Goal: Task Accomplishment & Management: Manage account settings

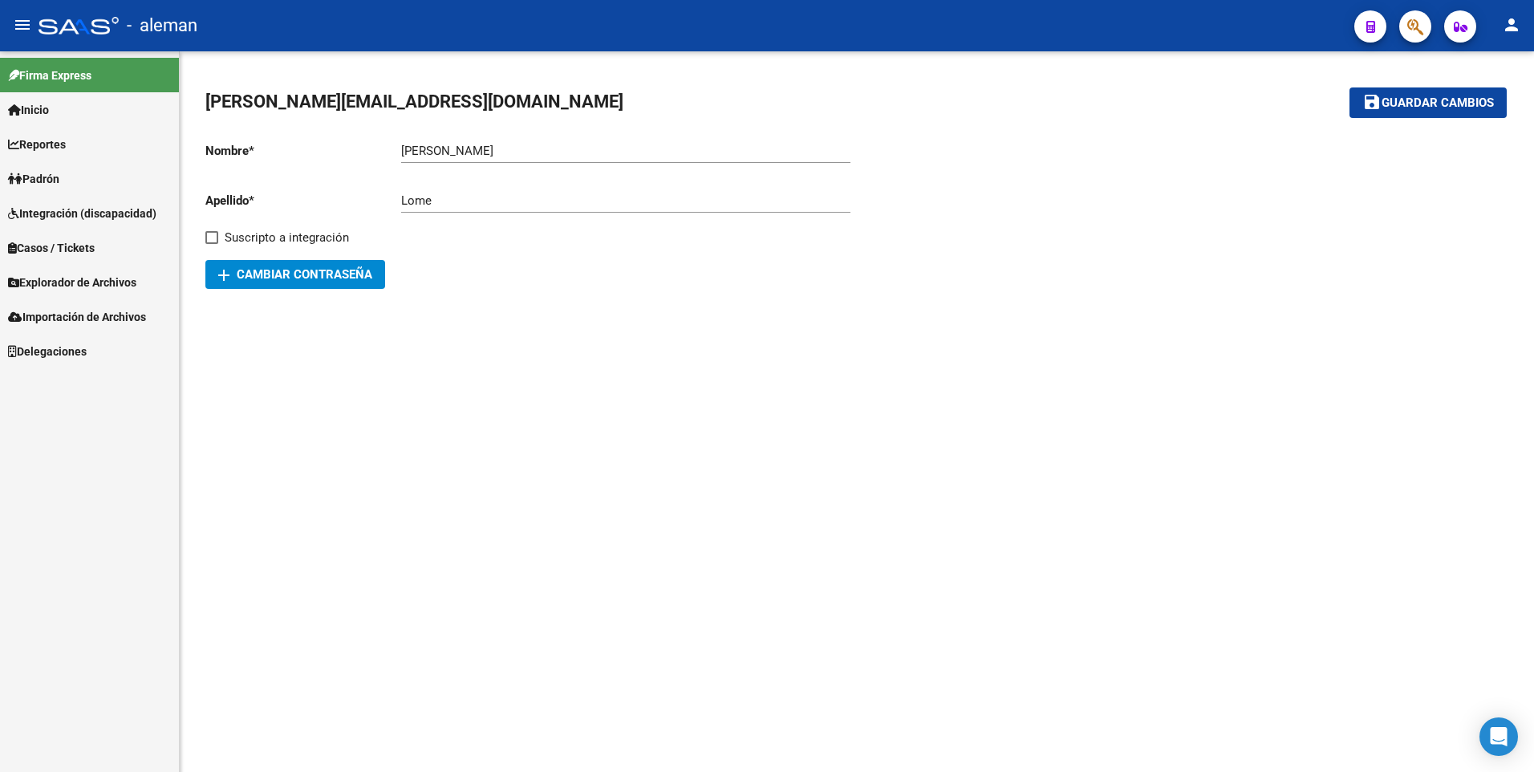
click at [66, 168] on link "Padrón" at bounding box center [89, 178] width 179 height 34
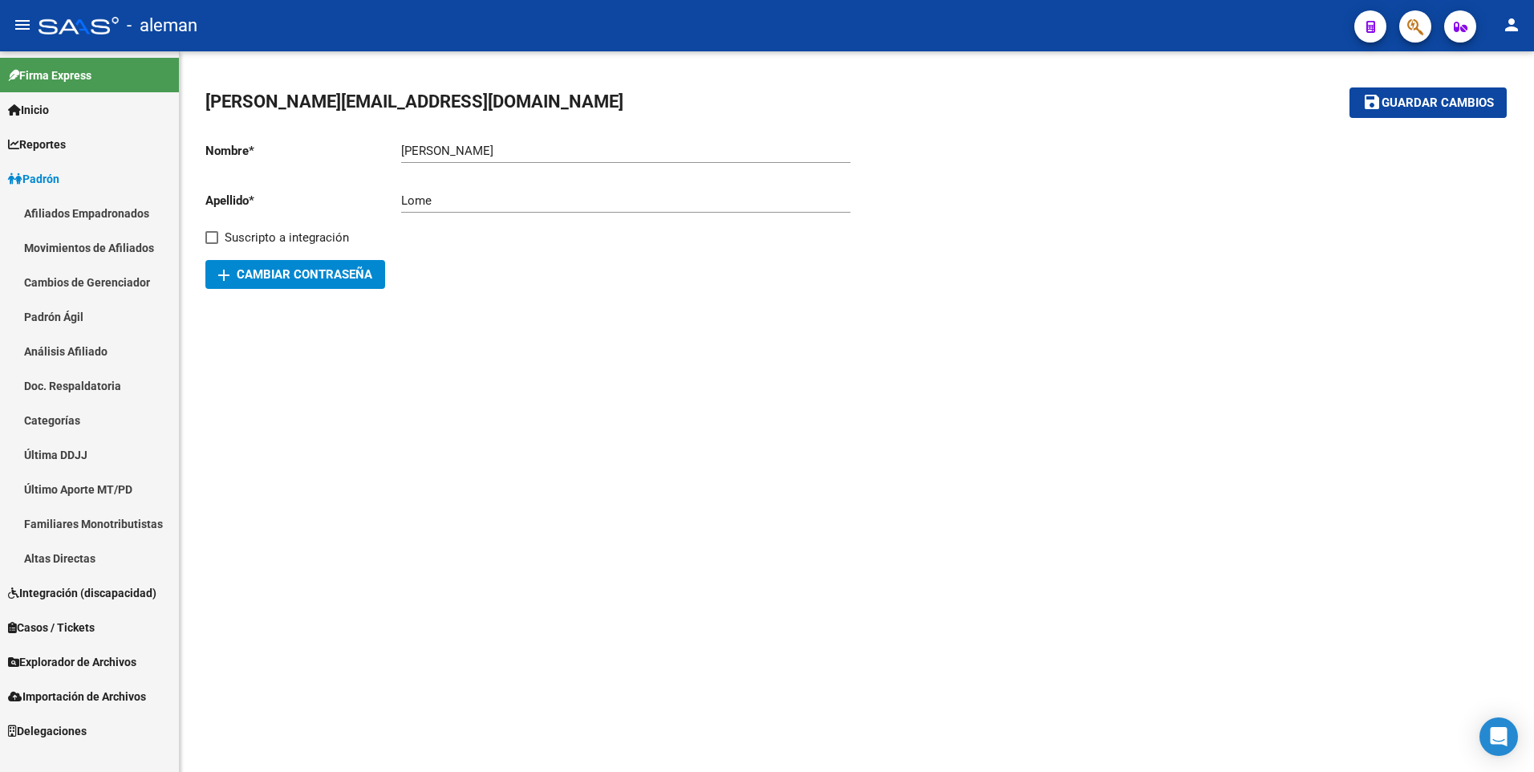
click at [92, 209] on link "Afiliados Empadronados" at bounding box center [89, 213] width 179 height 34
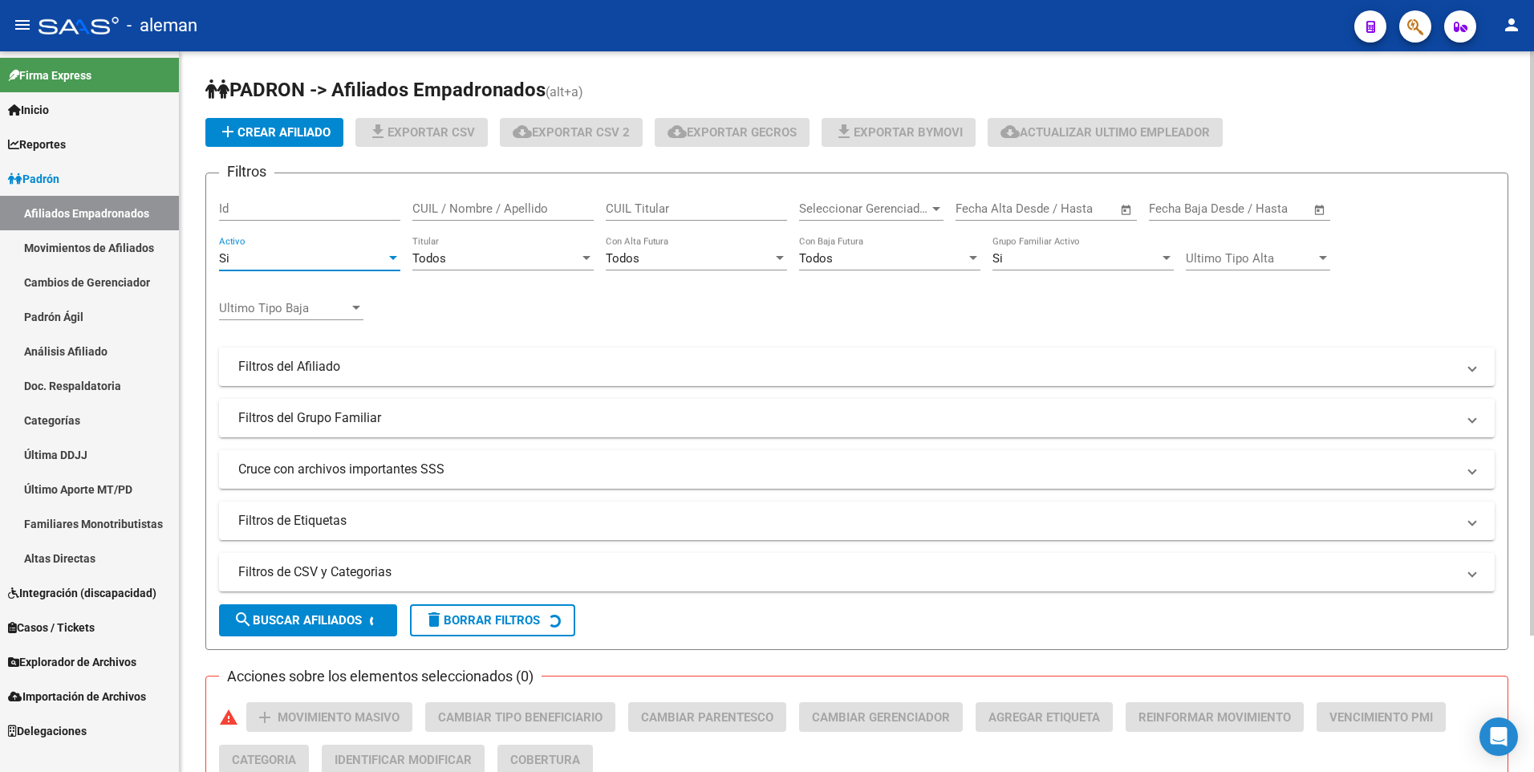
click at [356, 262] on div "Si" at bounding box center [302, 258] width 167 height 14
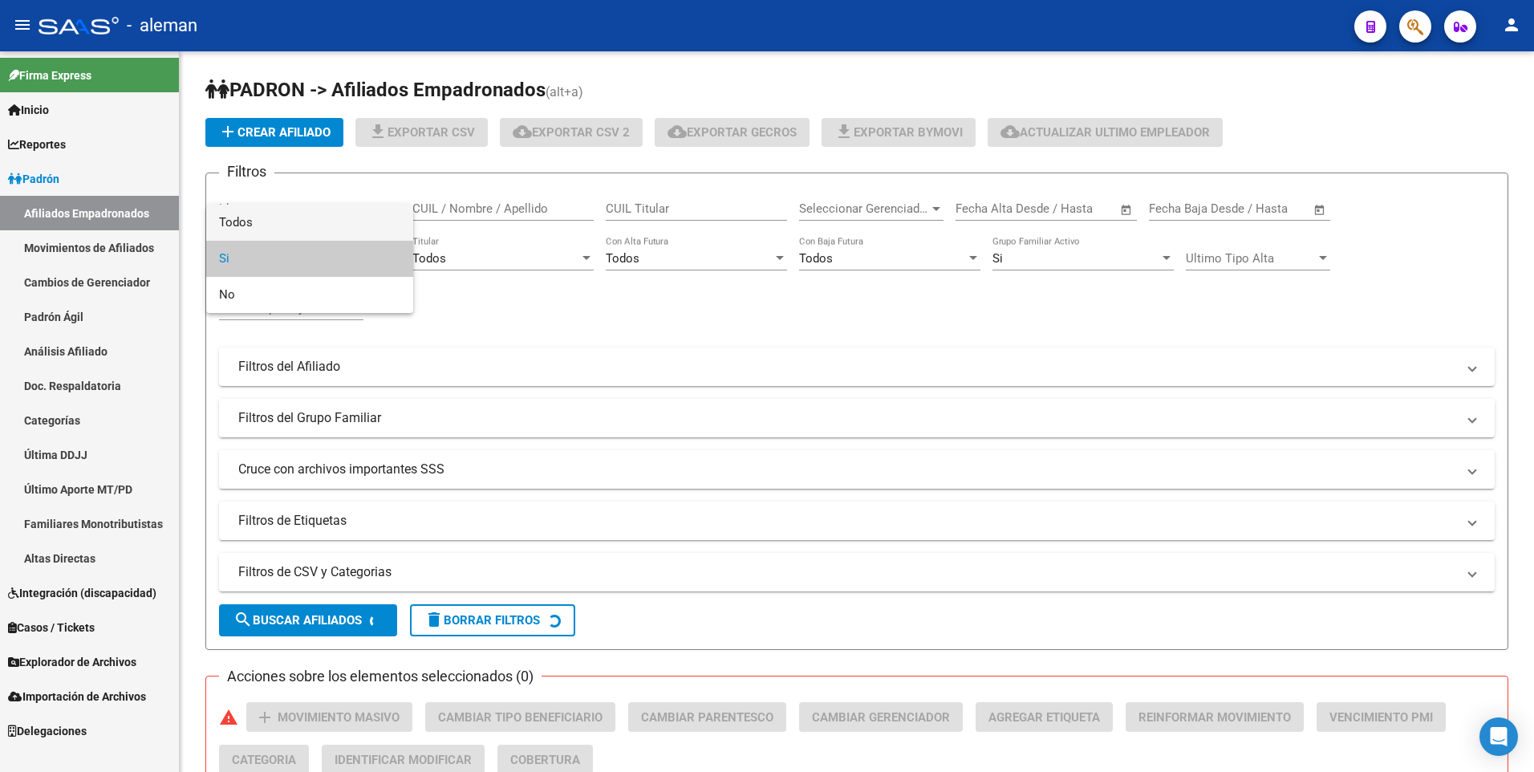
click at [310, 229] on span "Todos" at bounding box center [309, 223] width 181 height 36
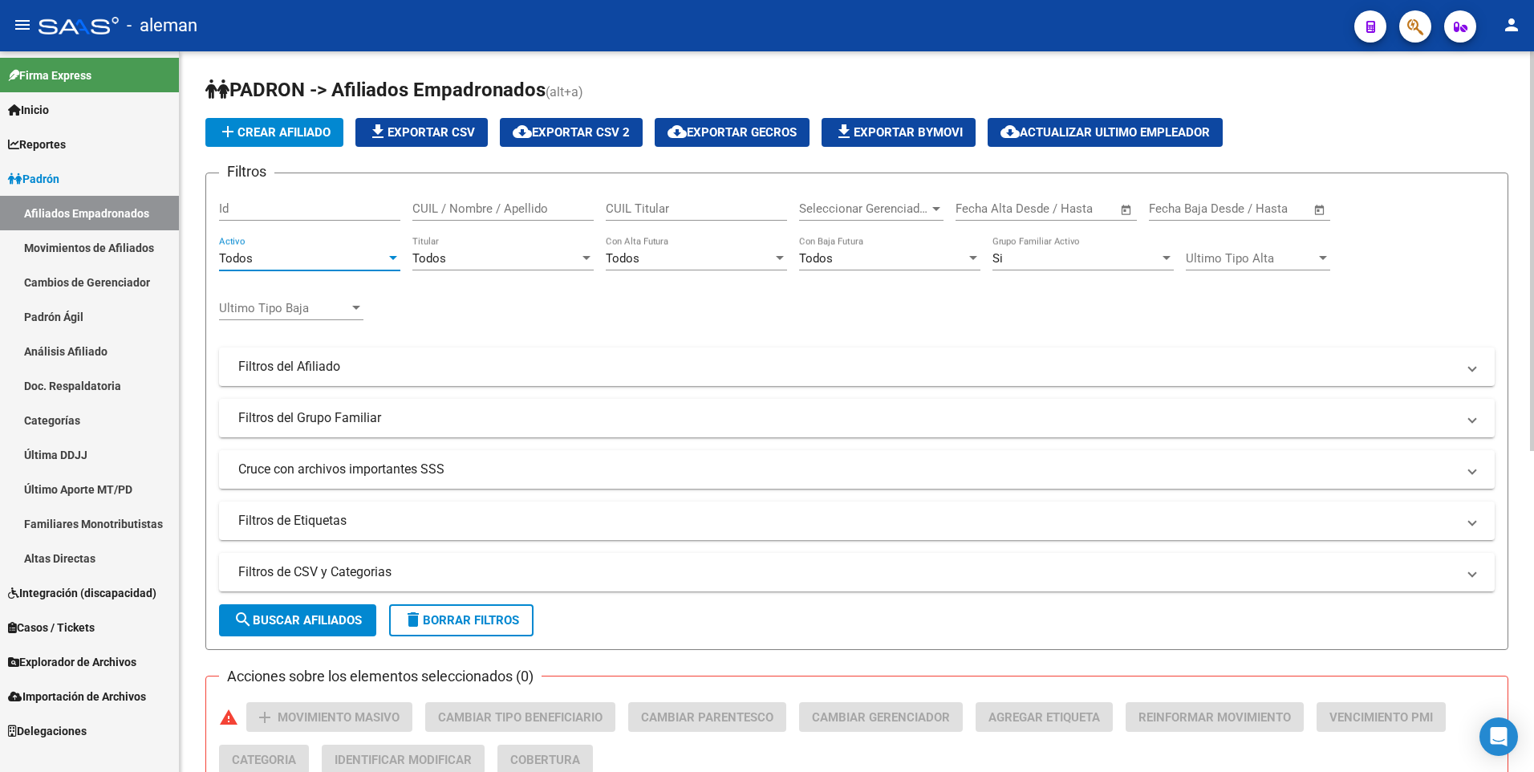
click at [543, 201] on input "CUIL / Nombre / Apellido" at bounding box center [502, 208] width 181 height 14
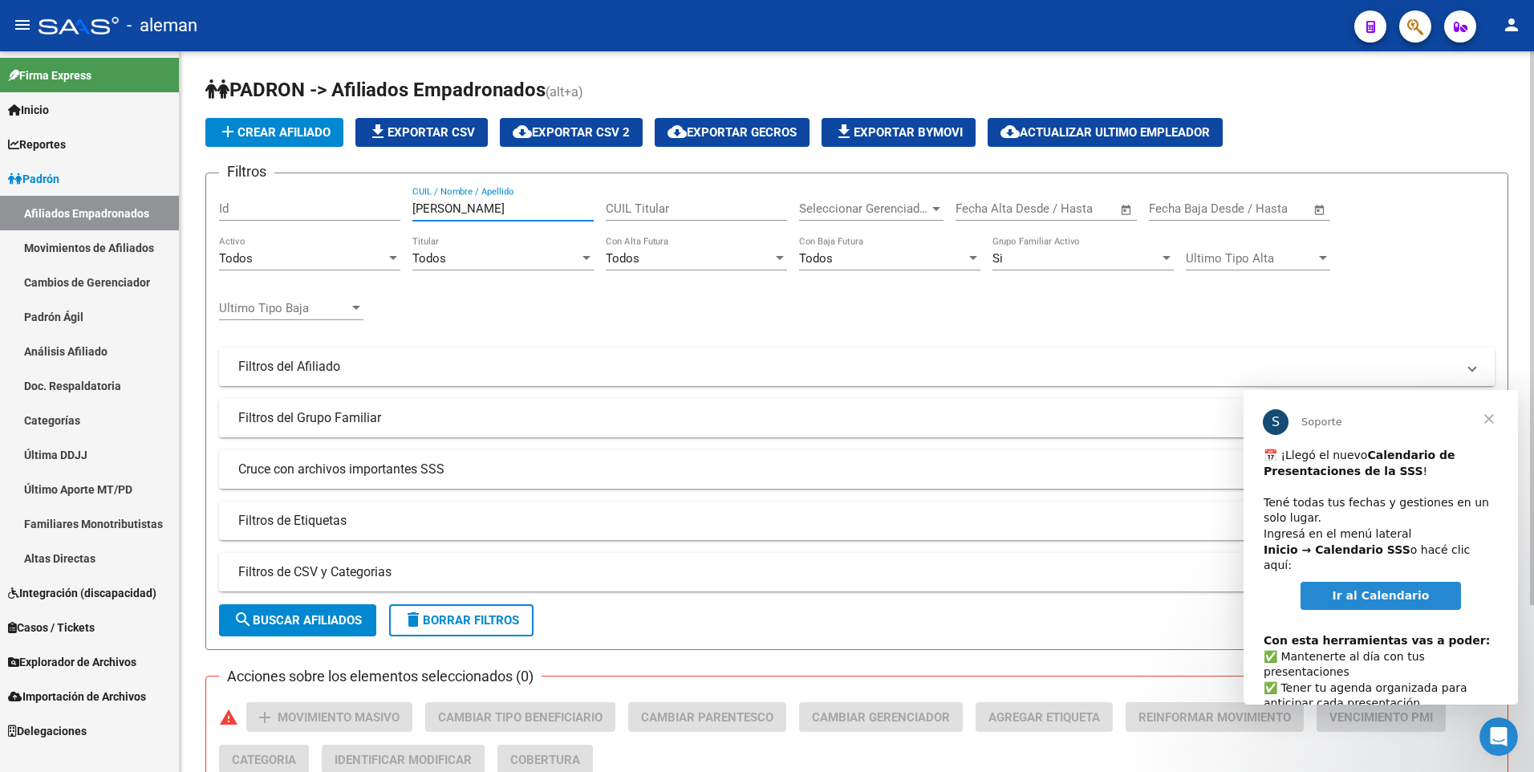
scroll to position [160, 0]
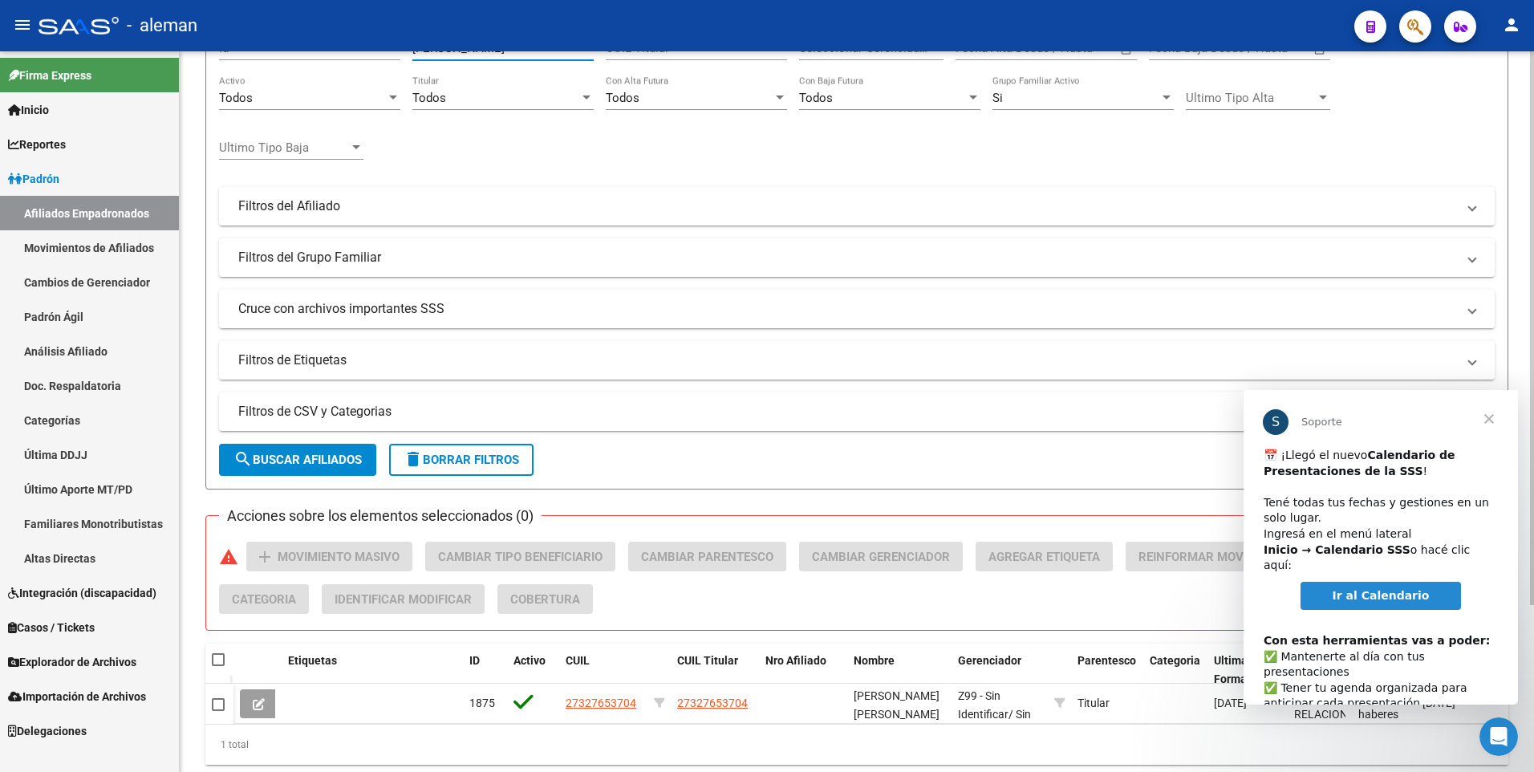
type input "ALBA POSSE"
click at [974, 605] on div "Acciones sobre los elementos seleccionados (0) warning add Movimiento Masivo Ca…" at bounding box center [863, 583] width 1288 height 85
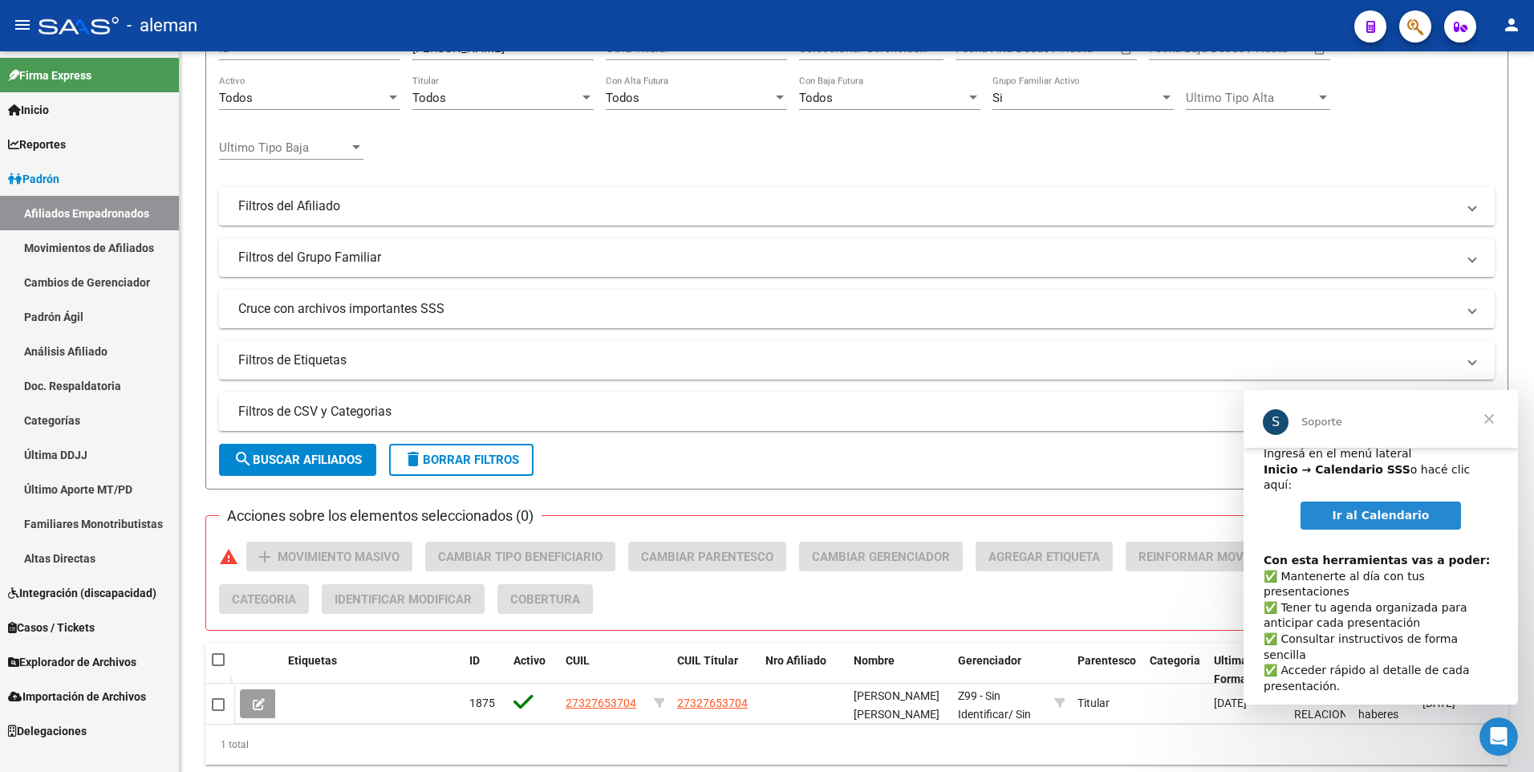
scroll to position [83, 0]
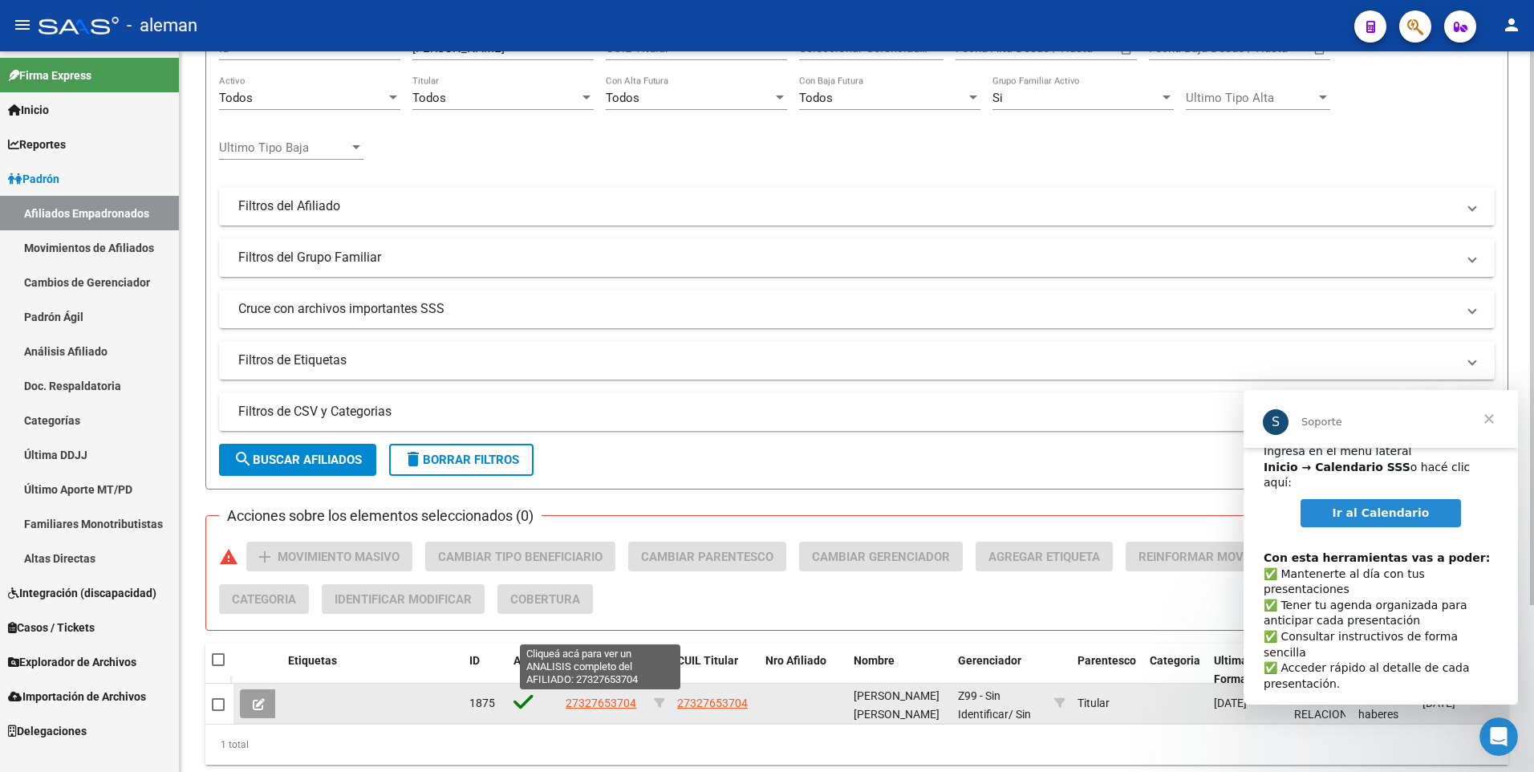
click at [594, 701] on span "27327653704" at bounding box center [601, 702] width 71 height 13
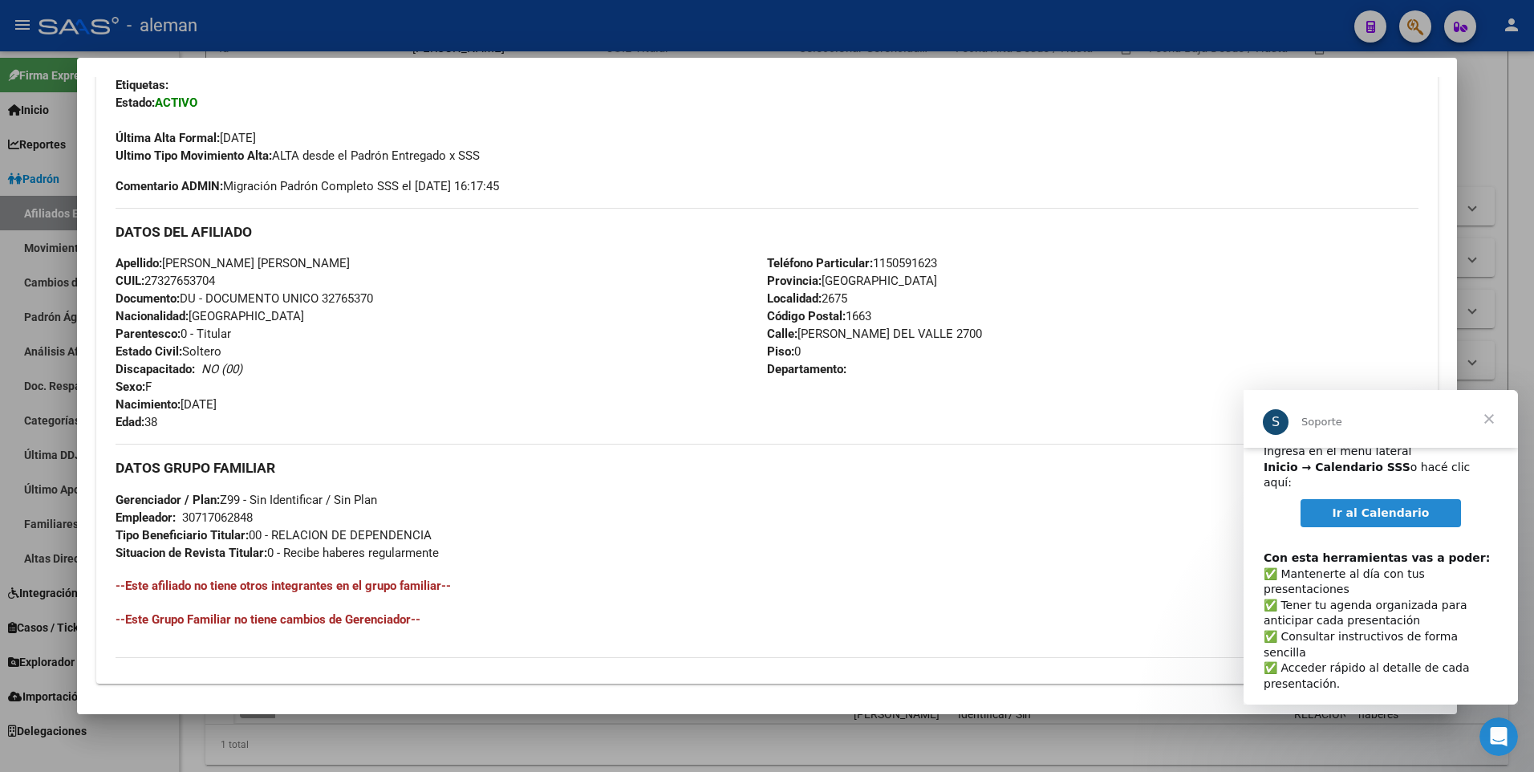
scroll to position [601, 0]
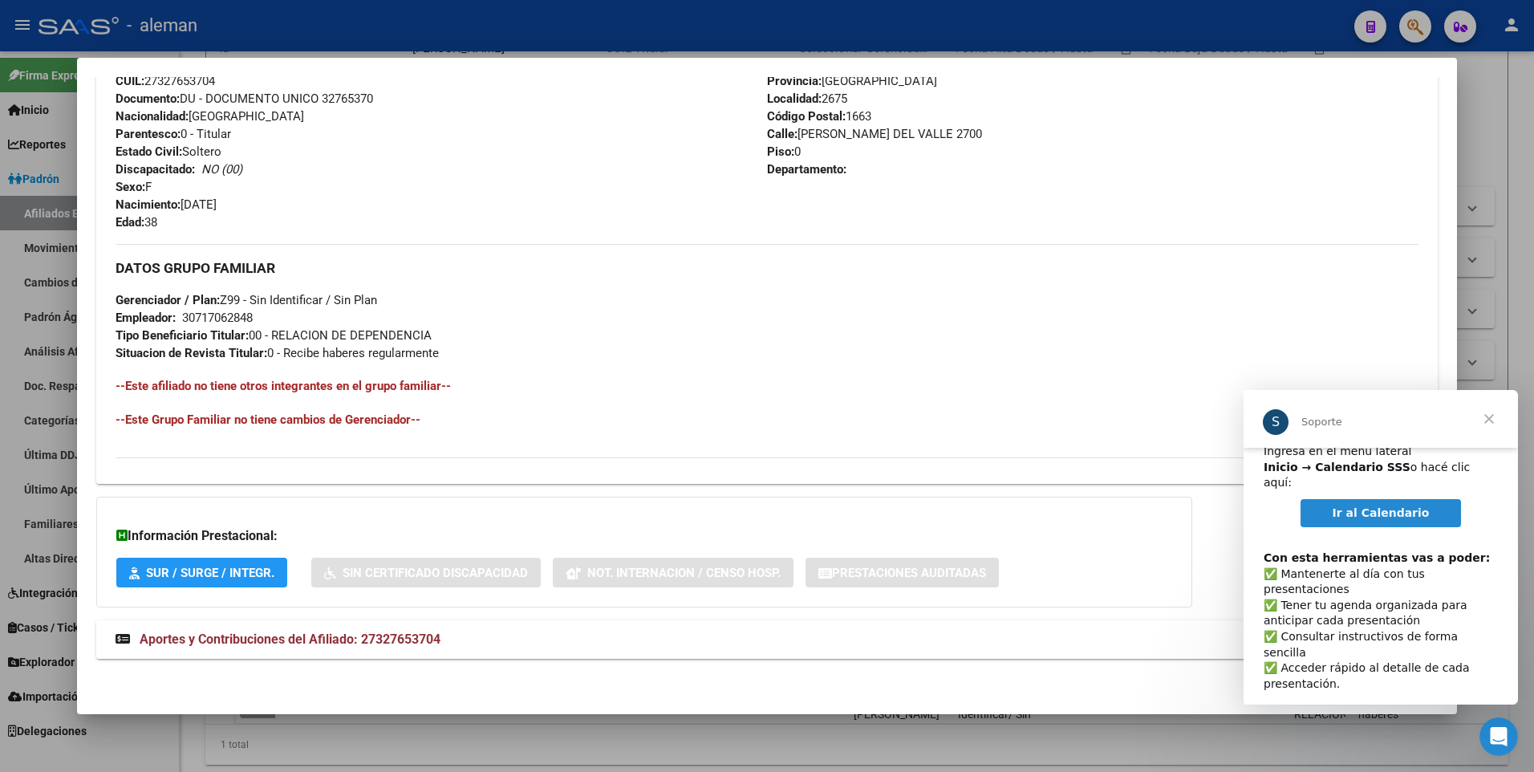
click at [347, 638] on span "Aportes y Contribuciones del Afiliado: 27327653704" at bounding box center [290, 638] width 301 height 15
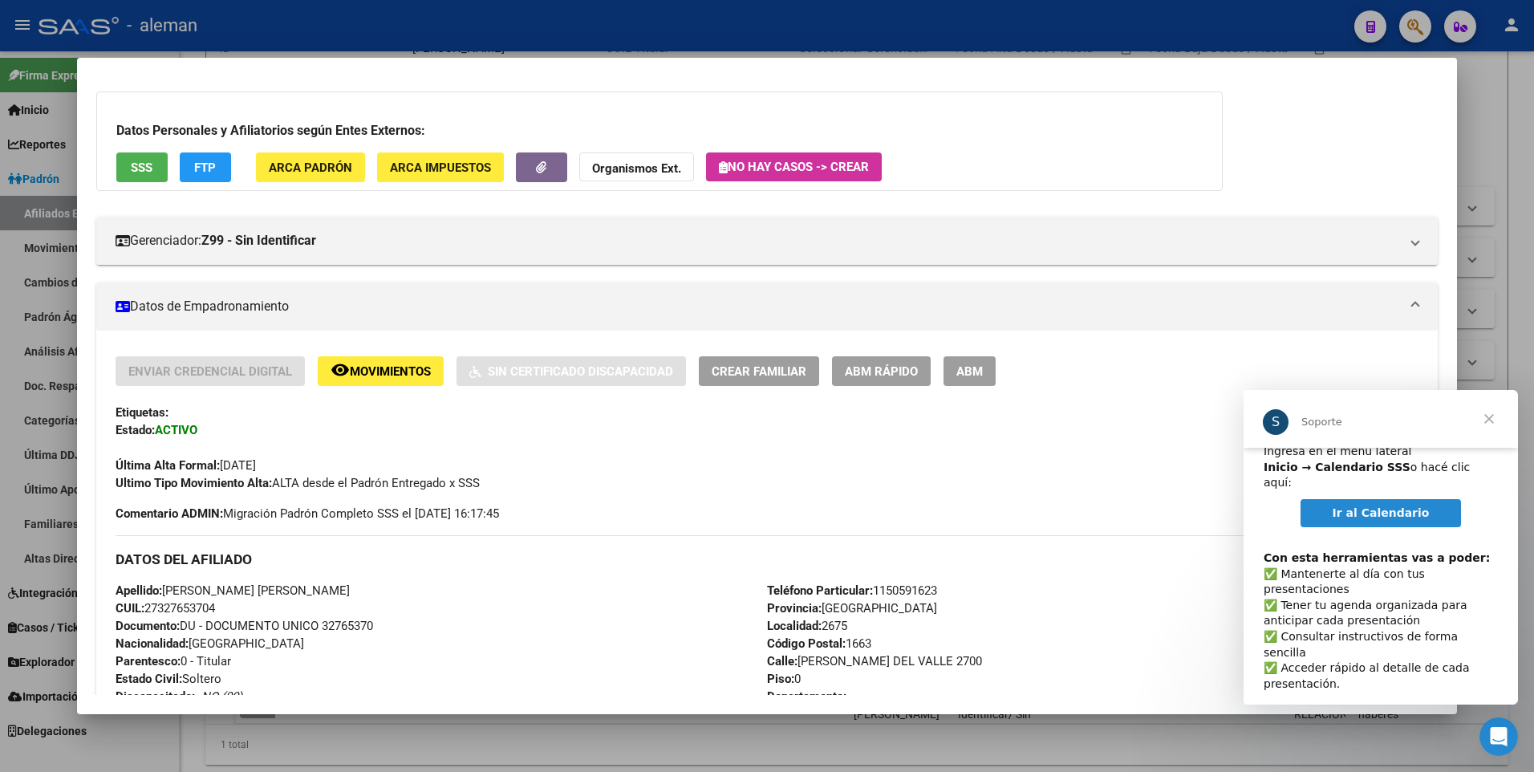
scroll to position [0, 0]
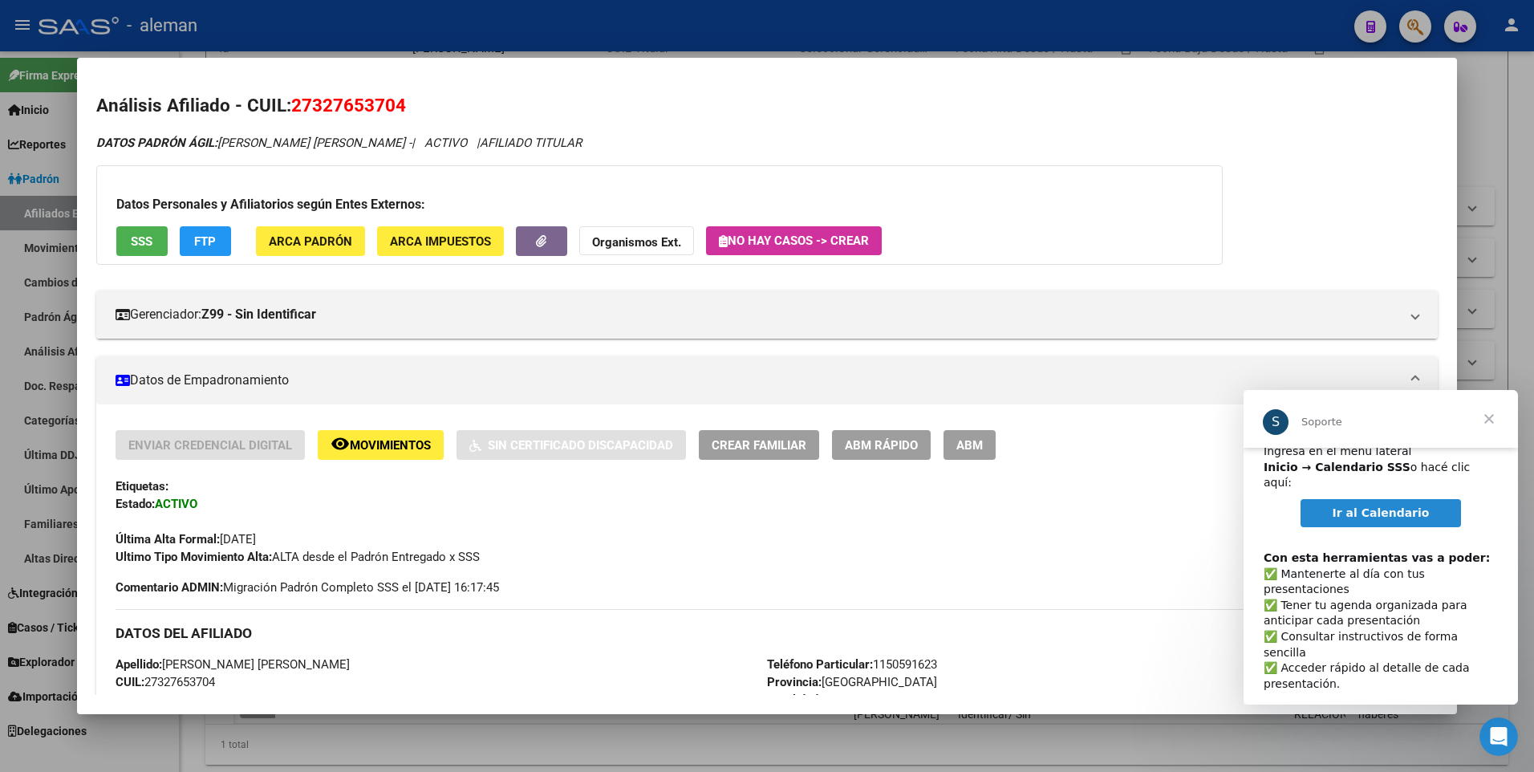
click at [1519, 107] on div at bounding box center [767, 386] width 1534 height 772
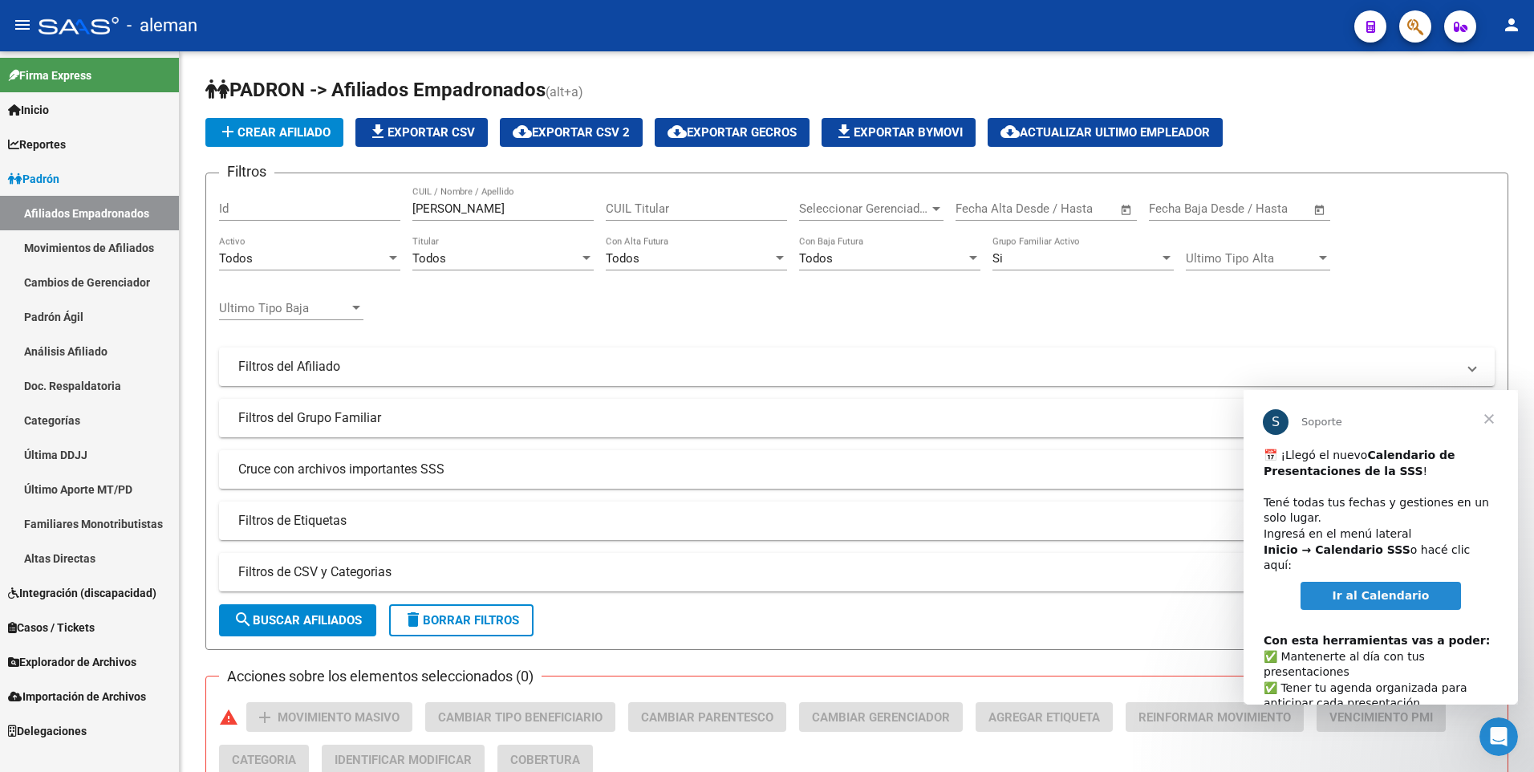
click at [1381, 589] on span "Ir al Calendario" at bounding box center [1380, 595] width 97 height 13
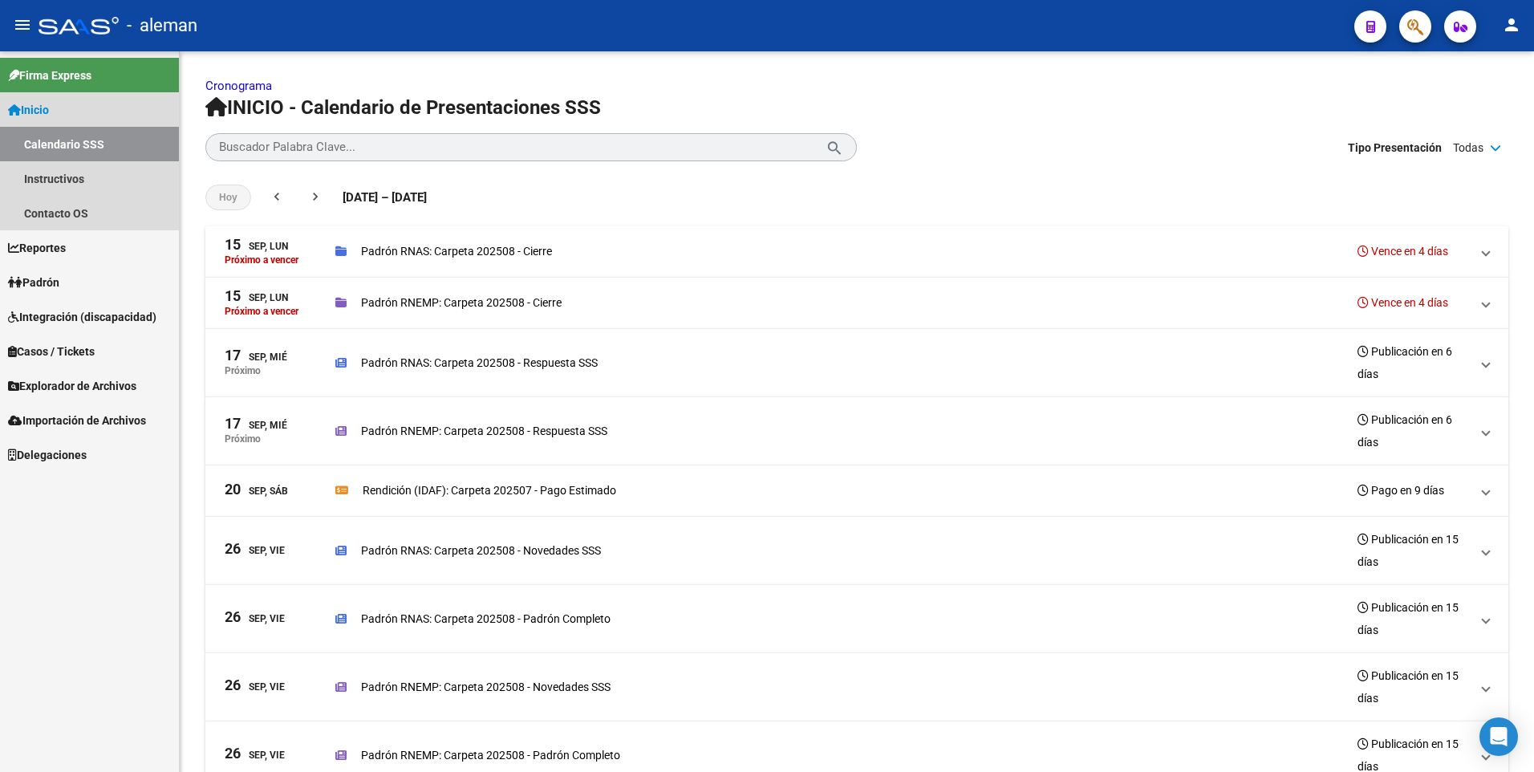
click at [49, 106] on span "Inicio" at bounding box center [28, 110] width 41 height 18
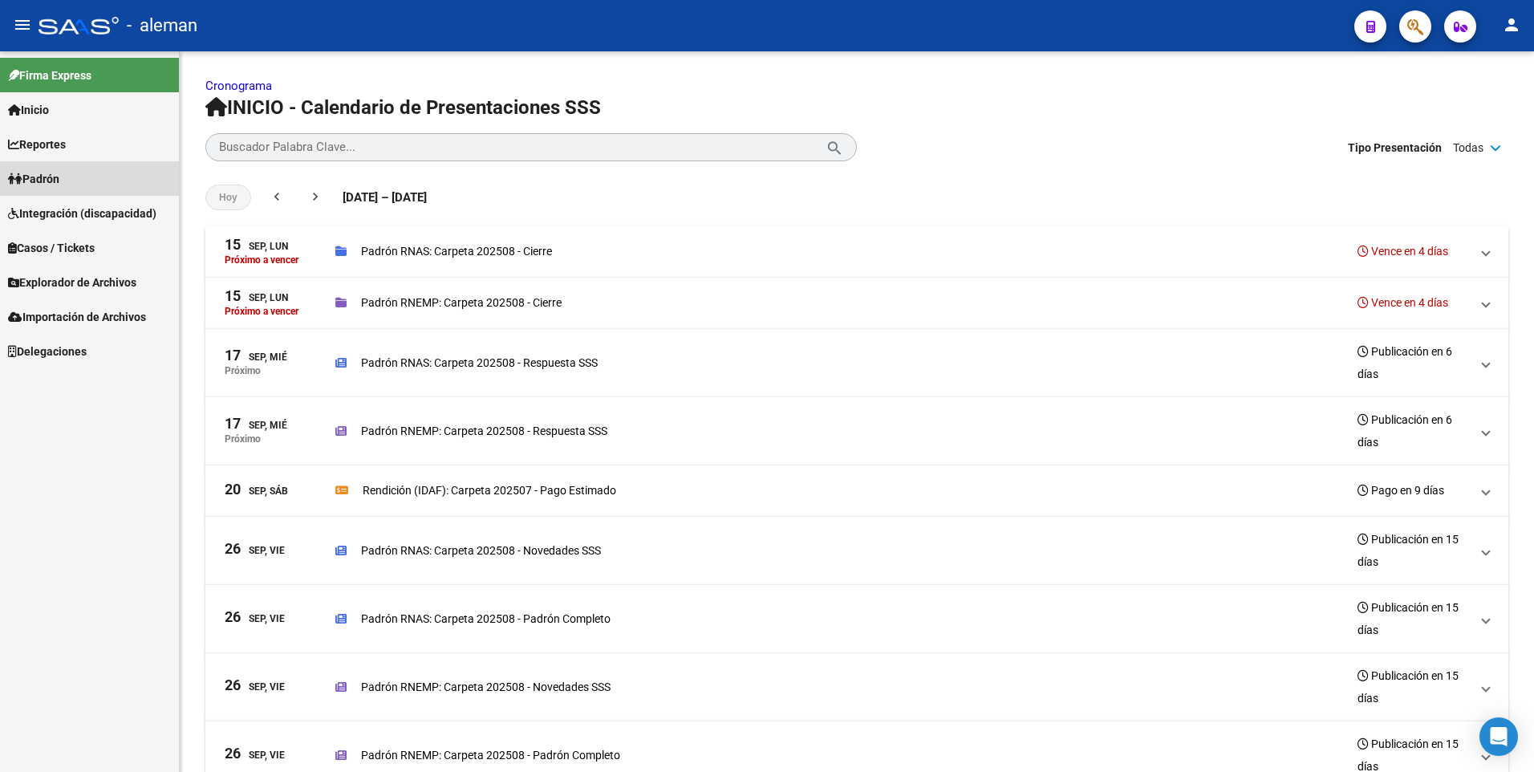
click at [59, 179] on span "Padrón" at bounding box center [33, 179] width 51 height 18
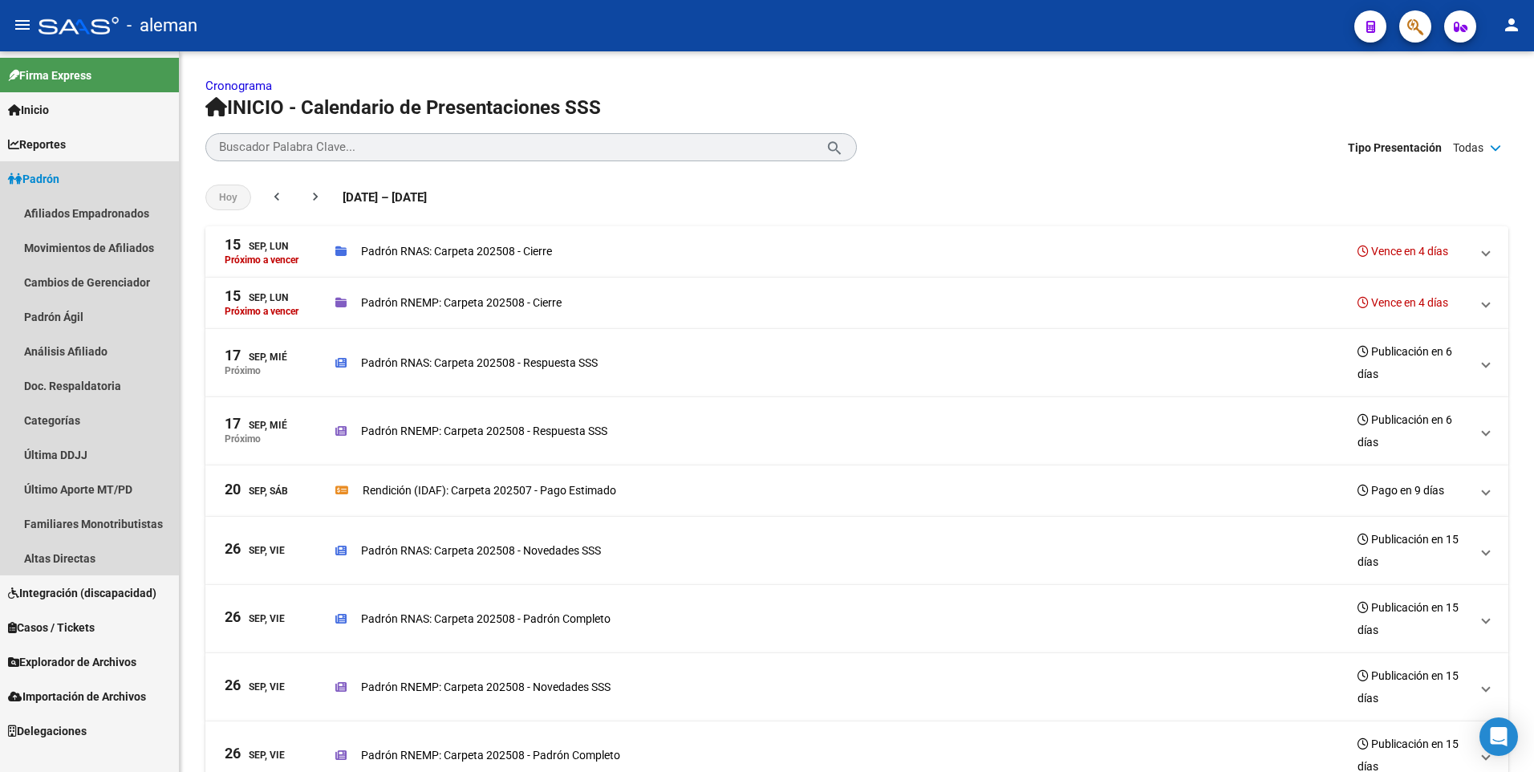
click at [59, 179] on span "Padrón" at bounding box center [33, 179] width 51 height 18
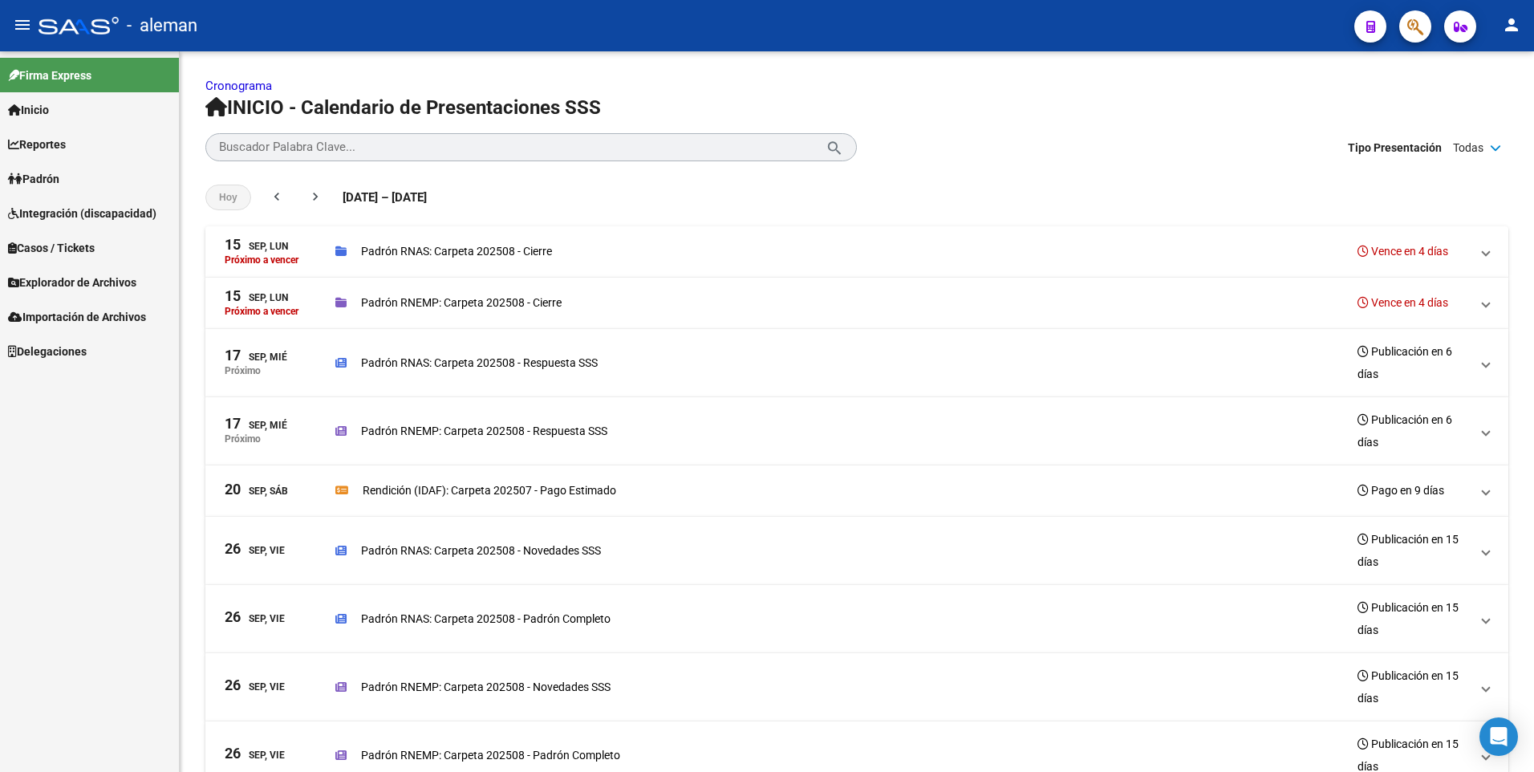
click at [59, 178] on span "Padrón" at bounding box center [33, 179] width 51 height 18
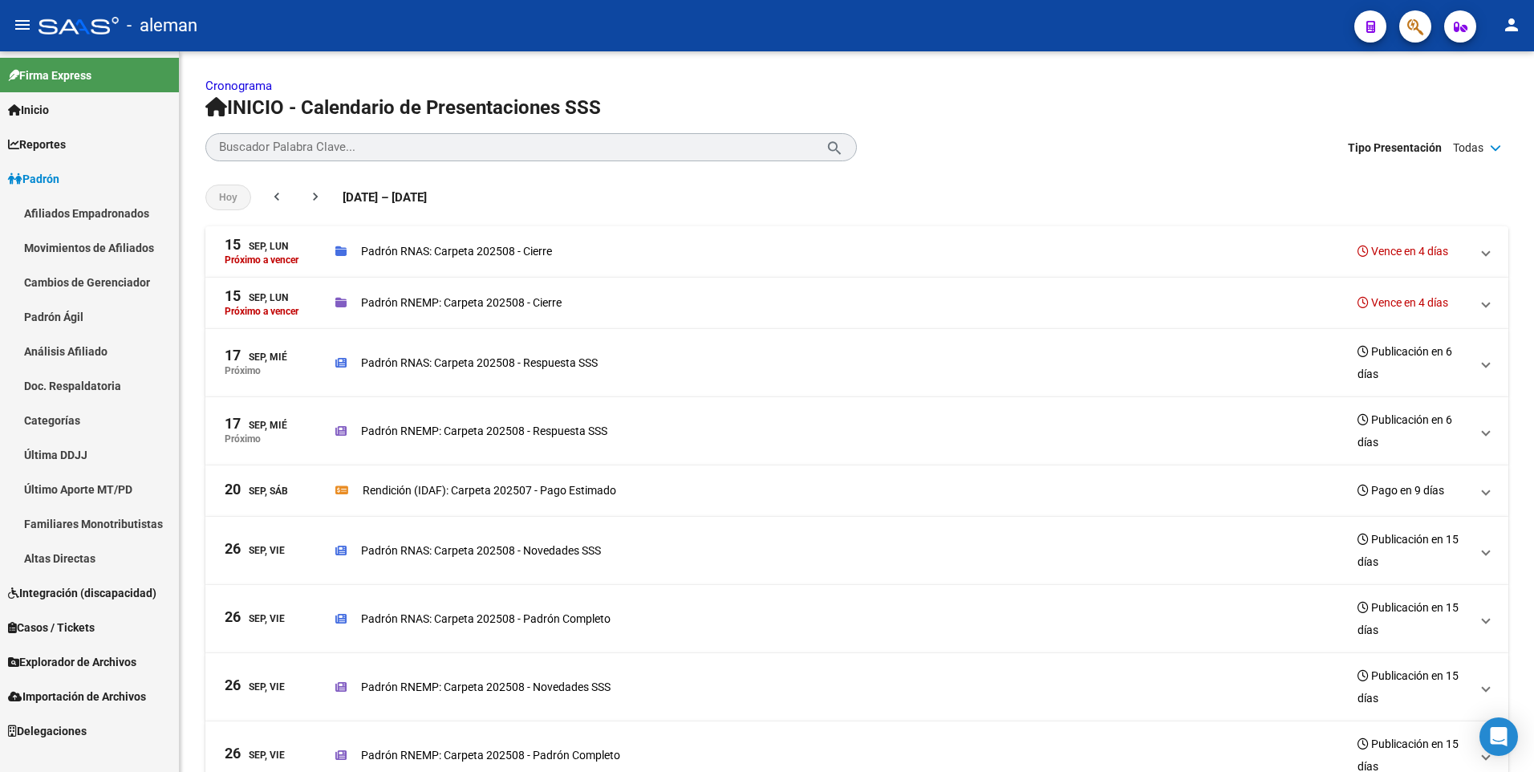
click at [81, 212] on link "Afiliados Empadronados" at bounding box center [89, 213] width 179 height 34
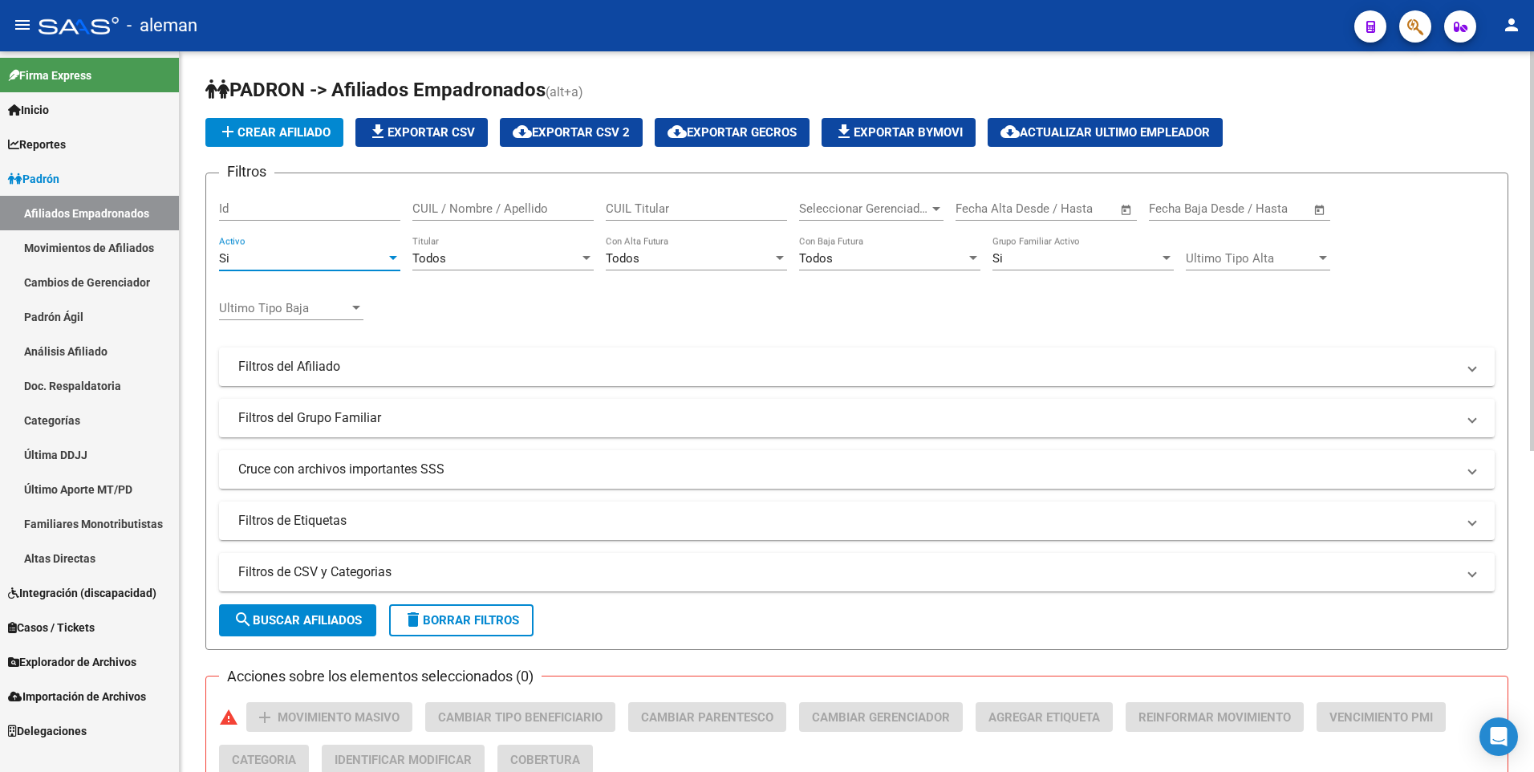
click at [343, 252] on div "Si" at bounding box center [302, 258] width 167 height 14
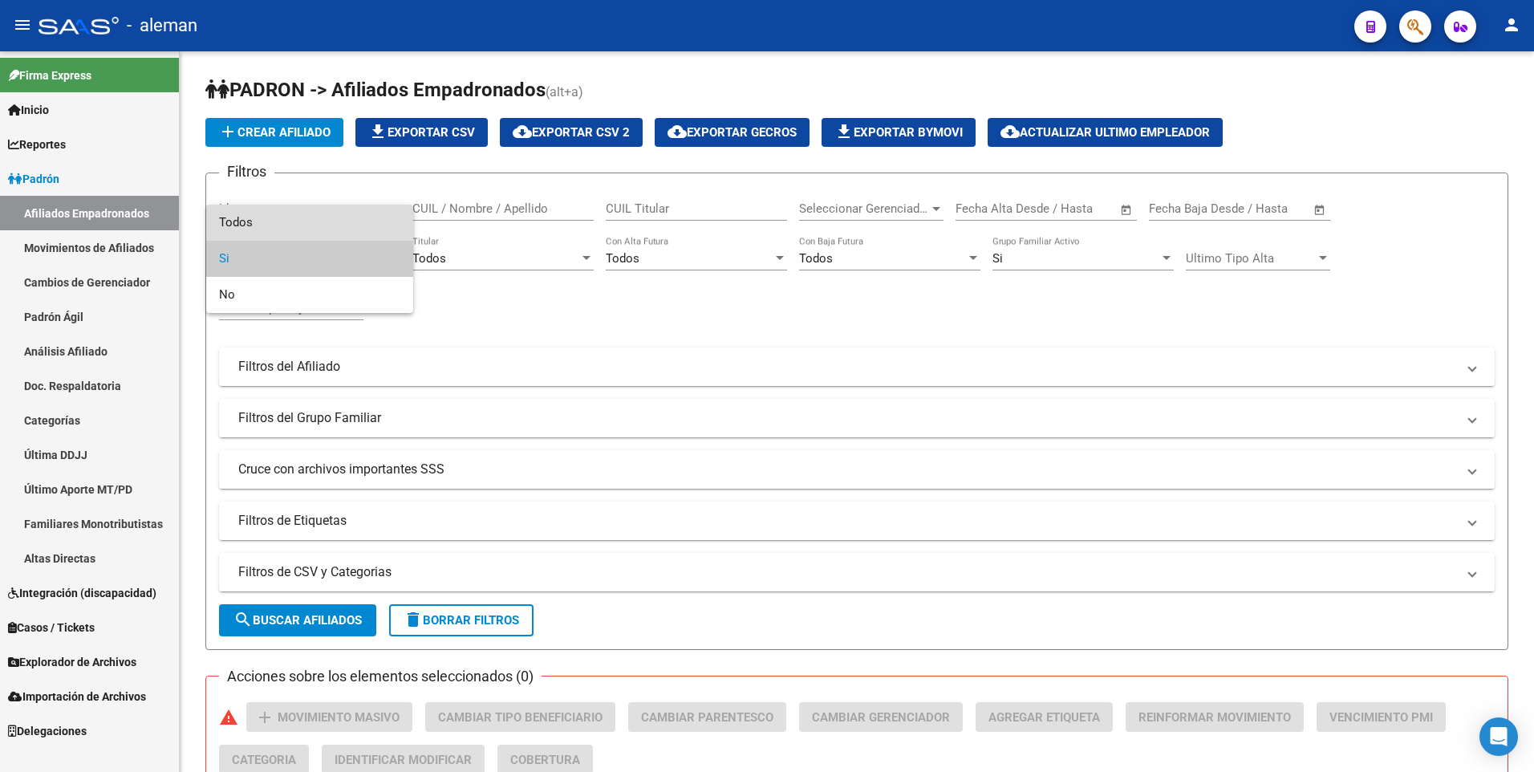
click at [339, 222] on span "Todos" at bounding box center [309, 223] width 181 height 36
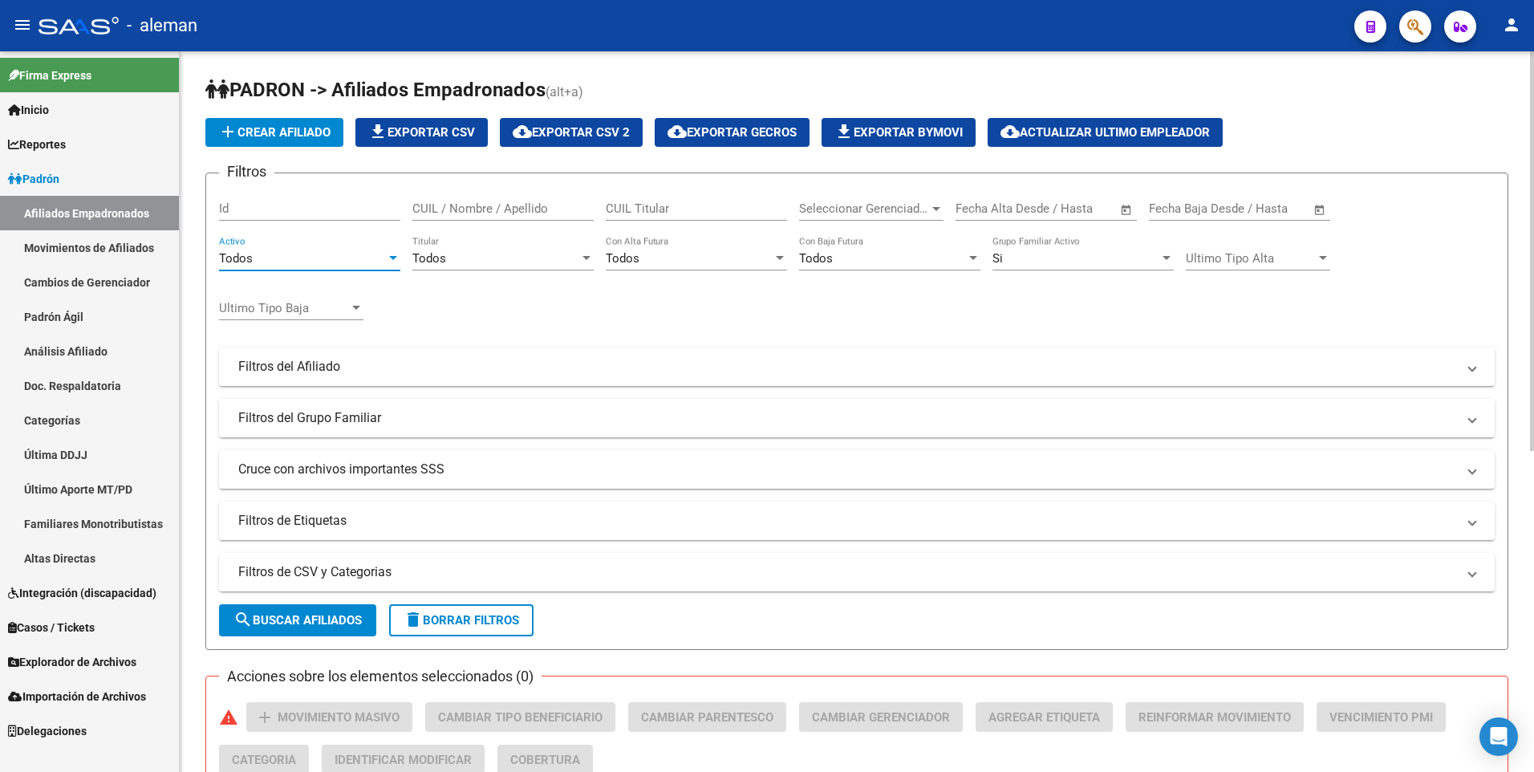
click at [1073, 243] on div "Si Grupo Familiar Activo" at bounding box center [1082, 253] width 181 height 34
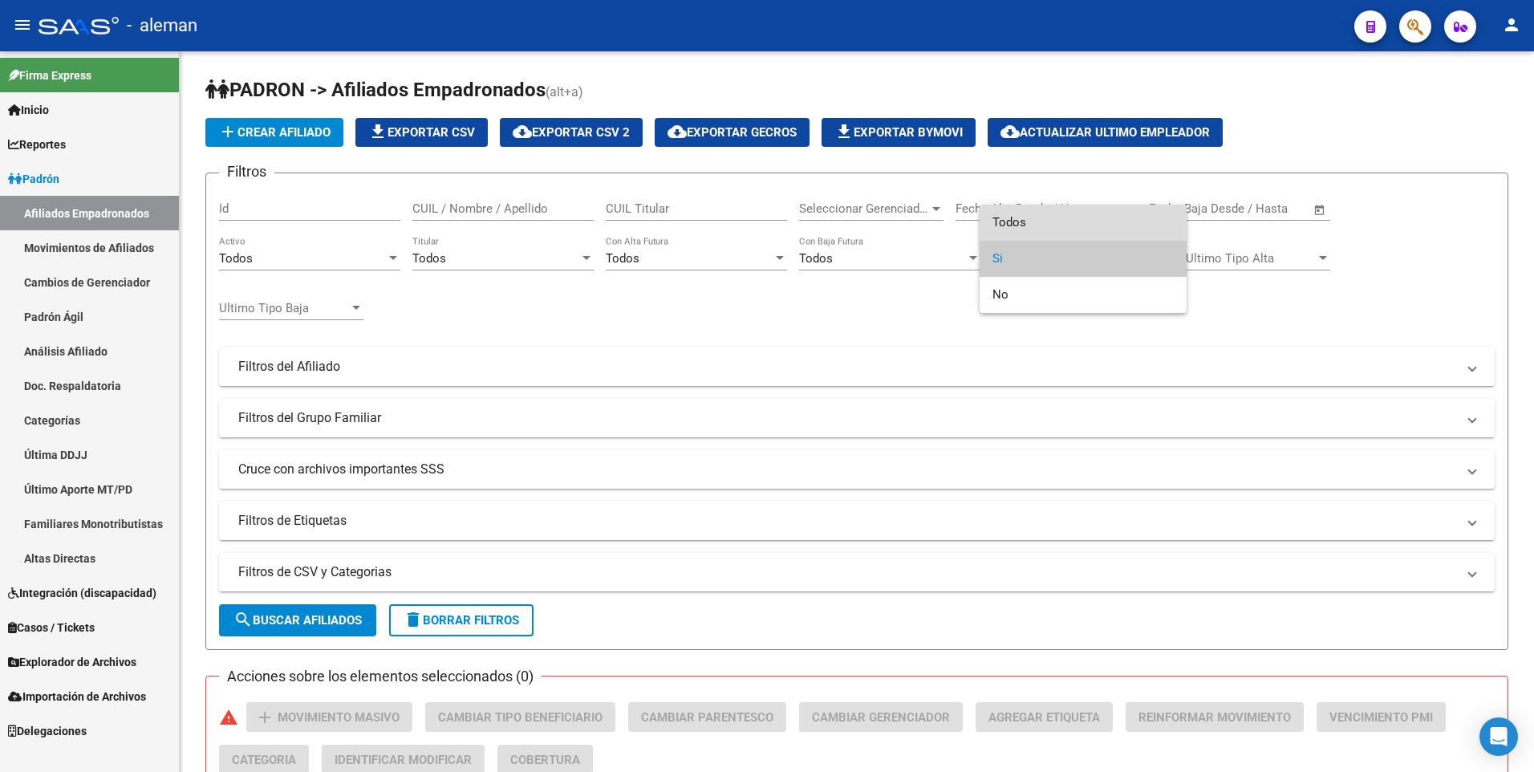
click at [1079, 226] on span "Todos" at bounding box center [1082, 223] width 181 height 36
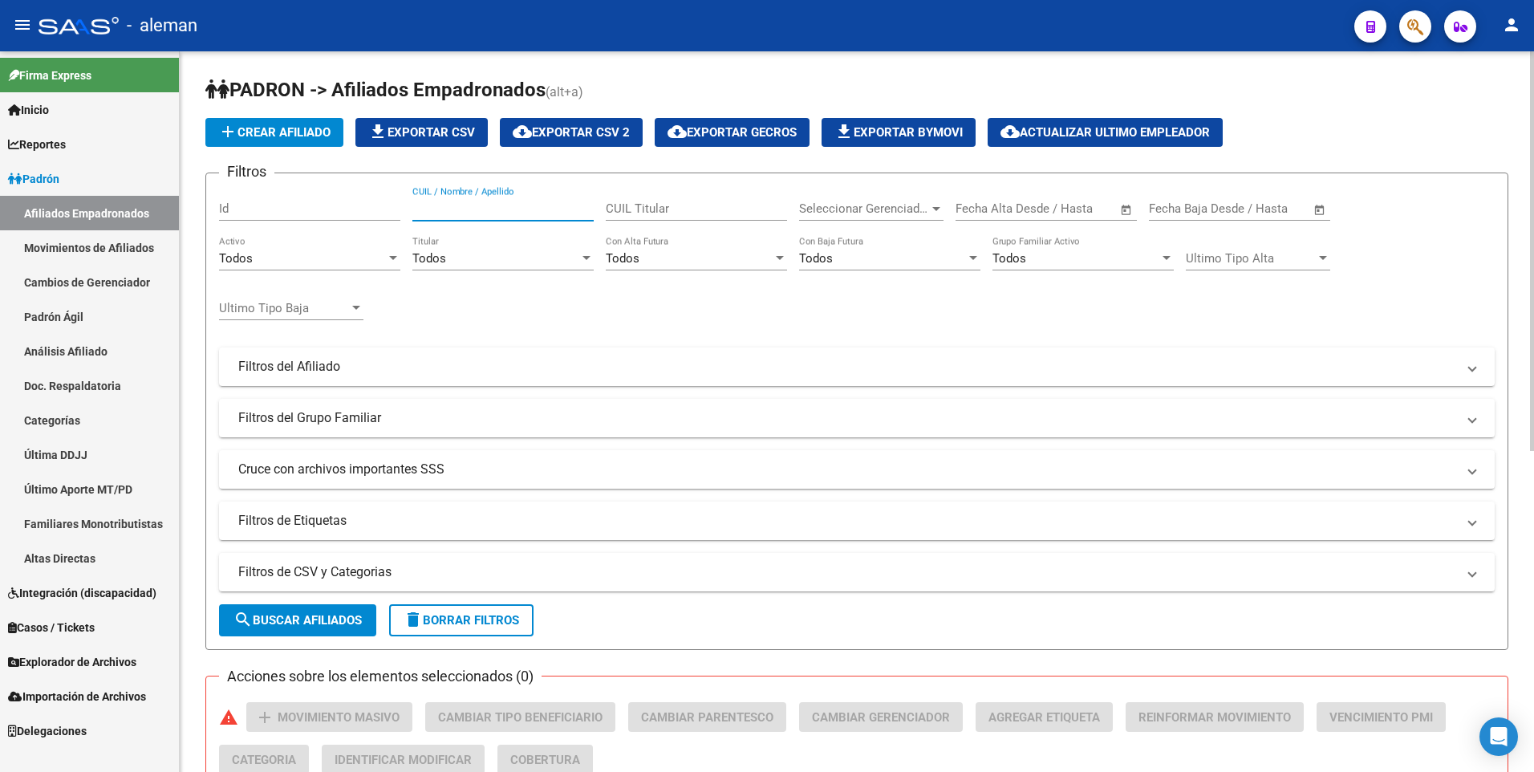
click at [494, 206] on input "CUIL / Nombre / Apellido" at bounding box center [502, 208] width 181 height 14
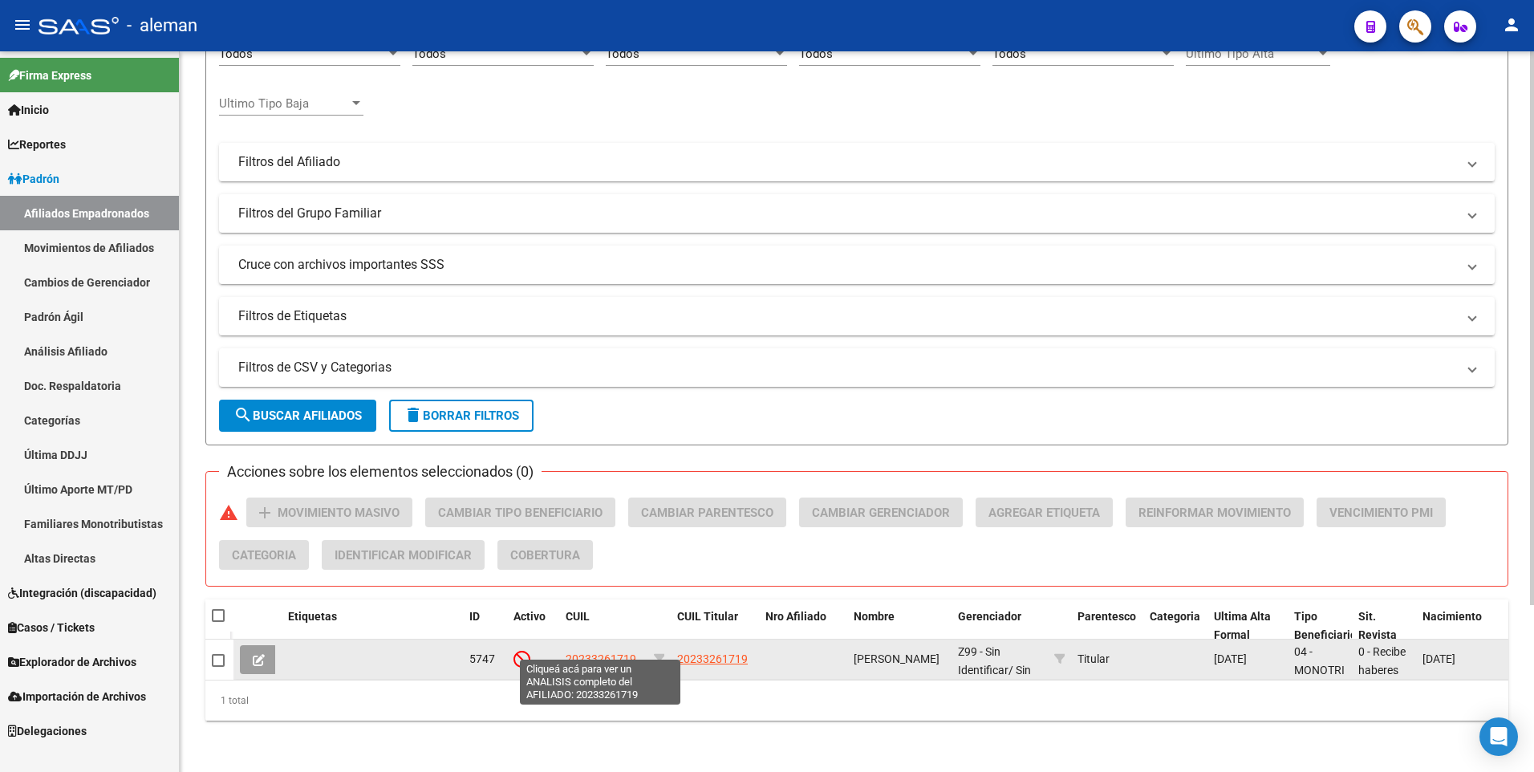
click at [599, 652] on span "20233261719" at bounding box center [601, 658] width 71 height 13
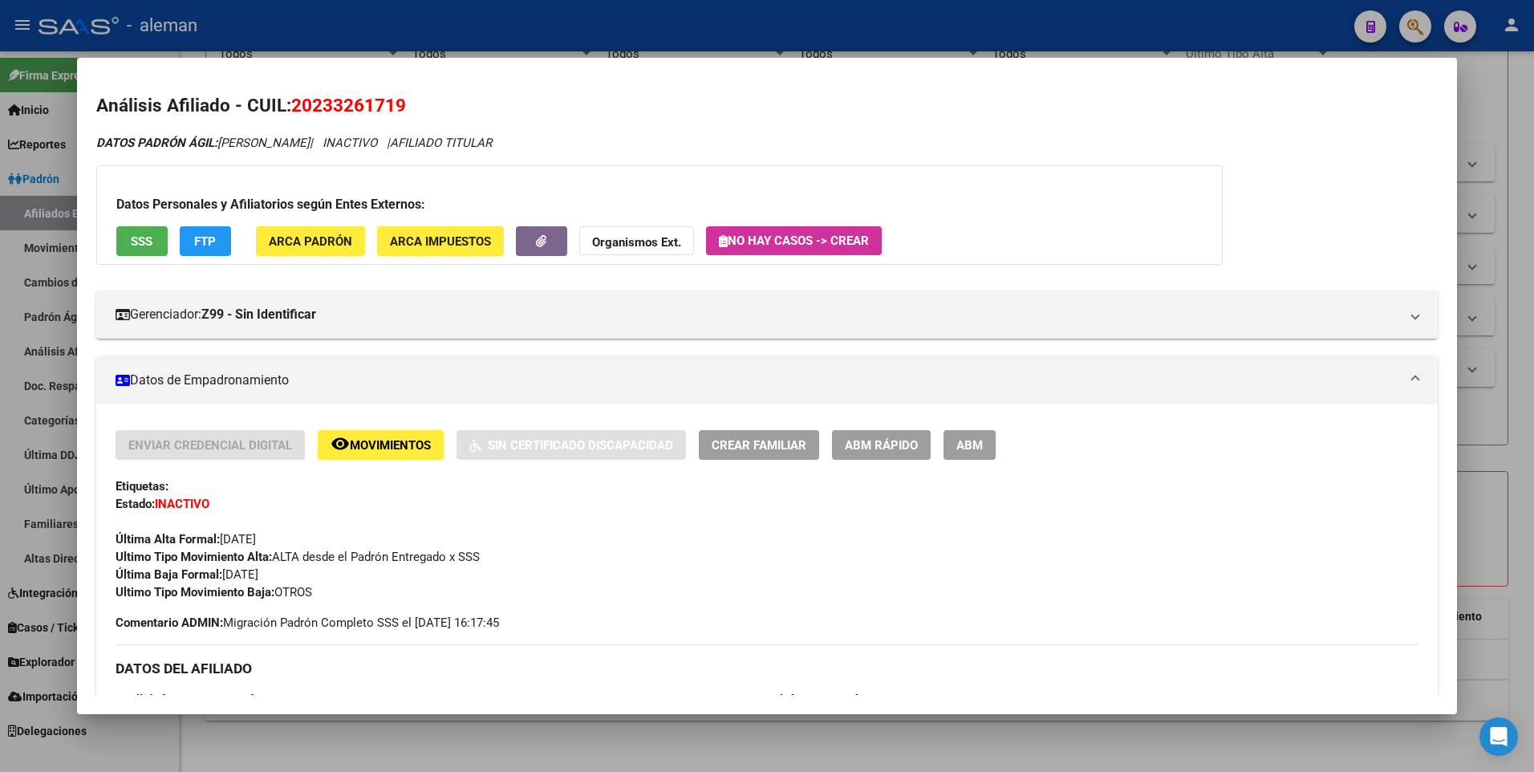
click at [1530, 286] on div at bounding box center [767, 386] width 1534 height 772
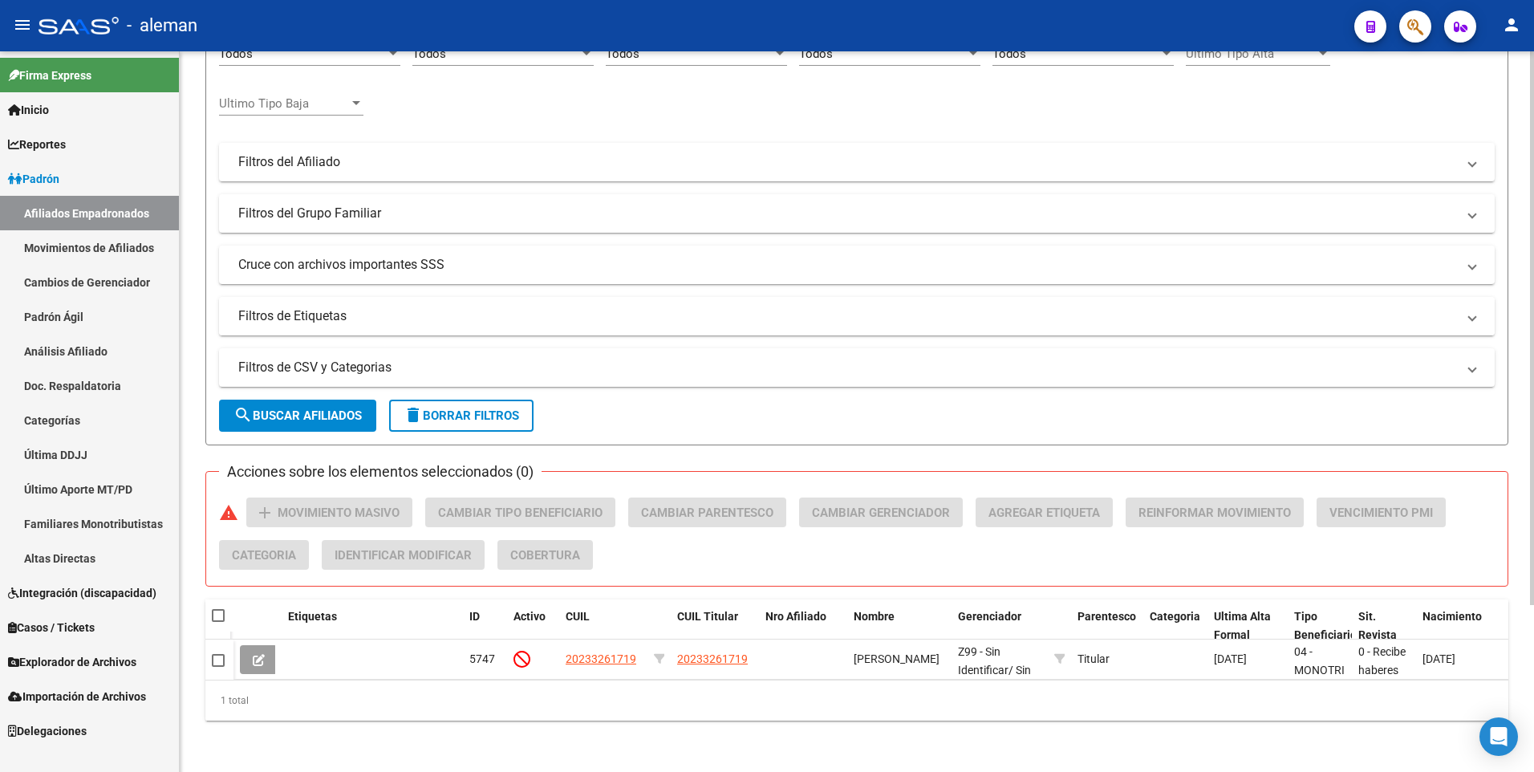
scroll to position [0, 0]
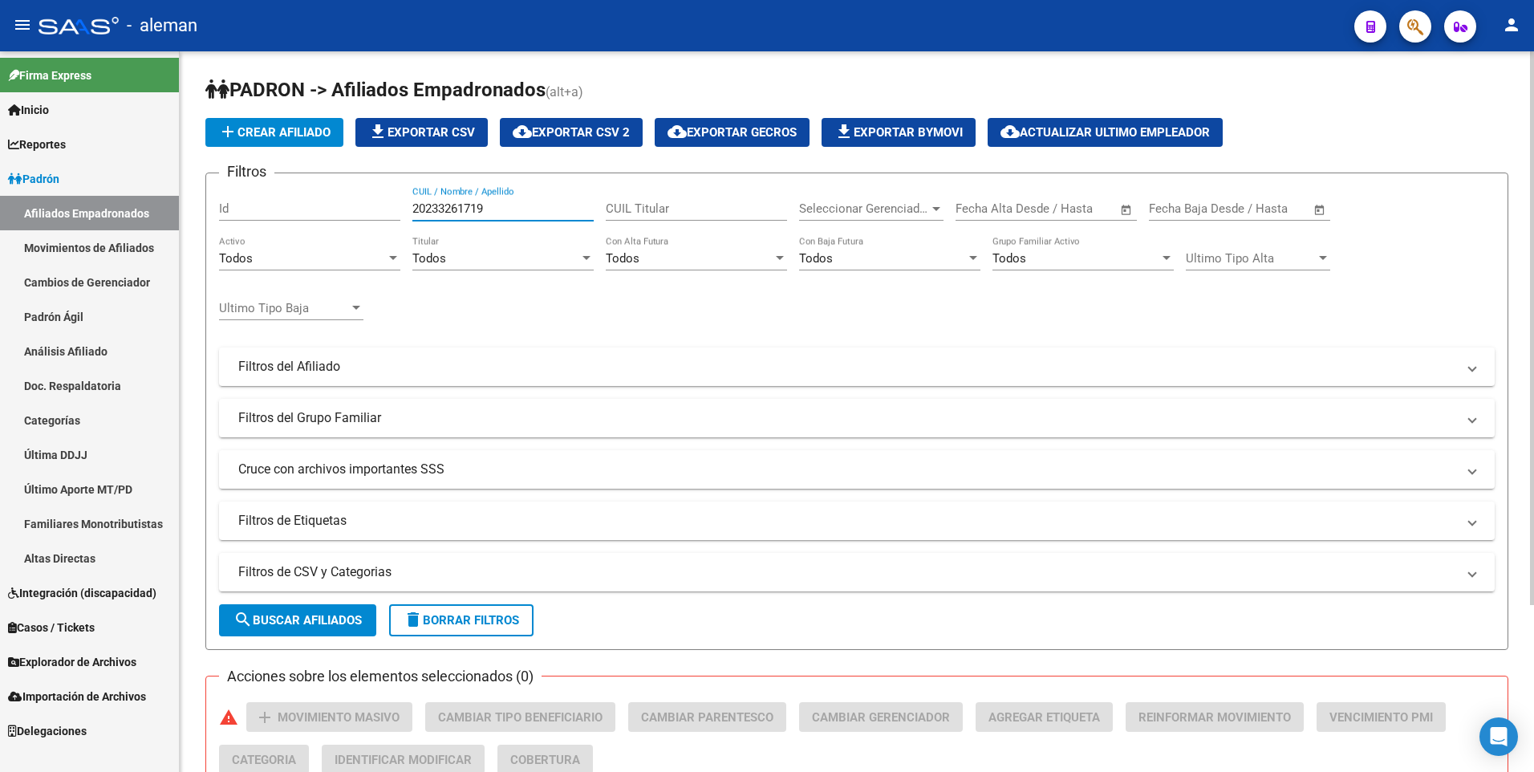
drag, startPoint x: 514, startPoint y: 208, endPoint x: 313, endPoint y: 208, distance: 201.3
click at [313, 208] on div "Filtros Id 20233261719 CUIL / Nombre / Apellido CUIL Titular Seleccionar Gerenc…" at bounding box center [856, 363] width 1275 height 354
drag, startPoint x: 524, startPoint y: 208, endPoint x: 317, endPoint y: 209, distance: 207.0
click at [317, 209] on div "Filtros Id 27209624457 CUIL / Nombre / Apellido CUIL Titular Seleccionar Gerenc…" at bounding box center [856, 363] width 1275 height 354
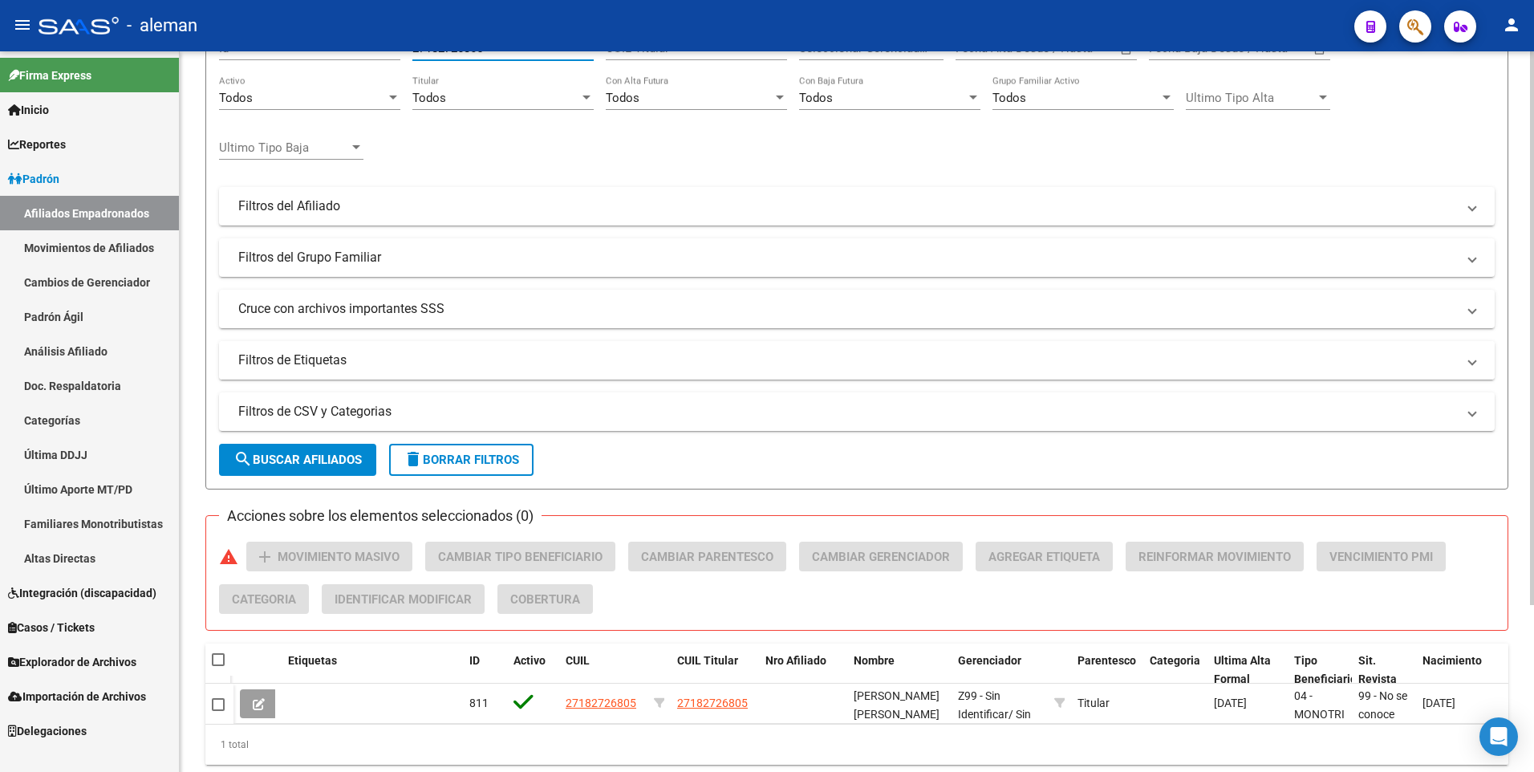
scroll to position [217, 0]
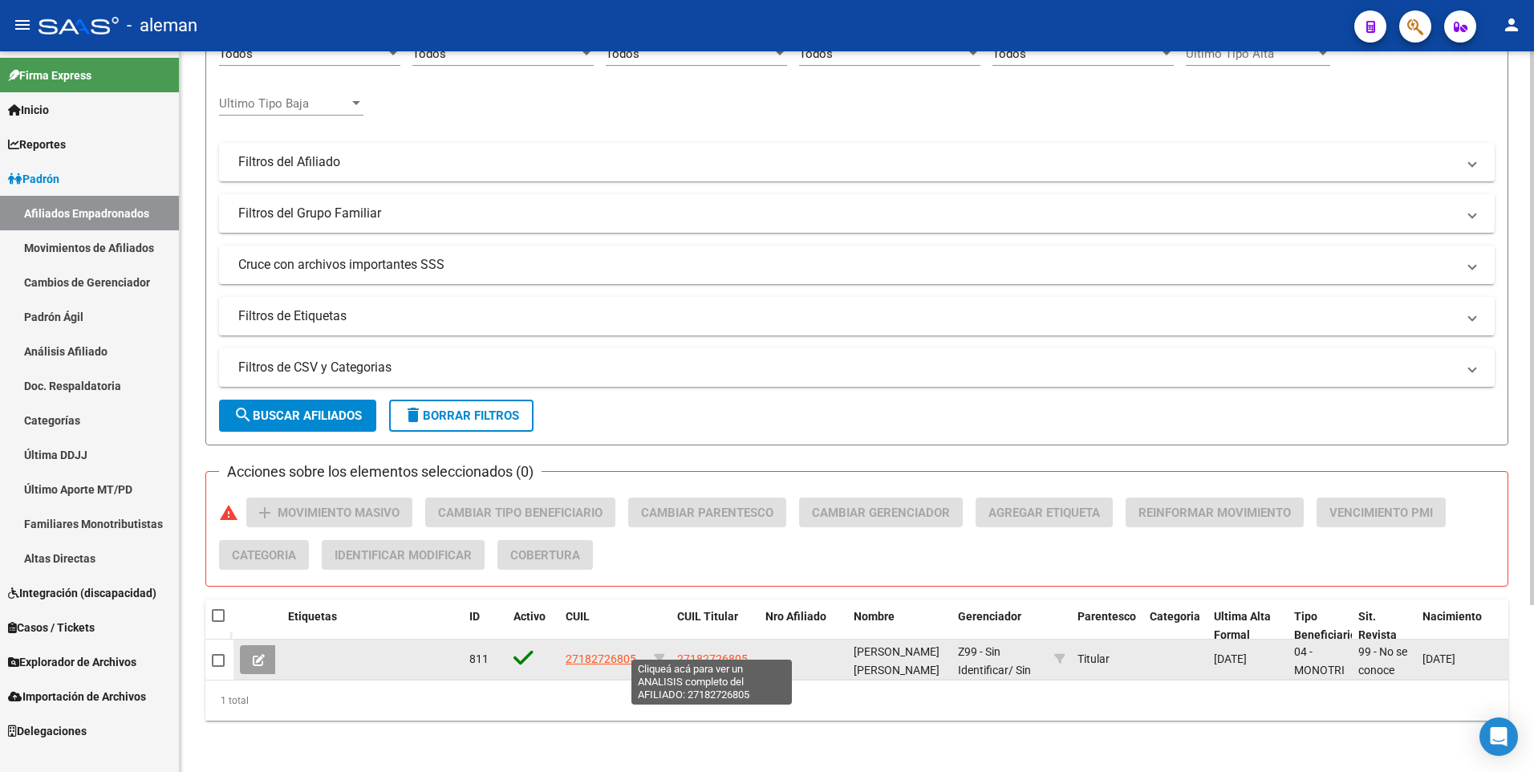
type input "27182726805"
click at [708, 652] on span "27182726805" at bounding box center [712, 658] width 71 height 13
type textarea "27182726805"
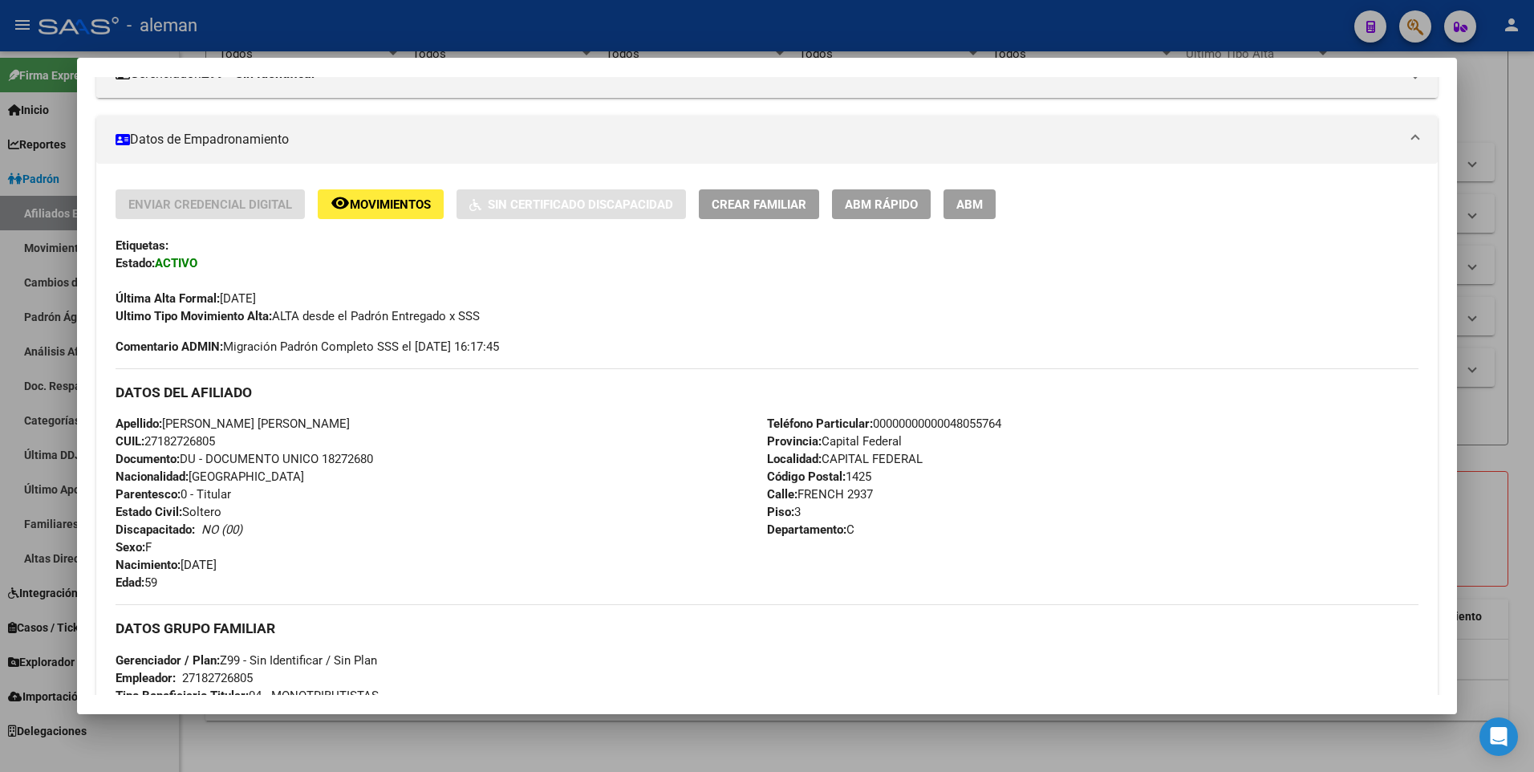
scroll to position [601, 0]
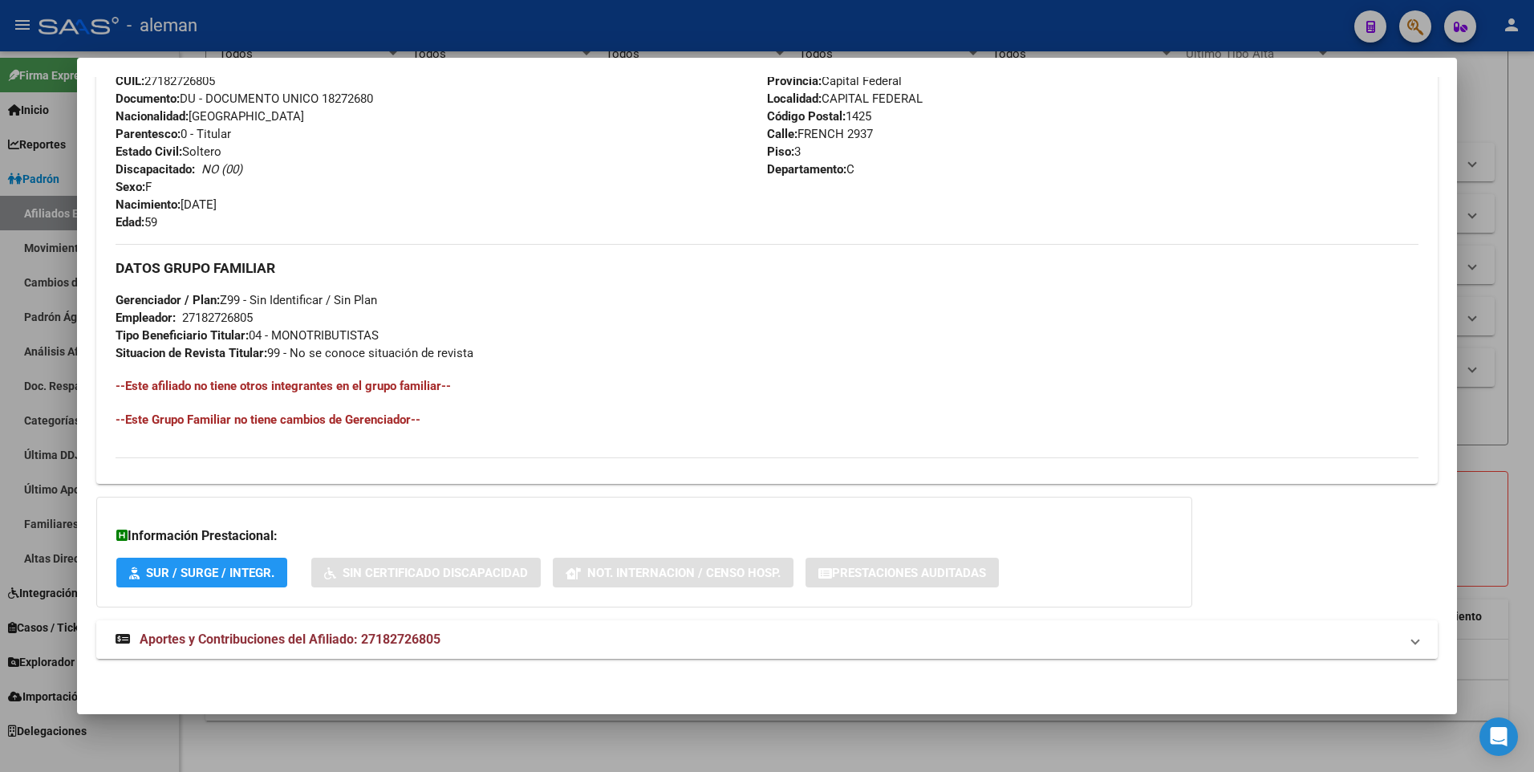
click at [428, 643] on span "Aportes y Contribuciones del Afiliado: 27182726805" at bounding box center [290, 638] width 301 height 15
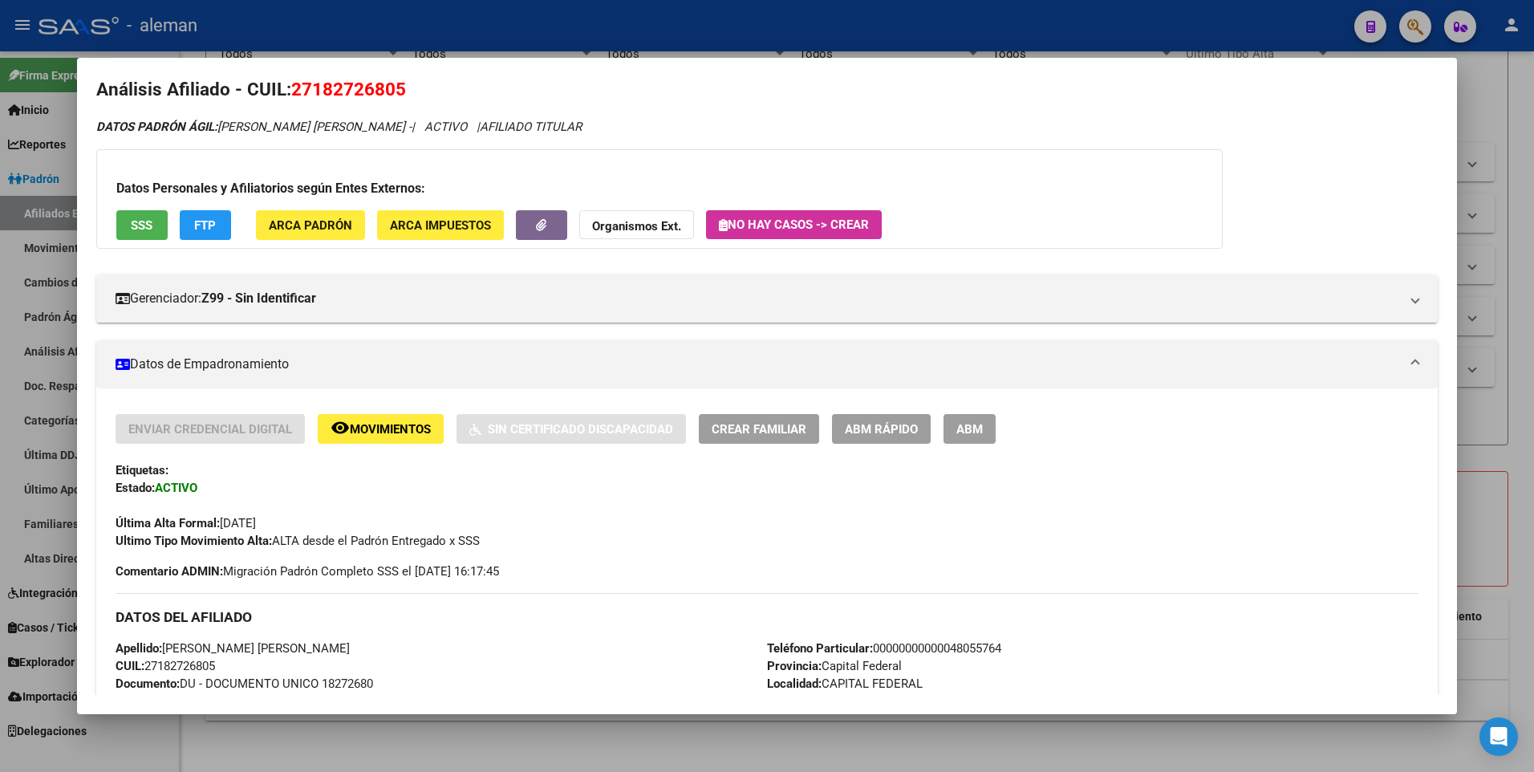
scroll to position [0, 0]
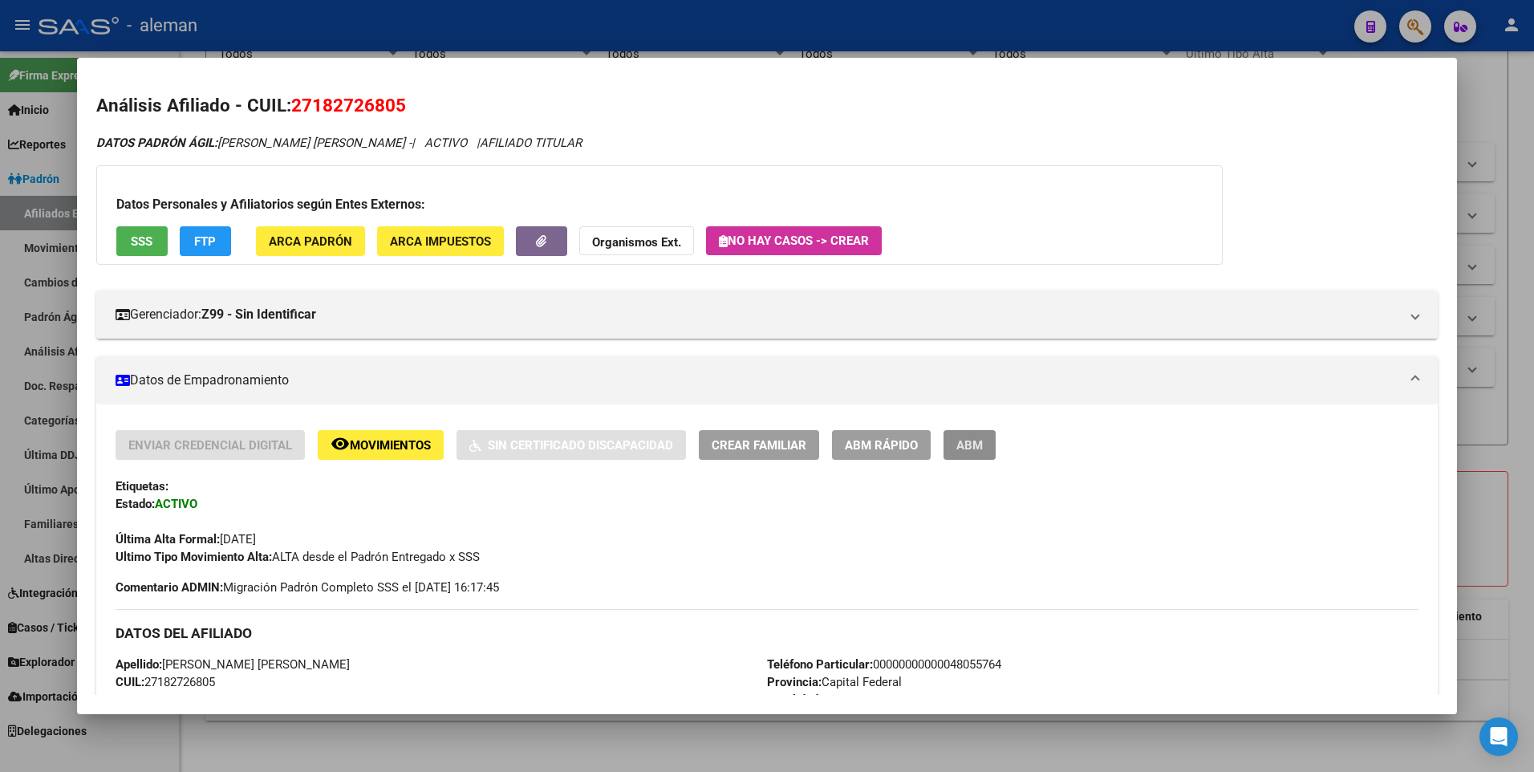
click at [955, 442] on button "ABM" at bounding box center [969, 445] width 52 height 30
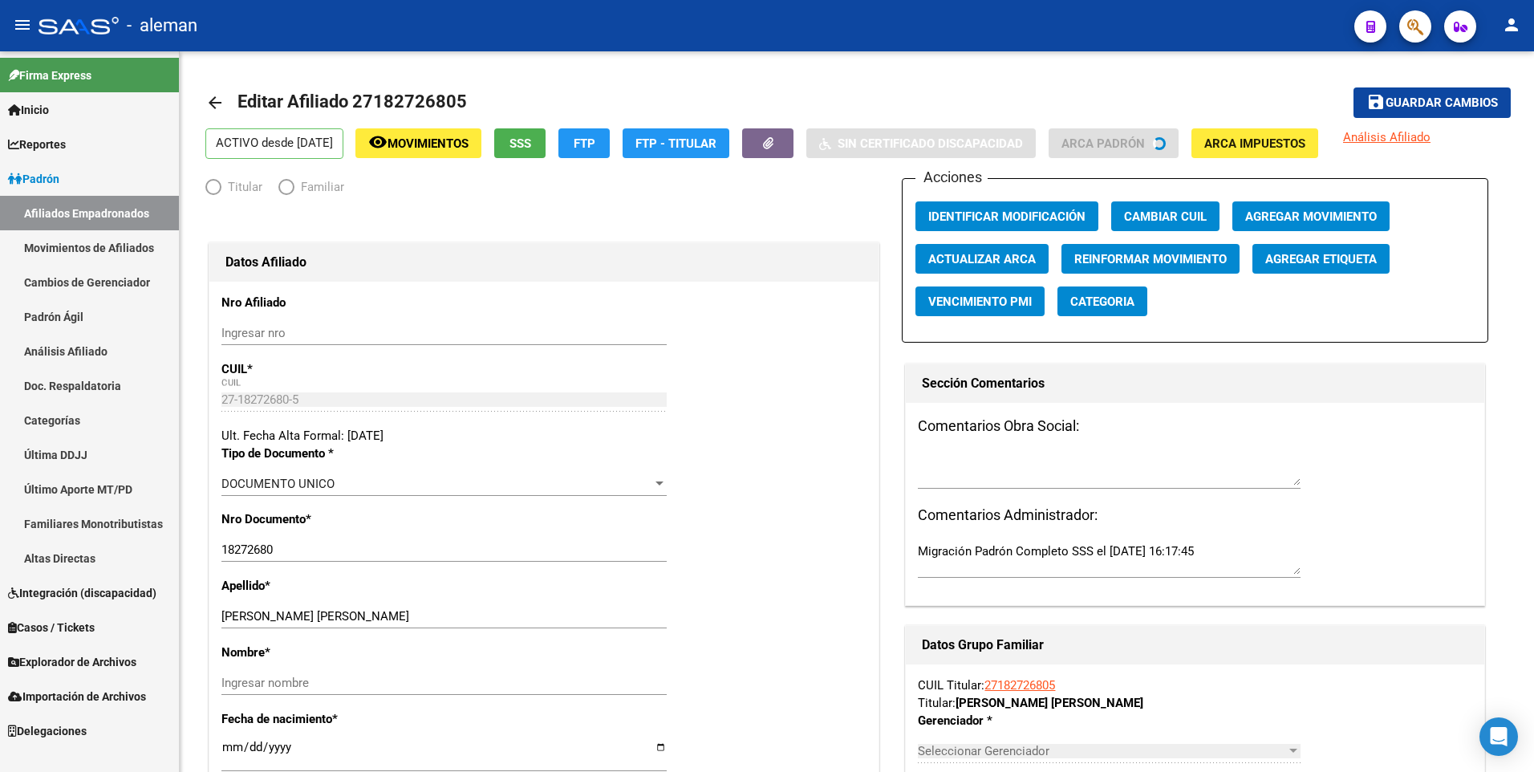
radio input "true"
type input "27-18272680-5"
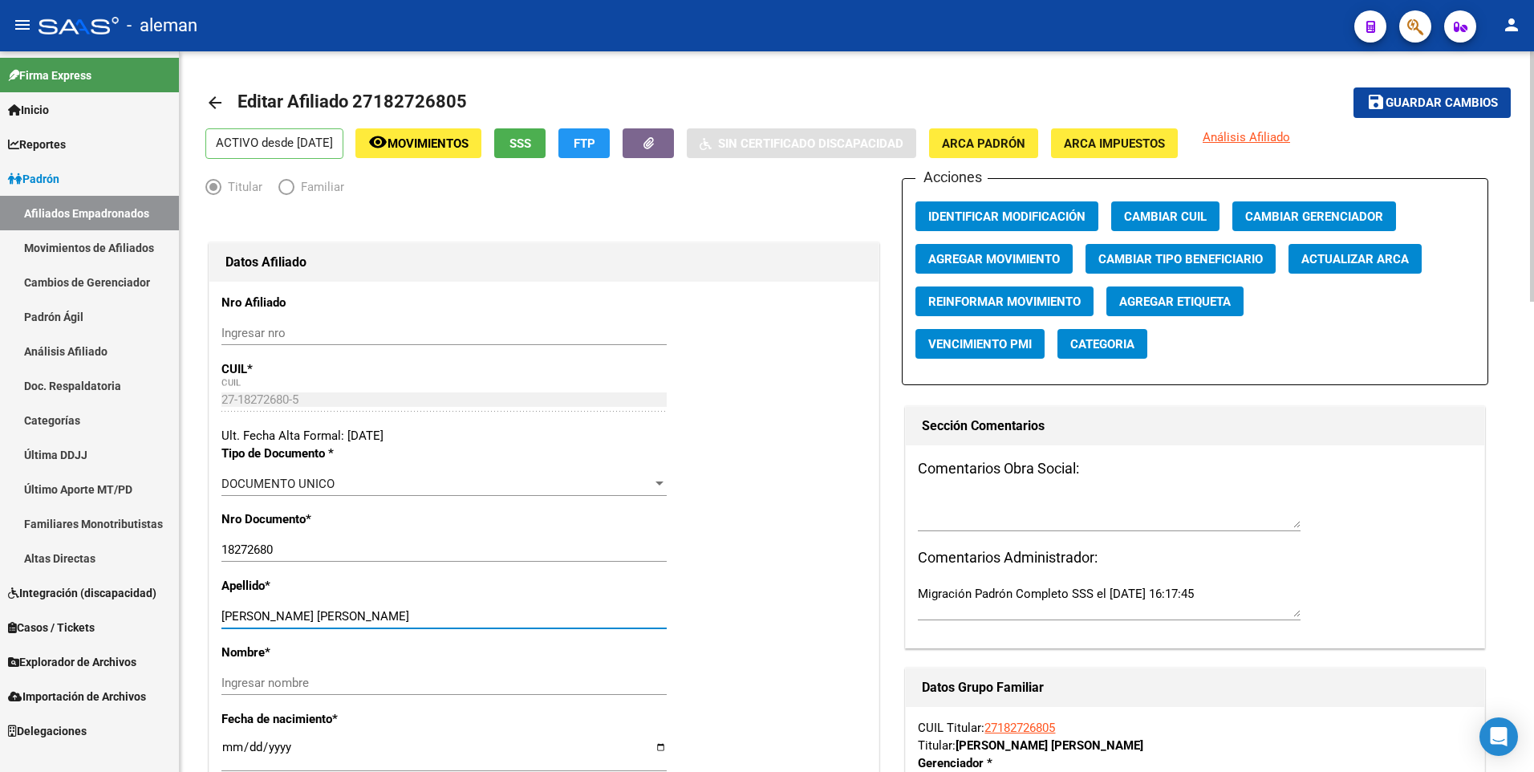
drag, startPoint x: 282, startPoint y: 617, endPoint x: 388, endPoint y: 617, distance: 106.7
click at [388, 617] on input "[PERSON_NAME] [PERSON_NAME]" at bounding box center [443, 616] width 445 height 14
type input "[PERSON_NAME]"
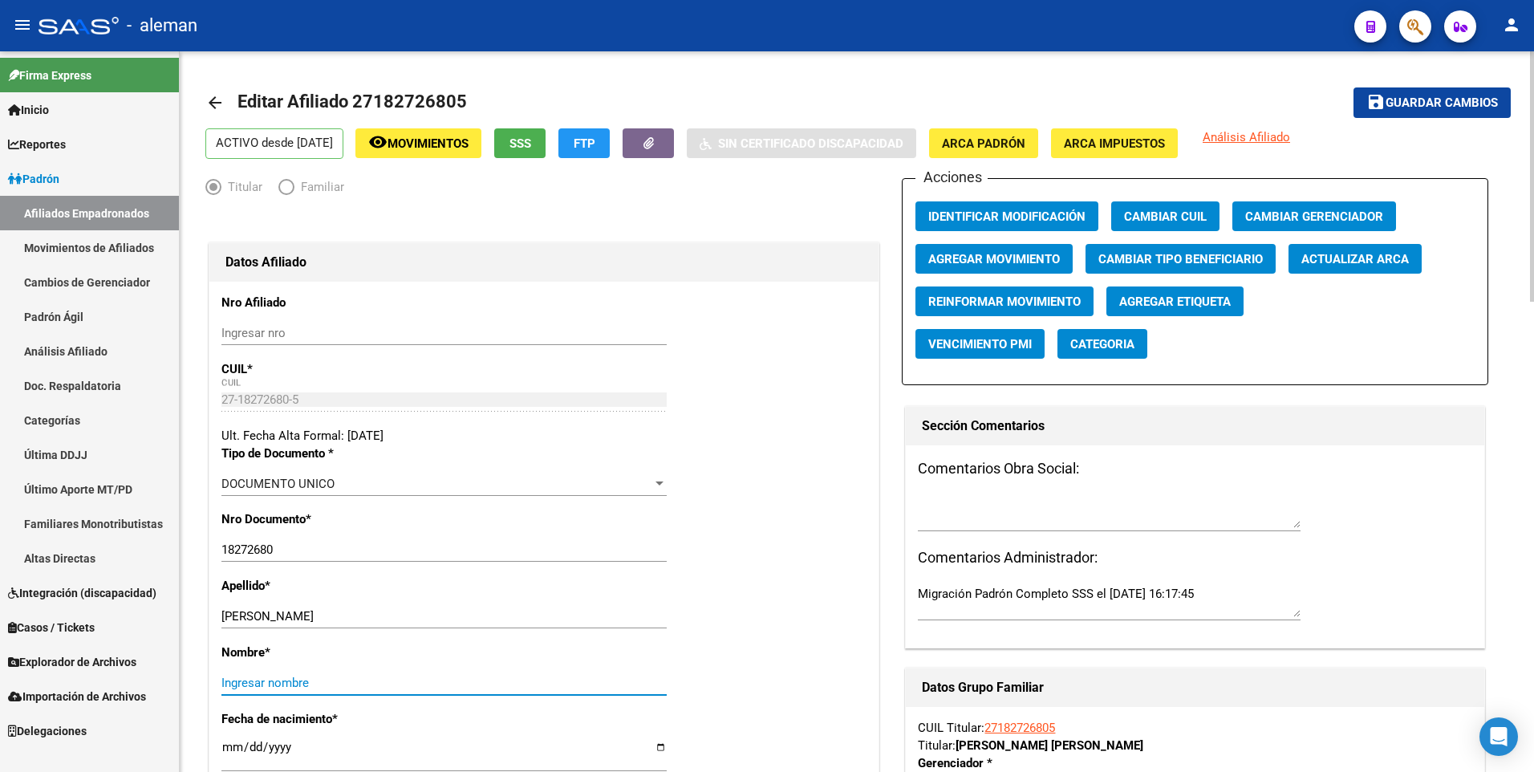
click at [395, 687] on input "Ingresar nombre" at bounding box center [443, 682] width 445 height 14
paste input "[PERSON_NAME]"
type input "[PERSON_NAME]"
click at [961, 253] on span "Agregar Movimiento" at bounding box center [994, 259] width 132 height 14
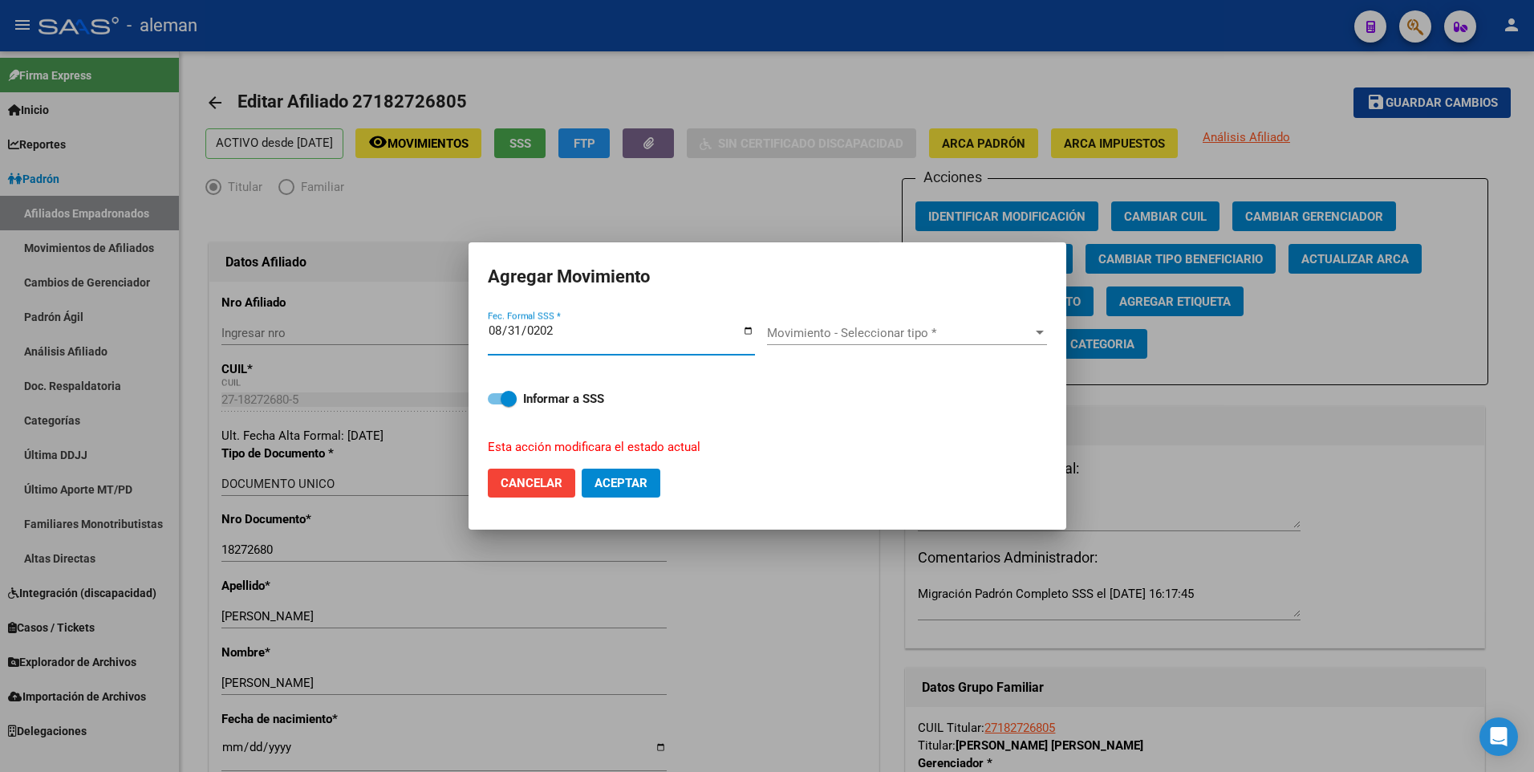
type input "[DATE]"
click at [845, 322] on div "Movimiento - Seleccionar tipo * Movimiento - Seleccionar tipo *" at bounding box center [907, 333] width 280 height 24
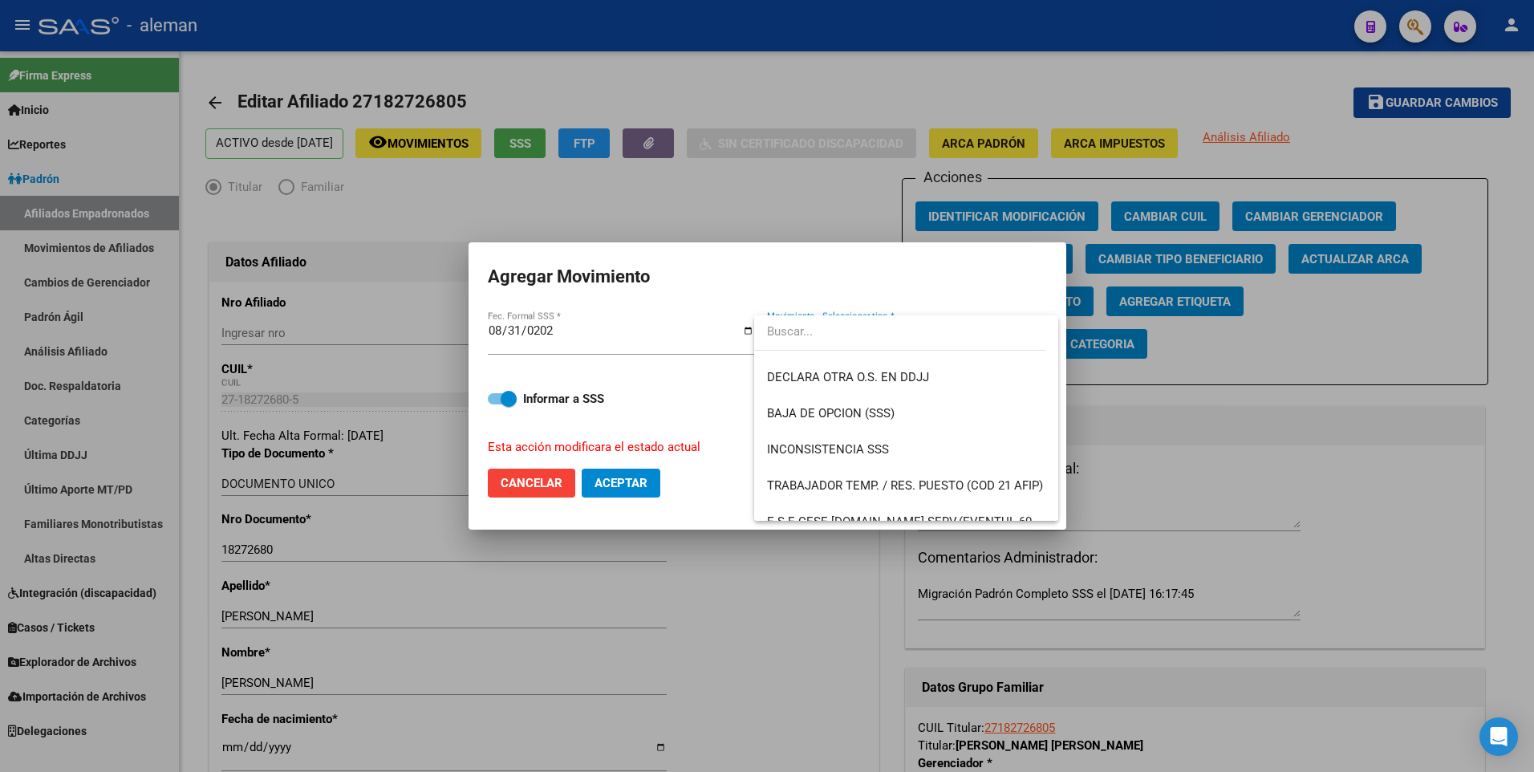
scroll to position [1166, 0]
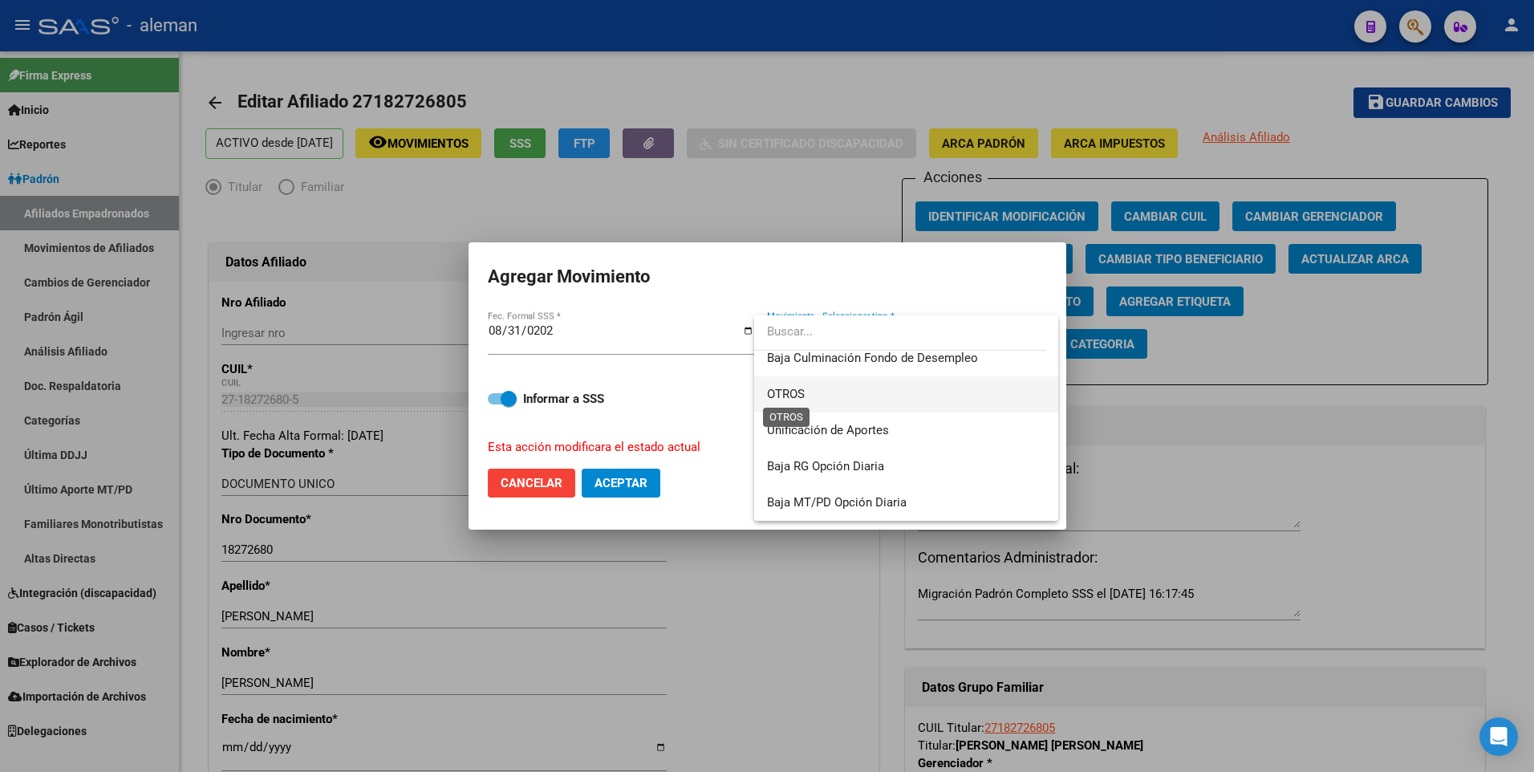
click at [791, 393] on span "OTROS" at bounding box center [786, 394] width 38 height 14
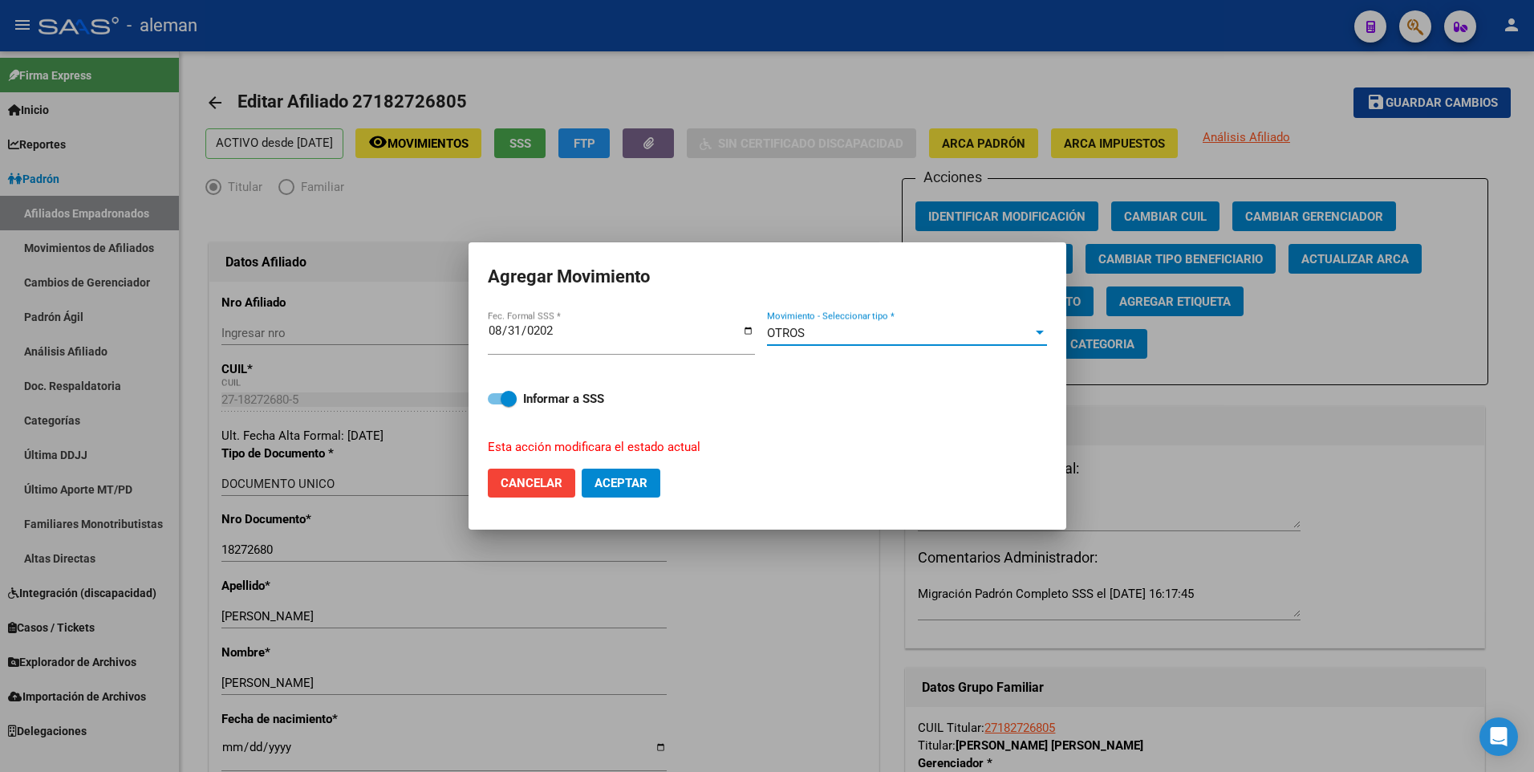
click at [653, 481] on button "Aceptar" at bounding box center [621, 482] width 79 height 29
checkbox input "false"
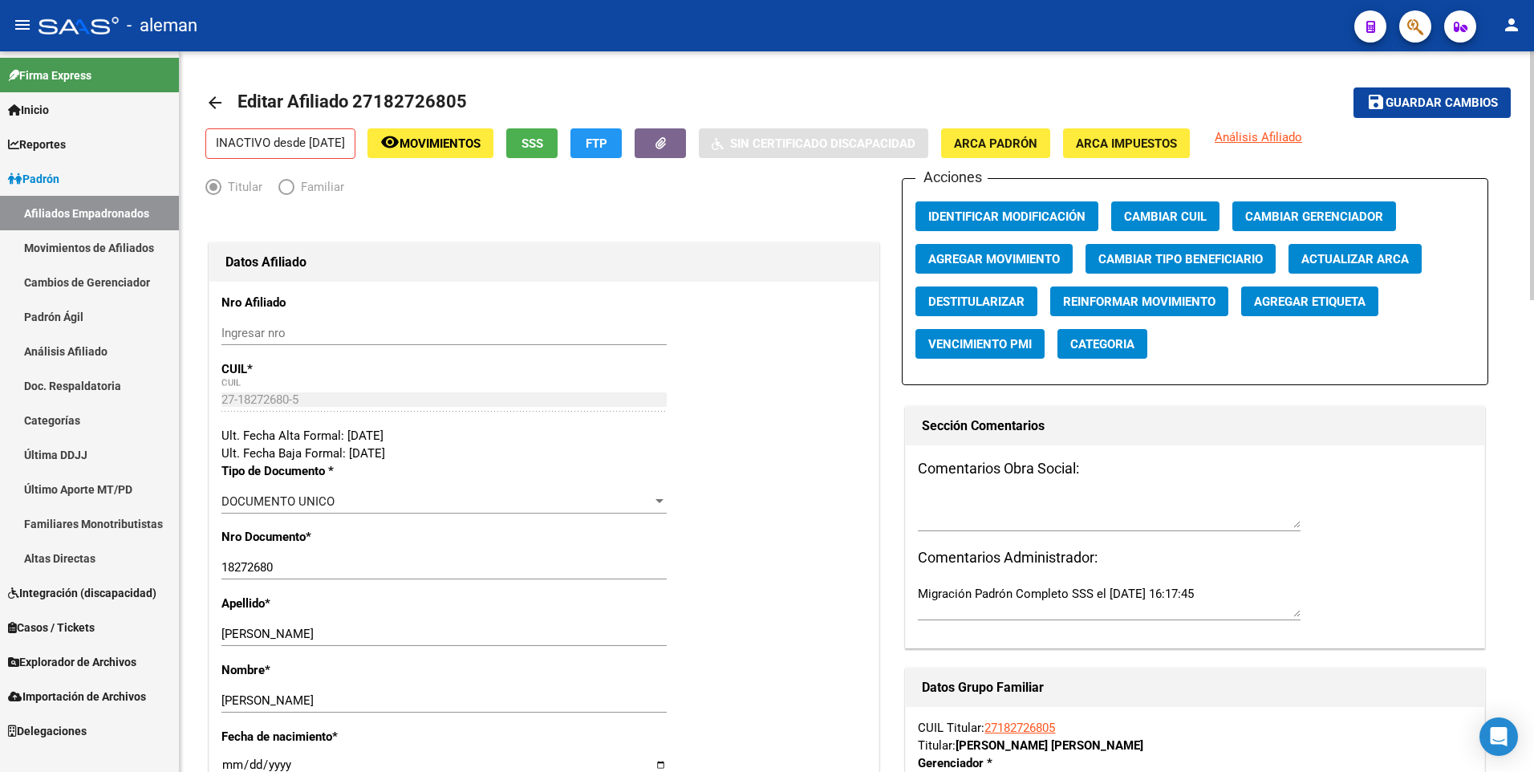
click at [211, 95] on mat-icon "arrow_back" at bounding box center [214, 102] width 19 height 19
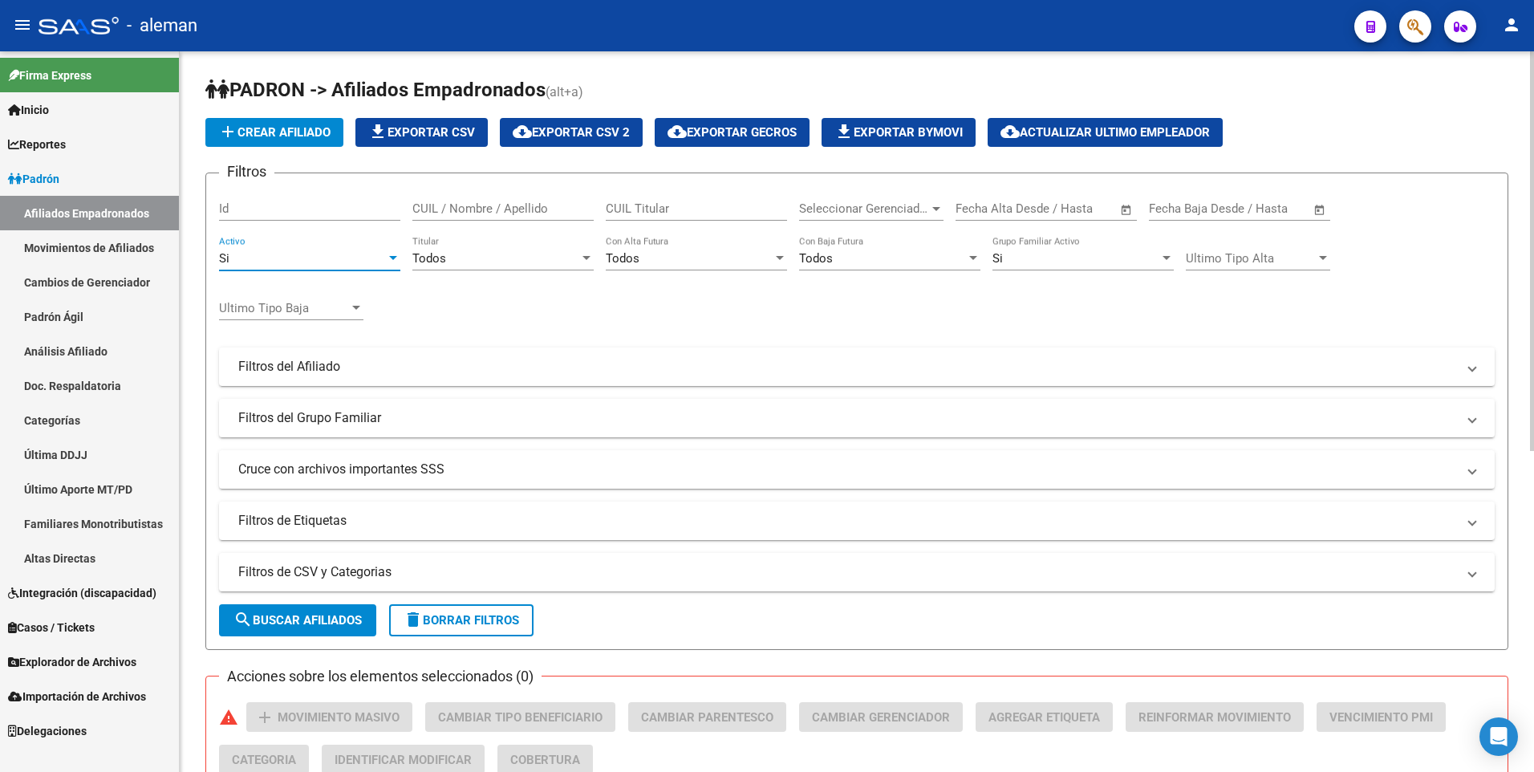
click at [387, 253] on div at bounding box center [393, 258] width 14 height 13
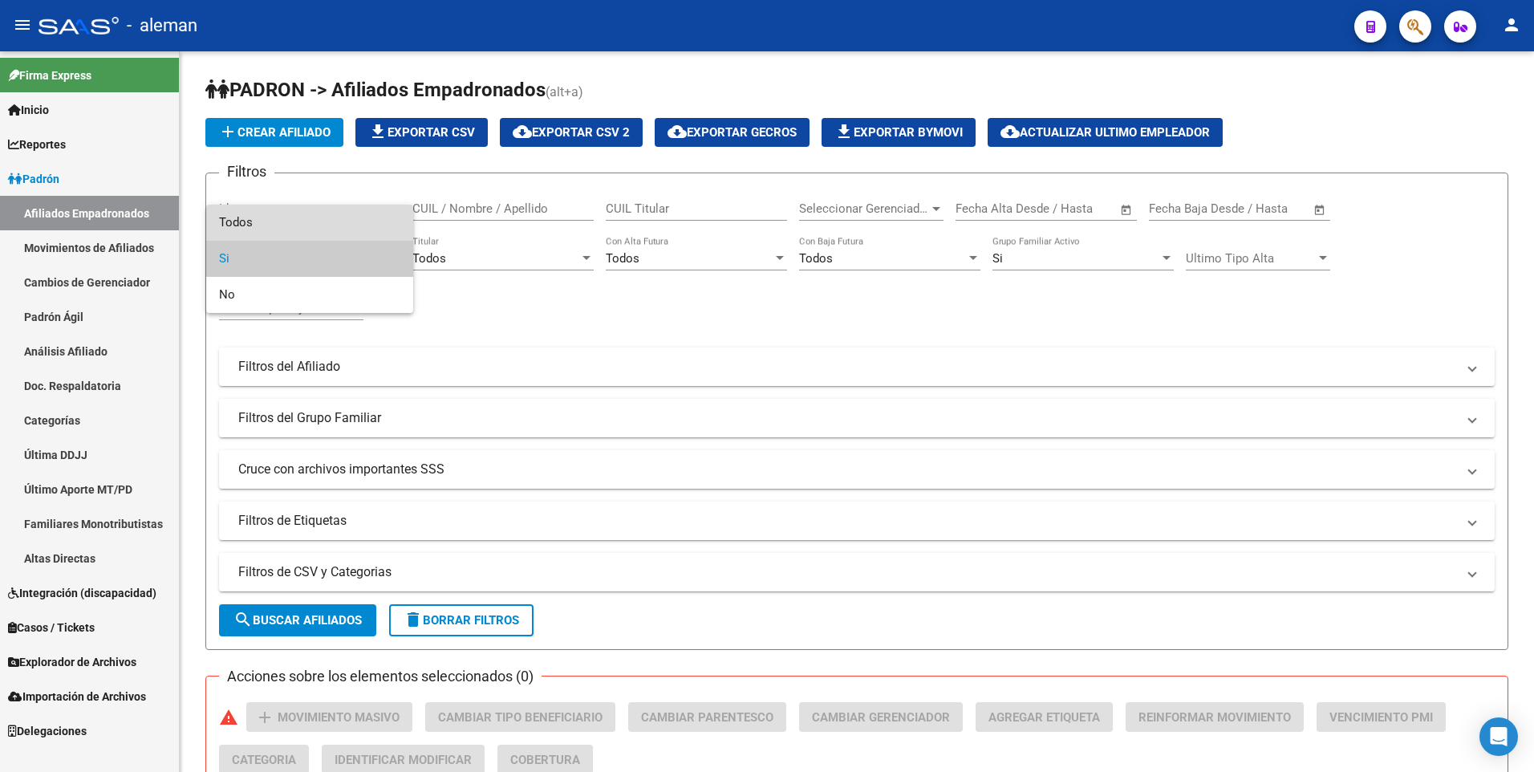
click at [326, 235] on span "Todos" at bounding box center [309, 223] width 181 height 36
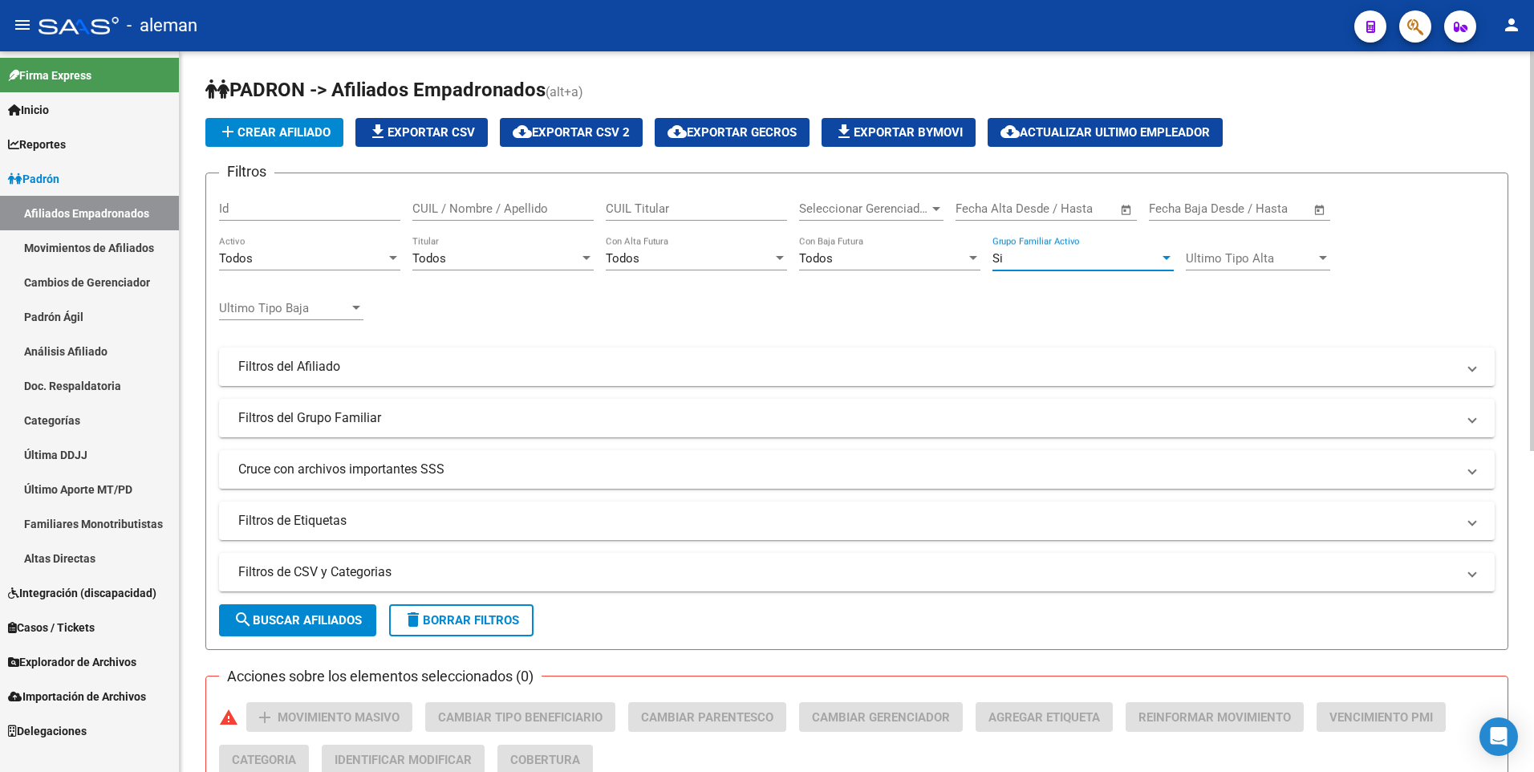
click at [1053, 258] on div "Si" at bounding box center [1075, 258] width 167 height 14
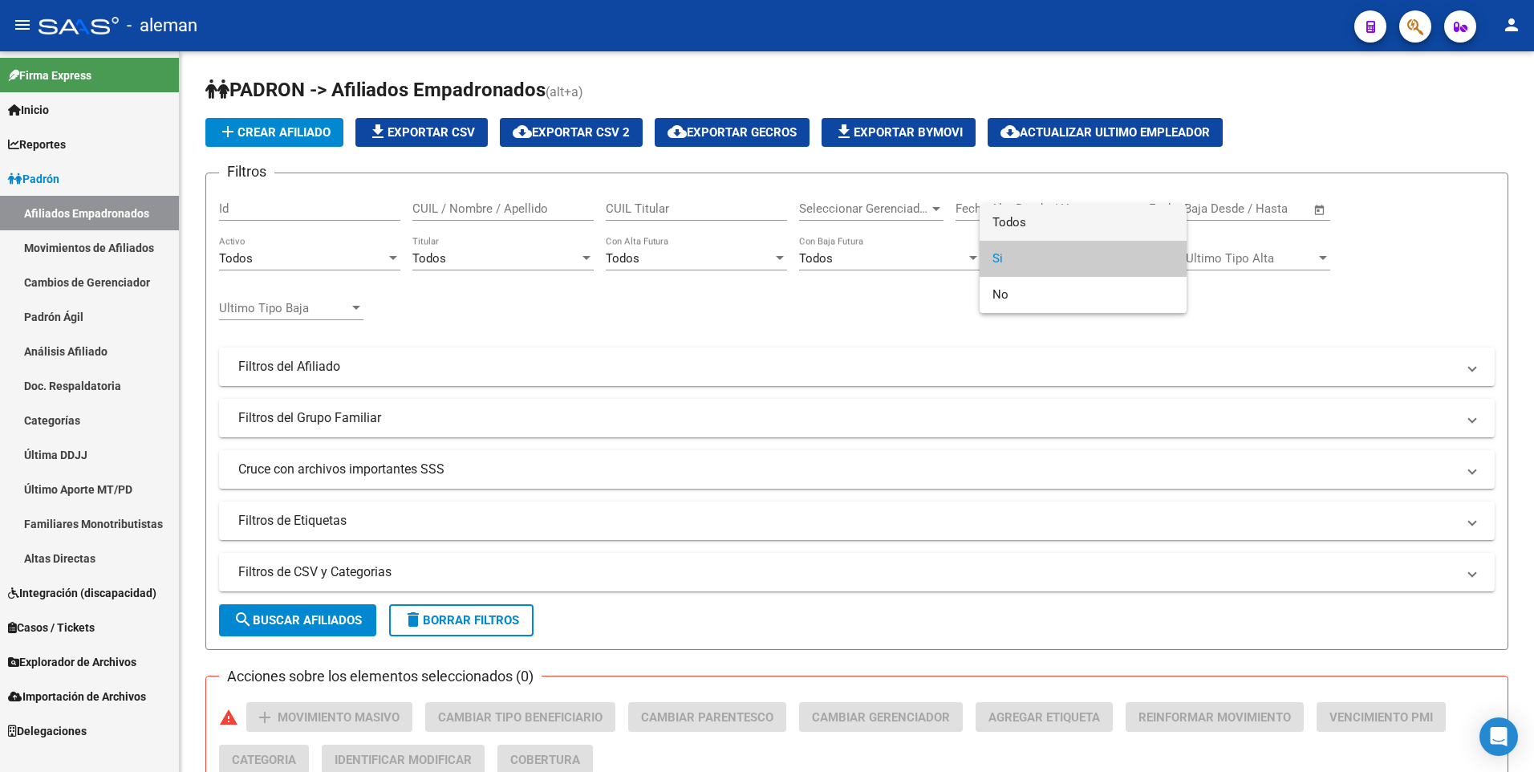
click at [1063, 218] on span "Todos" at bounding box center [1082, 223] width 181 height 36
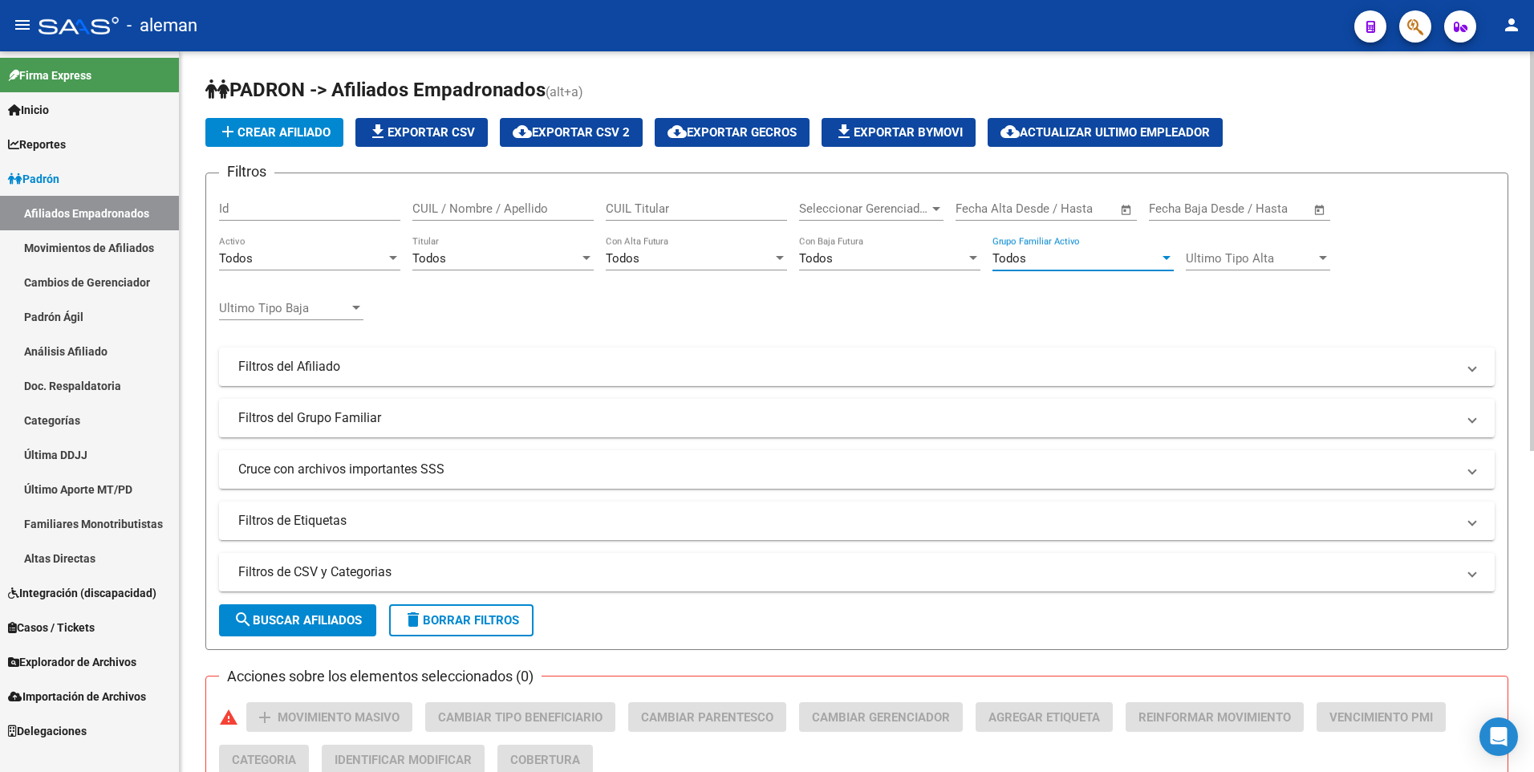
click at [667, 209] on input "CUIL Titular" at bounding box center [696, 208] width 181 height 14
click at [514, 205] on input "CUIL / Nombre / Apellido" at bounding box center [502, 208] width 181 height 14
drag, startPoint x: 498, startPoint y: 207, endPoint x: 358, endPoint y: 206, distance: 140.4
click at [358, 206] on div "Filtros Id 27268496632 CUIL / Nombre / Apellido CUIL Titular Seleccionar Gerenc…" at bounding box center [856, 363] width 1275 height 354
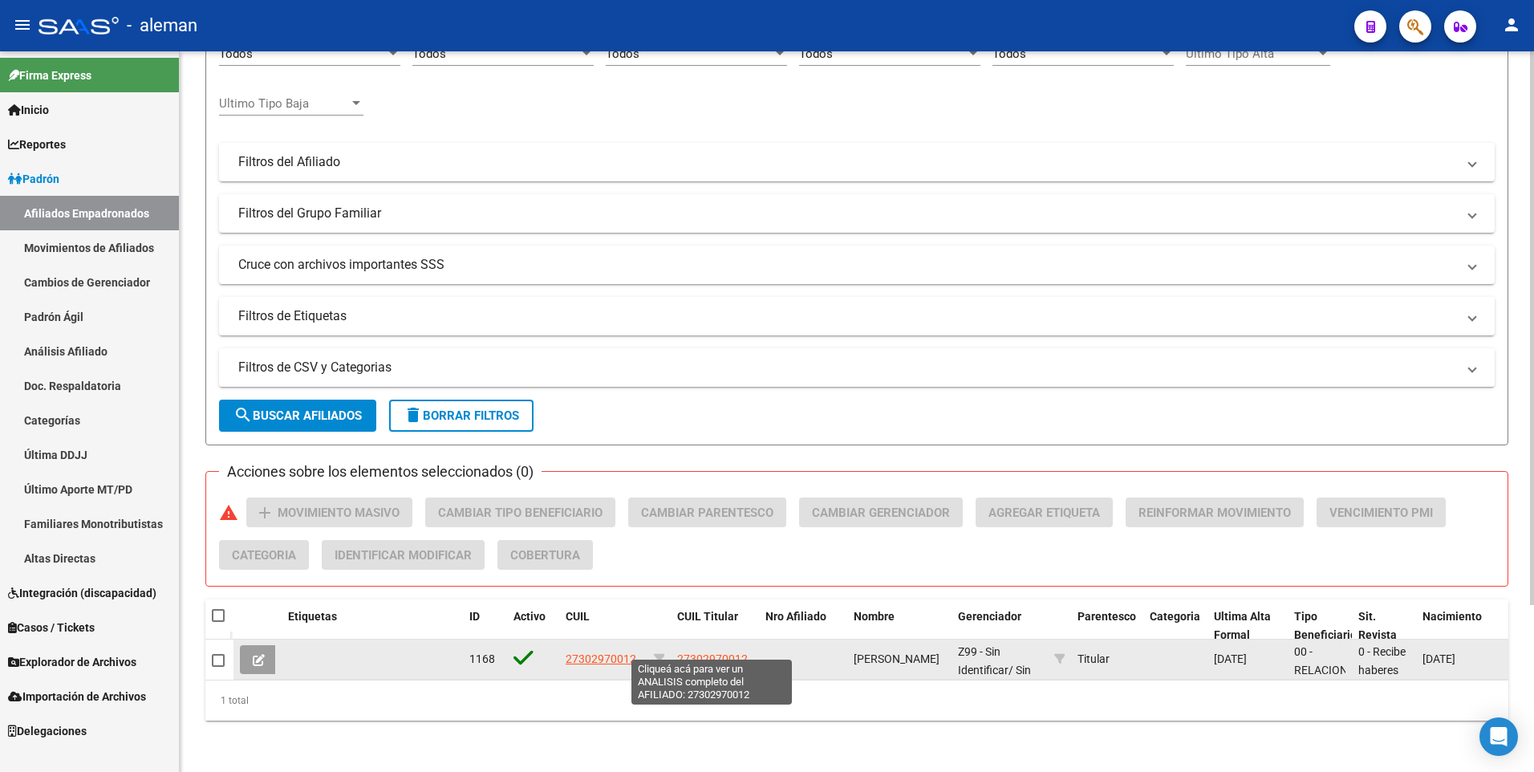
type input "27302970012"
click at [708, 652] on span "27302970012" at bounding box center [712, 658] width 71 height 13
type textarea "27302970012"
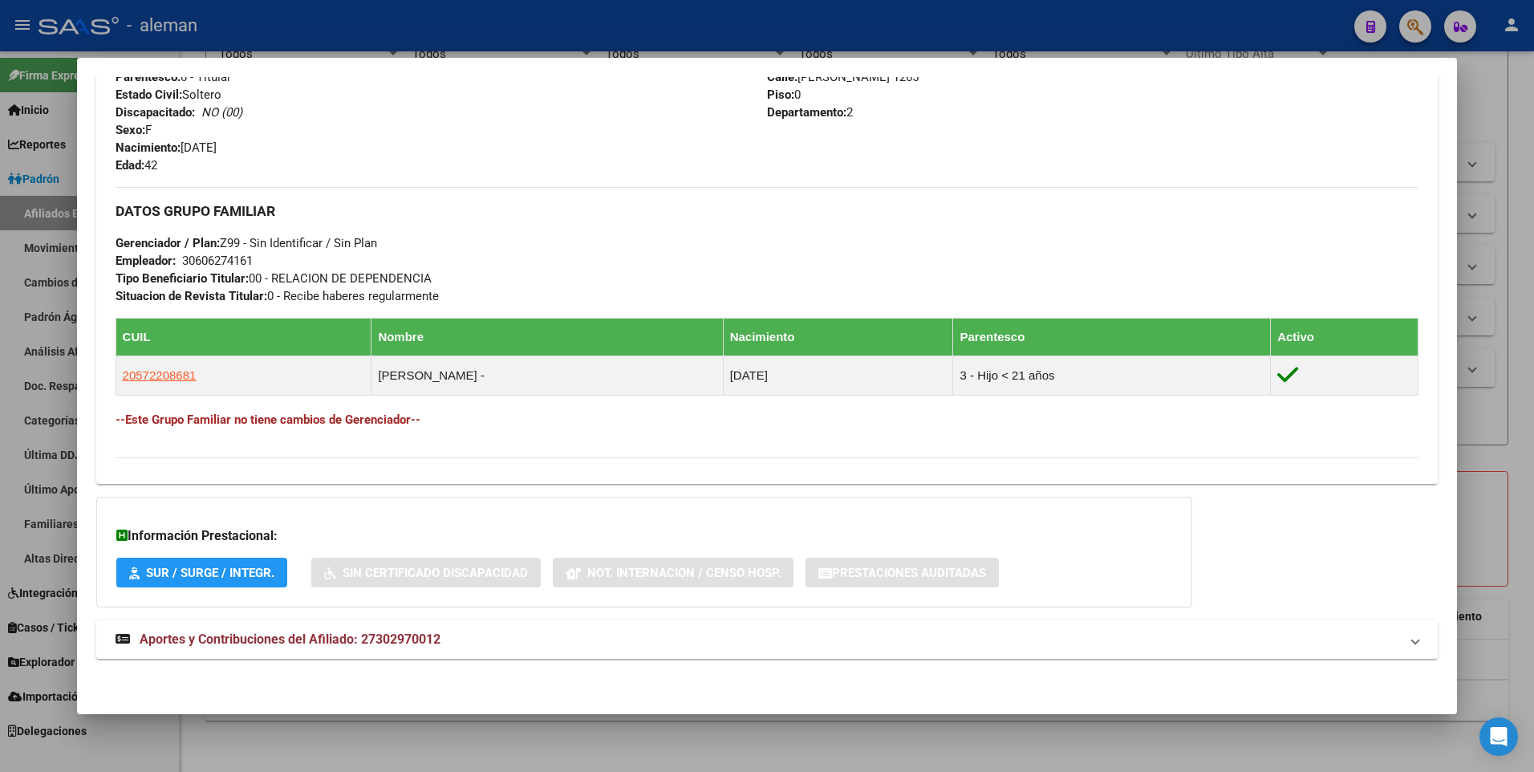
scroll to position [16, 0]
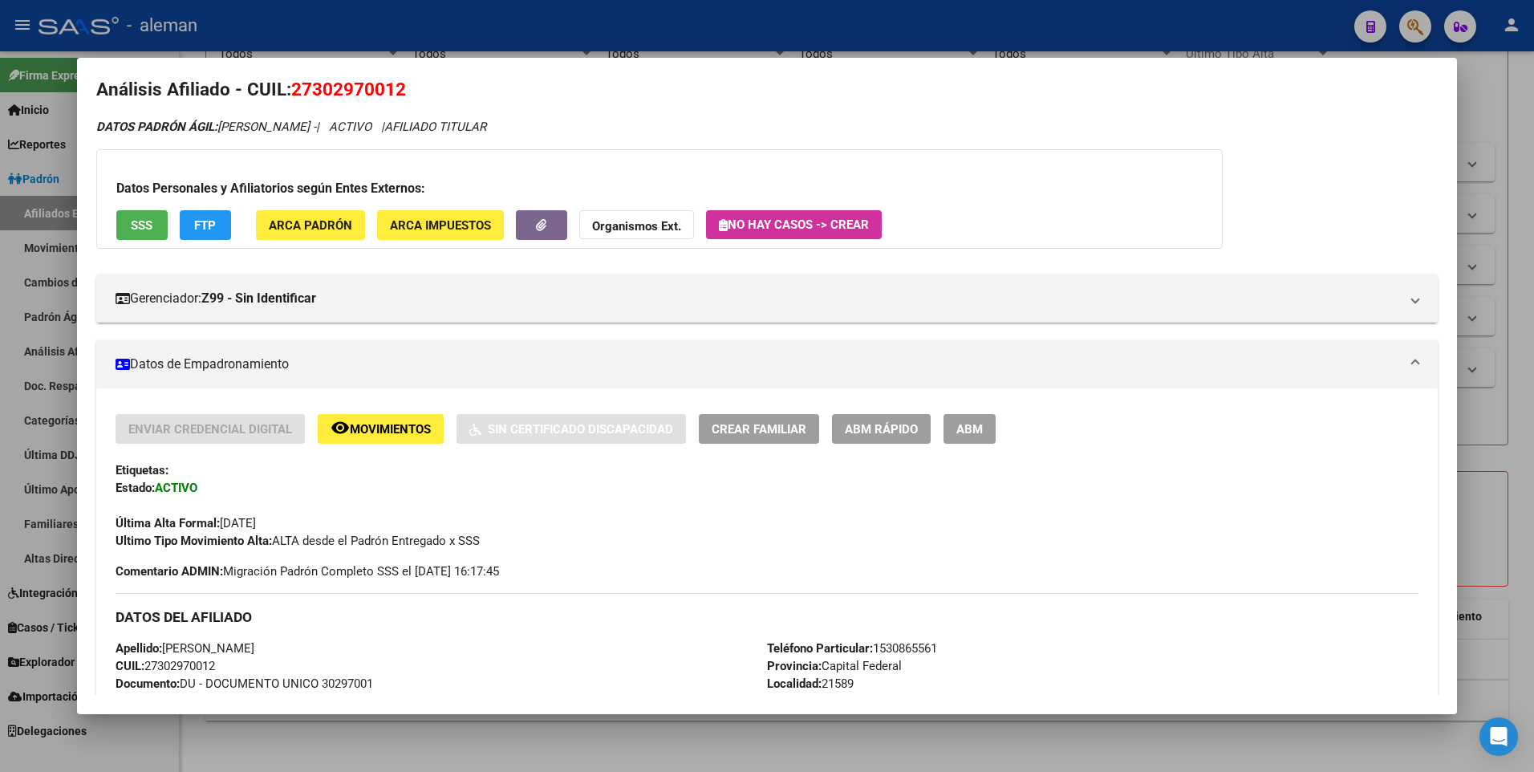
click at [971, 424] on span "ABM" at bounding box center [969, 429] width 26 height 14
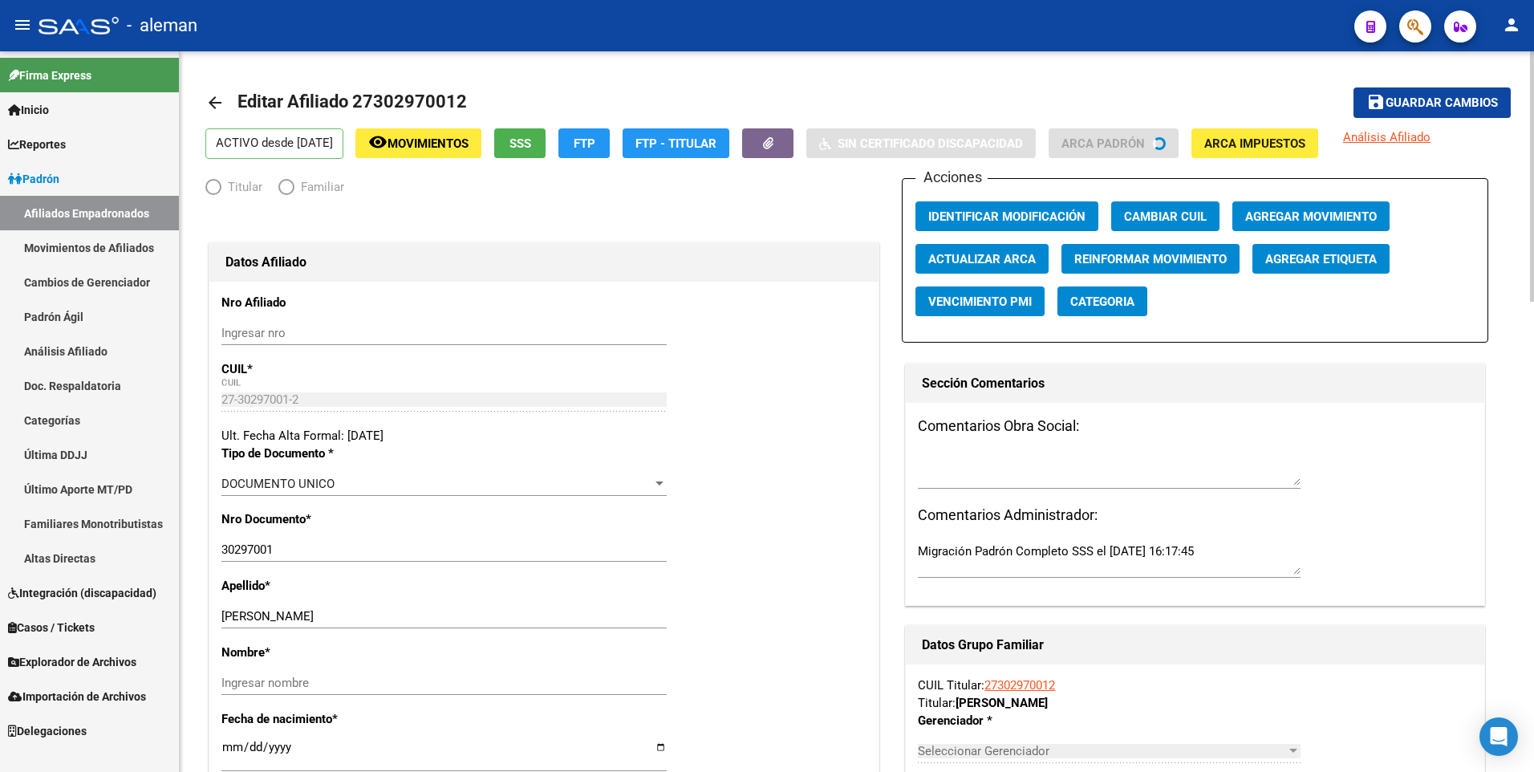
radio input "true"
type input "30-60627416-1"
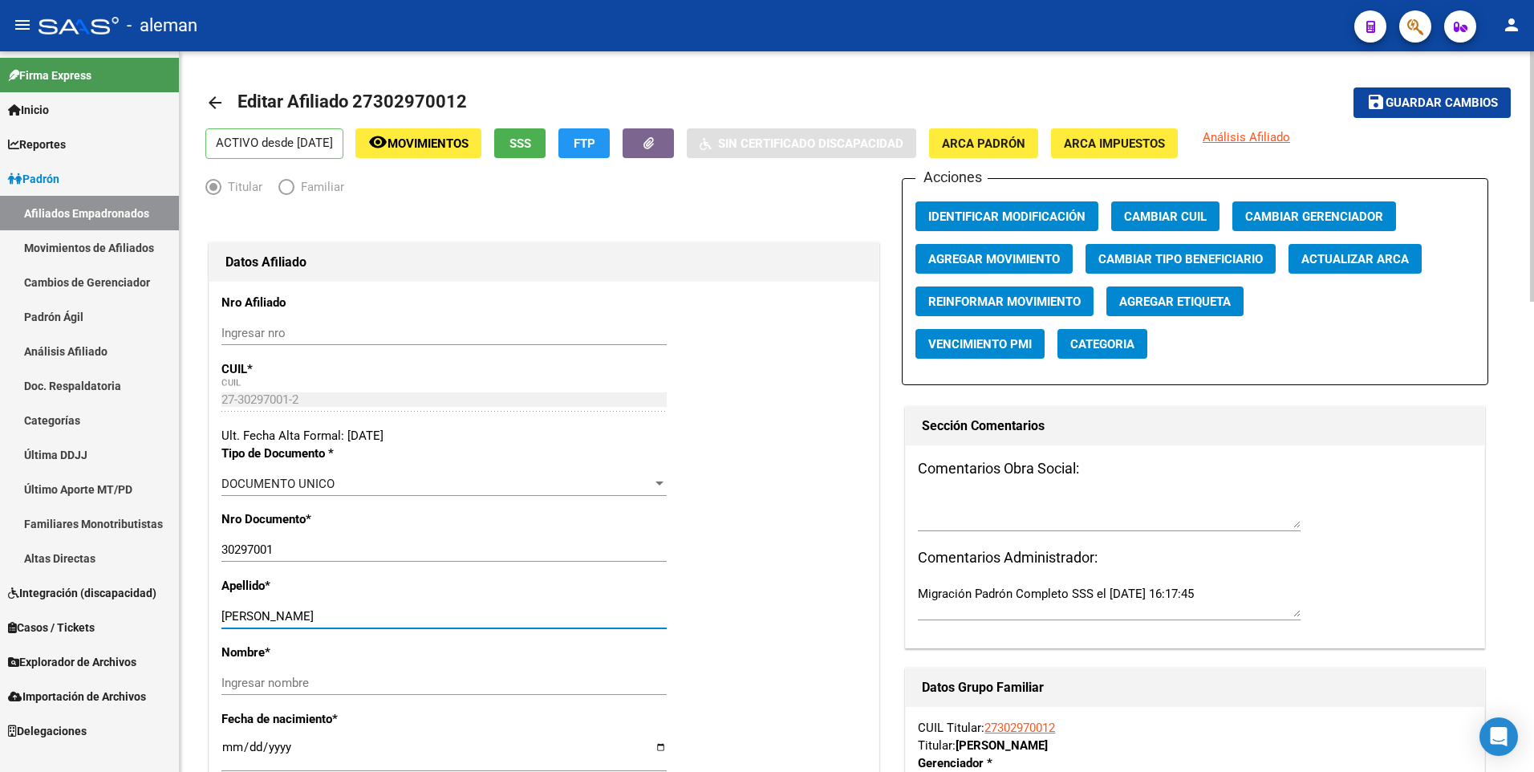
drag, startPoint x: 282, startPoint y: 614, endPoint x: 384, endPoint y: 614, distance: 101.9
click at [384, 614] on input "[PERSON_NAME]" at bounding box center [443, 616] width 445 height 14
type input "[PERSON_NAME]"
click at [377, 685] on input "Ingresar nombre" at bounding box center [443, 682] width 445 height 14
paste input "[PERSON_NAME]"
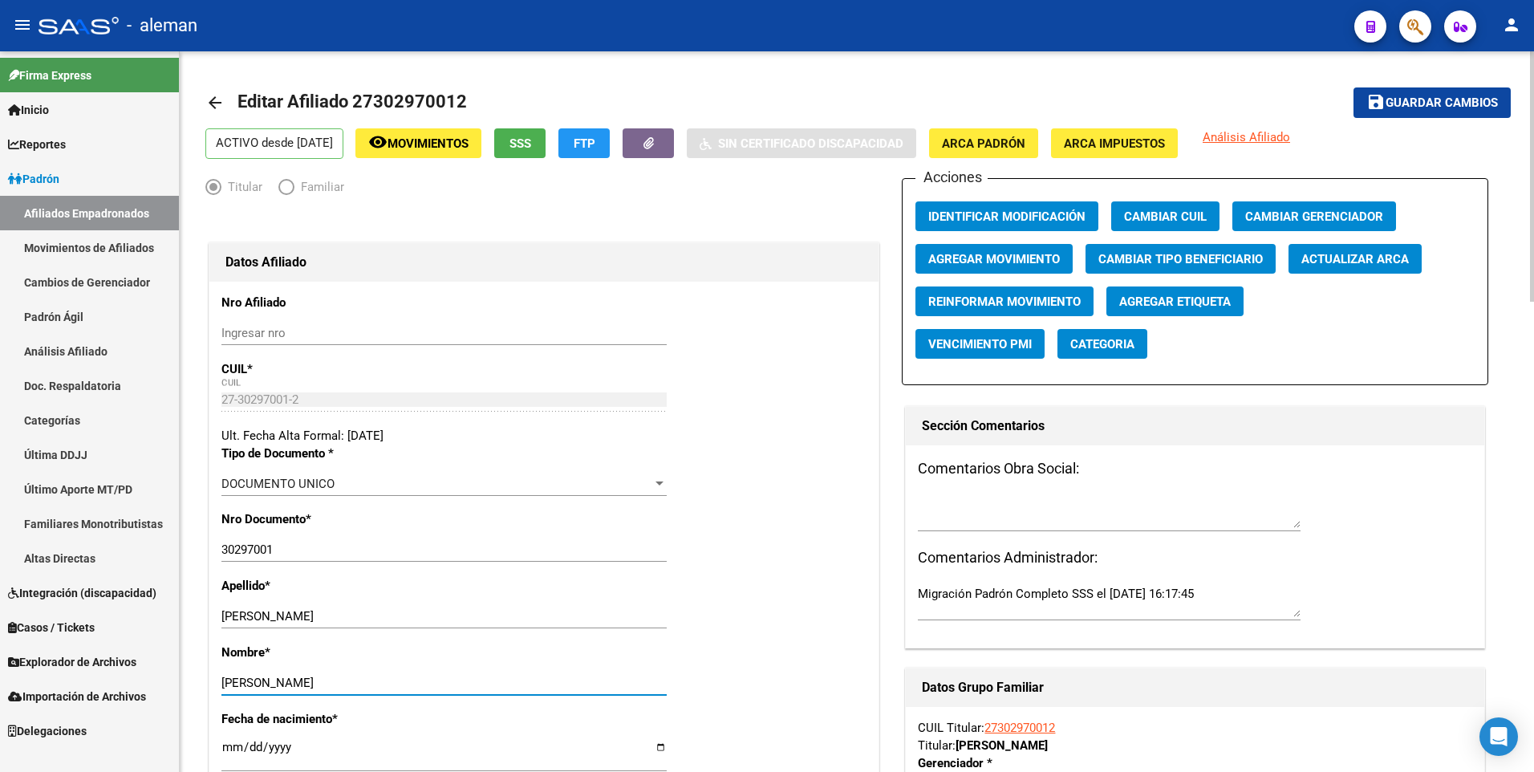
type input "[PERSON_NAME]"
click at [971, 261] on span "Agregar Movimiento" at bounding box center [994, 259] width 132 height 14
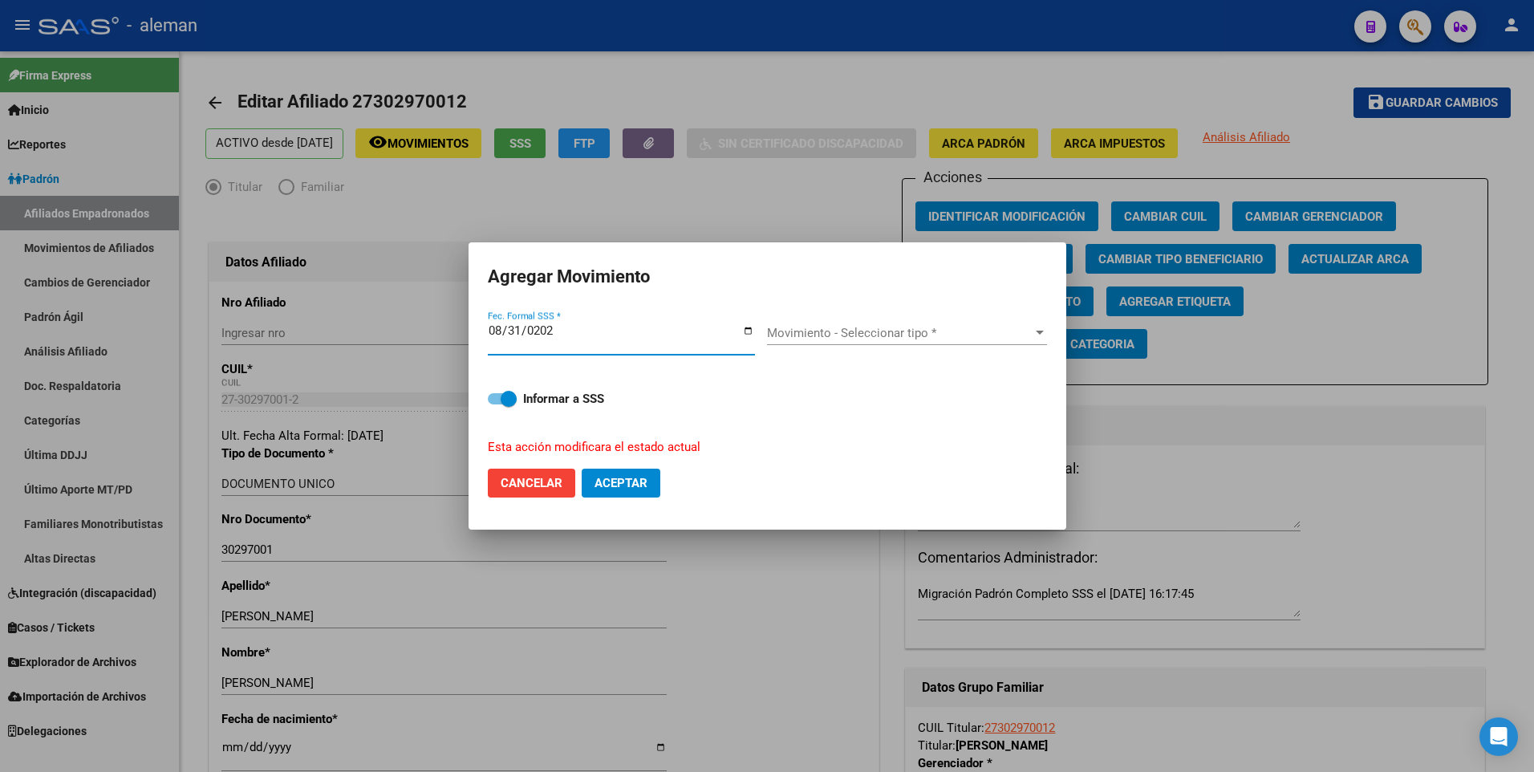
type input "[DATE]"
click at [582, 468] on button "Aceptar" at bounding box center [621, 482] width 79 height 29
click at [910, 331] on span "Movimiento - Seleccionar tipo *" at bounding box center [900, 333] width 266 height 14
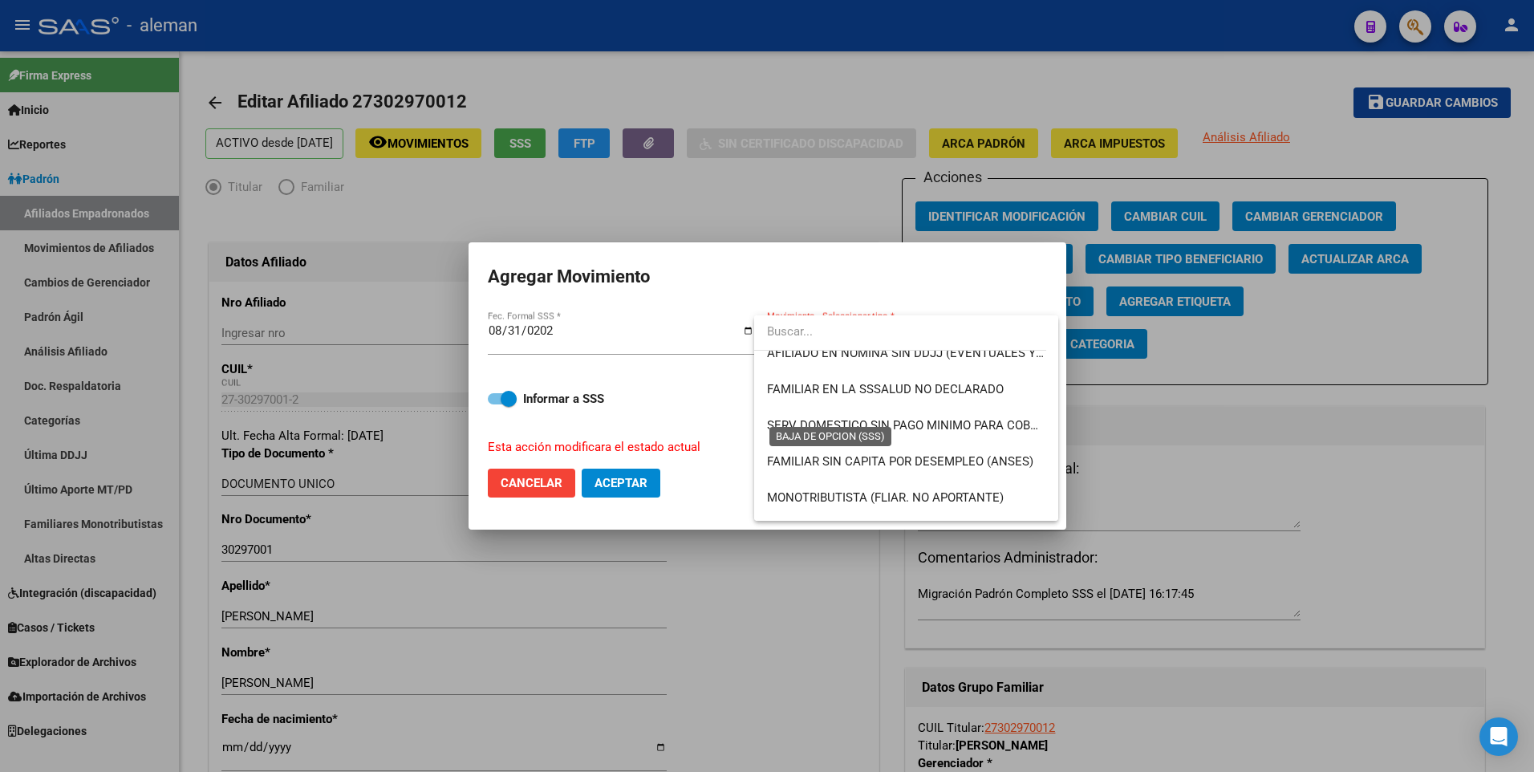
scroll to position [1166, 0]
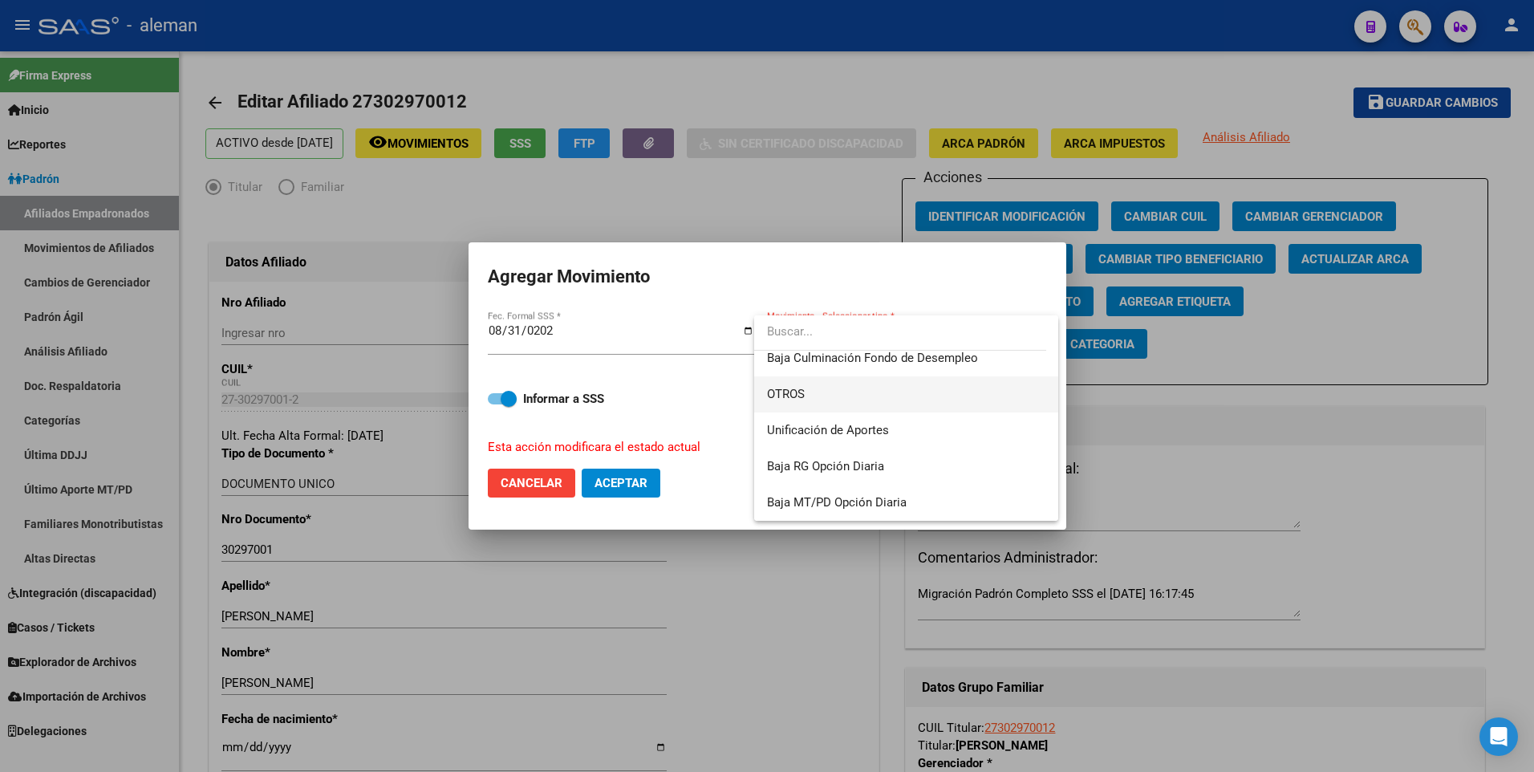
click at [786, 385] on span "OTROS" at bounding box center [906, 394] width 278 height 36
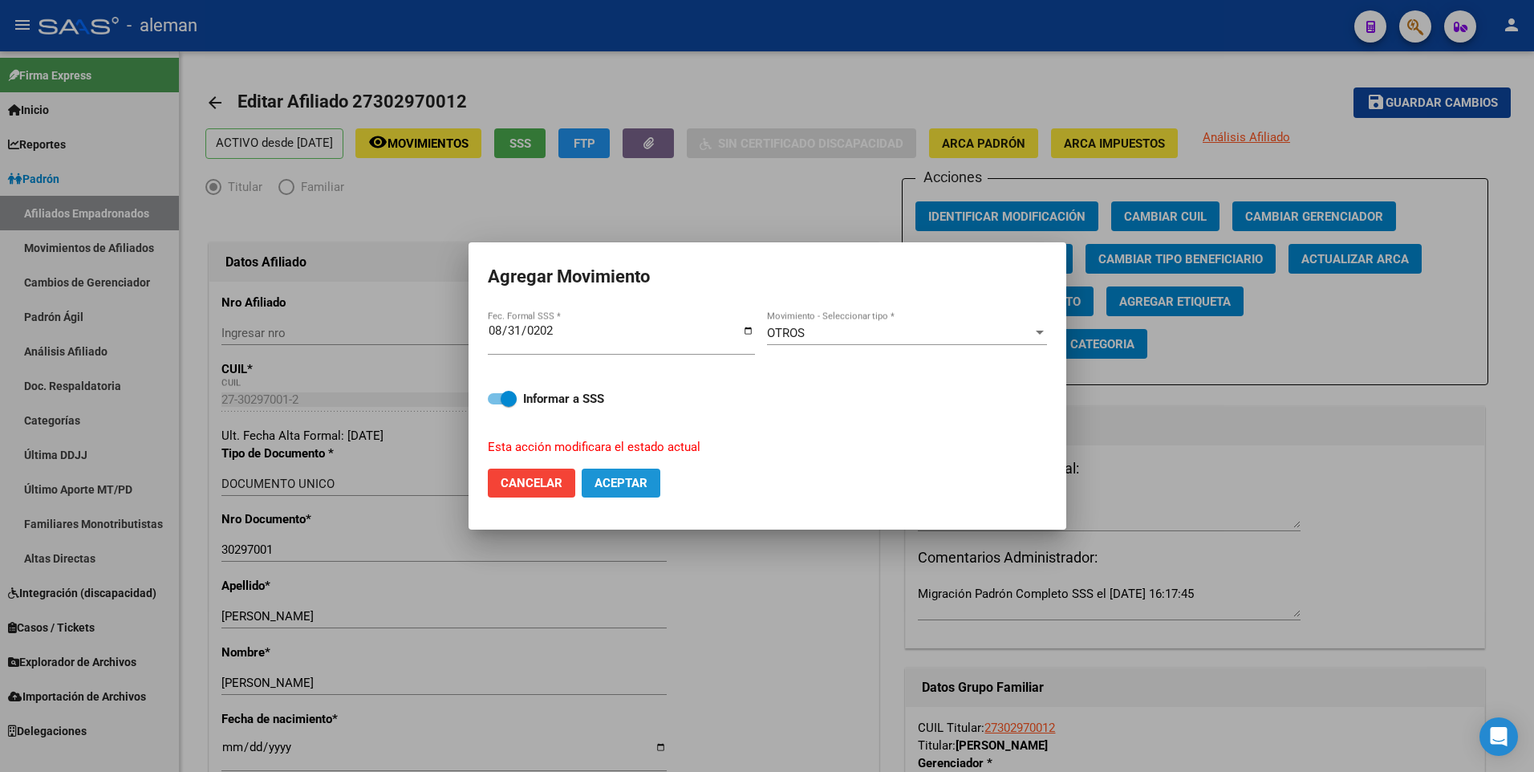
click at [627, 488] on span "Aceptar" at bounding box center [620, 483] width 53 height 14
checkbox input "false"
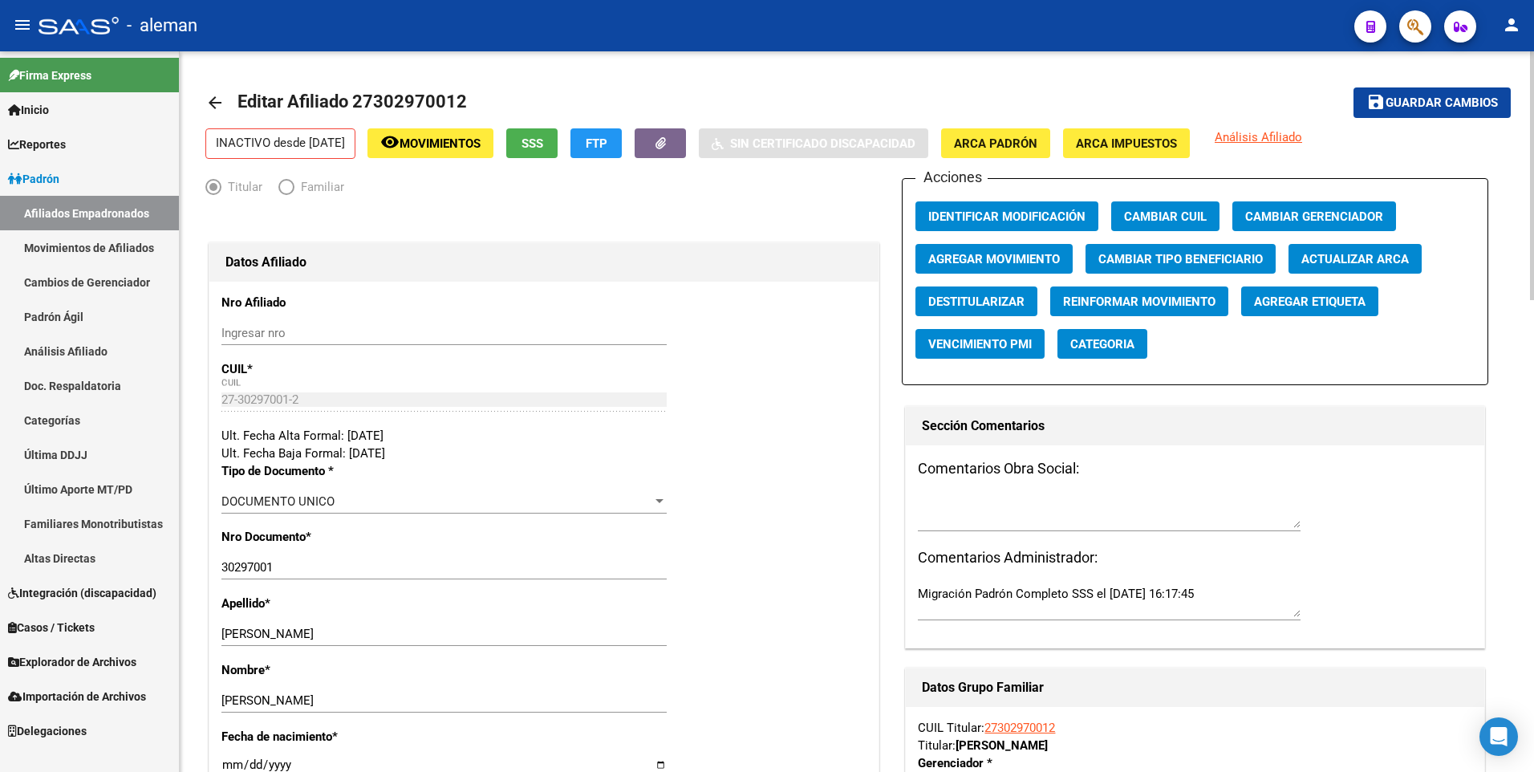
click at [217, 103] on mat-icon "arrow_back" at bounding box center [214, 102] width 19 height 19
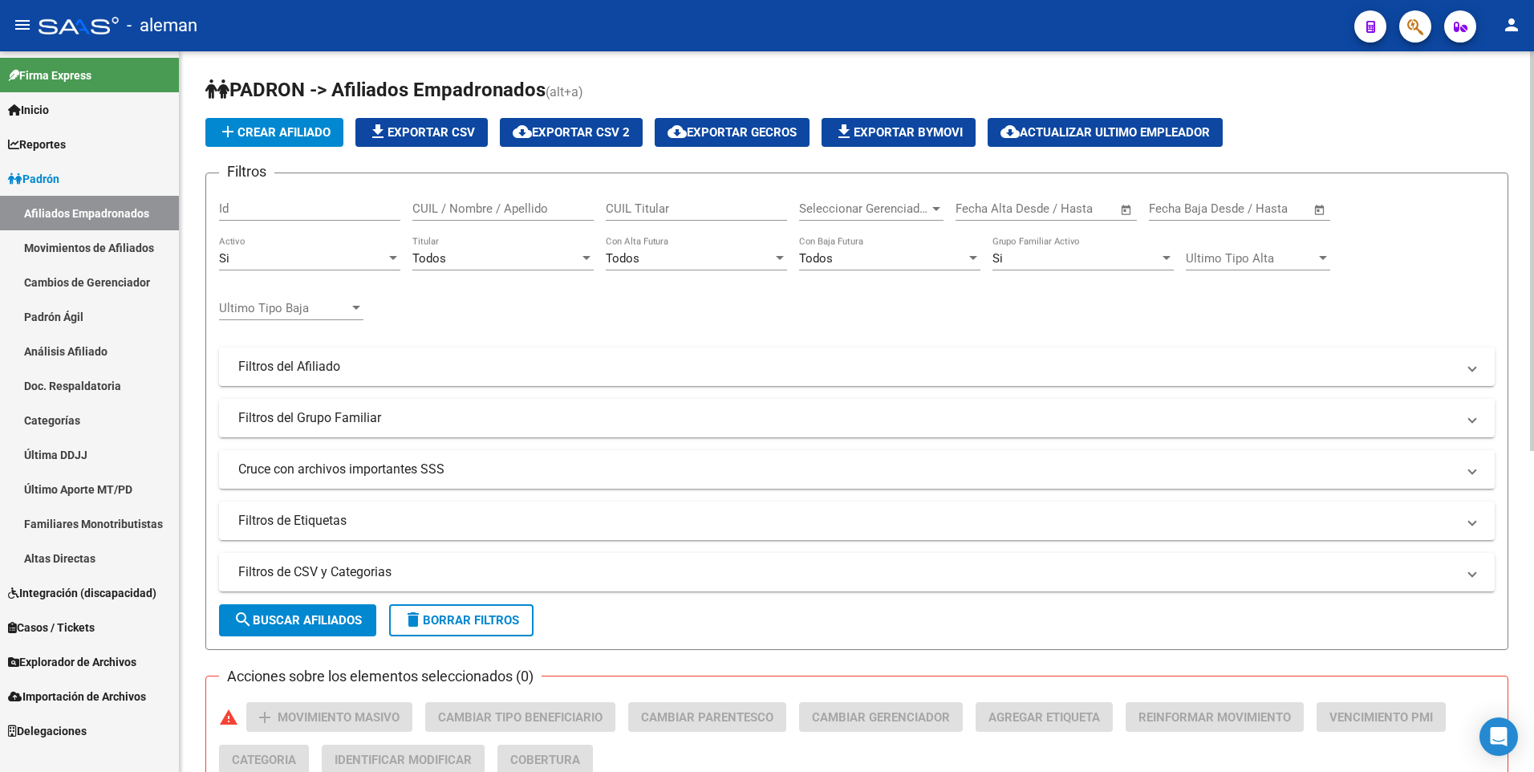
click at [338, 254] on div "Si" at bounding box center [302, 258] width 167 height 14
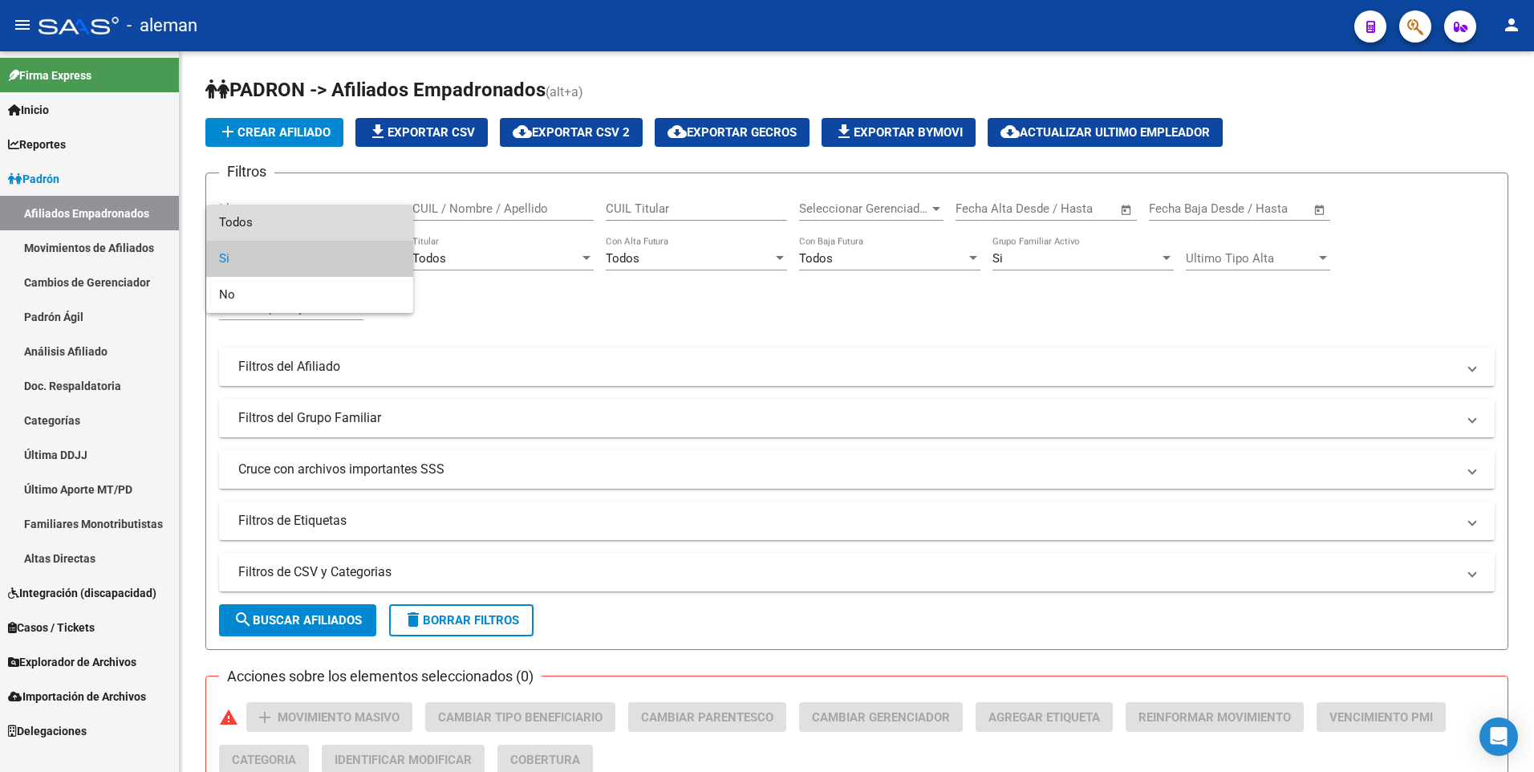
click at [330, 225] on span "Todos" at bounding box center [309, 223] width 181 height 36
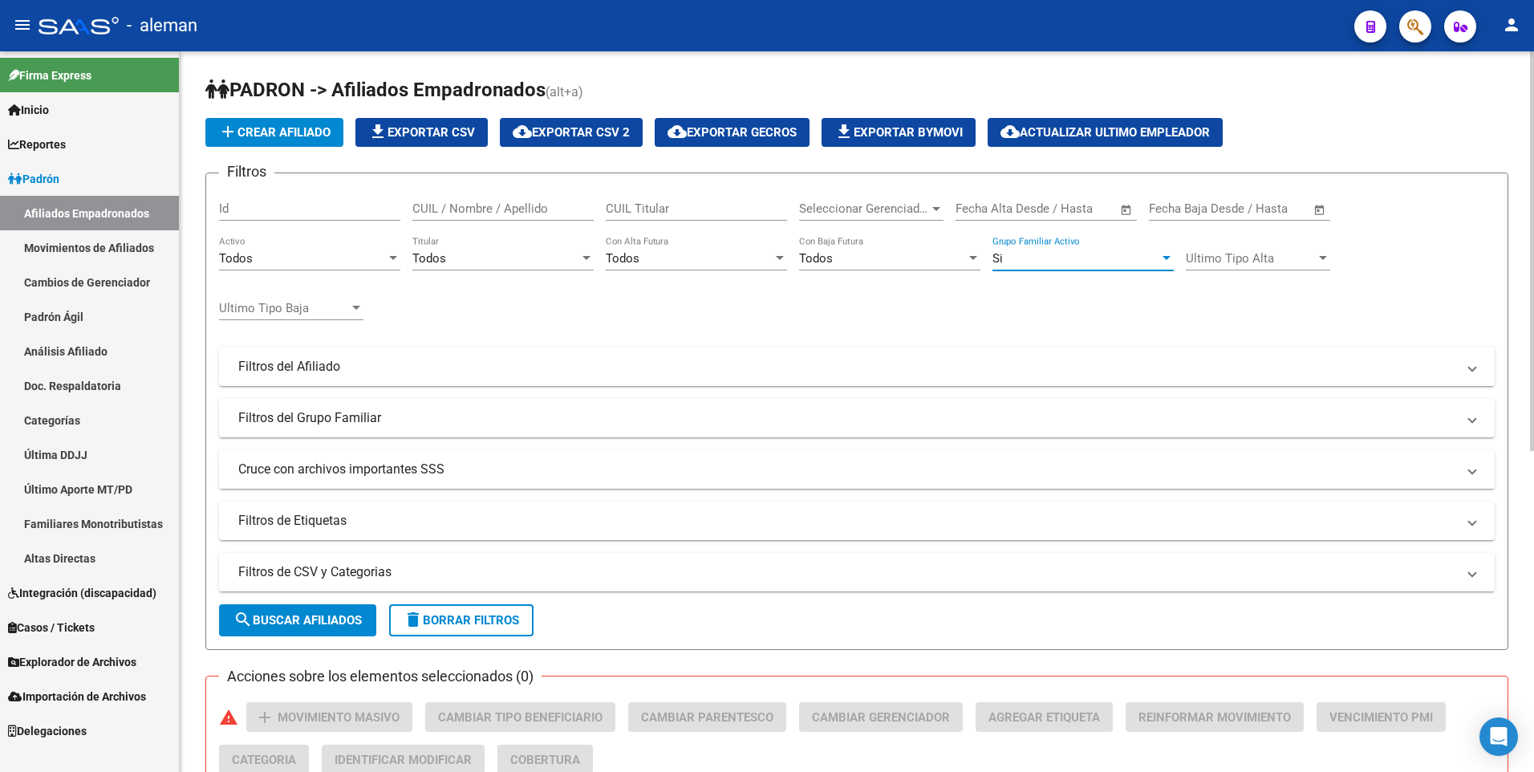
click at [1115, 260] on div "Si" at bounding box center [1075, 258] width 167 height 14
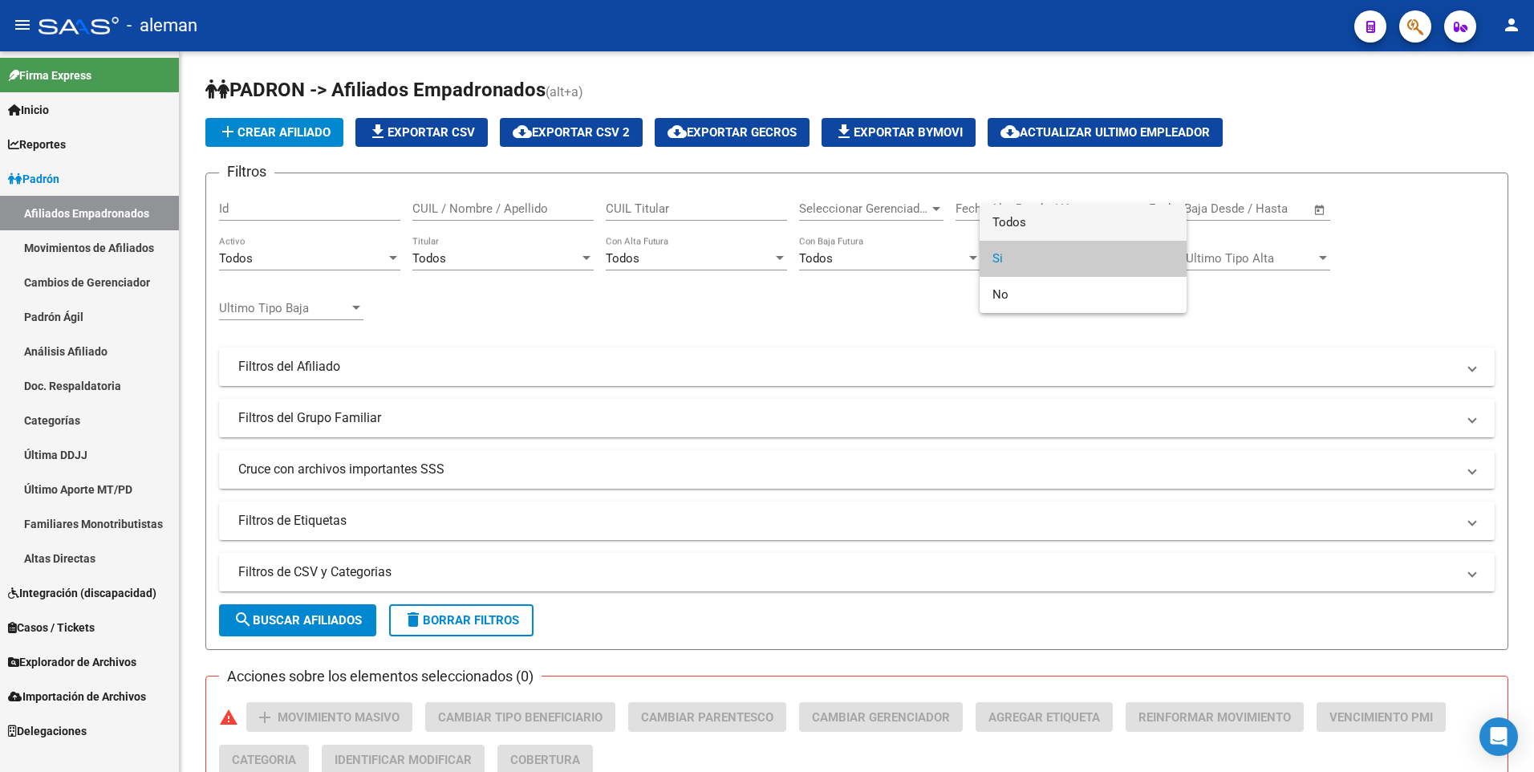
click at [1092, 225] on span "Todos" at bounding box center [1082, 223] width 181 height 36
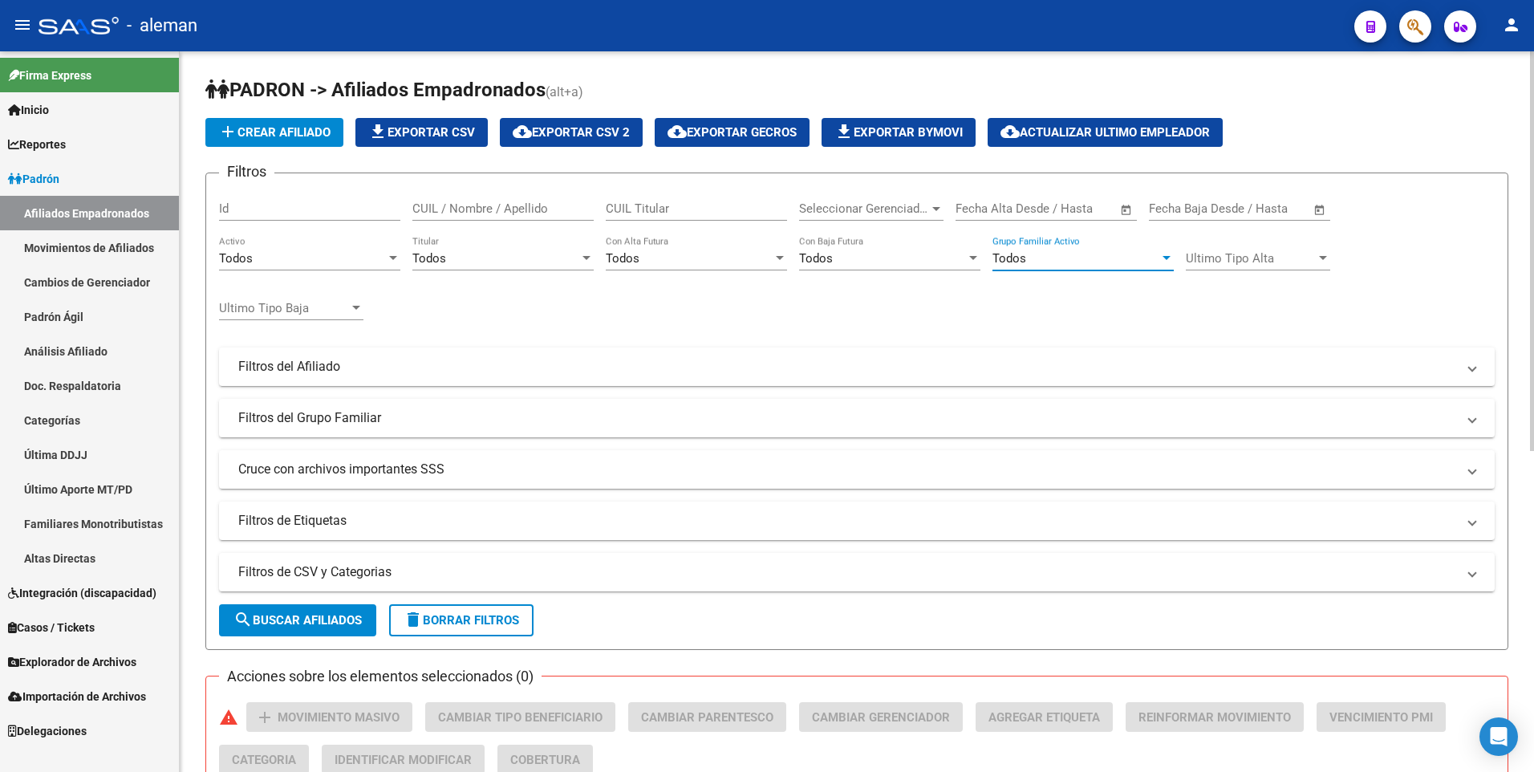
click at [483, 205] on input "CUIL / Nombre / Apellido" at bounding box center [502, 208] width 181 height 14
drag, startPoint x: 516, startPoint y: 204, endPoint x: 309, endPoint y: 208, distance: 207.0
click at [309, 208] on div "Filtros Id 27299041102 CUIL / Nombre / Apellido CUIL Titular Seleccionar Gerenc…" at bounding box center [856, 363] width 1275 height 354
drag, startPoint x: 444, startPoint y: 201, endPoint x: 336, endPoint y: 200, distance: 108.3
click at [341, 197] on div "Filtros Id 27277137149 CUIL / Nombre / Apellido CUIL Titular Seleccionar Gerenc…" at bounding box center [856, 363] width 1275 height 354
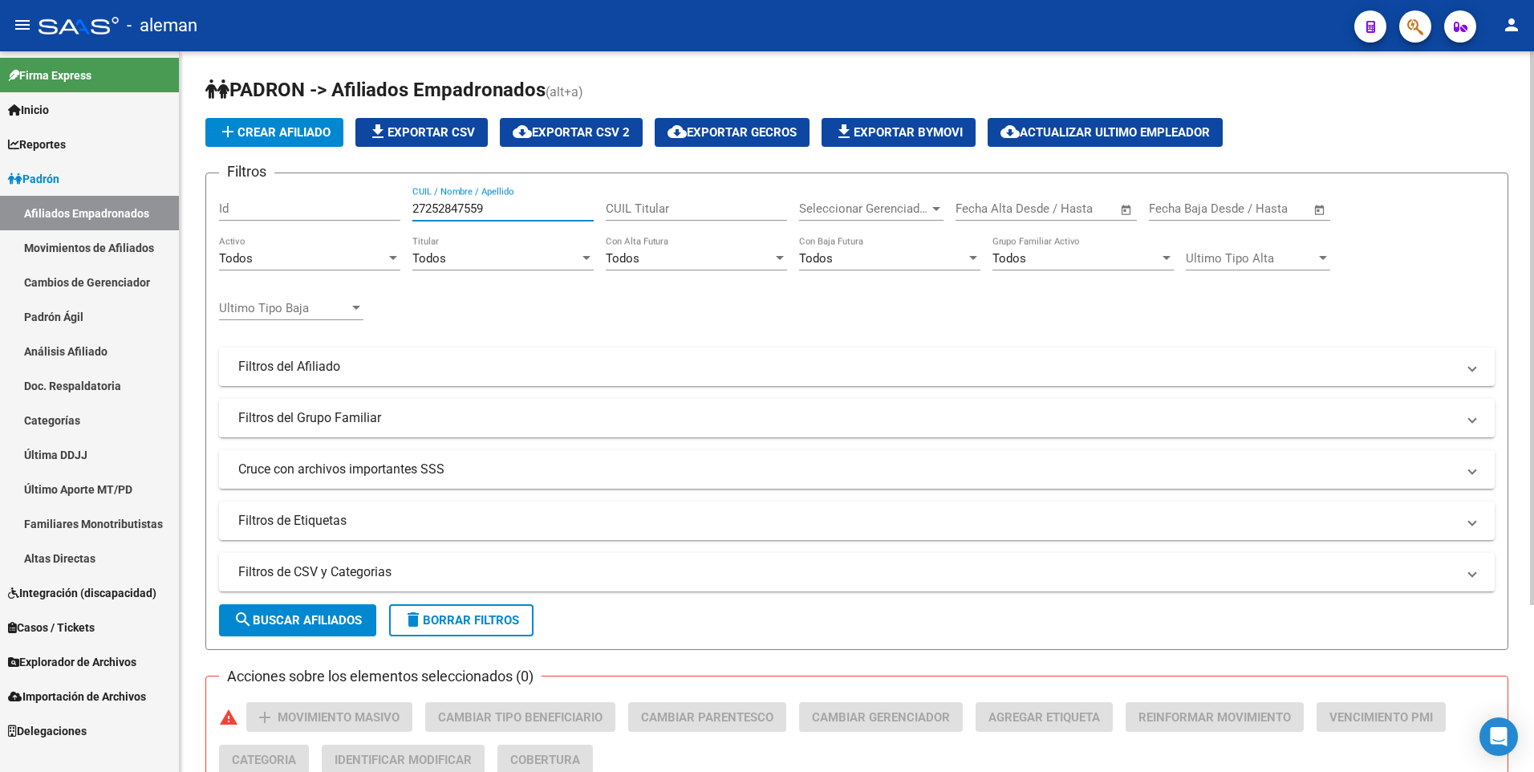
click at [530, 197] on div "27252847559 CUIL / Nombre / Apellido" at bounding box center [502, 203] width 181 height 34
drag, startPoint x: 527, startPoint y: 202, endPoint x: 370, endPoint y: 205, distance: 157.3
click at [370, 205] on div "Filtros Id 27252847559 CUIL / Nombre / Apellido CUIL Titular Seleccionar Gerenc…" at bounding box center [856, 363] width 1275 height 354
drag, startPoint x: 514, startPoint y: 208, endPoint x: 349, endPoint y: 208, distance: 165.2
click at [349, 208] on div "Filtros Id 20261331390 CUIL / Nombre / Apellido CUIL Titular Seleccionar Gerenc…" at bounding box center [856, 363] width 1275 height 354
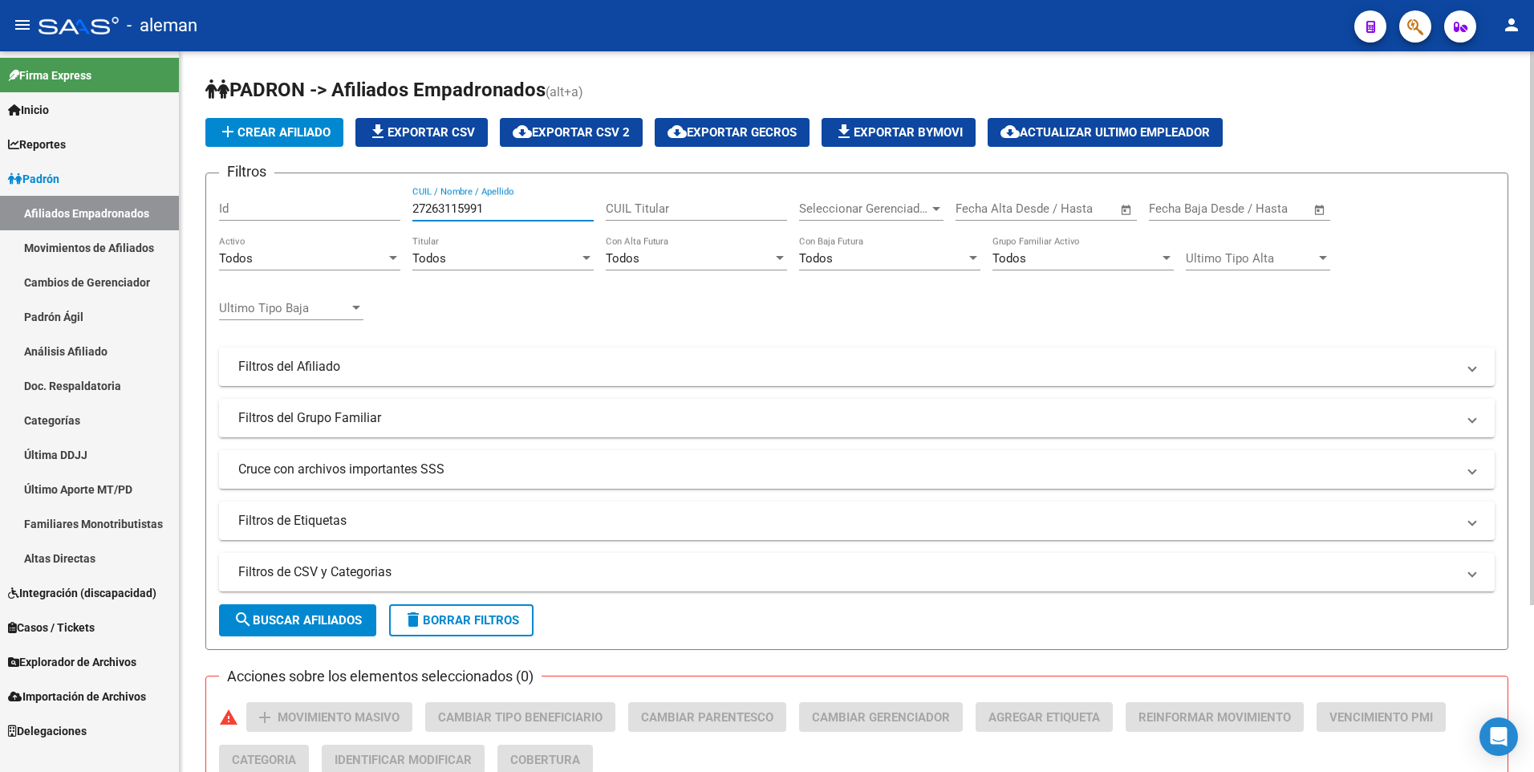
drag, startPoint x: 507, startPoint y: 205, endPoint x: 358, endPoint y: 206, distance: 149.2
click at [359, 205] on div "Filtros Id 27263115991 CUIL / Nombre / Apellido CUIL Titular Seleccionar Gerenc…" at bounding box center [856, 363] width 1275 height 354
drag, startPoint x: 488, startPoint y: 207, endPoint x: 326, endPoint y: 211, distance: 161.3
click at [332, 207] on div "Filtros Id 20311638395 CUIL / Nombre / Apellido CUIL Titular Seleccionar Gerenc…" at bounding box center [856, 363] width 1275 height 354
drag, startPoint x: 492, startPoint y: 205, endPoint x: 347, endPoint y: 205, distance: 144.4
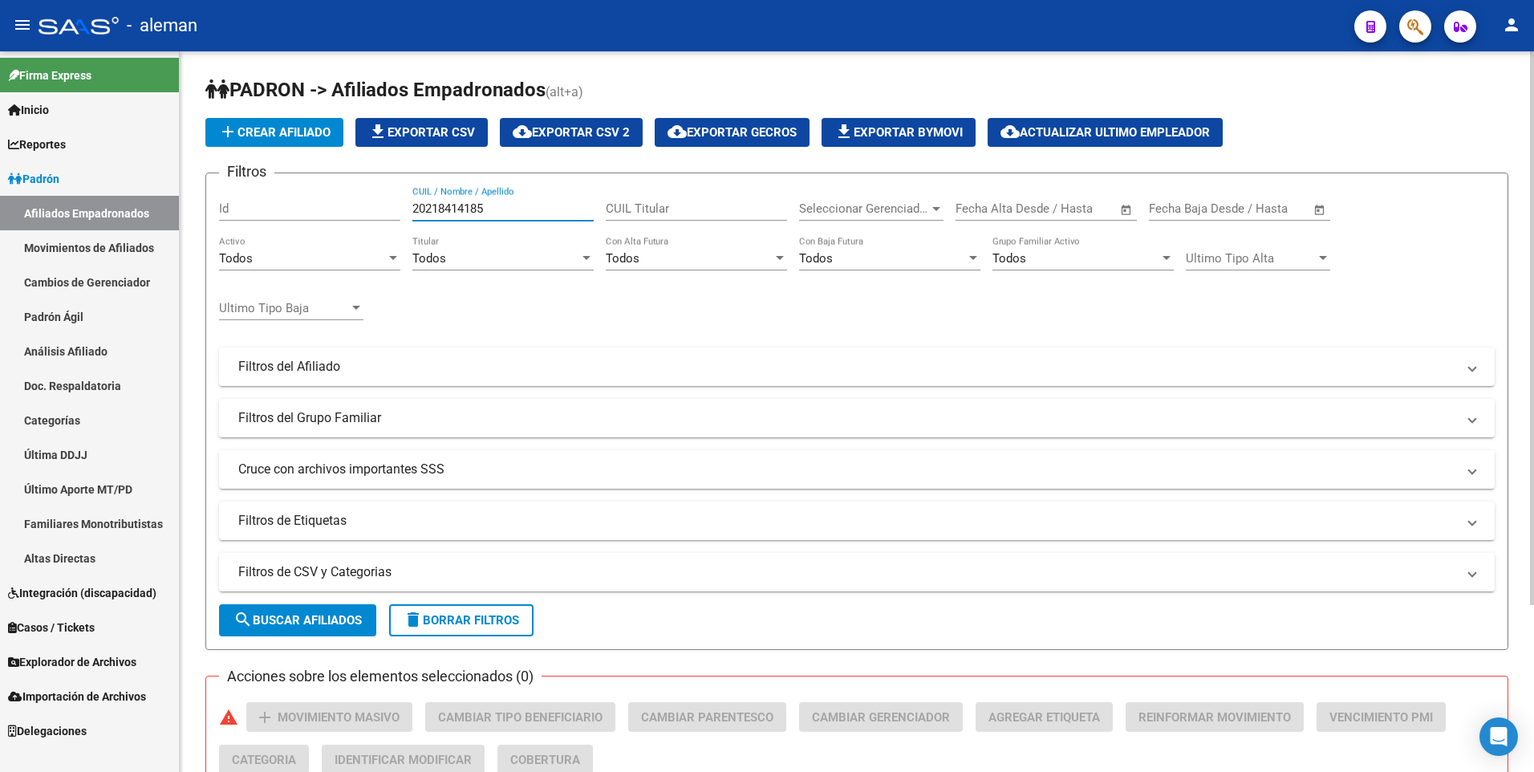
click at [347, 205] on div "Filtros Id 20218414185 CUIL / Nombre / Apellido CUIL Titular Seleccionar Gerenc…" at bounding box center [856, 363] width 1275 height 354
drag, startPoint x: 454, startPoint y: 203, endPoint x: 365, endPoint y: 193, distance: 89.6
click at [365, 193] on div "Filtros Id 20462084812 CUIL / Nombre / Apellido CUIL Titular Seleccionar Gerenc…" at bounding box center [856, 363] width 1275 height 354
drag, startPoint x: 493, startPoint y: 202, endPoint x: 326, endPoint y: 171, distance: 169.8
click at [326, 171] on app-list-header "PADRON -> Afiliados Empadronados (alt+a) add Crear Afiliado file_download Expor…" at bounding box center [856, 363] width 1303 height 573
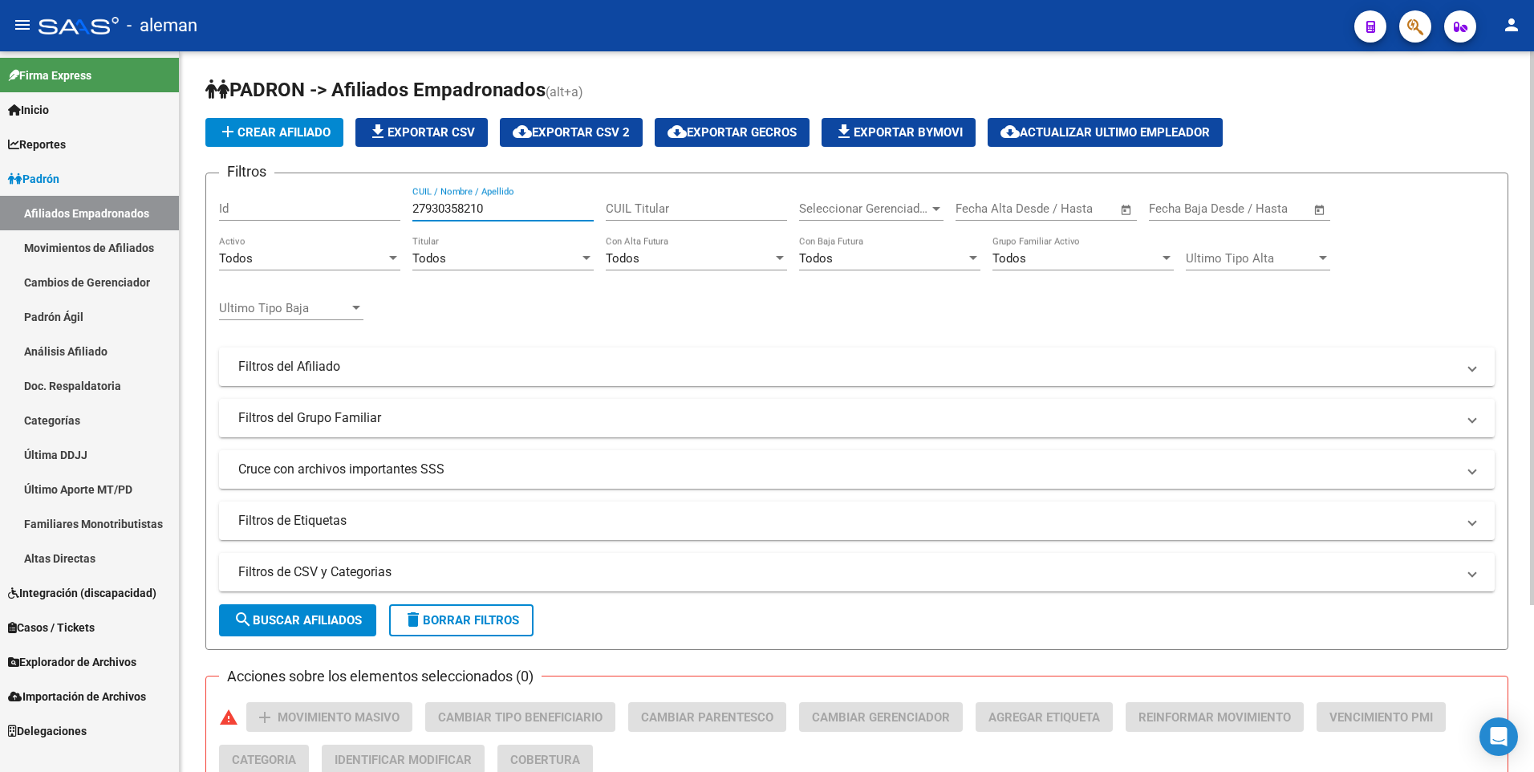
drag, startPoint x: 492, startPoint y: 208, endPoint x: 379, endPoint y: 201, distance: 113.3
click at [379, 201] on div "Filtros Id 27930358210 CUIL / Nombre / Apellido CUIL Titular Seleccionar Gerenc…" at bounding box center [856, 363] width 1275 height 354
drag, startPoint x: 479, startPoint y: 205, endPoint x: 393, endPoint y: 205, distance: 85.8
click at [393, 205] on div "Filtros Id 27256594159 CUIL / Nombre / Apellido CUIL Titular Seleccionar Gerenc…" at bounding box center [856, 363] width 1275 height 354
drag, startPoint x: 502, startPoint y: 204, endPoint x: 339, endPoint y: 189, distance: 164.3
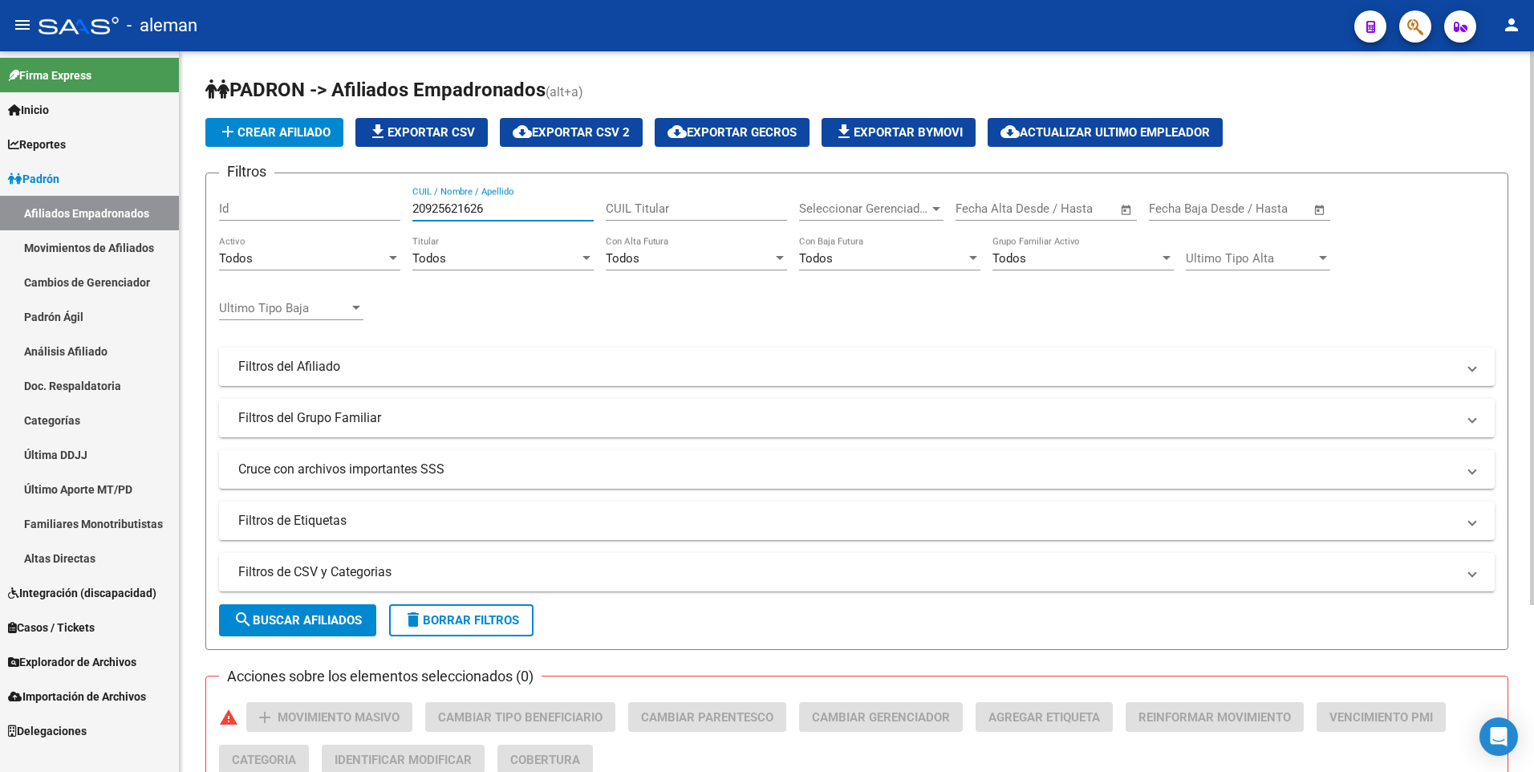
click at [339, 189] on div "Filtros Id 20925621626 CUIL / Nombre / Apellido CUIL Titular Seleccionar Gerenc…" at bounding box center [856, 363] width 1275 height 354
drag, startPoint x: 514, startPoint y: 204, endPoint x: 340, endPoint y: 198, distance: 174.2
click at [340, 198] on div "Filtros Id 20279341571 CUIL / Nombre / Apellido CUIL Titular Seleccionar Gerenc…" at bounding box center [856, 363] width 1275 height 354
drag, startPoint x: 494, startPoint y: 205, endPoint x: 377, endPoint y: 207, distance: 117.1
click at [376, 206] on div "Filtros Id 20353666305 CUIL / Nombre / Apellido CUIL Titular Seleccionar Gerenc…" at bounding box center [856, 363] width 1275 height 354
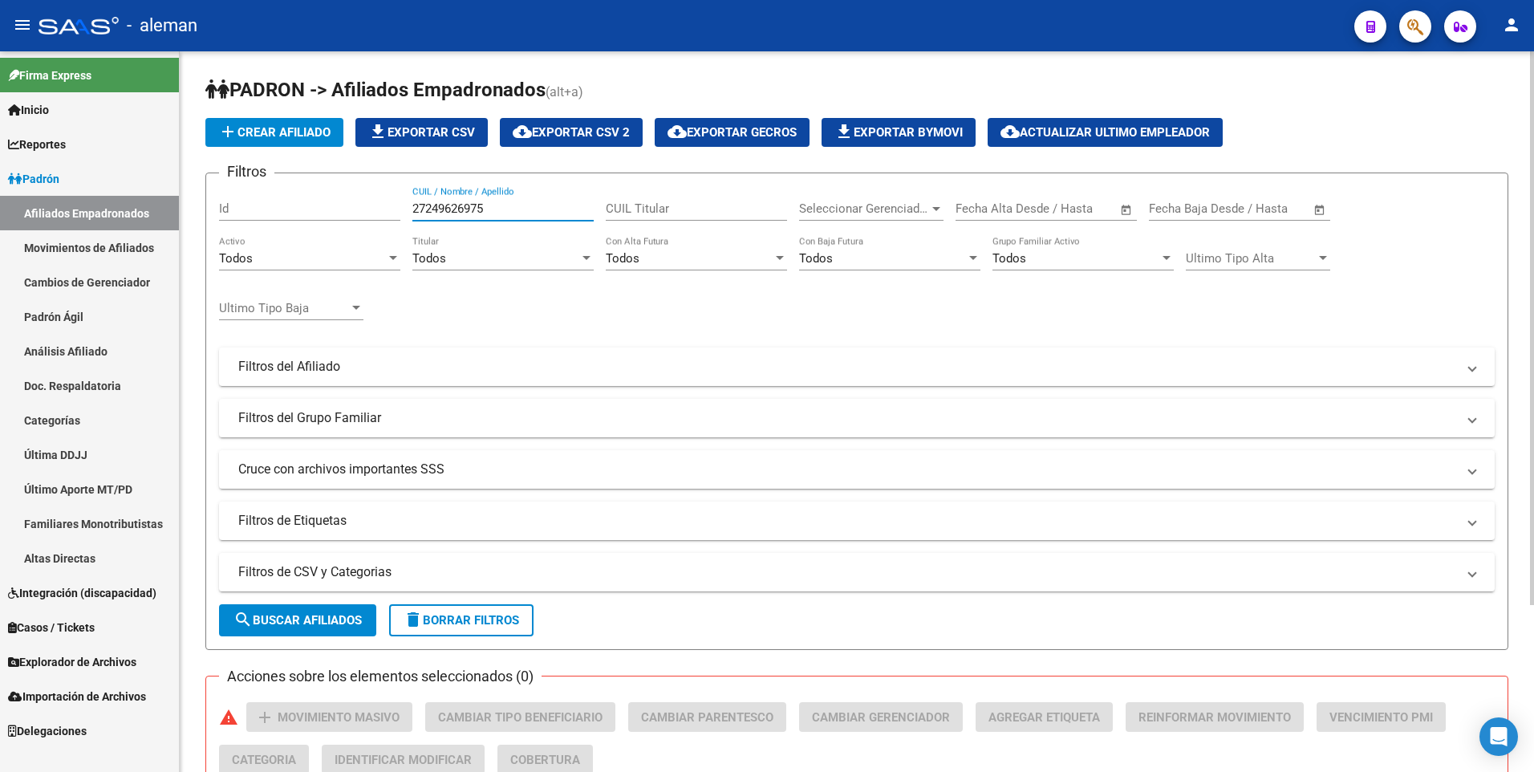
drag, startPoint x: 502, startPoint y: 206, endPoint x: 379, endPoint y: 201, distance: 122.8
click at [380, 202] on div "Filtros Id 27249626975 CUIL / Nombre / Apellido CUIL Titular Seleccionar Gerenc…" at bounding box center [856, 363] width 1275 height 354
drag, startPoint x: 501, startPoint y: 205, endPoint x: 387, endPoint y: 209, distance: 114.0
click at [383, 205] on div "Filtros Id 27367191789 CUIL / Nombre / Apellido CUIL Titular Seleccionar Gerenc…" at bounding box center [856, 363] width 1275 height 354
drag, startPoint x: 504, startPoint y: 206, endPoint x: 359, endPoint y: 206, distance: 145.2
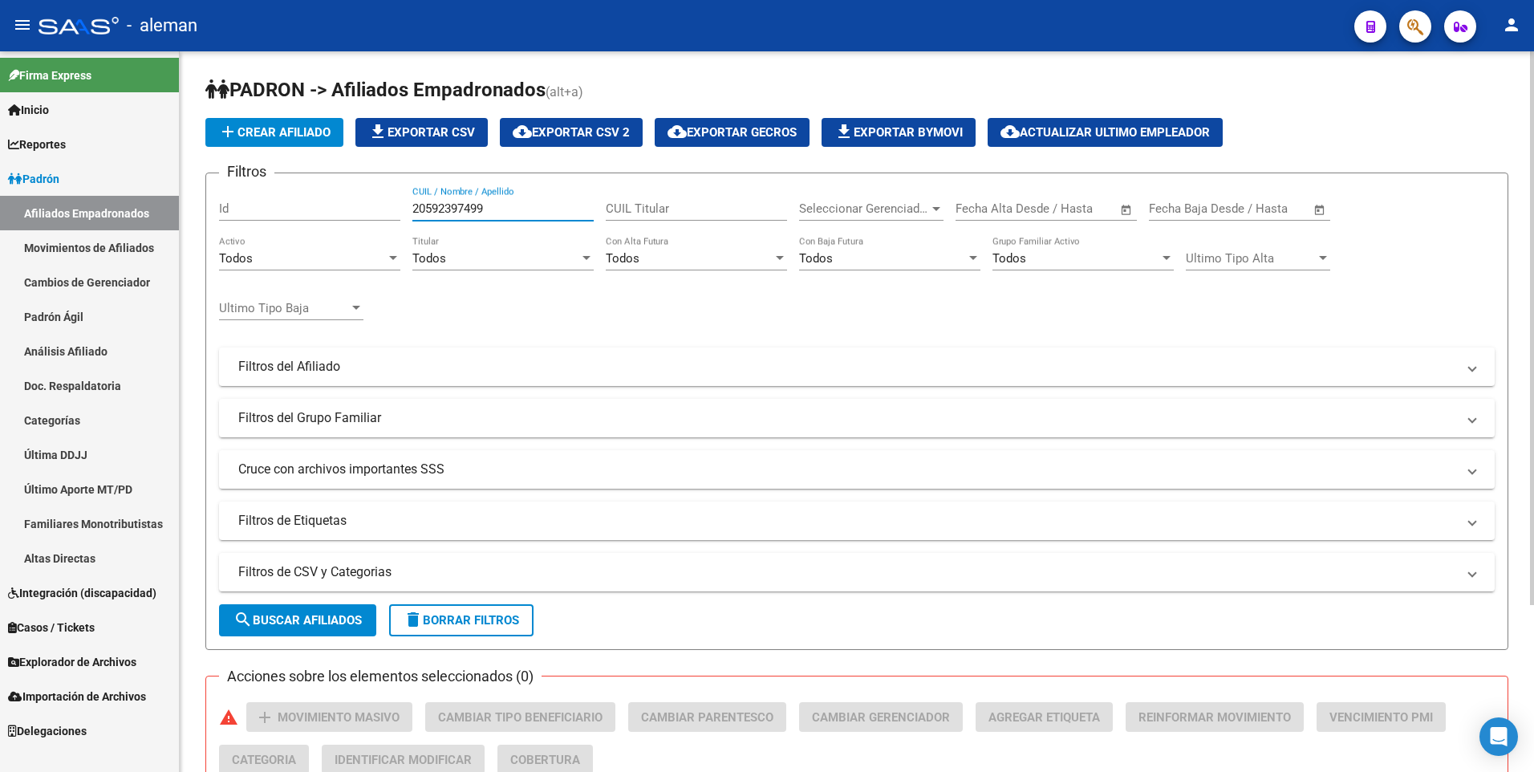
click at [359, 206] on div "Filtros Id 20592397499 CUIL / Nombre / Apellido CUIL Titular Seleccionar Gerenc…" at bounding box center [856, 363] width 1275 height 354
drag, startPoint x: 497, startPoint y: 209, endPoint x: 349, endPoint y: 208, distance: 148.4
click at [349, 208] on div "Filtros Id 27702684531 CUIL / Nombre / Apellido CUIL Titular Seleccionar Gerenc…" at bounding box center [856, 363] width 1275 height 354
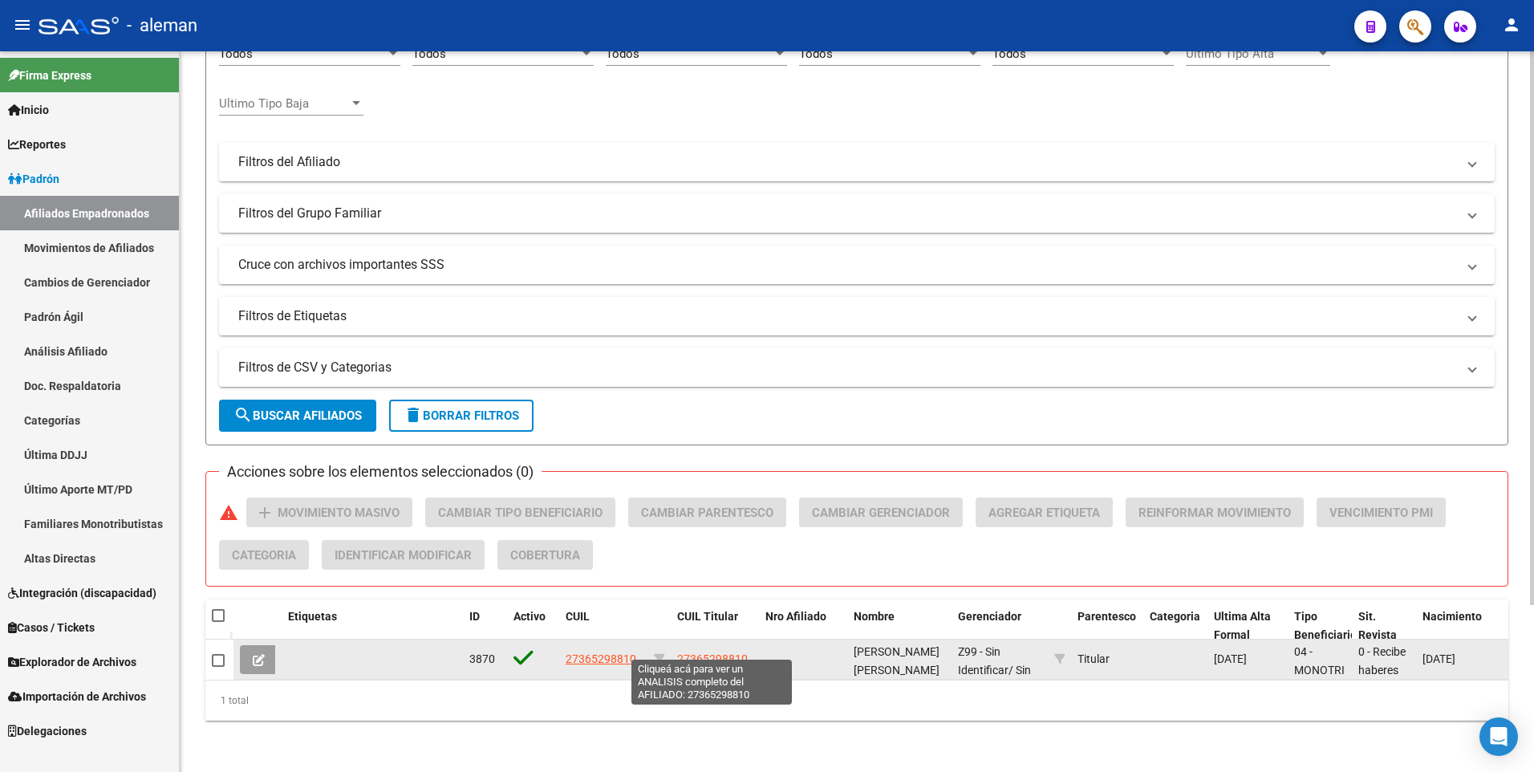
type input "27365298810"
click at [714, 652] on span "27365298810" at bounding box center [712, 658] width 71 height 13
type textarea "27365298810"
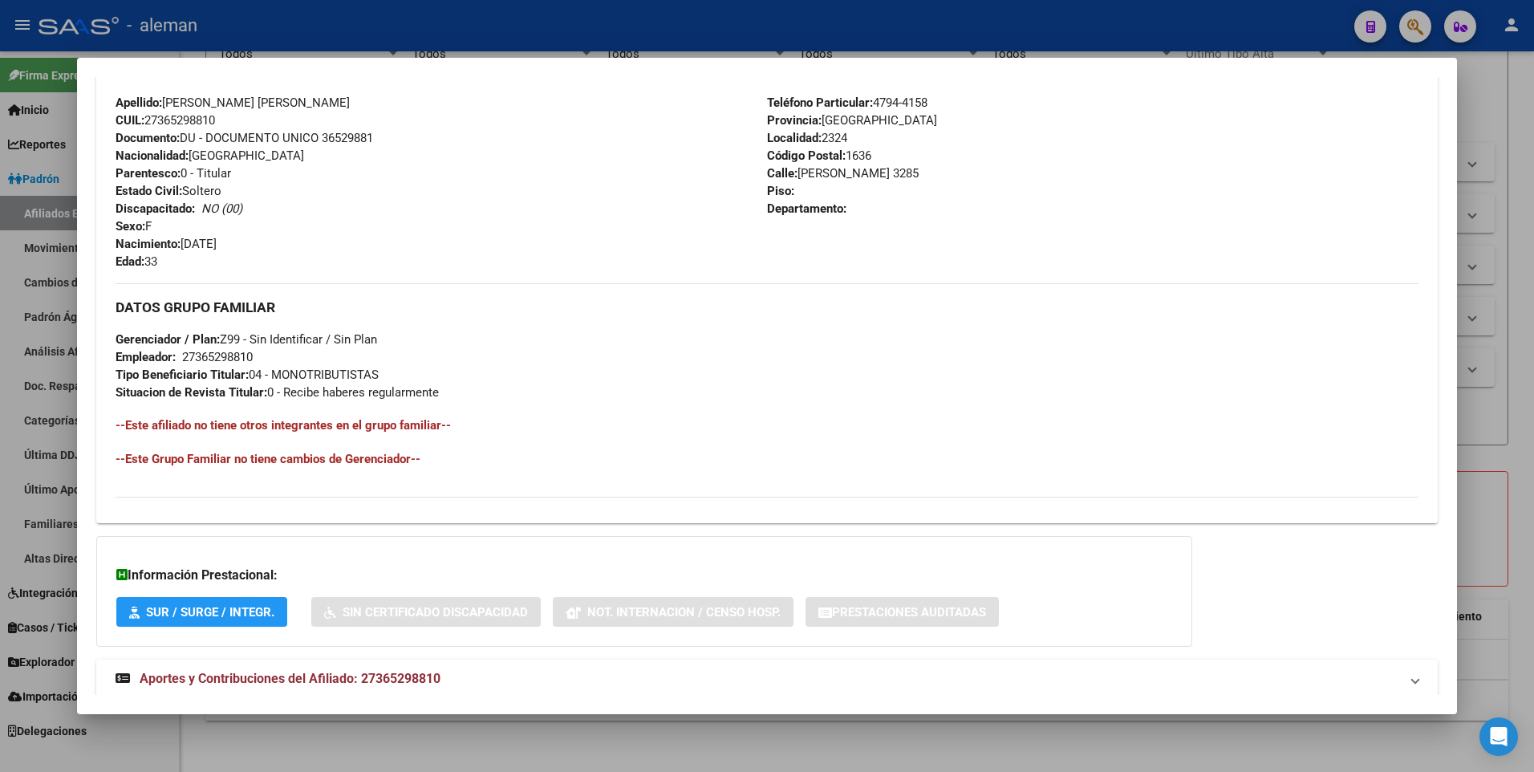
scroll to position [160, 0]
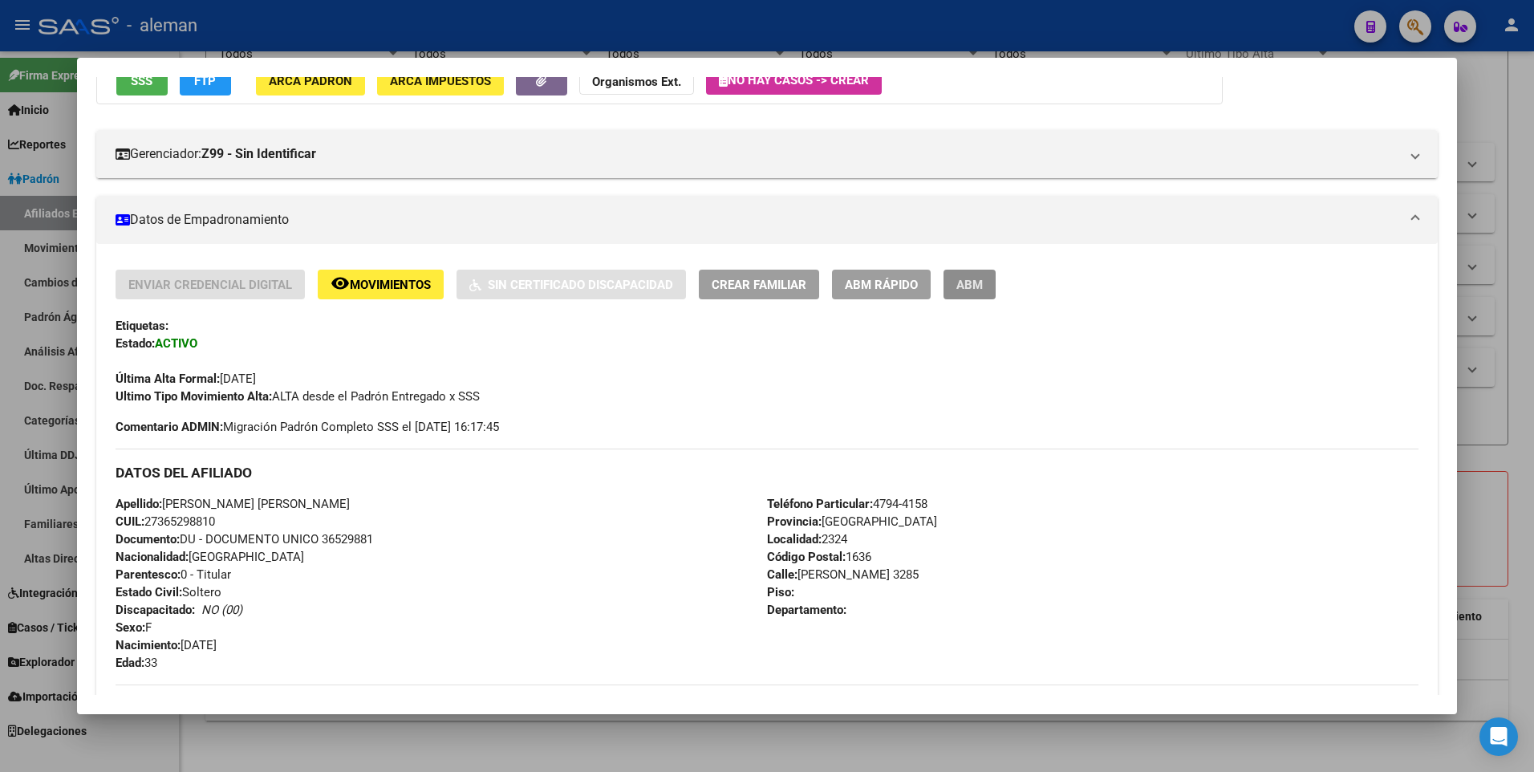
click at [976, 287] on span "ABM" at bounding box center [969, 285] width 26 height 14
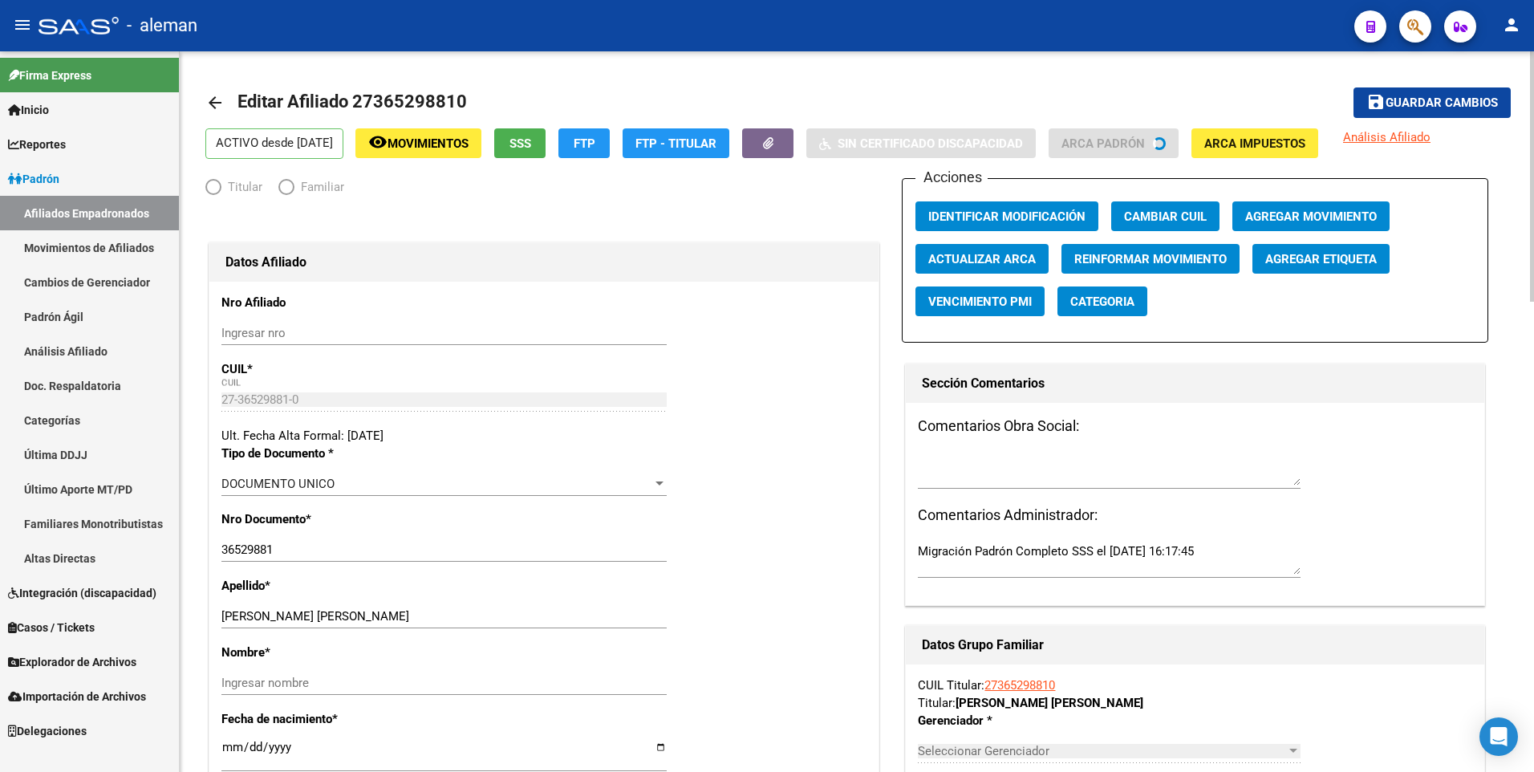
radio input "true"
type input "27-36529881-0"
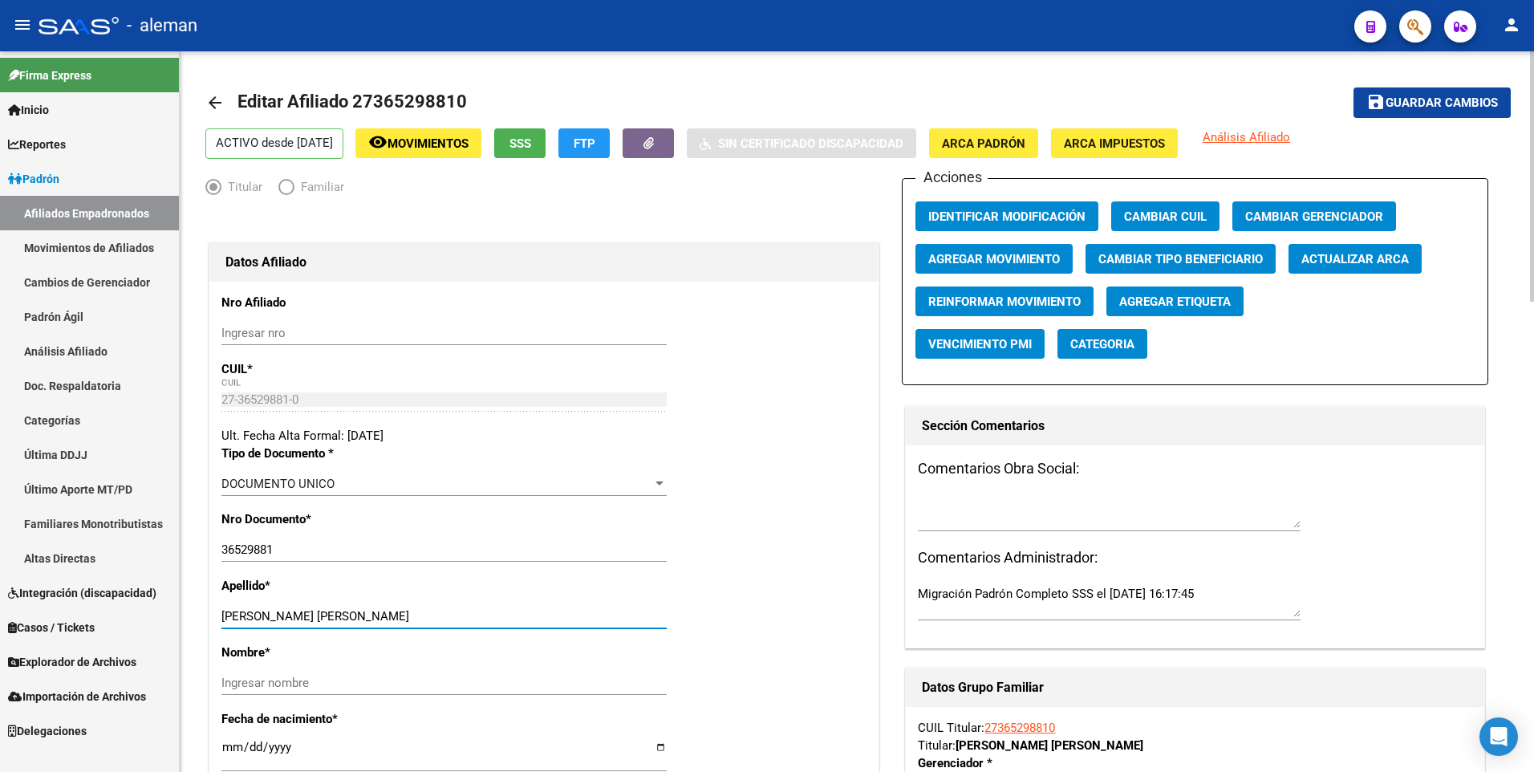
drag, startPoint x: 343, startPoint y: 613, endPoint x: 447, endPoint y: 613, distance: 104.3
click at [447, 613] on input "[PERSON_NAME] [PERSON_NAME]" at bounding box center [443, 616] width 445 height 14
type input "[PERSON_NAME]"
click at [436, 683] on input "Ingresar nombre" at bounding box center [443, 682] width 445 height 14
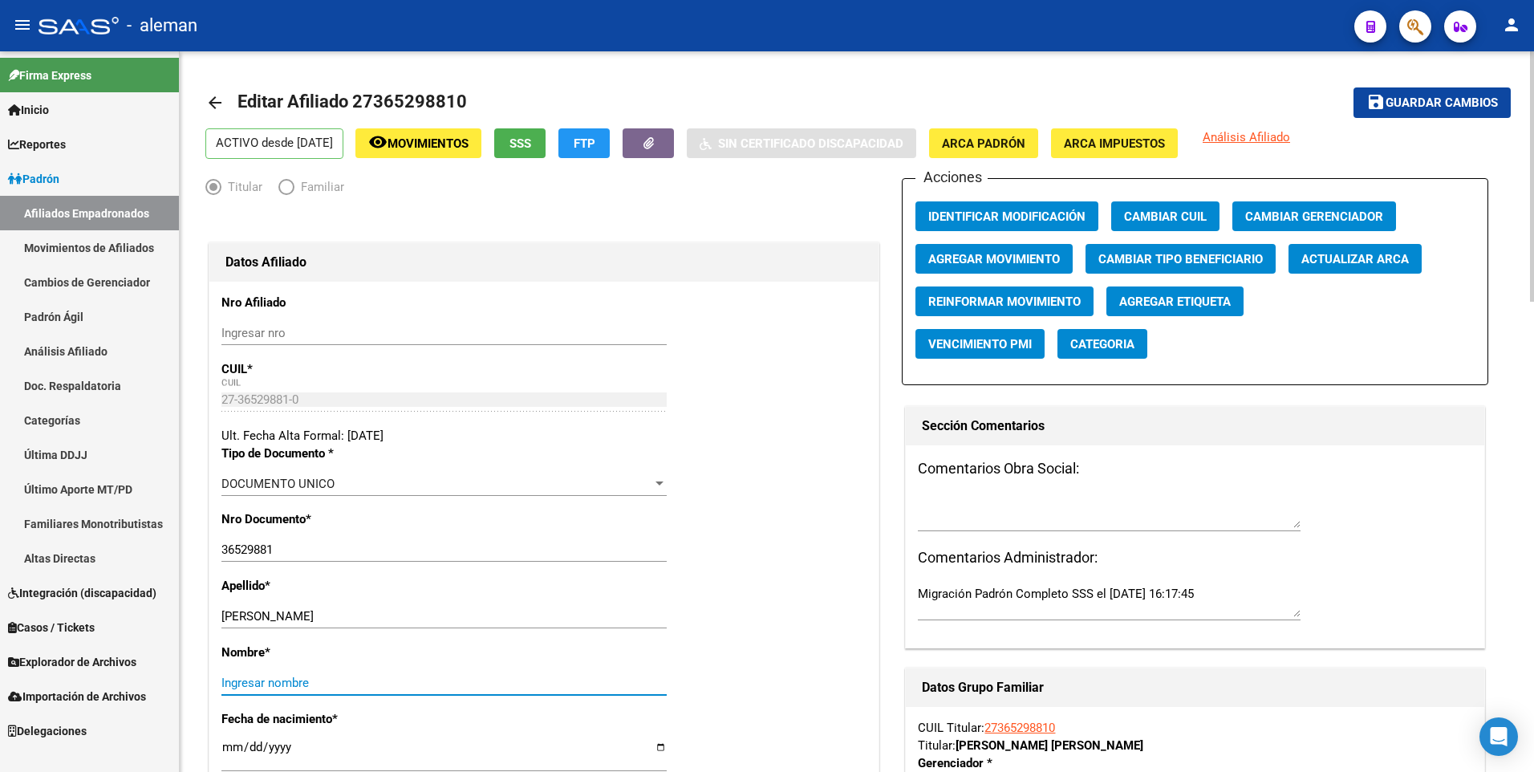
paste input "[PERSON_NAME]"
type input "[PERSON_NAME]"
click at [977, 261] on span "Agregar Movimiento" at bounding box center [994, 259] width 132 height 14
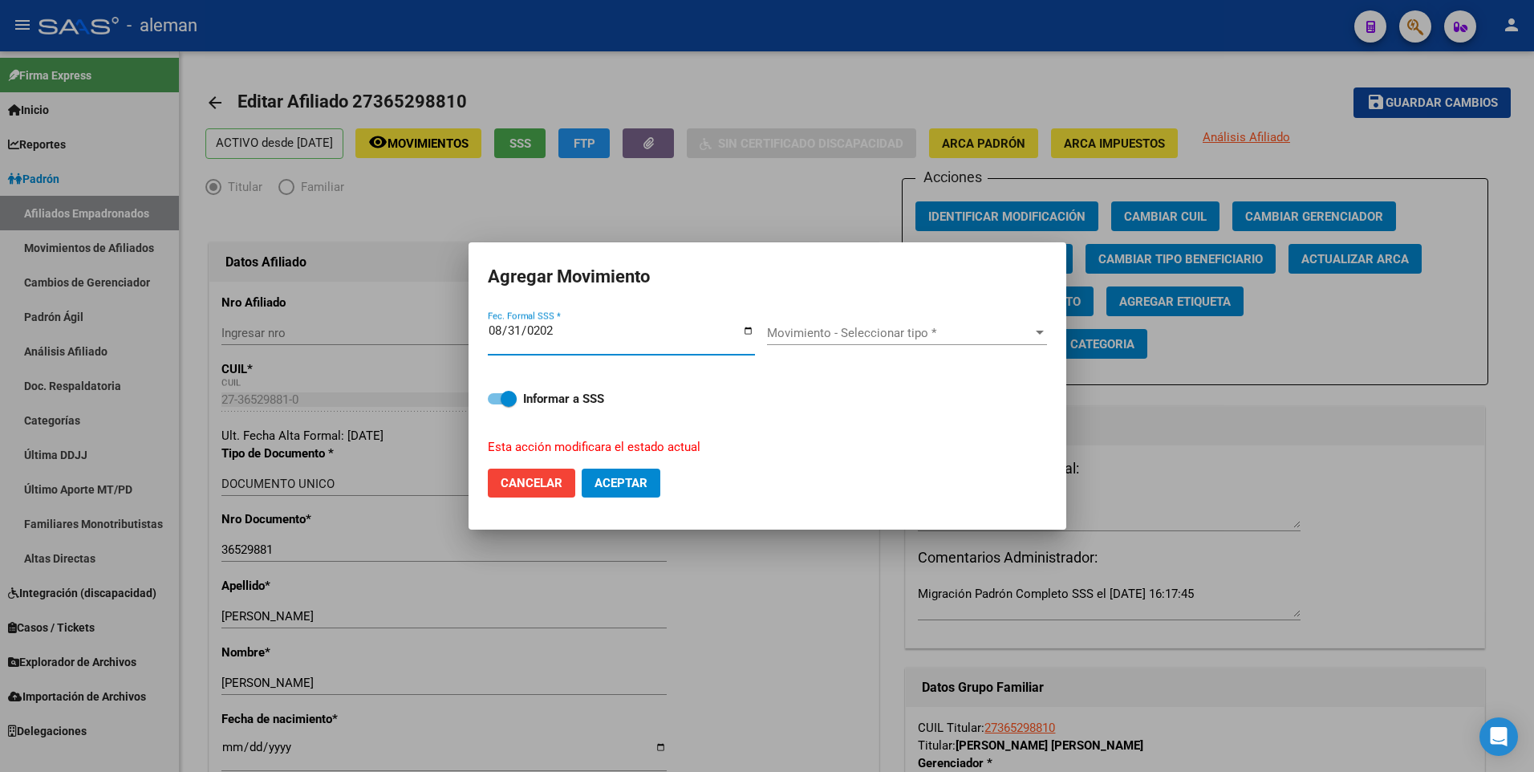
type input "[DATE]"
click at [910, 330] on span "Movimiento - Seleccionar tipo *" at bounding box center [900, 333] width 266 height 14
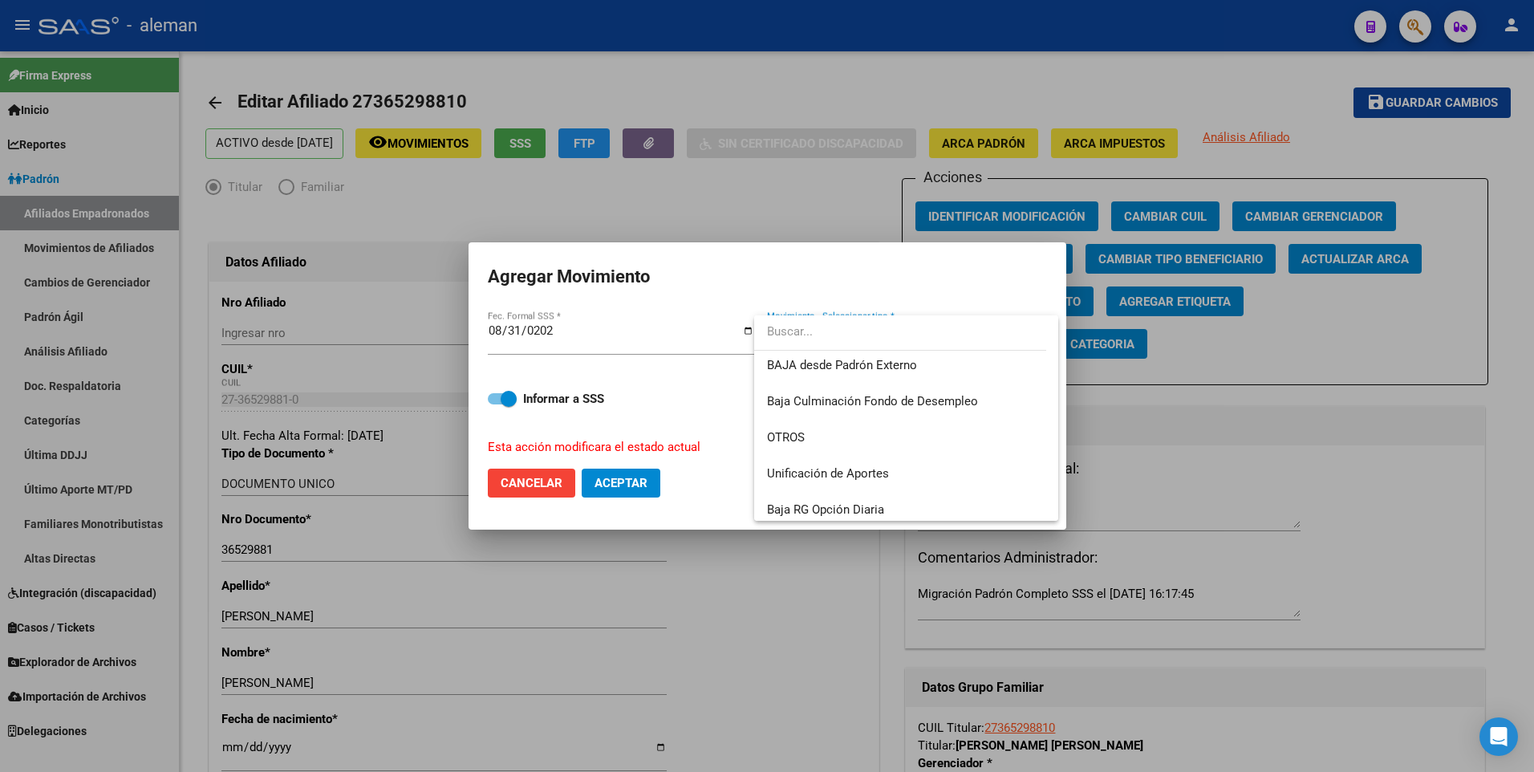
scroll to position [1166, 0]
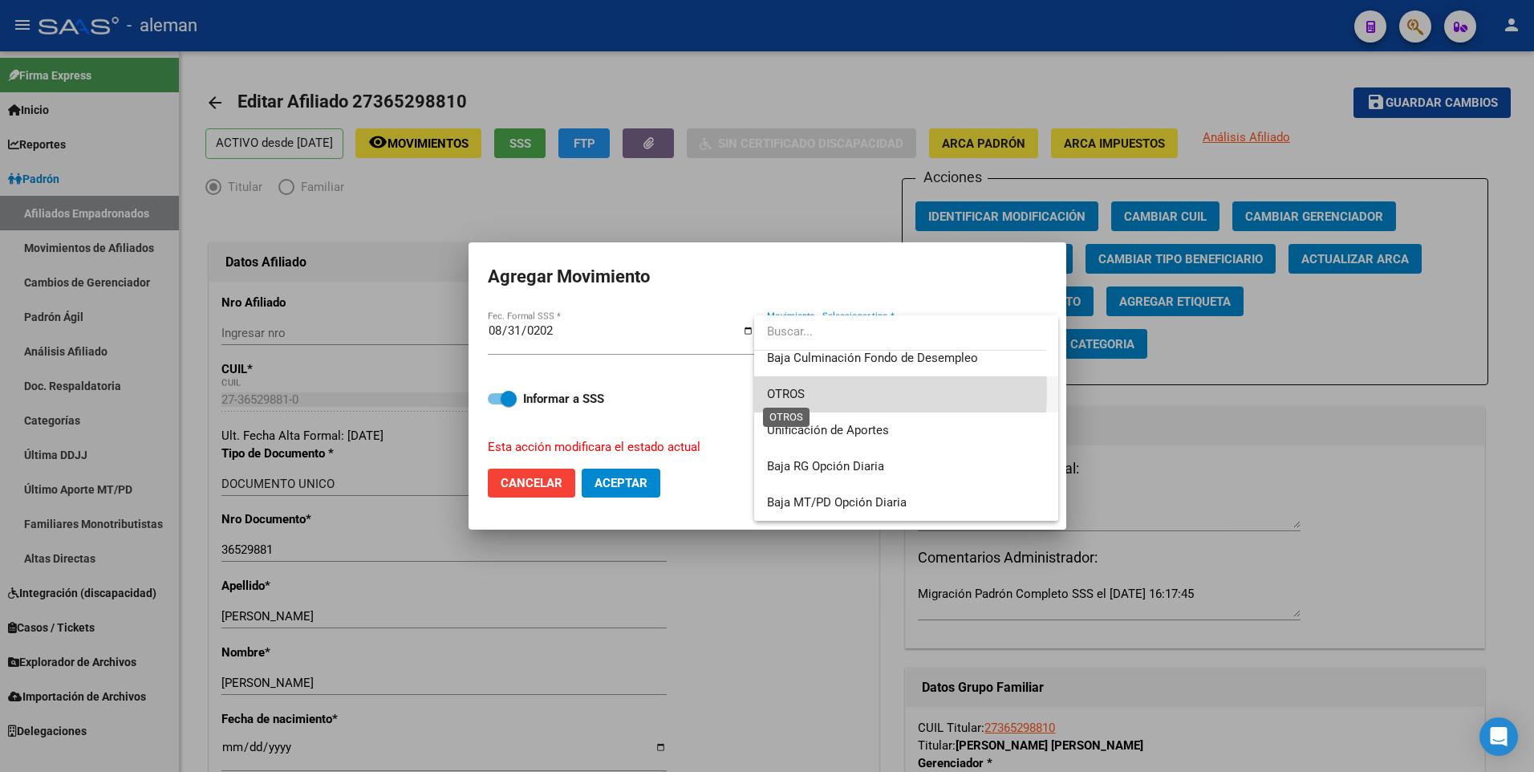
click at [779, 391] on span "OTROS" at bounding box center [786, 394] width 38 height 14
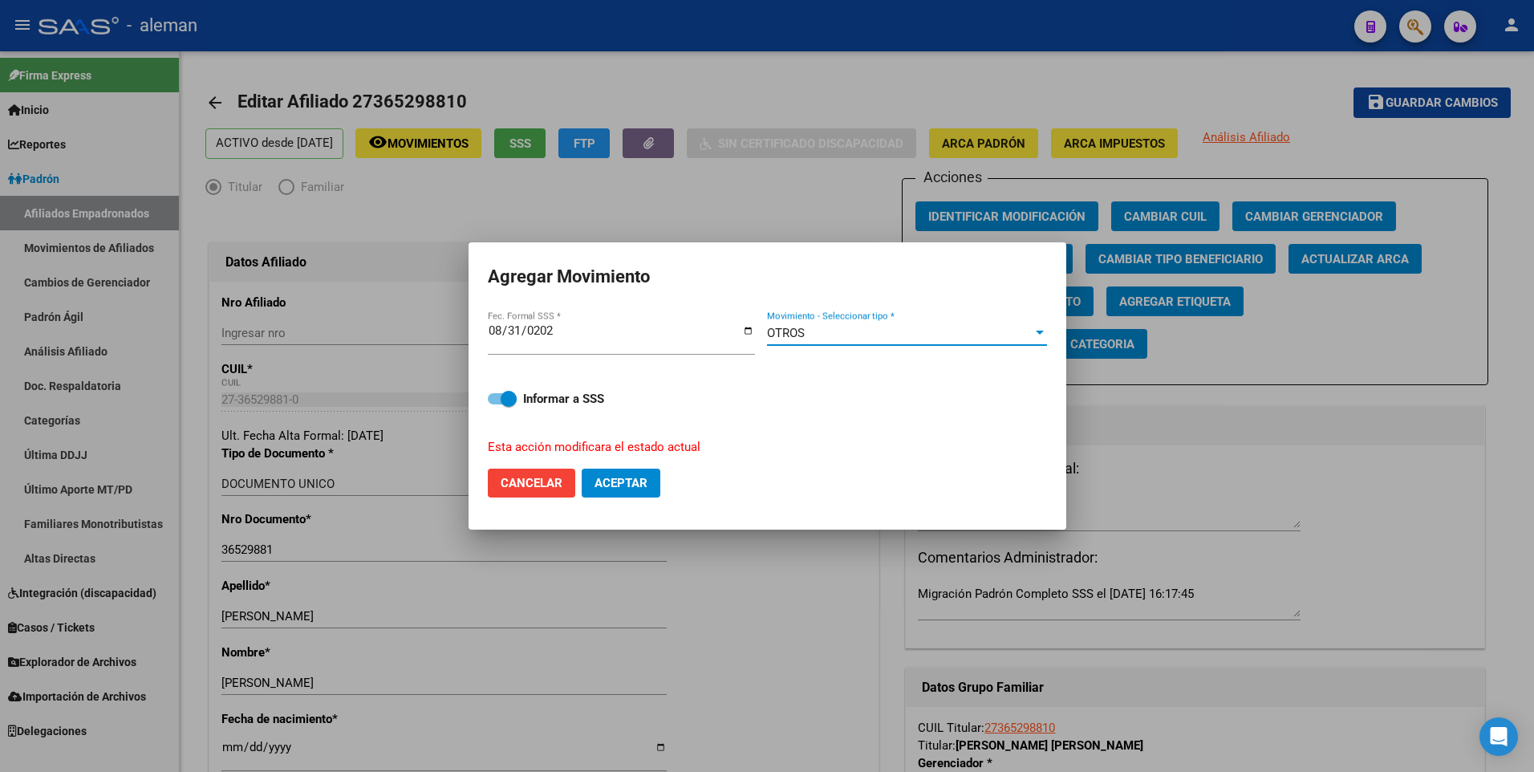
click at [623, 488] on span "Aceptar" at bounding box center [620, 483] width 53 height 14
checkbox input "false"
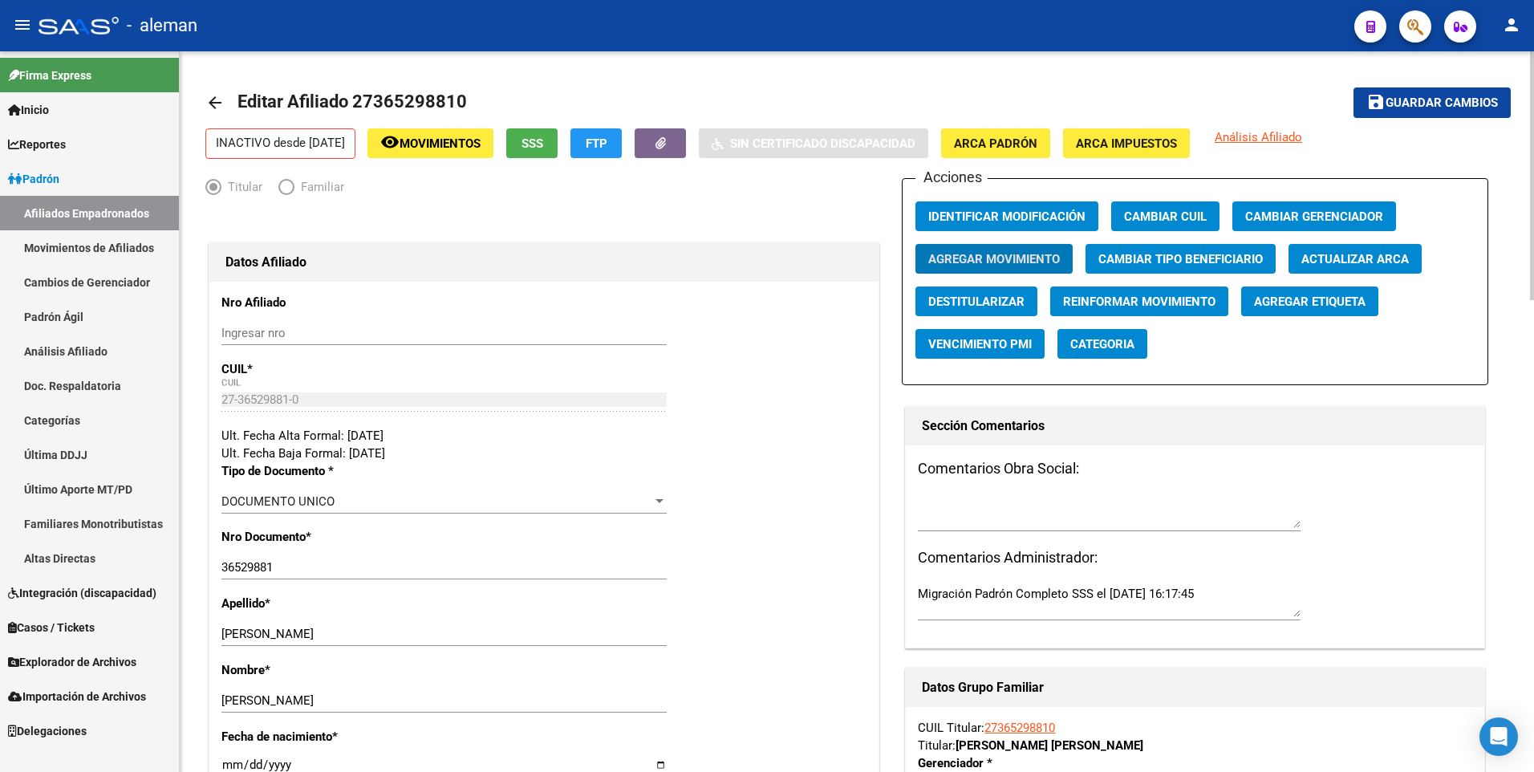
click at [213, 98] on mat-icon "arrow_back" at bounding box center [214, 102] width 19 height 19
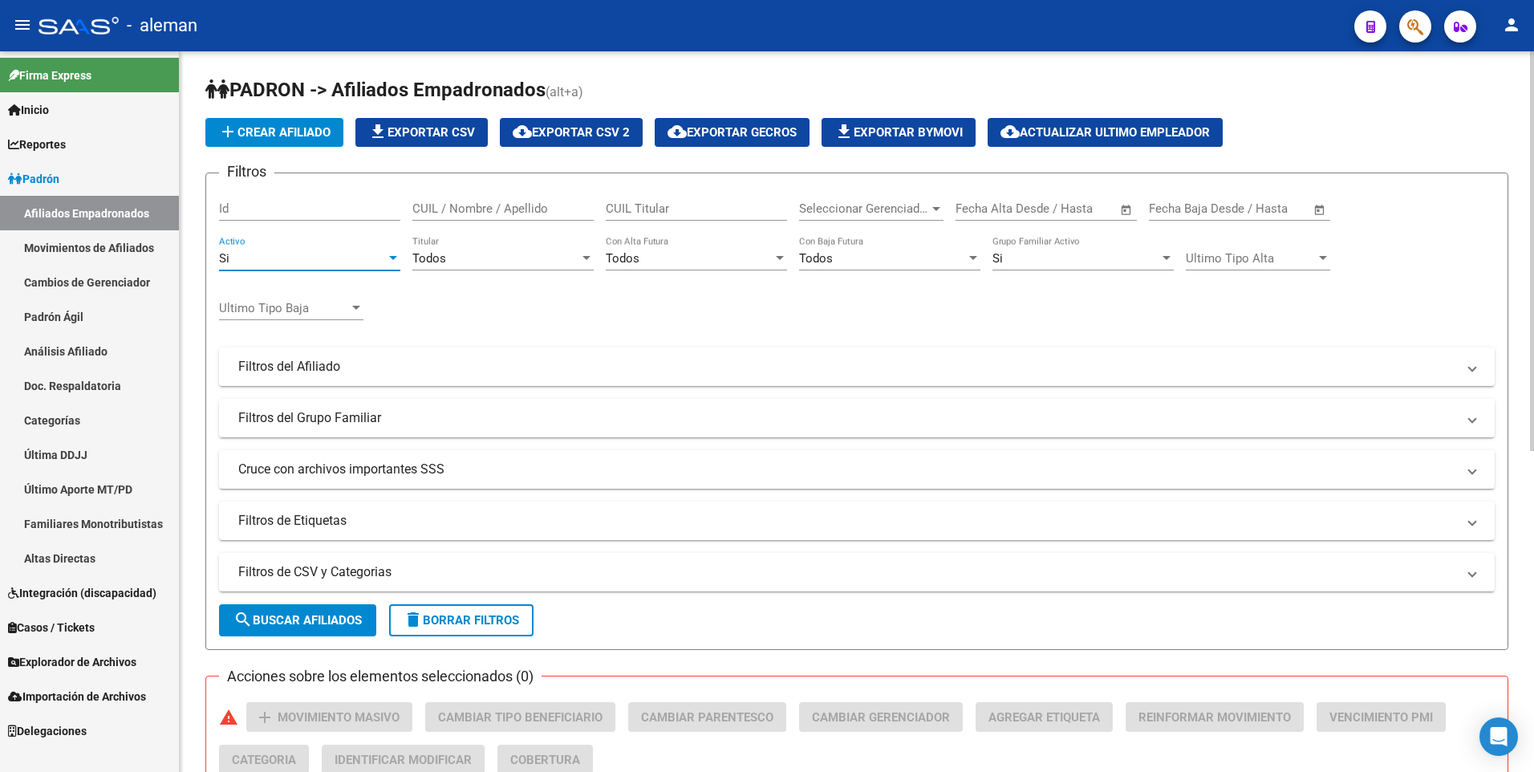
click at [275, 251] on div "Si" at bounding box center [302, 258] width 167 height 14
click at [278, 219] on span "Todos" at bounding box center [309, 223] width 181 height 36
click at [1044, 251] on div "Si" at bounding box center [1075, 258] width 167 height 14
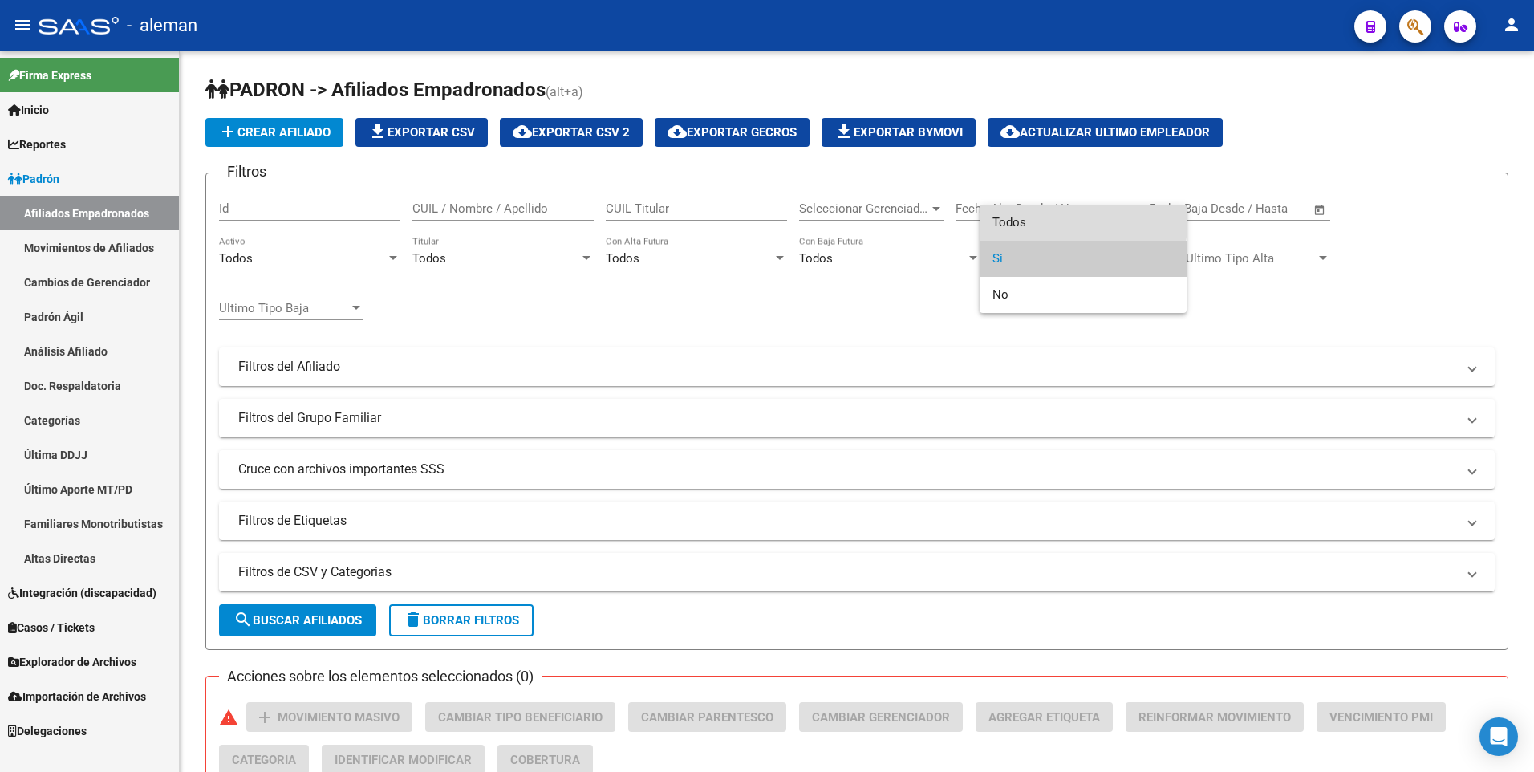
click at [1042, 217] on span "Todos" at bounding box center [1082, 223] width 181 height 36
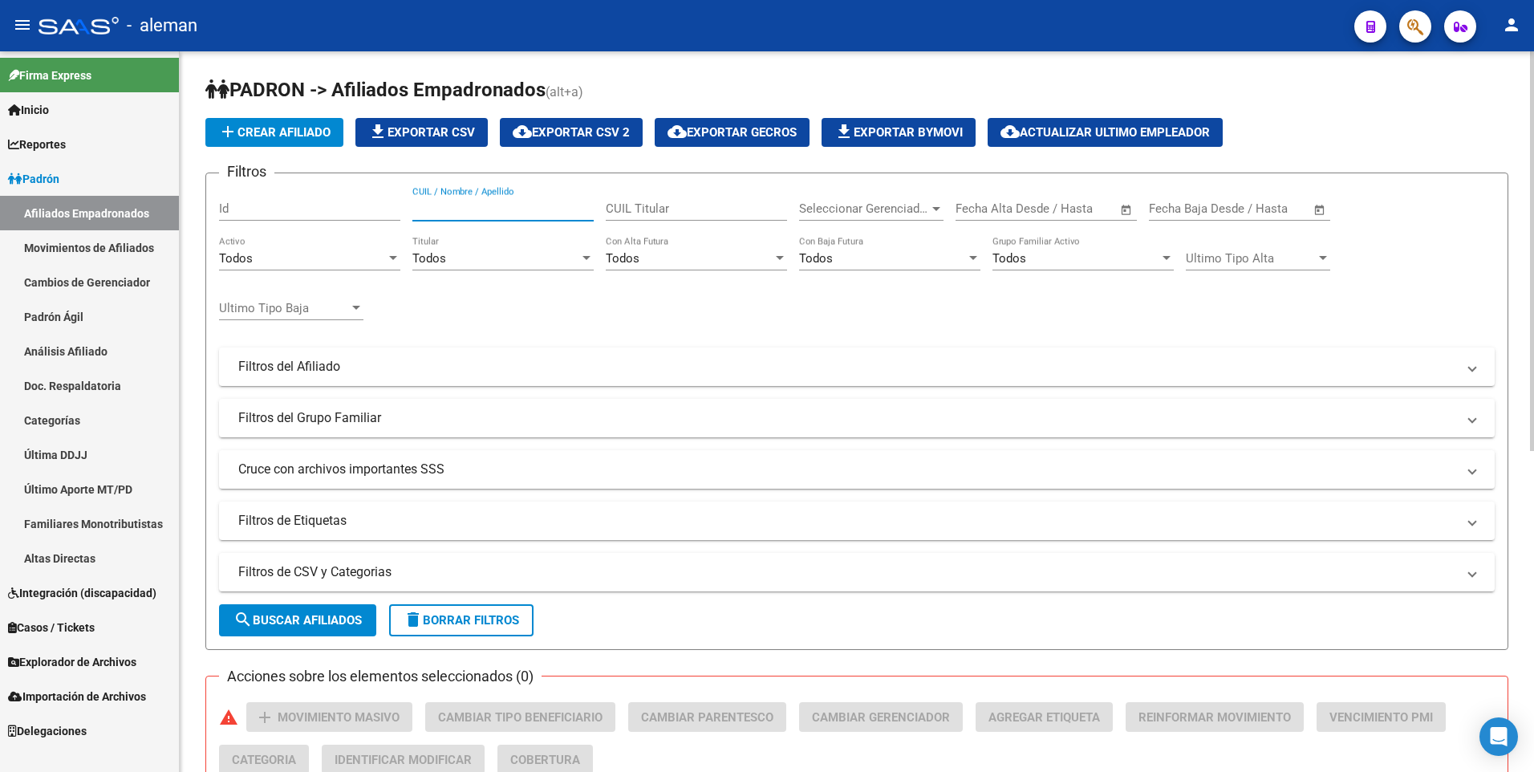
click at [503, 205] on input "CUIL / Nombre / Apellido" at bounding box center [502, 208] width 181 height 14
drag, startPoint x: 510, startPoint y: 206, endPoint x: 383, endPoint y: 206, distance: 126.7
click at [383, 206] on div "Filtros Id 20282310113 CUIL / Nombre / Apellido CUIL Titular Seleccionar Gerenc…" at bounding box center [856, 363] width 1275 height 354
drag, startPoint x: 531, startPoint y: 204, endPoint x: 391, endPoint y: 201, distance: 139.6
click at [391, 201] on div "Filtros Id 20250939877 CUIL / Nombre / Apellido CUIL Titular Seleccionar Gerenc…" at bounding box center [856, 363] width 1275 height 354
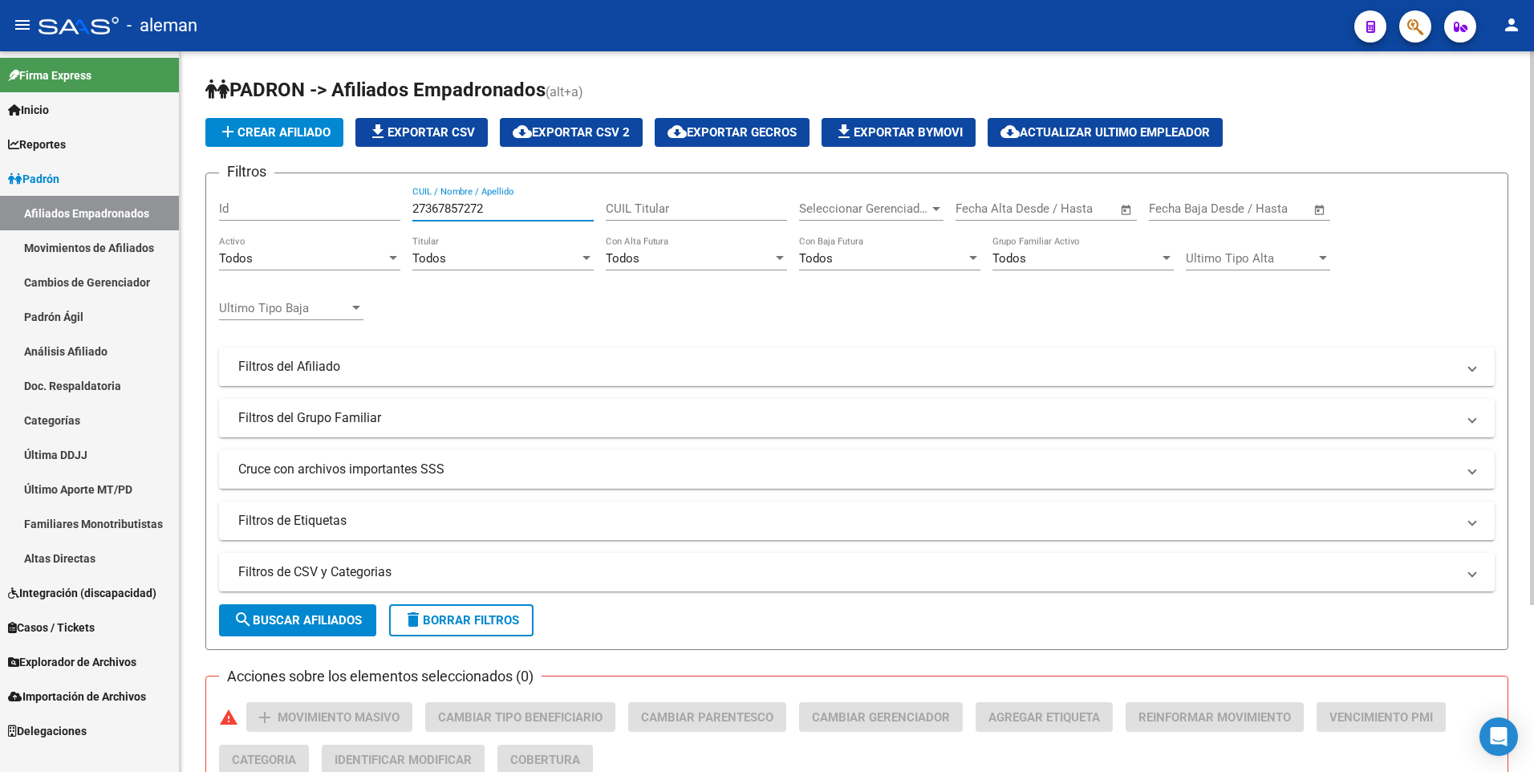
drag, startPoint x: 503, startPoint y: 204, endPoint x: 377, endPoint y: 202, distance: 126.0
click at [380, 203] on div "Filtros Id 27367857272 CUIL / Nombre / Apellido CUIL Titular Seleccionar Gerenc…" at bounding box center [856, 363] width 1275 height 354
drag, startPoint x: 495, startPoint y: 205, endPoint x: 361, endPoint y: 205, distance: 134.0
click at [361, 205] on div "Filtros Id 23274976209 CUIL / Nombre / Apellido CUIL Titular Seleccionar Gerenc…" at bounding box center [856, 363] width 1275 height 354
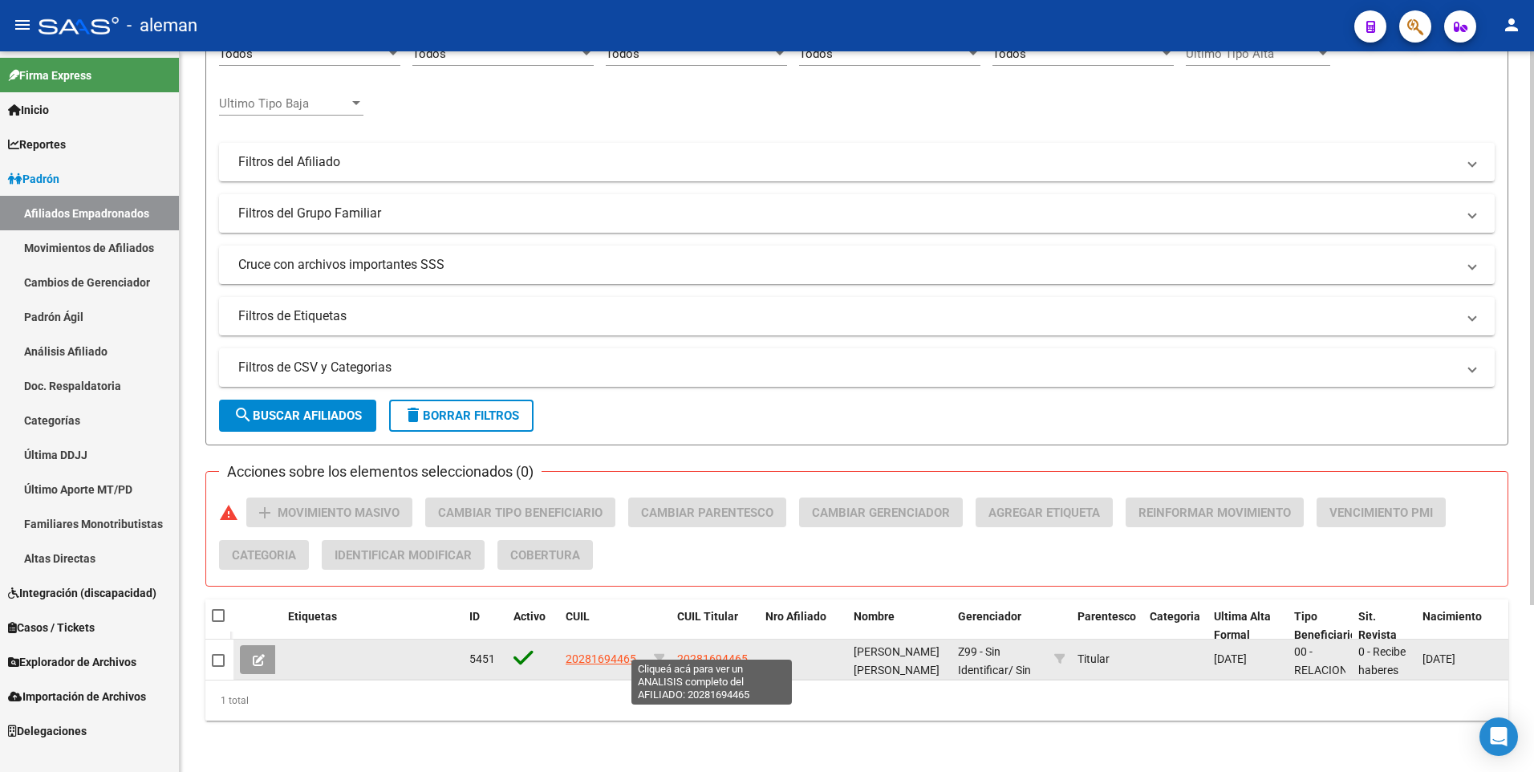
type input "20281694465"
click at [728, 652] on span "20281694465" at bounding box center [712, 658] width 71 height 13
type textarea "20281694465"
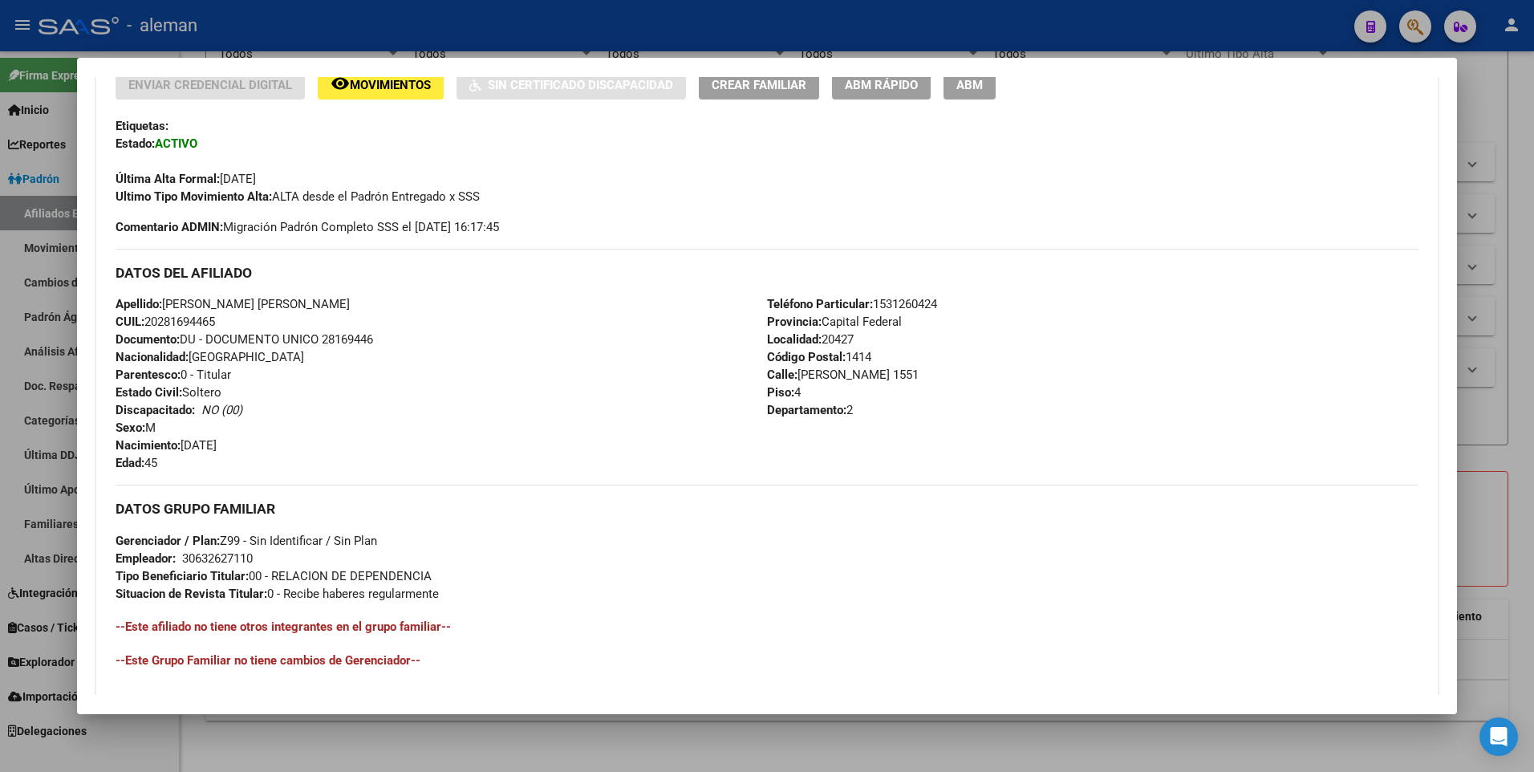
scroll to position [200, 0]
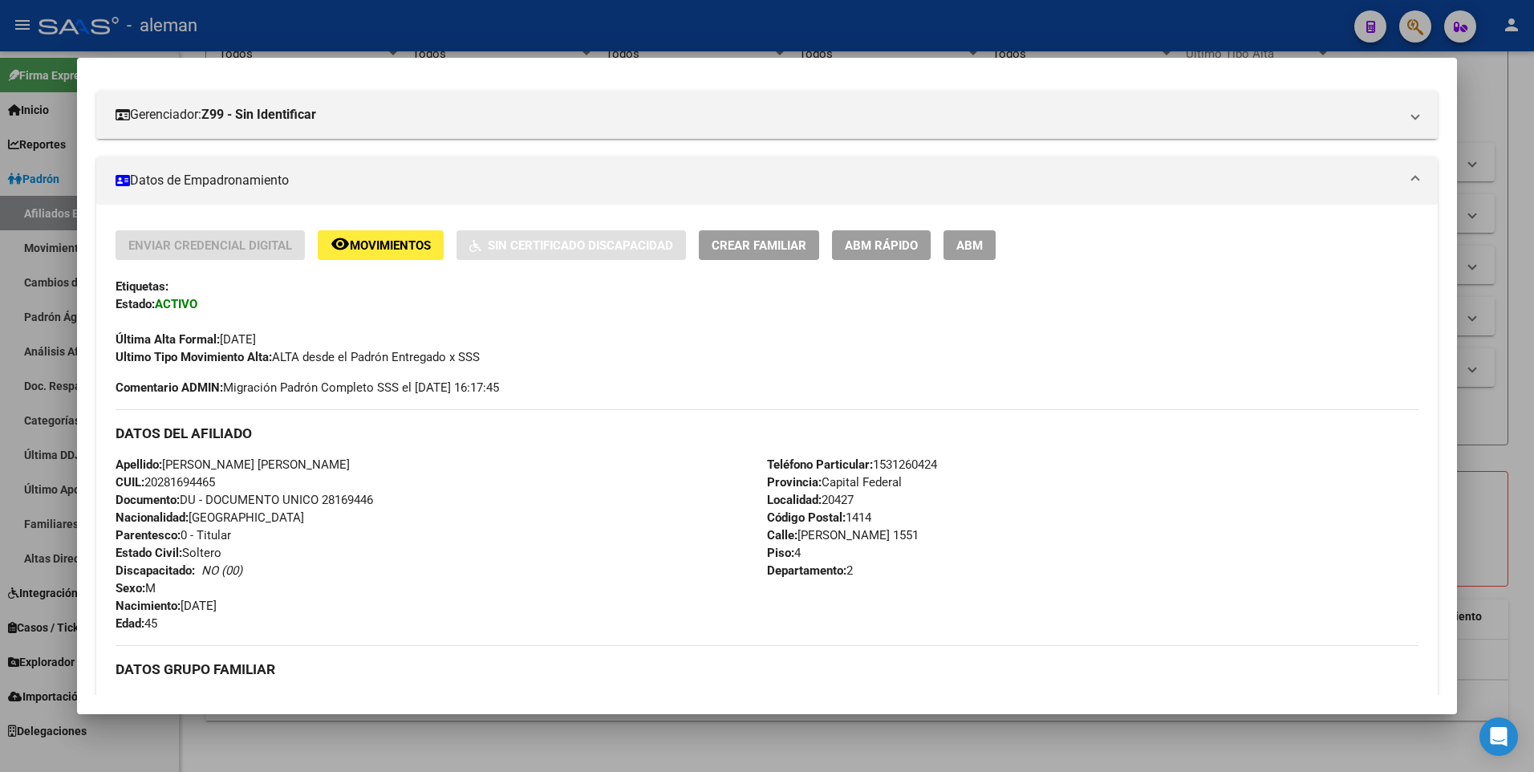
click at [965, 249] on span "ABM" at bounding box center [969, 245] width 26 height 14
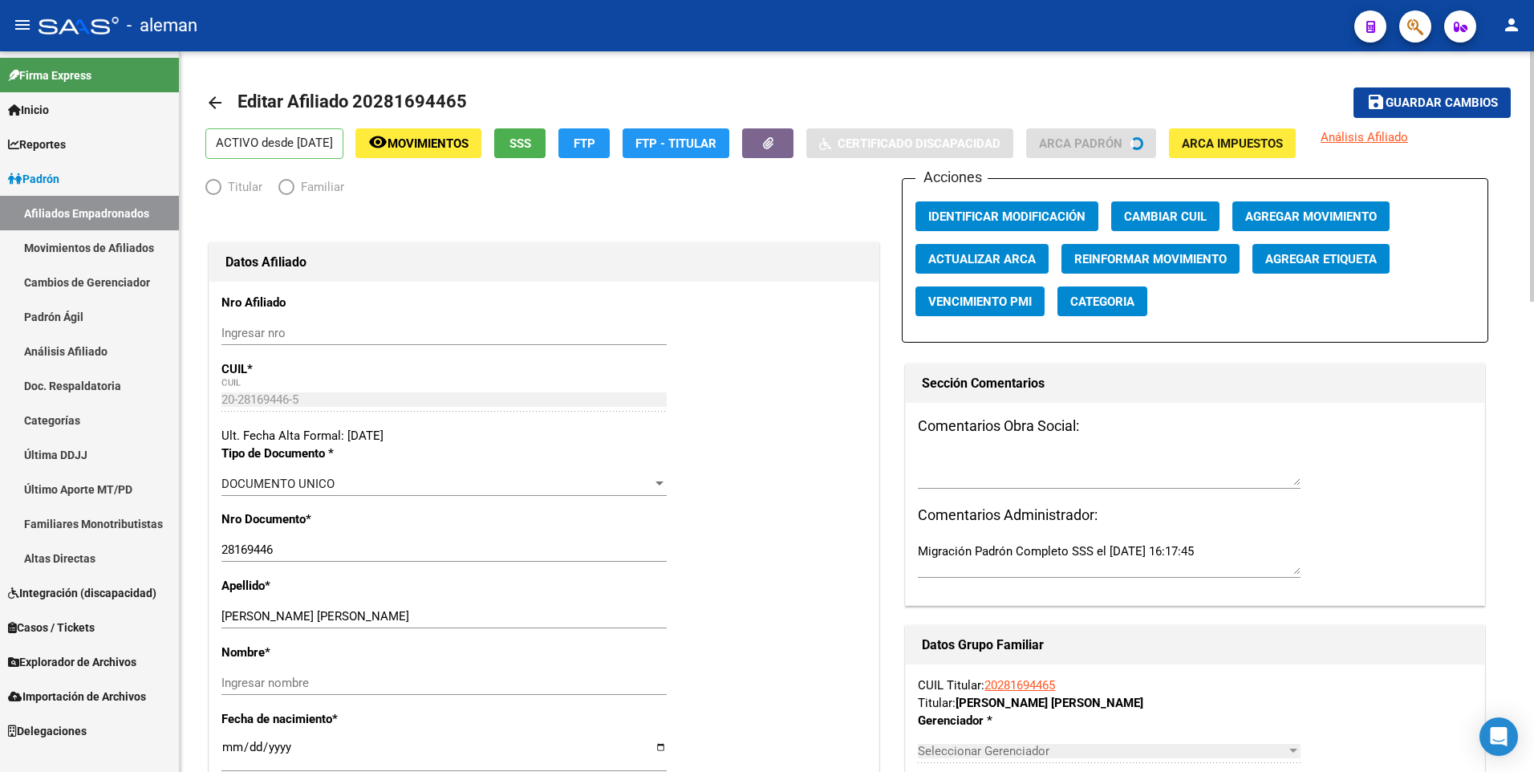
radio input "true"
type input "30-63262711-0"
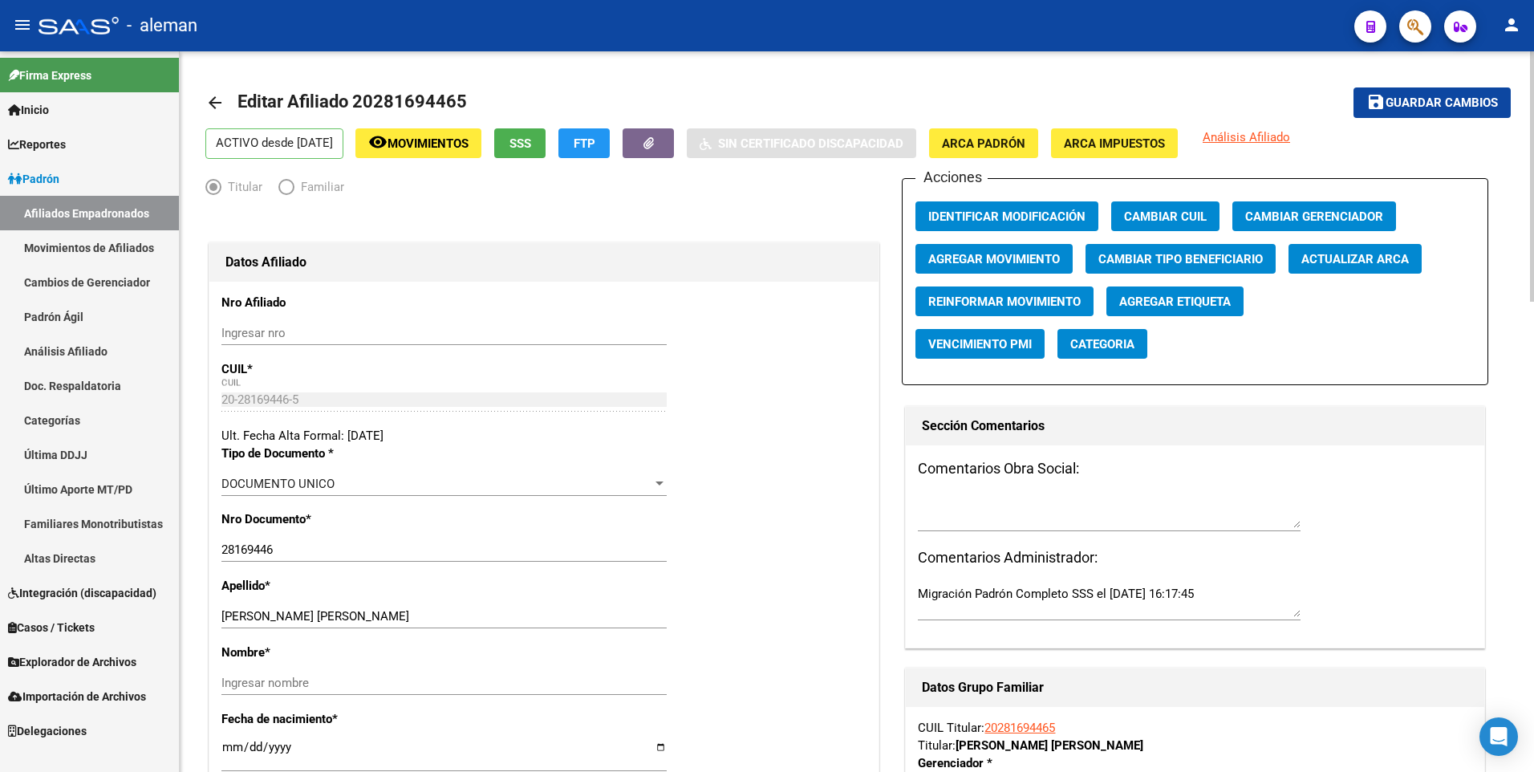
scroll to position [80, 0]
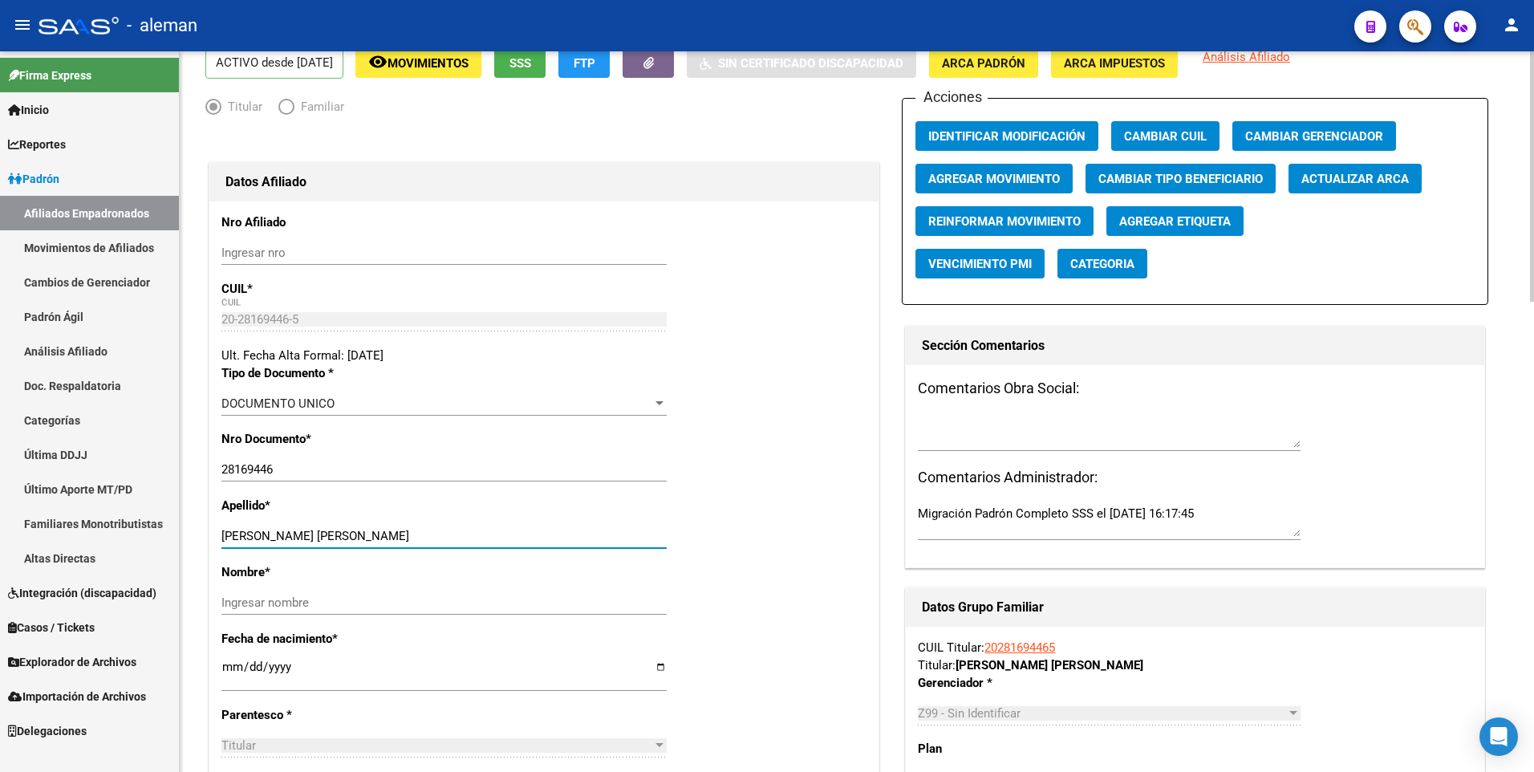
drag, startPoint x: 282, startPoint y: 531, endPoint x: 359, endPoint y: 531, distance: 77.0
click at [359, 531] on input "[PERSON_NAME] [PERSON_NAME]" at bounding box center [443, 536] width 445 height 14
type input "[PERSON_NAME]"
click at [347, 598] on input "Ingresar nombre" at bounding box center [443, 602] width 445 height 14
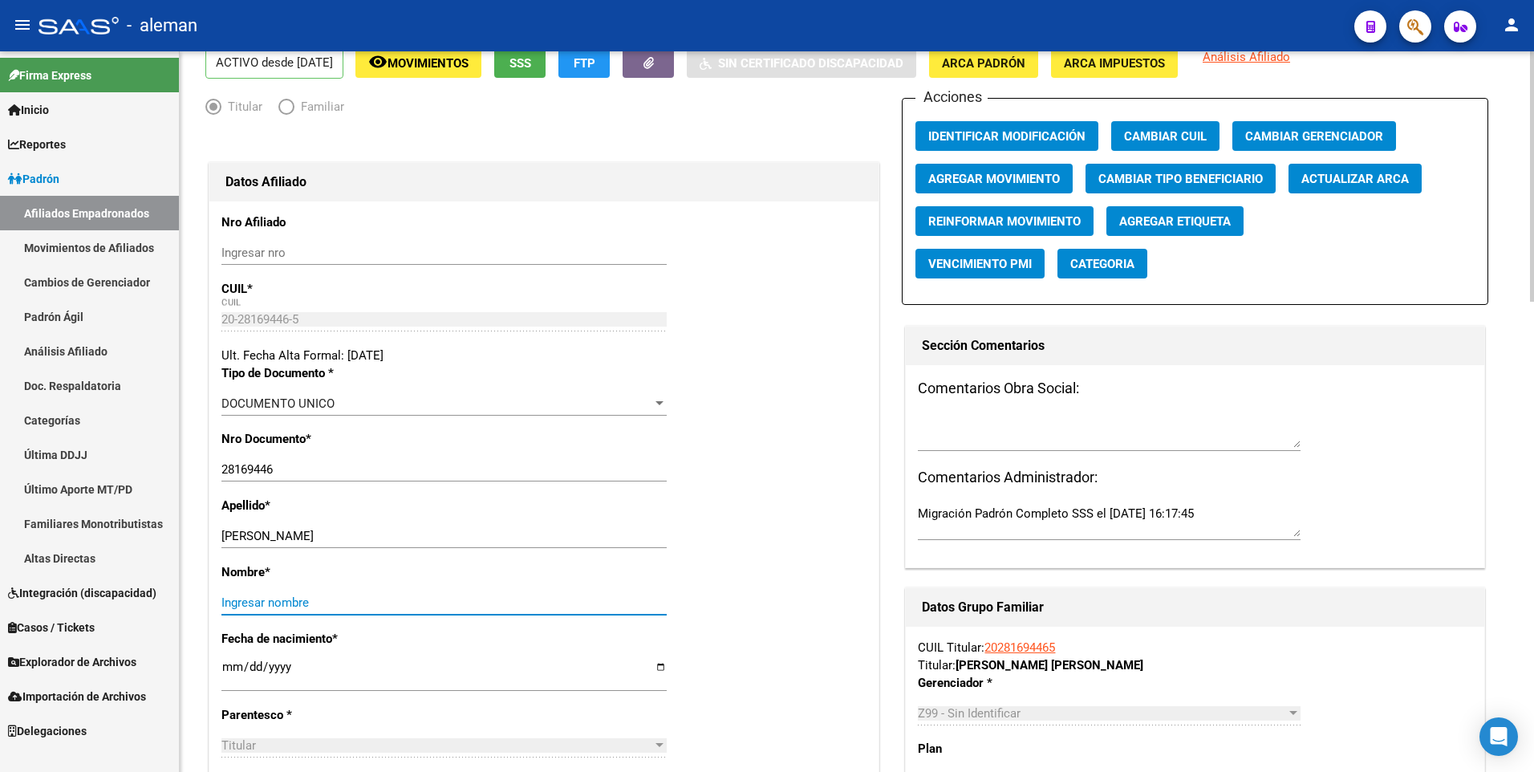
paste input "[PERSON_NAME]"
type input "[PERSON_NAME]"
click at [985, 179] on span "Agregar Movimiento" at bounding box center [994, 179] width 132 height 14
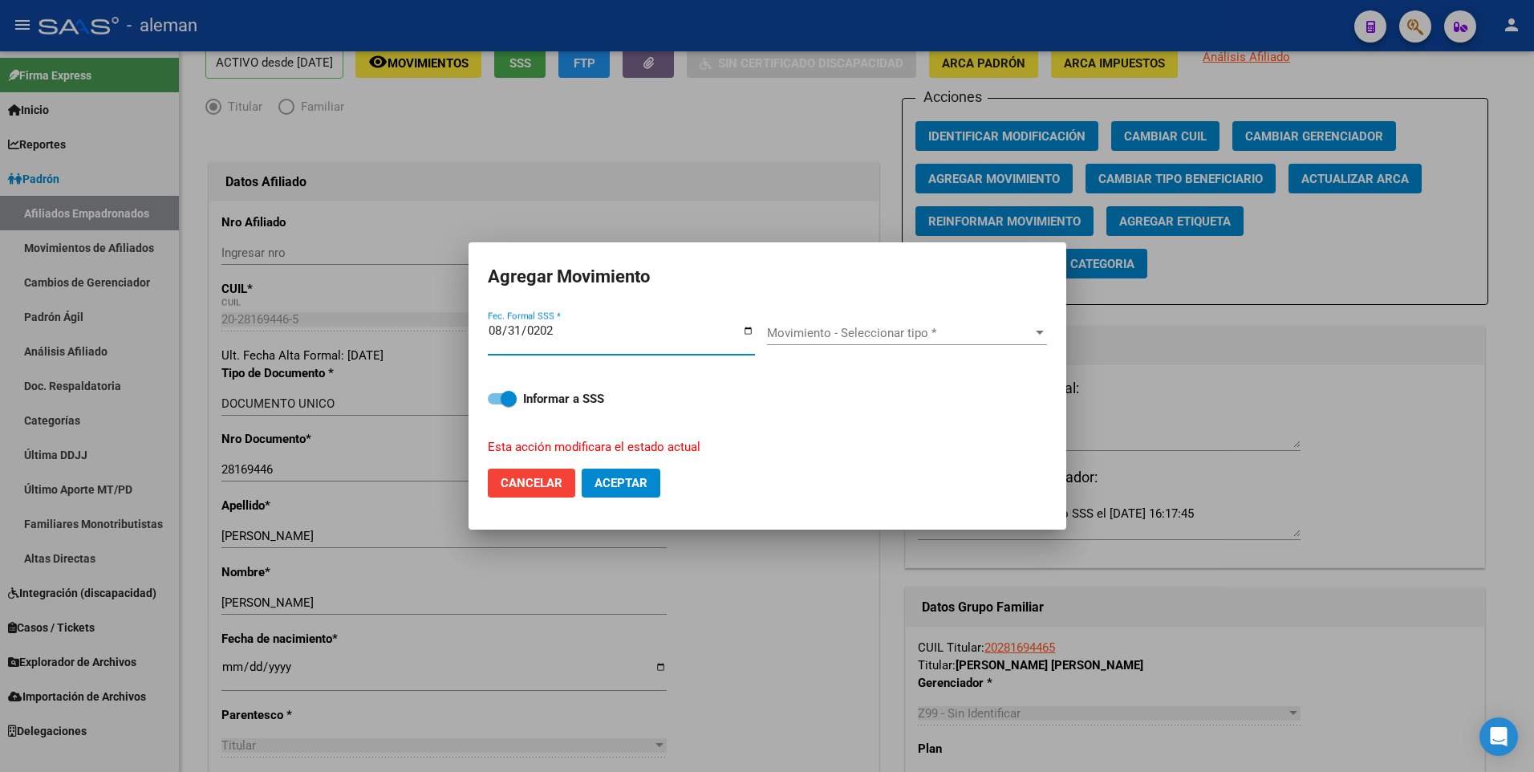
type input "[DATE]"
click at [916, 329] on span "Movimiento - Seleccionar tipo *" at bounding box center [900, 333] width 266 height 14
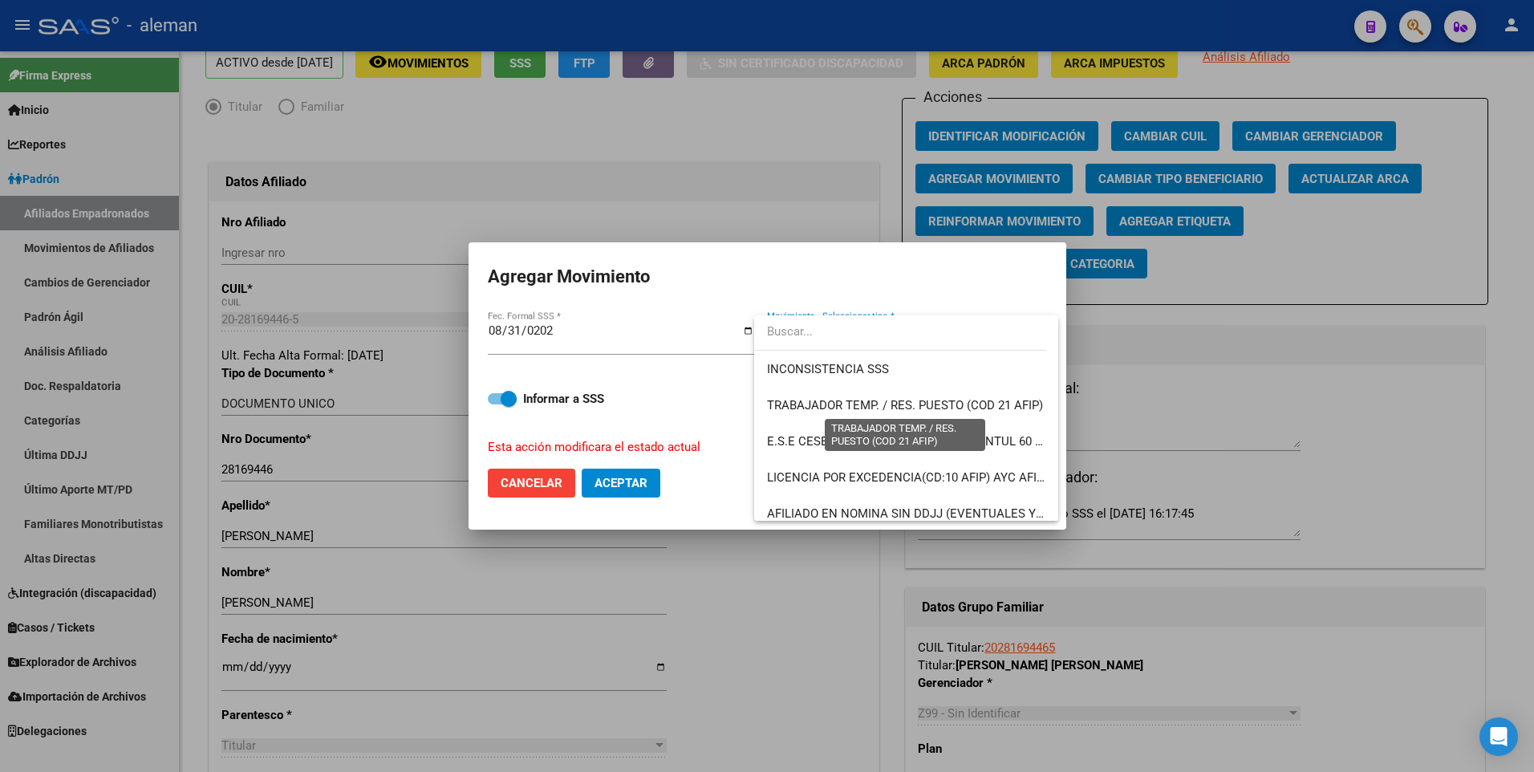
scroll to position [1166, 0]
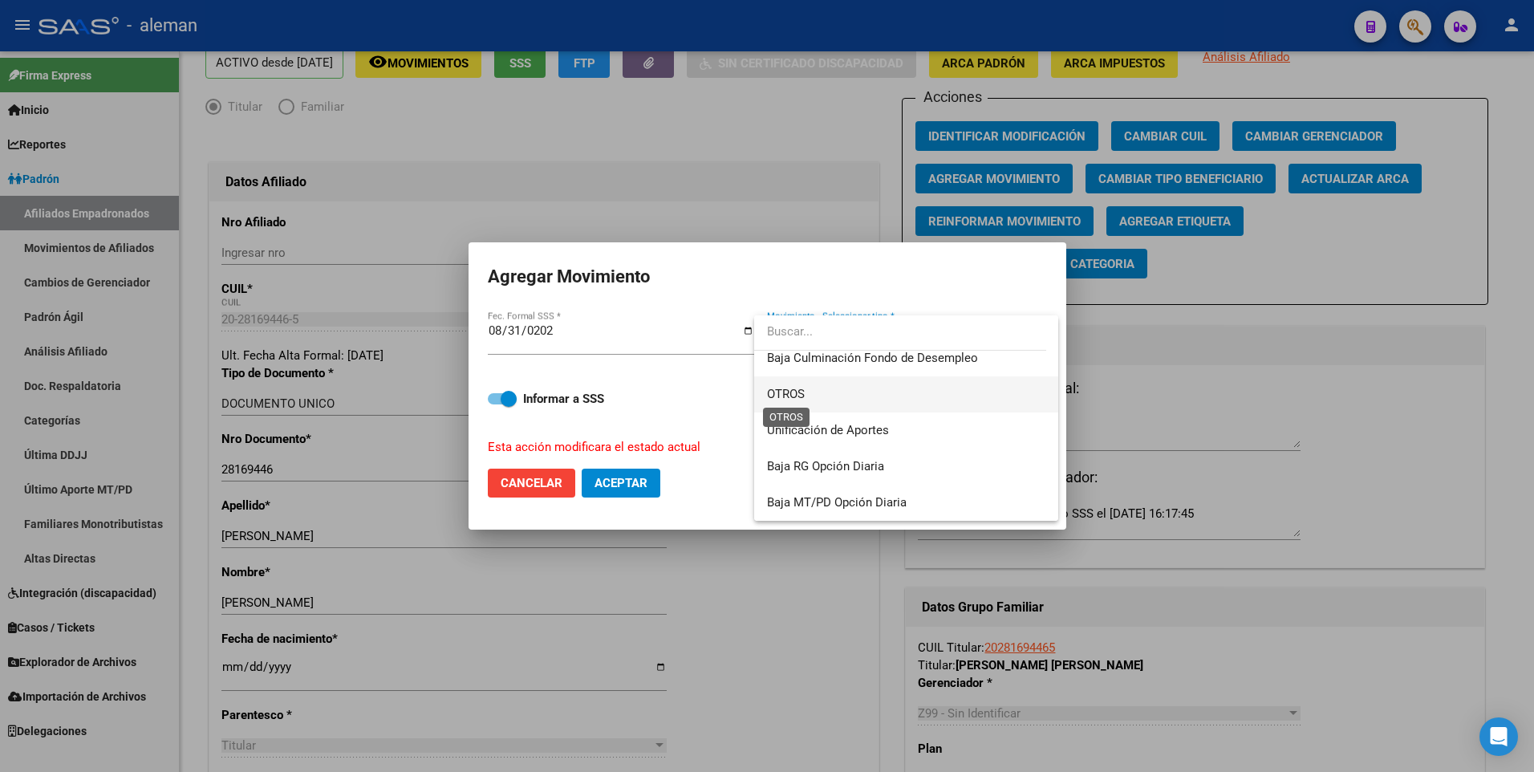
click at [791, 396] on span "OTROS" at bounding box center [786, 394] width 38 height 14
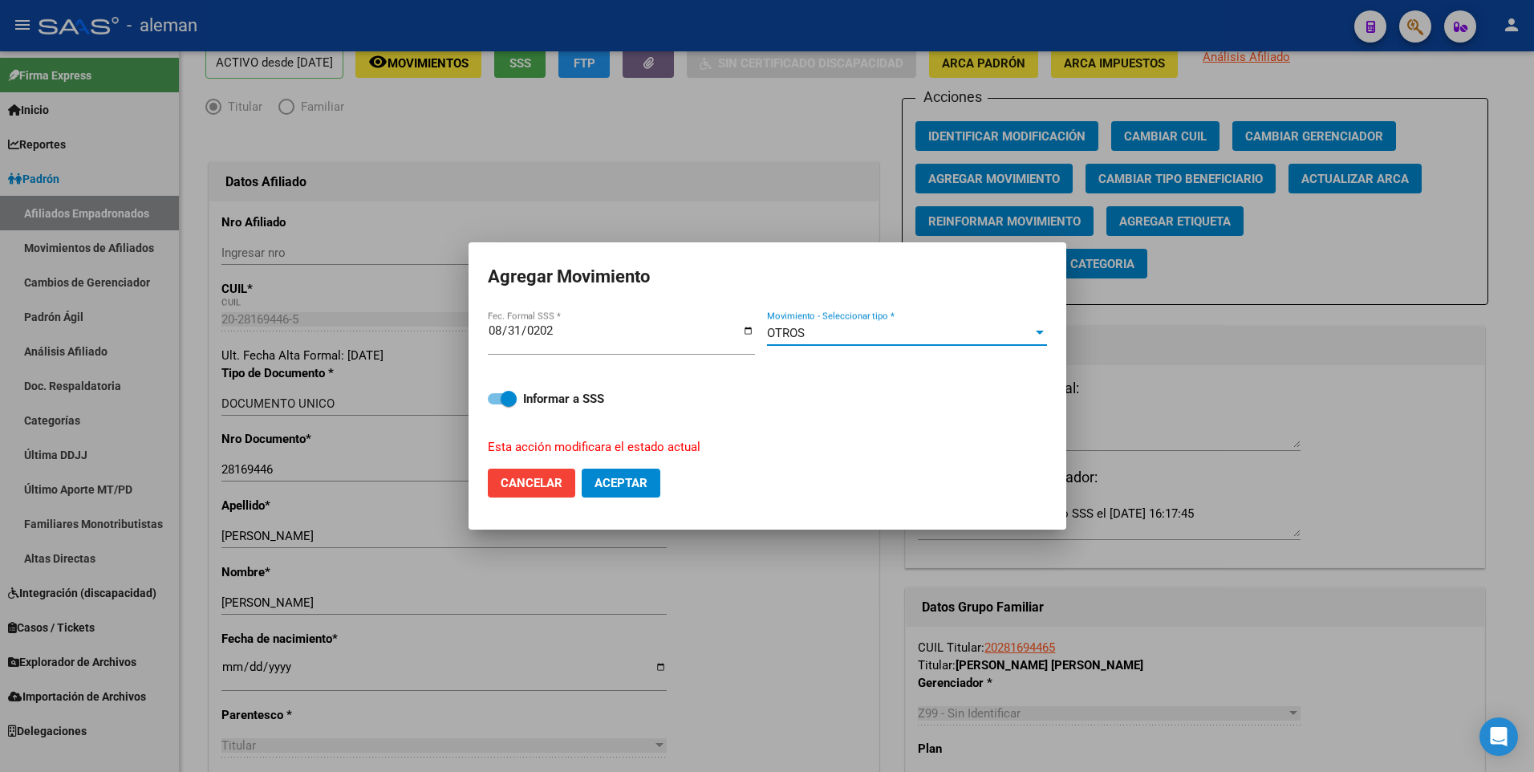
click at [627, 482] on span "Aceptar" at bounding box center [620, 483] width 53 height 14
checkbox input "false"
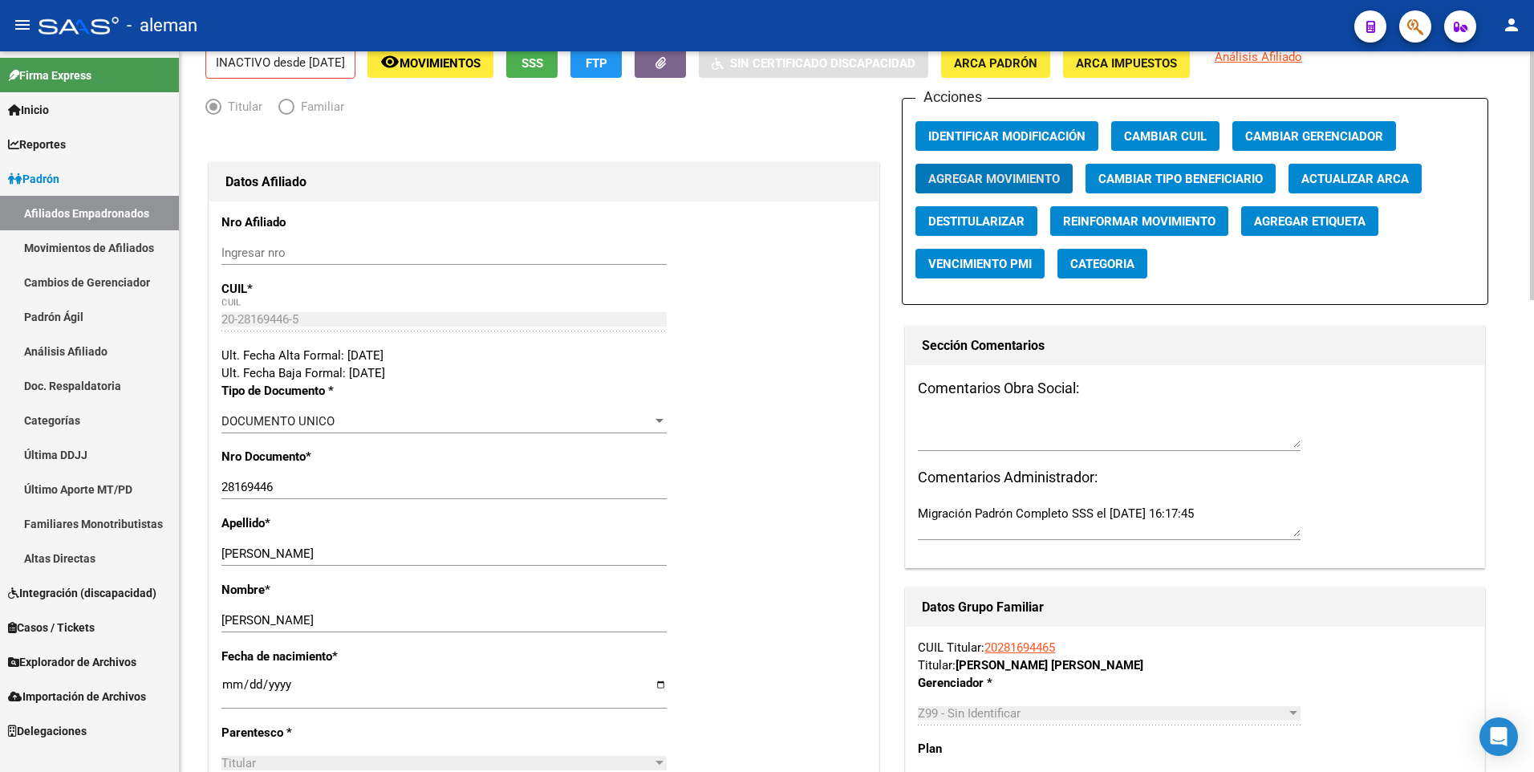
scroll to position [0, 0]
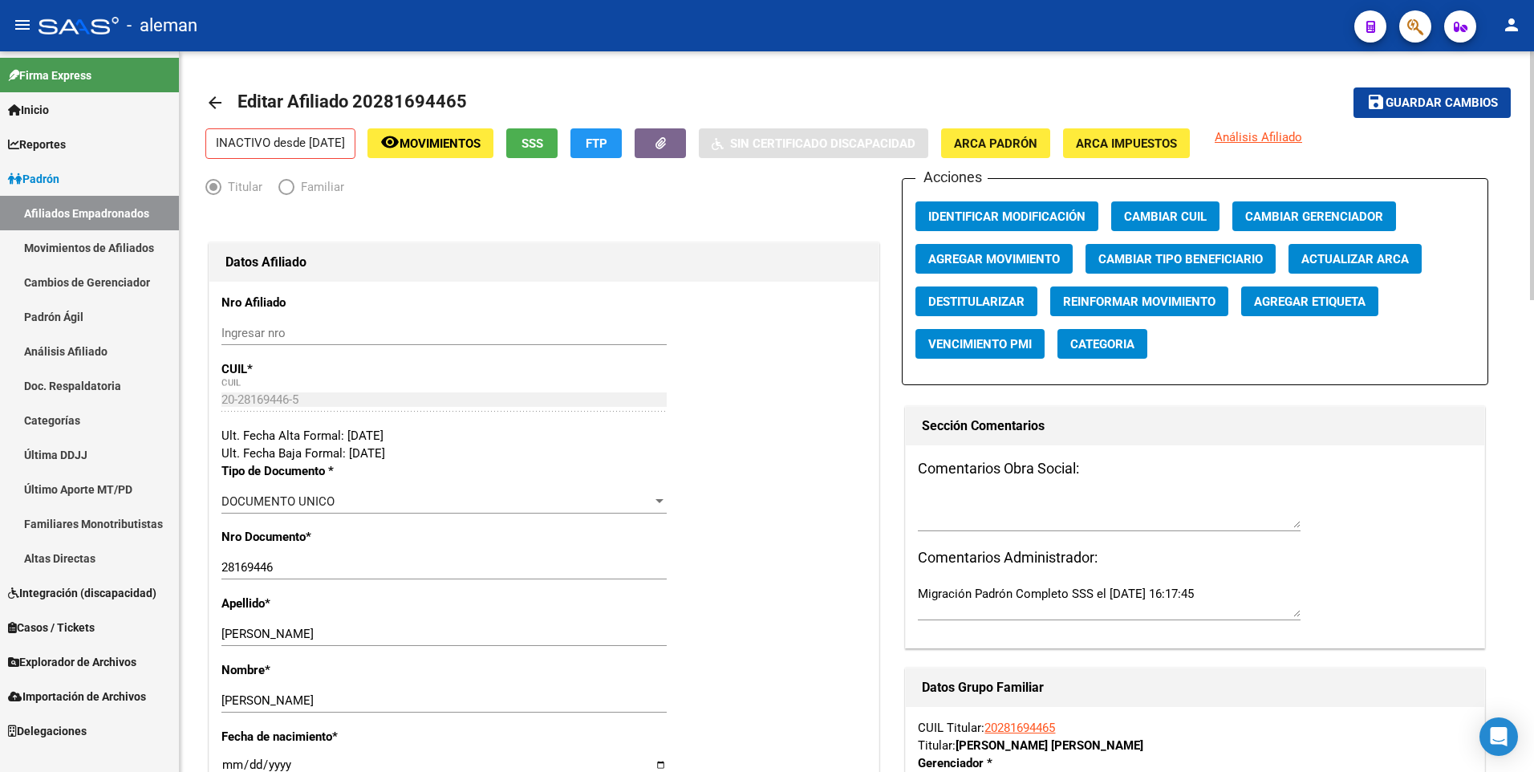
click at [211, 99] on mat-icon "arrow_back" at bounding box center [214, 102] width 19 height 19
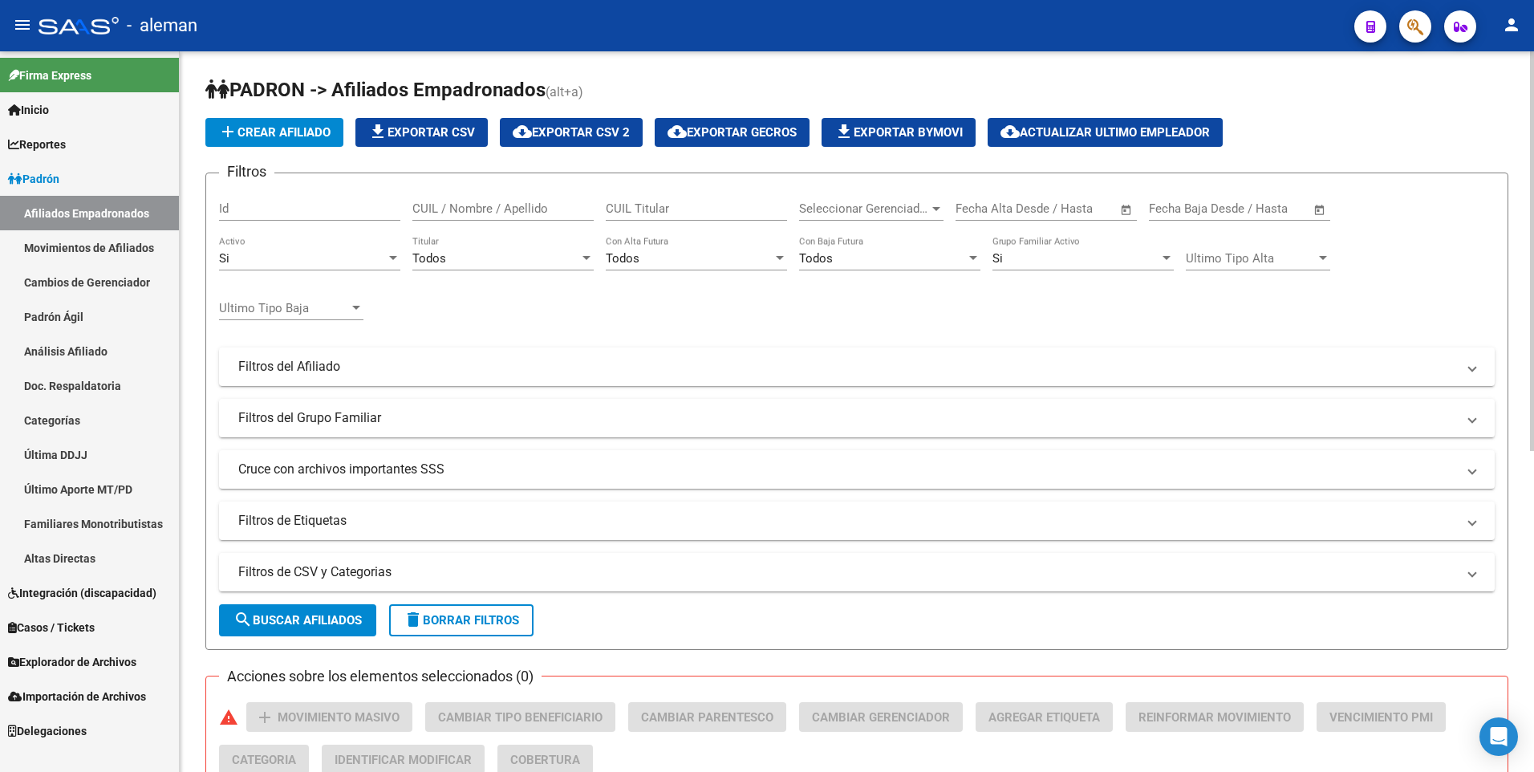
click at [354, 253] on div "Si" at bounding box center [302, 258] width 167 height 14
click at [350, 219] on span "Todos" at bounding box center [309, 223] width 181 height 36
click at [1056, 259] on div "Si" at bounding box center [1075, 258] width 167 height 14
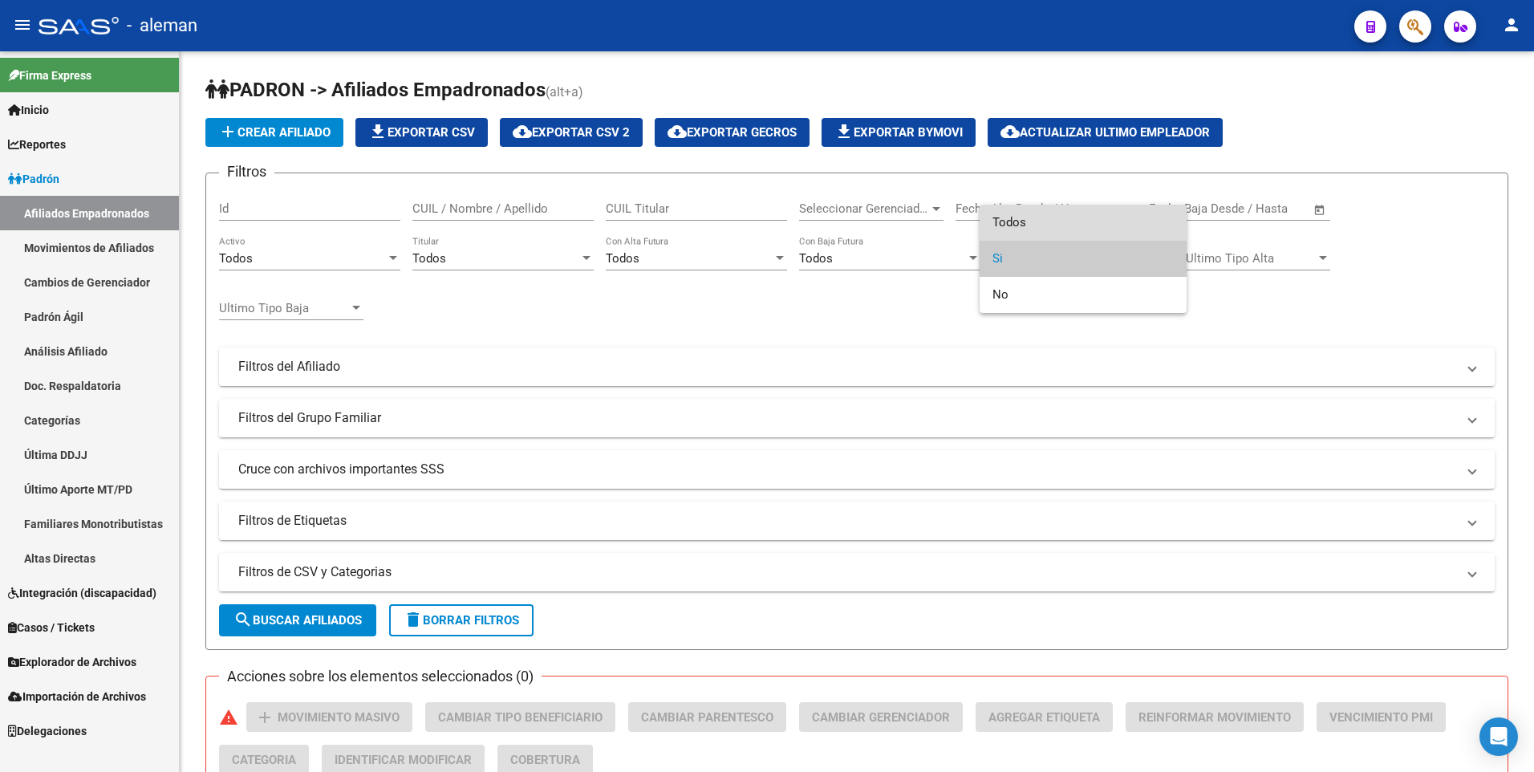
click at [1056, 217] on span "Todos" at bounding box center [1082, 223] width 181 height 36
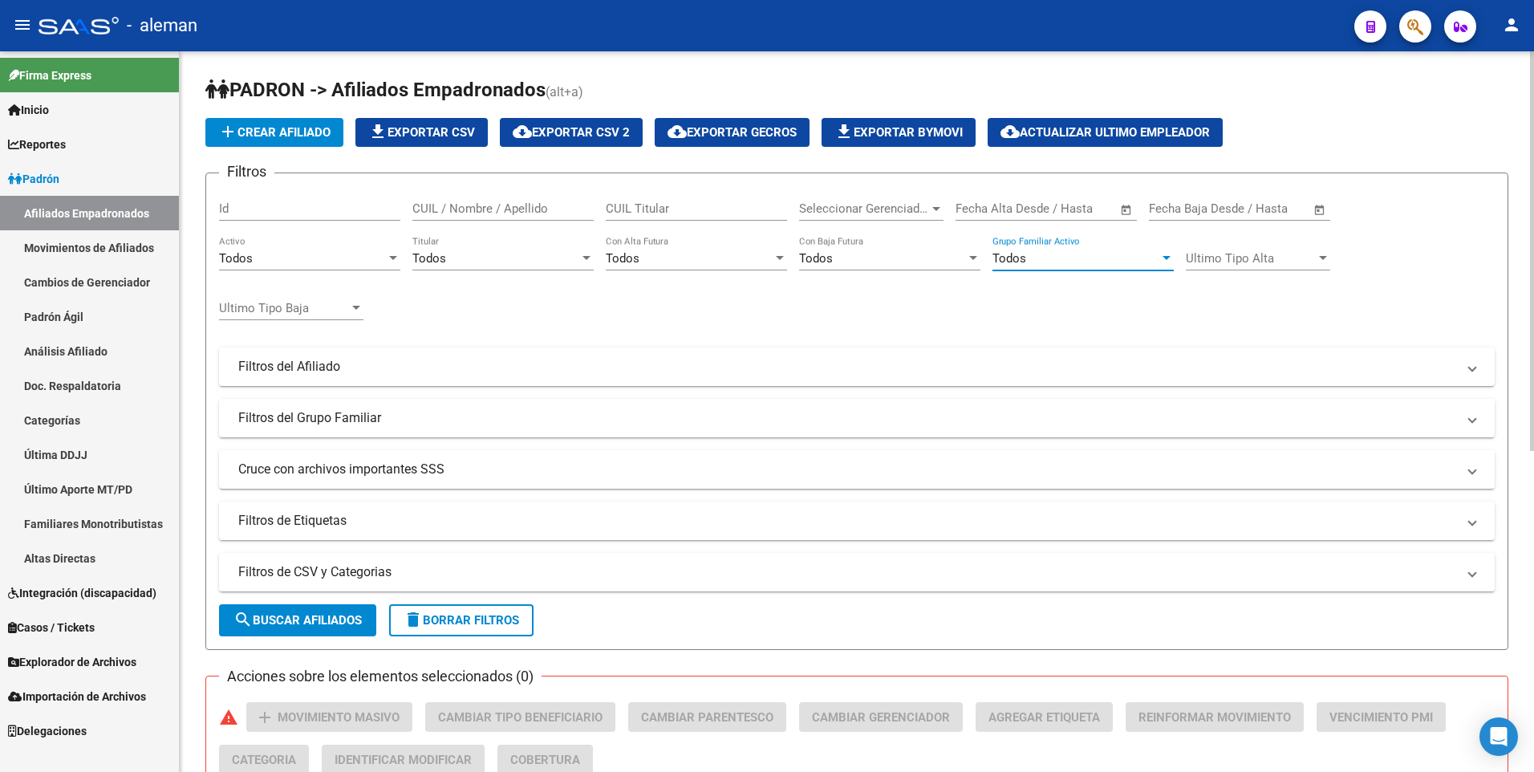
click at [511, 208] on input "CUIL / Nombre / Apellido" at bounding box center [502, 208] width 181 height 14
drag, startPoint x: 509, startPoint y: 205, endPoint x: 294, endPoint y: 208, distance: 215.0
click at [294, 208] on div "Filtros Id 27376070722 CUIL / Nombre / Apellido CUIL Titular Seleccionar Gerenc…" at bounding box center [856, 363] width 1275 height 354
drag, startPoint x: 504, startPoint y: 201, endPoint x: 390, endPoint y: 204, distance: 113.9
click at [390, 204] on div "Filtros Id 20261576393 CUIL / Nombre / Apellido CUIL Titular Seleccionar Gerenc…" at bounding box center [856, 363] width 1275 height 354
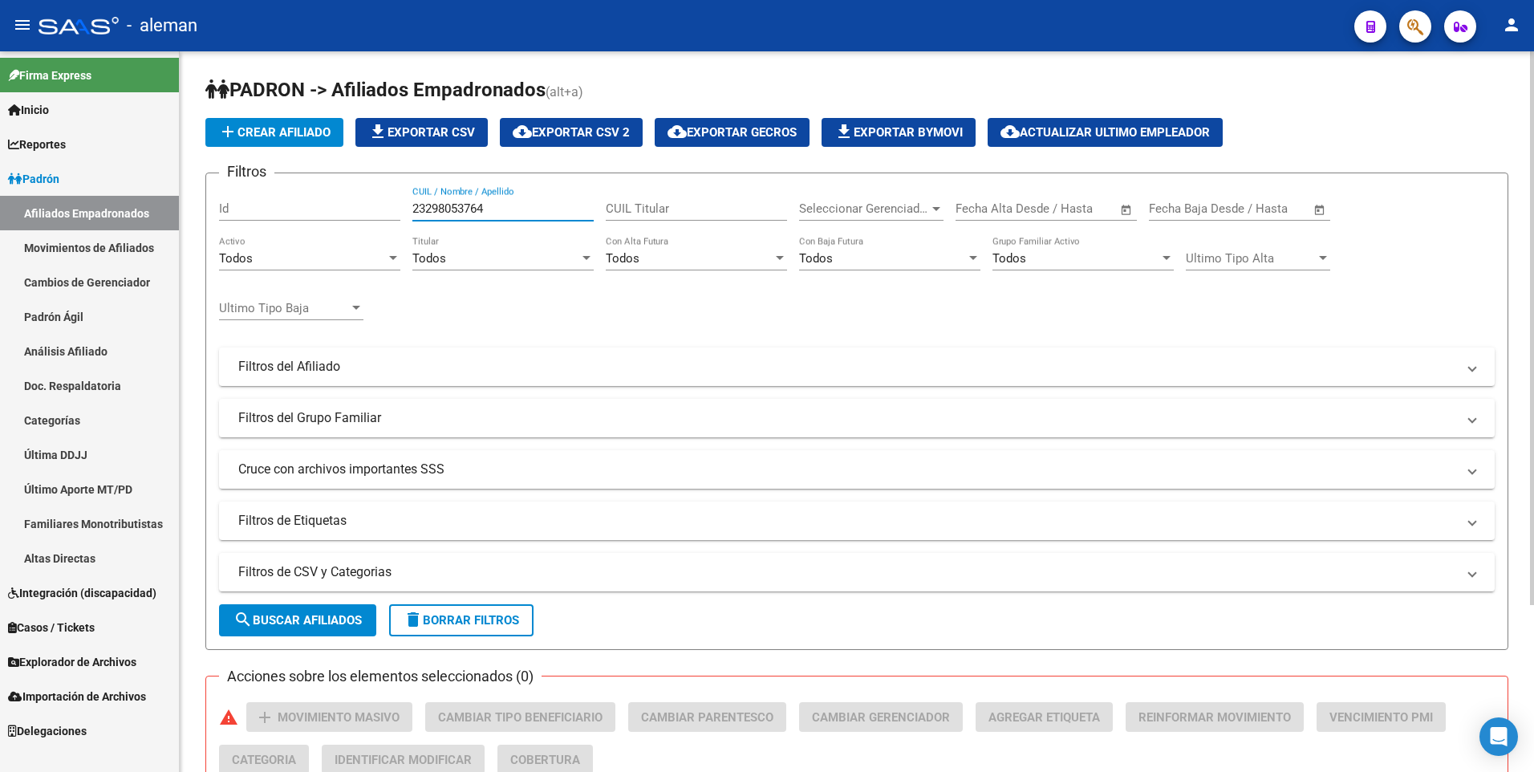
type input "23298053764"
drag, startPoint x: 505, startPoint y: 203, endPoint x: 361, endPoint y: 204, distance: 143.6
click at [361, 204] on div "Filtros Id 23298053764 CUIL / Nombre / Apellido CUIL Titular Seleccionar Gerenc…" at bounding box center [856, 363] width 1275 height 354
drag, startPoint x: 460, startPoint y: 213, endPoint x: 412, endPoint y: 206, distance: 48.6
click at [416, 211] on input "23298053764" at bounding box center [502, 208] width 181 height 14
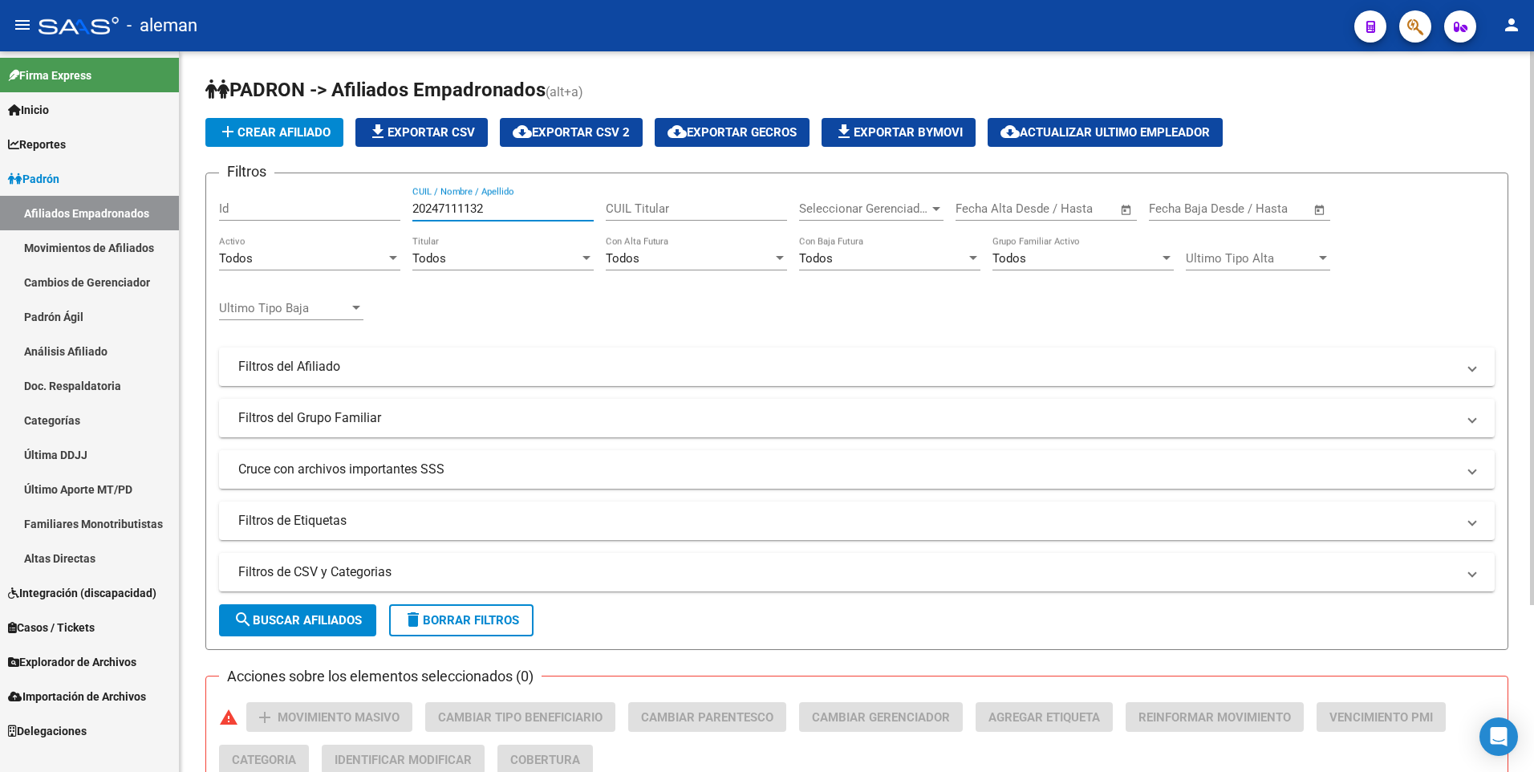
drag, startPoint x: 526, startPoint y: 207, endPoint x: 372, endPoint y: 199, distance: 154.2
click at [381, 207] on div "Filtros Id 20247111132 CUIL / Nombre / Apellido CUIL Titular Seleccionar Gerenc…" at bounding box center [856, 363] width 1275 height 354
drag, startPoint x: 444, startPoint y: 209, endPoint x: 350, endPoint y: 199, distance: 95.2
click at [351, 209] on div "Filtros Id 20270889620 CUIL / Nombre / Apellido CUIL Titular Seleccionar Gerenc…" at bounding box center [856, 363] width 1275 height 354
drag, startPoint x: 508, startPoint y: 201, endPoint x: 398, endPoint y: 201, distance: 109.9
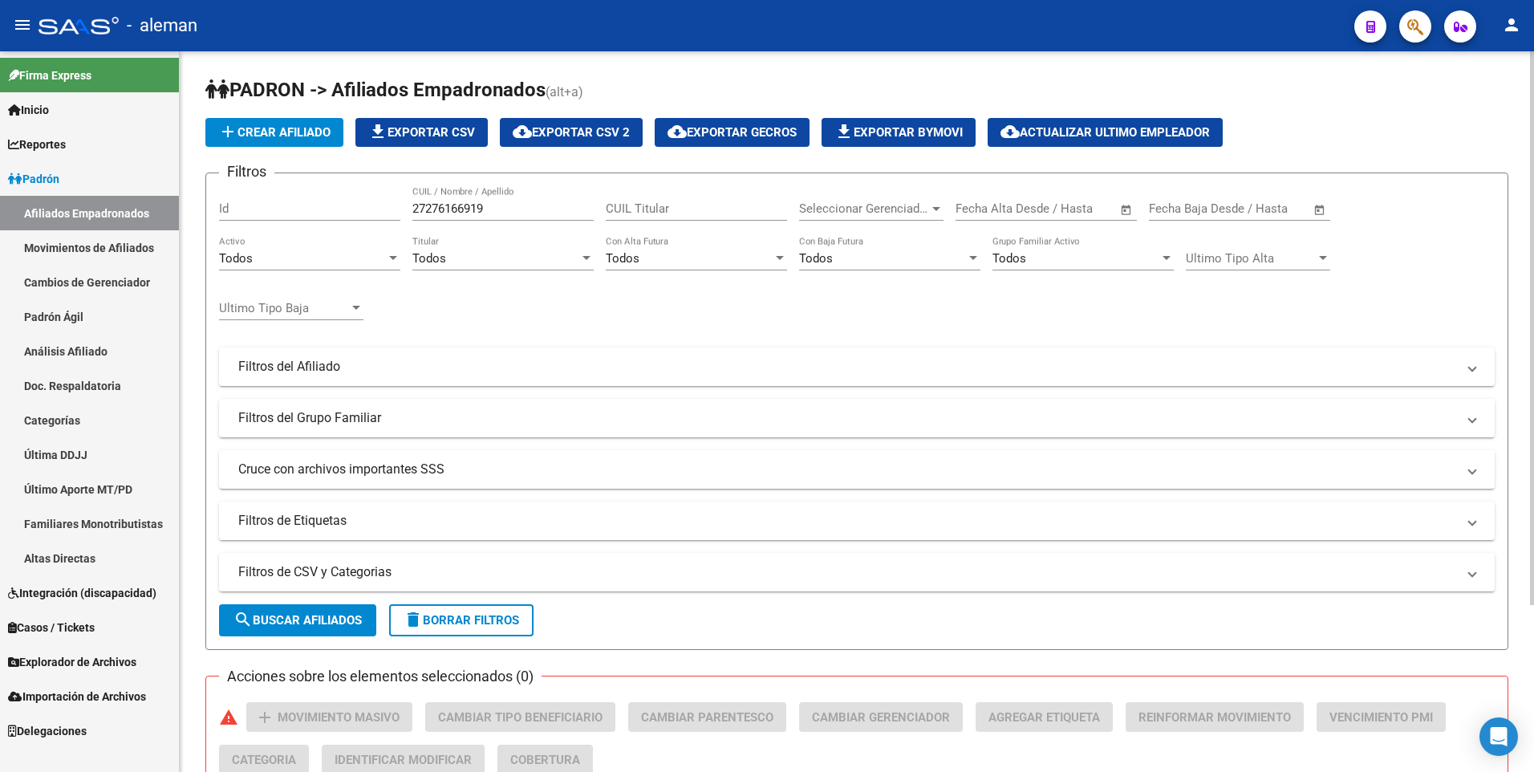
click at [398, 201] on div "Filtros Id 27276166919 CUIL / Nombre / Apellido CUIL Titular Seleccionar Gerenc…" at bounding box center [856, 363] width 1275 height 354
drag, startPoint x: 398, startPoint y: 201, endPoint x: 473, endPoint y: 205, distance: 75.5
click at [473, 205] on input "27276166919" at bounding box center [502, 208] width 181 height 14
type input "272761669"
drag, startPoint x: 295, startPoint y: 199, endPoint x: 195, endPoint y: 204, distance: 100.4
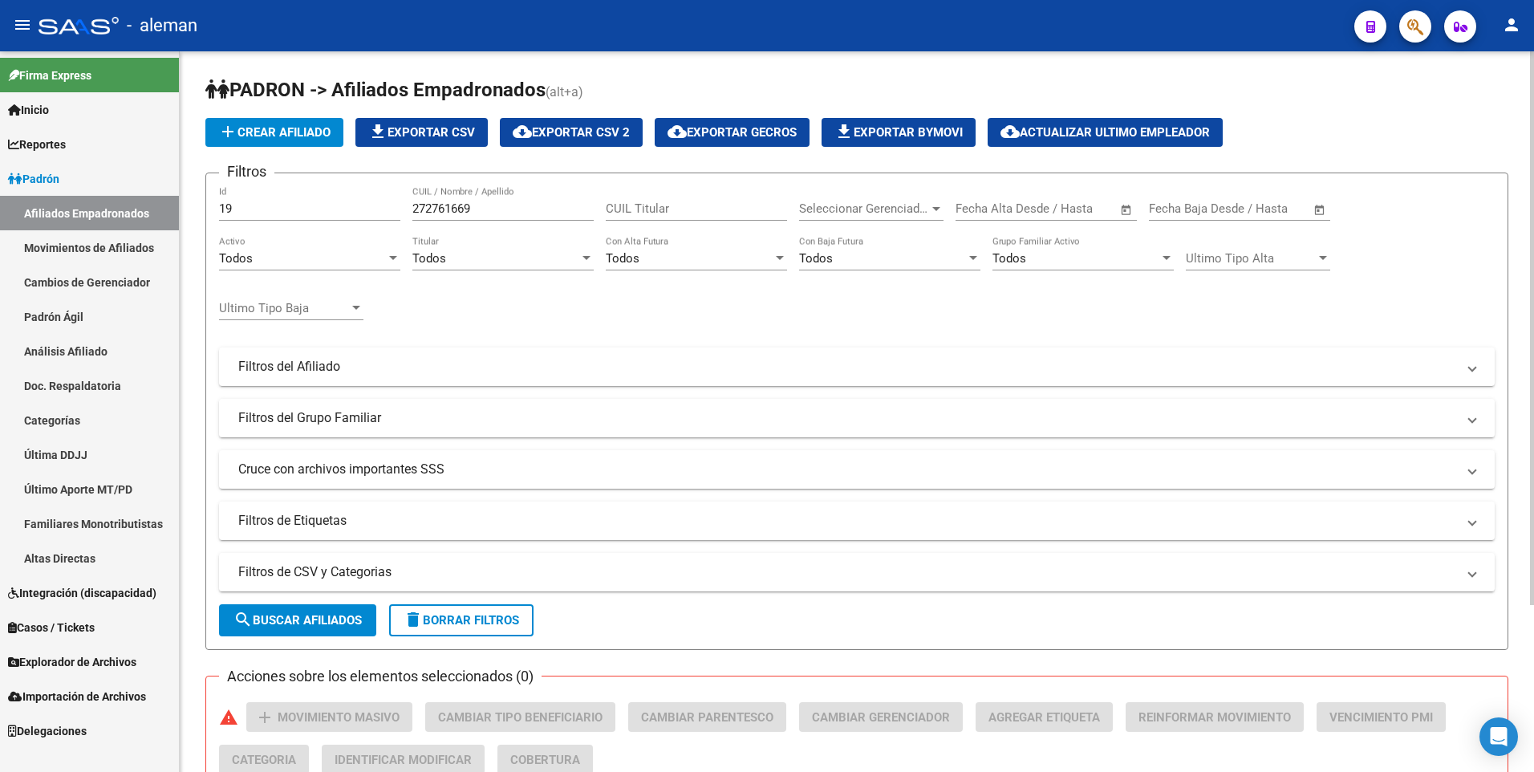
click at [195, 204] on div "PADRON -> Afiliados Empadronados (alt+a) add Crear Afiliado file_download Expor…" at bounding box center [857, 513] width 1354 height 925
click at [229, 205] on input "19" at bounding box center [309, 208] width 181 height 14
type input "1"
click at [472, 203] on input "272761669" at bounding box center [502, 208] width 181 height 14
type input "2"
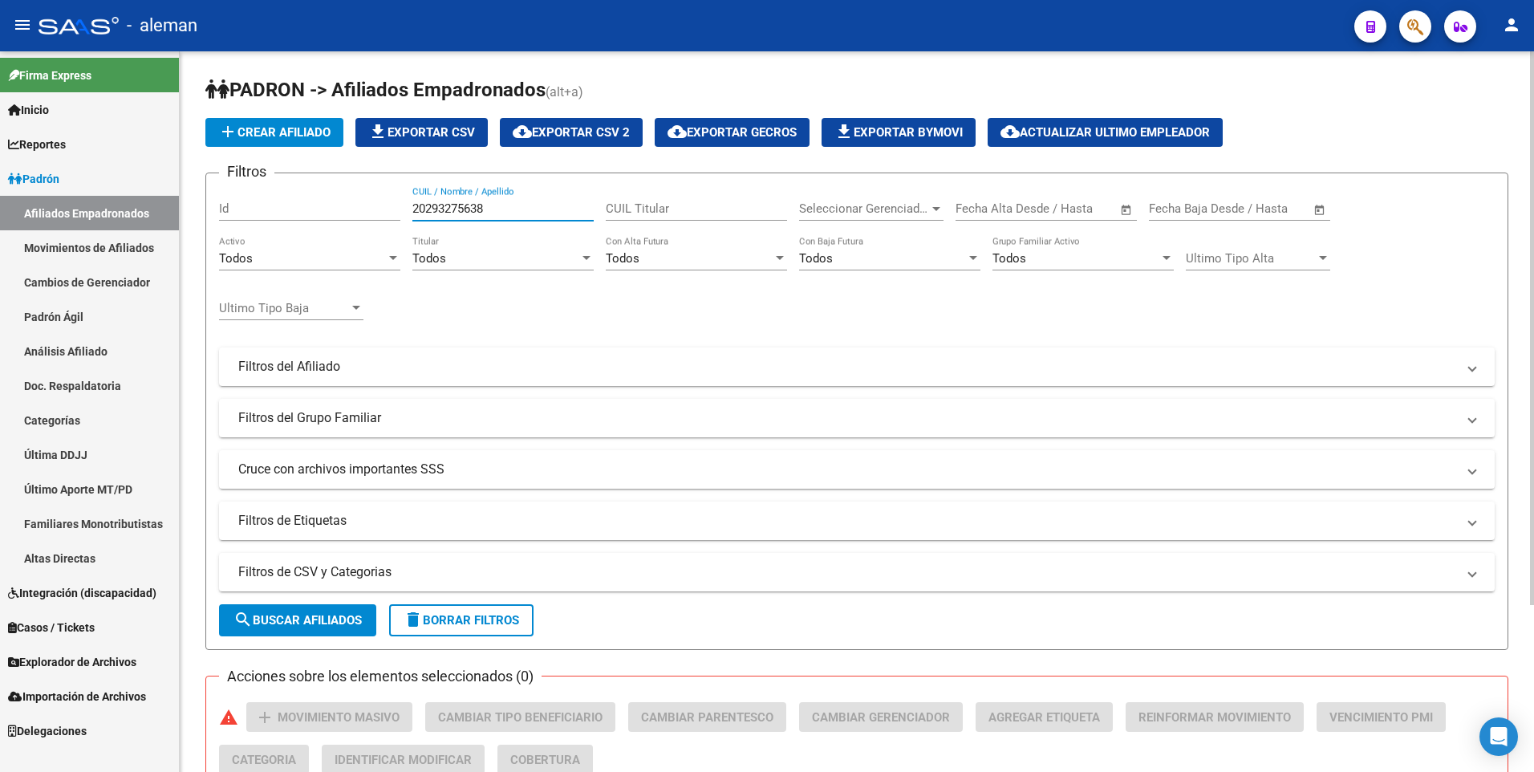
drag, startPoint x: 490, startPoint y: 205, endPoint x: 412, endPoint y: 204, distance: 78.6
click at [414, 204] on input "20293275638" at bounding box center [502, 208] width 181 height 14
drag, startPoint x: 493, startPoint y: 210, endPoint x: 386, endPoint y: 199, distance: 108.1
click at [387, 199] on div "Filtros Id 27368444141 CUIL / Nombre / Apellido CUIL Titular Seleccionar Gerenc…" at bounding box center [856, 363] width 1275 height 354
drag, startPoint x: 515, startPoint y: 208, endPoint x: 415, endPoint y: 203, distance: 100.4
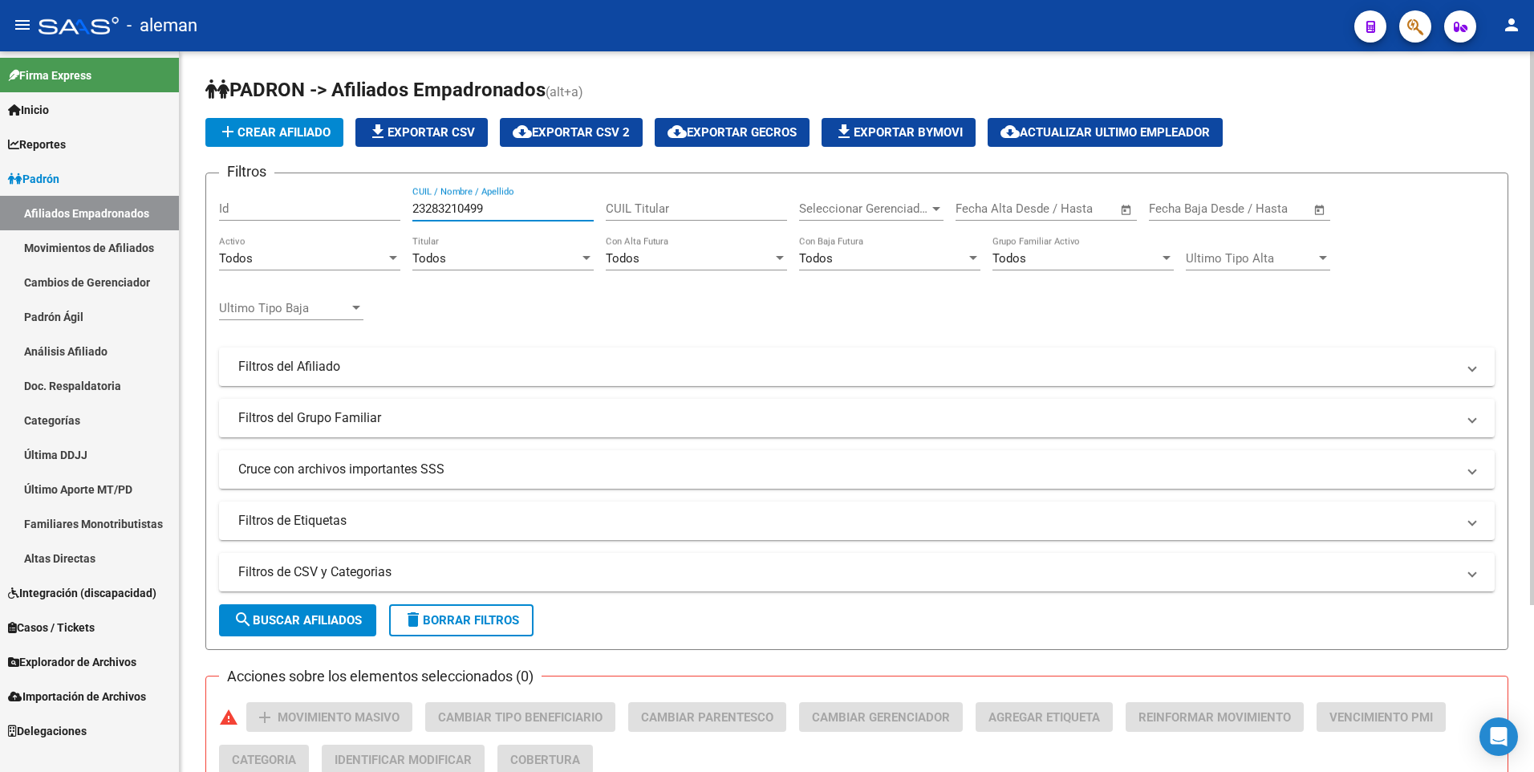
click at [415, 203] on input "23283210499" at bounding box center [502, 208] width 181 height 14
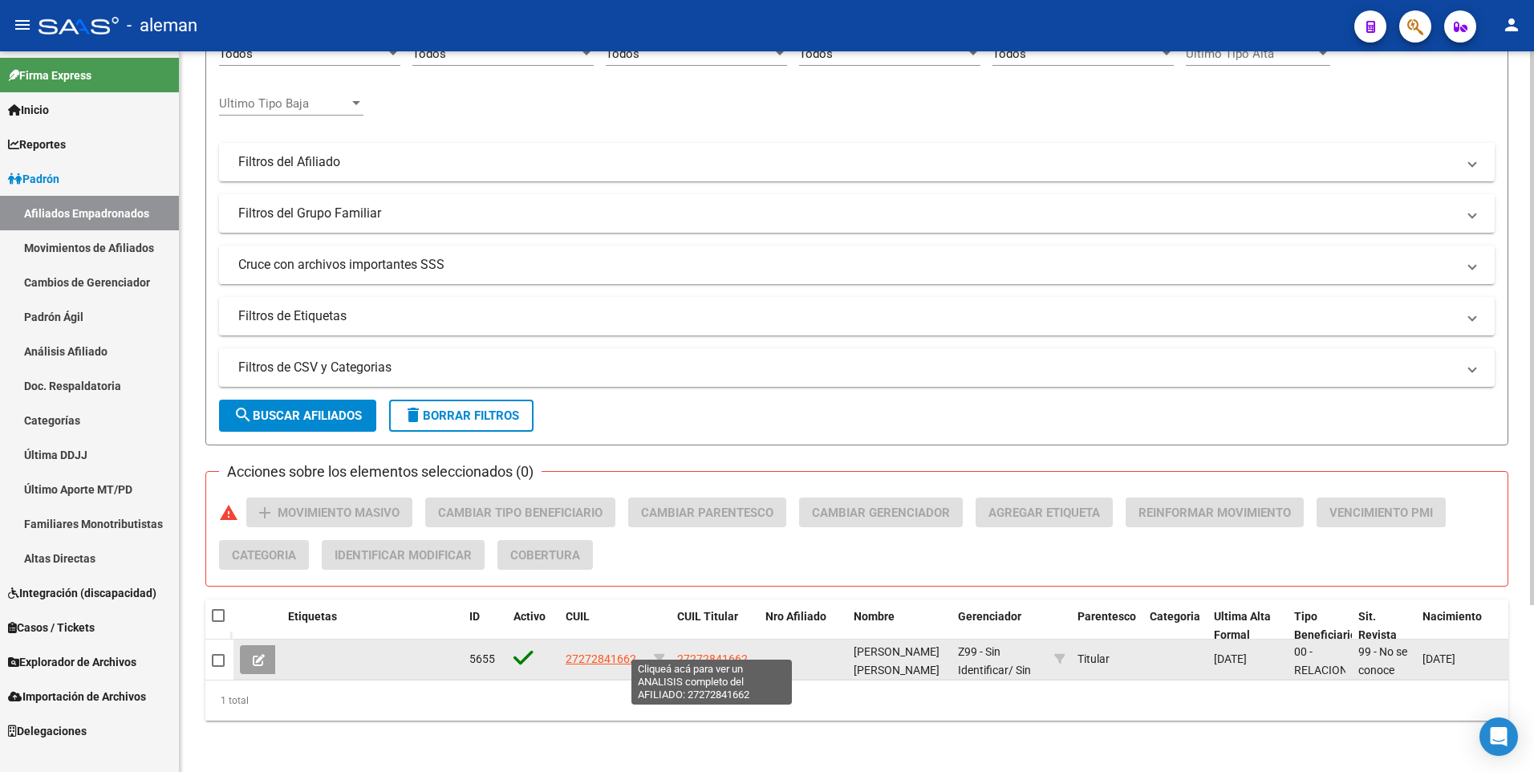
type input "27272841662"
click at [711, 652] on span "27272841662" at bounding box center [712, 658] width 71 height 13
type textarea "27272841662"
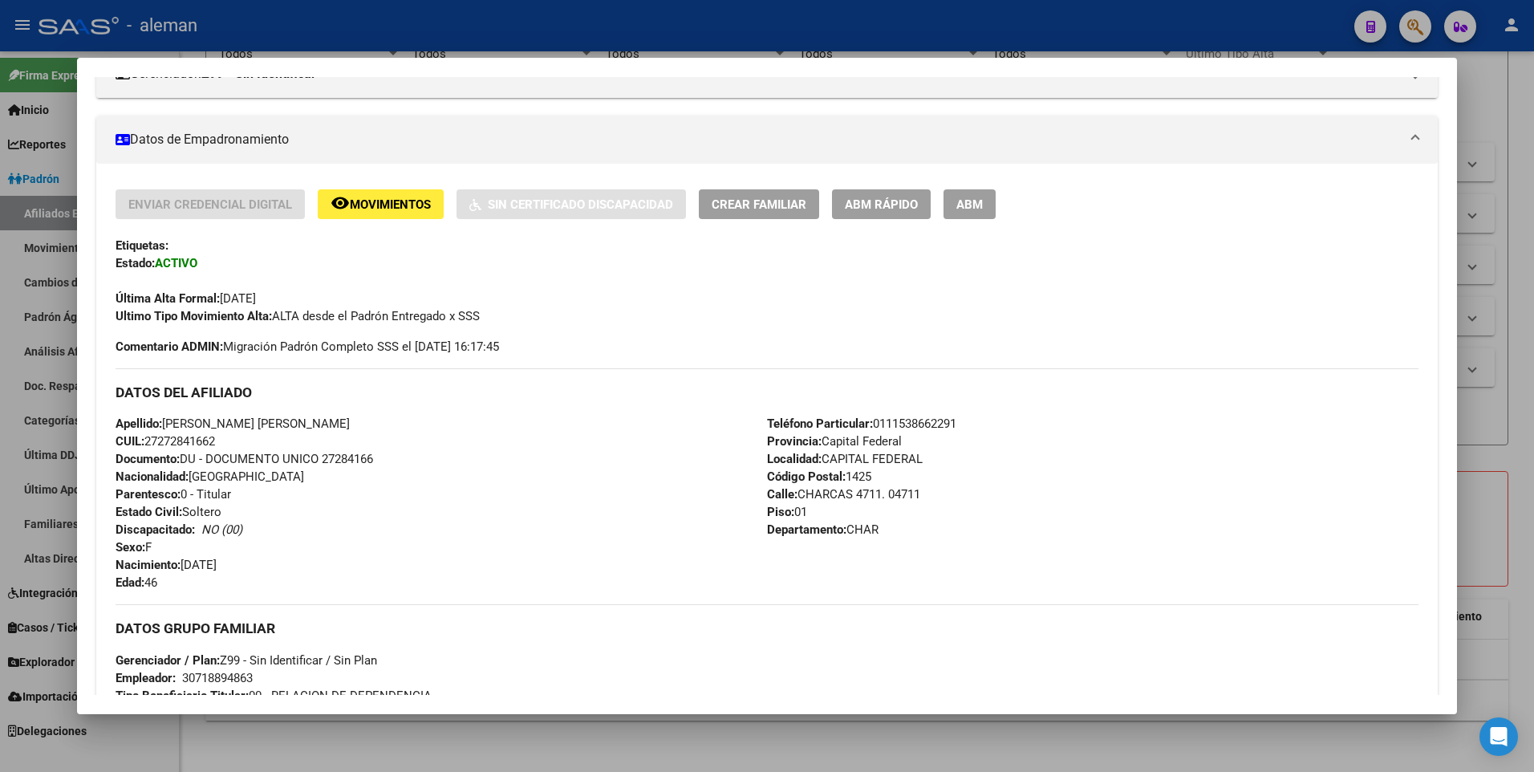
scroll to position [0, 0]
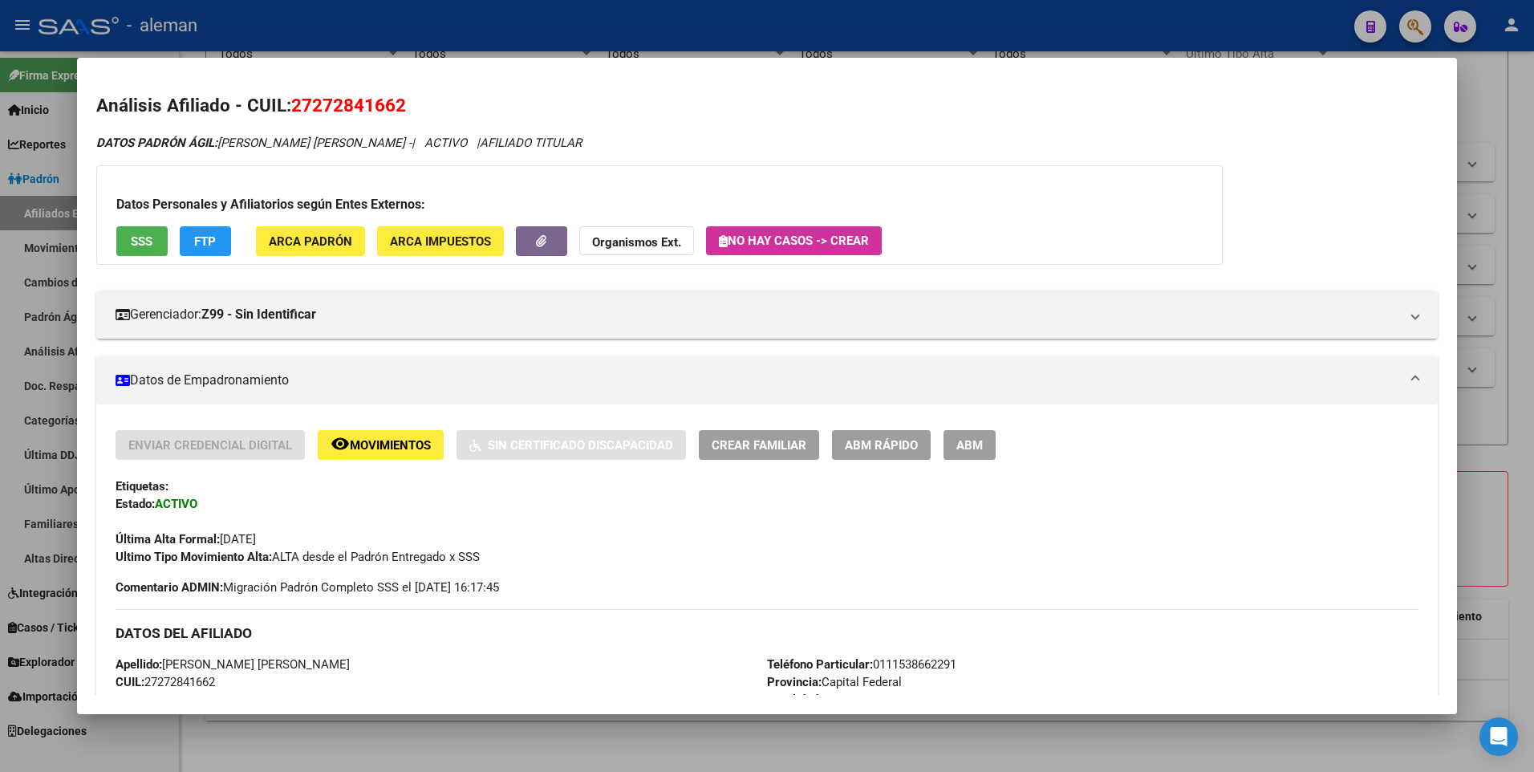
click at [967, 442] on span "ABM" at bounding box center [969, 445] width 26 height 14
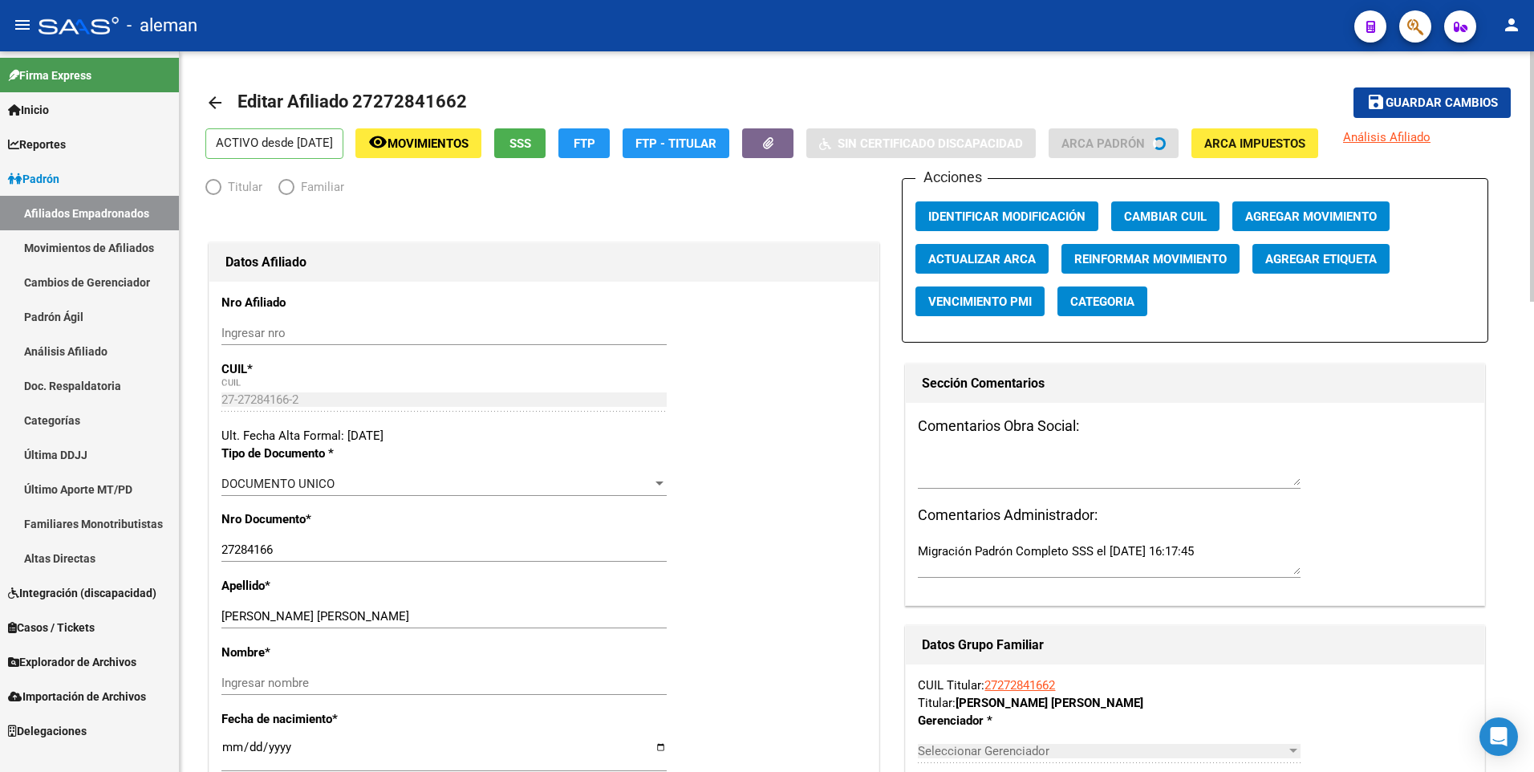
radio input "true"
type input "30-71889486-3"
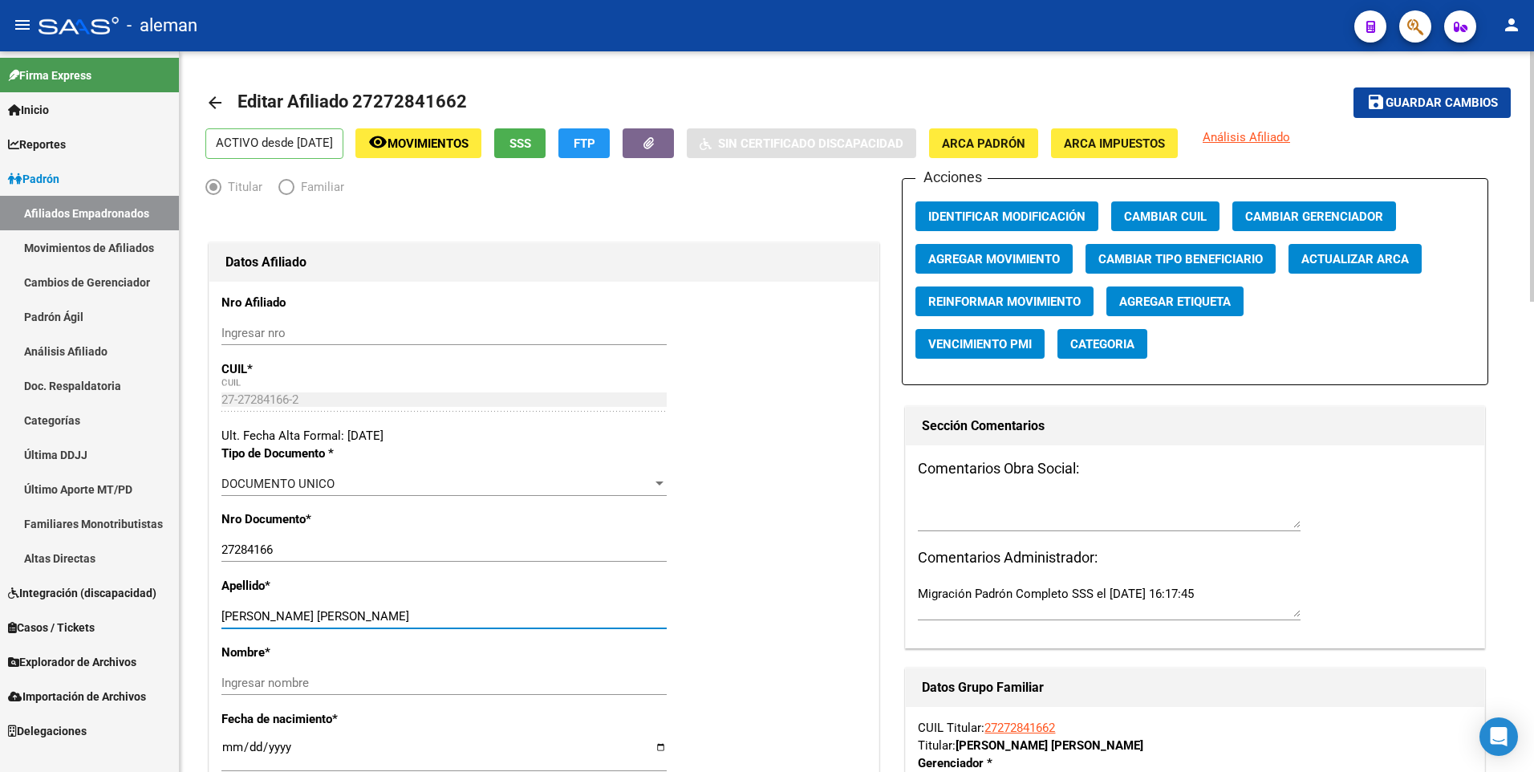
drag, startPoint x: 279, startPoint y: 614, endPoint x: 410, endPoint y: 614, distance: 130.8
click at [410, 614] on input "[PERSON_NAME] [PERSON_NAME]" at bounding box center [443, 616] width 445 height 14
type input "[PERSON_NAME],"
click at [375, 679] on input "Ingresar nombre" at bounding box center [443, 682] width 445 height 14
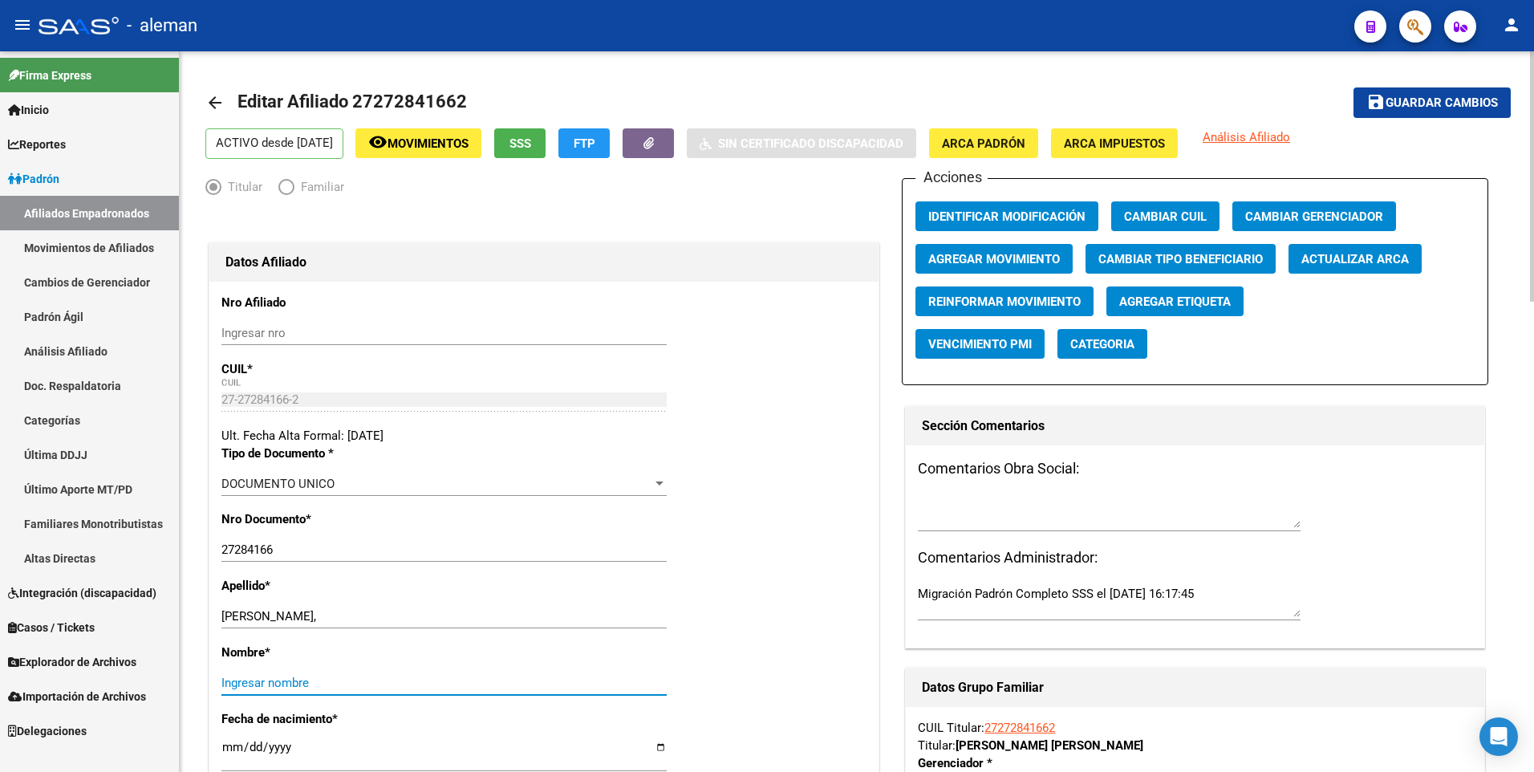
paste input "[PERSON_NAME]"
type input "[PERSON_NAME]"
click at [555, 598] on div "Apellido * [PERSON_NAME], Ingresar apellido" at bounding box center [543, 610] width 645 height 67
click at [293, 616] on input "[PERSON_NAME]," at bounding box center [443, 616] width 445 height 14
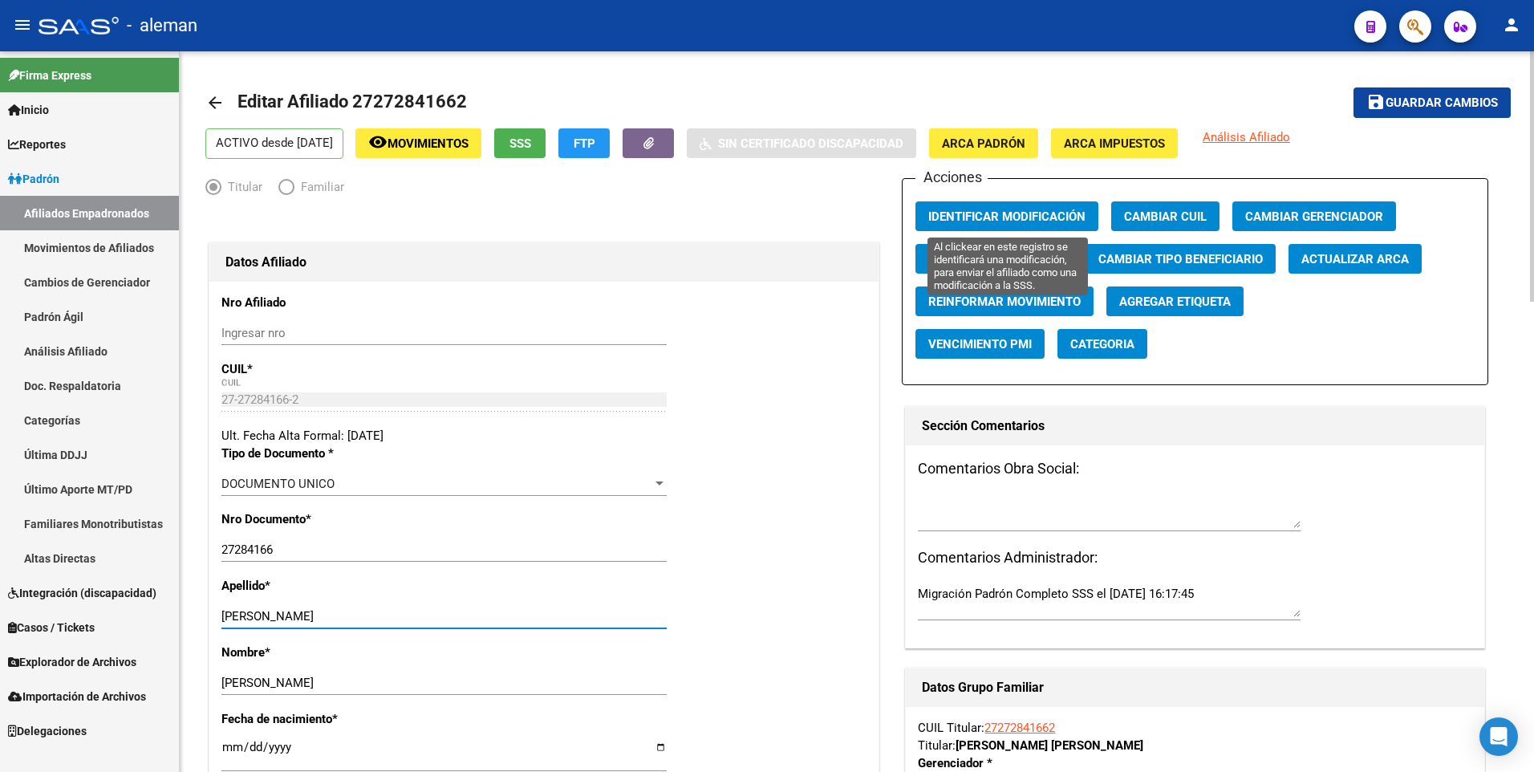
type input "[PERSON_NAME]"
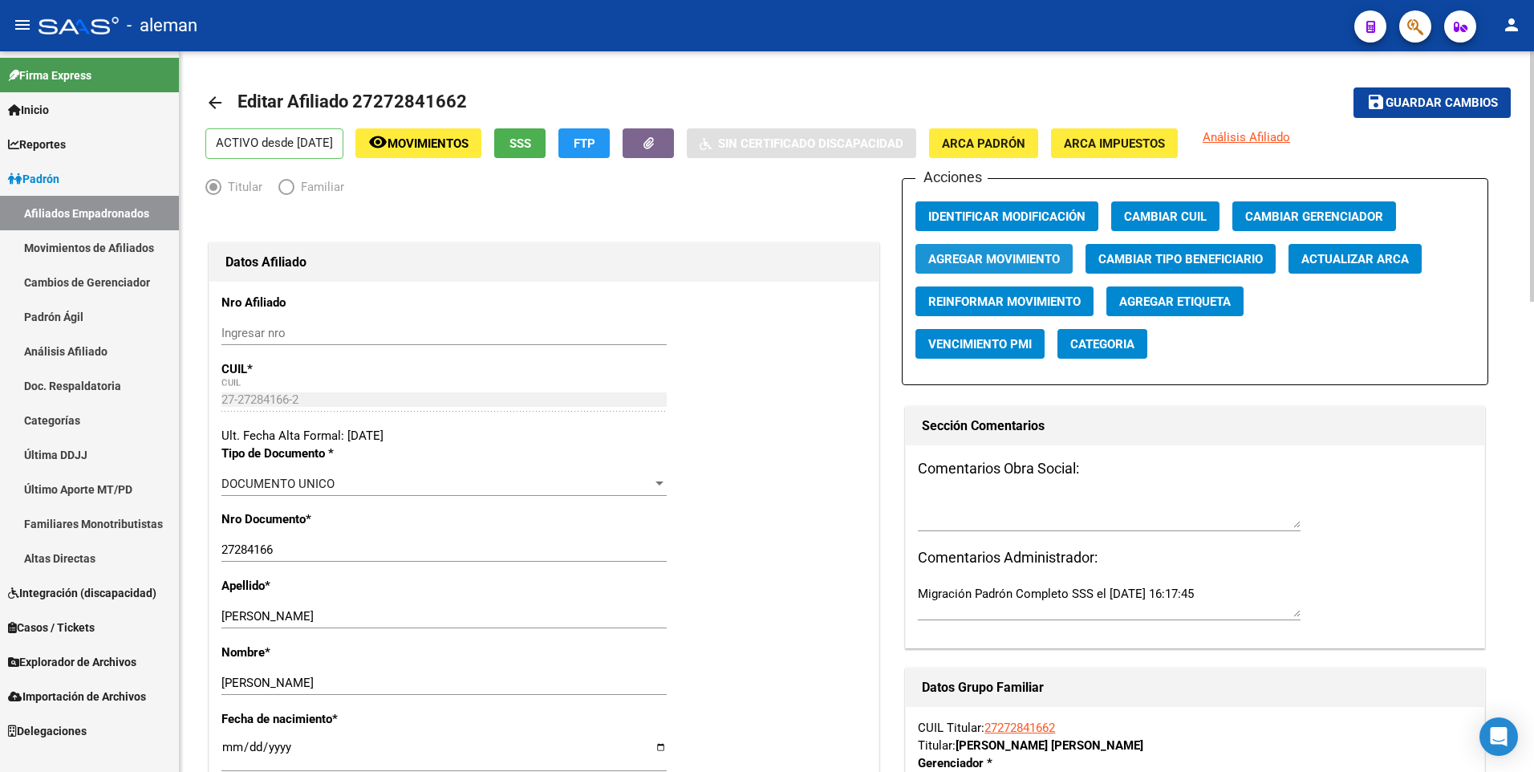
click at [1000, 253] on span "Agregar Movimiento" at bounding box center [994, 259] width 132 height 14
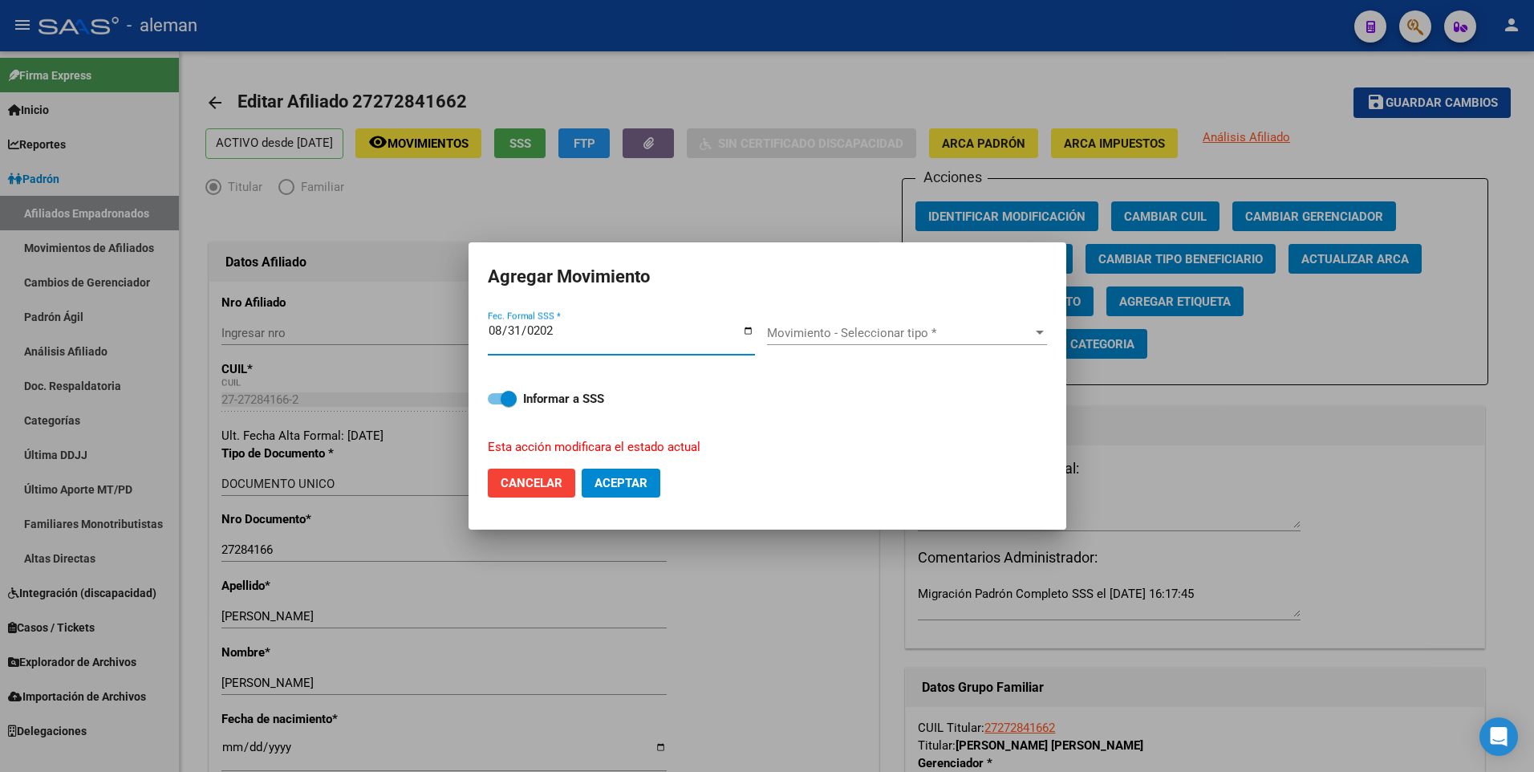
type input "[DATE]"
click at [940, 329] on span "Movimiento - Seleccionar tipo *" at bounding box center [900, 333] width 266 height 14
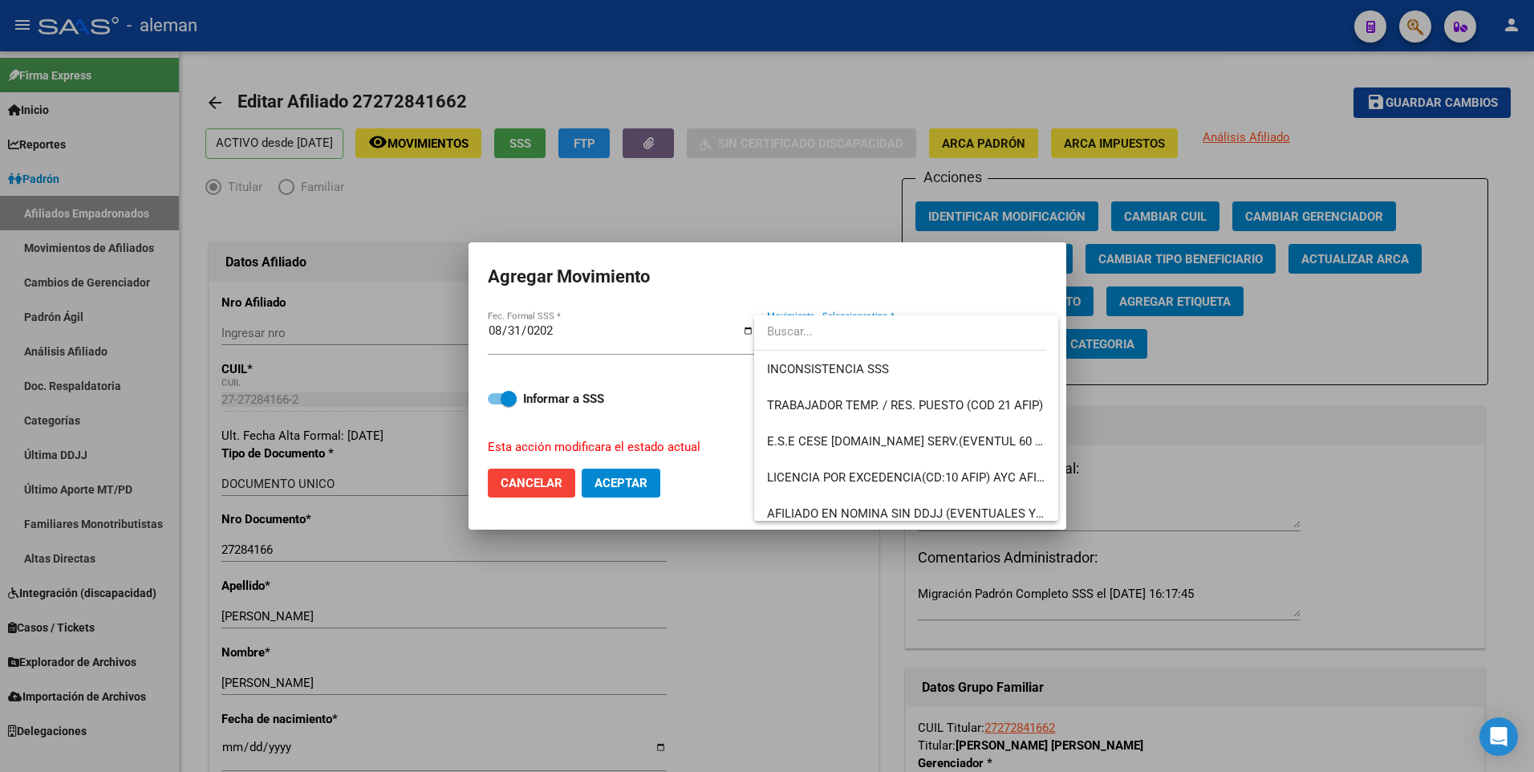
scroll to position [1166, 0]
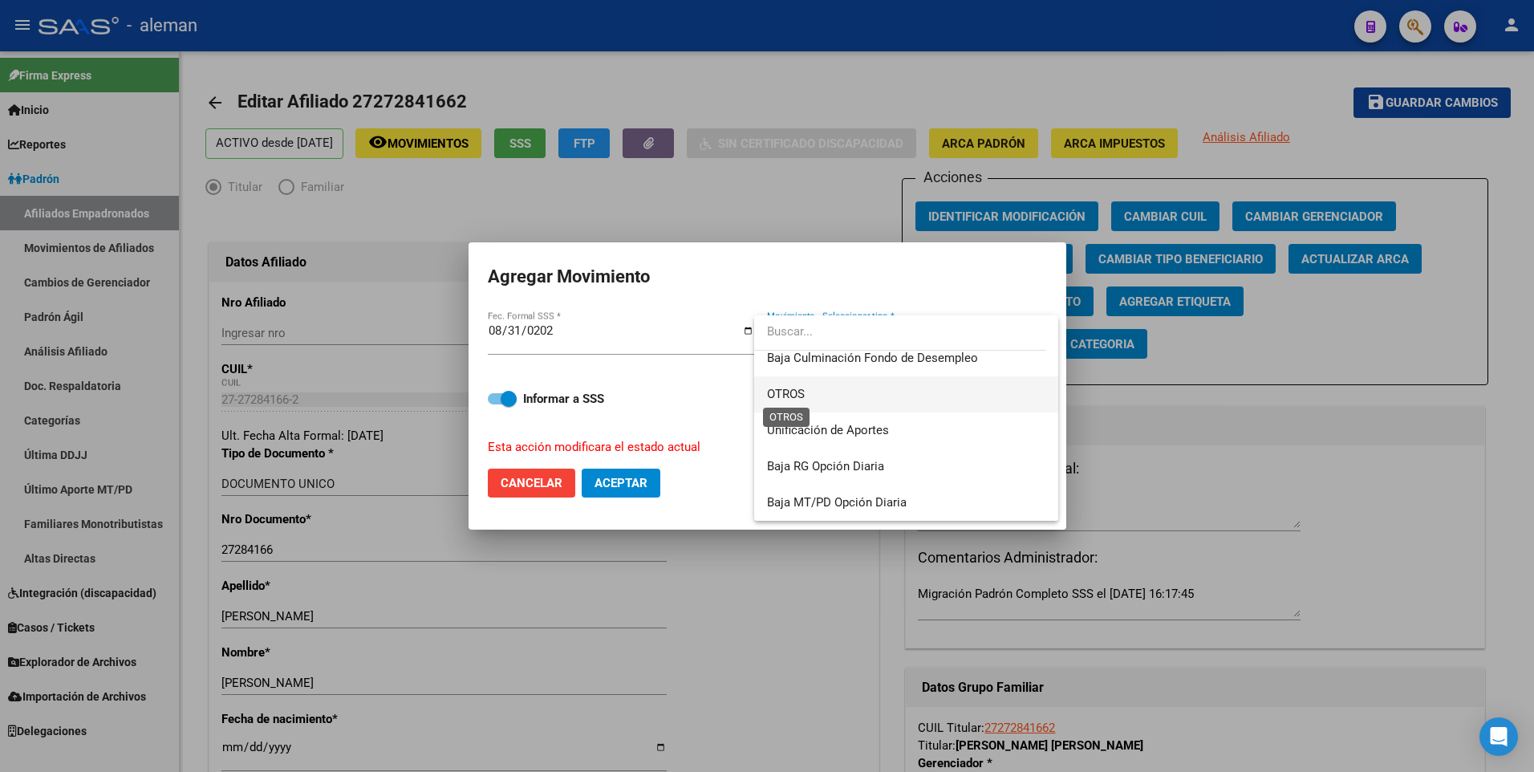
click at [785, 393] on span "OTROS" at bounding box center [786, 394] width 38 height 14
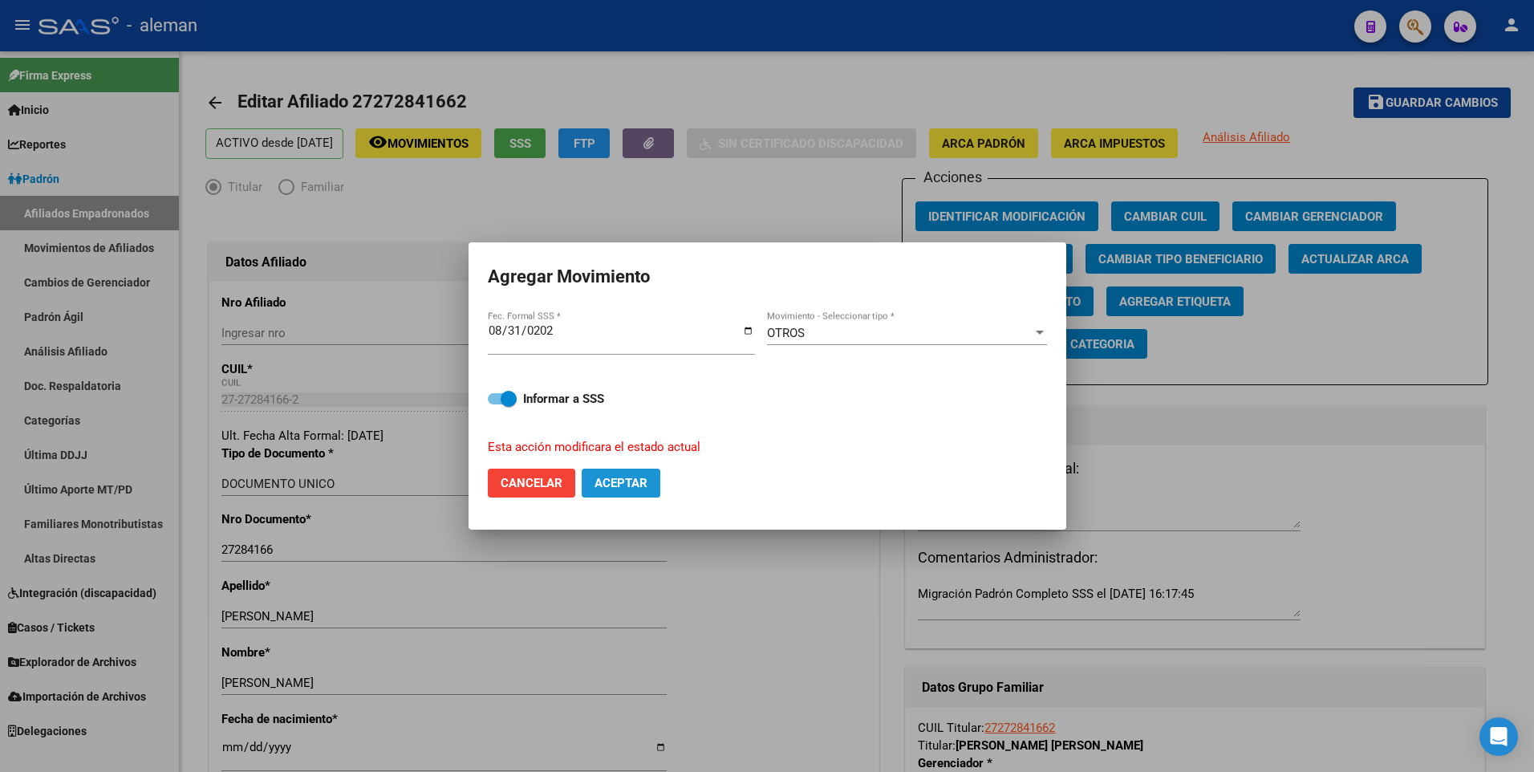
click at [600, 488] on span "Aceptar" at bounding box center [620, 483] width 53 height 14
checkbox input "false"
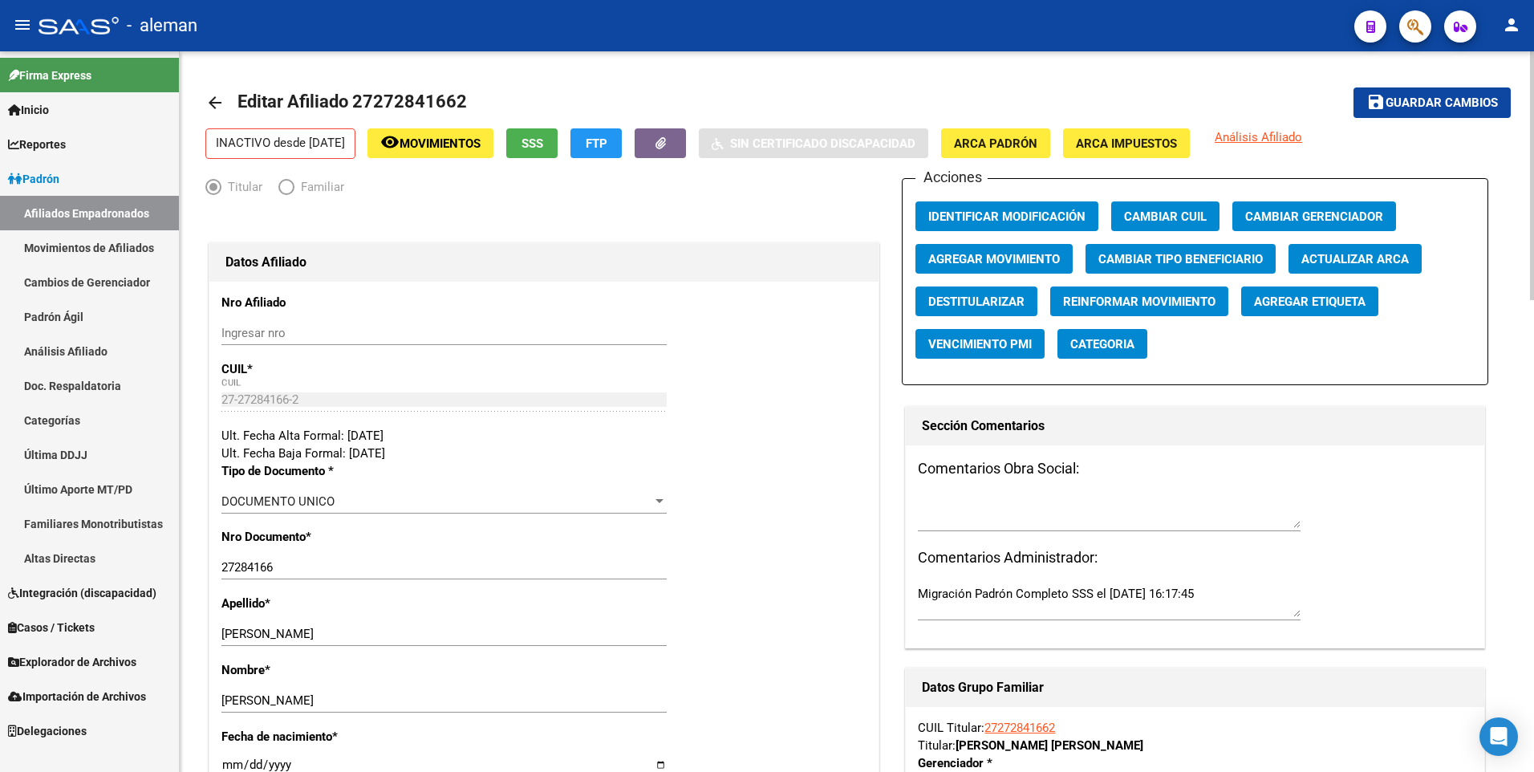
click at [211, 101] on mat-icon "arrow_back" at bounding box center [214, 102] width 19 height 19
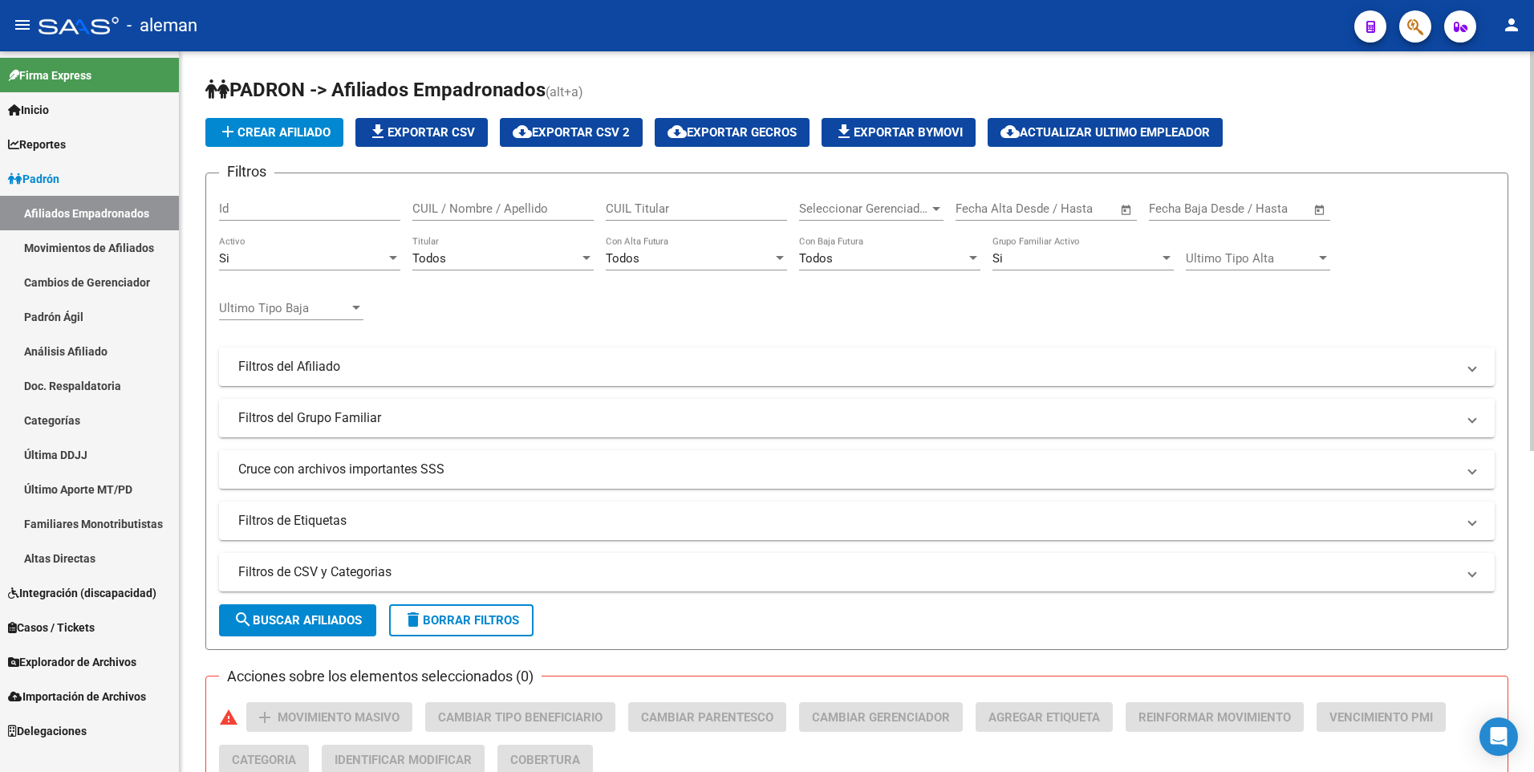
click at [318, 262] on div "Si" at bounding box center [302, 258] width 167 height 14
click at [318, 223] on span "Todos" at bounding box center [309, 223] width 181 height 36
click at [1064, 249] on div "Si Grupo Familiar Activo" at bounding box center [1082, 253] width 181 height 34
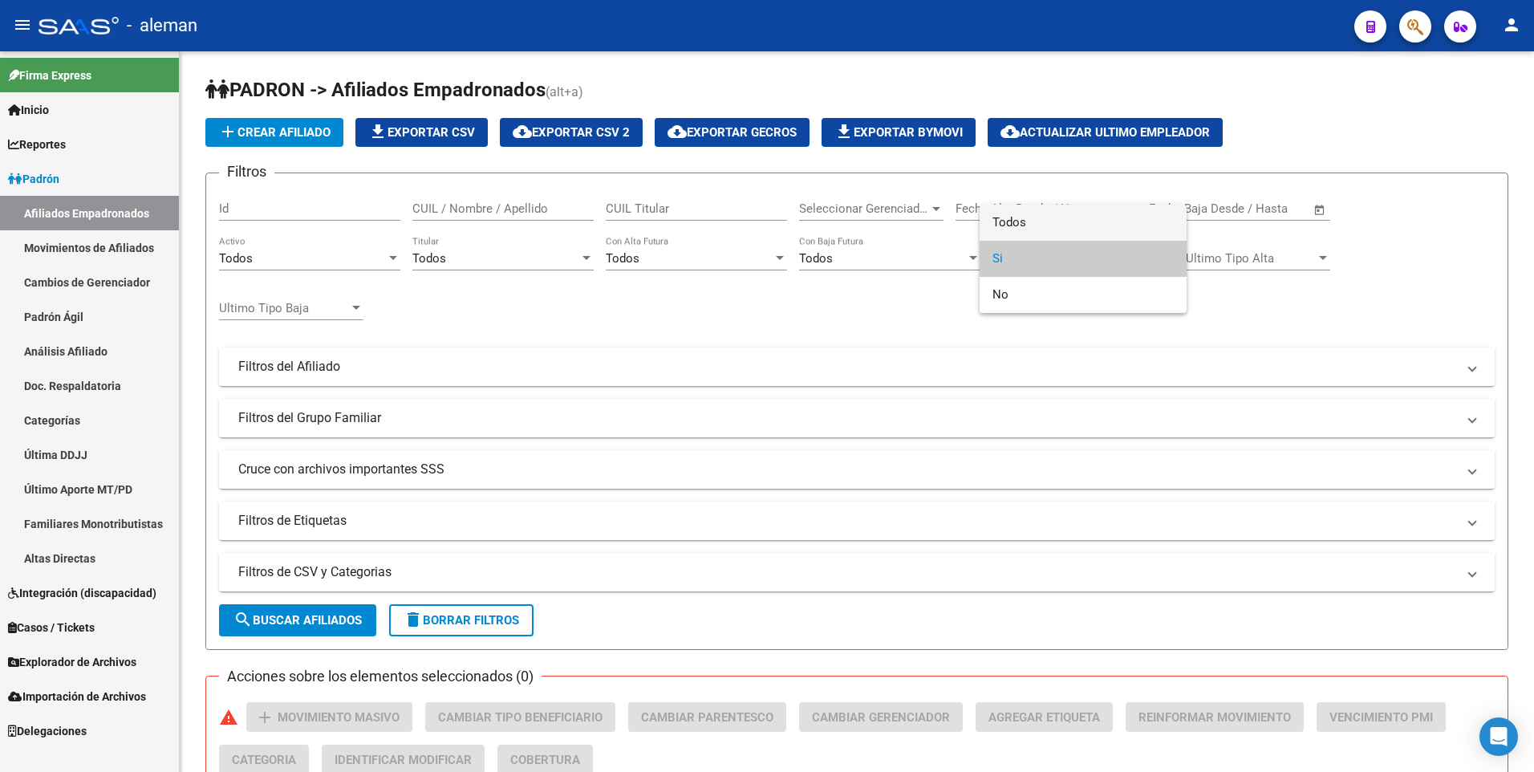
click at [1056, 216] on span "Todos" at bounding box center [1082, 223] width 181 height 36
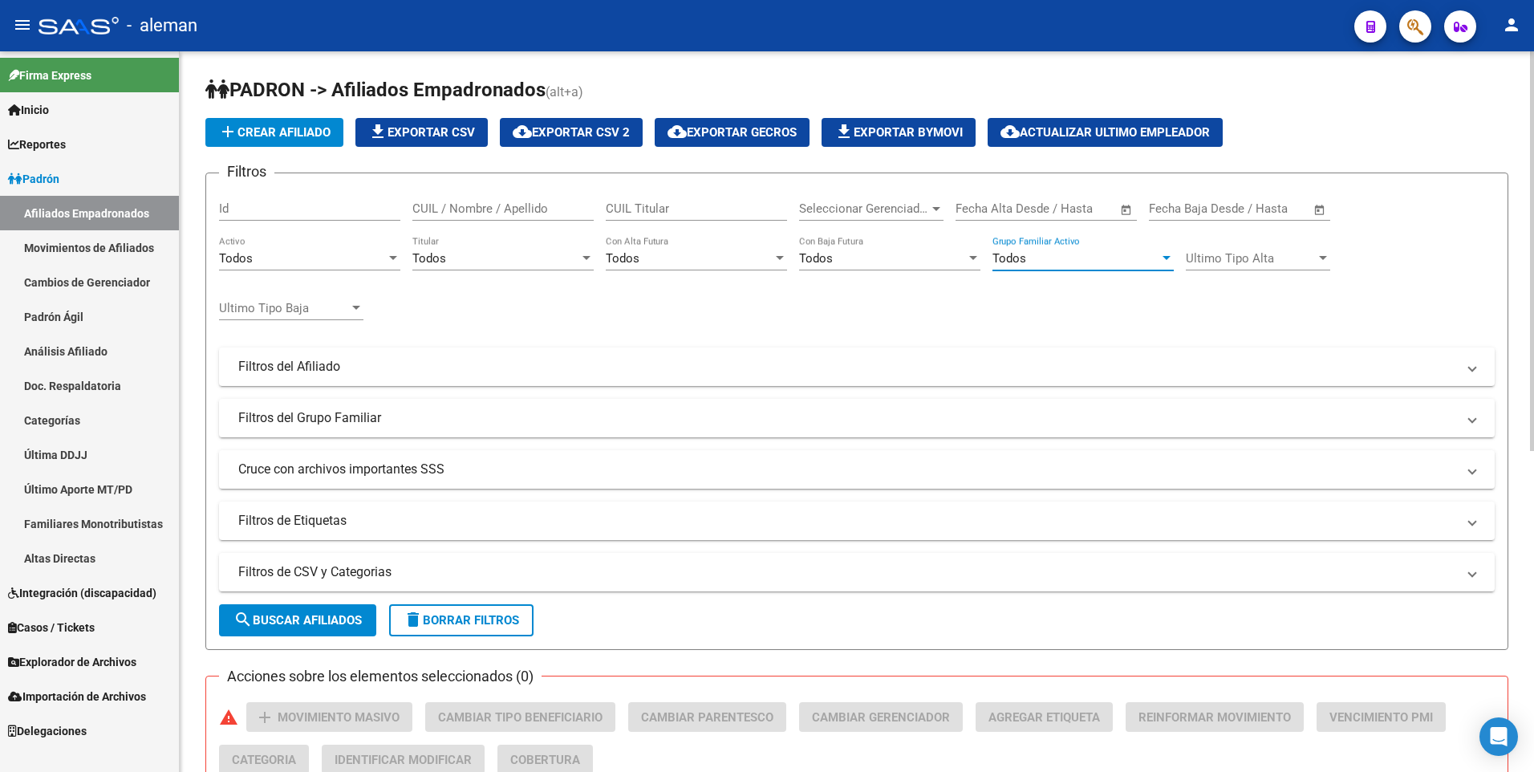
click at [490, 213] on input "CUIL / Nombre / Apellido" at bounding box center [502, 208] width 181 height 14
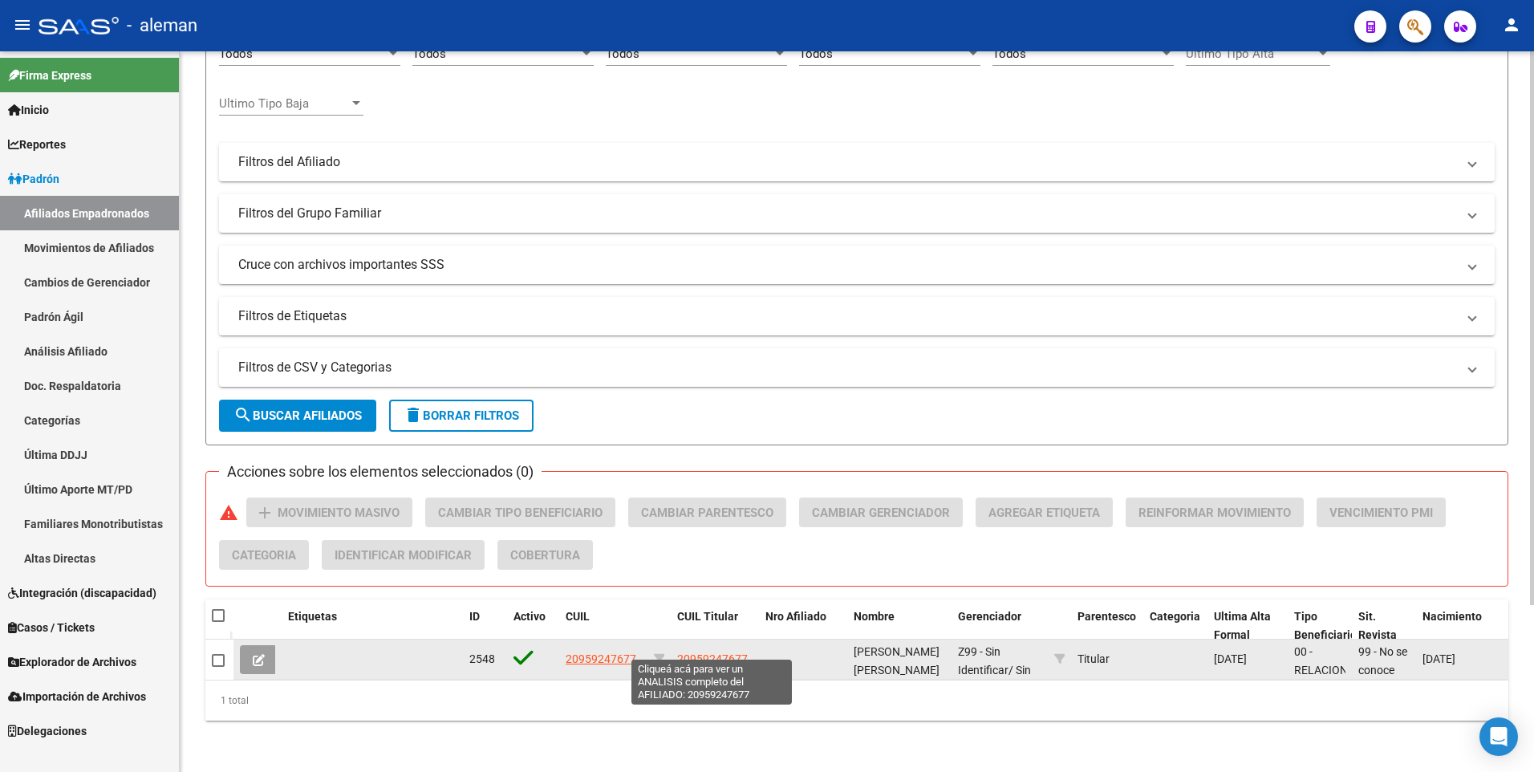
type input "20959247677"
click at [716, 652] on span "20959247677" at bounding box center [712, 658] width 71 height 13
type textarea "20959247677"
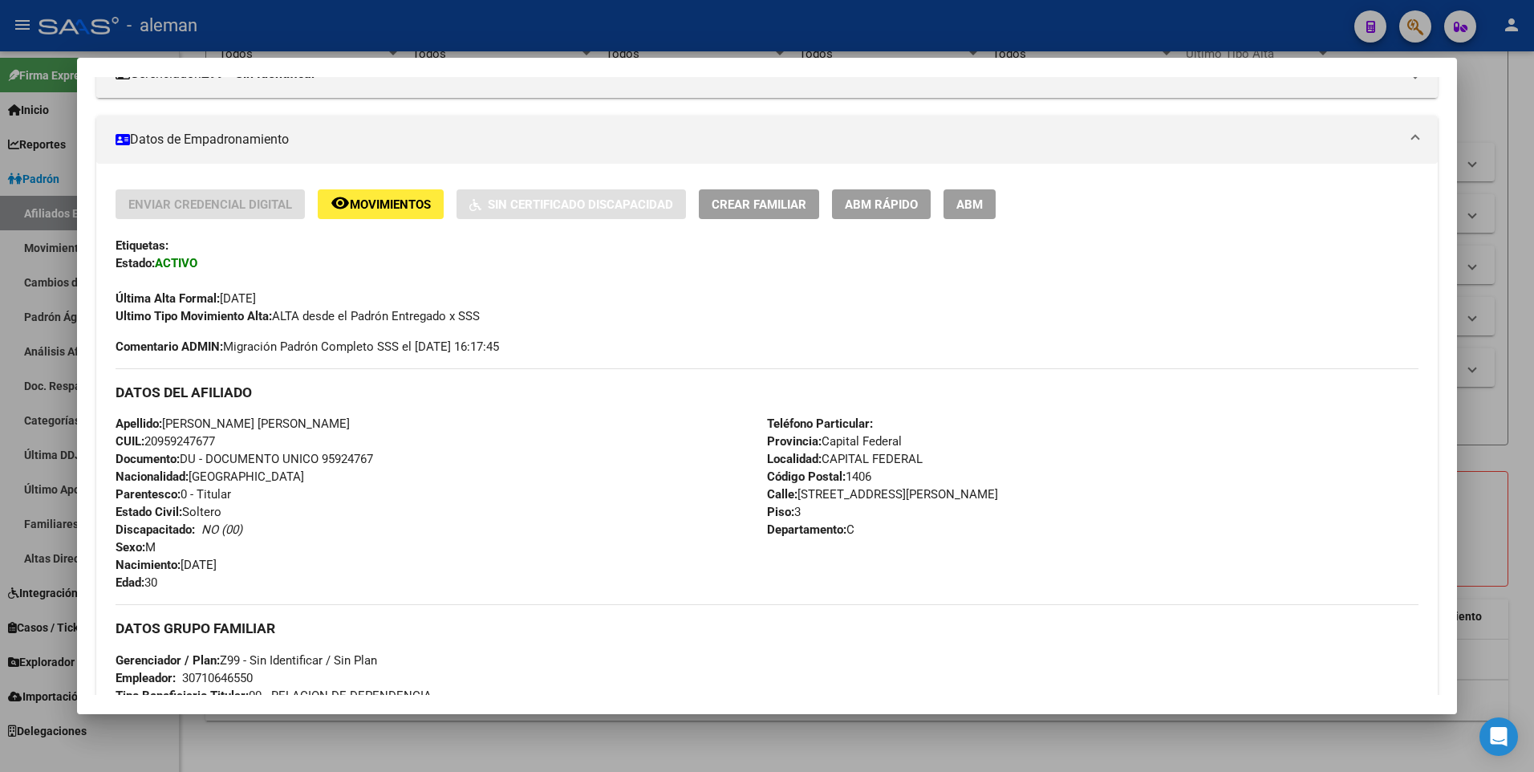
scroll to position [321, 0]
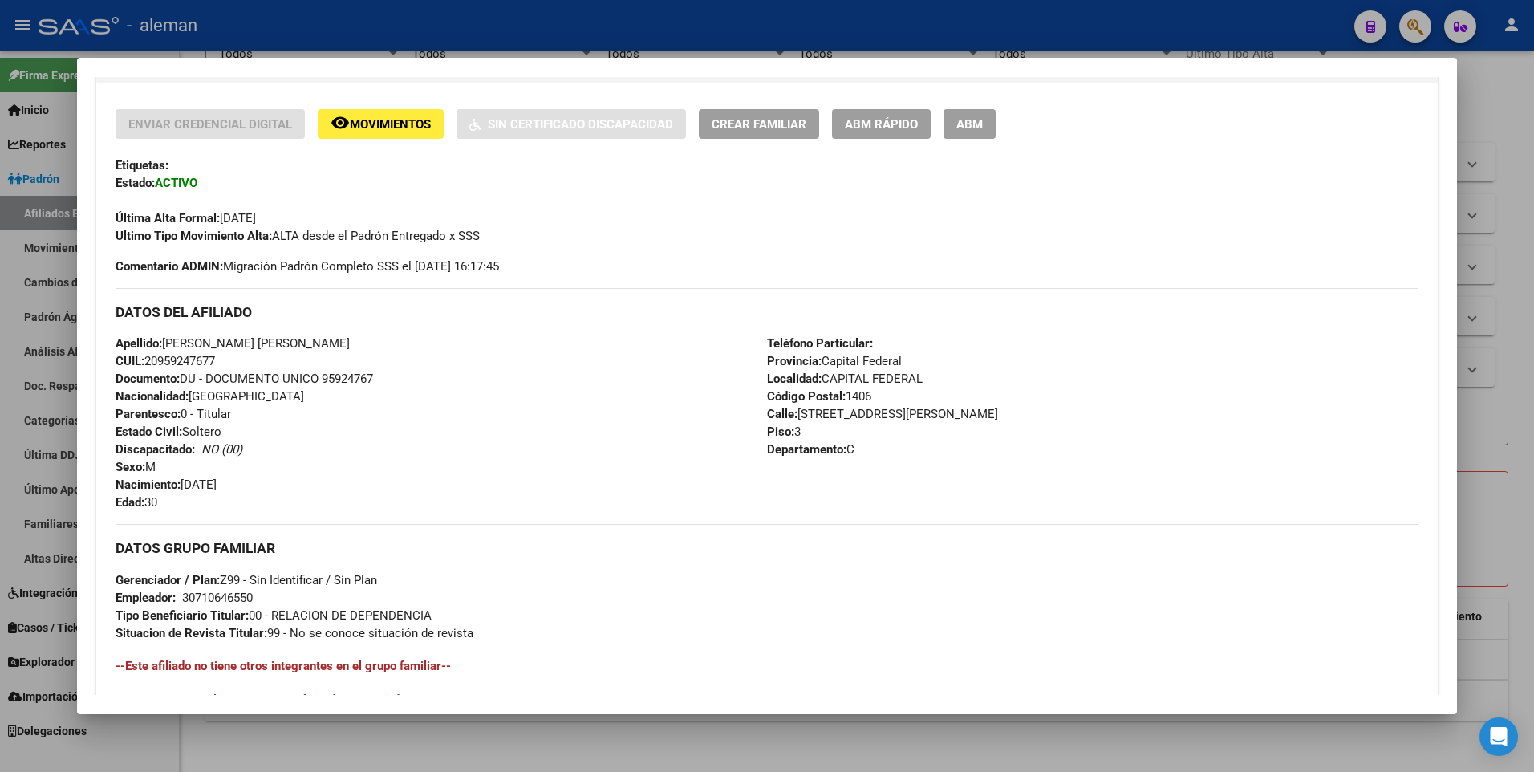
click at [970, 119] on span "ABM" at bounding box center [969, 124] width 26 height 14
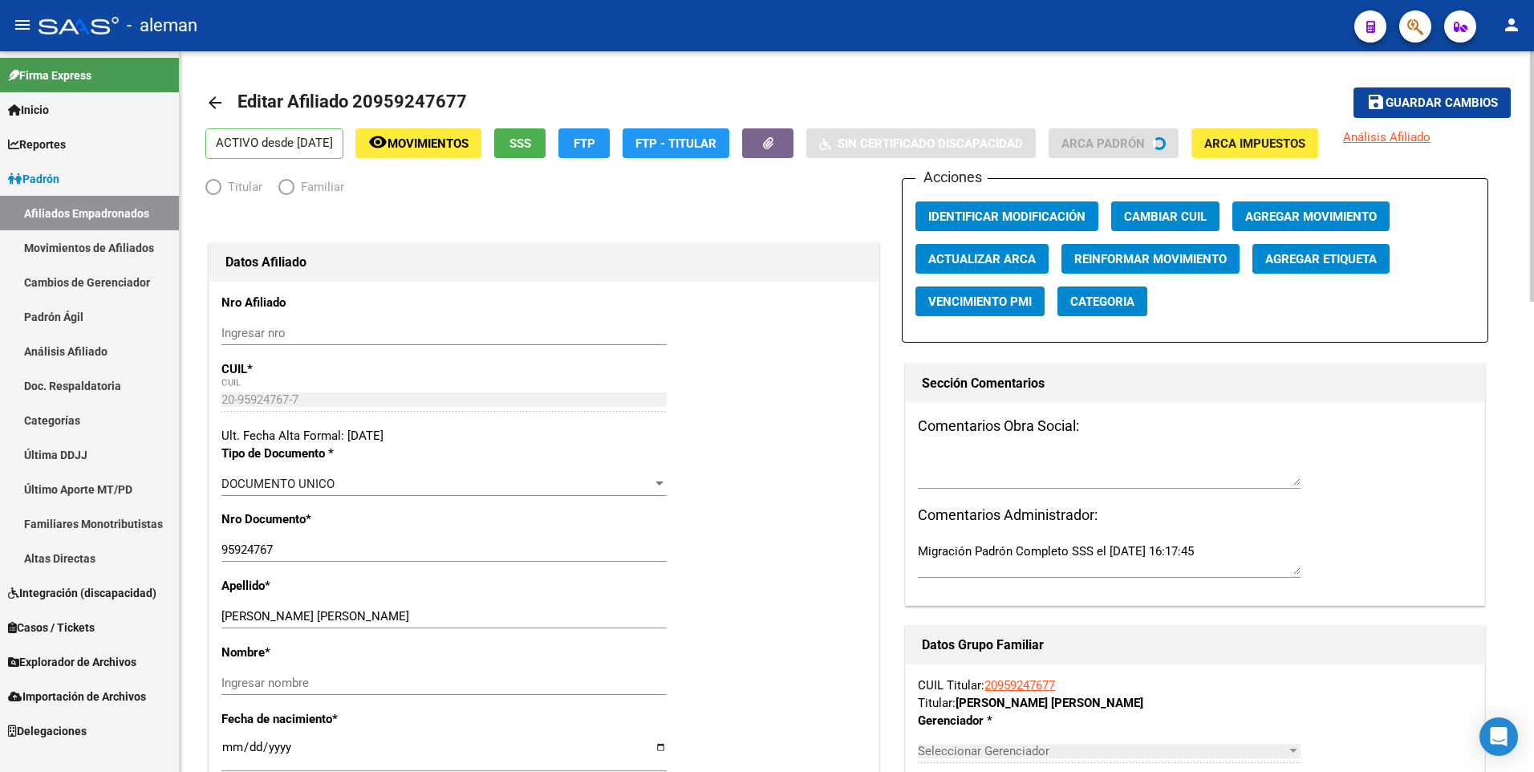
radio input "true"
type input "30-71064655-0"
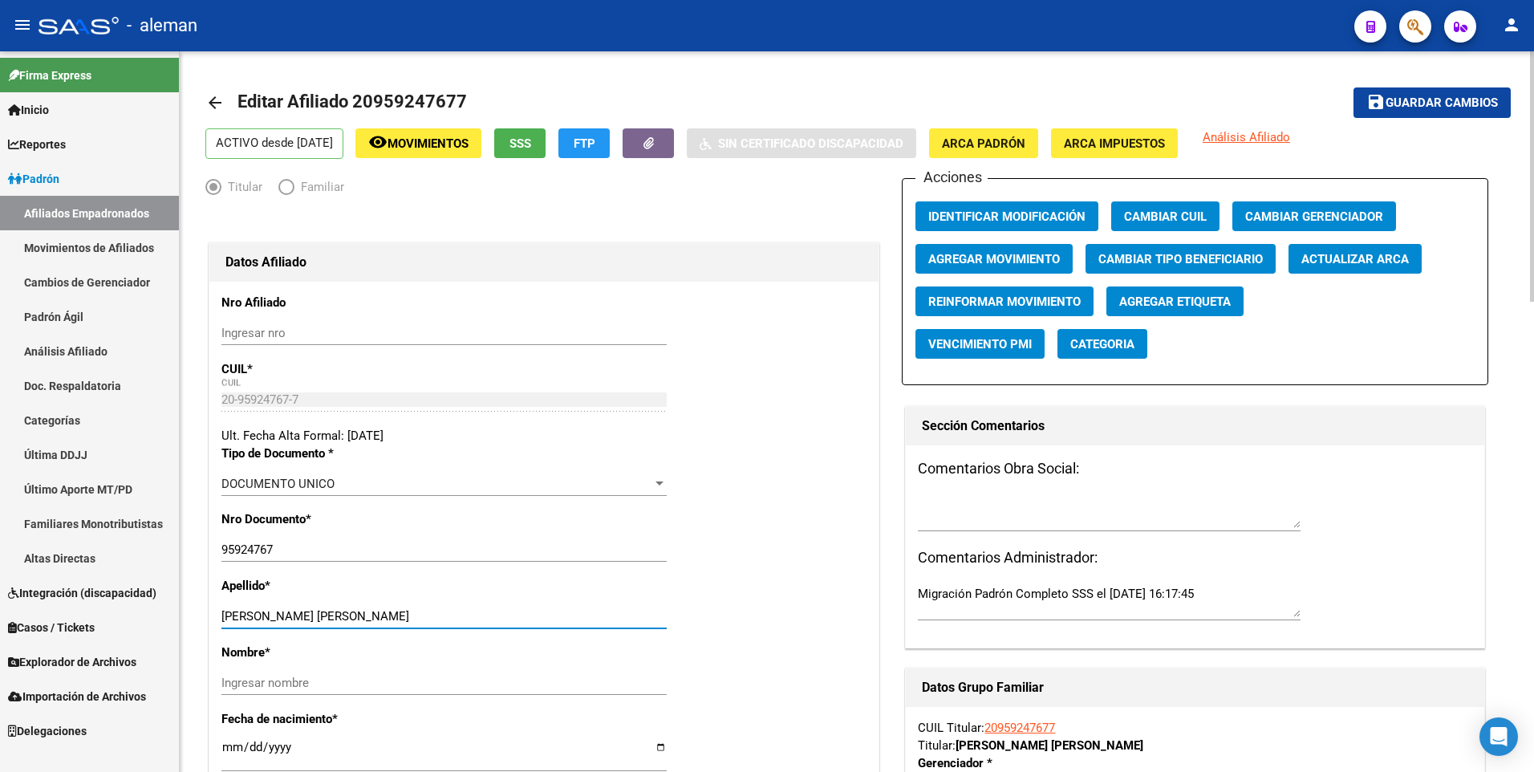
drag, startPoint x: 337, startPoint y: 614, endPoint x: 411, endPoint y: 614, distance: 73.8
click at [411, 614] on input "[PERSON_NAME] [PERSON_NAME]" at bounding box center [443, 616] width 445 height 14
type input "[PERSON_NAME]"
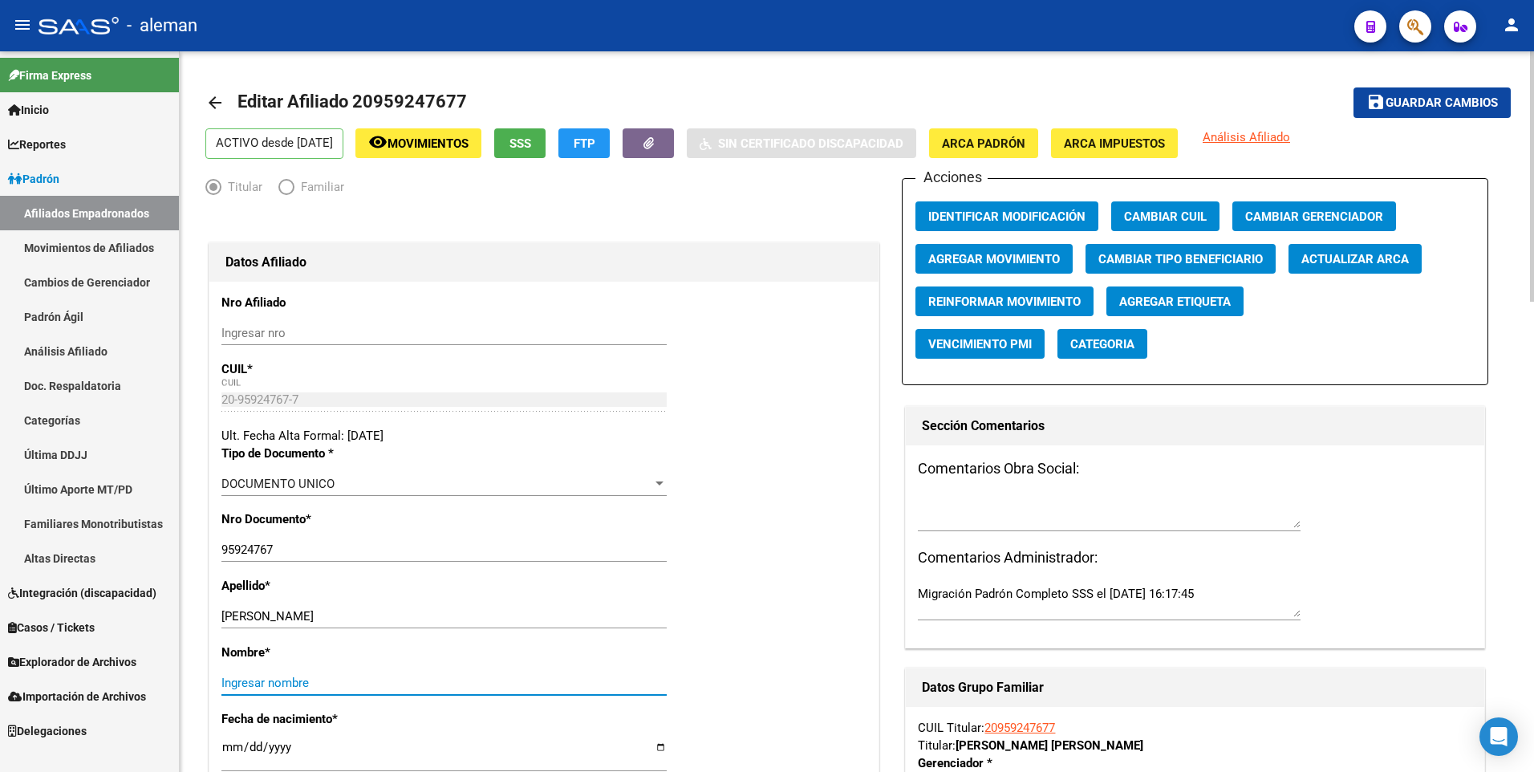
click at [379, 684] on input "Ingresar nombre" at bounding box center [443, 682] width 445 height 14
paste input "[PERSON_NAME]"
type input "[PERSON_NAME]"
click at [954, 245] on button "Agregar Movimiento" at bounding box center [993, 259] width 157 height 30
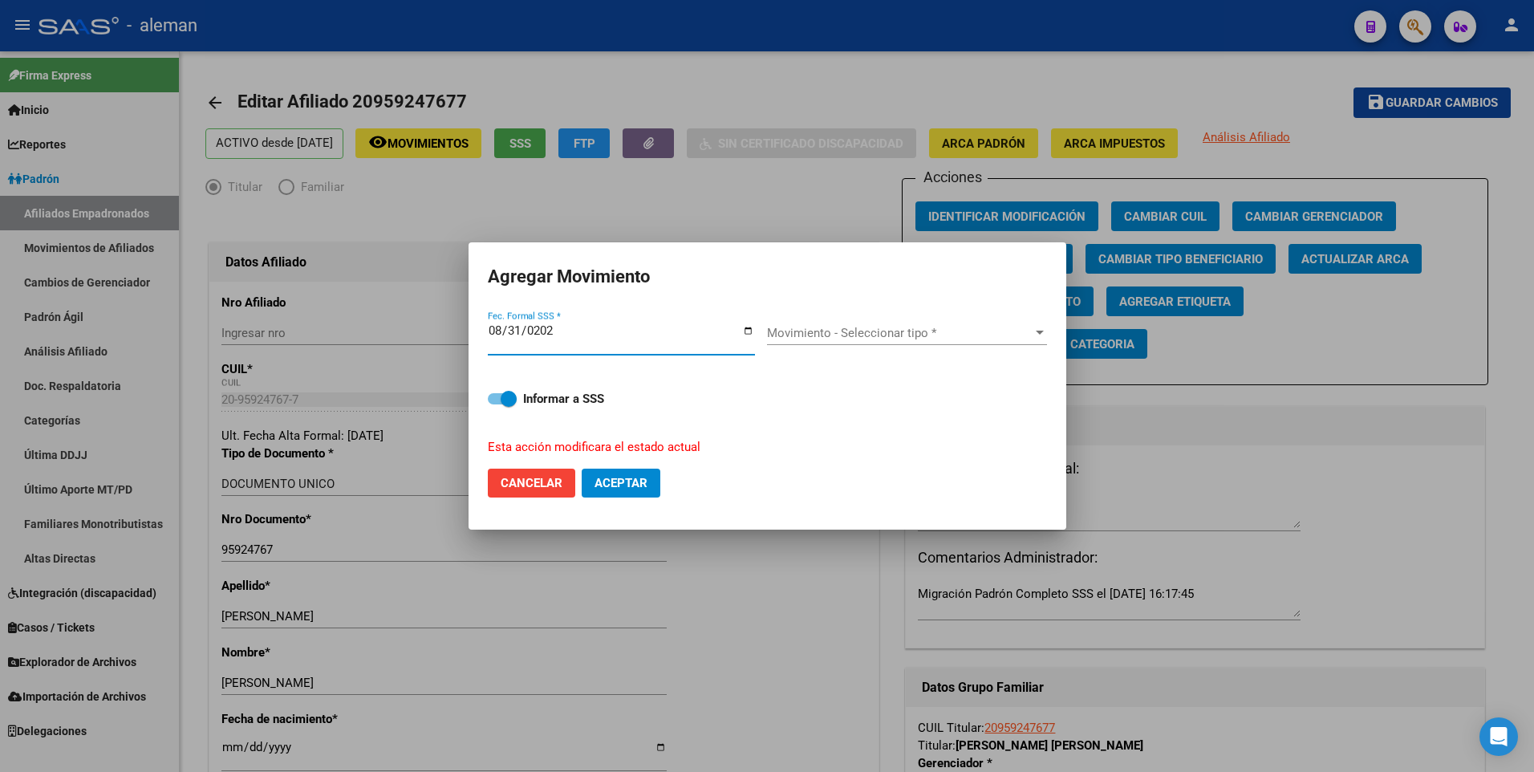
type input "[DATE]"
click at [828, 330] on span "Movimiento - Seleccionar tipo *" at bounding box center [900, 333] width 266 height 14
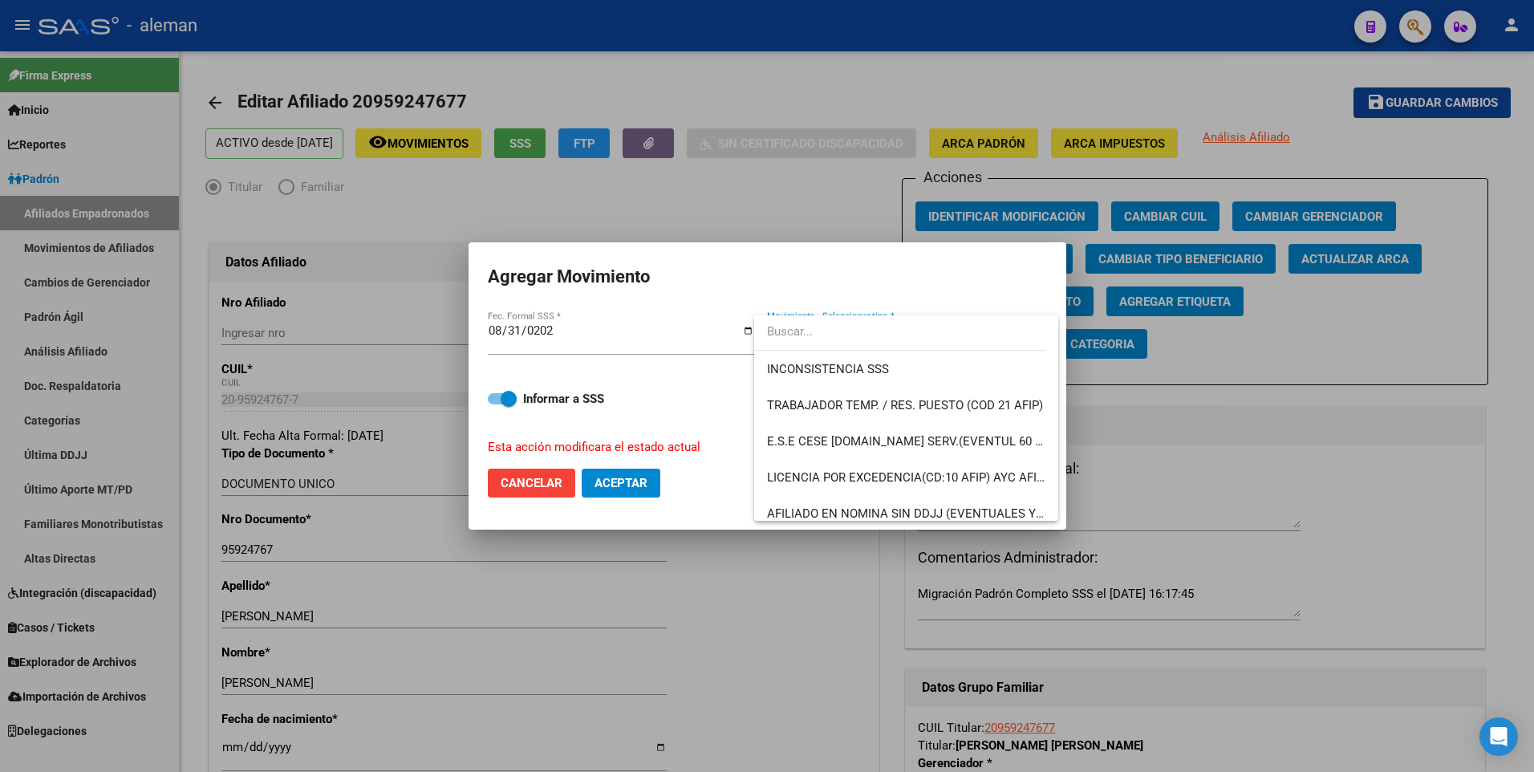
scroll to position [1166, 0]
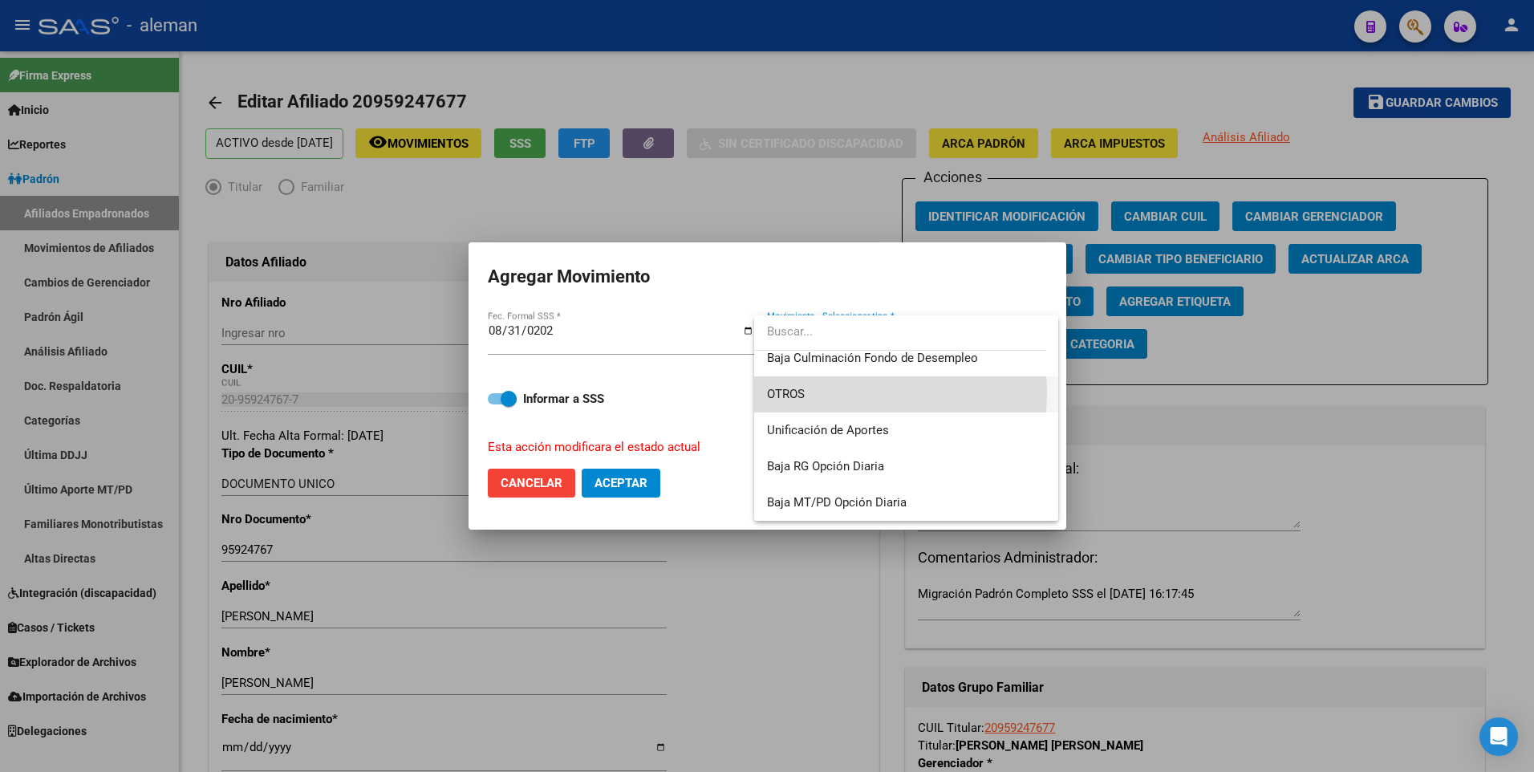
click at [812, 392] on span "OTROS" at bounding box center [906, 394] width 278 height 36
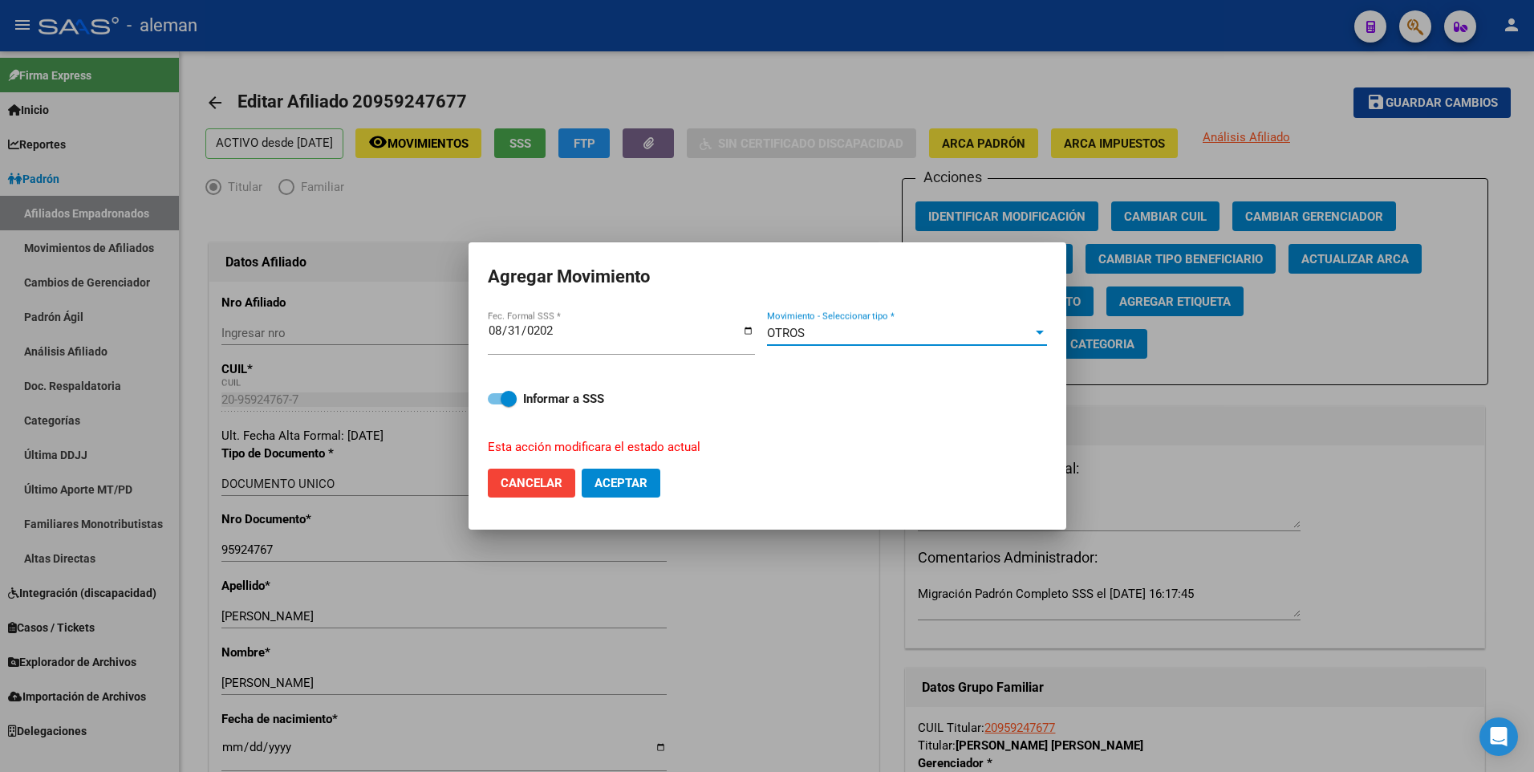
click at [636, 481] on span "Aceptar" at bounding box center [620, 483] width 53 height 14
checkbox input "false"
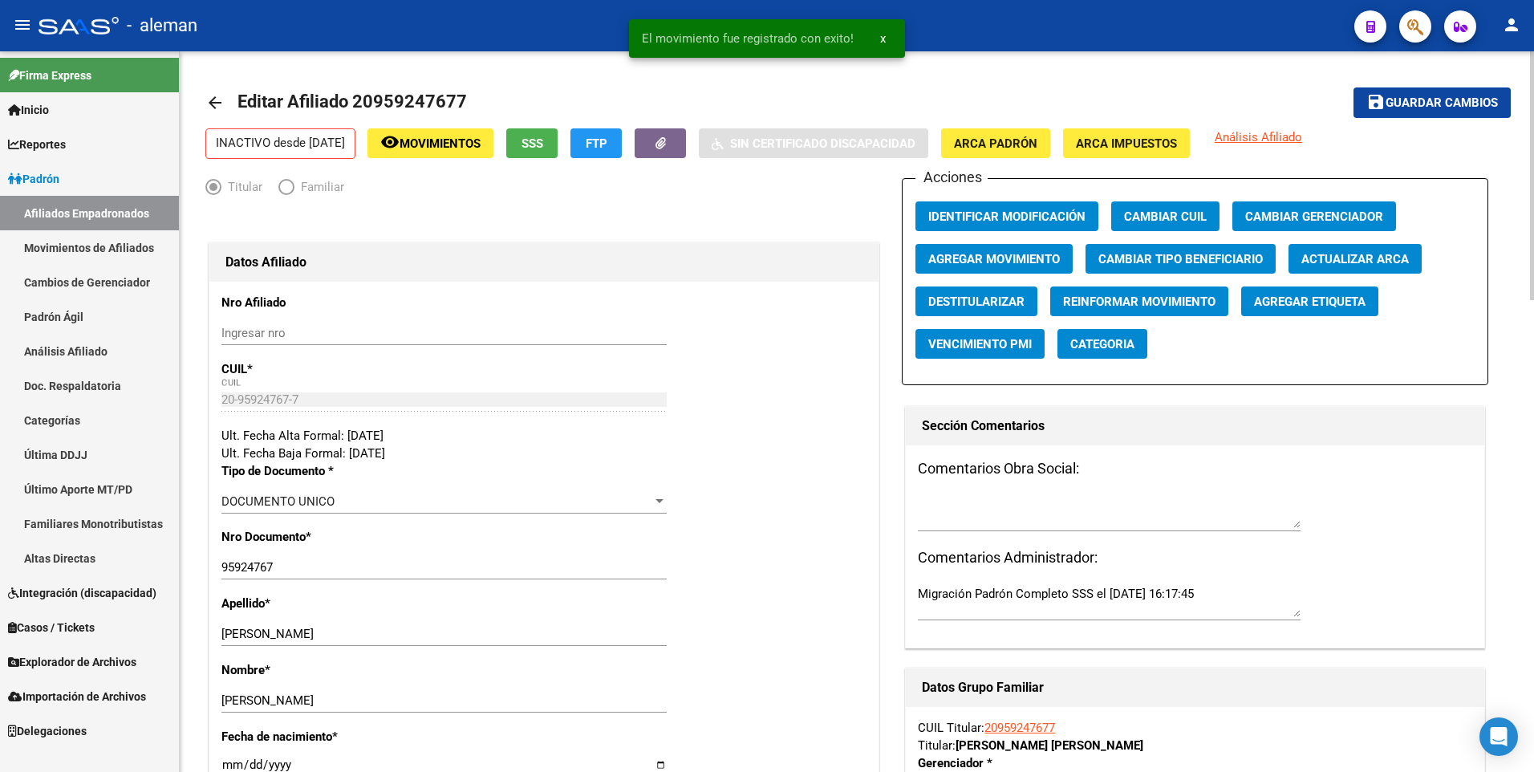
click at [215, 94] on mat-icon "arrow_back" at bounding box center [214, 102] width 19 height 19
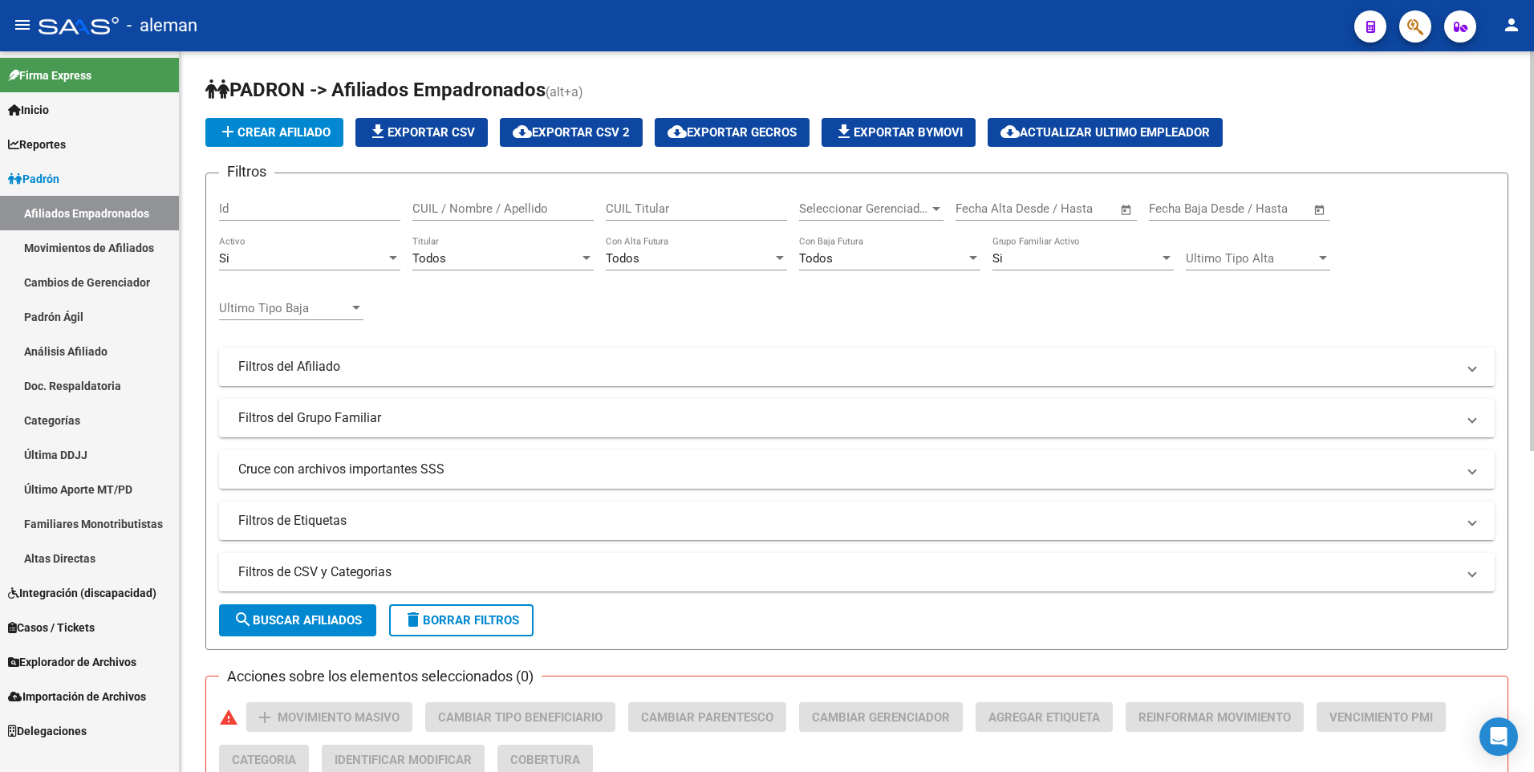
click at [326, 254] on div "Si" at bounding box center [302, 258] width 167 height 14
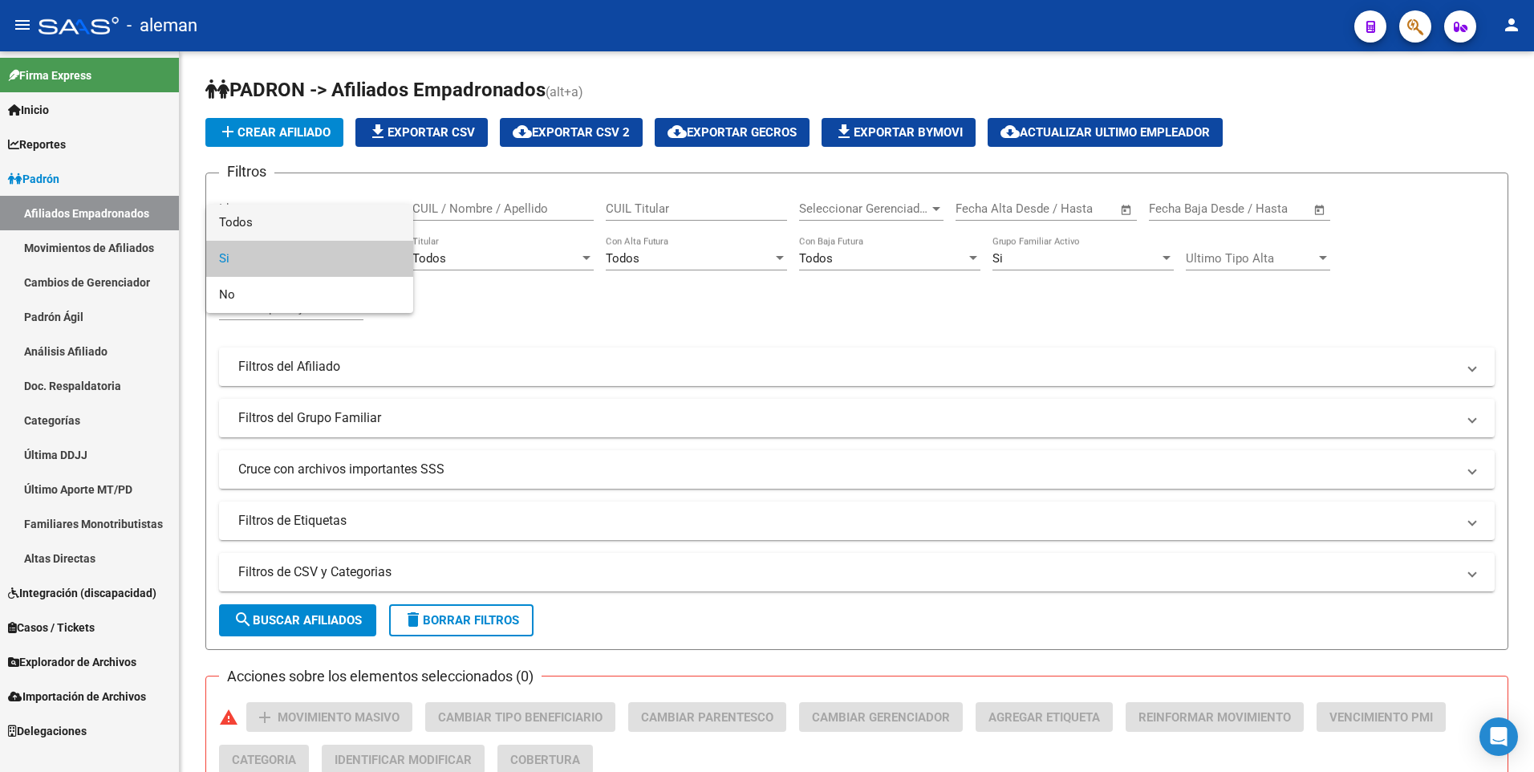
click at [308, 227] on span "Todos" at bounding box center [309, 223] width 181 height 36
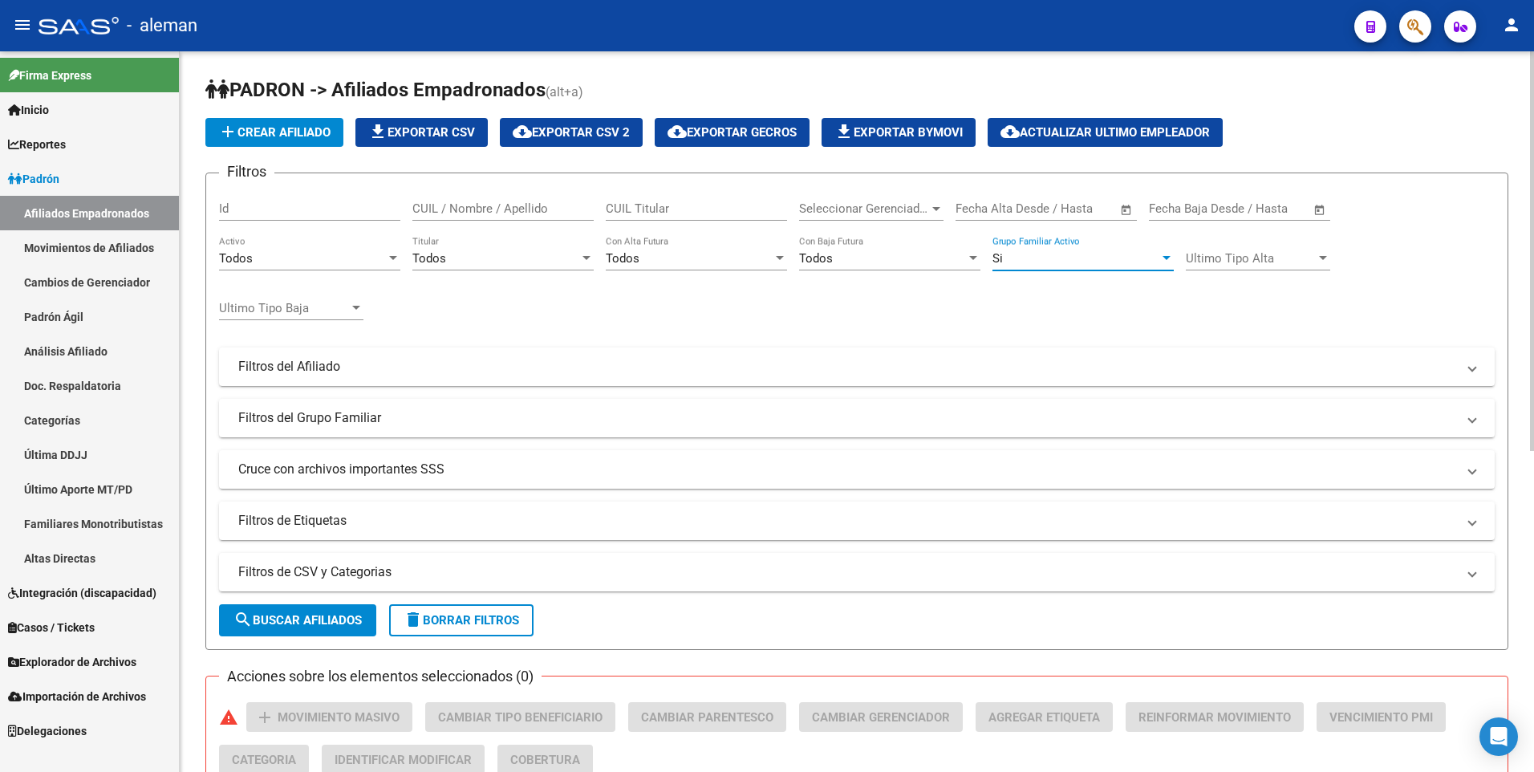
click at [1056, 258] on div "Si" at bounding box center [1075, 258] width 167 height 14
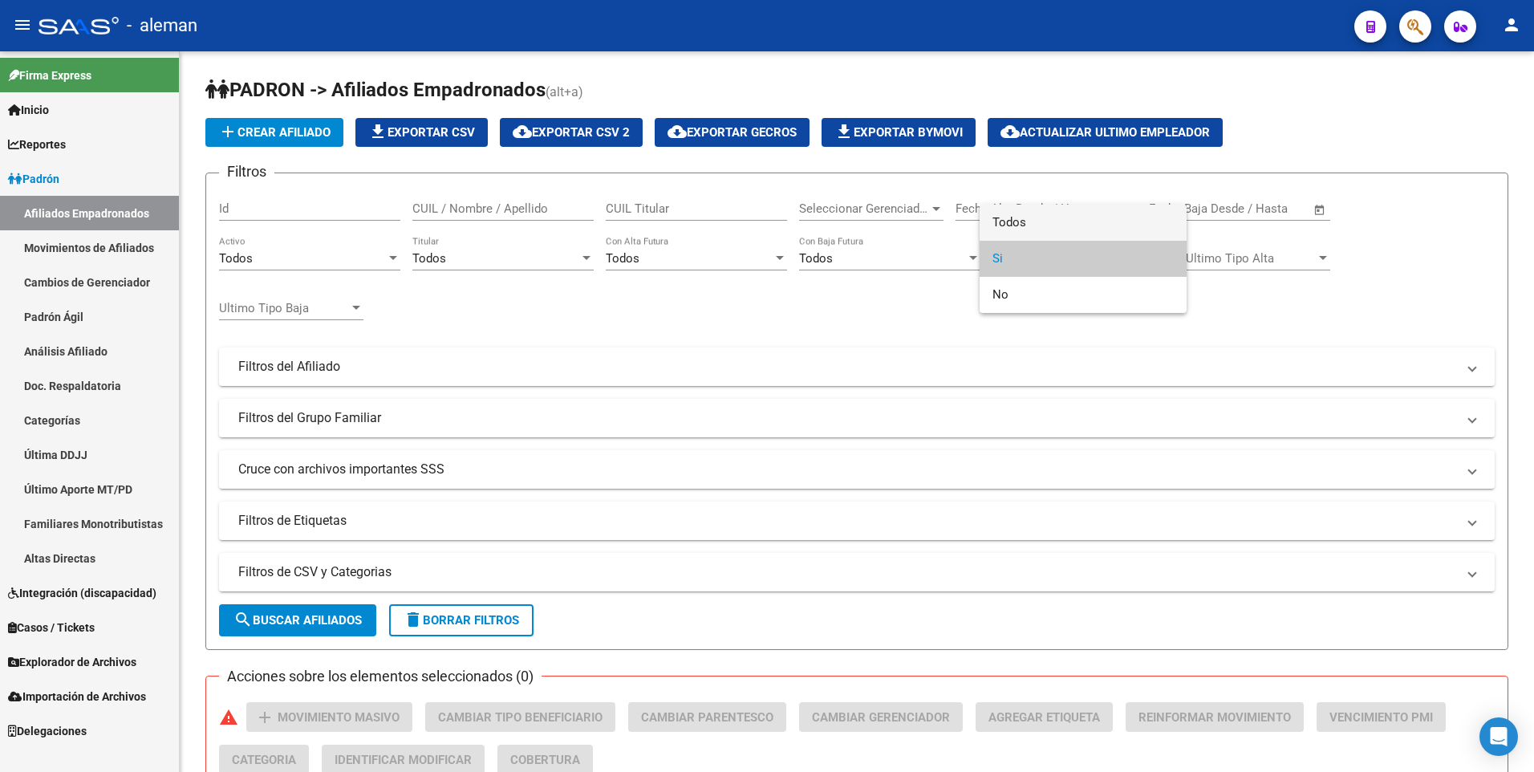
click at [1056, 225] on span "Todos" at bounding box center [1082, 223] width 181 height 36
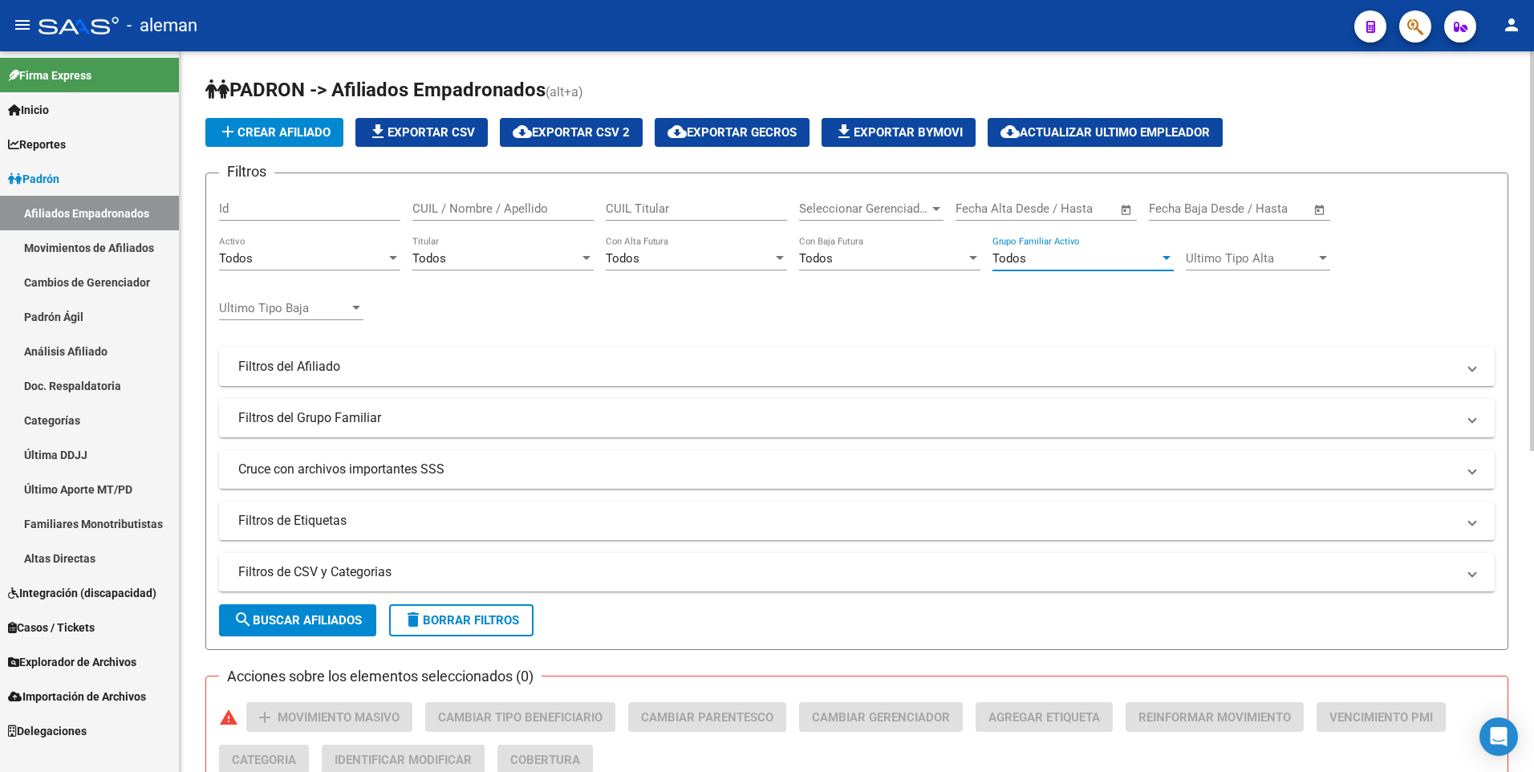
click at [489, 203] on input "CUIL / Nombre / Apellido" at bounding box center [502, 208] width 181 height 14
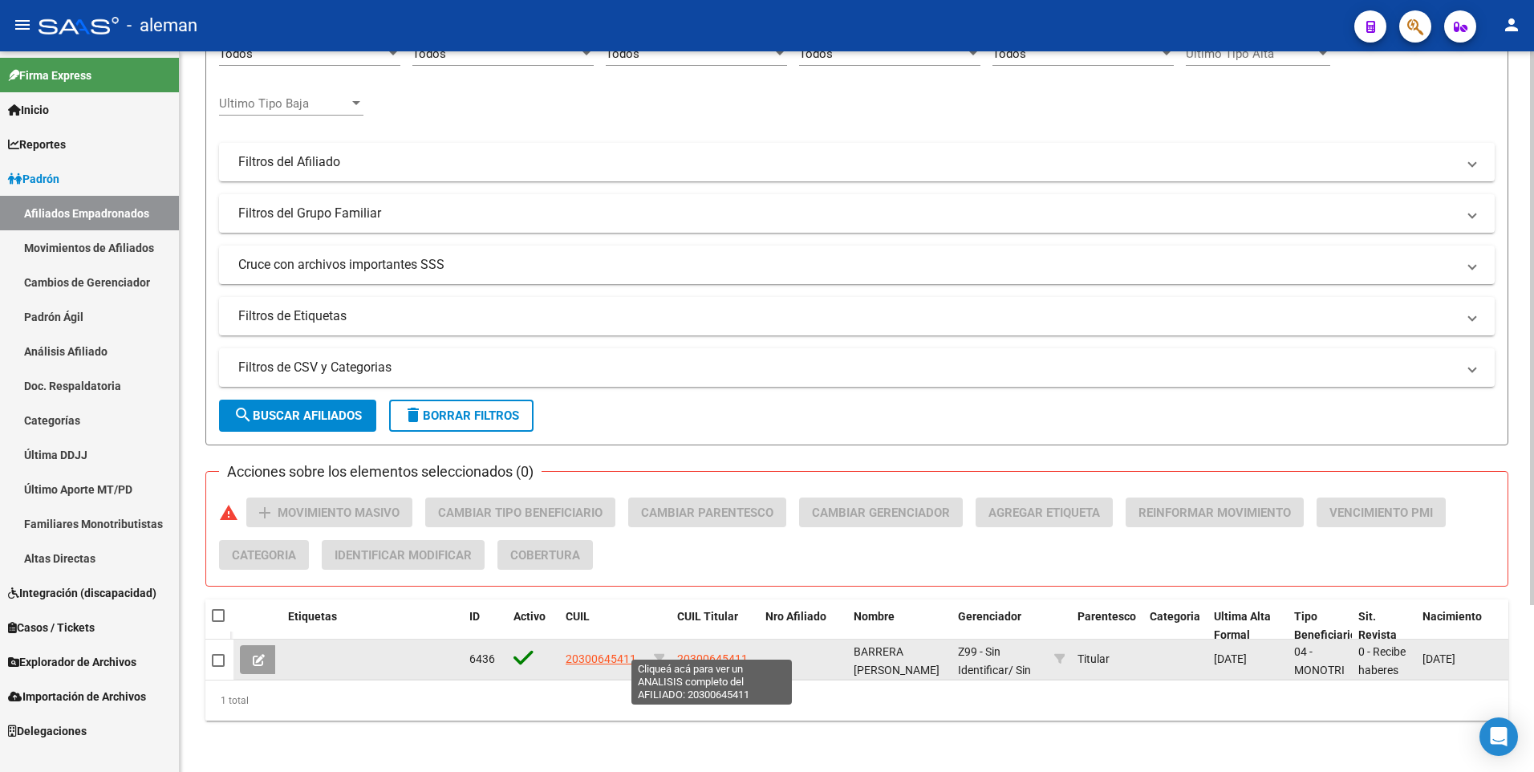
type input "20300645411"
click at [698, 652] on span "20300645411" at bounding box center [712, 658] width 71 height 13
type textarea "20300645411"
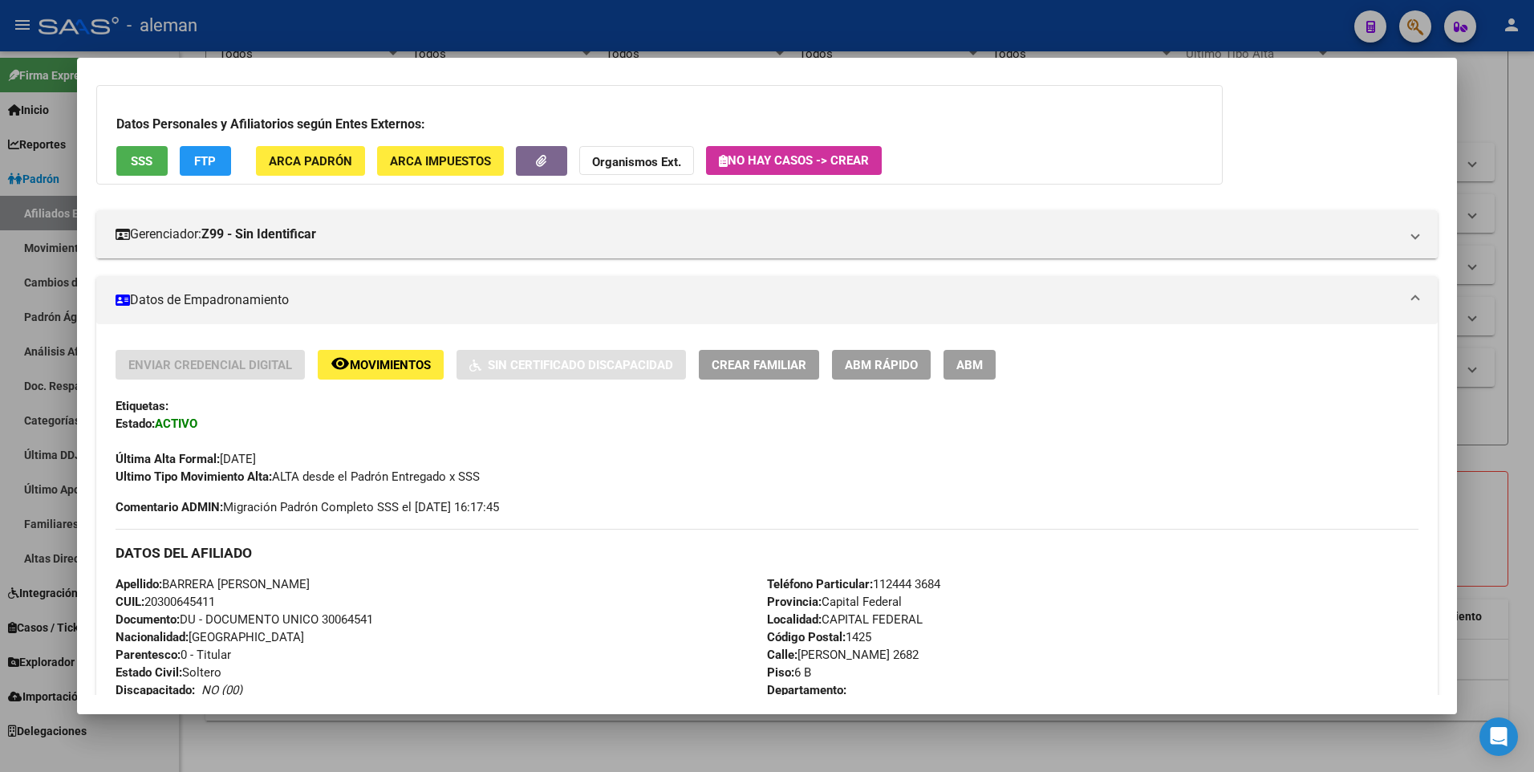
scroll to position [241, 0]
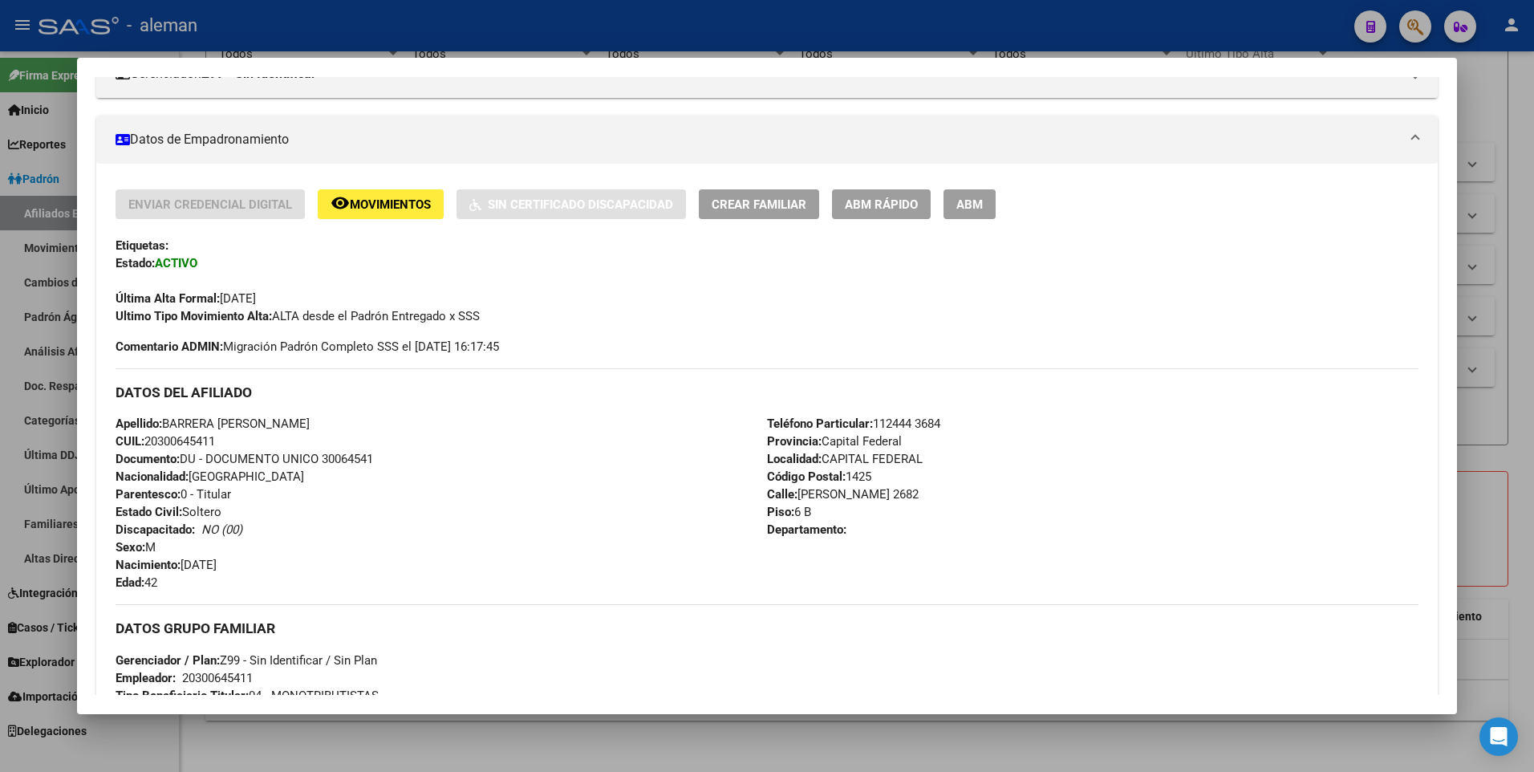
click at [957, 206] on span "ABM" at bounding box center [969, 204] width 26 height 14
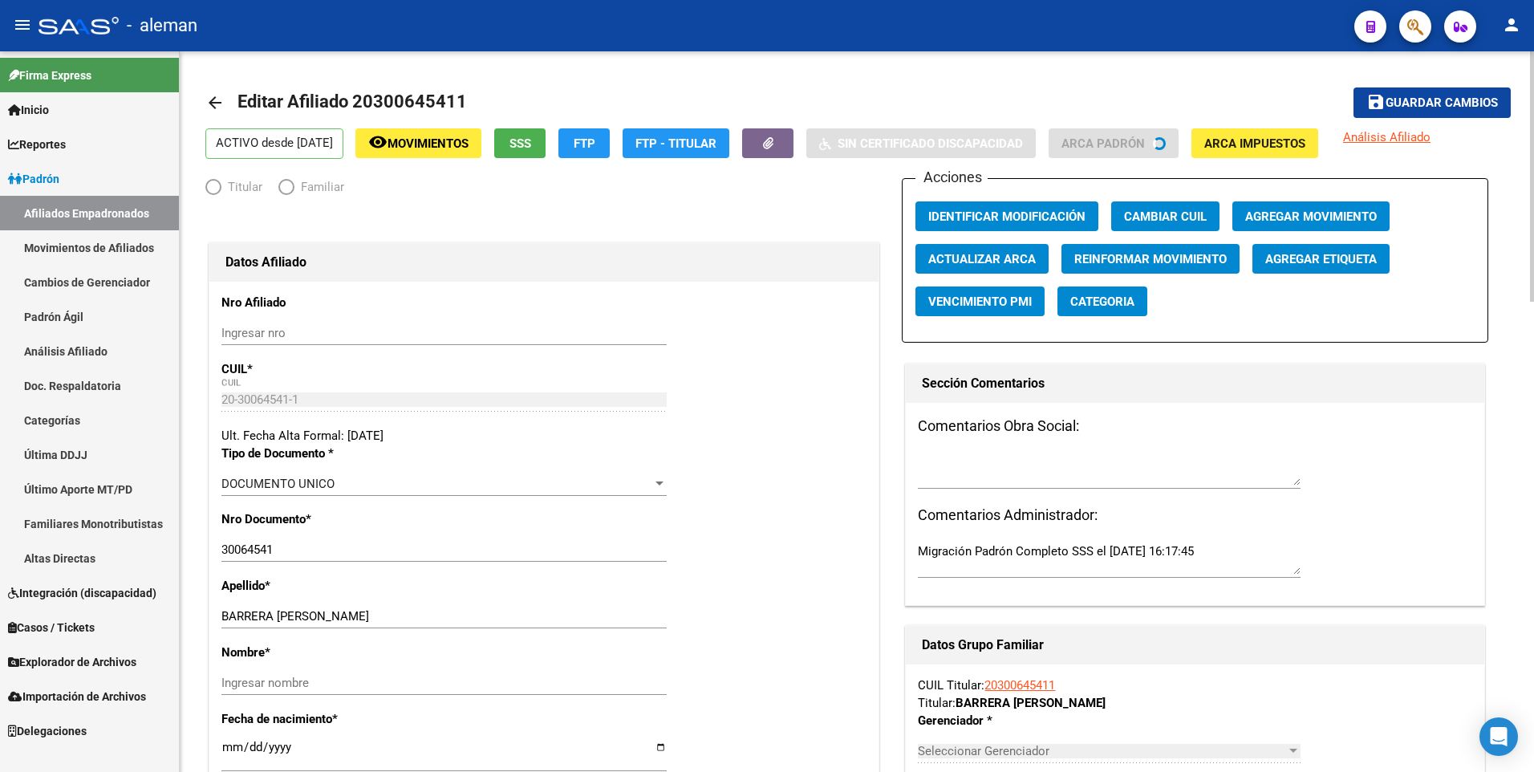
radio input "true"
type input "20-30064541-1"
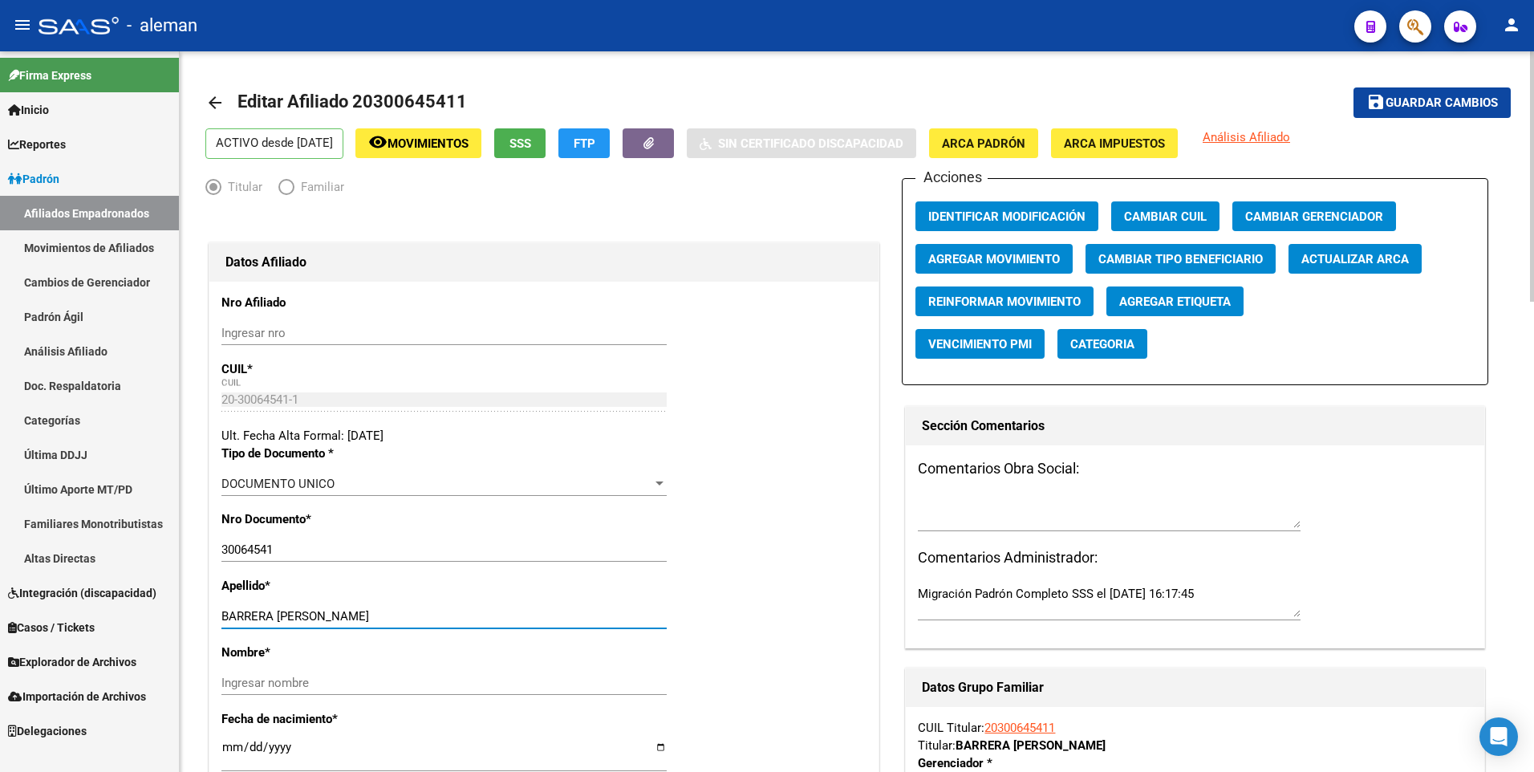
drag, startPoint x: 285, startPoint y: 613, endPoint x: 395, endPoint y: 613, distance: 110.7
click at [395, 613] on input "BARRERA [PERSON_NAME]" at bounding box center [443, 616] width 445 height 14
click at [354, 685] on input "Ingresar nombre" at bounding box center [443, 682] width 445 height 14
paste input "[PERSON_NAME]"
type input "[PERSON_NAME]"
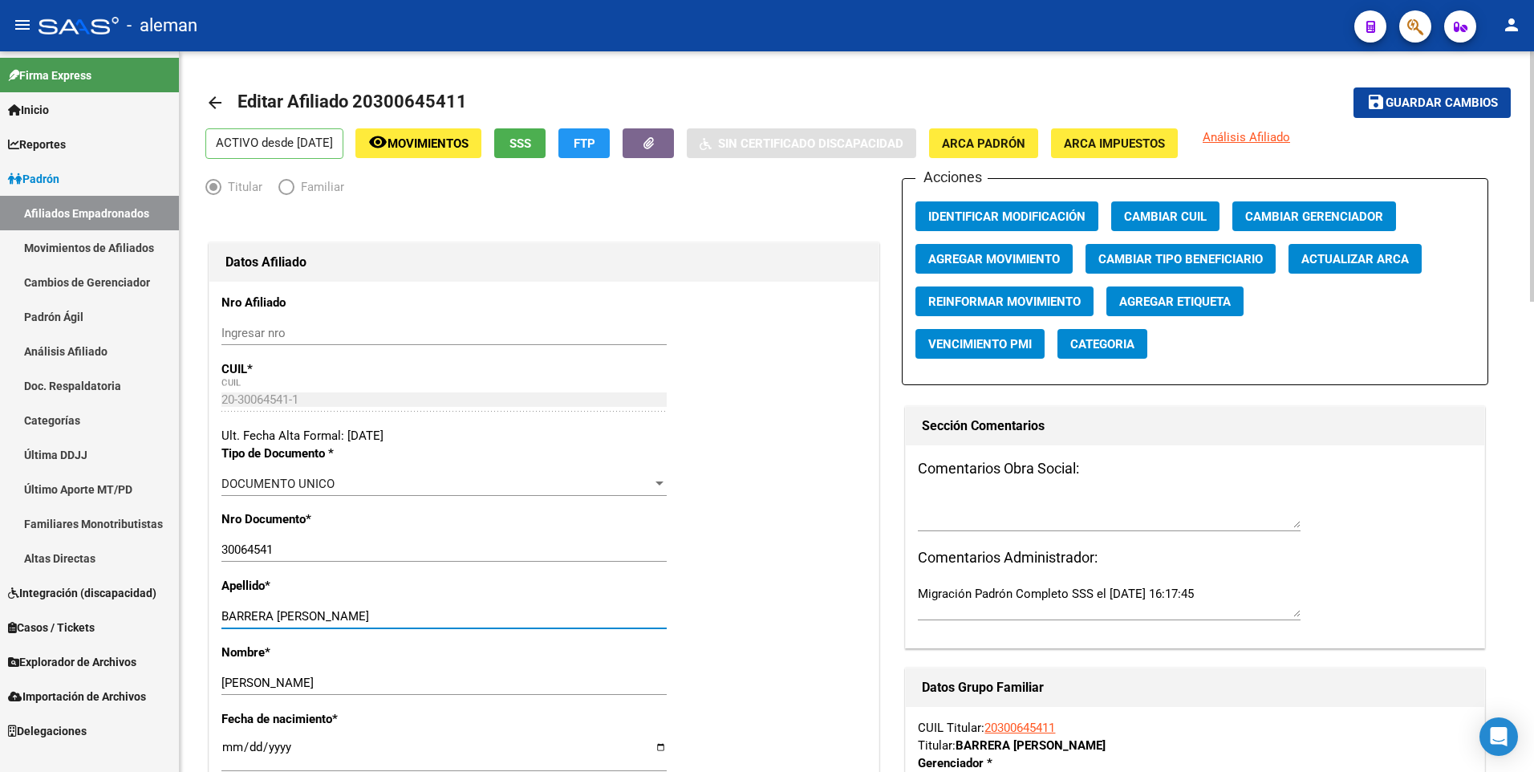
drag, startPoint x: 394, startPoint y: 611, endPoint x: 277, endPoint y: 614, distance: 117.2
click at [277, 614] on input "BARRERA [PERSON_NAME]" at bounding box center [443, 616] width 445 height 14
type input "BARRERA"
click at [943, 262] on span "Agregar Movimiento" at bounding box center [994, 259] width 132 height 14
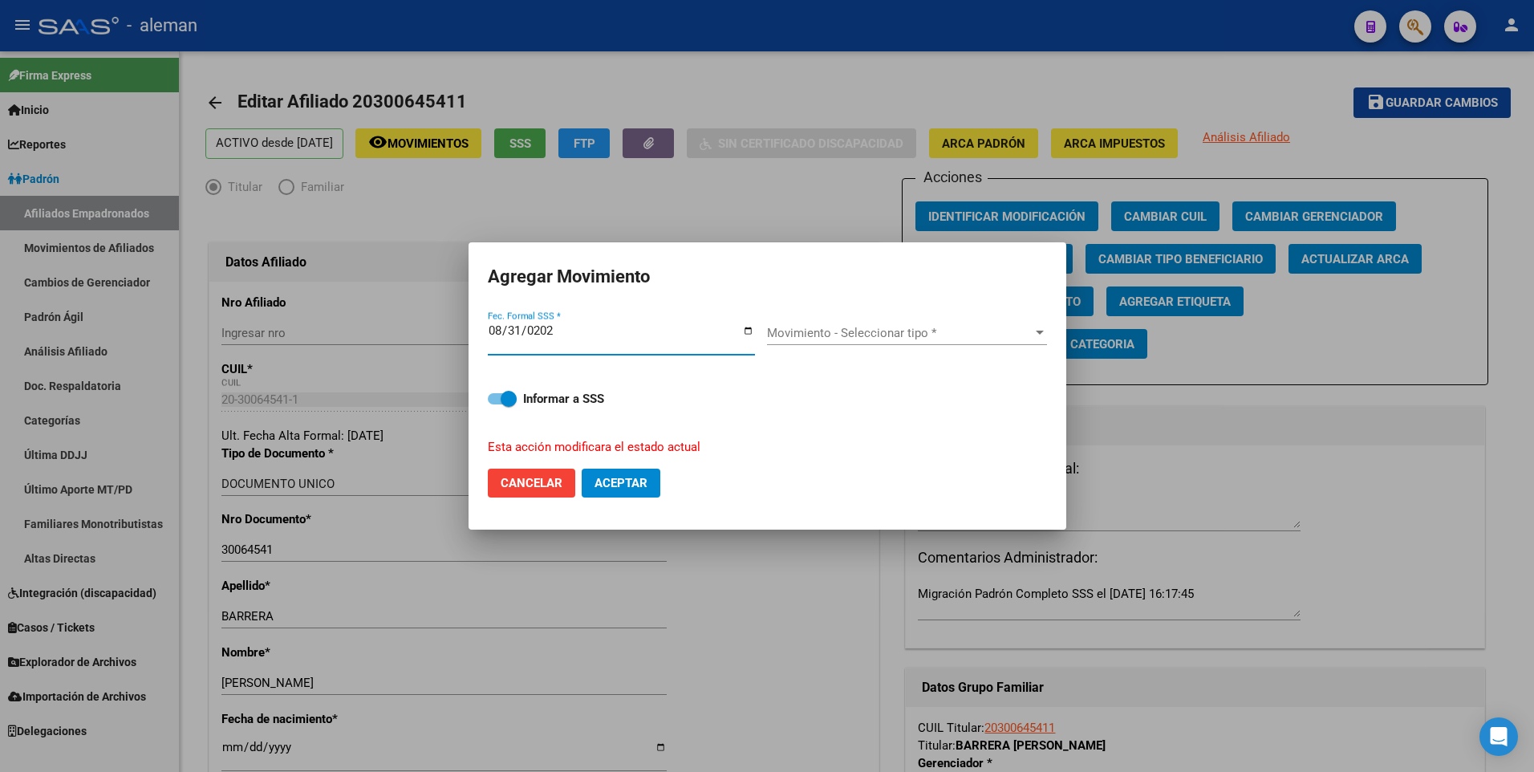
type input "[DATE]"
click at [801, 324] on div "Movimiento - Seleccionar tipo * Movimiento - Seleccionar tipo *" at bounding box center [907, 333] width 280 height 24
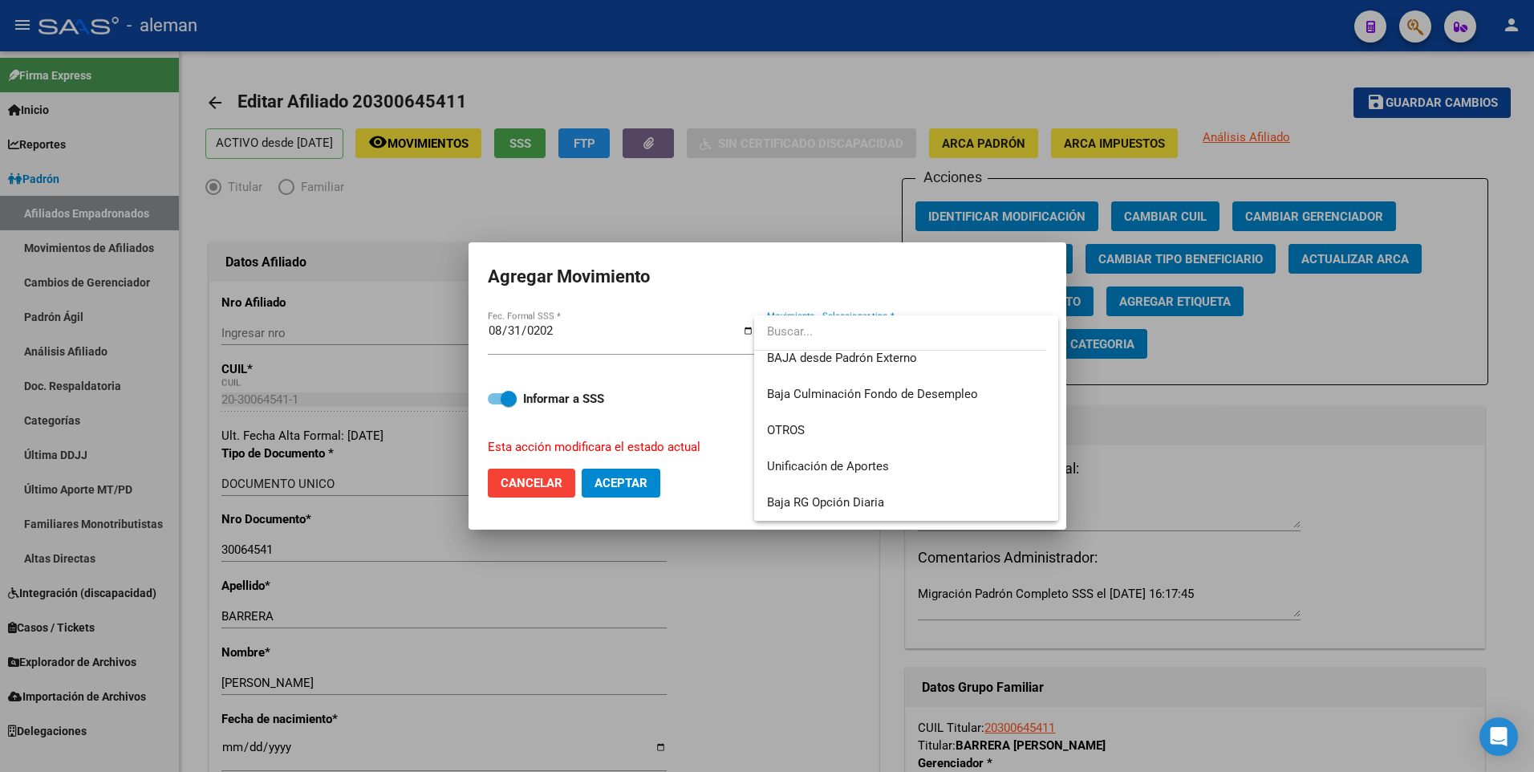
scroll to position [1166, 0]
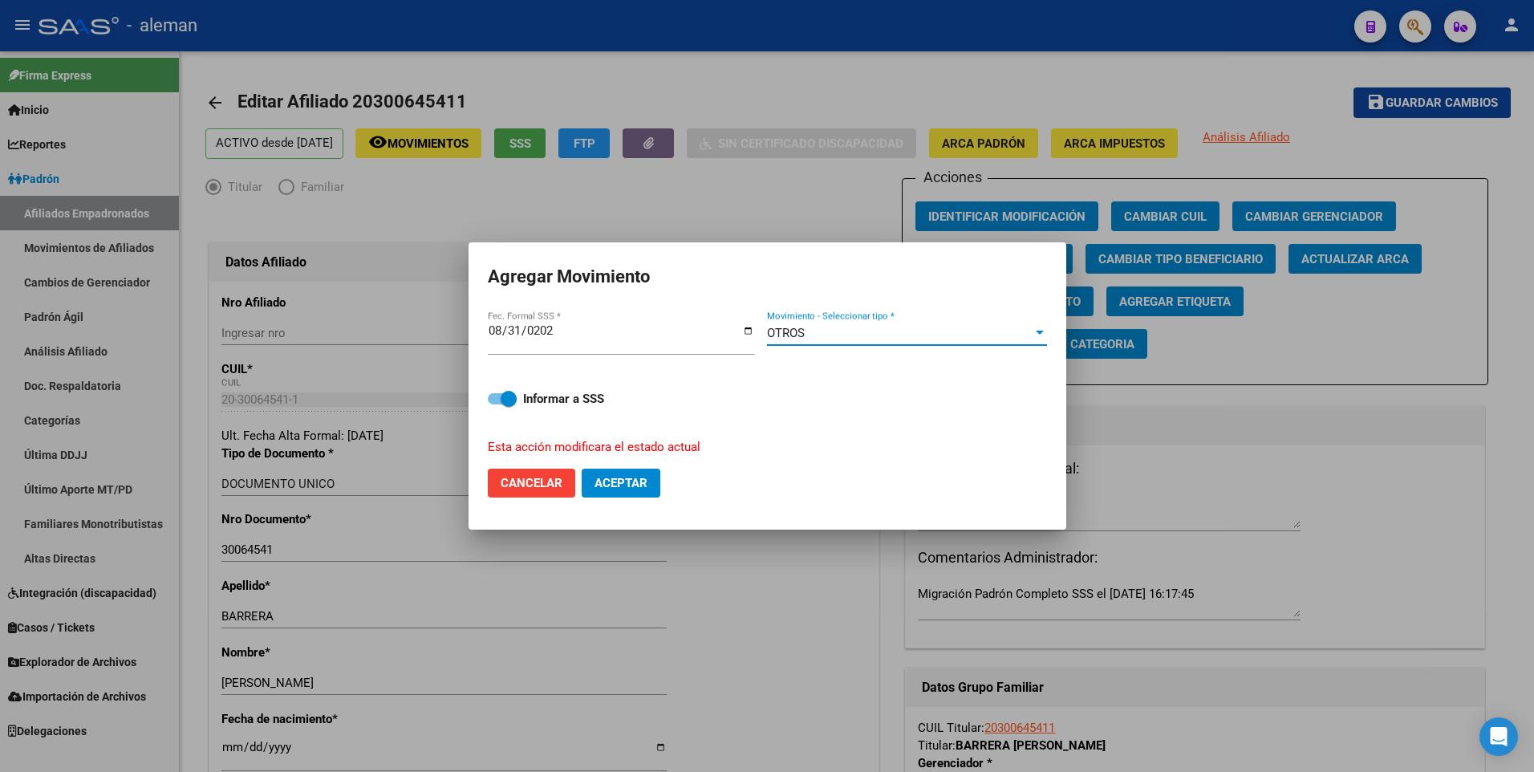
click at [630, 479] on span "Aceptar" at bounding box center [620, 483] width 53 height 14
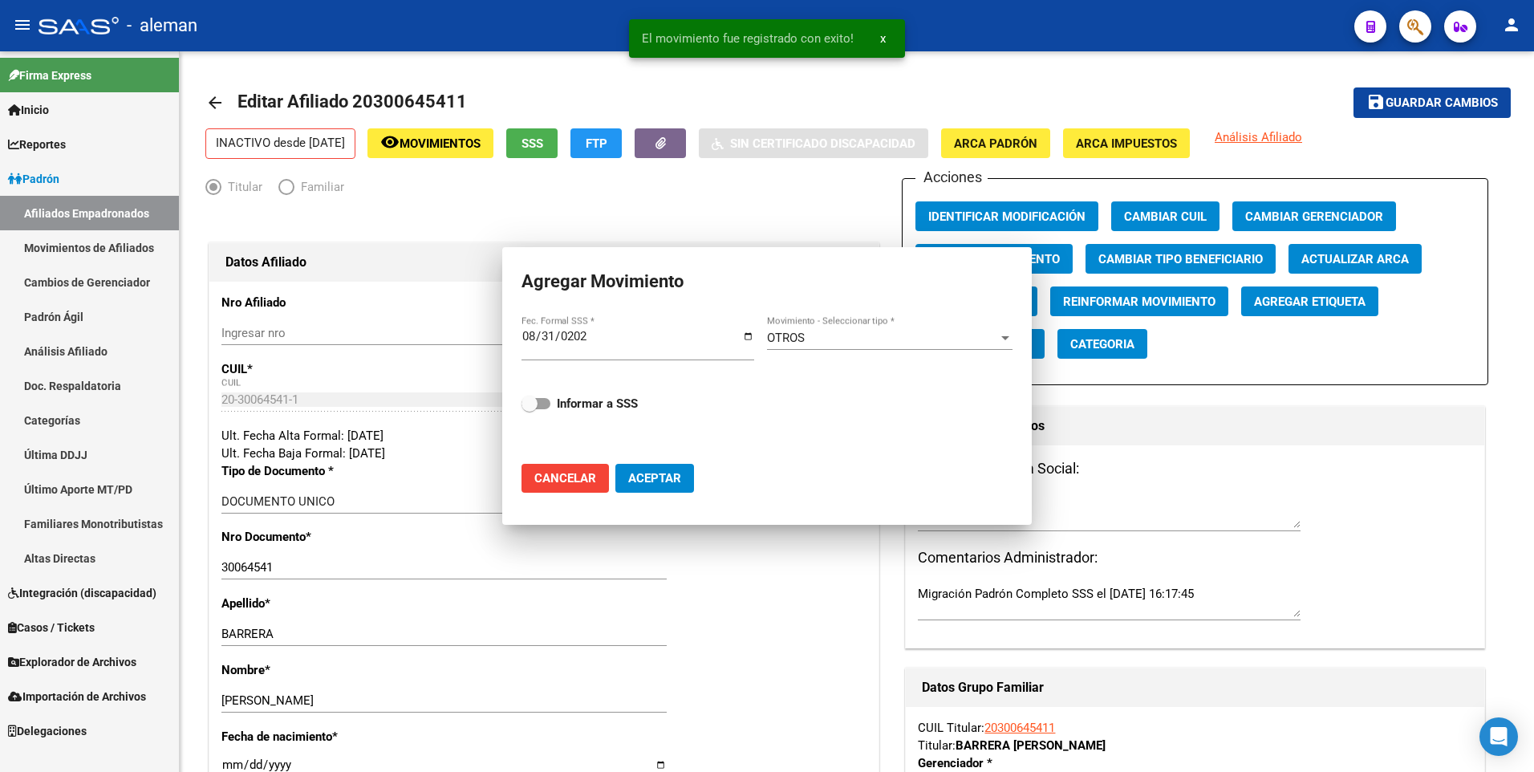
checkbox input "false"
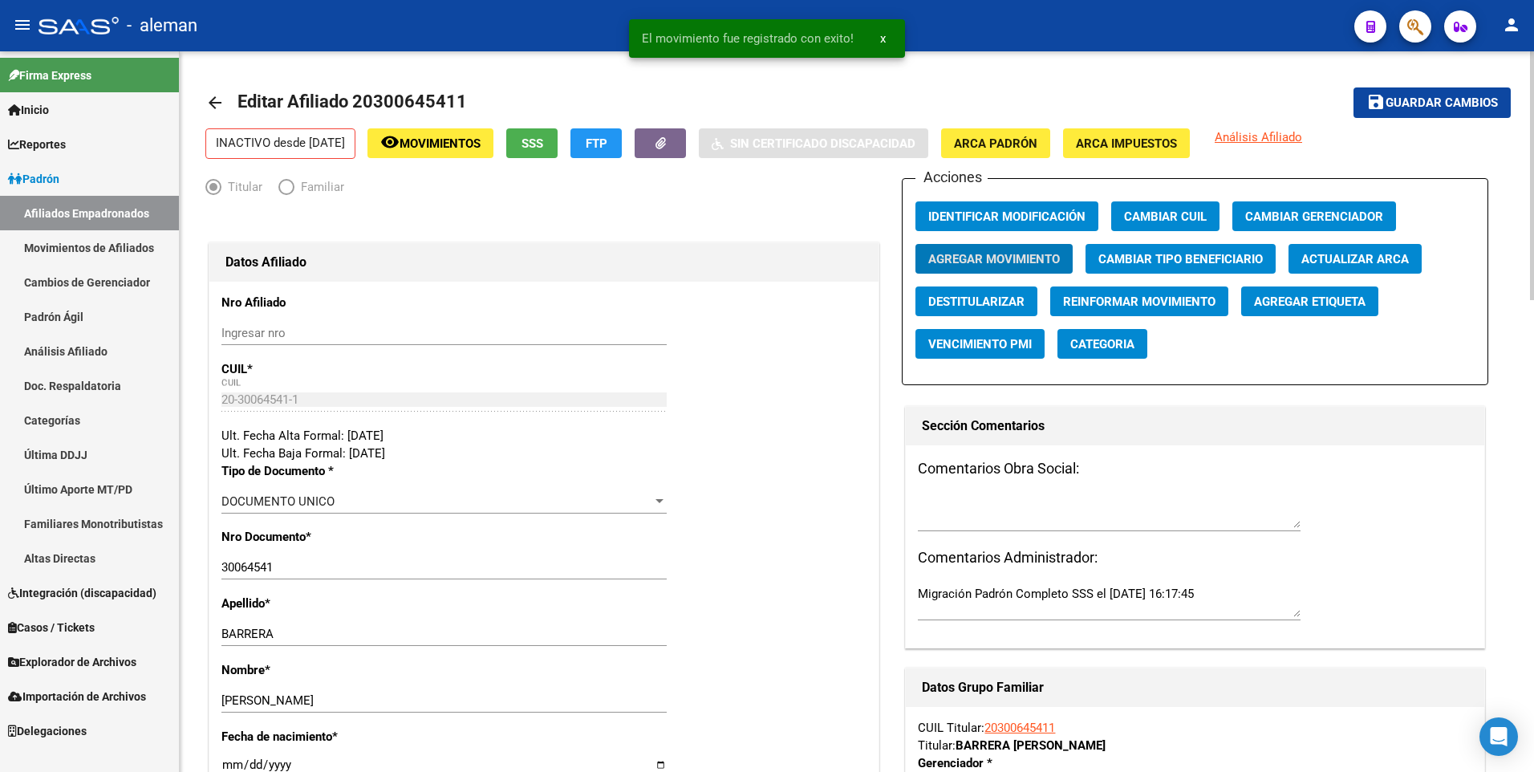
click at [209, 95] on mat-icon "arrow_back" at bounding box center [214, 102] width 19 height 19
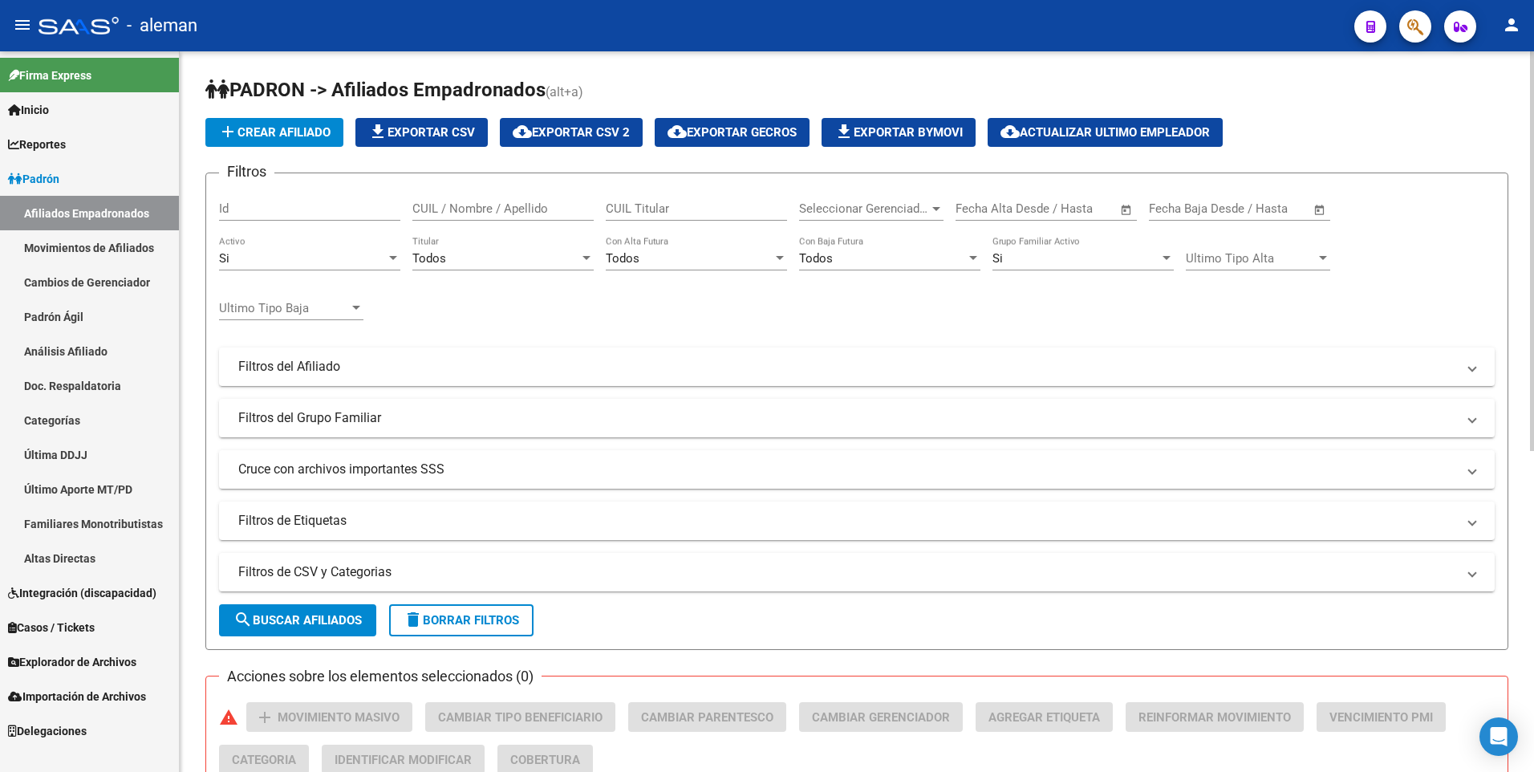
click at [348, 249] on div "Si Activo" at bounding box center [309, 253] width 181 height 34
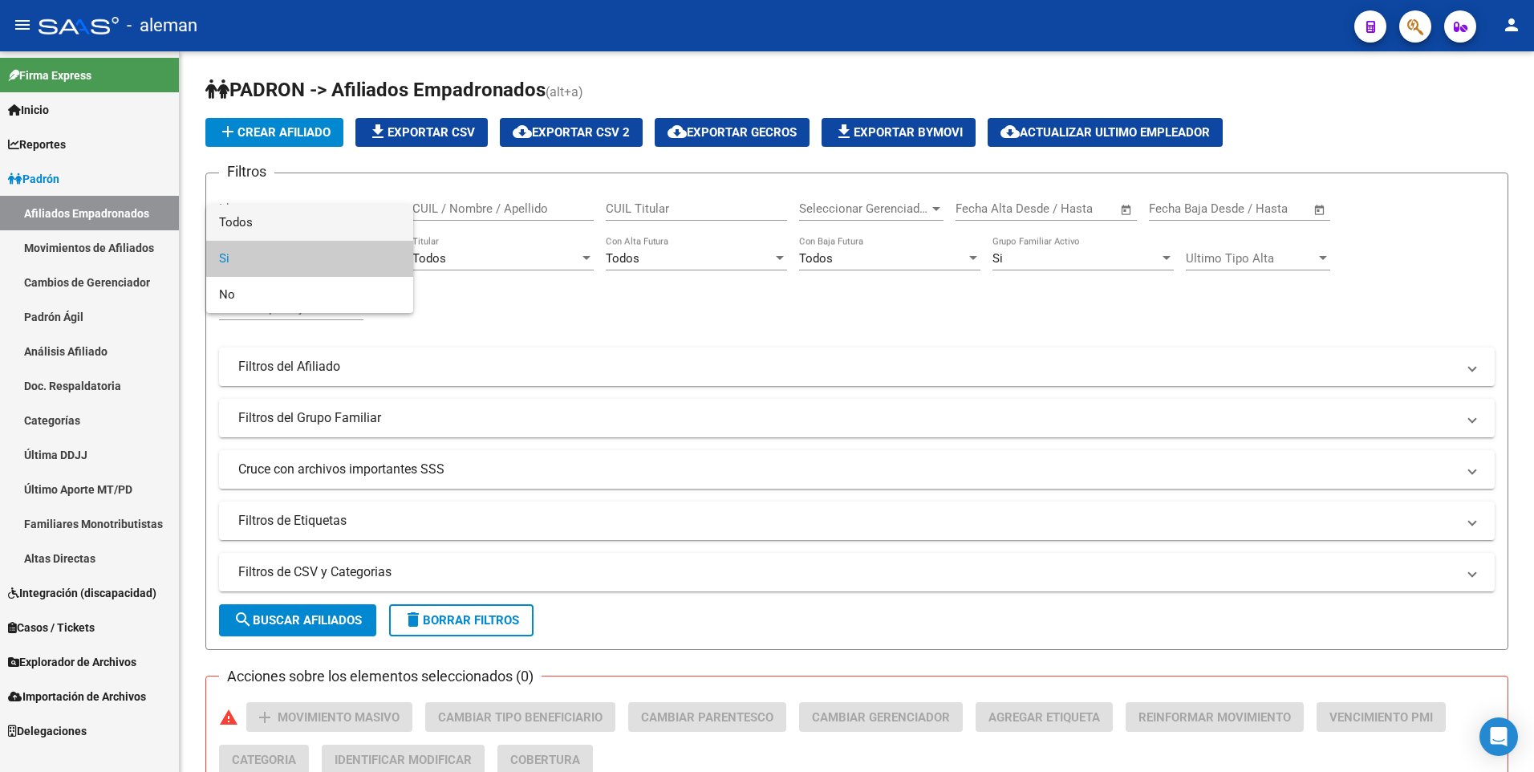
click at [344, 224] on span "Todos" at bounding box center [309, 223] width 181 height 36
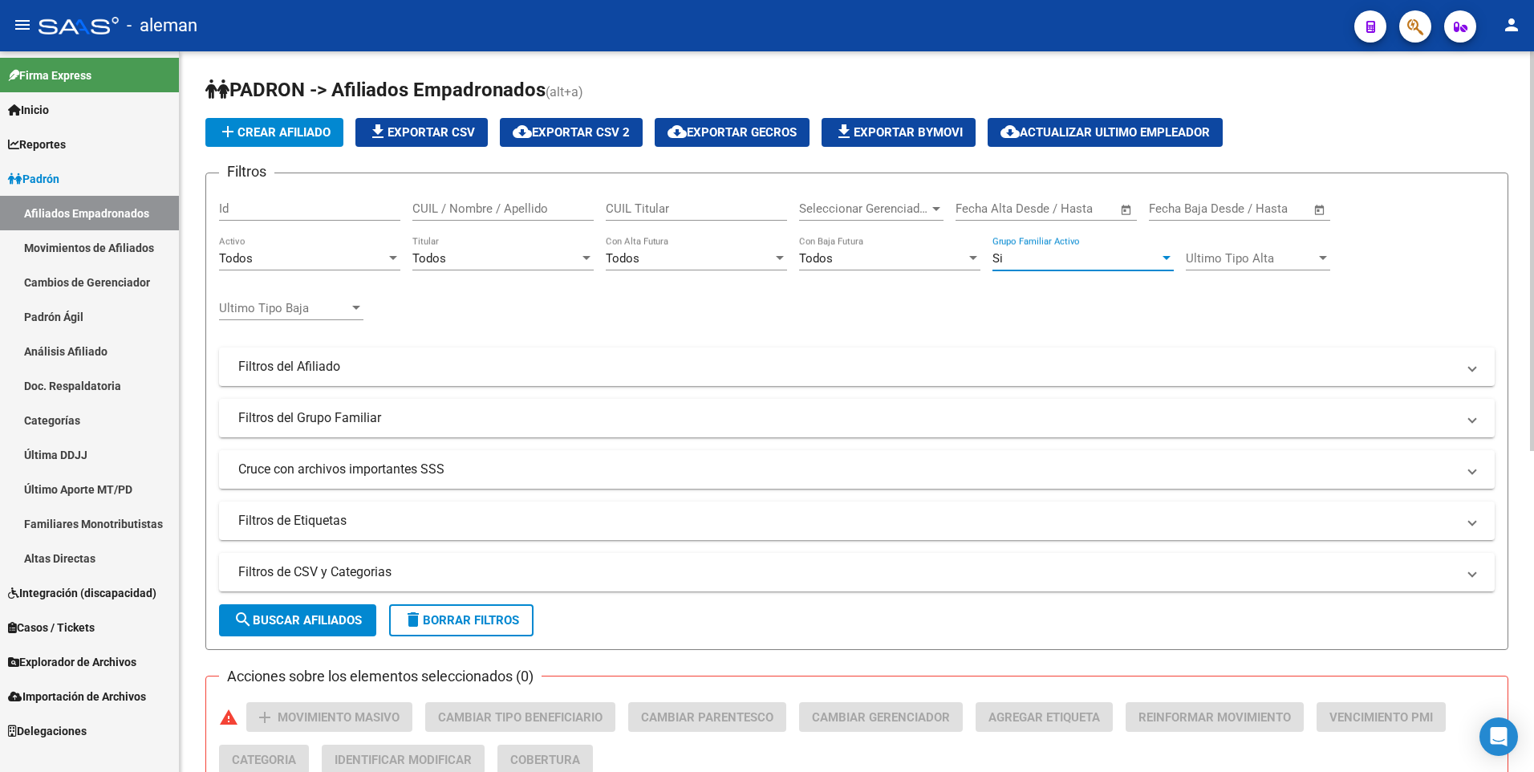
click at [1024, 252] on div "Si" at bounding box center [1075, 258] width 167 height 14
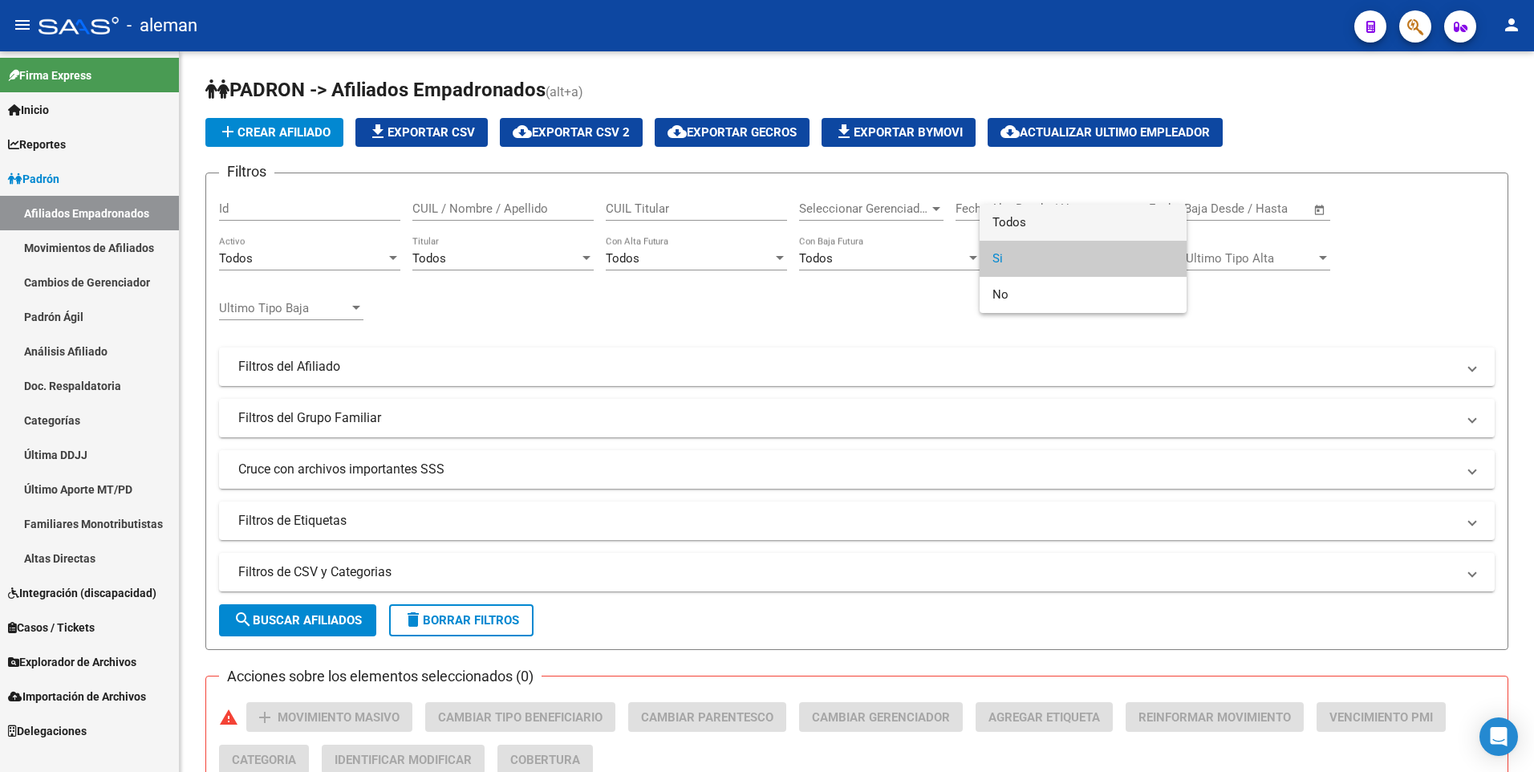
click at [1028, 225] on span "Todos" at bounding box center [1082, 223] width 181 height 36
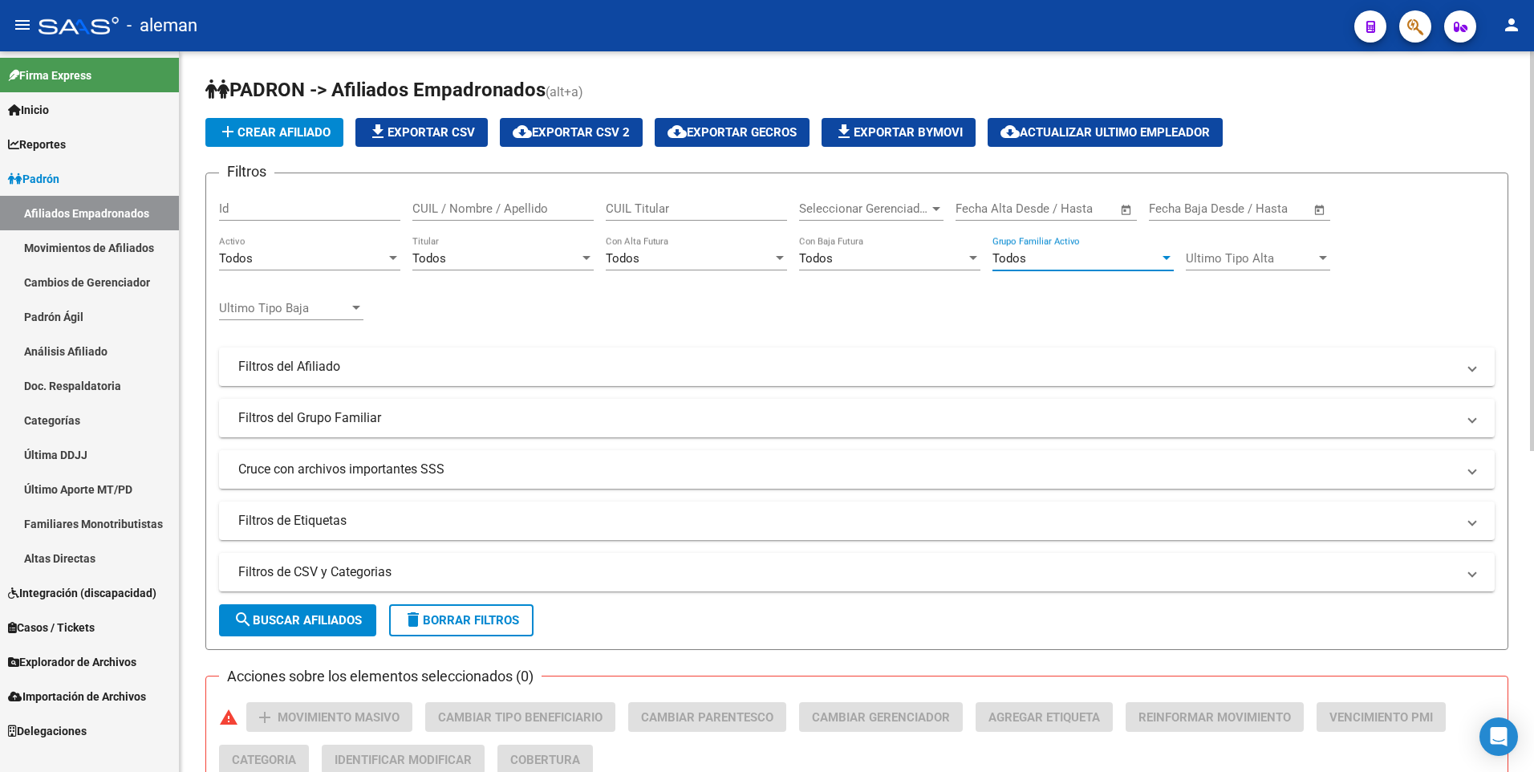
click at [517, 204] on input "CUIL / Nombre / Apellido" at bounding box center [502, 208] width 181 height 14
drag, startPoint x: 501, startPoint y: 208, endPoint x: 404, endPoint y: 207, distance: 96.3
click at [404, 207] on div "Filtros Id 20395617673 CUIL / Nombre / Apellido CUIL Titular Seleccionar Gerenc…" at bounding box center [856, 363] width 1275 height 354
drag, startPoint x: 494, startPoint y: 205, endPoint x: 326, endPoint y: 205, distance: 167.7
click at [326, 205] on div "Filtros Id 23401280669 CUIL / Nombre / Apellido CUIL Titular Seleccionar Gerenc…" at bounding box center [856, 363] width 1275 height 354
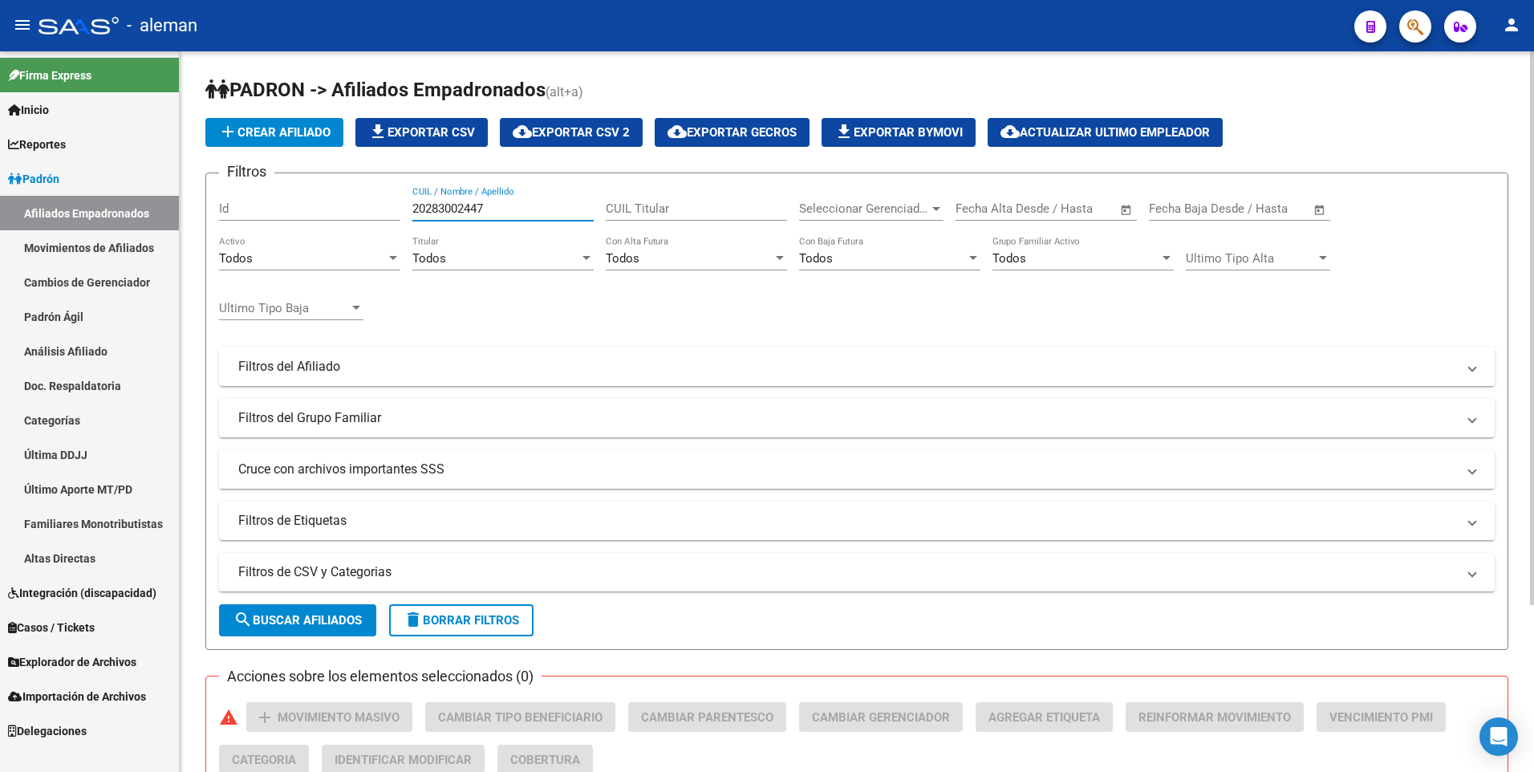
drag, startPoint x: 497, startPoint y: 213, endPoint x: 394, endPoint y: 212, distance: 103.5
click at [394, 212] on div "Filtros Id 20283002447 CUIL / Nombre / Apellido CUIL Titular Seleccionar Gerenc…" at bounding box center [856, 363] width 1275 height 354
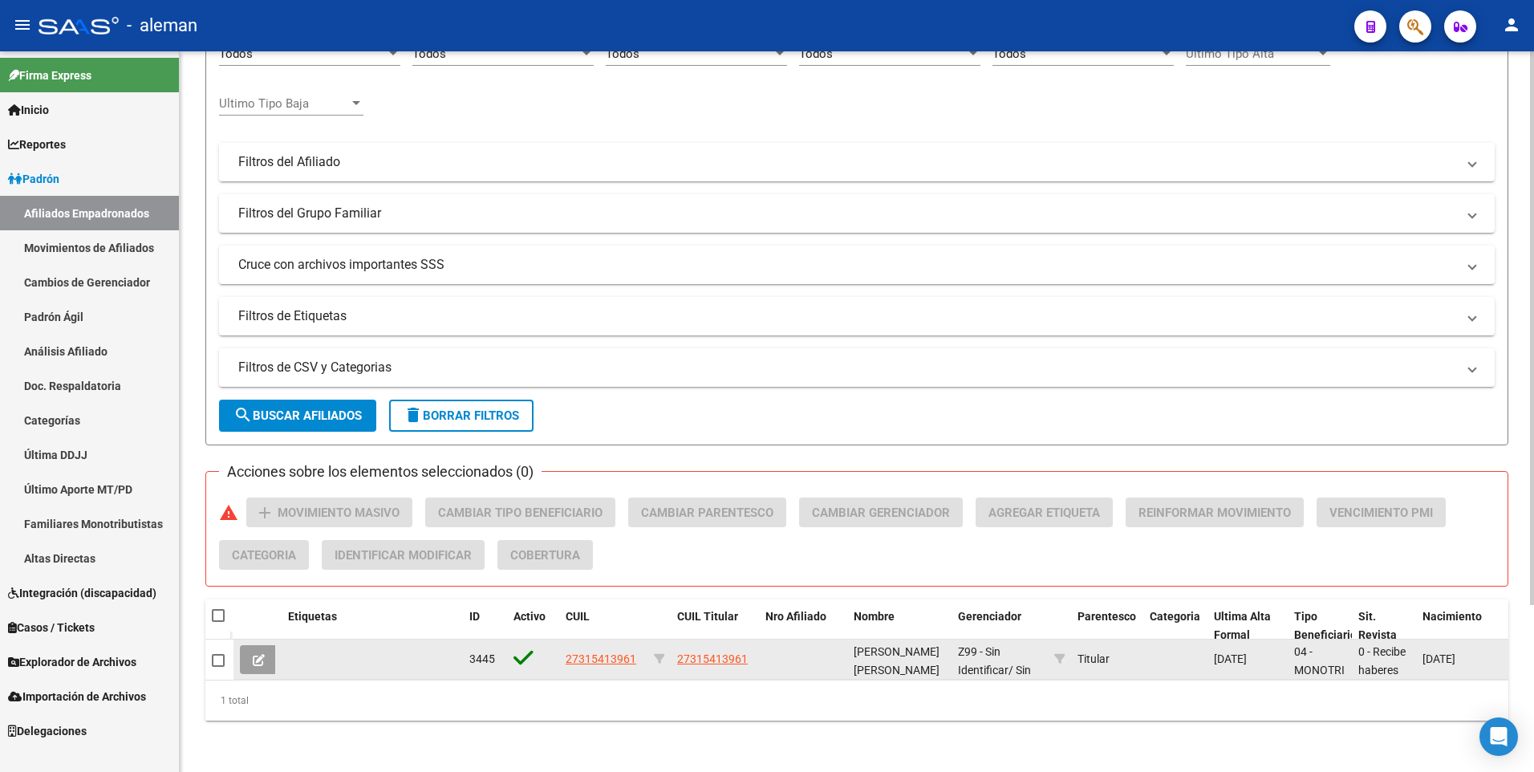
type input "27315413961"
click at [705, 650] on app-link-go-to "27315413961" at bounding box center [712, 659] width 71 height 18
click at [707, 652] on span "27315413961" at bounding box center [712, 658] width 71 height 13
type textarea "27315413961"
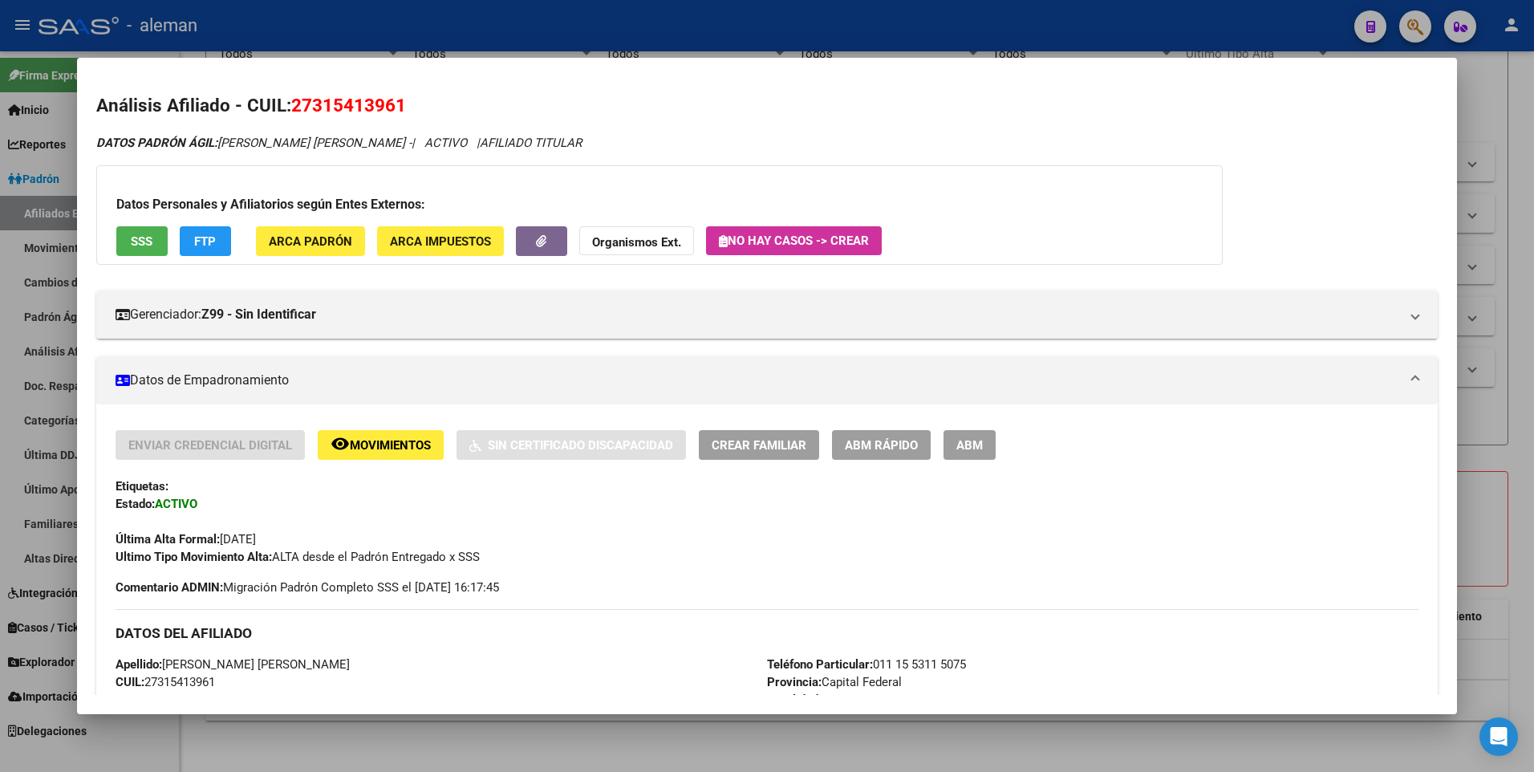
click at [981, 436] on button "ABM" at bounding box center [969, 445] width 52 height 30
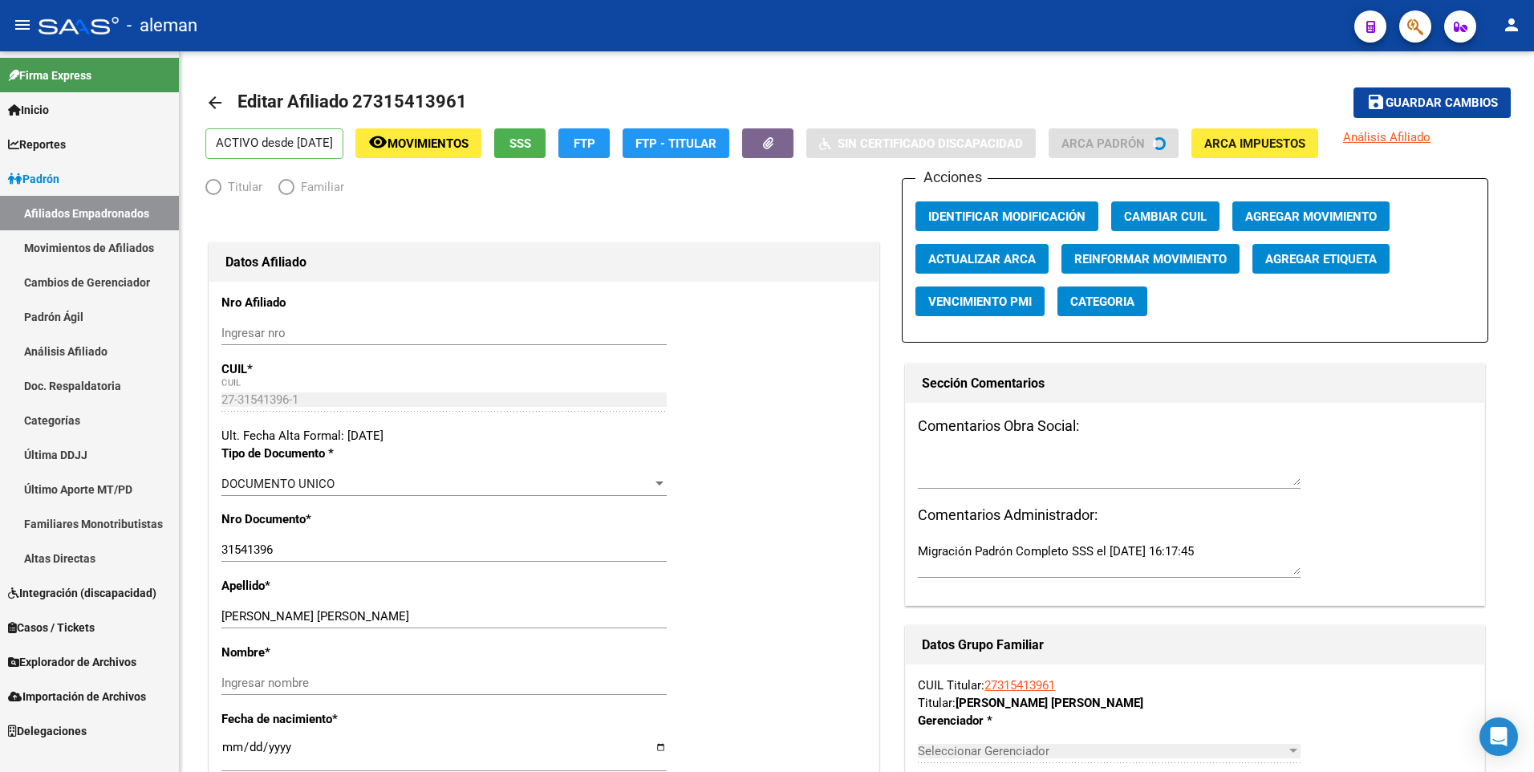
radio input "true"
type input "27-31541396-1"
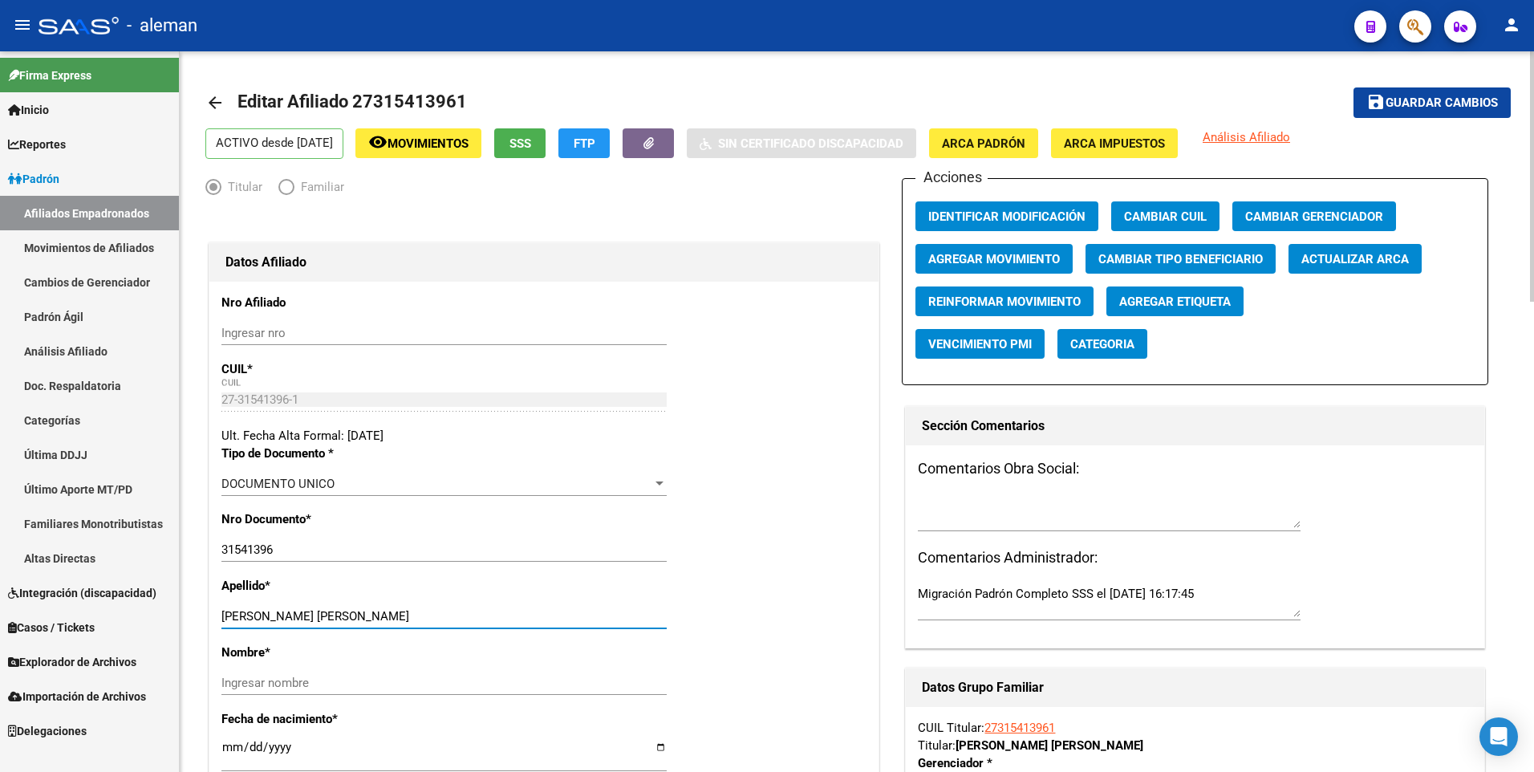
drag, startPoint x: 316, startPoint y: 614, endPoint x: 433, endPoint y: 614, distance: 117.1
click at [433, 614] on input "[PERSON_NAME] [PERSON_NAME]" at bounding box center [443, 616] width 445 height 14
click at [416, 684] on input "Ingresar nombre" at bounding box center [443, 682] width 445 height 14
paste input "[PERSON_NAME][DATE]"
type input "[PERSON_NAME][DATE]"
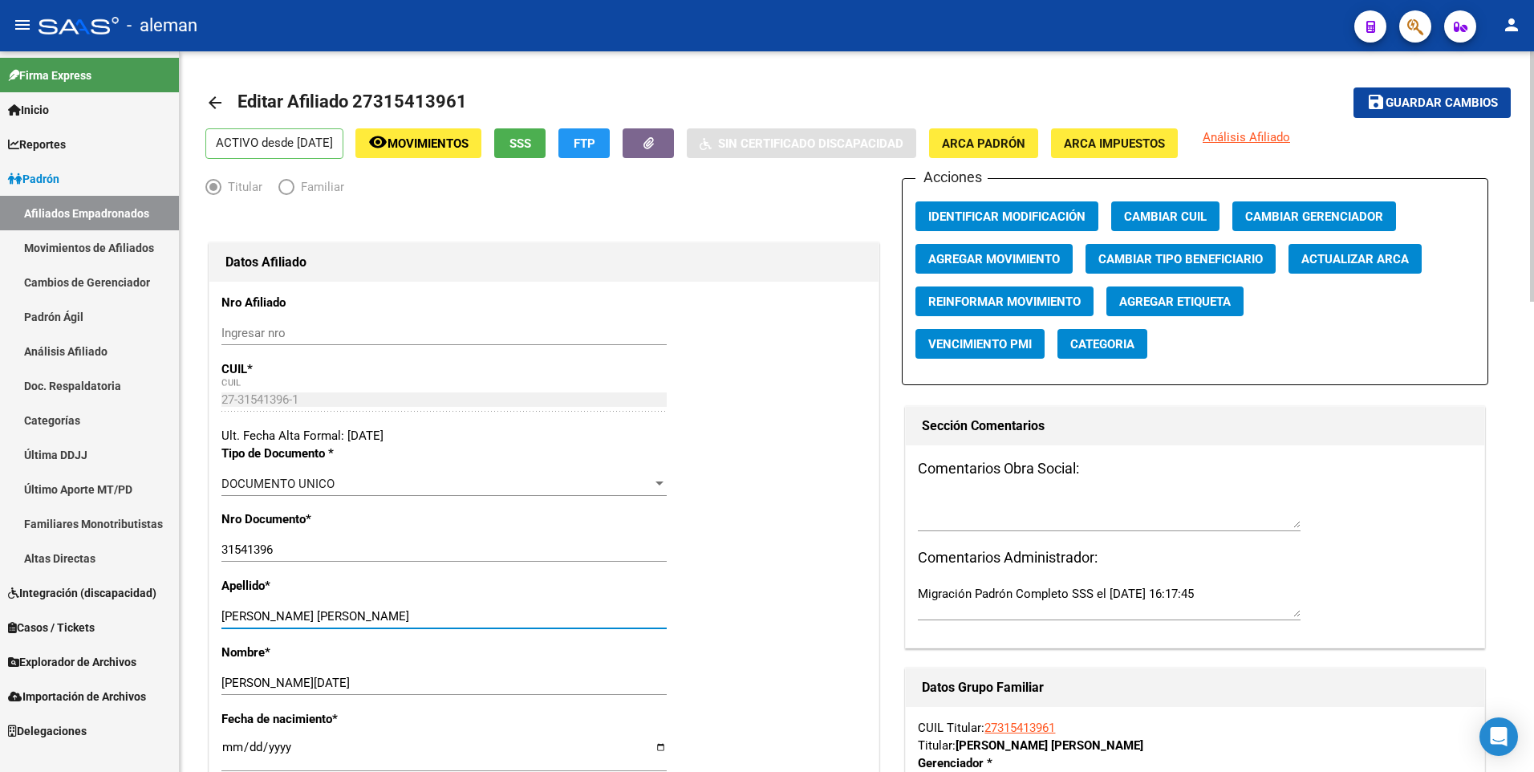
drag, startPoint x: 405, startPoint y: 615, endPoint x: 313, endPoint y: 611, distance: 92.3
click at [313, 611] on input "[PERSON_NAME] [PERSON_NAME]" at bounding box center [443, 616] width 445 height 14
type input "RAYCES [PERSON_NAME]"
click at [939, 252] on span "Agregar Movimiento" at bounding box center [994, 259] width 132 height 14
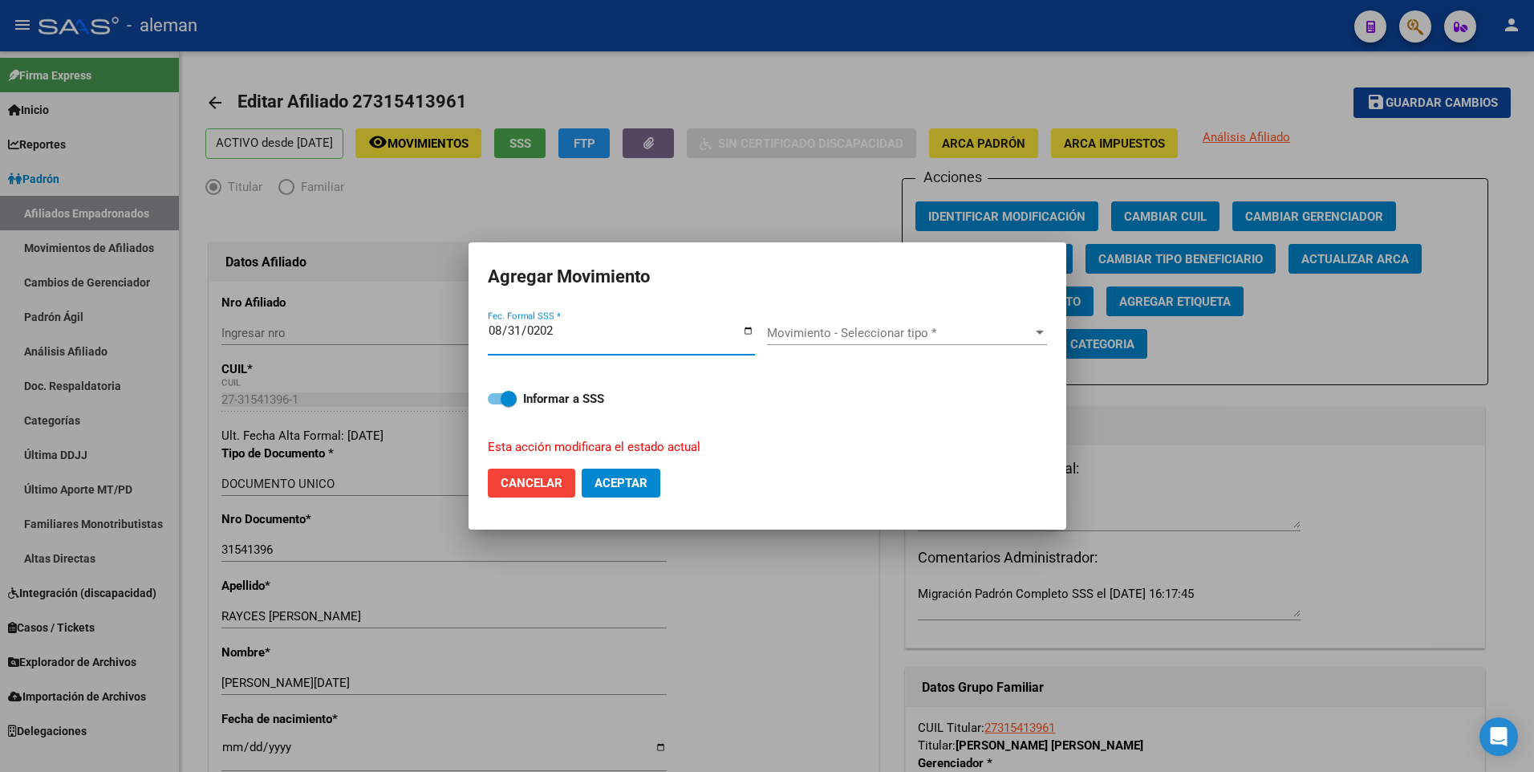
type input "[DATE]"
click at [870, 330] on span "Movimiento - Seleccionar tipo *" at bounding box center [900, 333] width 266 height 14
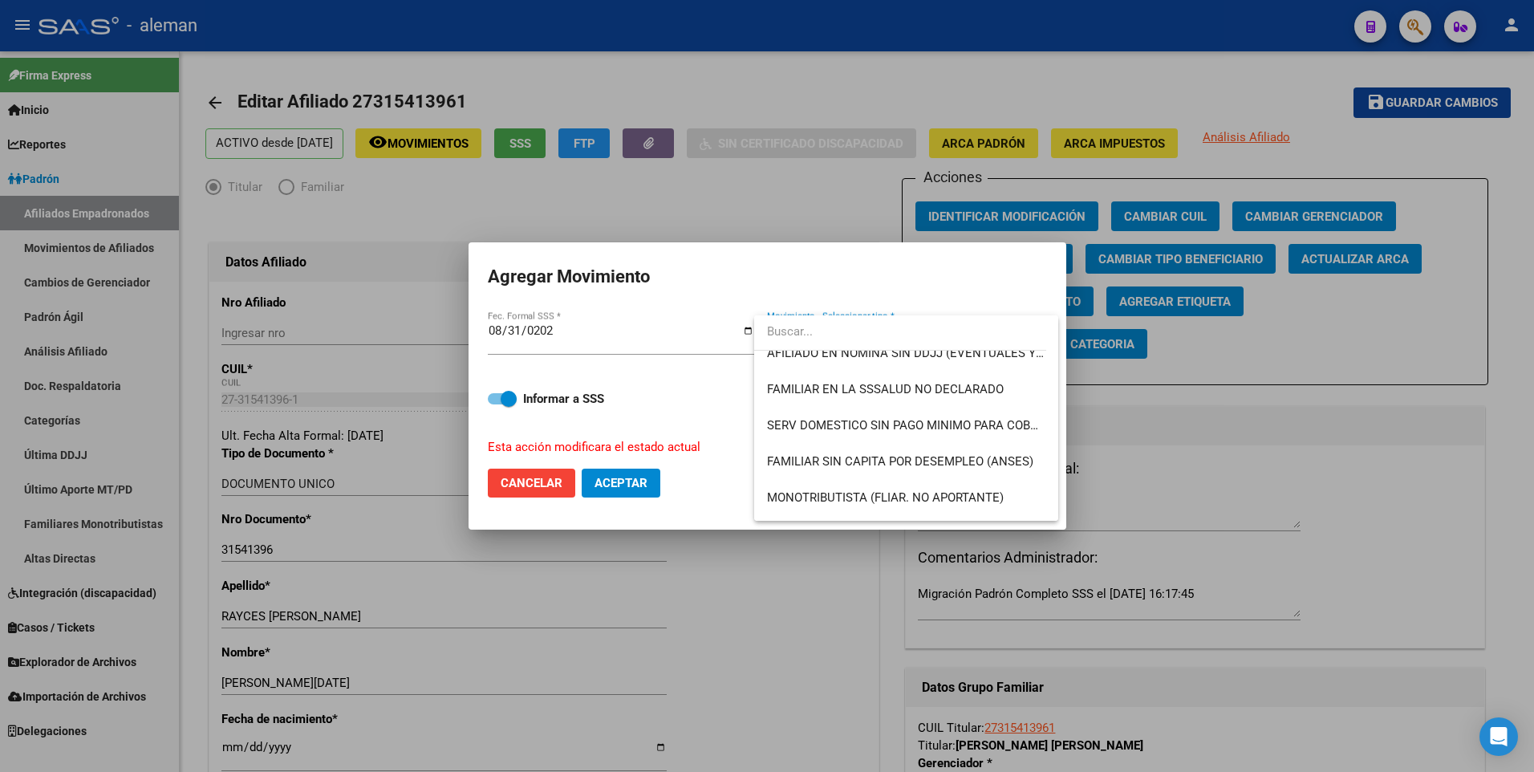
scroll to position [1166, 0]
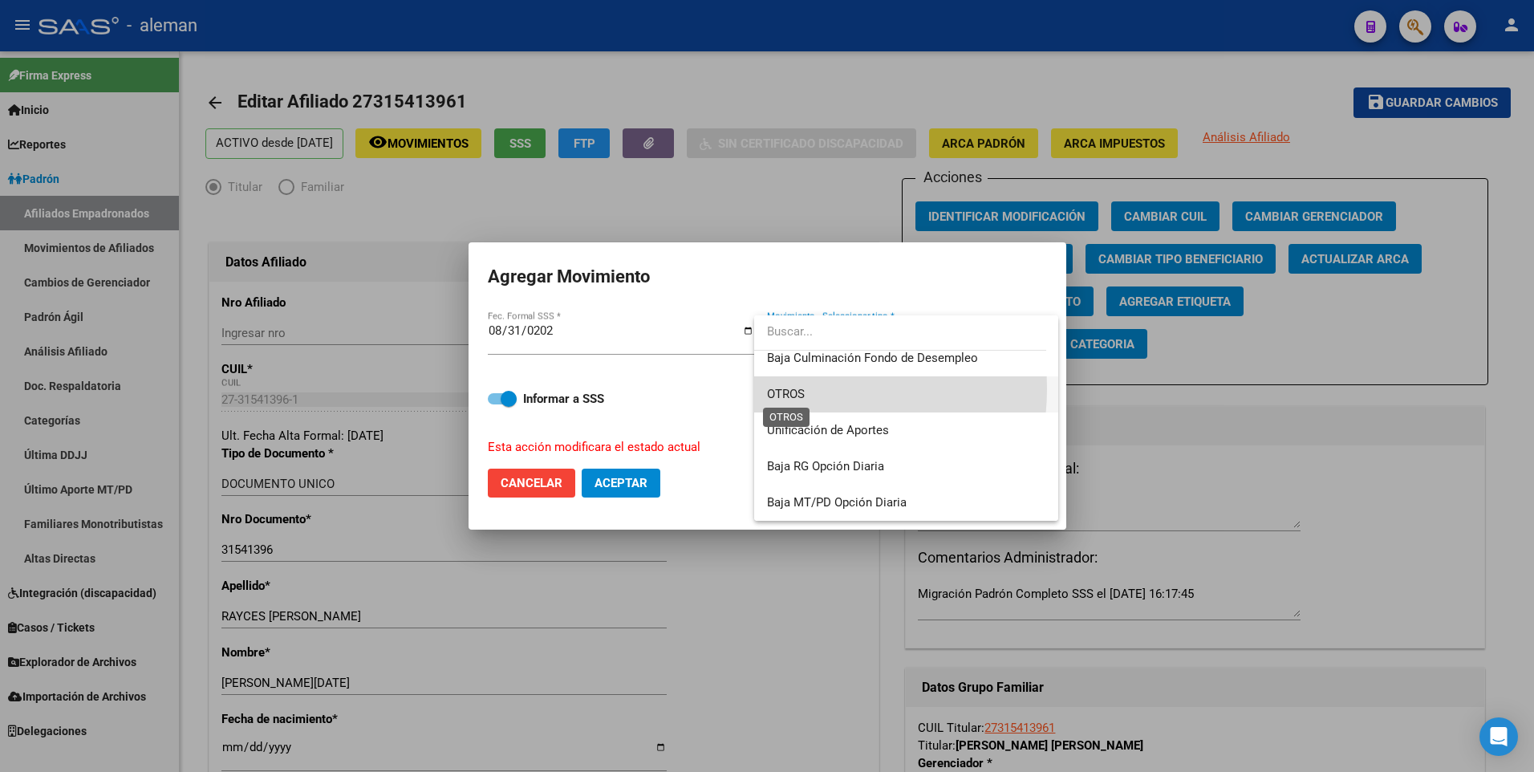
click at [782, 389] on span "OTROS" at bounding box center [786, 394] width 38 height 14
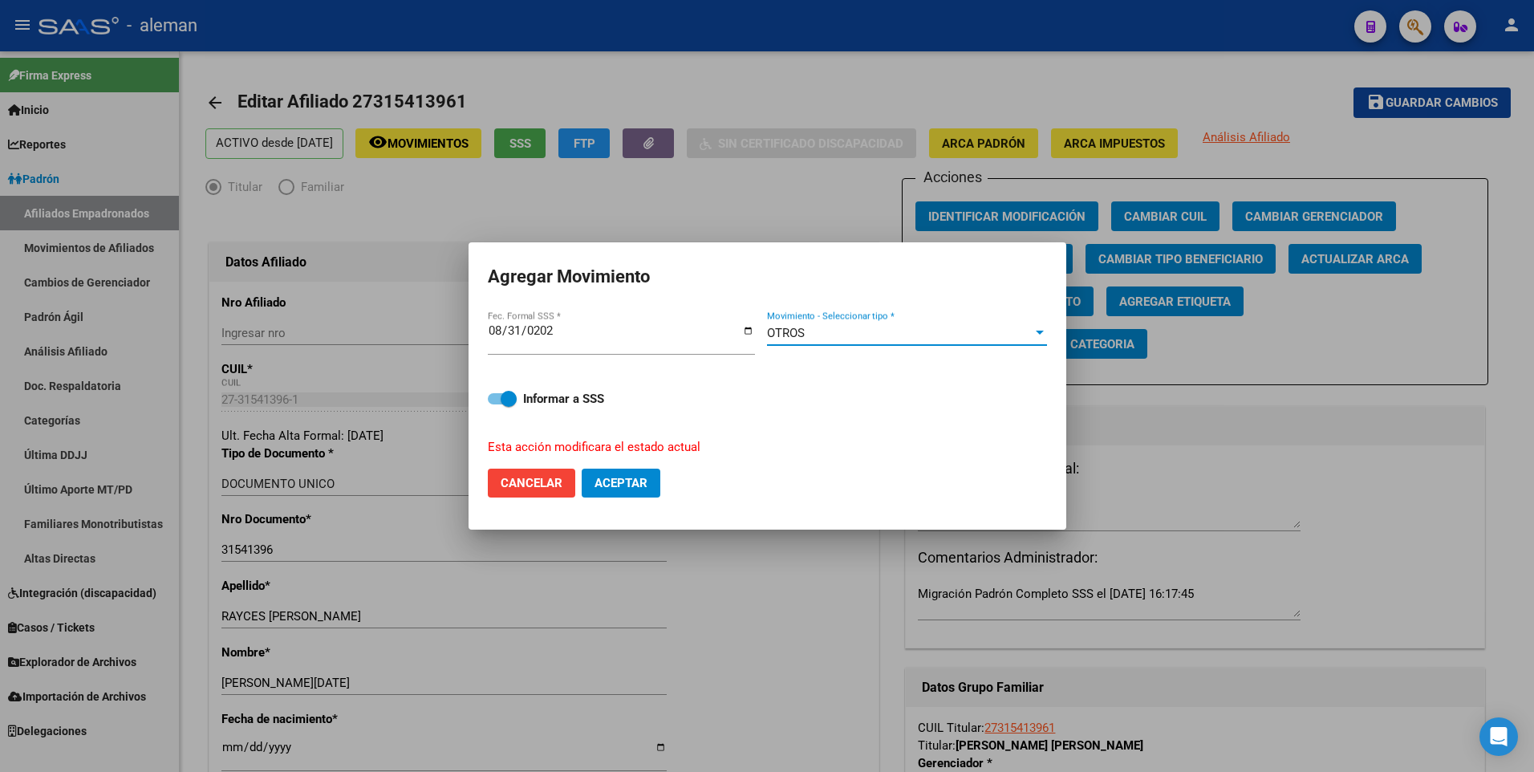
click at [632, 490] on span "Aceptar" at bounding box center [620, 483] width 53 height 14
checkbox input "false"
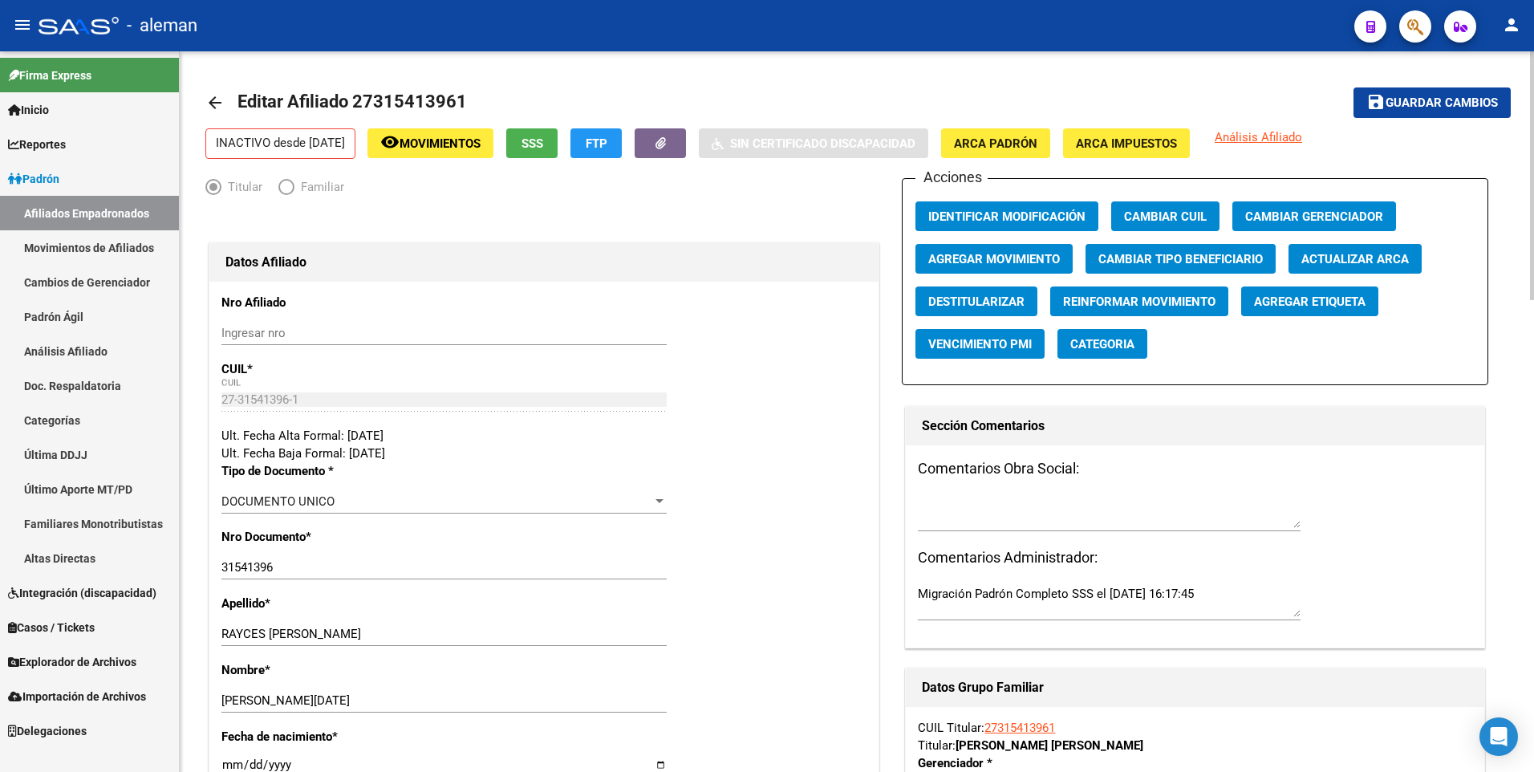
click at [217, 99] on mat-icon "arrow_back" at bounding box center [214, 102] width 19 height 19
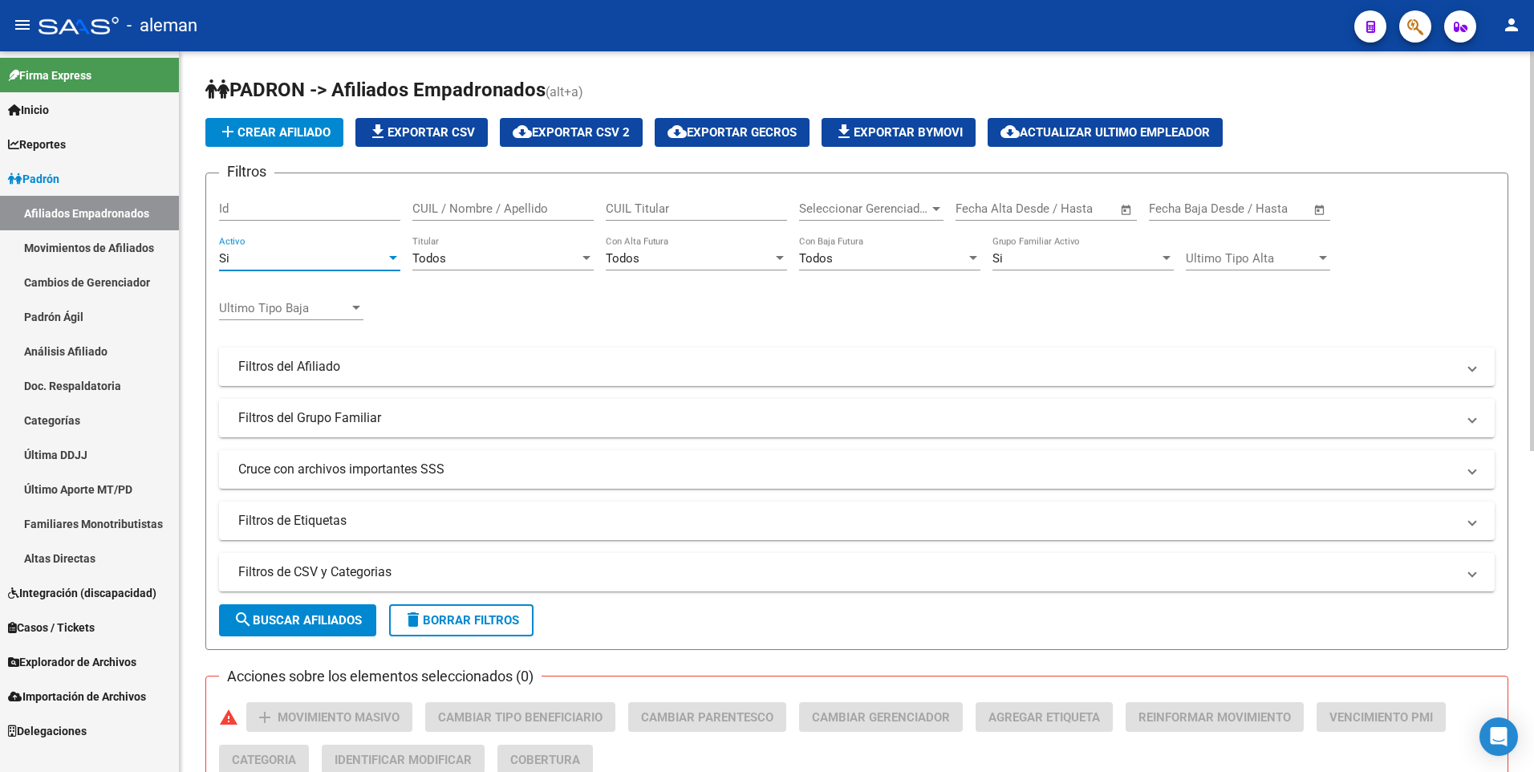
click at [319, 255] on div "Si" at bounding box center [302, 258] width 167 height 14
click at [315, 225] on span "Todos" at bounding box center [309, 223] width 181 height 36
click at [1020, 258] on div "Si" at bounding box center [1075, 258] width 167 height 14
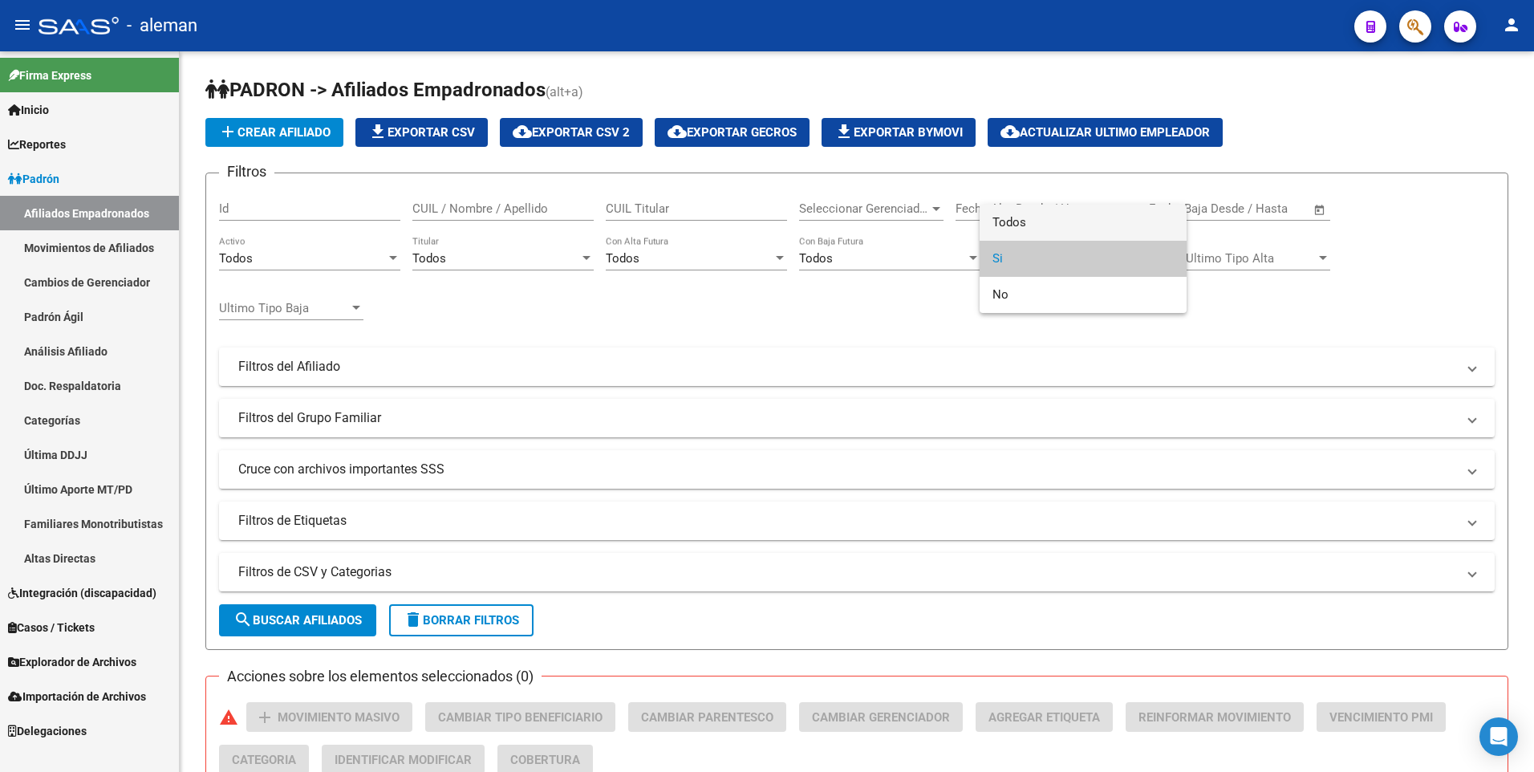
click at [1023, 227] on span "Todos" at bounding box center [1082, 223] width 181 height 36
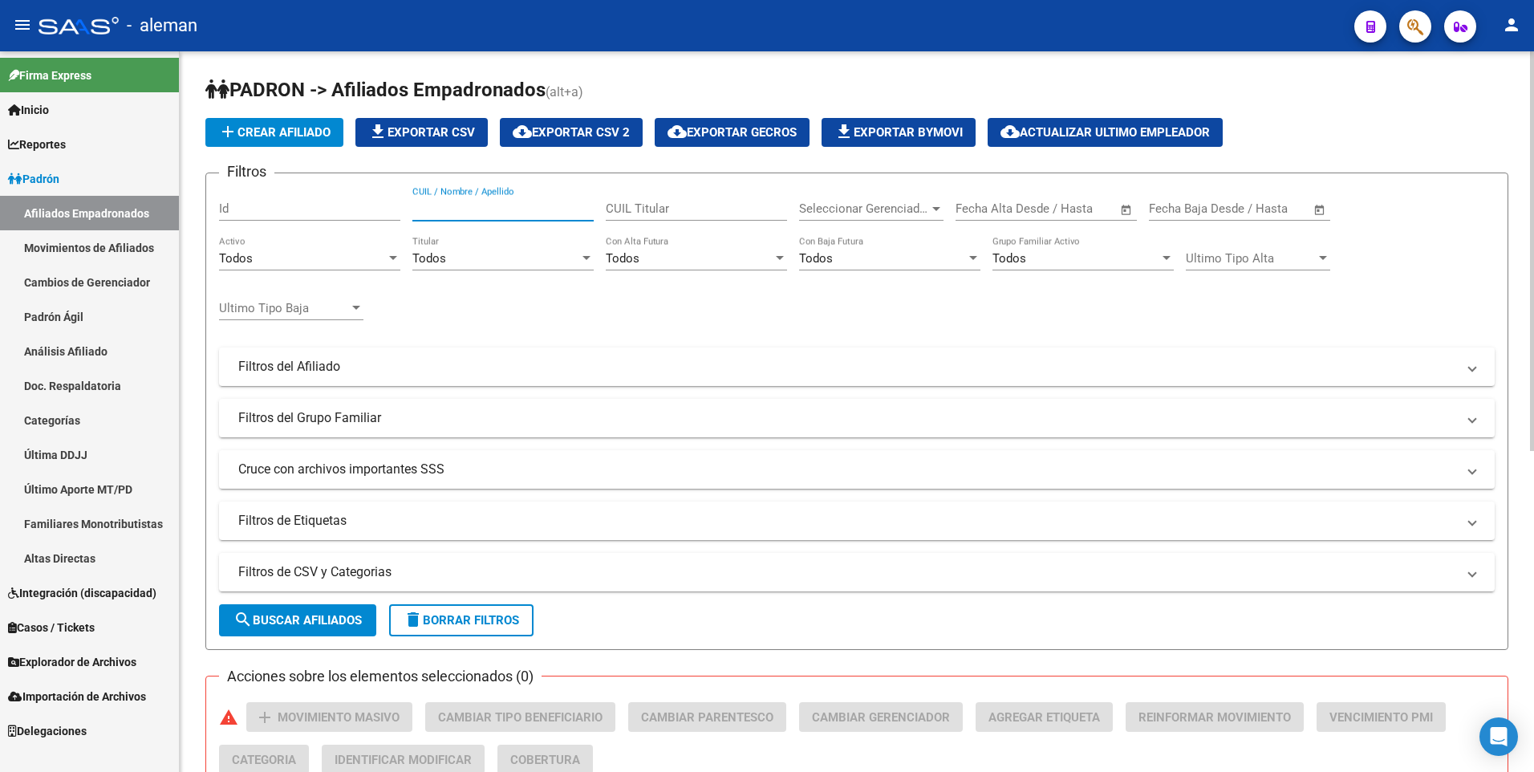
click at [528, 207] on input "CUIL / Nombre / Apellido" at bounding box center [502, 208] width 181 height 14
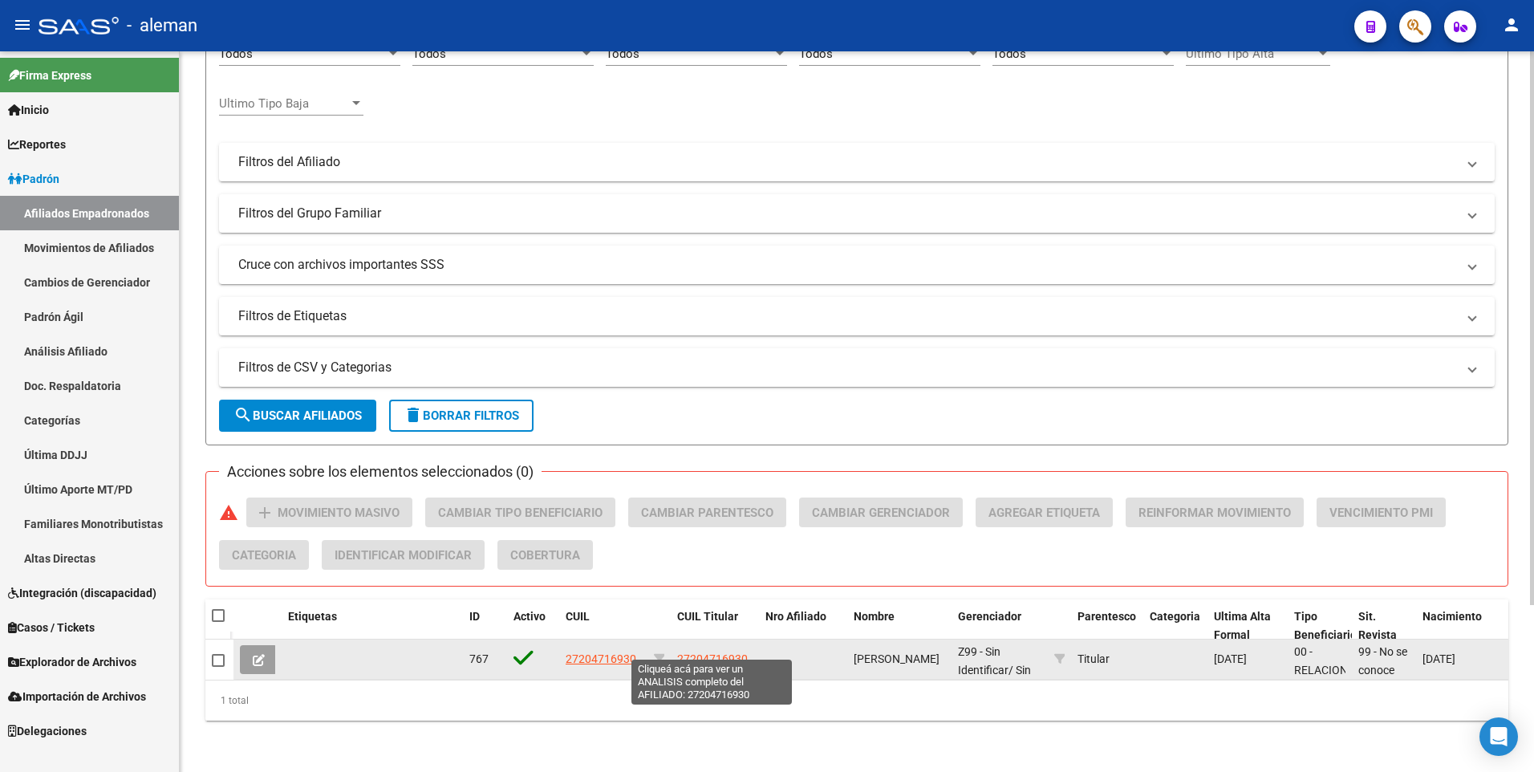
type input "27204716930"
click at [718, 652] on span "27204716930" at bounding box center [712, 658] width 71 height 13
type textarea "27204716930"
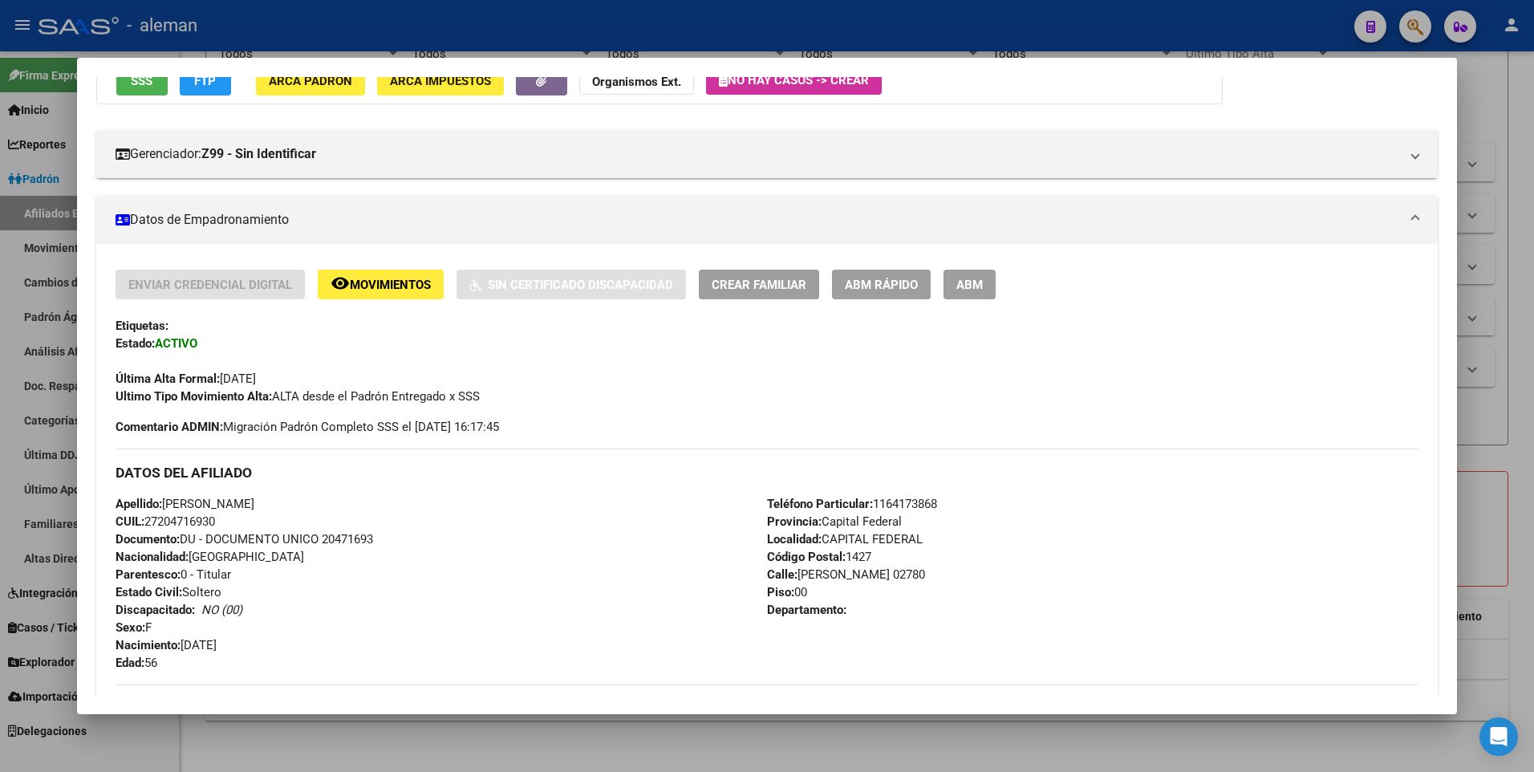
scroll to position [241, 0]
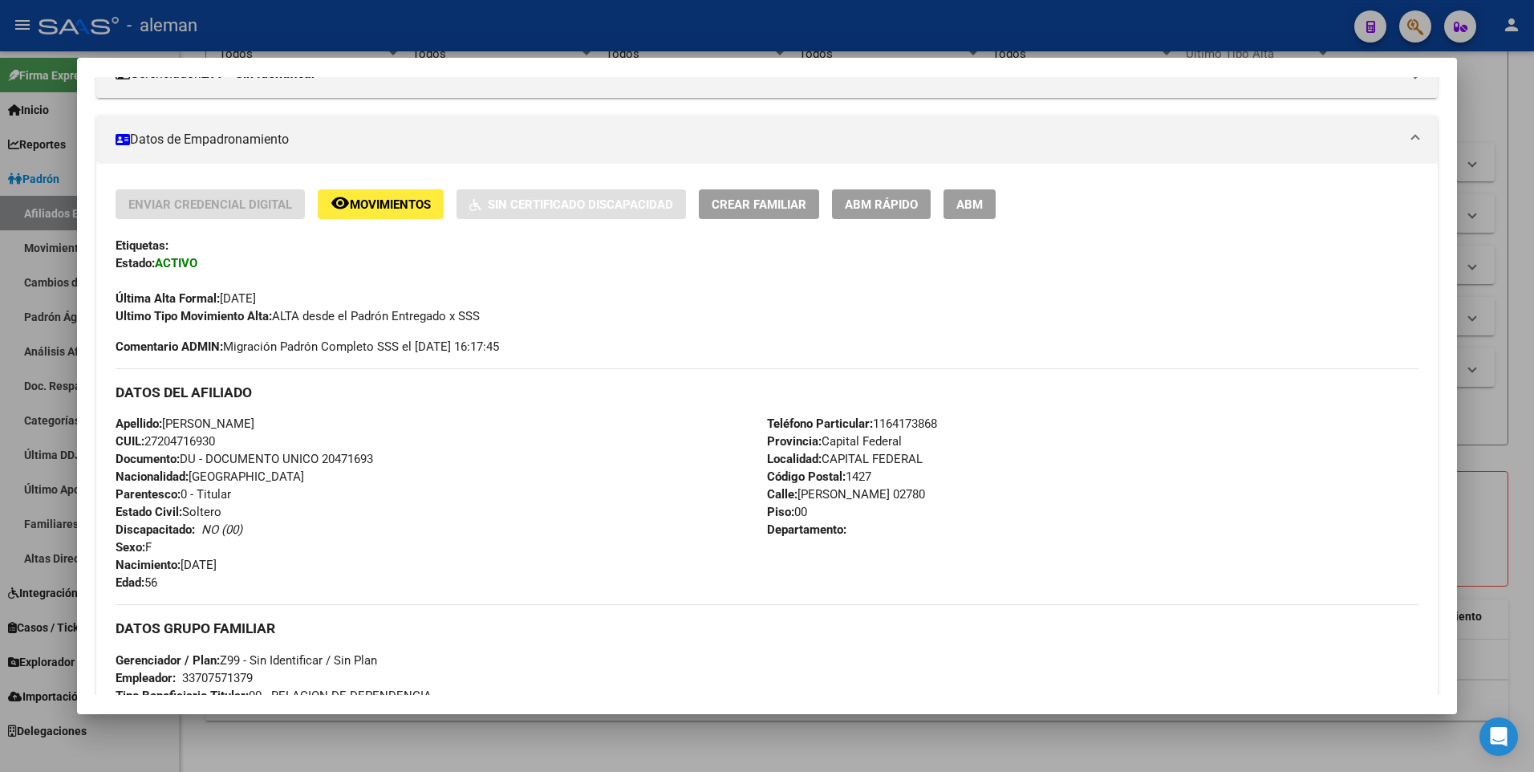
click at [959, 204] on span "ABM" at bounding box center [969, 204] width 26 height 14
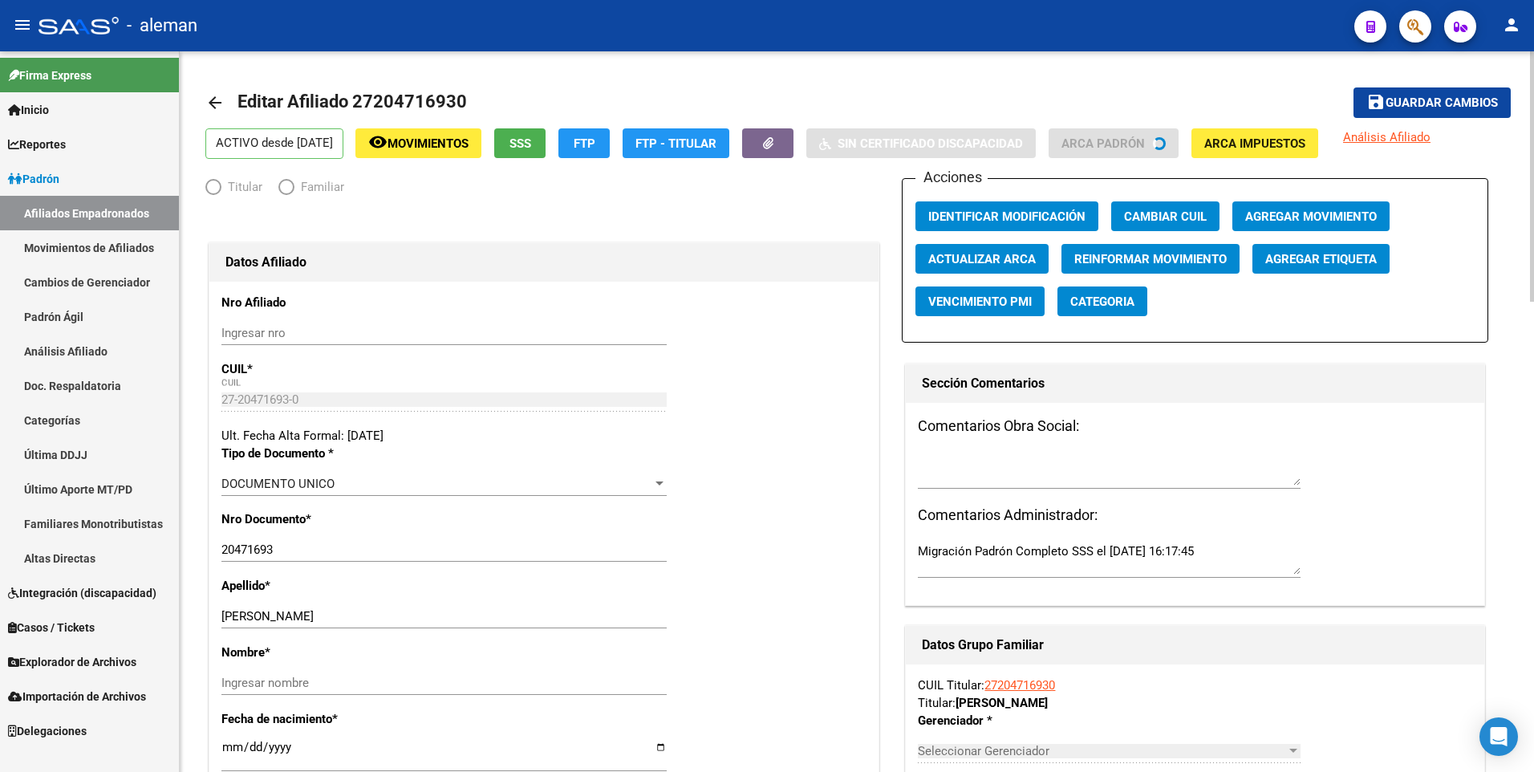
radio input "true"
type input "33-70757137-9"
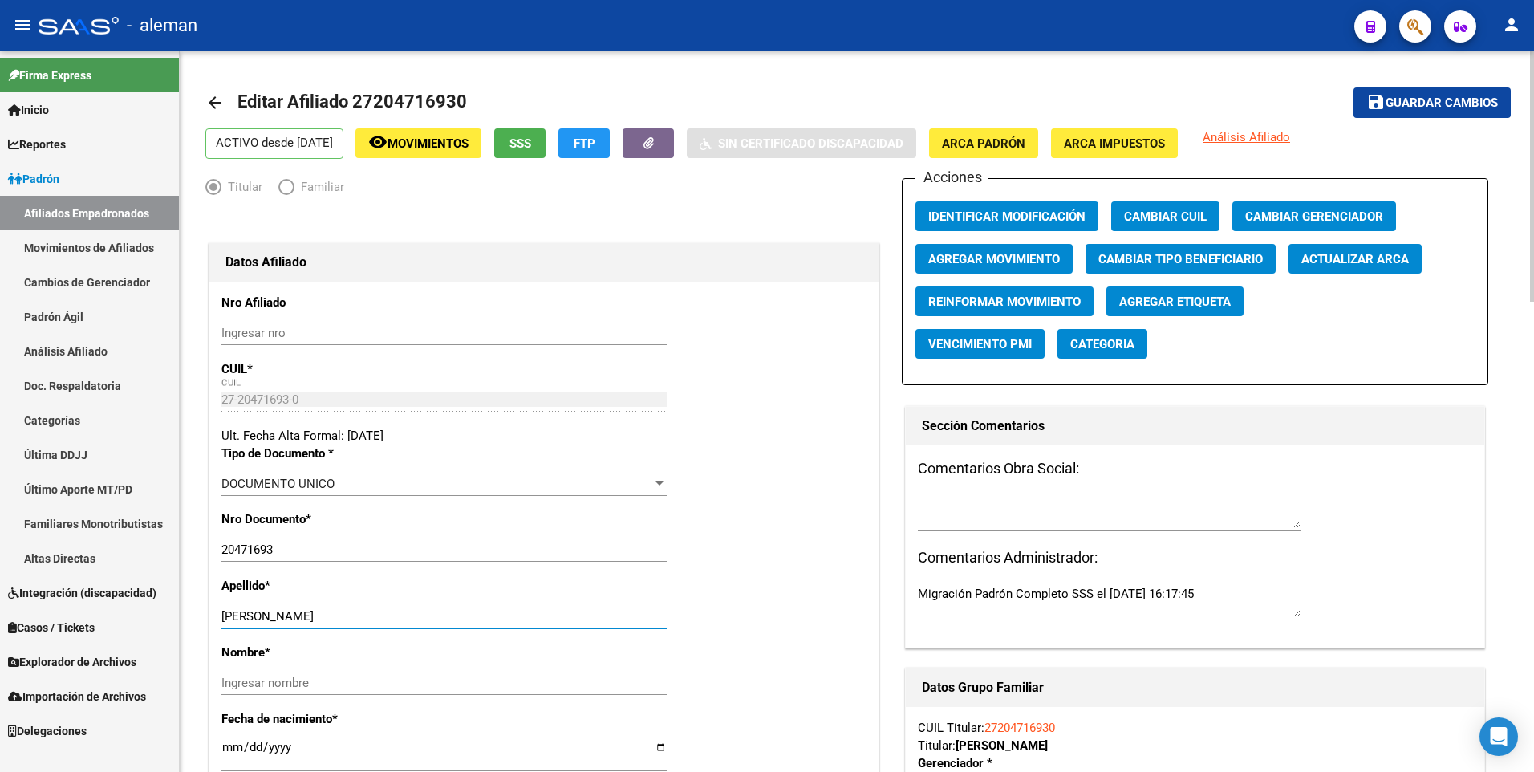
drag, startPoint x: 362, startPoint y: 614, endPoint x: 443, endPoint y: 618, distance: 81.1
click at [443, 618] on input "[PERSON_NAME]" at bounding box center [443, 616] width 445 height 14
type input "[PERSON_NAME],"
click at [391, 679] on input "Ingresar nombre" at bounding box center [443, 682] width 445 height 14
paste input "[PERSON_NAME]"
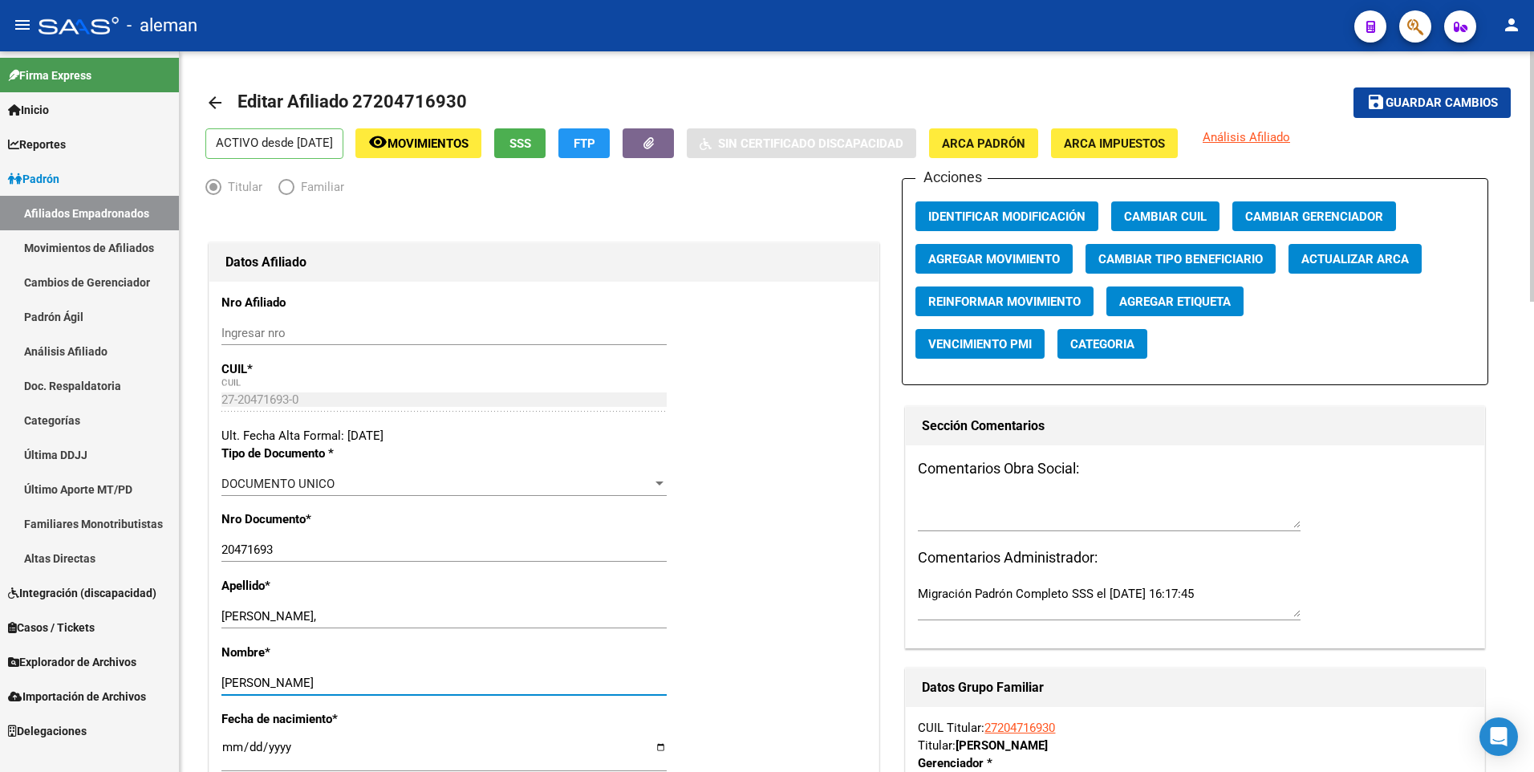
type input "[PERSON_NAME]"
click at [362, 618] on input "[PERSON_NAME]," at bounding box center [443, 616] width 445 height 14
type input "[PERSON_NAME]"
click at [316, 684] on input "[PERSON_NAME]" at bounding box center [443, 682] width 445 height 14
type input "[PERSON_NAME]"
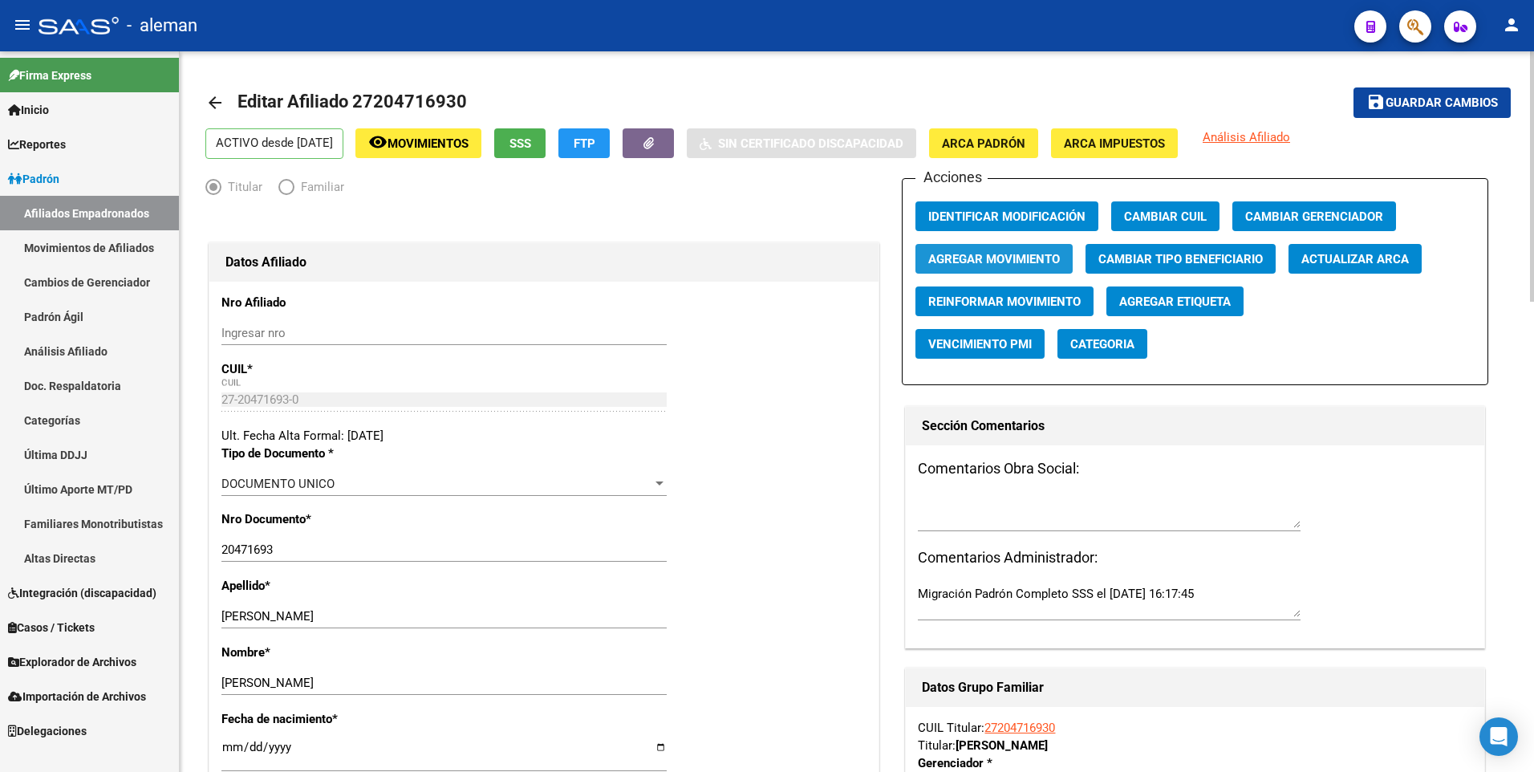
click at [988, 249] on button "Agregar Movimiento" at bounding box center [993, 259] width 157 height 30
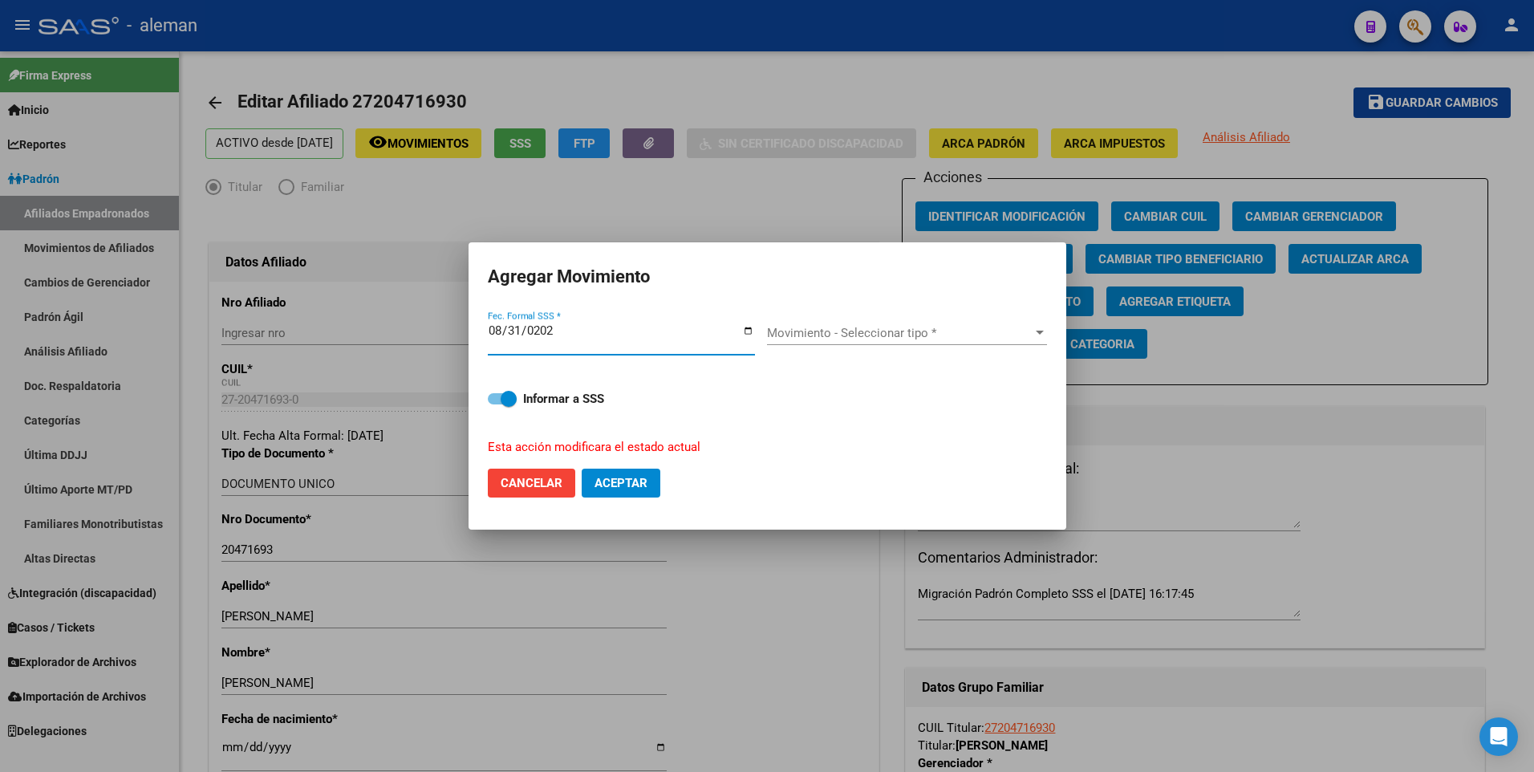
type input "[DATE]"
click at [874, 330] on span "Movimiento - Seleccionar tipo *" at bounding box center [900, 333] width 266 height 14
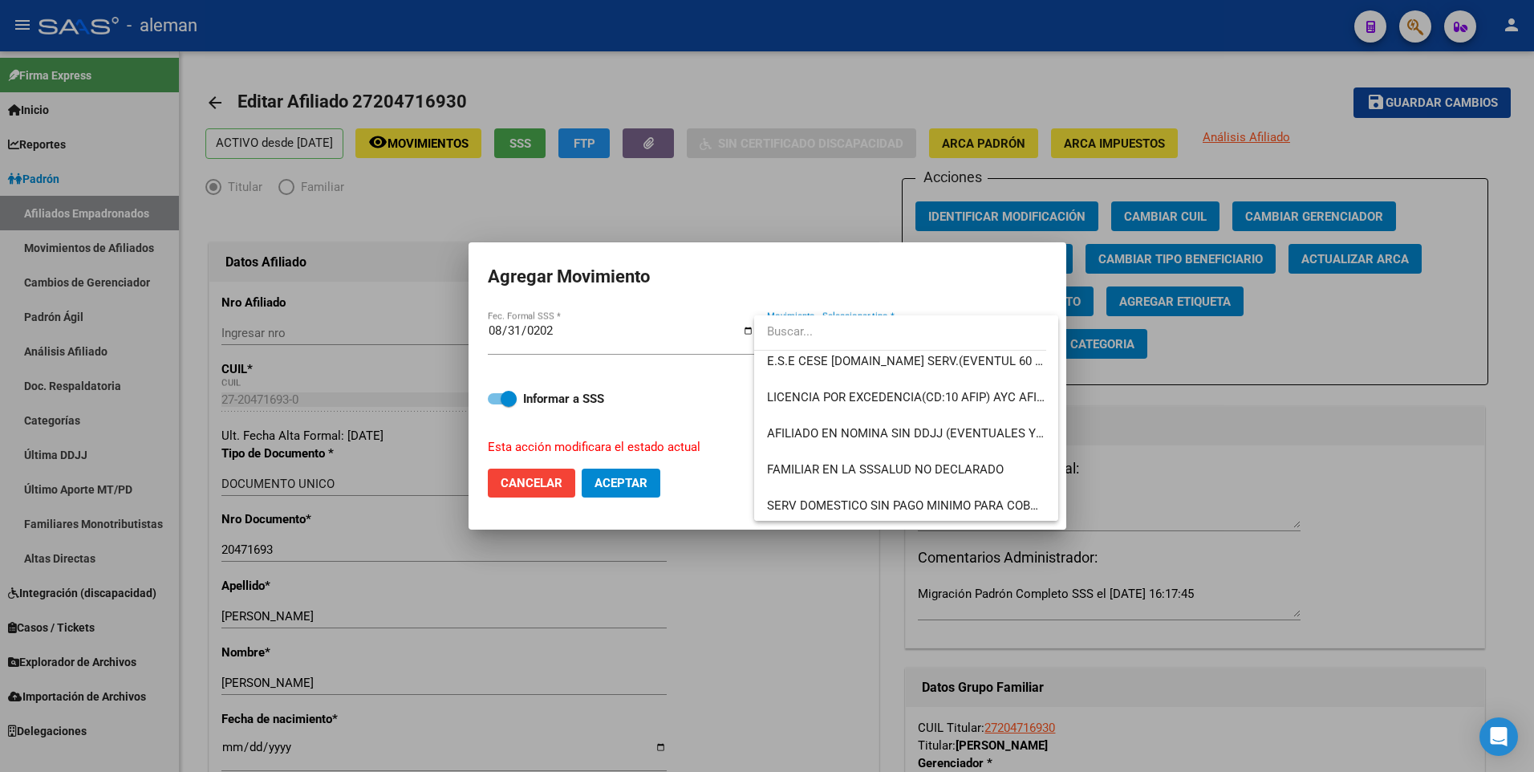
scroll to position [1166, 0]
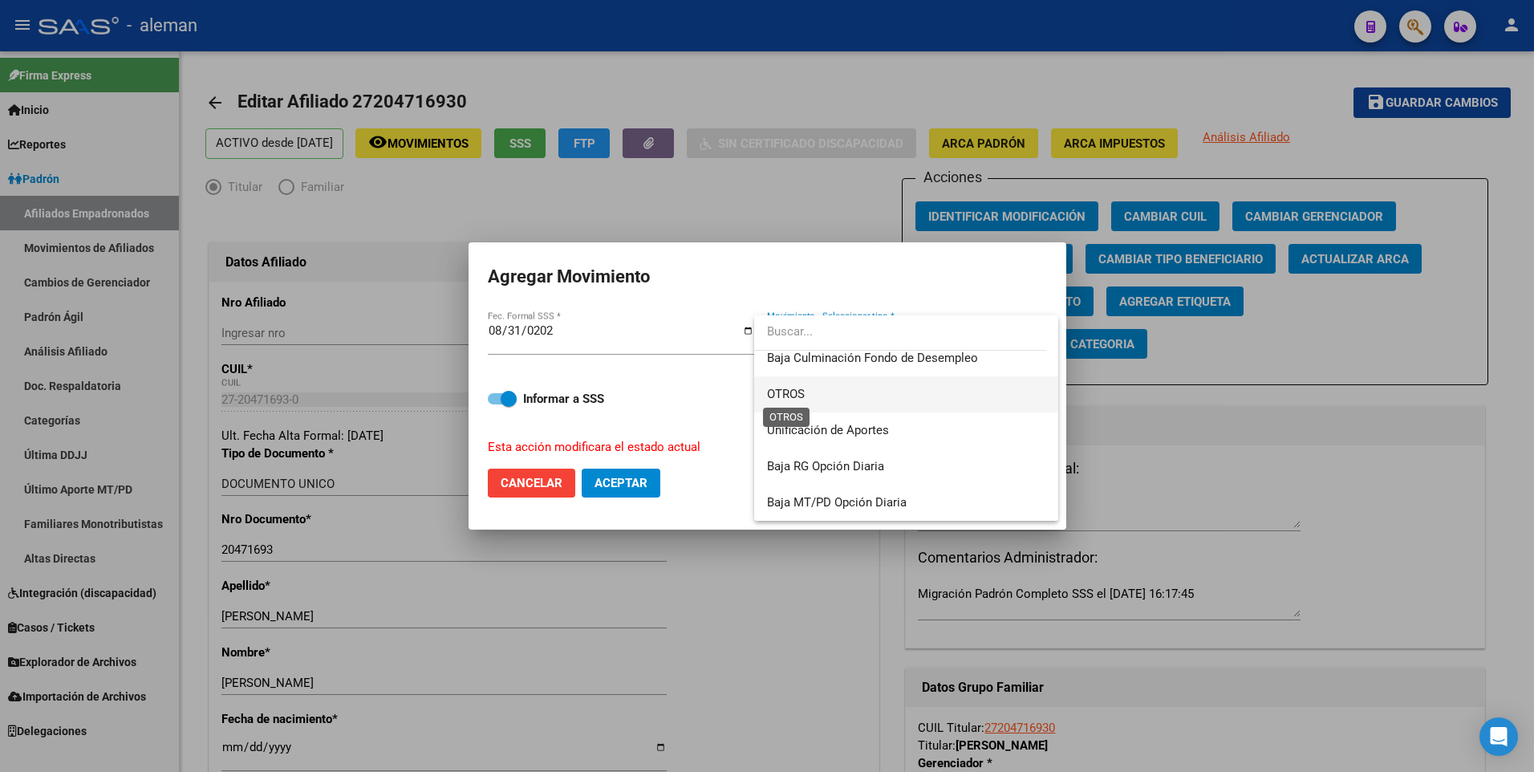
click at [799, 387] on span "OTROS" at bounding box center [786, 394] width 38 height 14
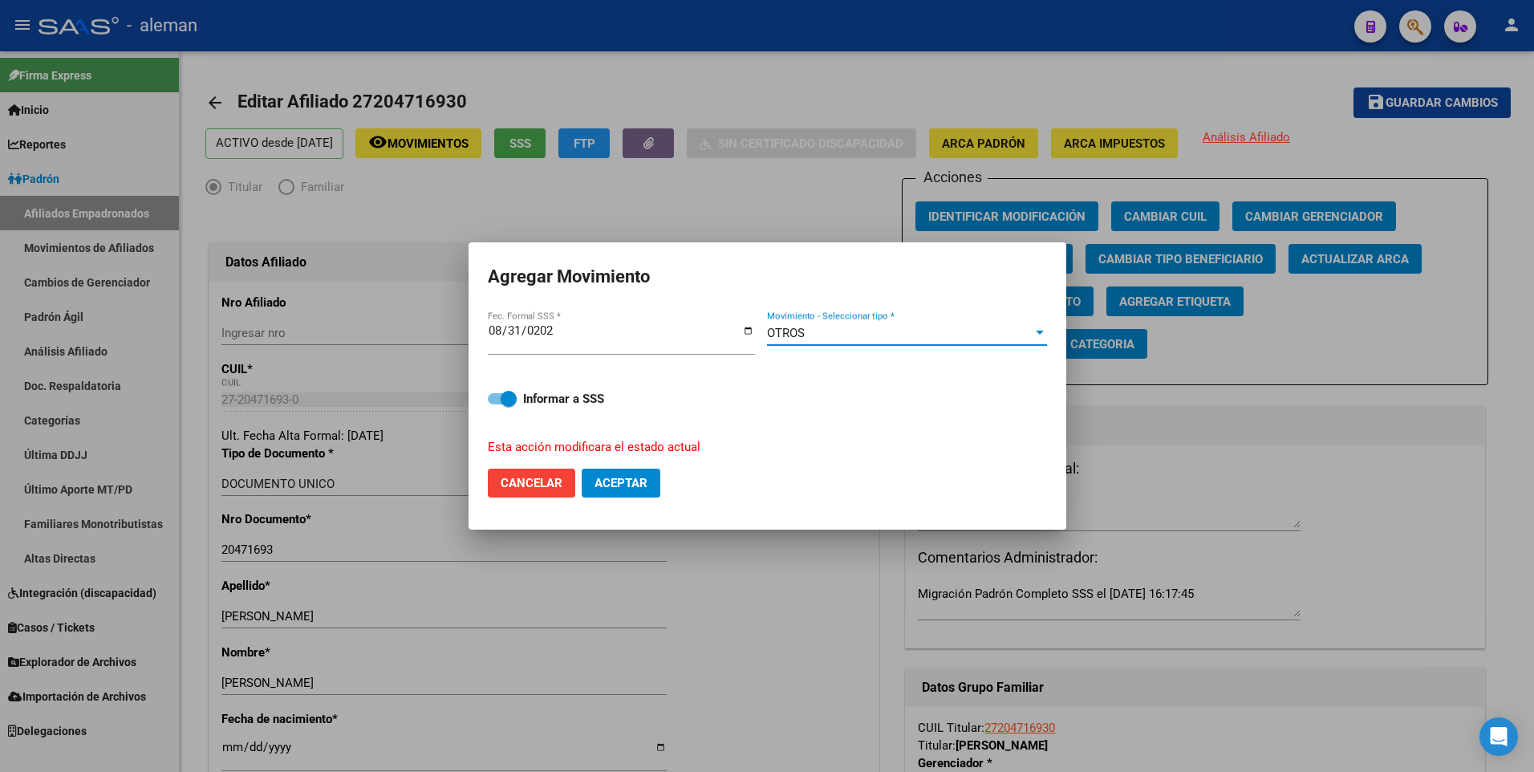
click at [608, 490] on span "Aceptar" at bounding box center [620, 483] width 53 height 14
checkbox input "false"
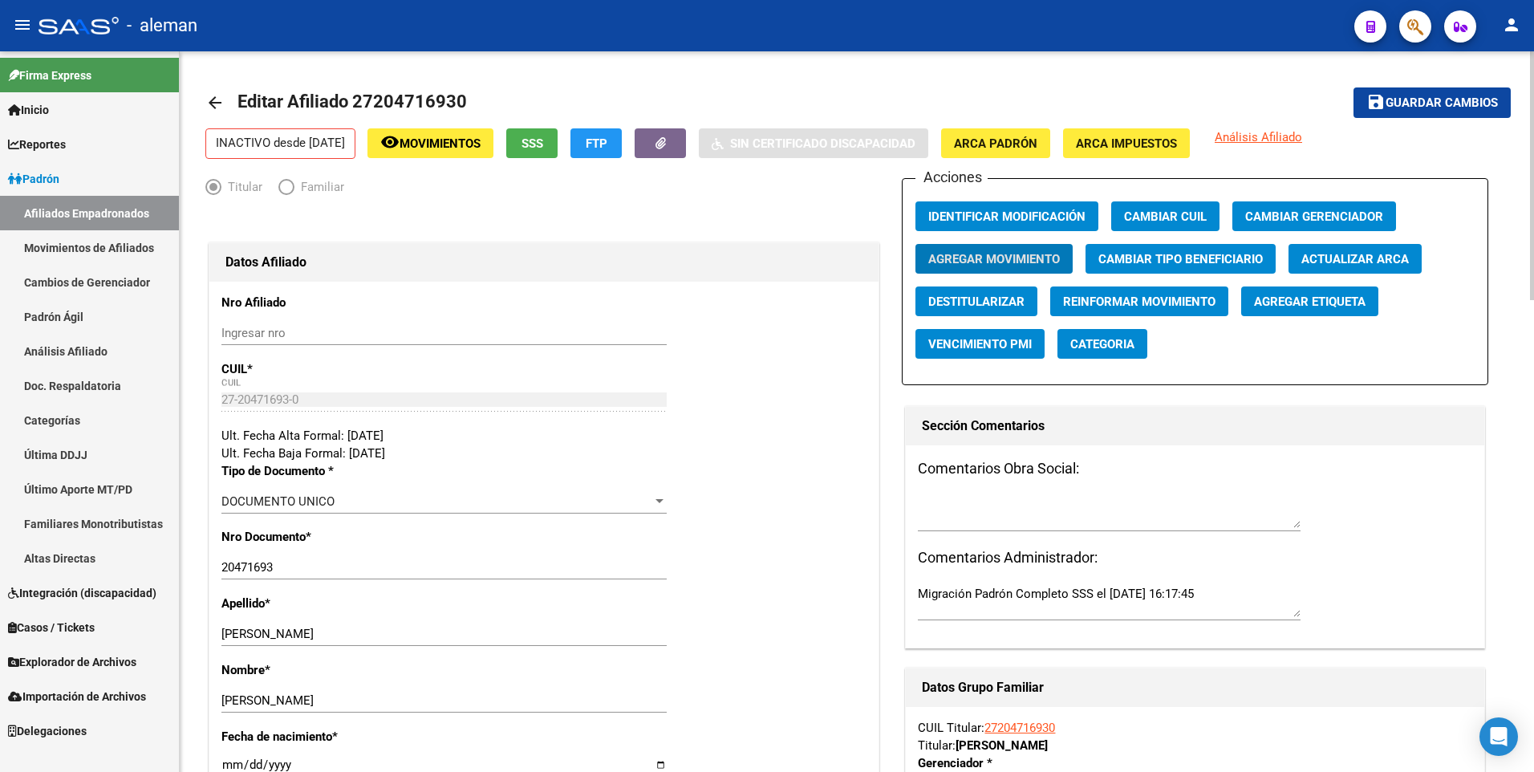
click at [955, 263] on span "Agregar Movimiento" at bounding box center [994, 259] width 132 height 14
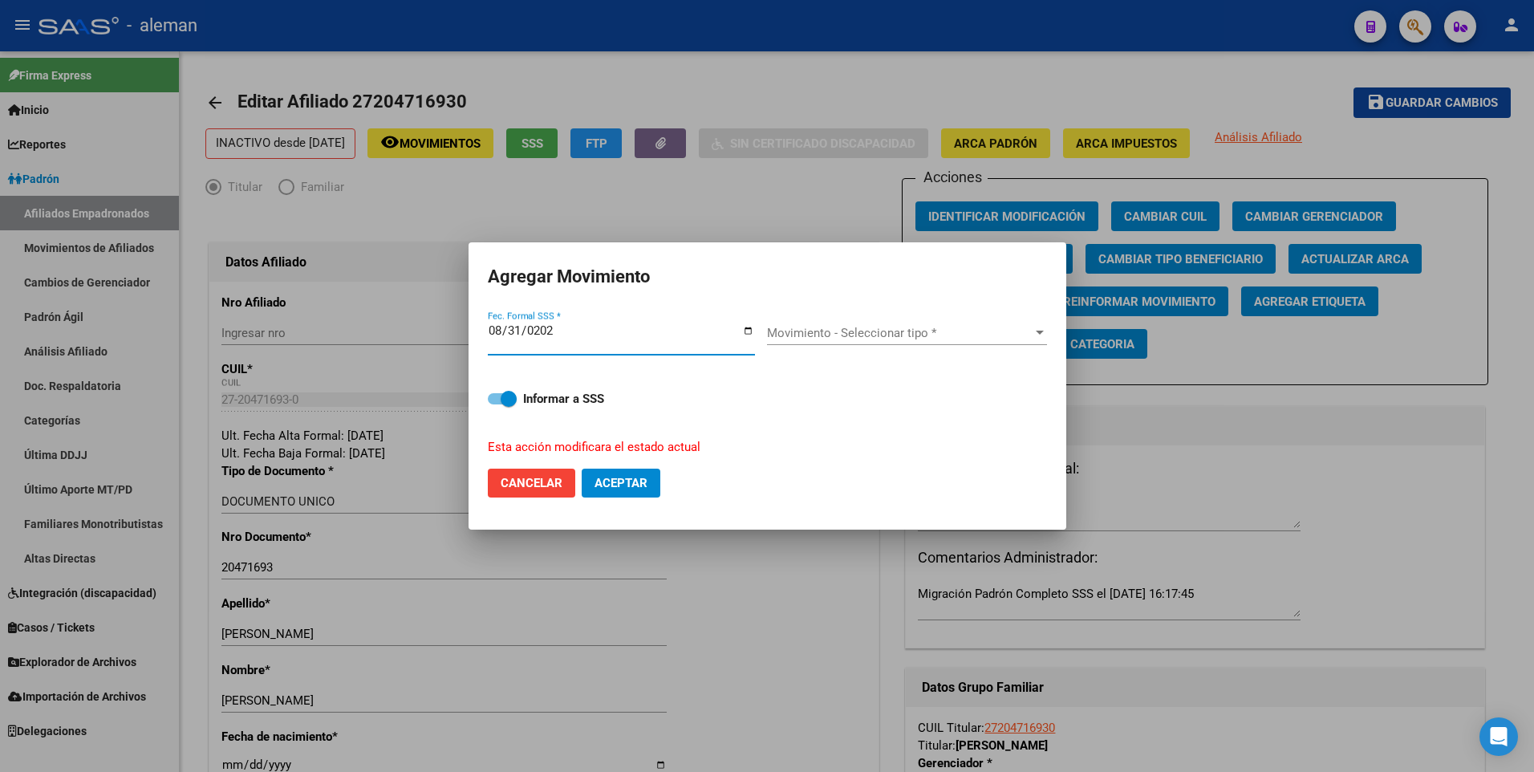
type input "[DATE]"
click at [833, 326] on span "Movimiento - Seleccionar tipo *" at bounding box center [900, 333] width 266 height 14
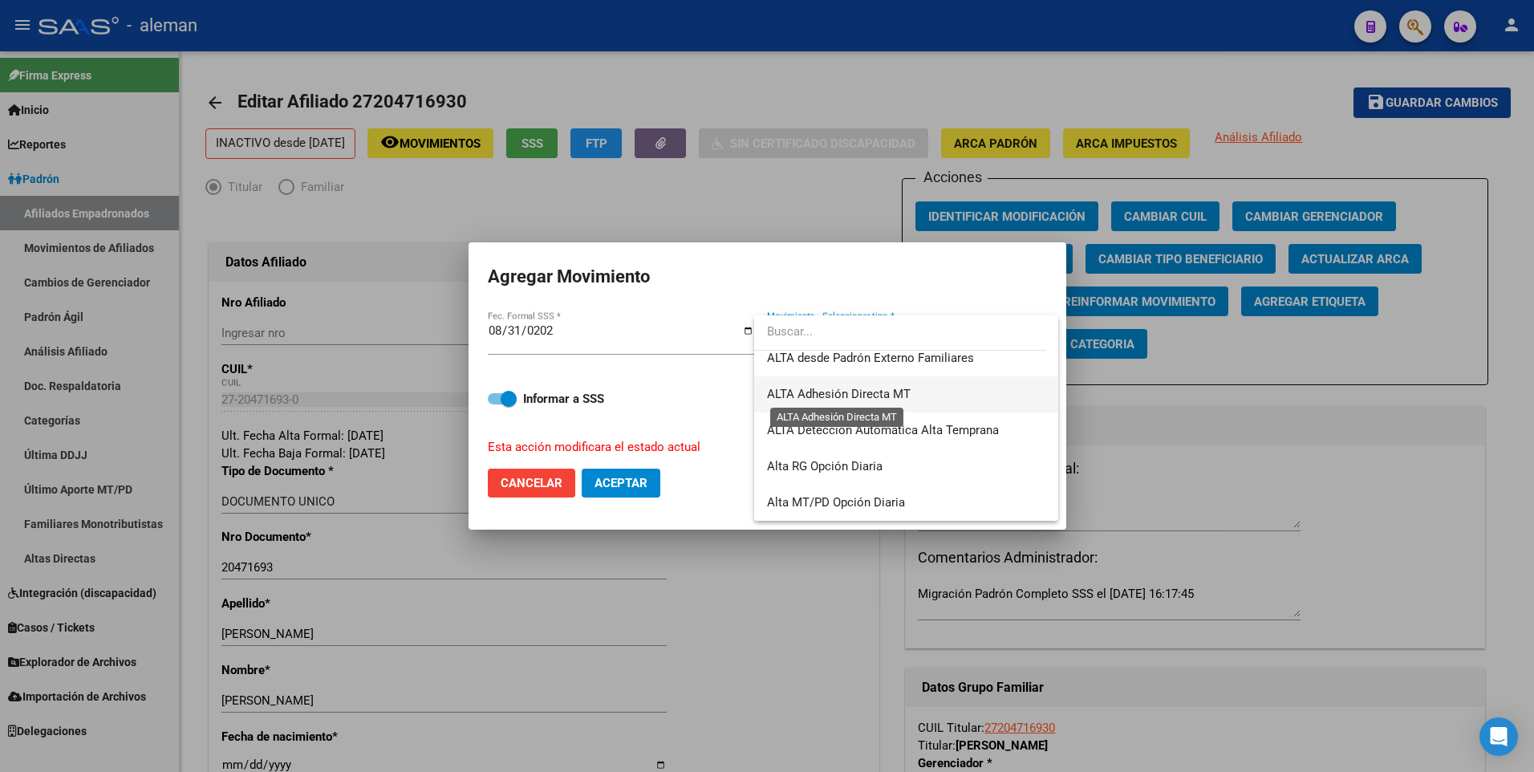
scroll to position [71, 0]
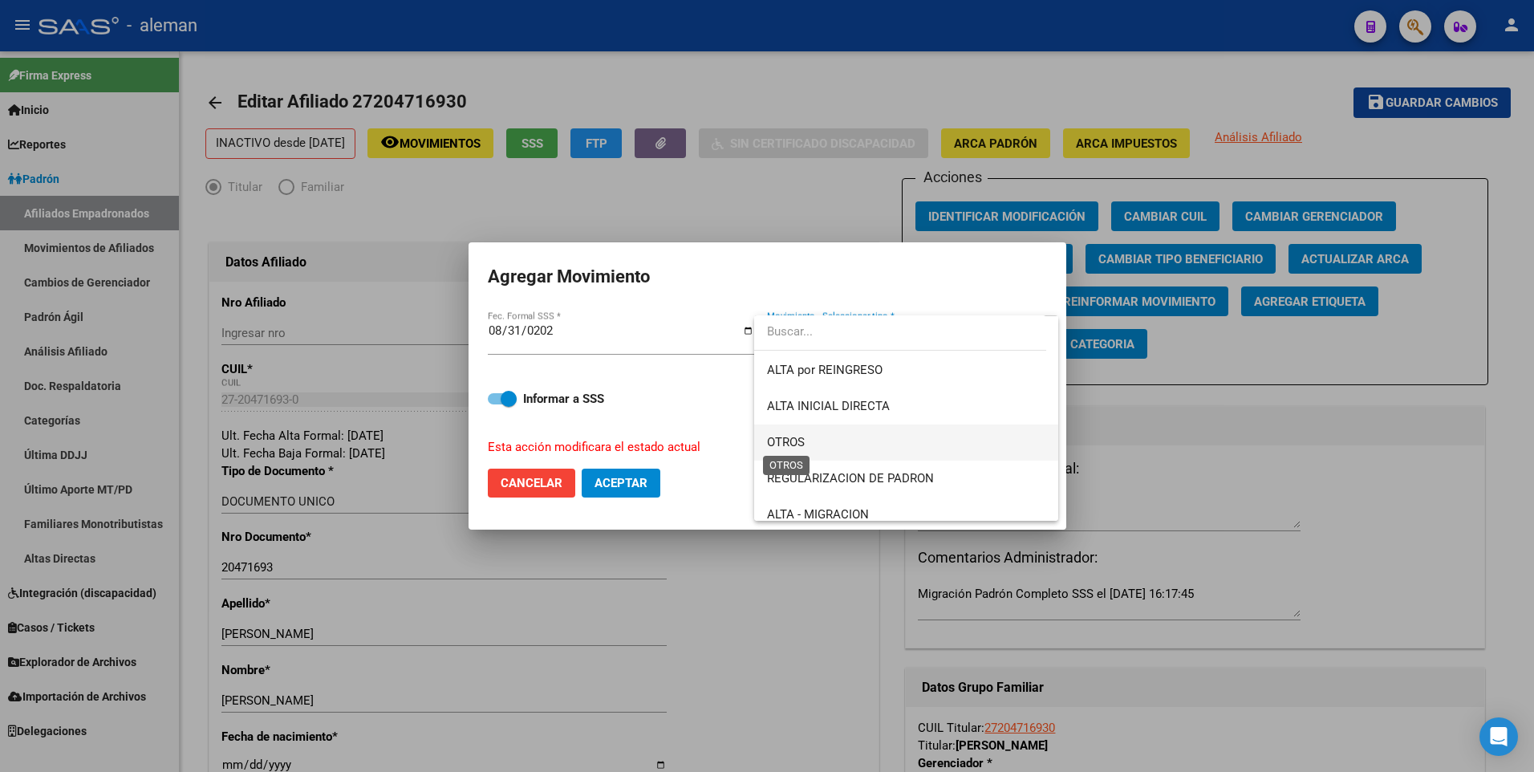
click at [793, 445] on span "OTROS" at bounding box center [786, 442] width 38 height 14
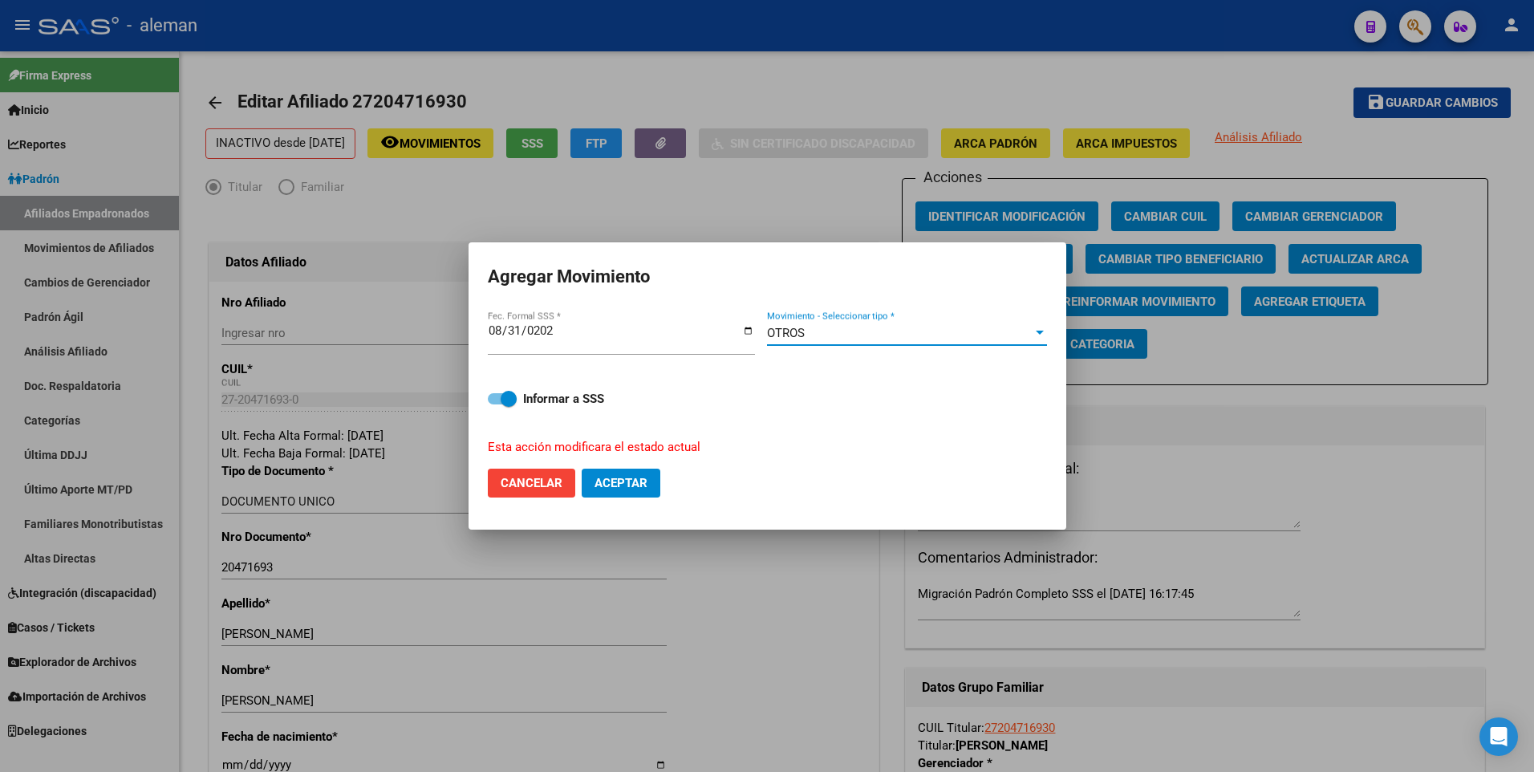
click at [611, 482] on span "Aceptar" at bounding box center [620, 483] width 53 height 14
checkbox input "false"
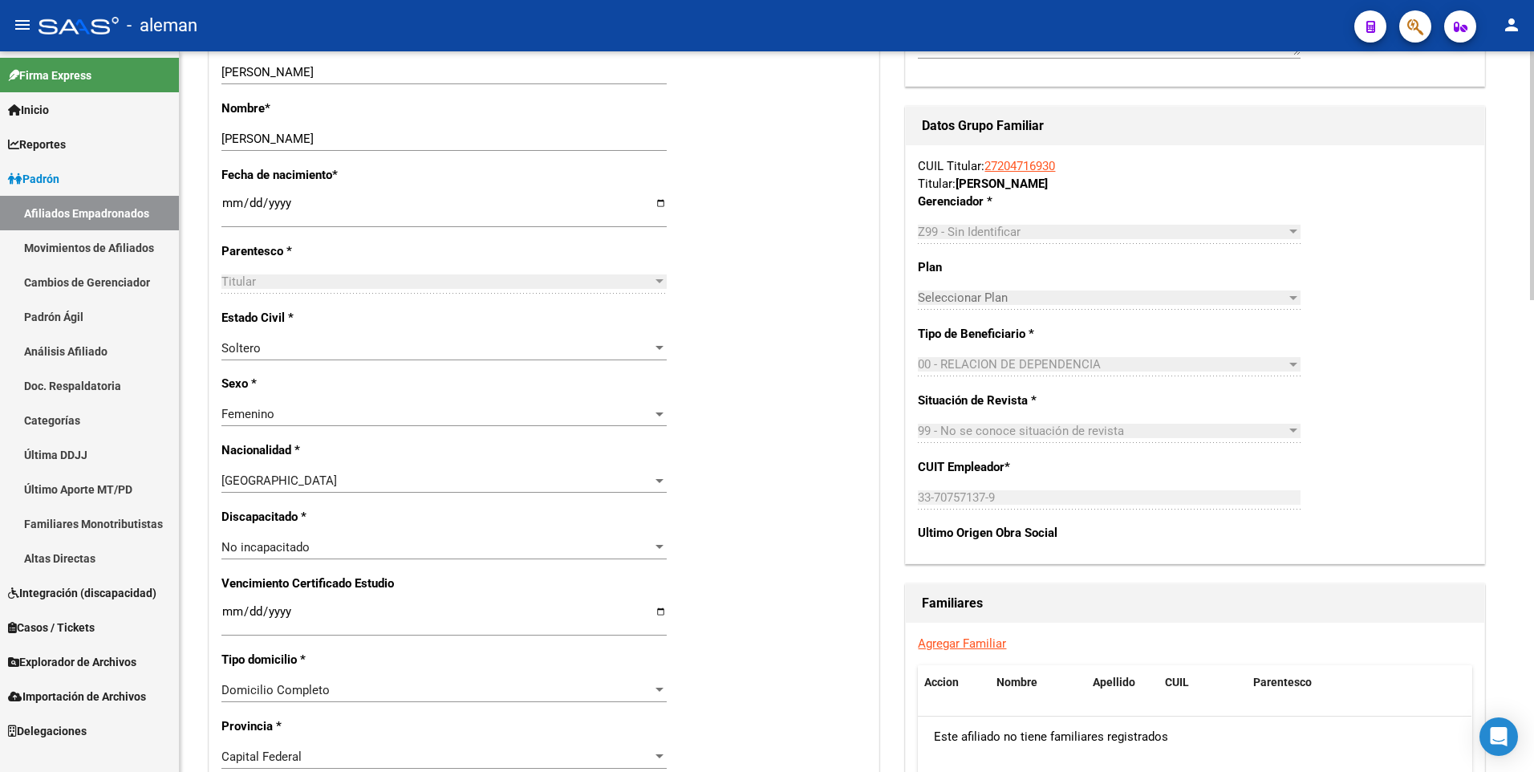
scroll to position [0, 0]
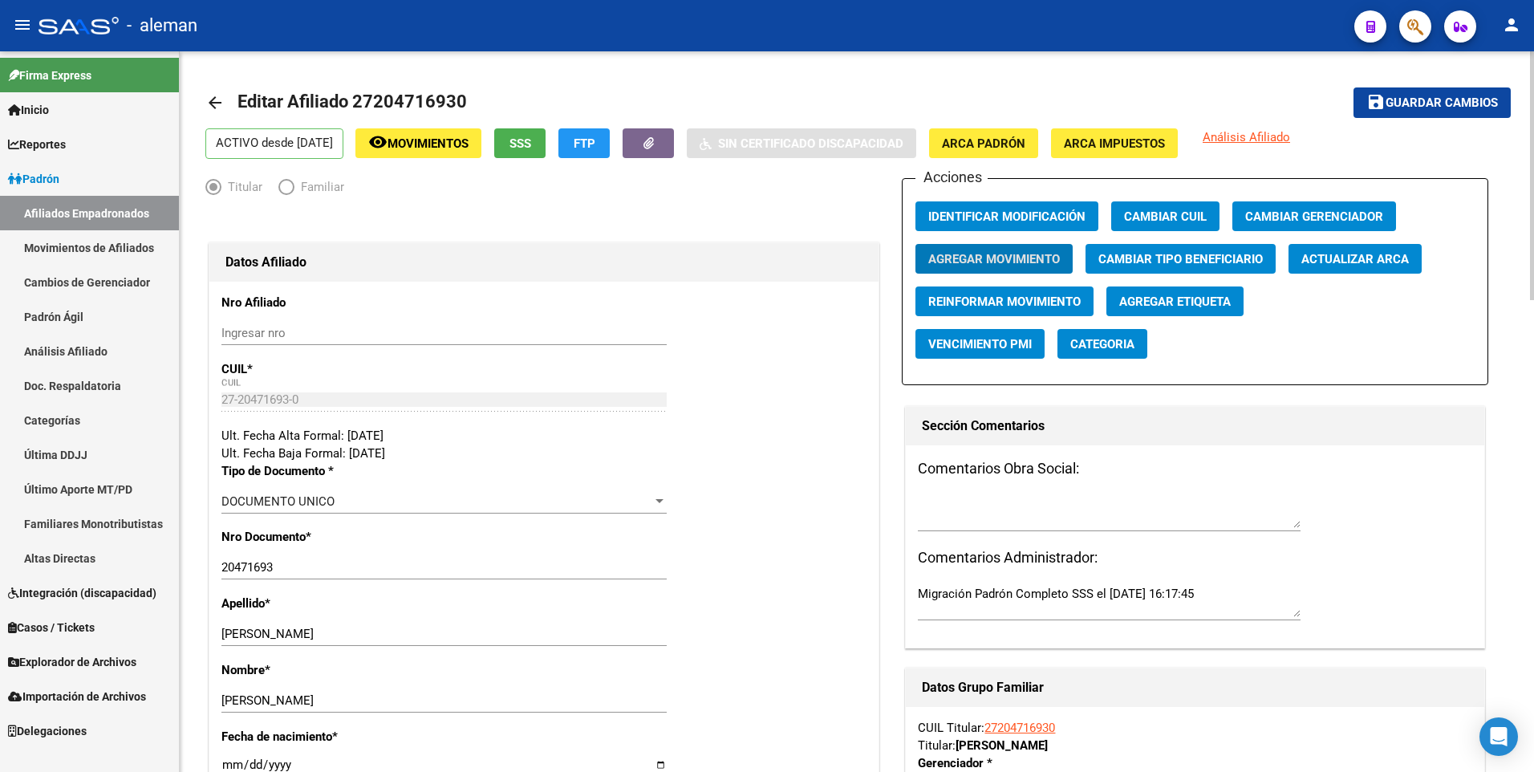
click at [468, 142] on span "Movimientos" at bounding box center [427, 143] width 81 height 14
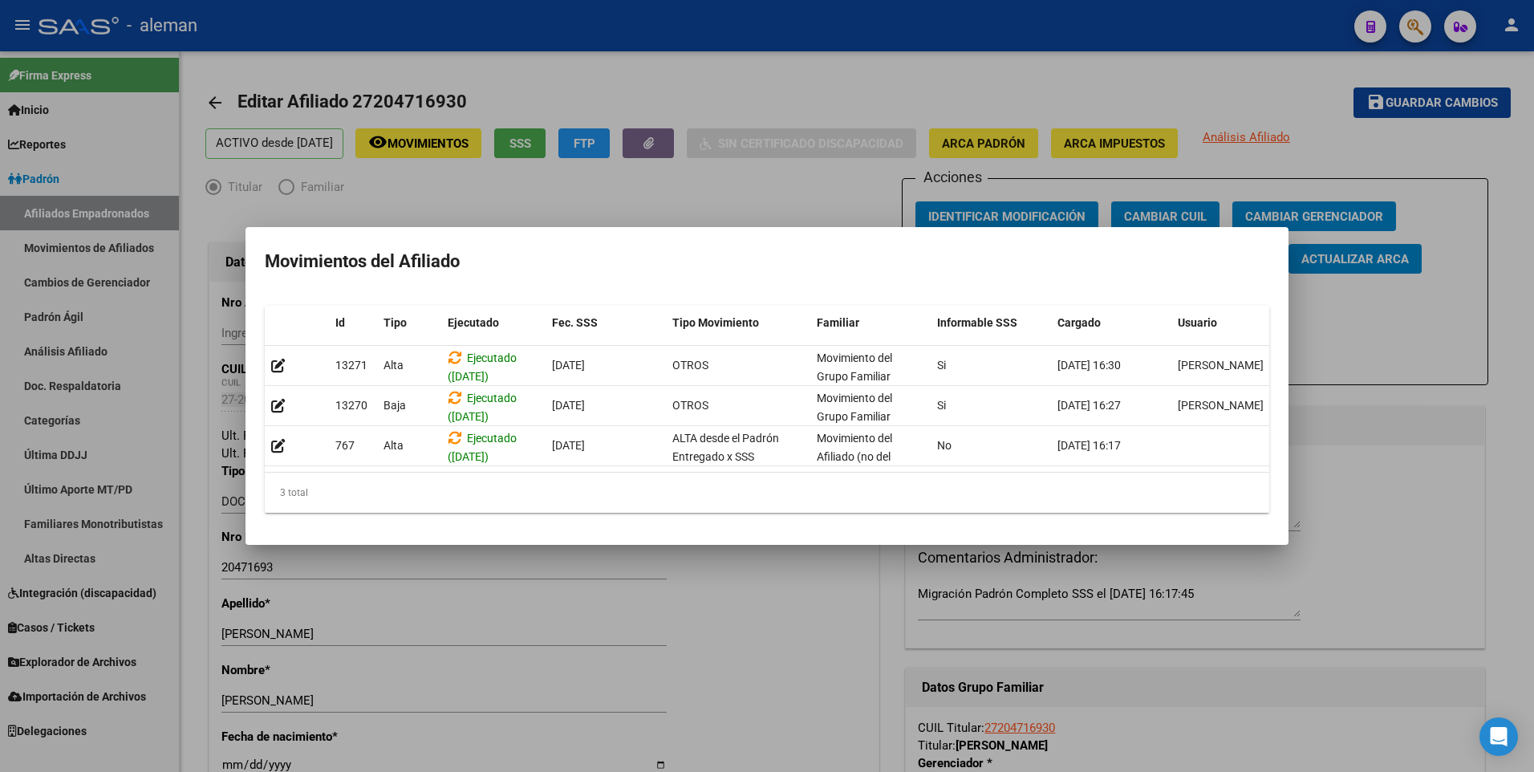
click at [655, 207] on div at bounding box center [767, 386] width 1534 height 772
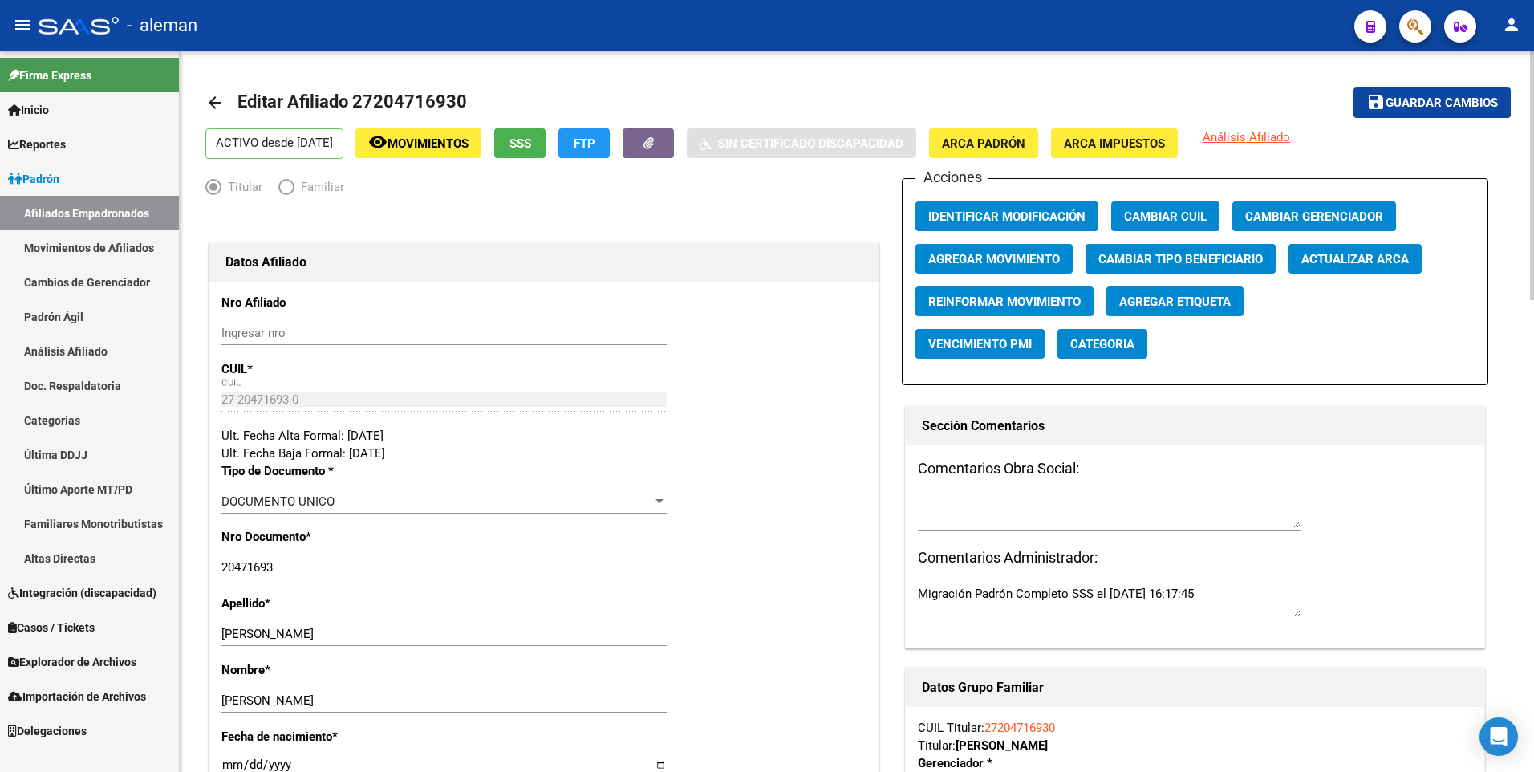
click at [659, 205] on div at bounding box center [543, 221] width 677 height 35
click at [430, 142] on span "Movimientos" at bounding box center [427, 143] width 81 height 14
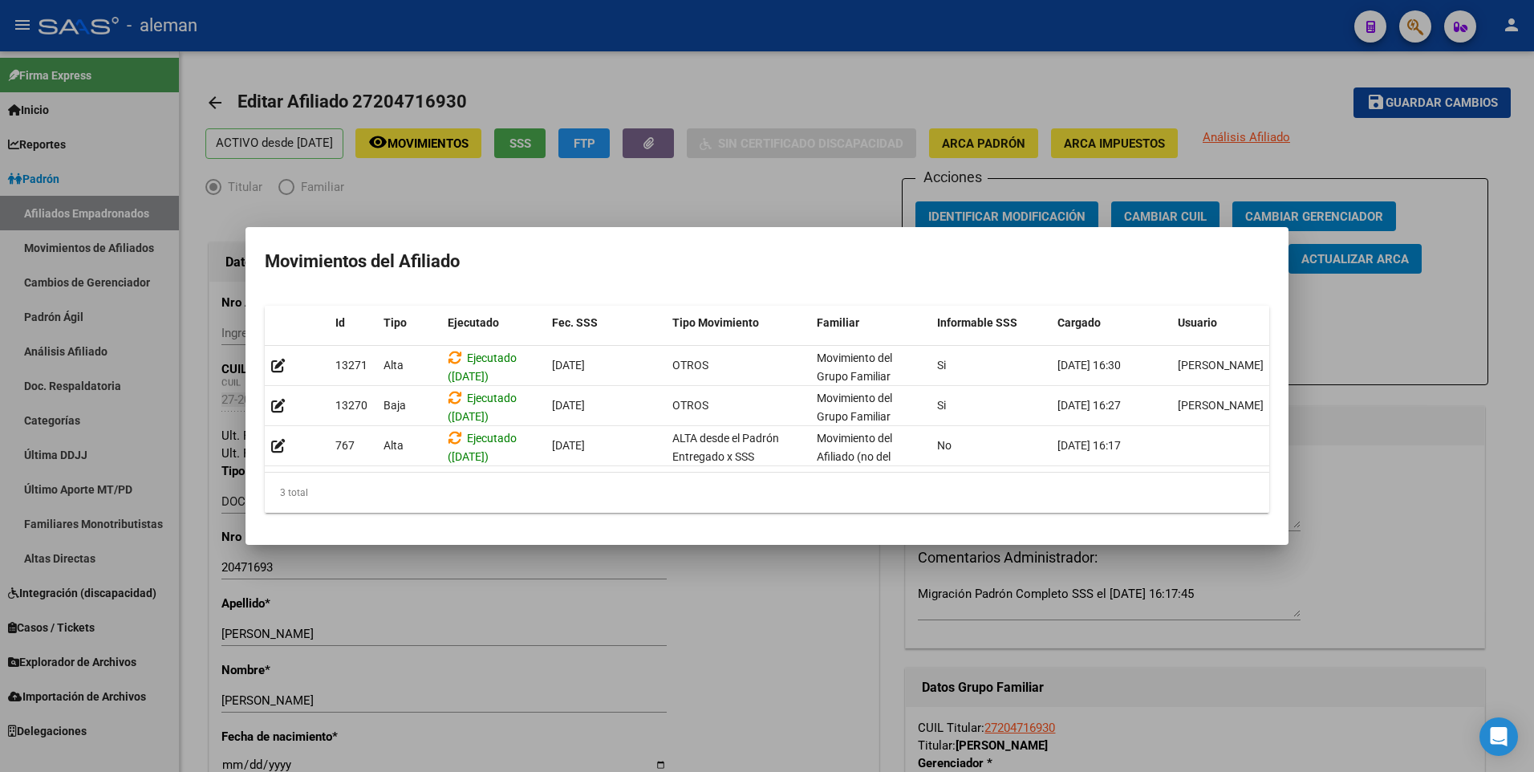
click at [608, 189] on div at bounding box center [767, 386] width 1534 height 772
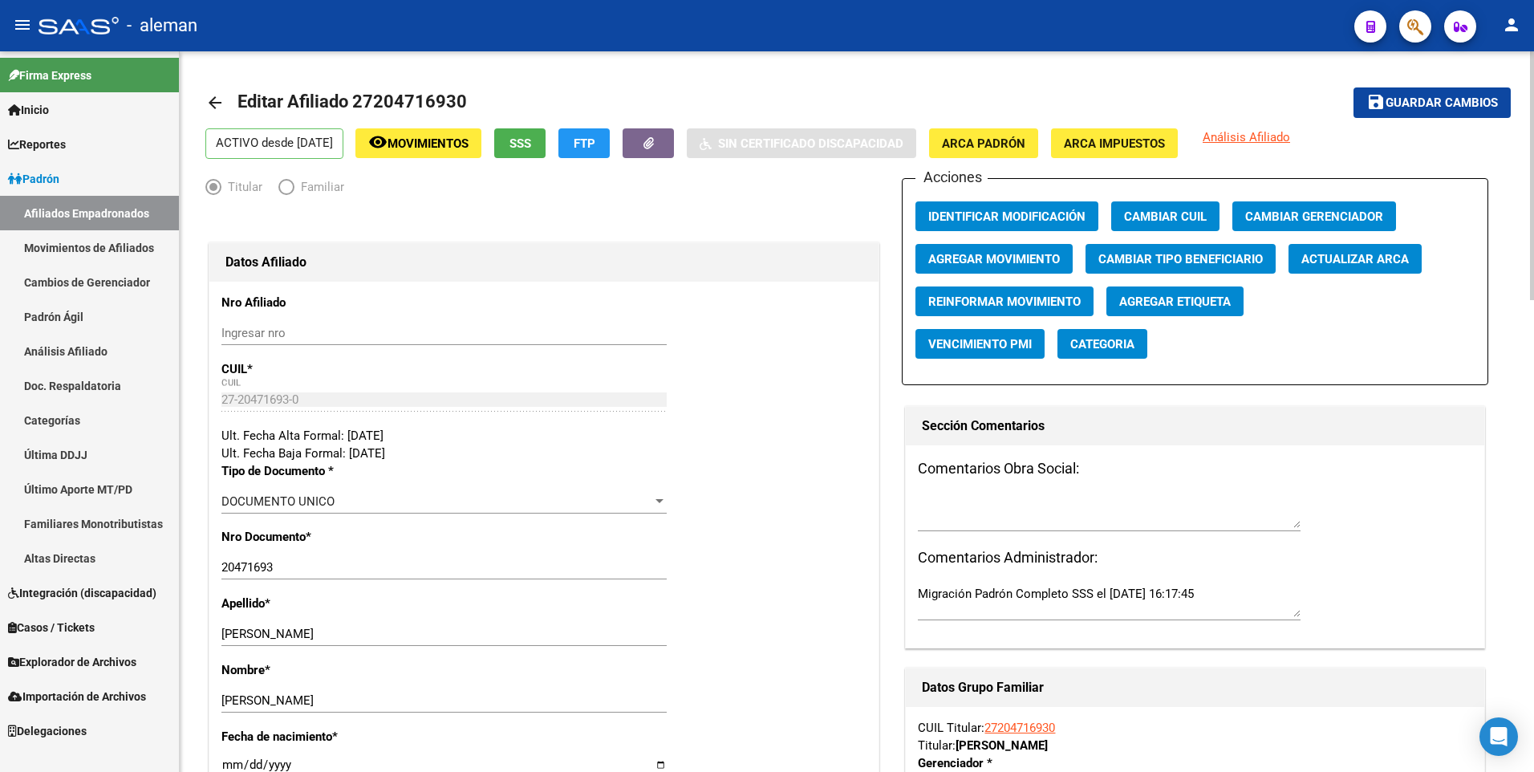
click at [218, 103] on mat-icon "arrow_back" at bounding box center [214, 102] width 19 height 19
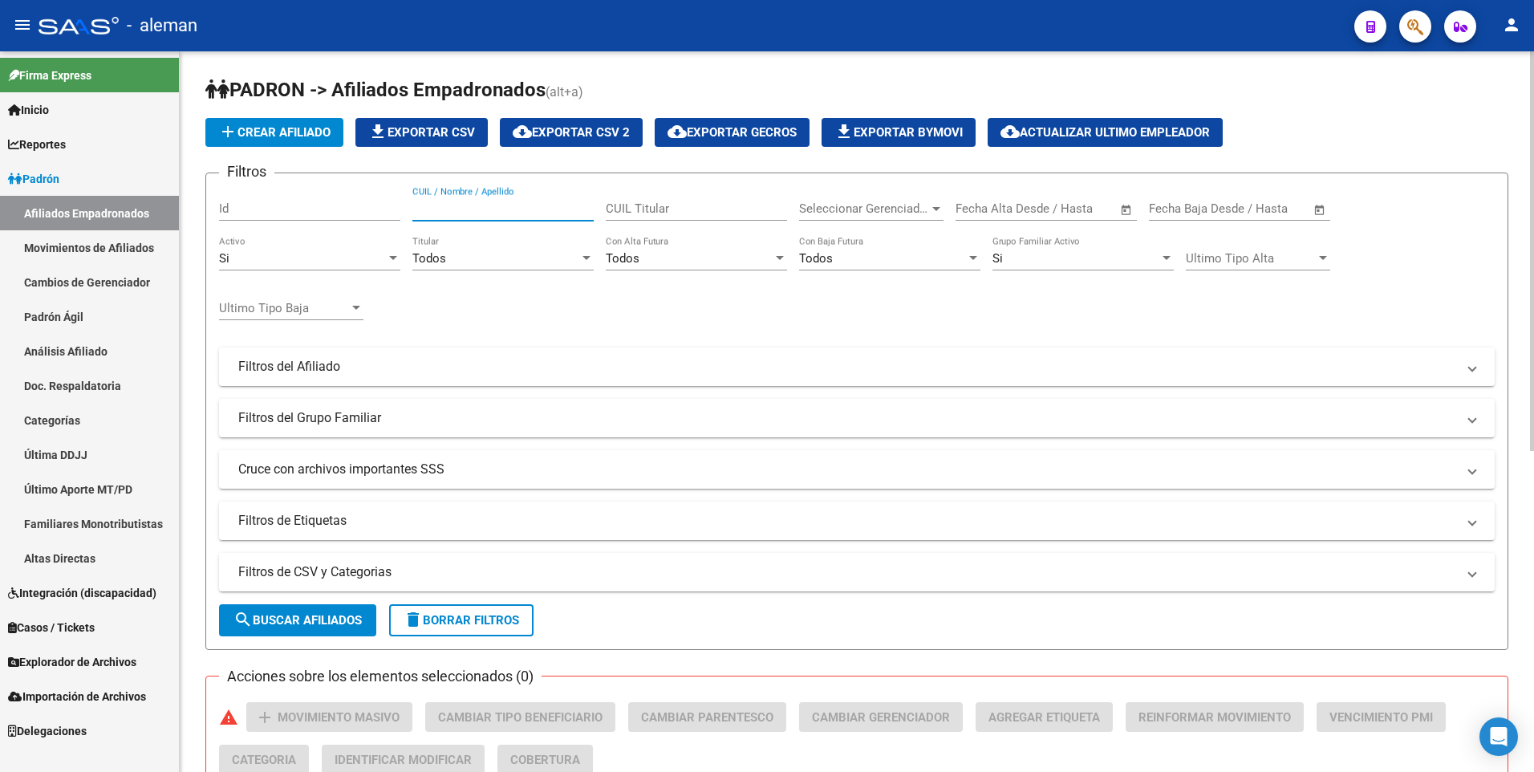
click at [495, 206] on input "CUIL / Nombre / Apellido" at bounding box center [502, 208] width 181 height 14
click at [361, 253] on div "Si" at bounding box center [302, 258] width 167 height 14
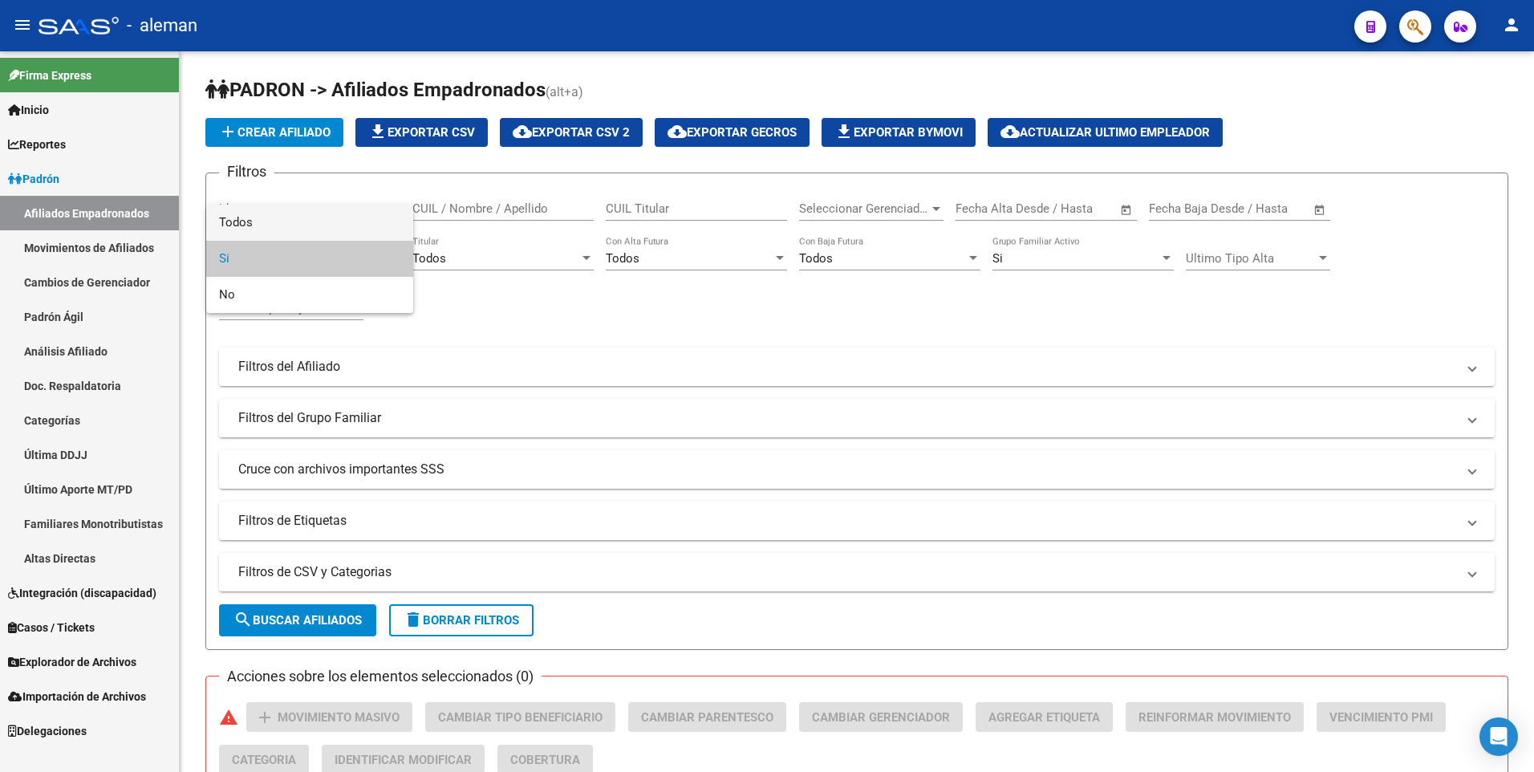
click at [351, 222] on span "Todos" at bounding box center [309, 223] width 181 height 36
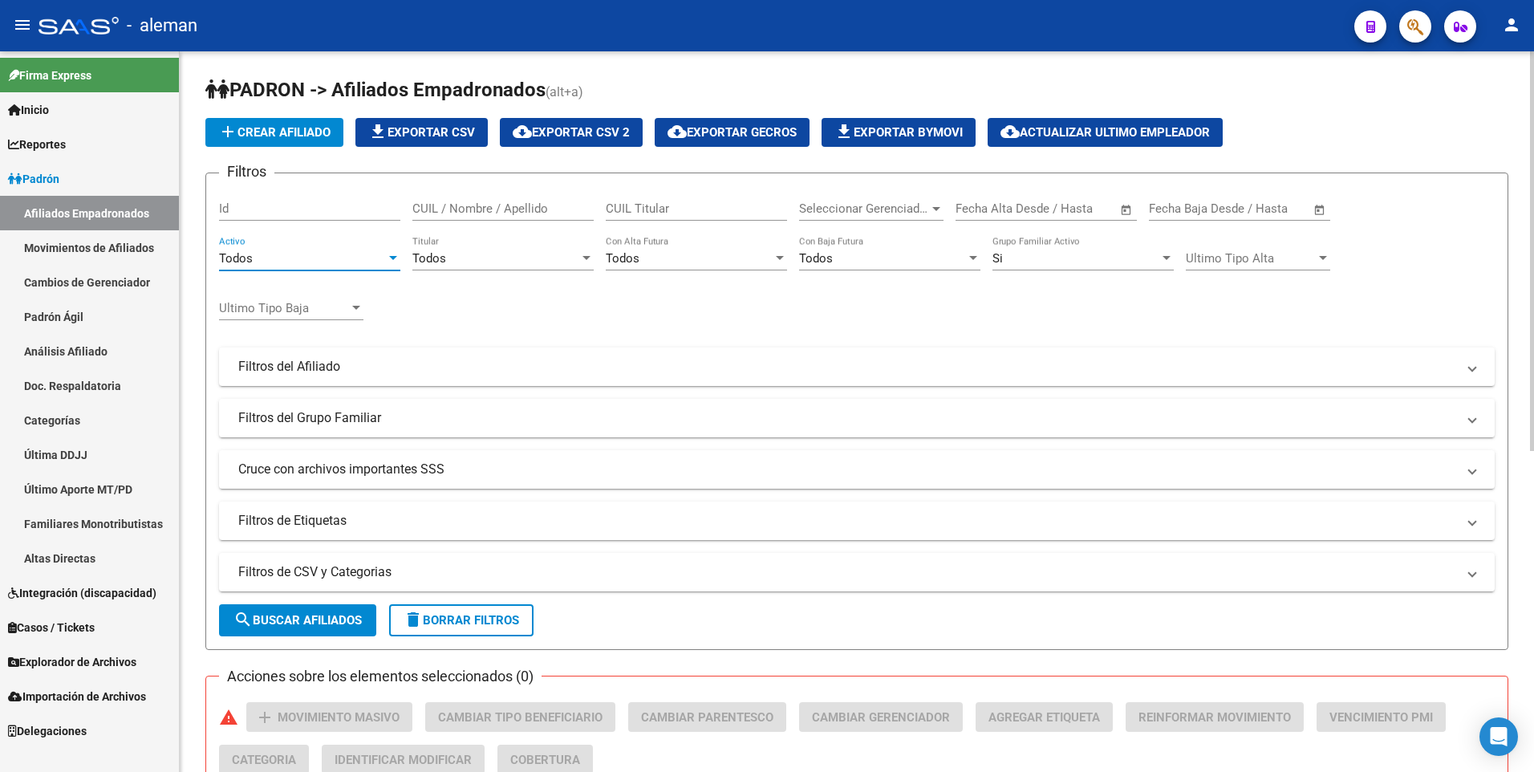
click at [1046, 248] on div "Si Grupo Familiar Activo" at bounding box center [1082, 253] width 181 height 34
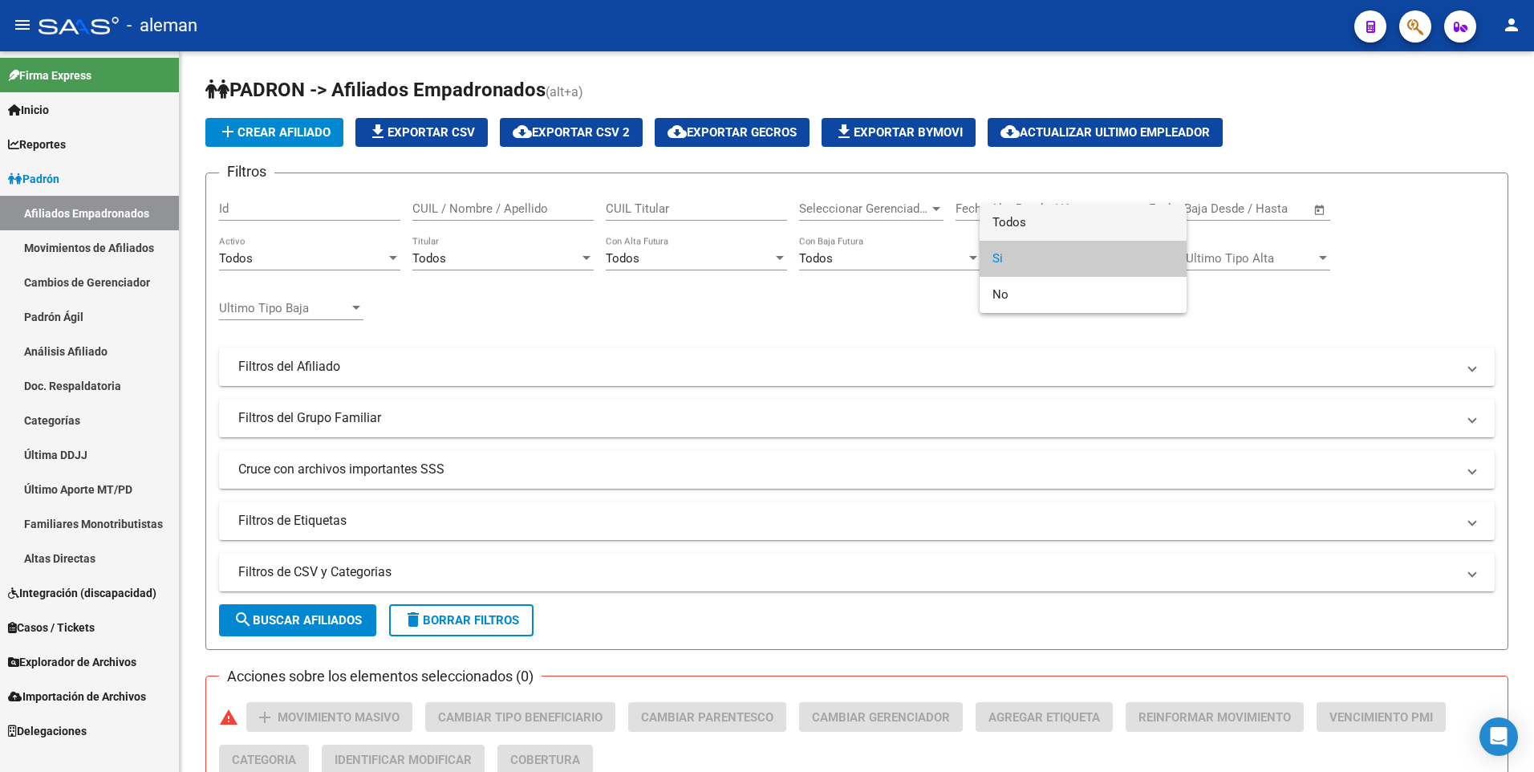
click at [1048, 220] on span "Todos" at bounding box center [1082, 223] width 181 height 36
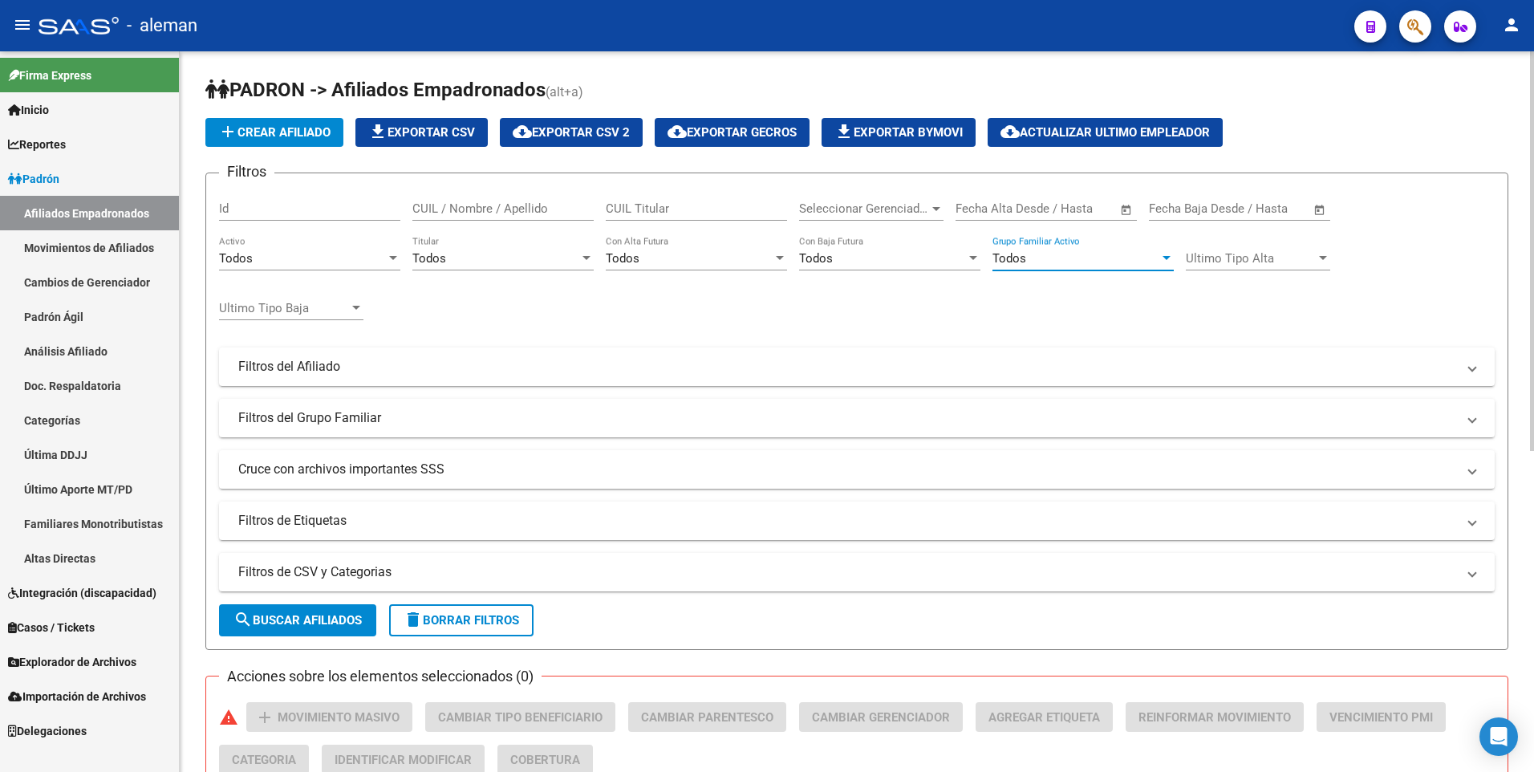
click at [526, 214] on input "CUIL / Nombre / Apellido" at bounding box center [502, 208] width 181 height 14
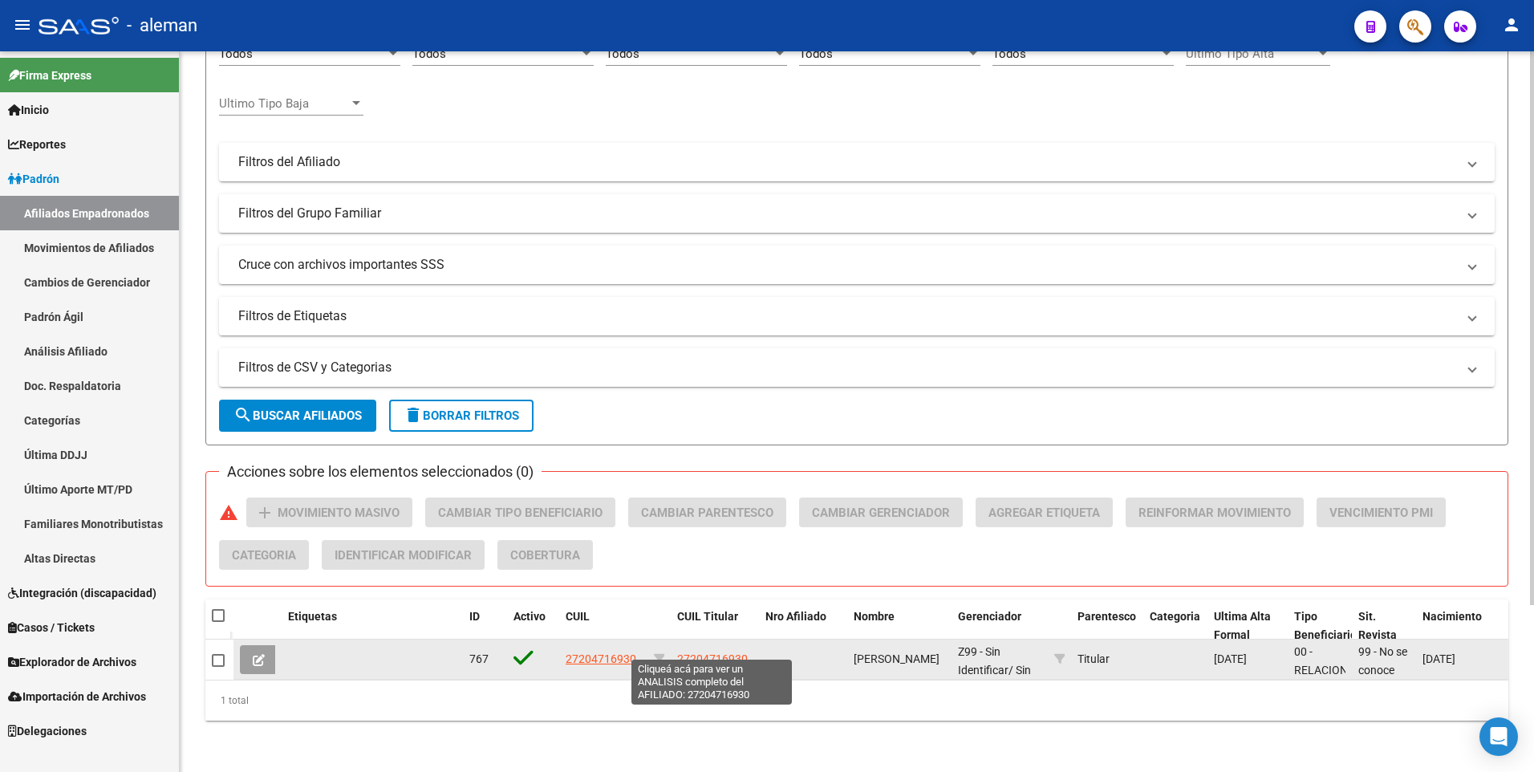
type input "27204716930"
click at [702, 652] on span "27204716930" at bounding box center [712, 658] width 71 height 13
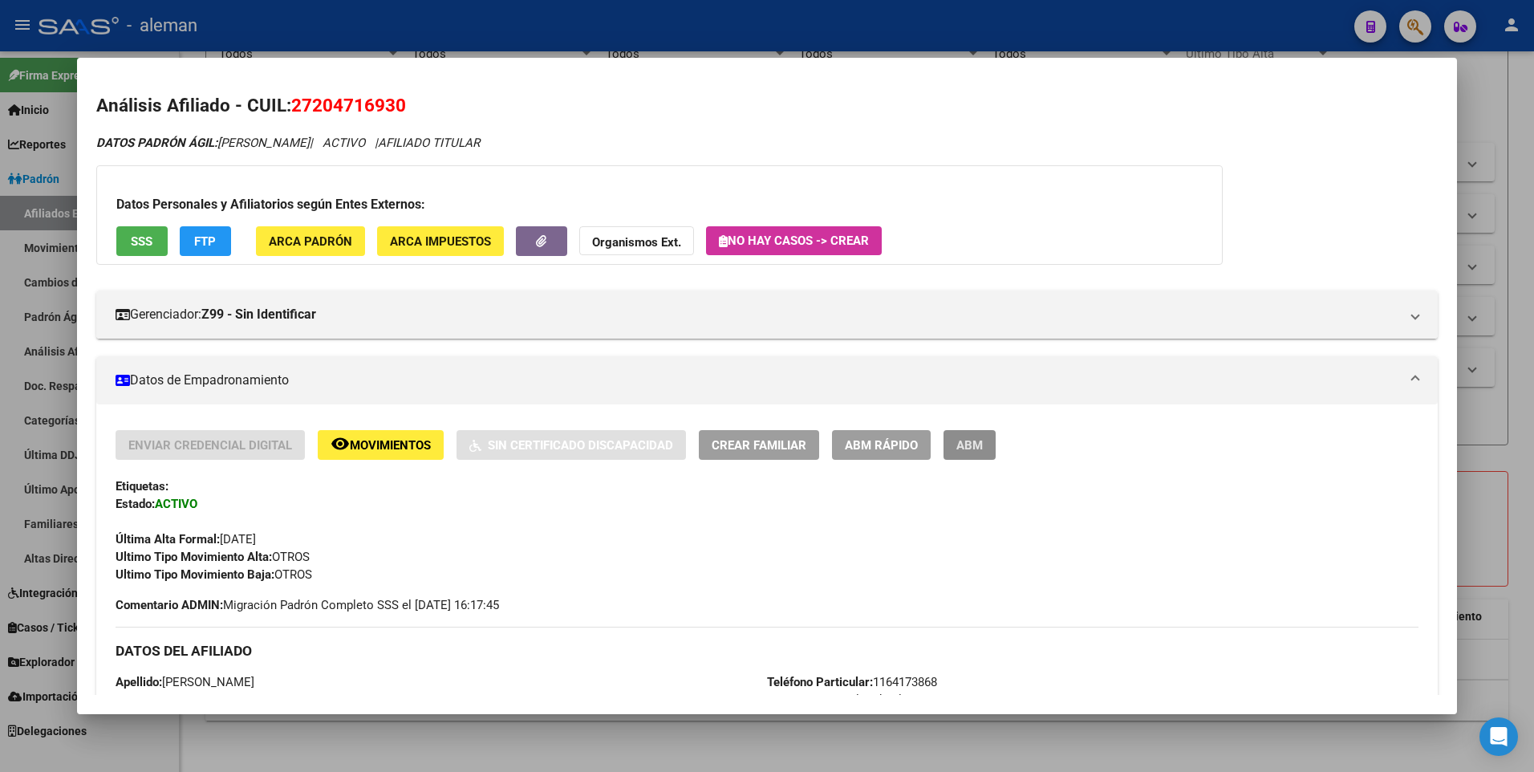
click at [967, 444] on span "ABM" at bounding box center [969, 445] width 26 height 14
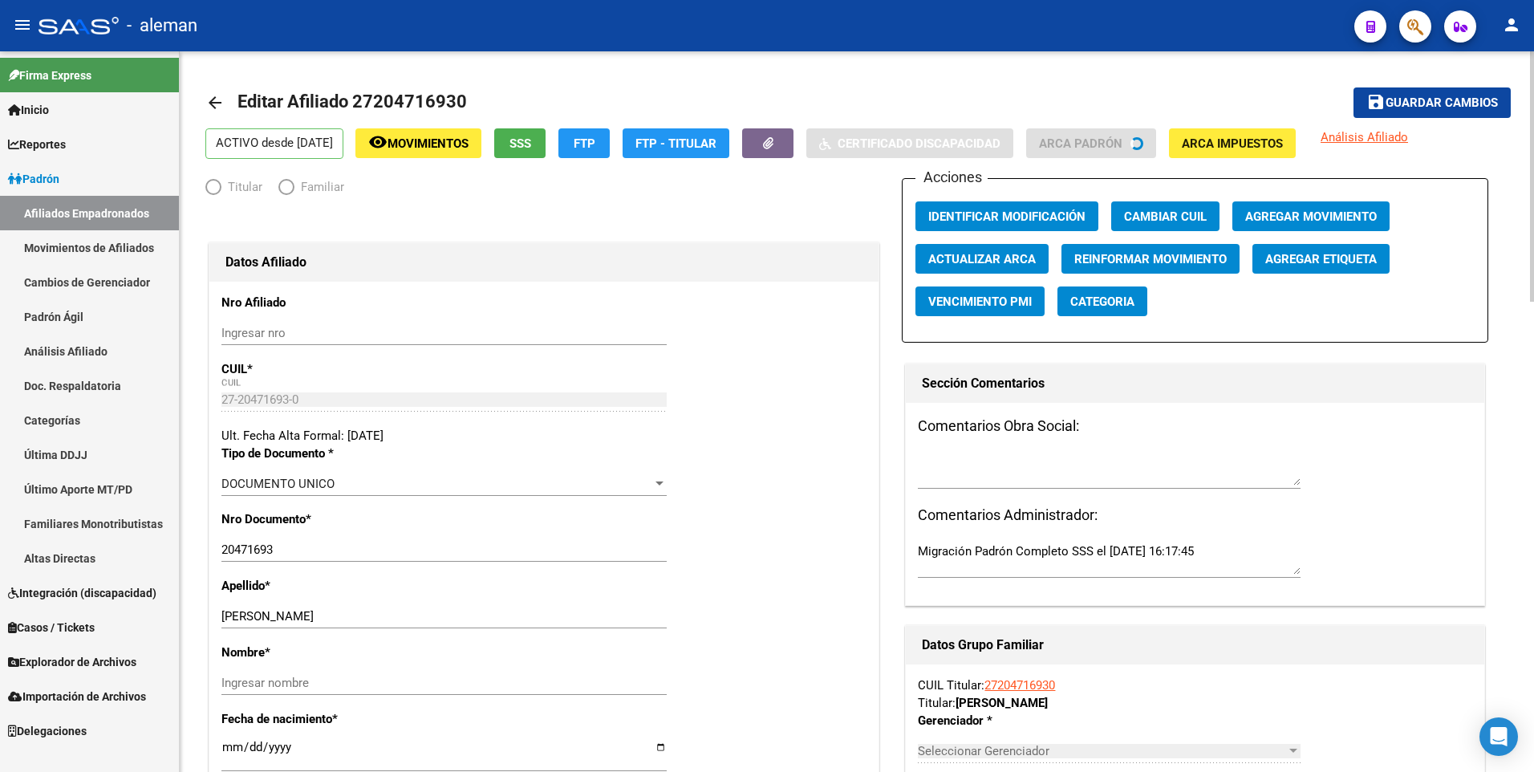
radio input "true"
type input "33-70757137-9"
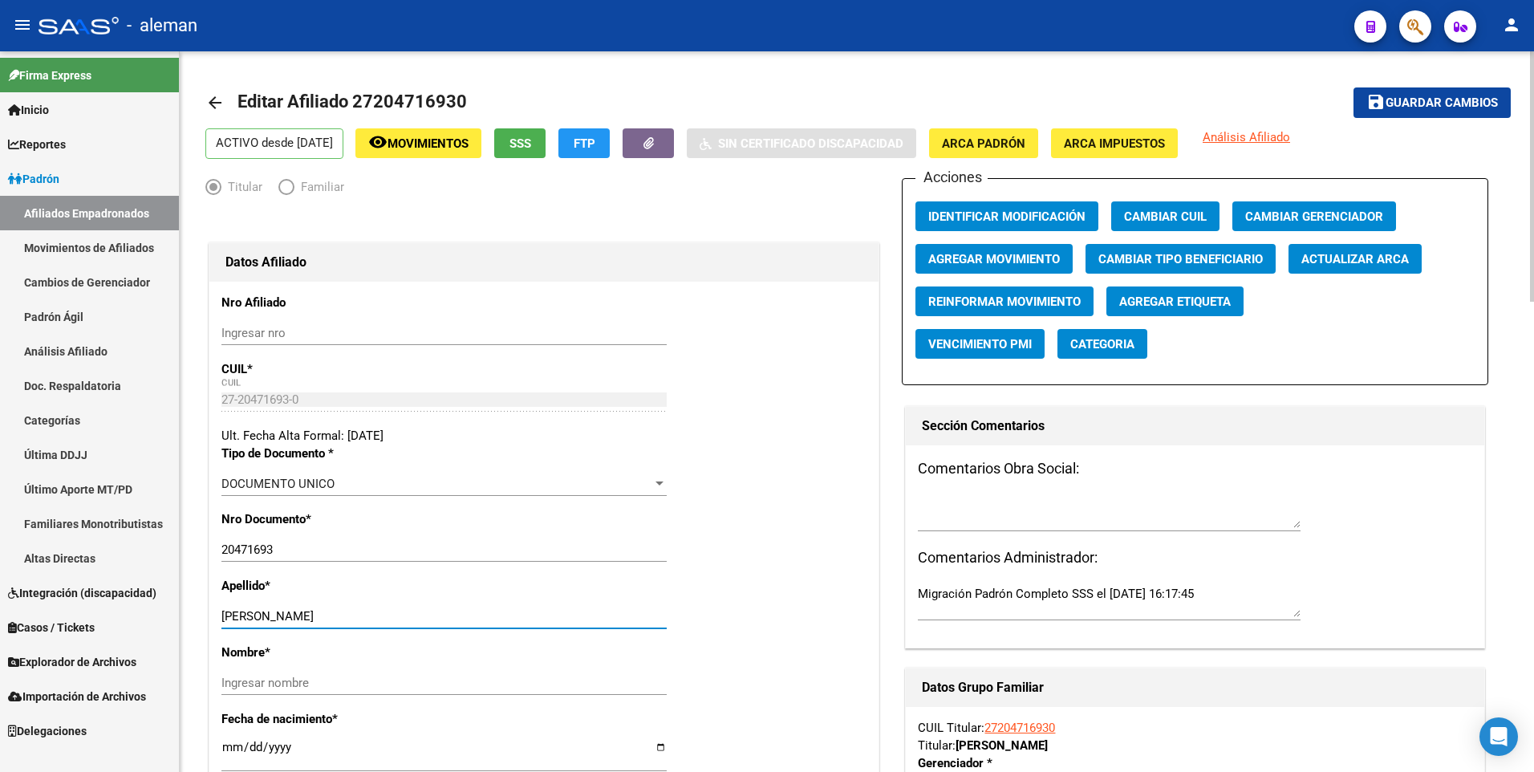
drag, startPoint x: 363, startPoint y: 614, endPoint x: 449, endPoint y: 613, distance: 85.8
click at [449, 613] on input "[PERSON_NAME]" at bounding box center [443, 616] width 445 height 14
type input "[PERSON_NAME],"
click at [521, 667] on div "Nombre * Ingresar nombre" at bounding box center [543, 676] width 645 height 67
click at [345, 667] on div "Nombre * Ingresar nombre" at bounding box center [543, 676] width 645 height 67
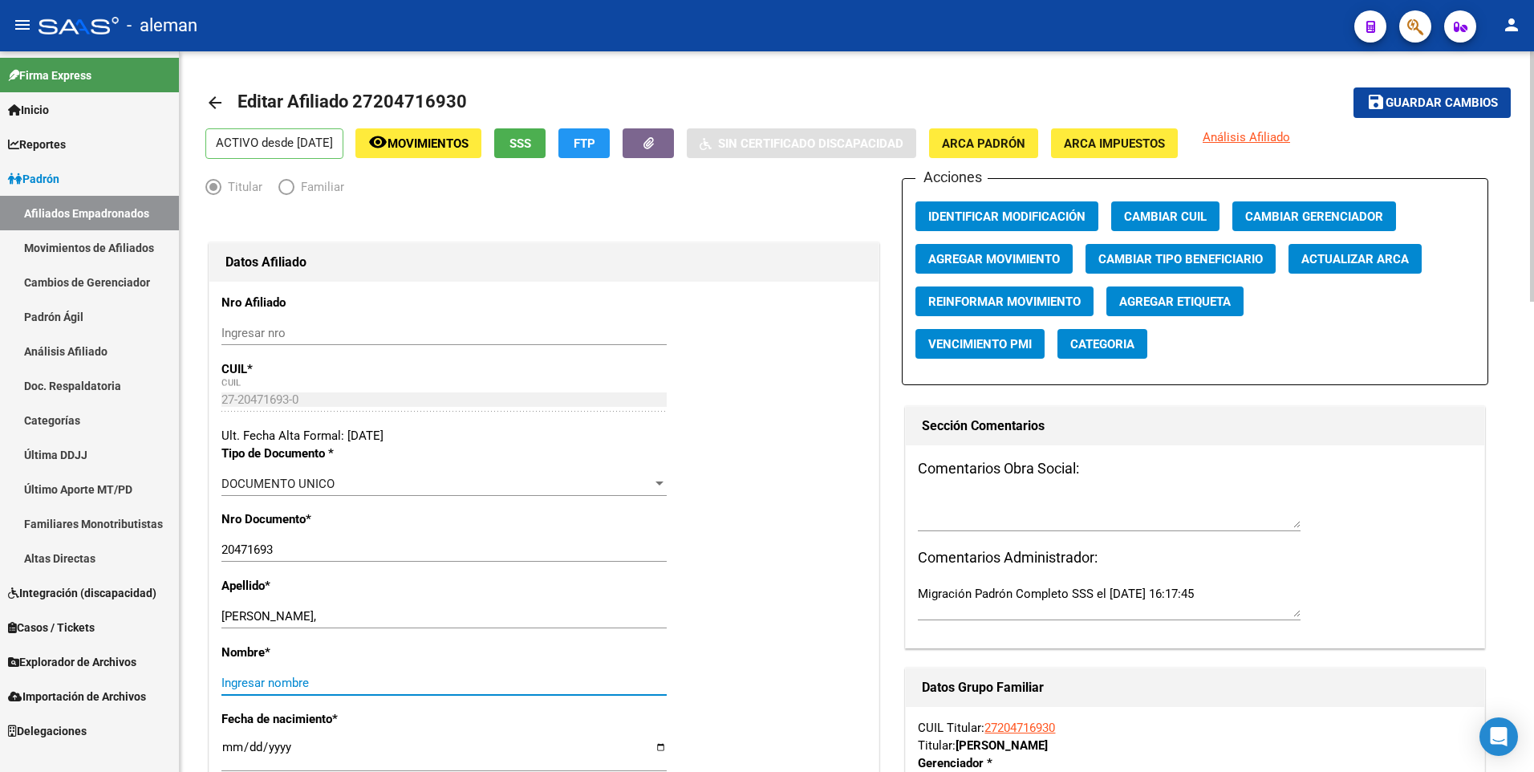
click at [340, 679] on input "Ingresar nombre" at bounding box center [443, 682] width 445 height 14
paste input "[PERSON_NAME]"
type input "[PERSON_NAME]"
click at [375, 617] on input "[PERSON_NAME]," at bounding box center [443, 616] width 445 height 14
type input "[PERSON_NAME]"
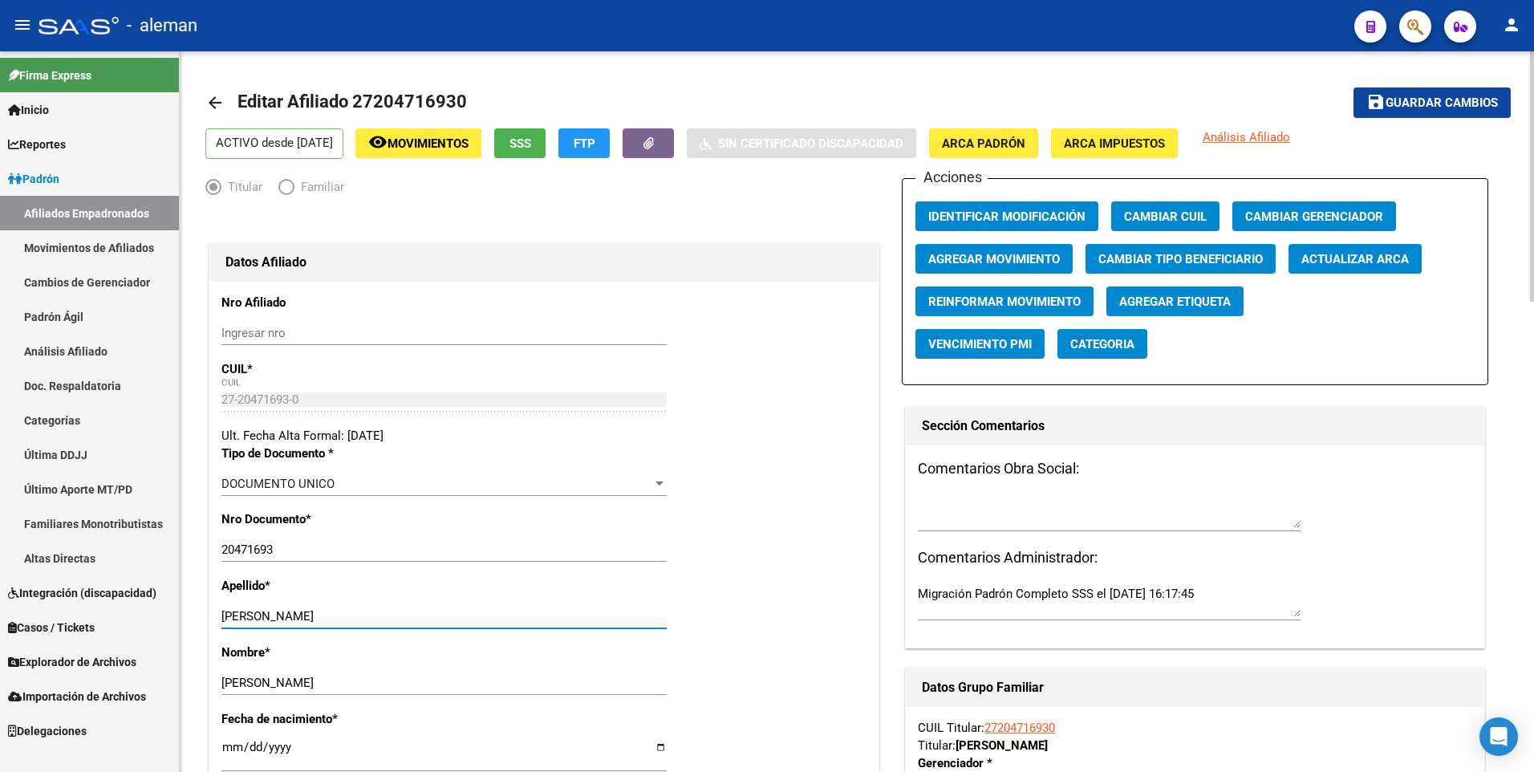
click at [959, 253] on span "Agregar Movimiento" at bounding box center [994, 259] width 132 height 14
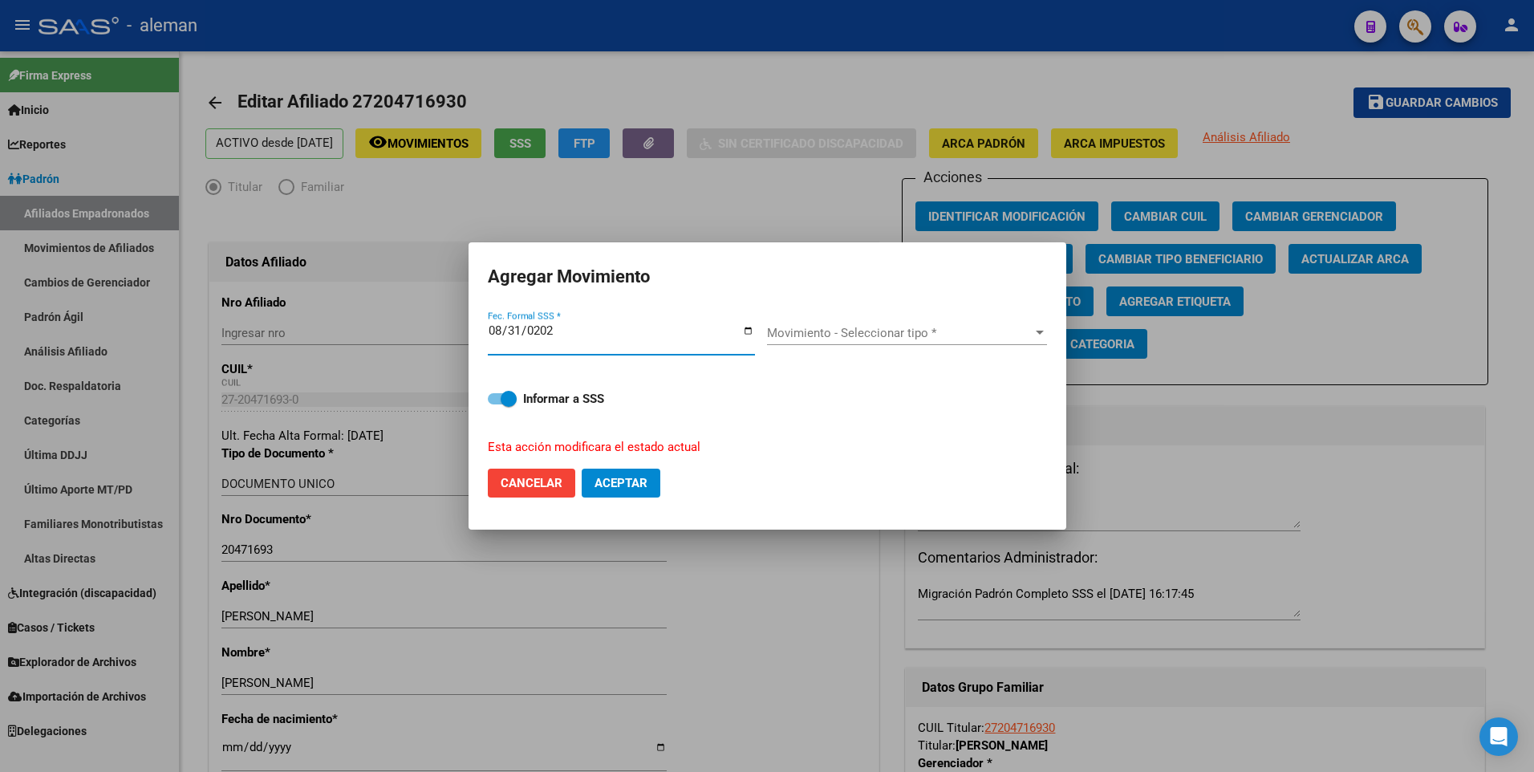
type input "[DATE]"
click at [867, 336] on span "Movimiento - Seleccionar tipo *" at bounding box center [900, 333] width 266 height 14
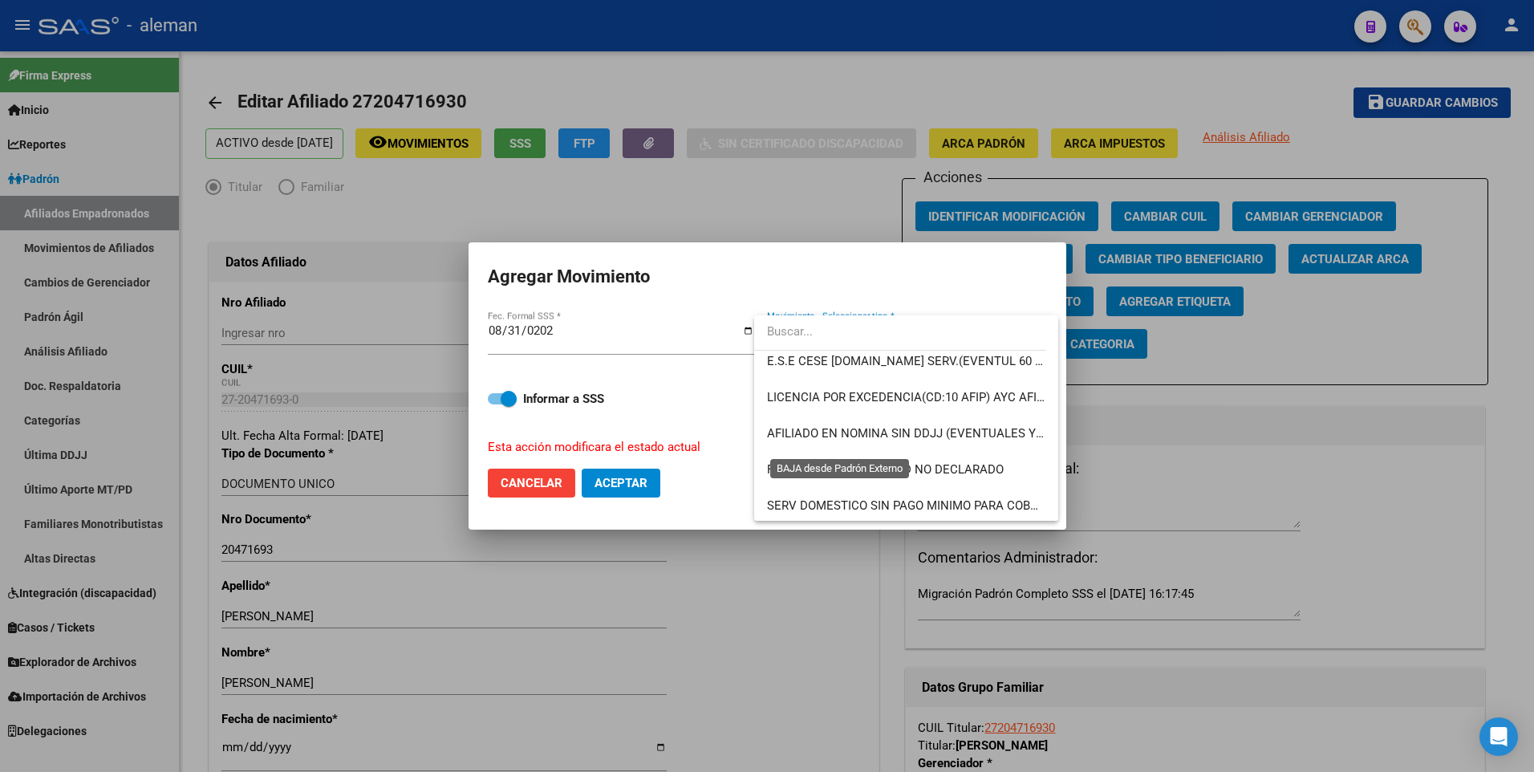
scroll to position [1166, 0]
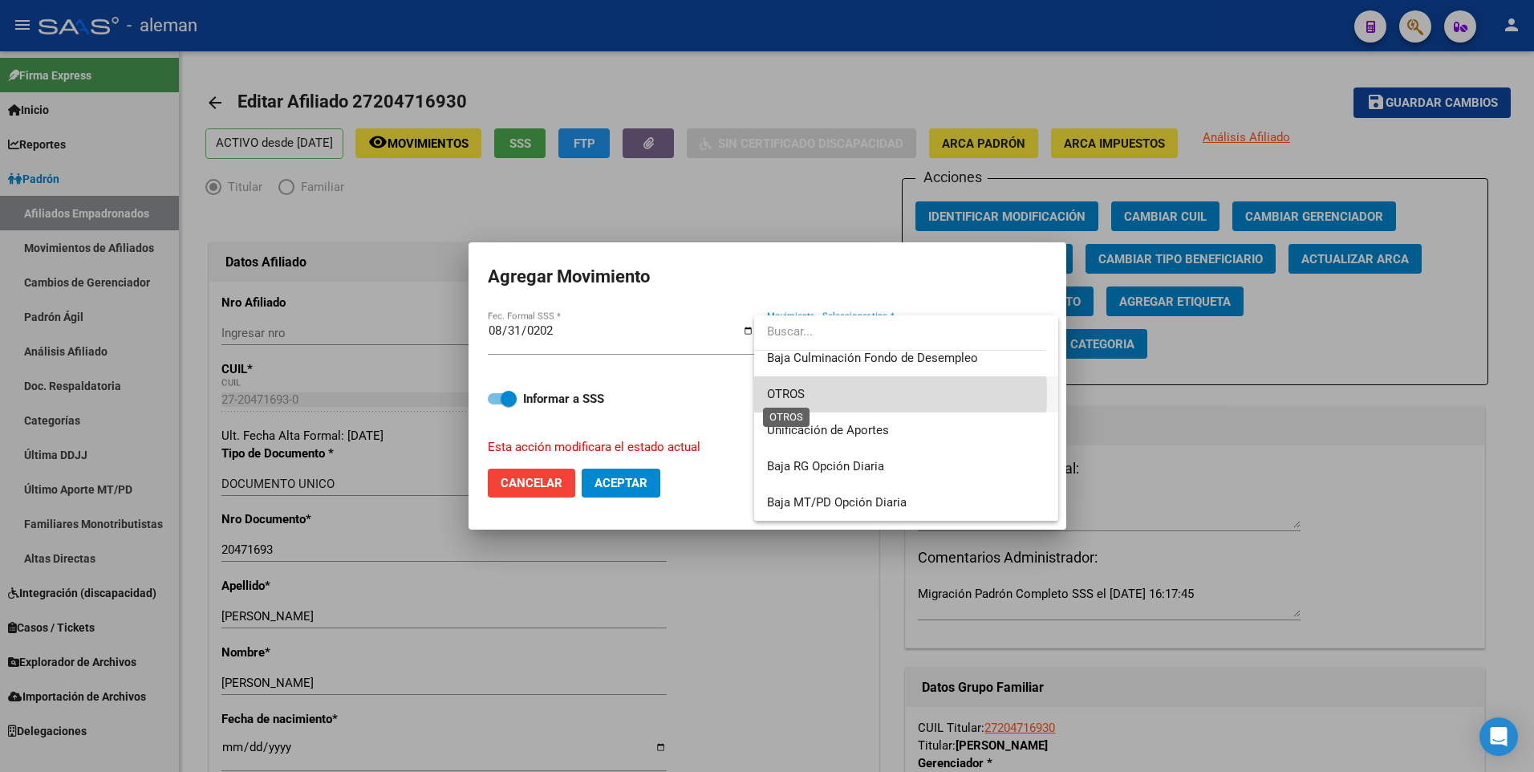
click at [789, 394] on span "OTROS" at bounding box center [786, 394] width 38 height 14
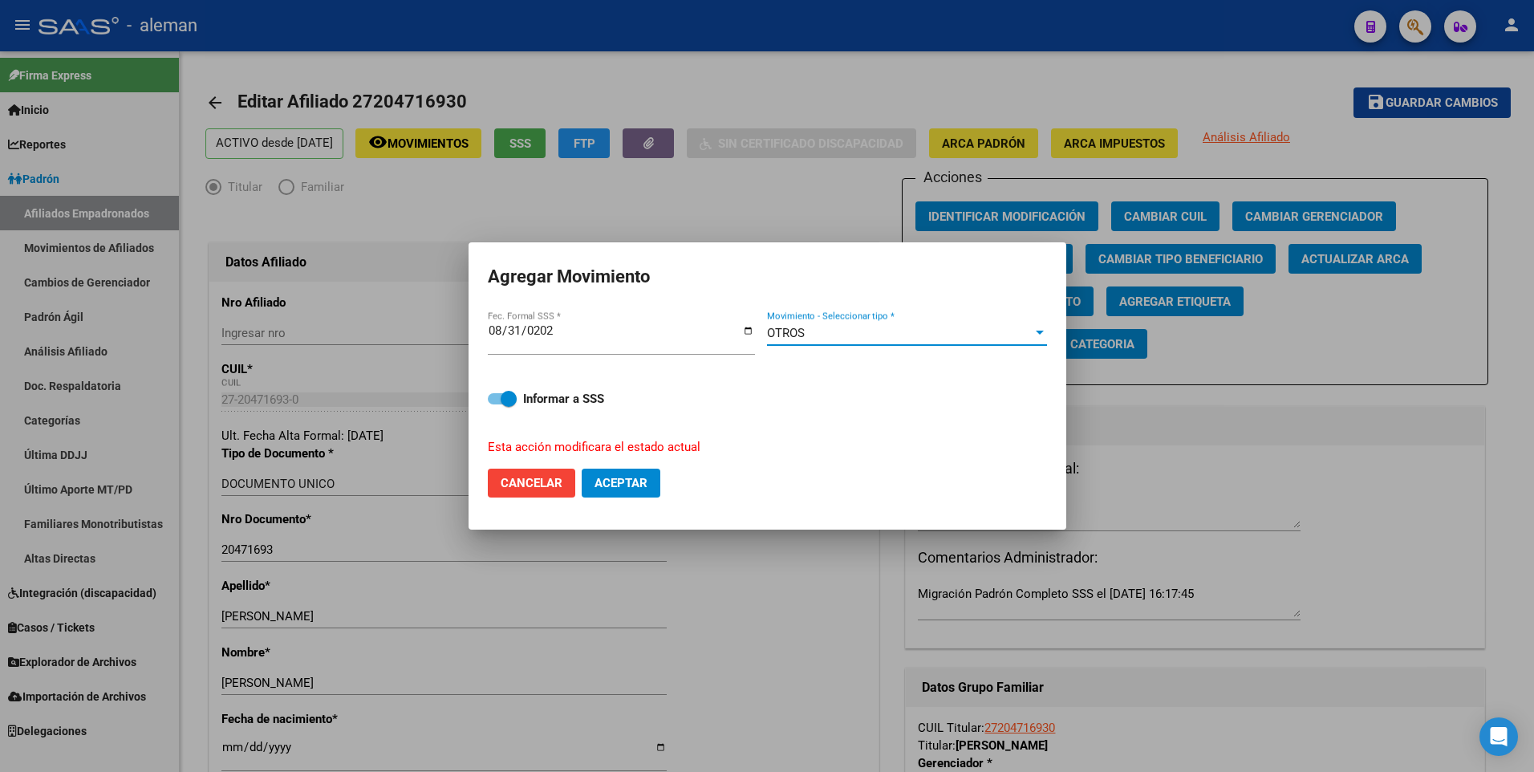
click at [633, 489] on span "Aceptar" at bounding box center [620, 483] width 53 height 14
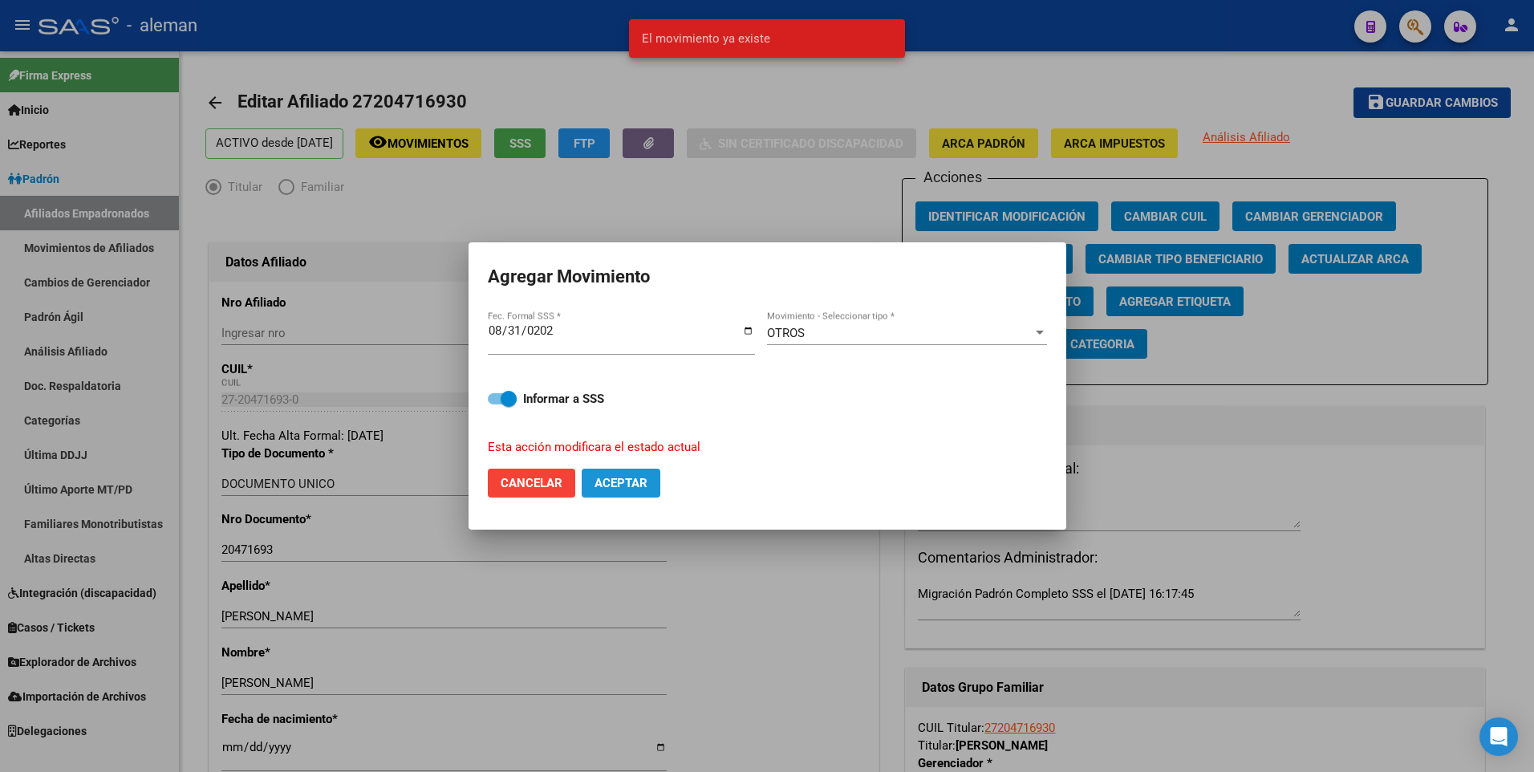
click at [631, 484] on span "Aceptar" at bounding box center [620, 483] width 53 height 14
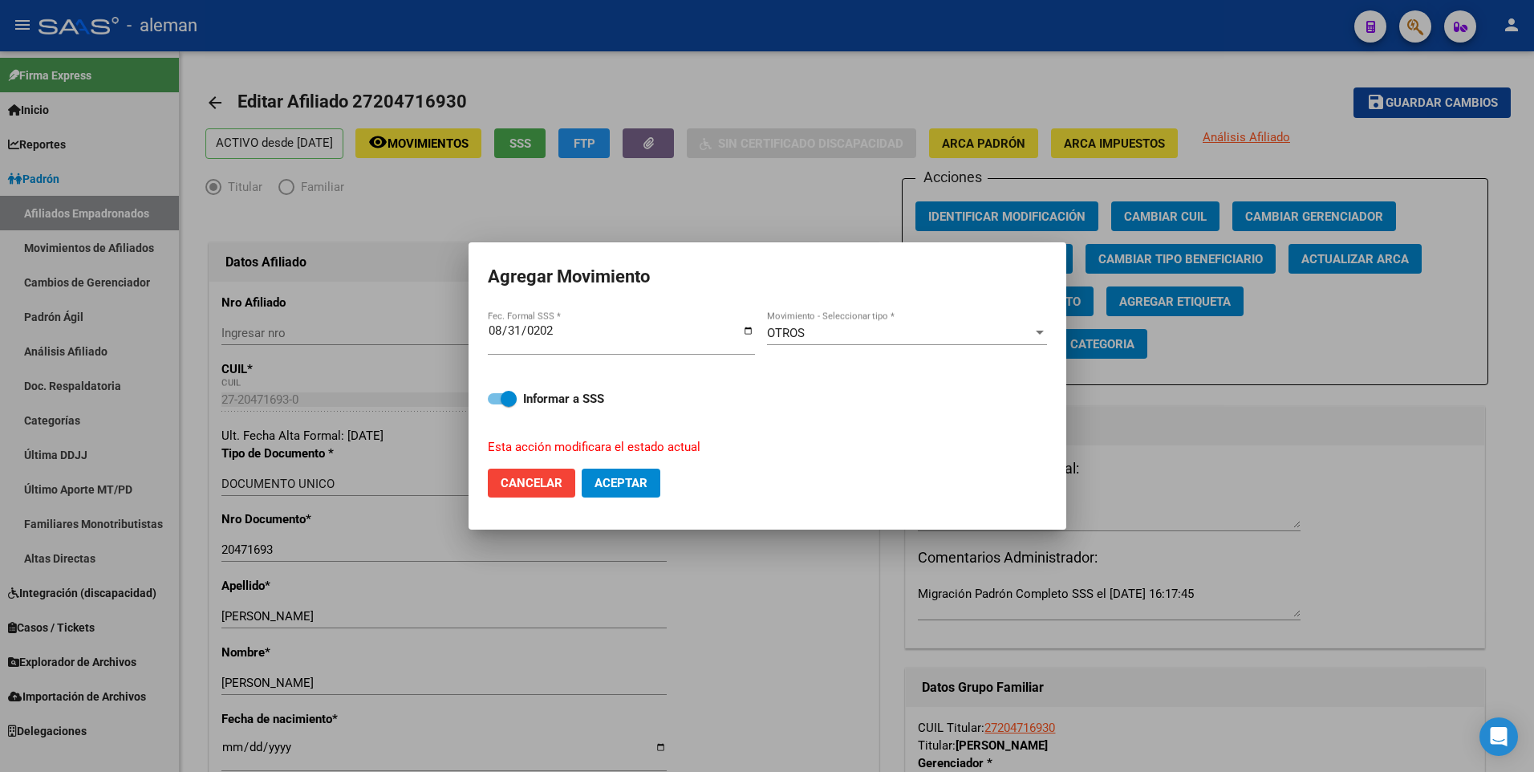
click at [734, 196] on div at bounding box center [767, 386] width 1534 height 772
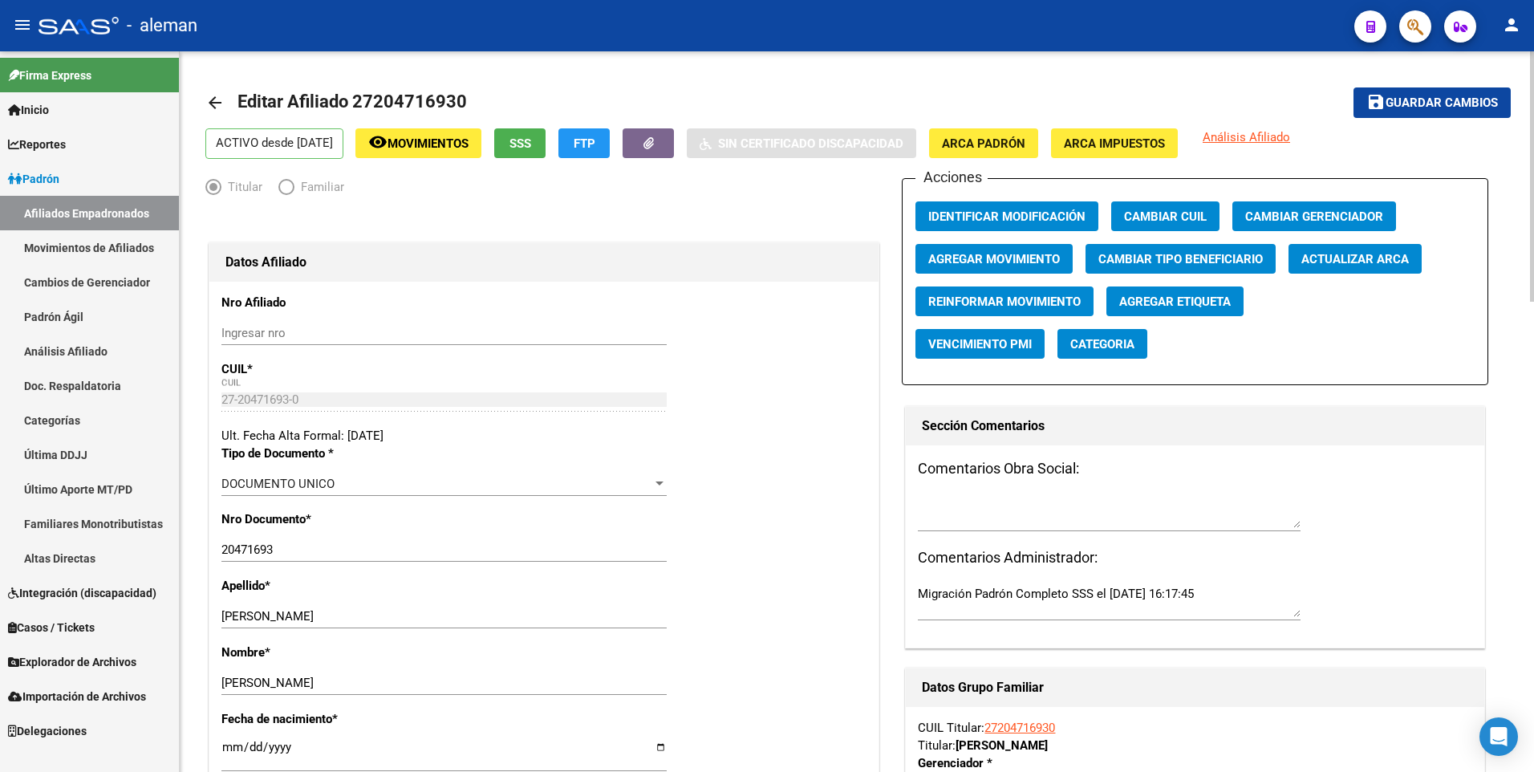
click at [472, 128] on button "remove_red_eye Movimientos" at bounding box center [418, 143] width 126 height 30
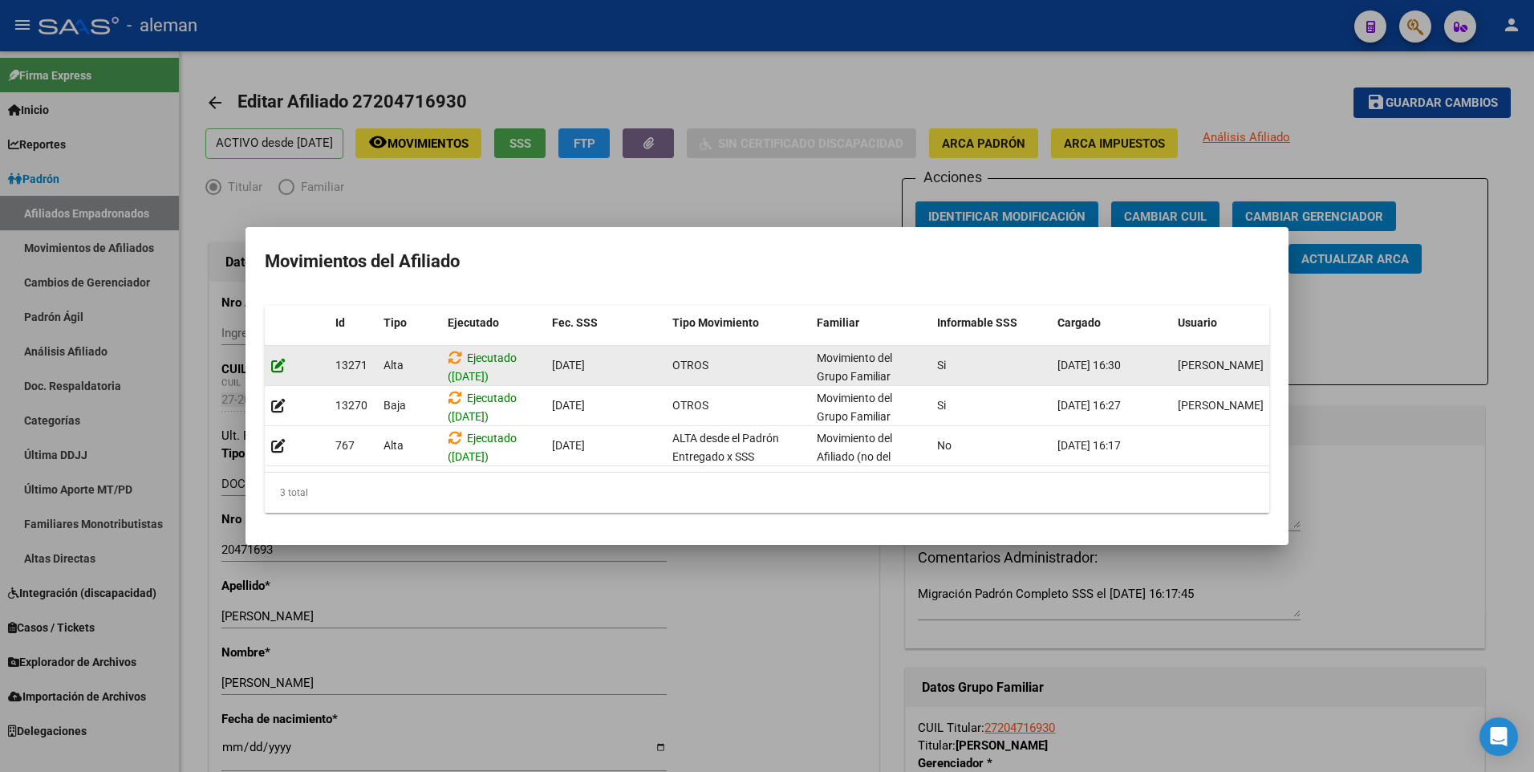
click at [279, 359] on icon at bounding box center [278, 365] width 14 height 15
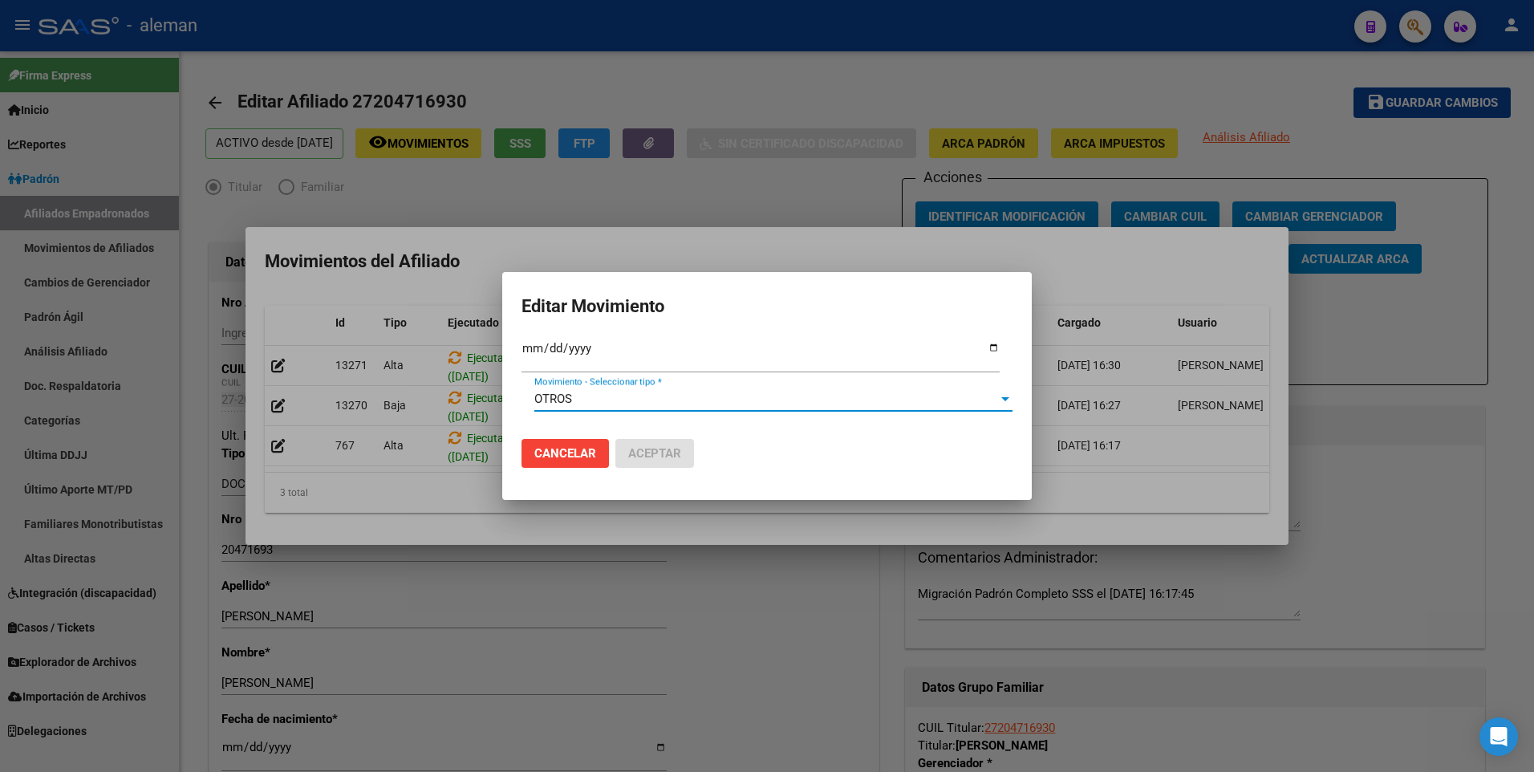
click at [1003, 398] on div at bounding box center [1005, 399] width 8 height 4
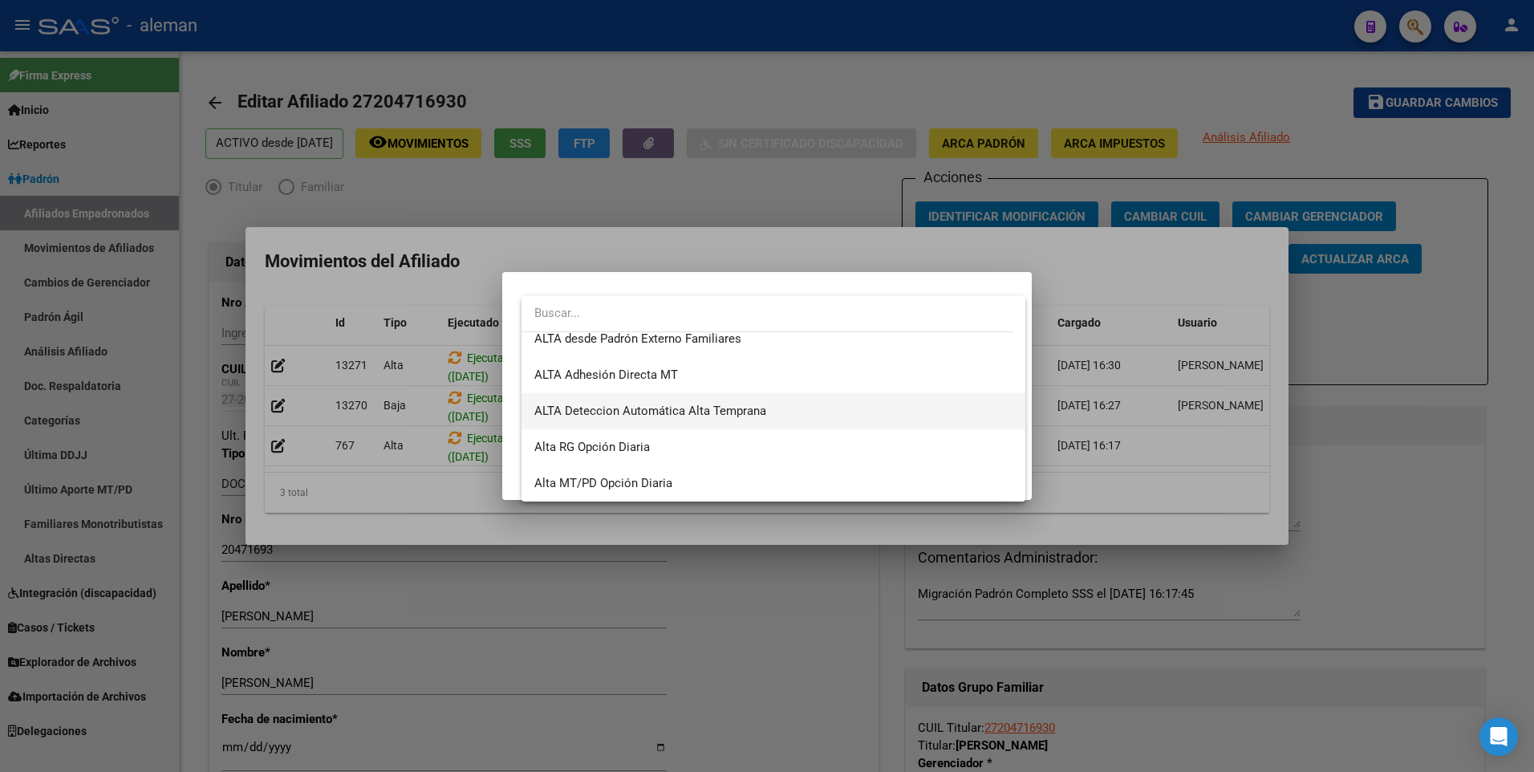
scroll to position [0, 0]
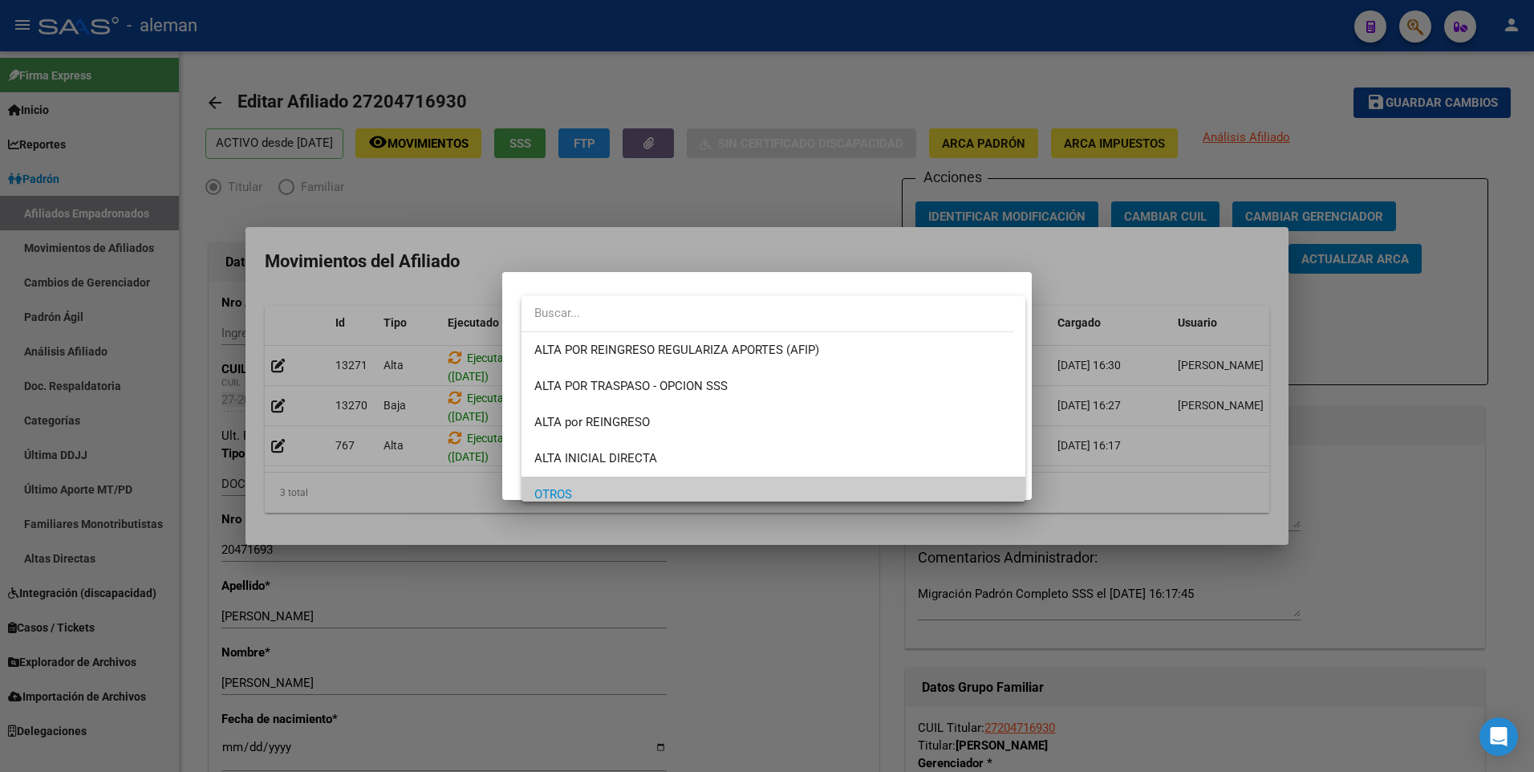
click at [837, 248] on div at bounding box center [767, 386] width 1534 height 772
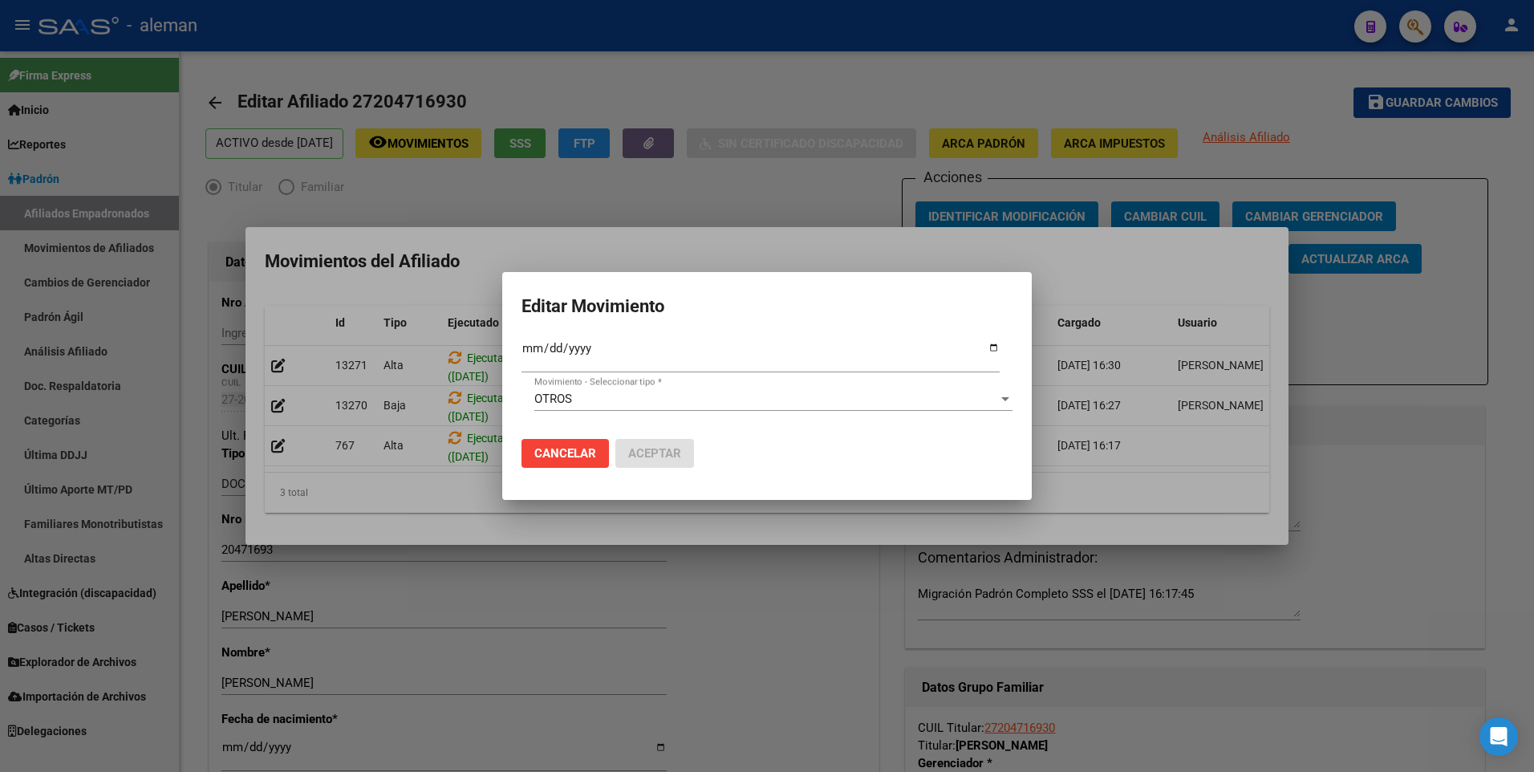
click at [1295, 419] on div at bounding box center [767, 386] width 1534 height 772
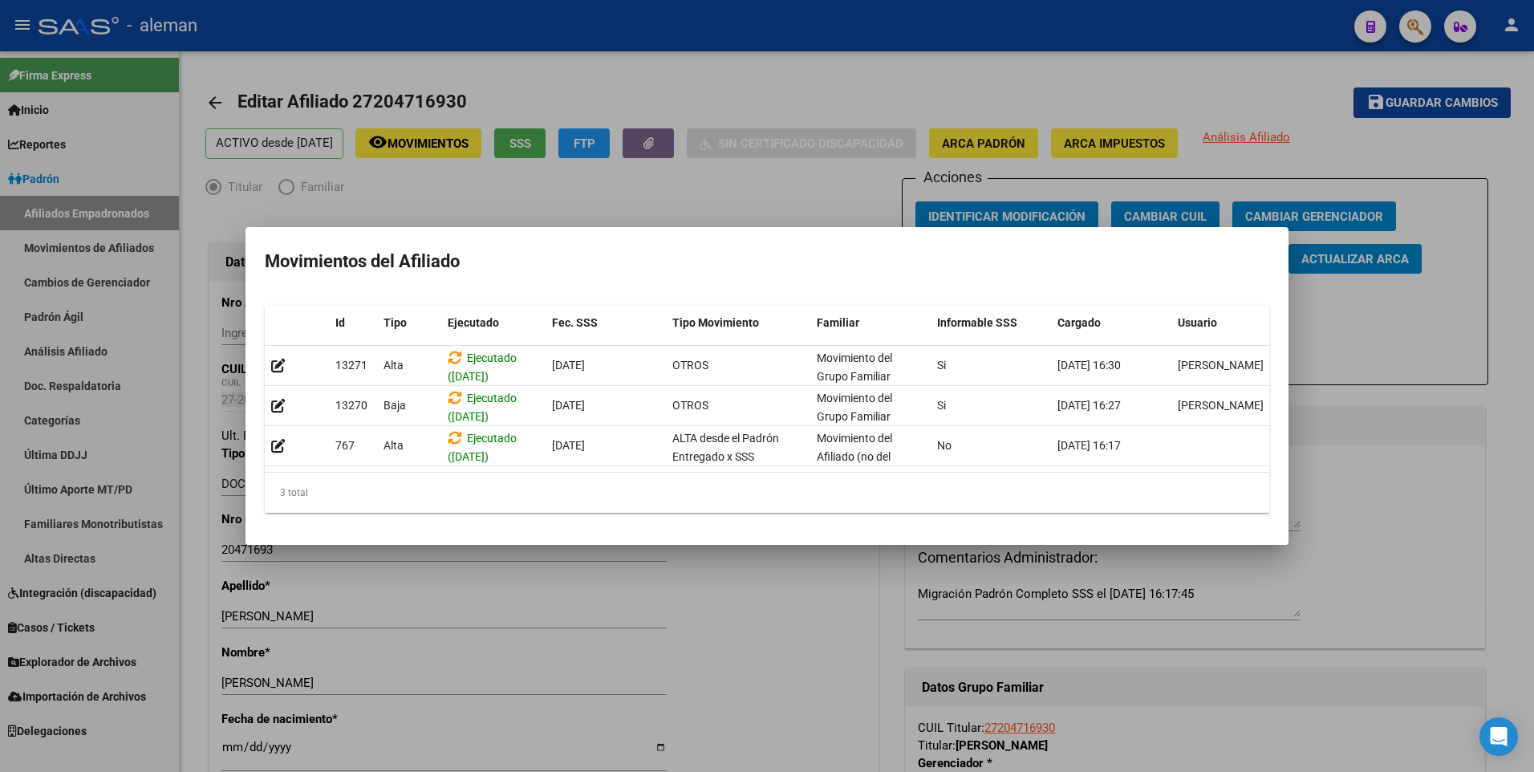
click at [1320, 321] on div at bounding box center [767, 386] width 1534 height 772
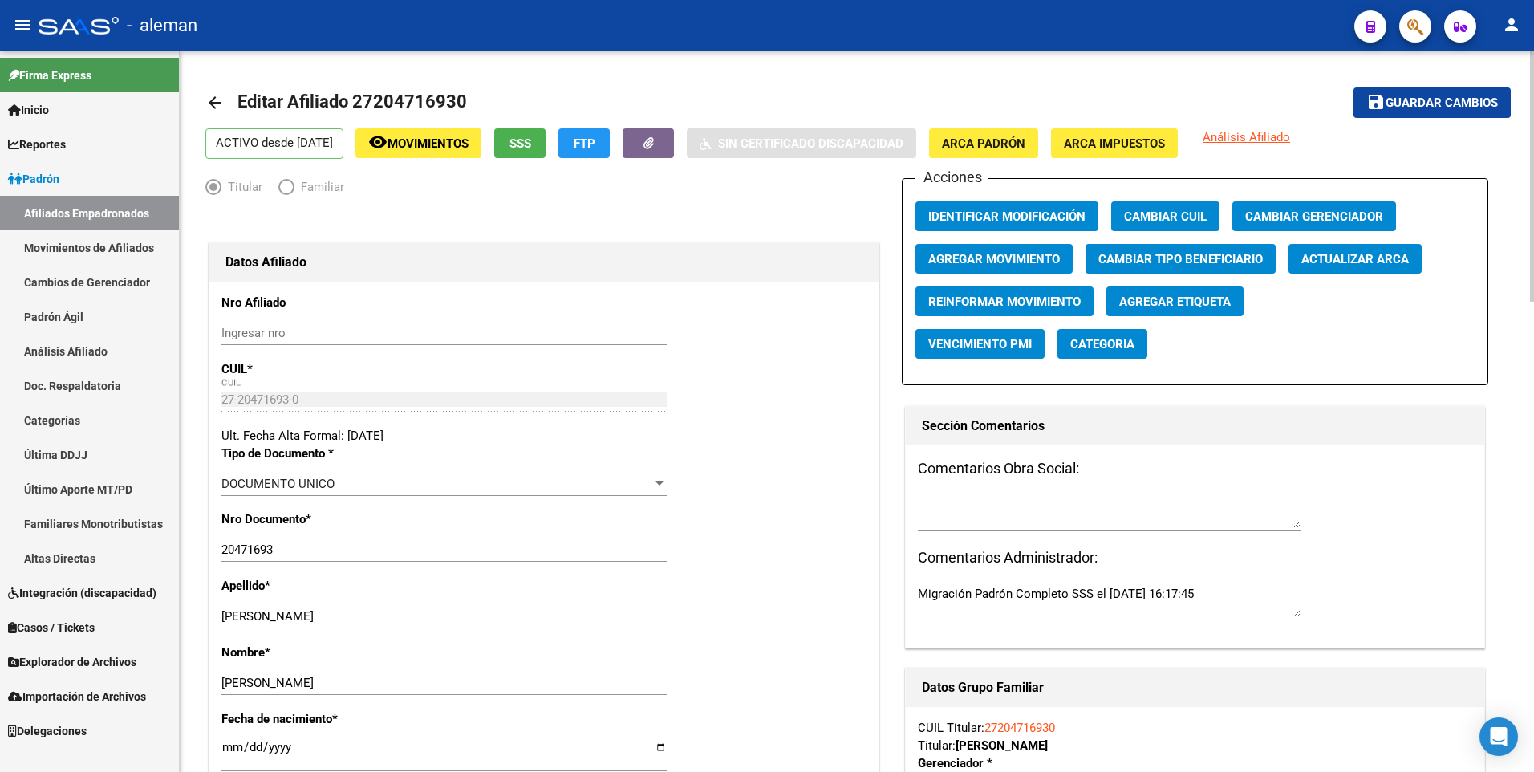
click at [564, 201] on div "Titular Familiar" at bounding box center [543, 191] width 677 height 26
click at [967, 258] on span "Agregar Movimiento" at bounding box center [994, 259] width 132 height 14
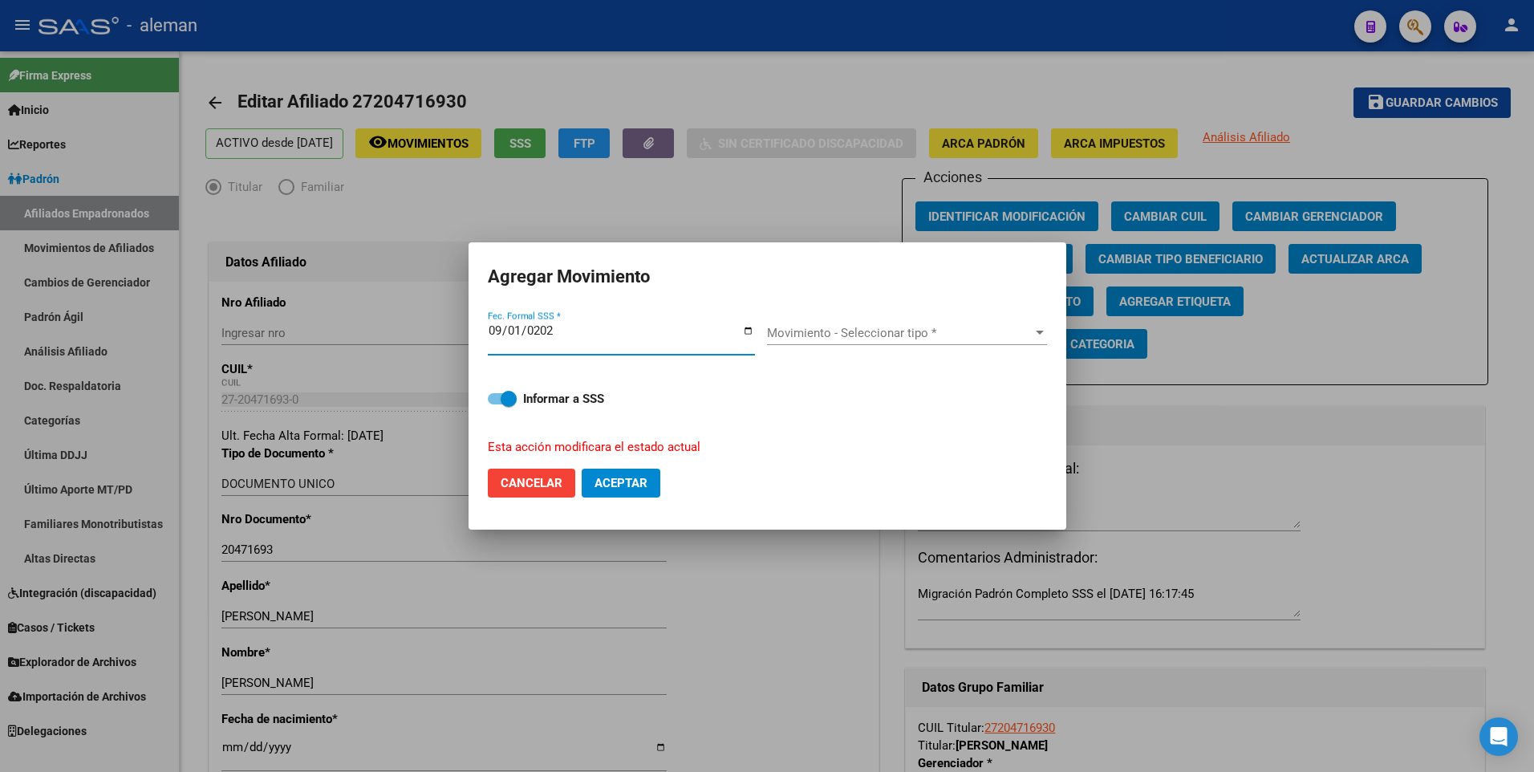
type input "[DATE]"
click at [823, 333] on span "Movimiento - Seleccionar tipo *" at bounding box center [900, 333] width 266 height 14
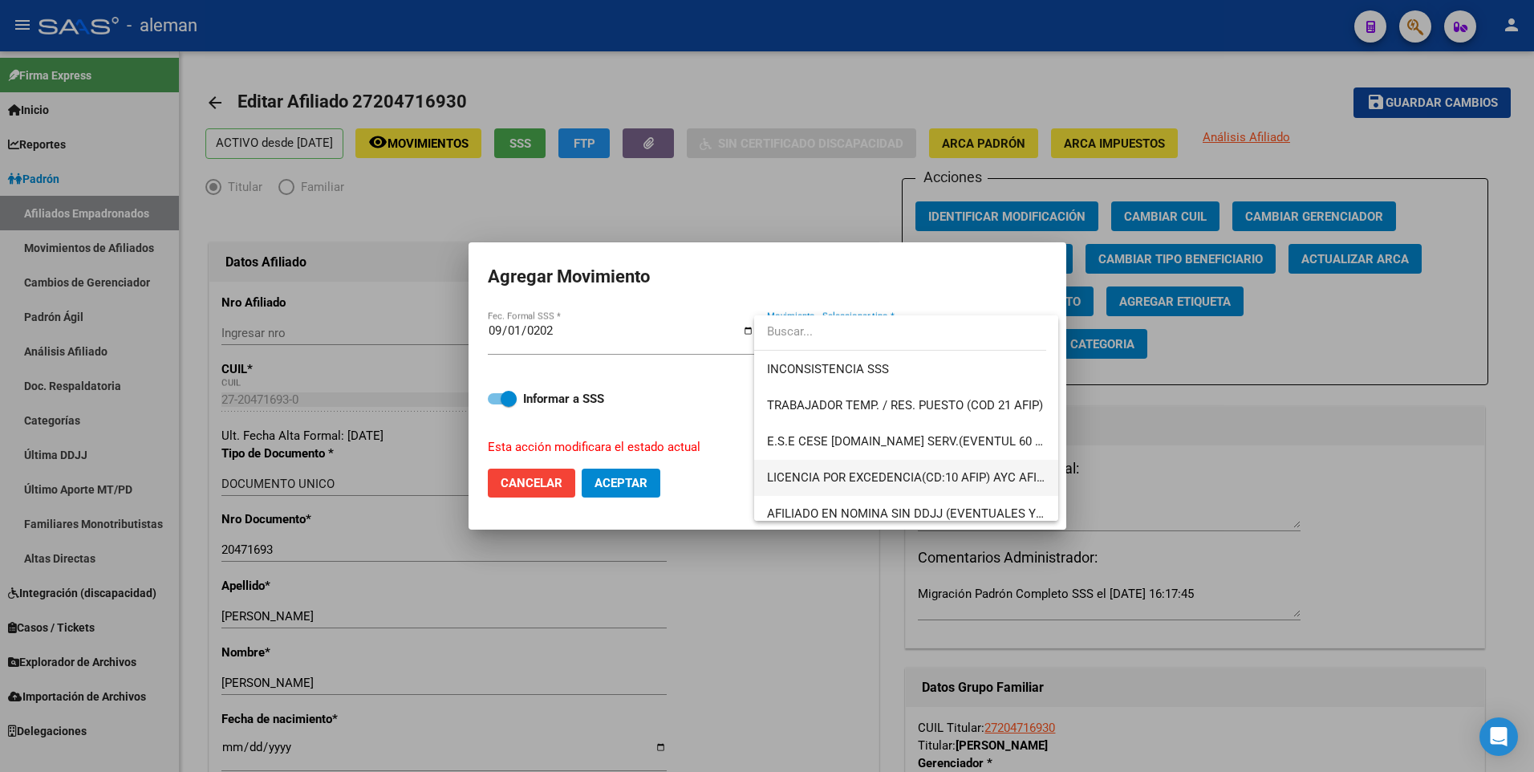
scroll to position [1166, 0]
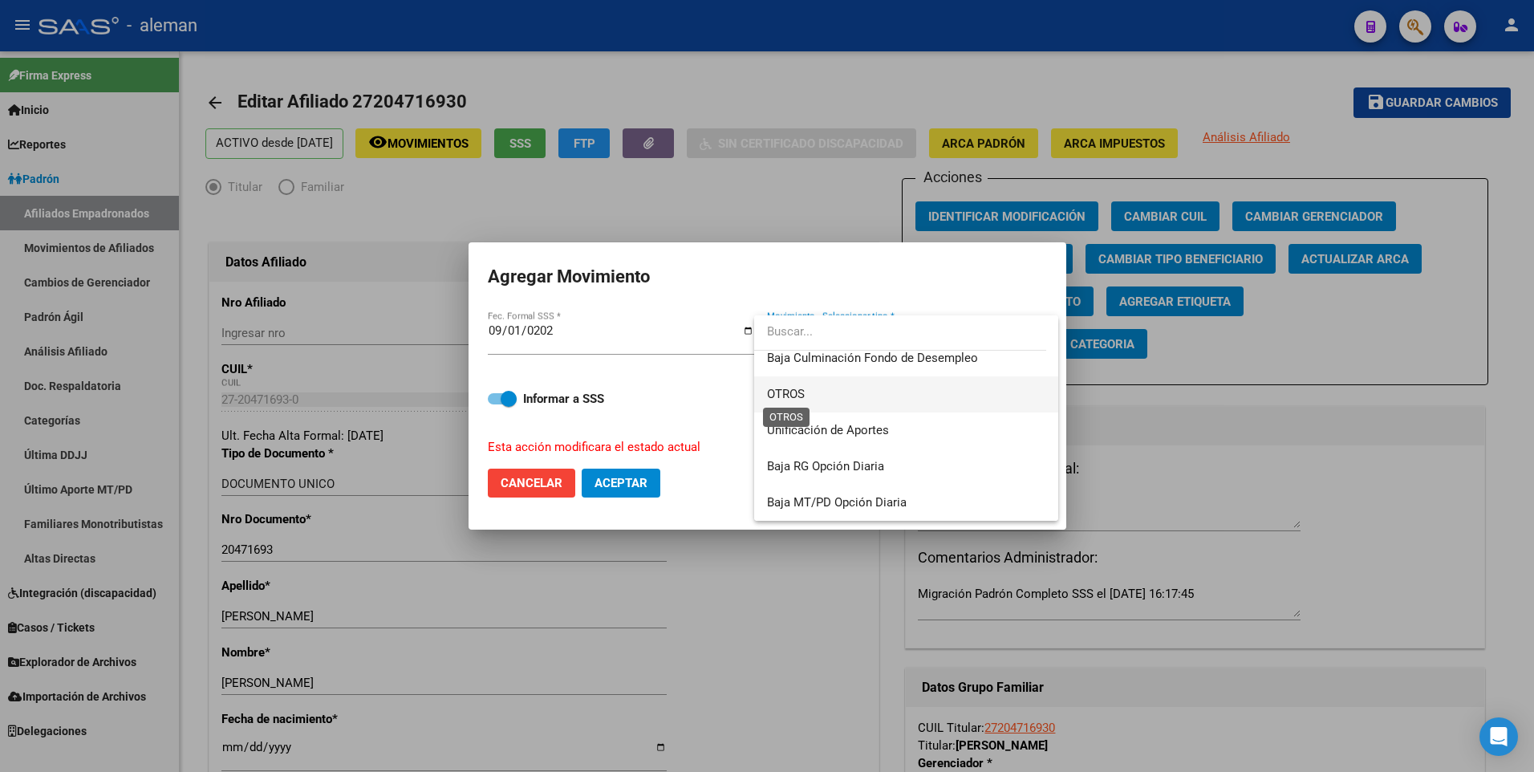
click at [785, 394] on span "OTROS" at bounding box center [786, 394] width 38 height 14
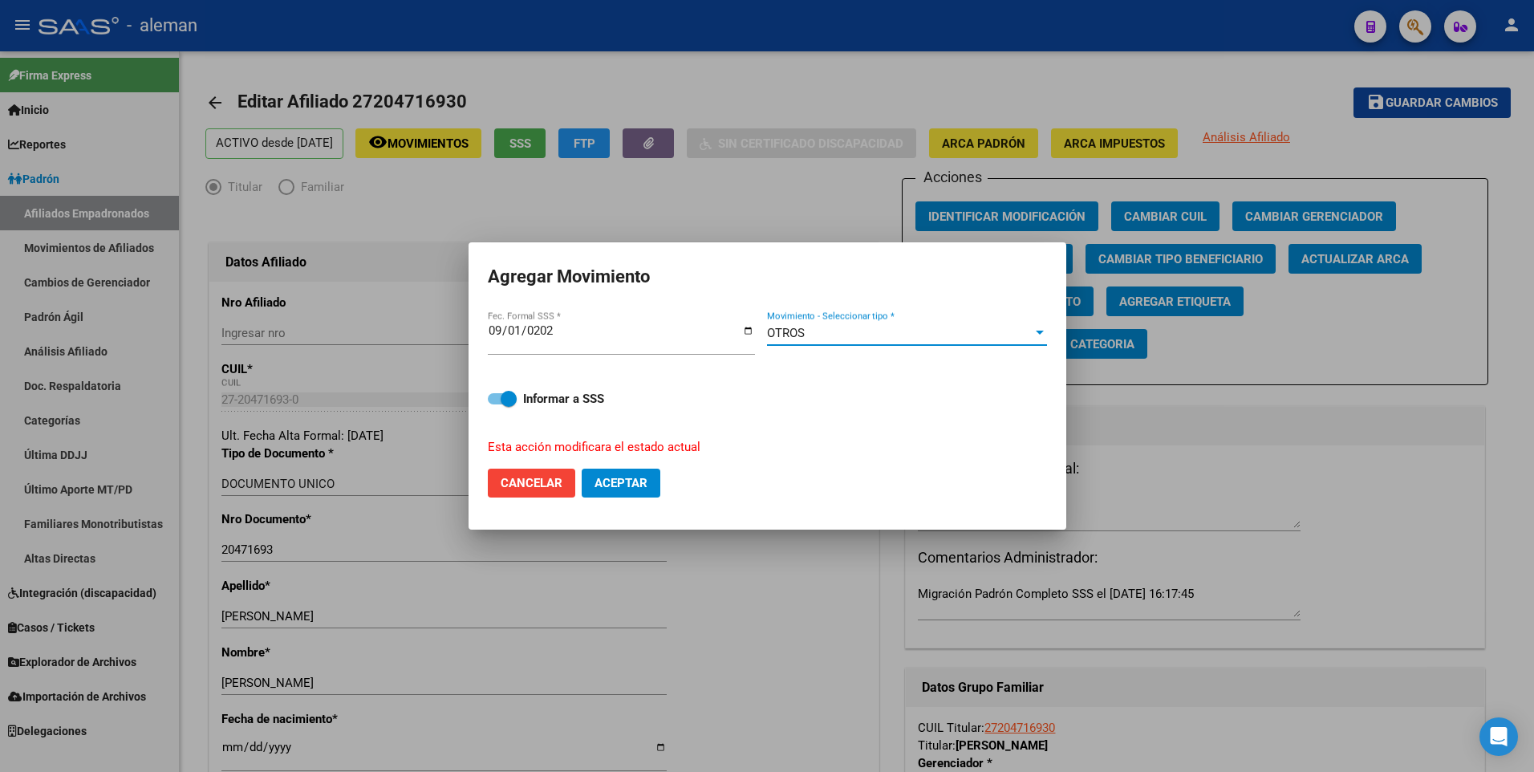
click at [627, 487] on span "Aceptar" at bounding box center [620, 483] width 53 height 14
checkbox input "false"
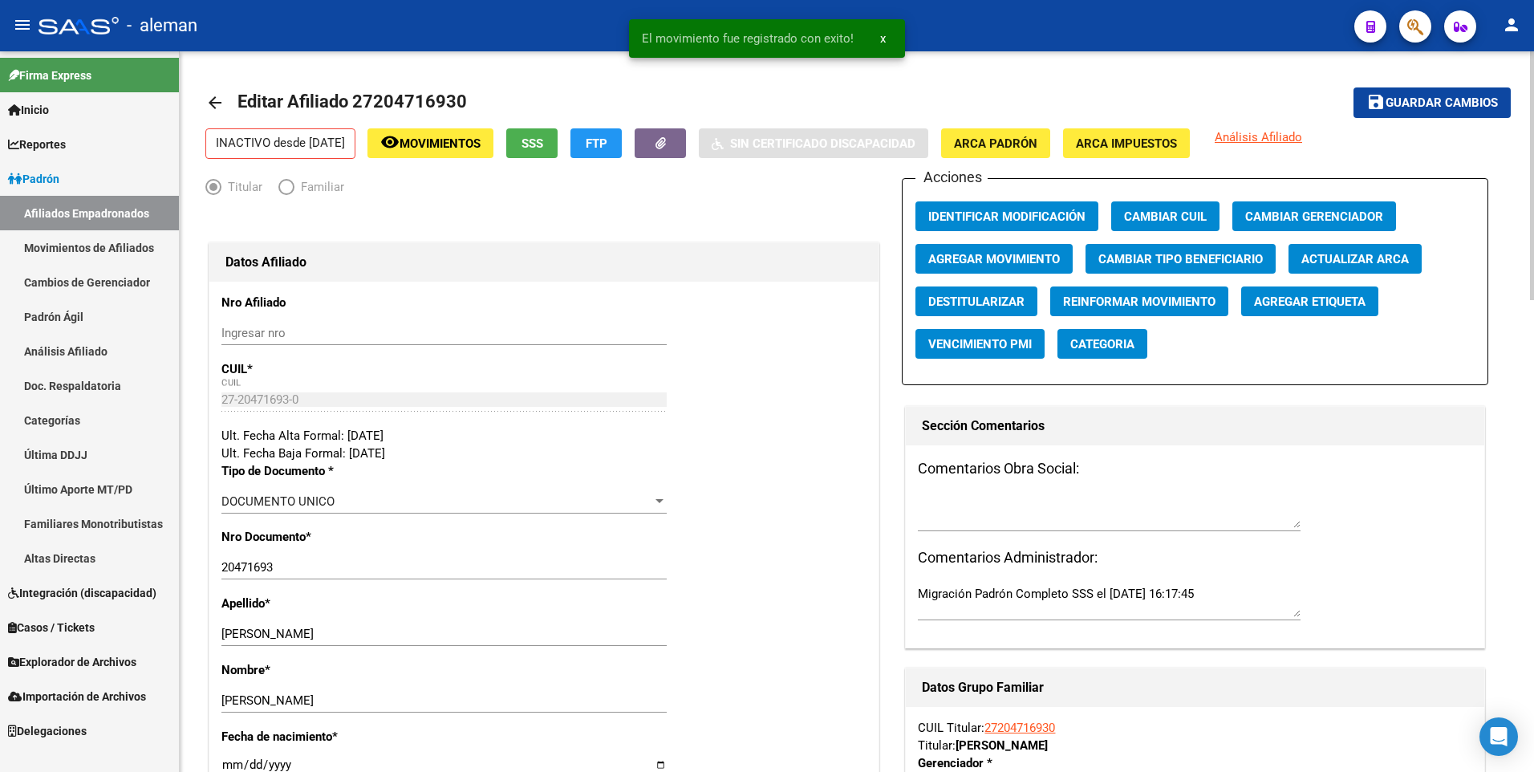
click at [214, 103] on mat-icon "arrow_back" at bounding box center [214, 102] width 19 height 19
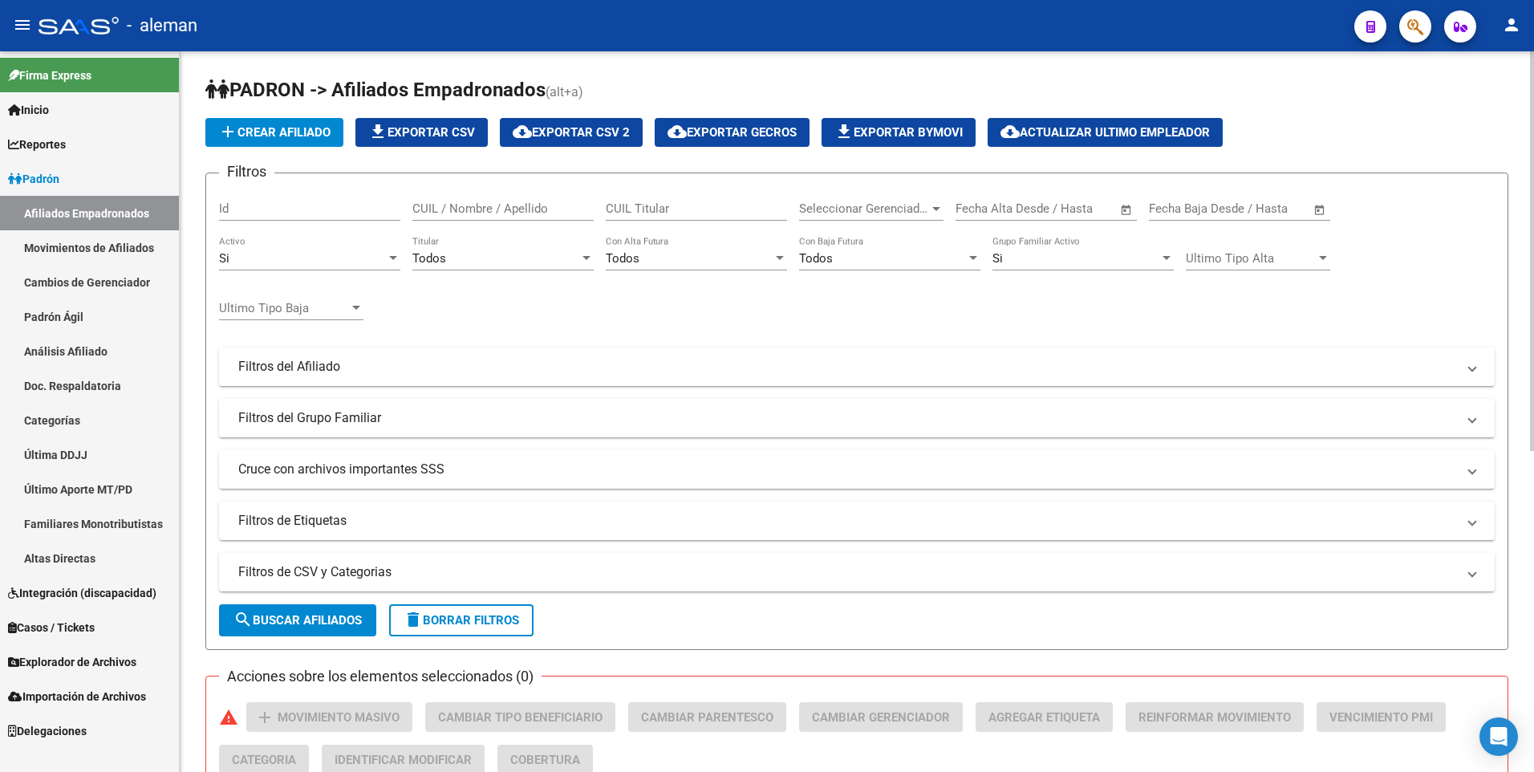
click at [302, 249] on div "Si Activo" at bounding box center [309, 253] width 181 height 34
click at [304, 220] on span "Todos" at bounding box center [309, 223] width 181 height 36
click at [1023, 256] on div "Si" at bounding box center [1075, 258] width 167 height 14
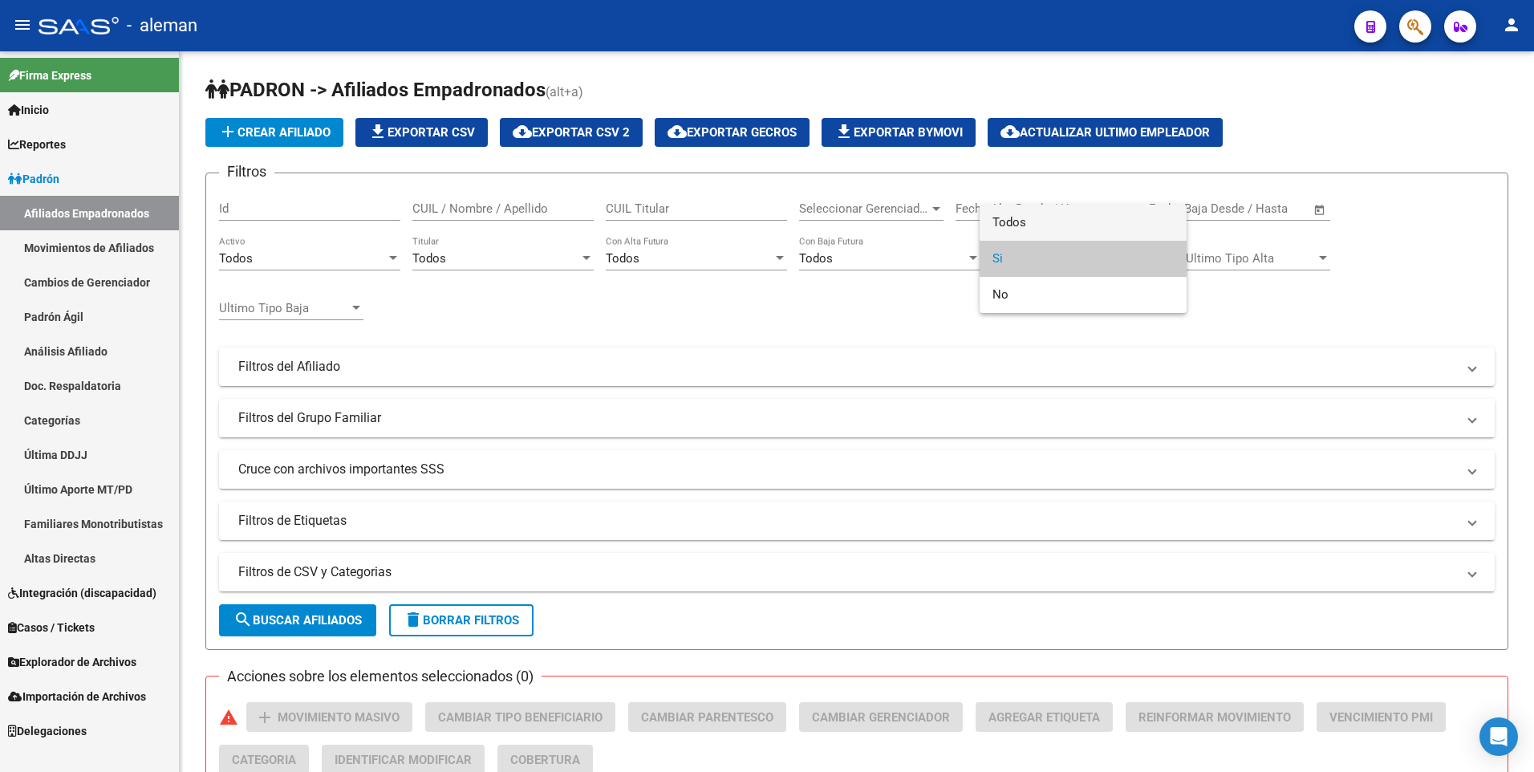
click at [1021, 225] on span "Todos" at bounding box center [1082, 223] width 181 height 36
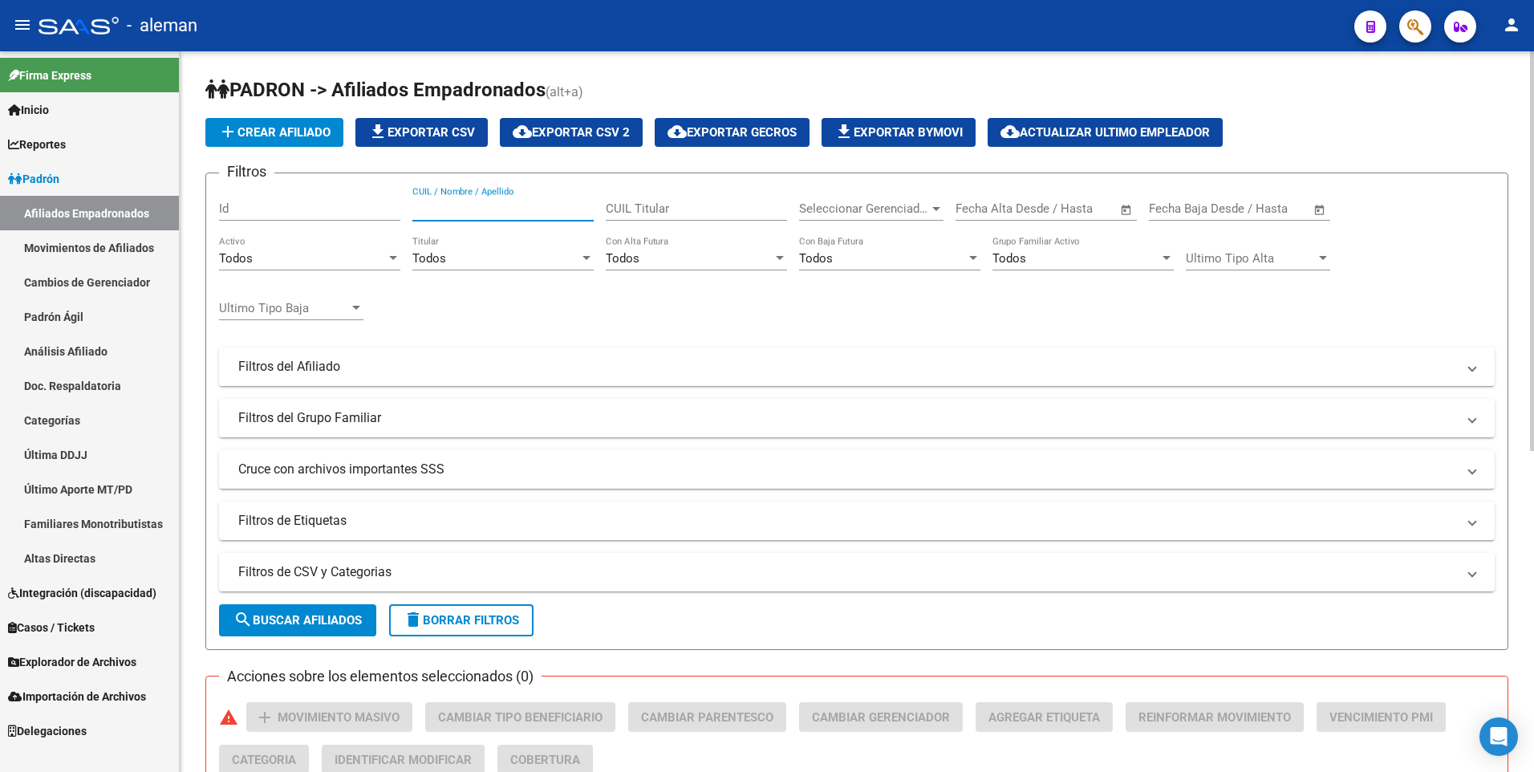
click at [513, 208] on input "CUIL / Nombre / Apellido" at bounding box center [502, 208] width 181 height 14
drag, startPoint x: 520, startPoint y: 205, endPoint x: 363, endPoint y: 205, distance: 156.4
click at [363, 205] on div "Filtros Id 27401281164 CUIL / Nombre / Apellido CUIL Titular Seleccionar Gerenc…" at bounding box center [856, 363] width 1275 height 354
drag, startPoint x: 506, startPoint y: 209, endPoint x: 351, endPoint y: 207, distance: 154.8
click at [355, 209] on div "Filtros Id 27957004372 CUIL / Nombre / Apellido CUIL Titular Seleccionar Gerenc…" at bounding box center [856, 363] width 1275 height 354
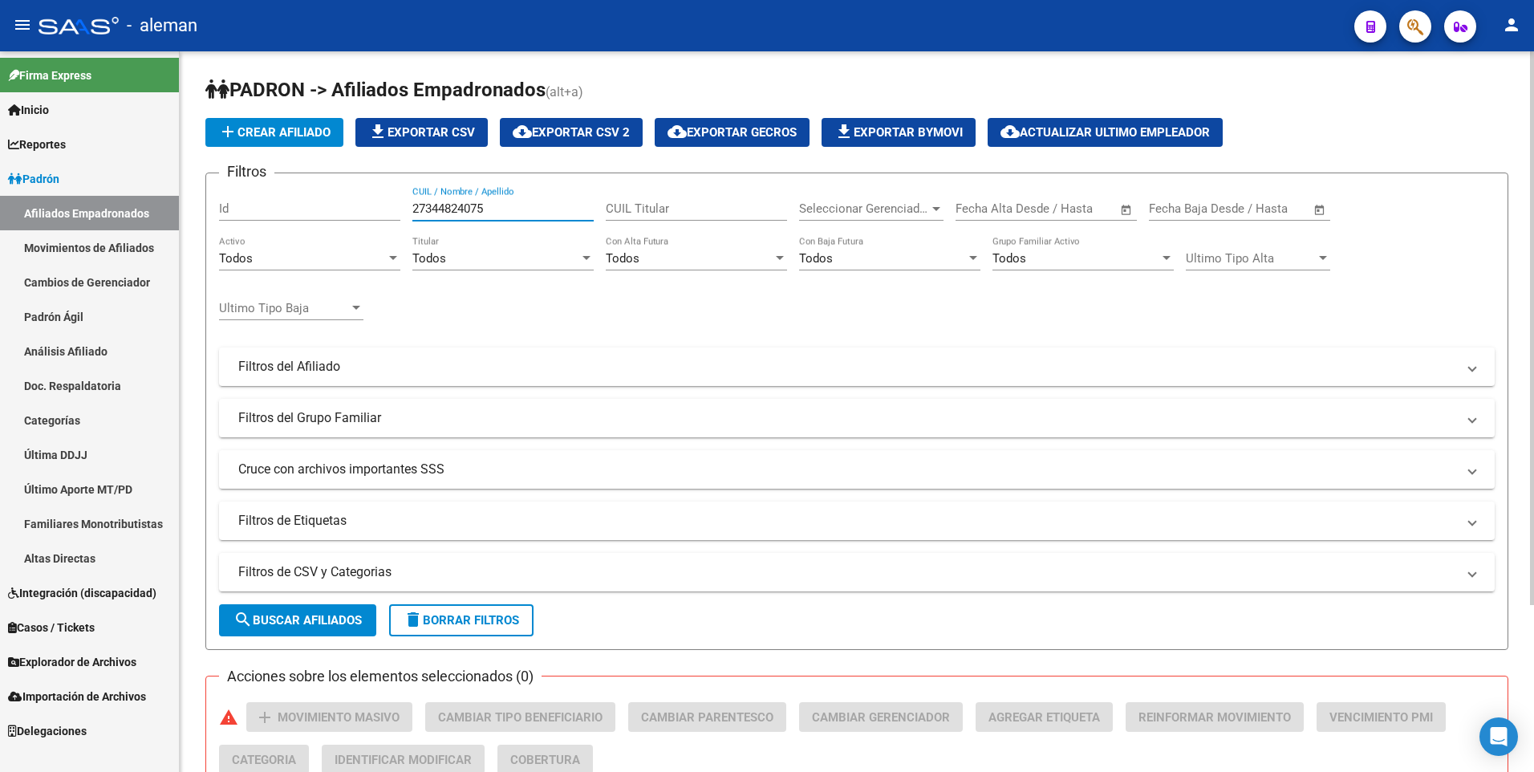
scroll to position [217, 0]
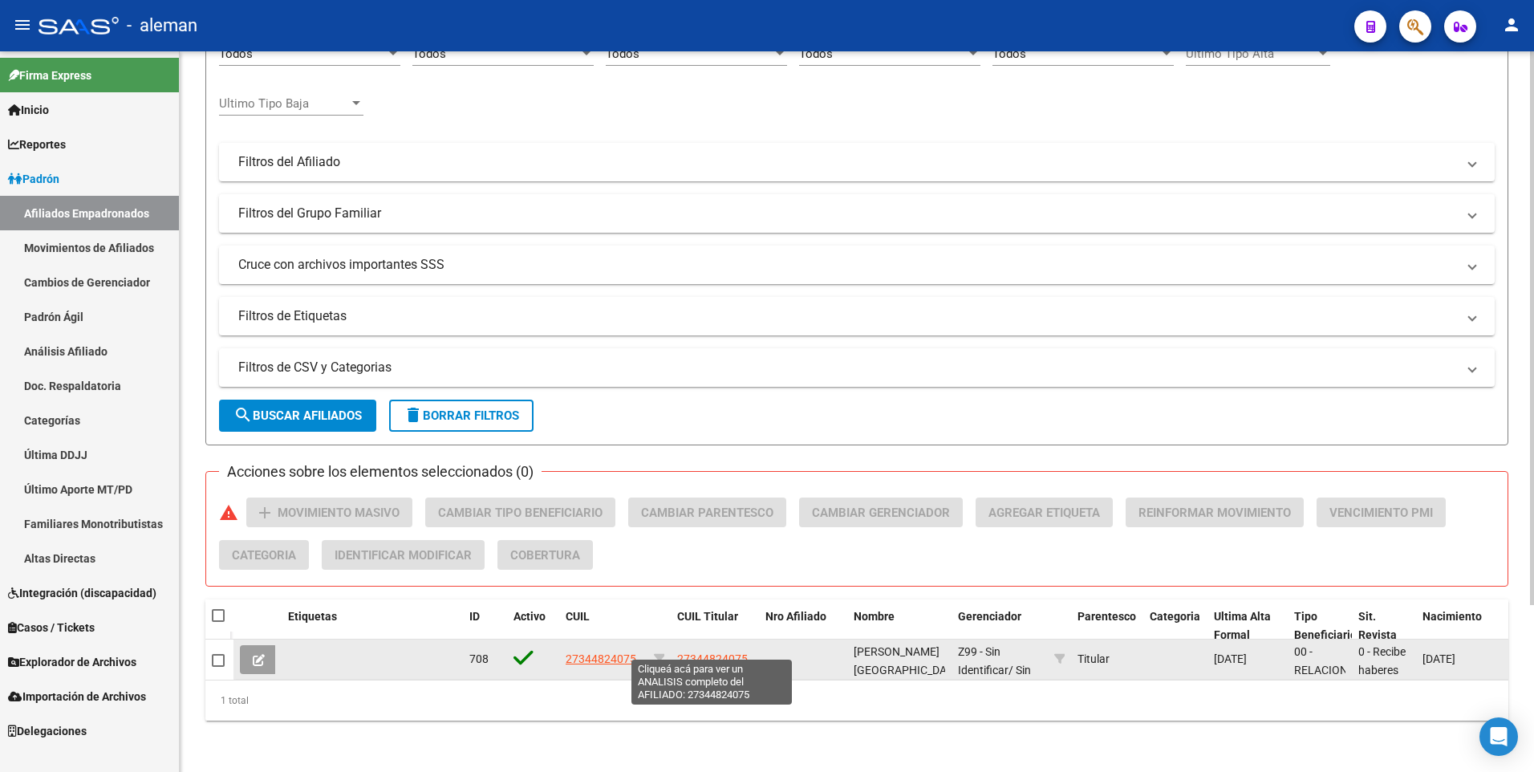
type input "27344824075"
click at [708, 652] on span "27344824075" at bounding box center [712, 658] width 71 height 13
type textarea "27344824075"
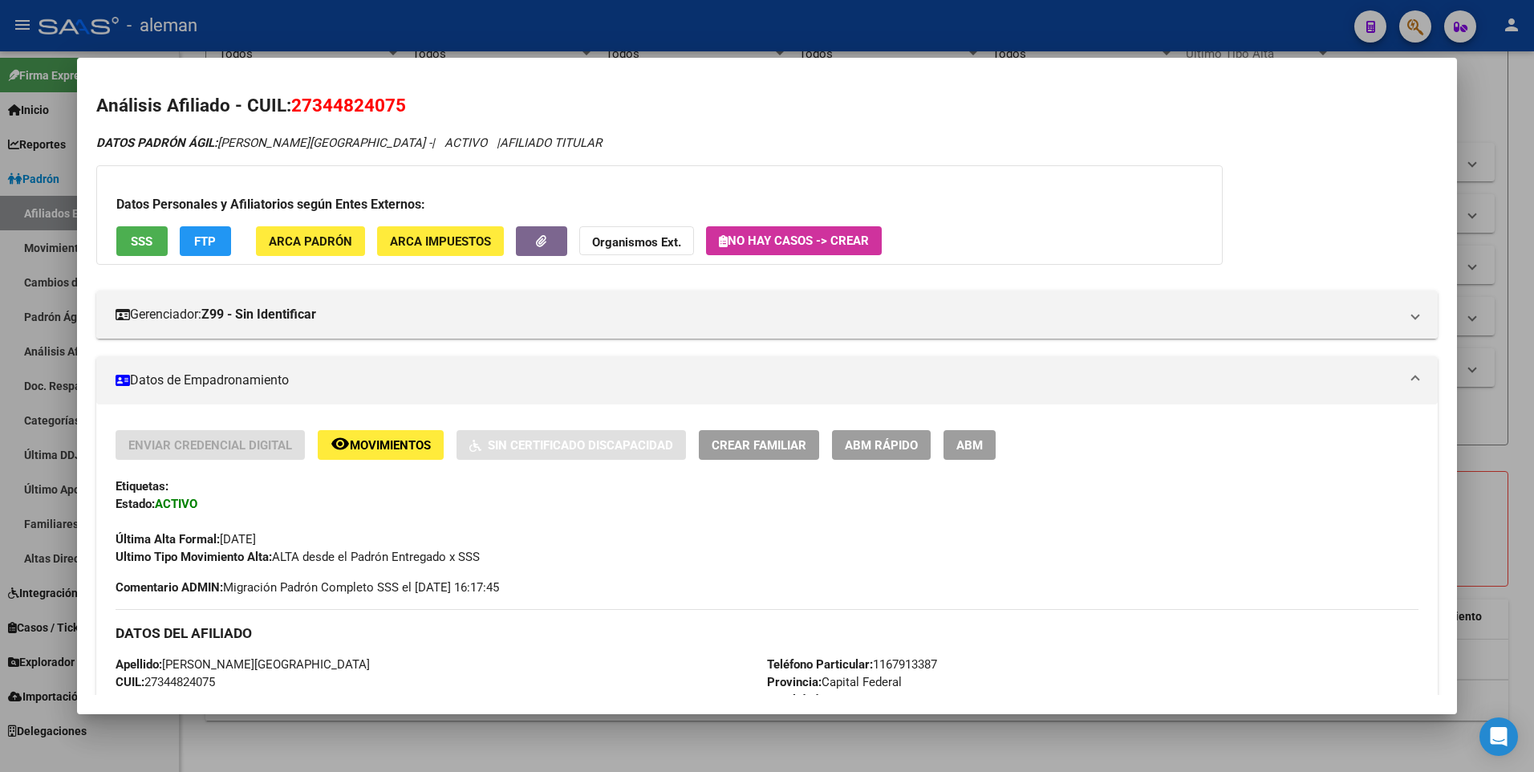
scroll to position [241, 0]
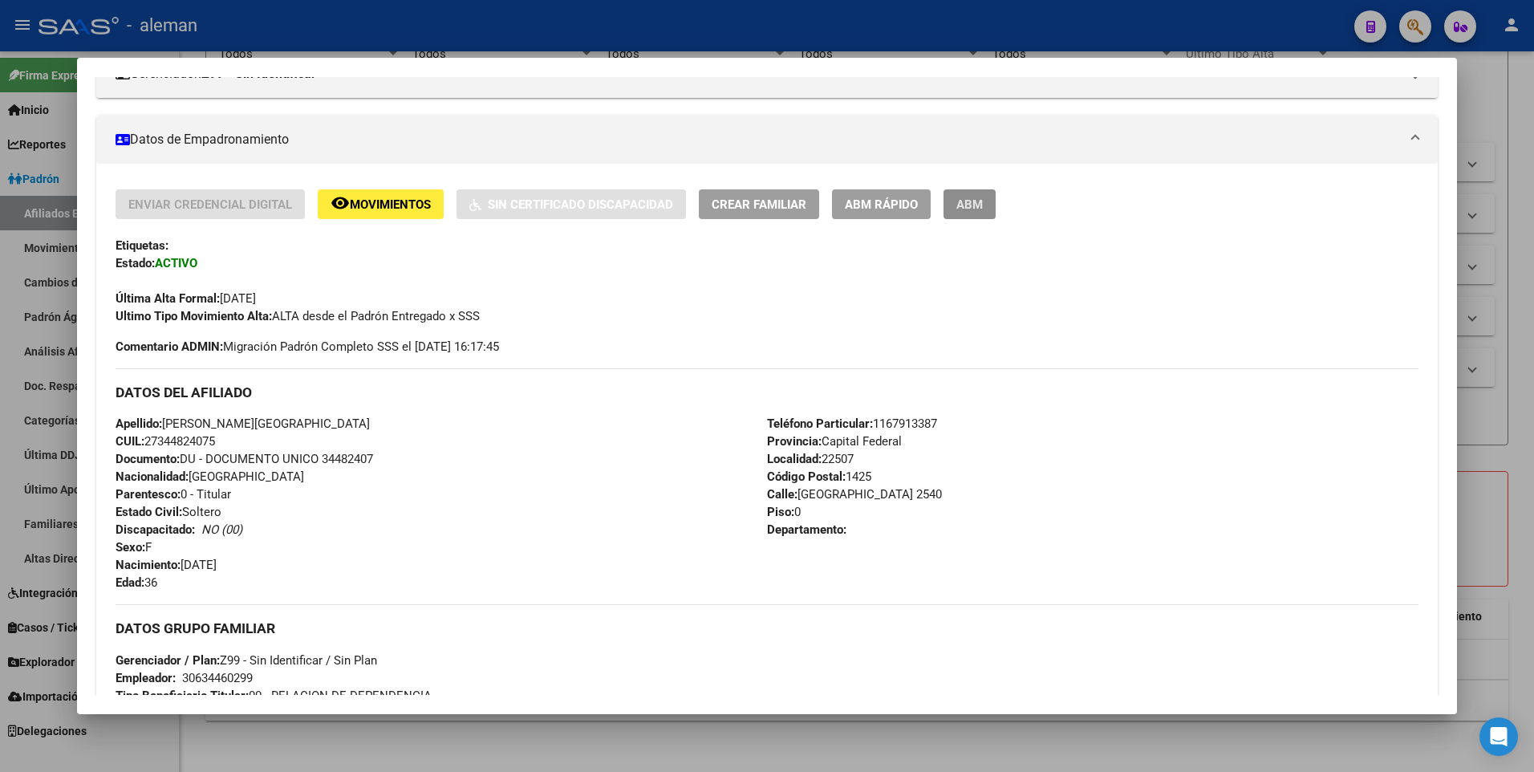
click at [975, 209] on span "ABM" at bounding box center [969, 204] width 26 height 14
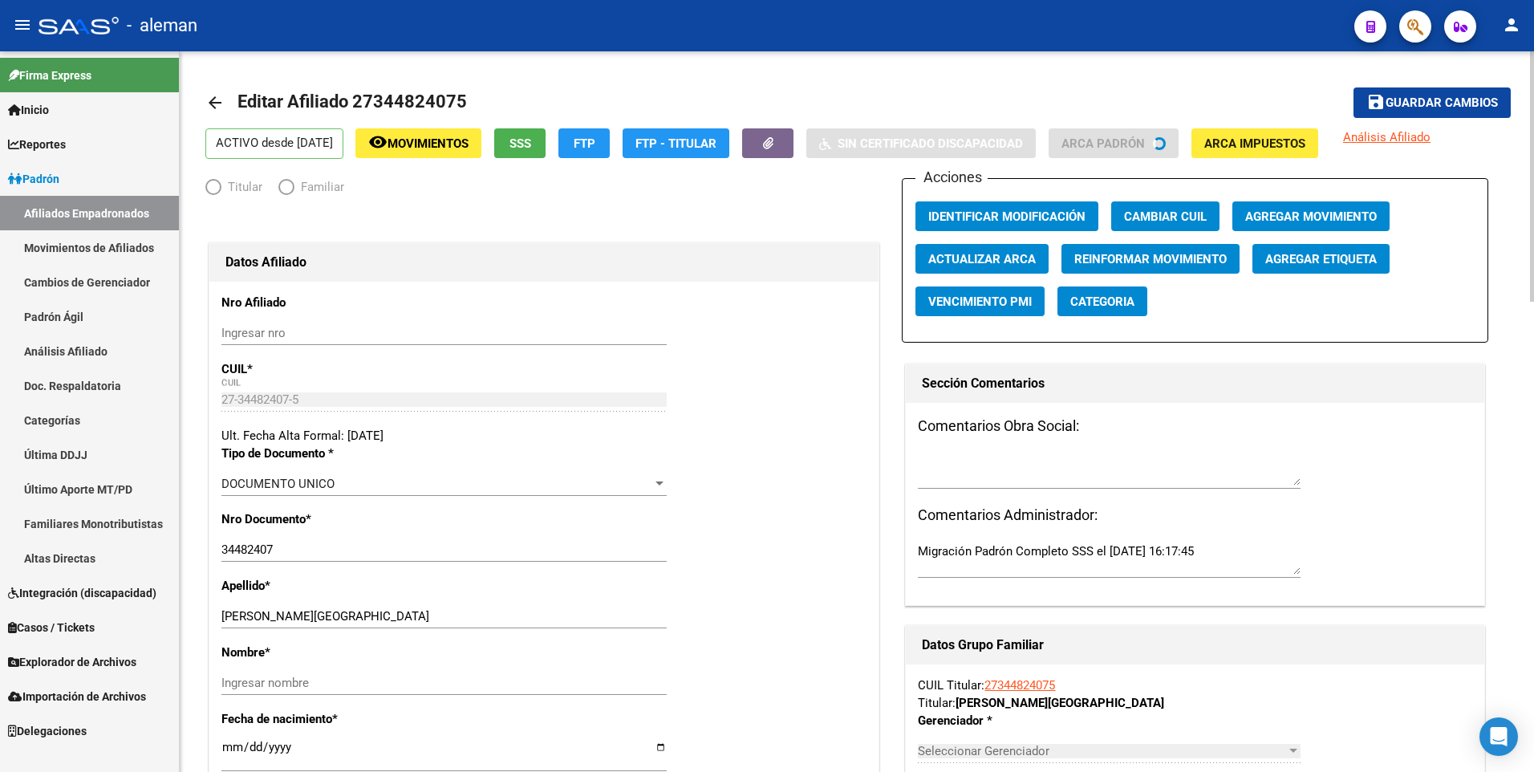
radio input "true"
type input "30-63446029-9"
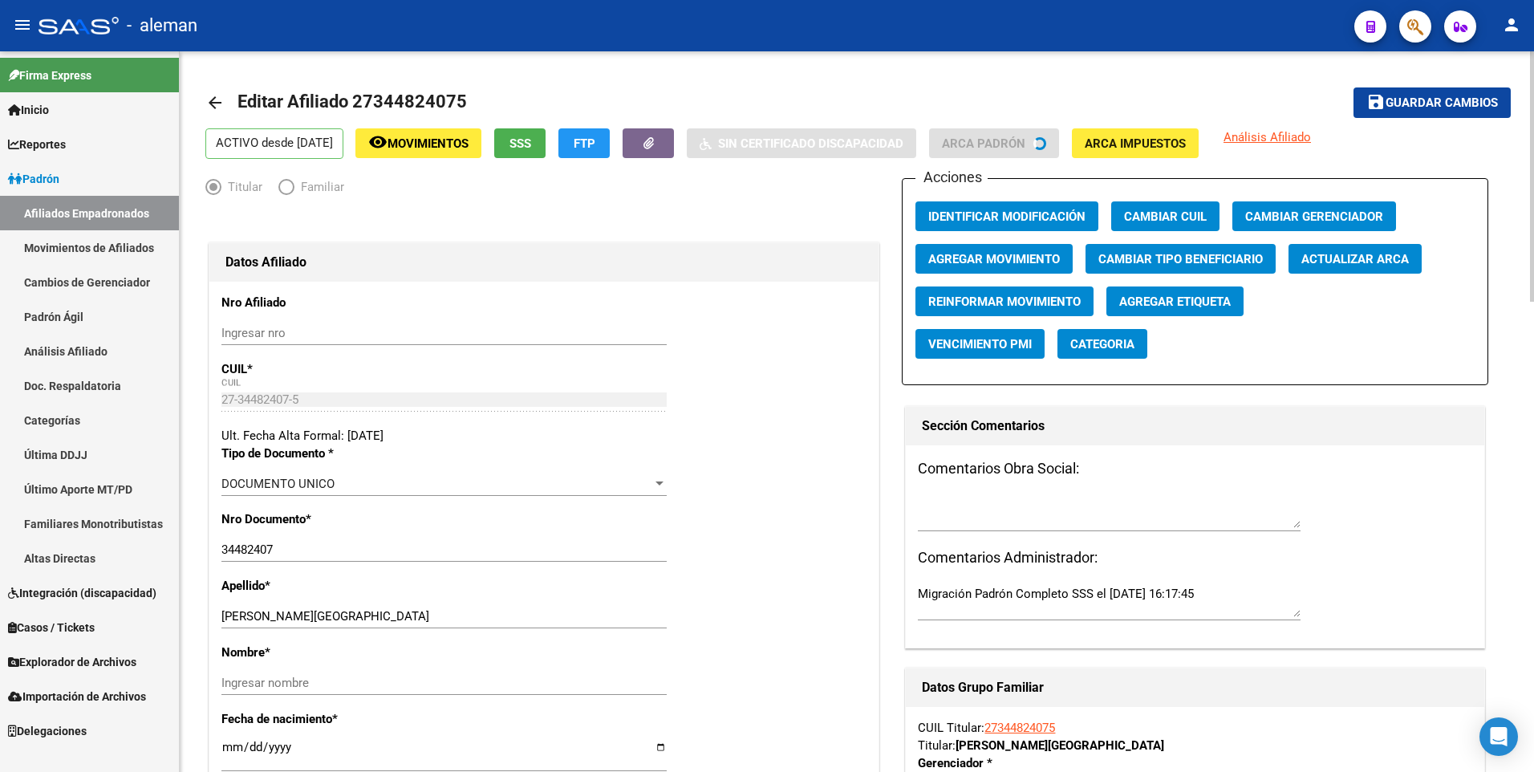
scroll to position [321, 0]
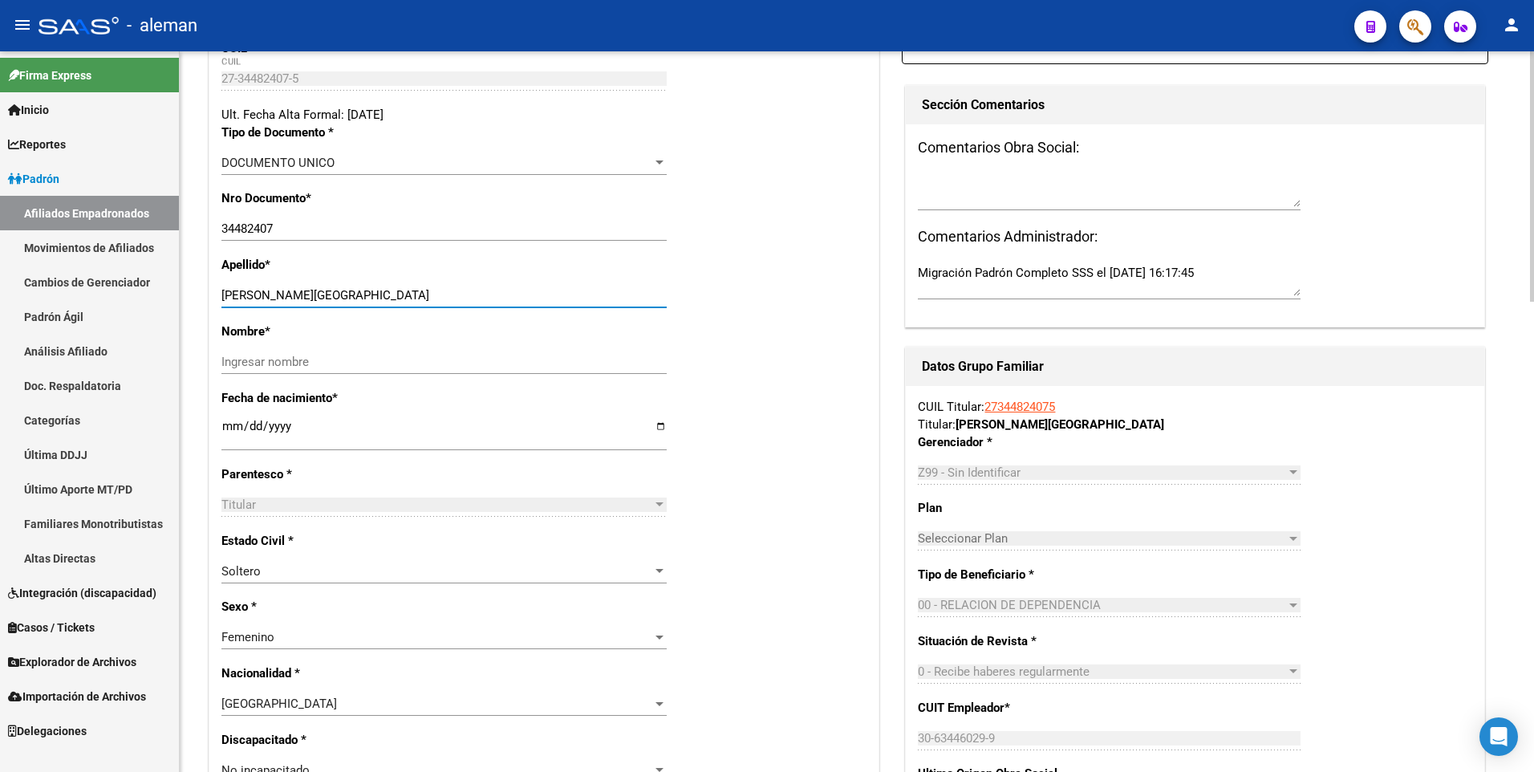
drag, startPoint x: 286, startPoint y: 295, endPoint x: 419, endPoint y: 295, distance: 132.4
click at [419, 295] on input "[PERSON_NAME][GEOGRAPHIC_DATA]" at bounding box center [443, 295] width 445 height 14
type input "MENDOZA"
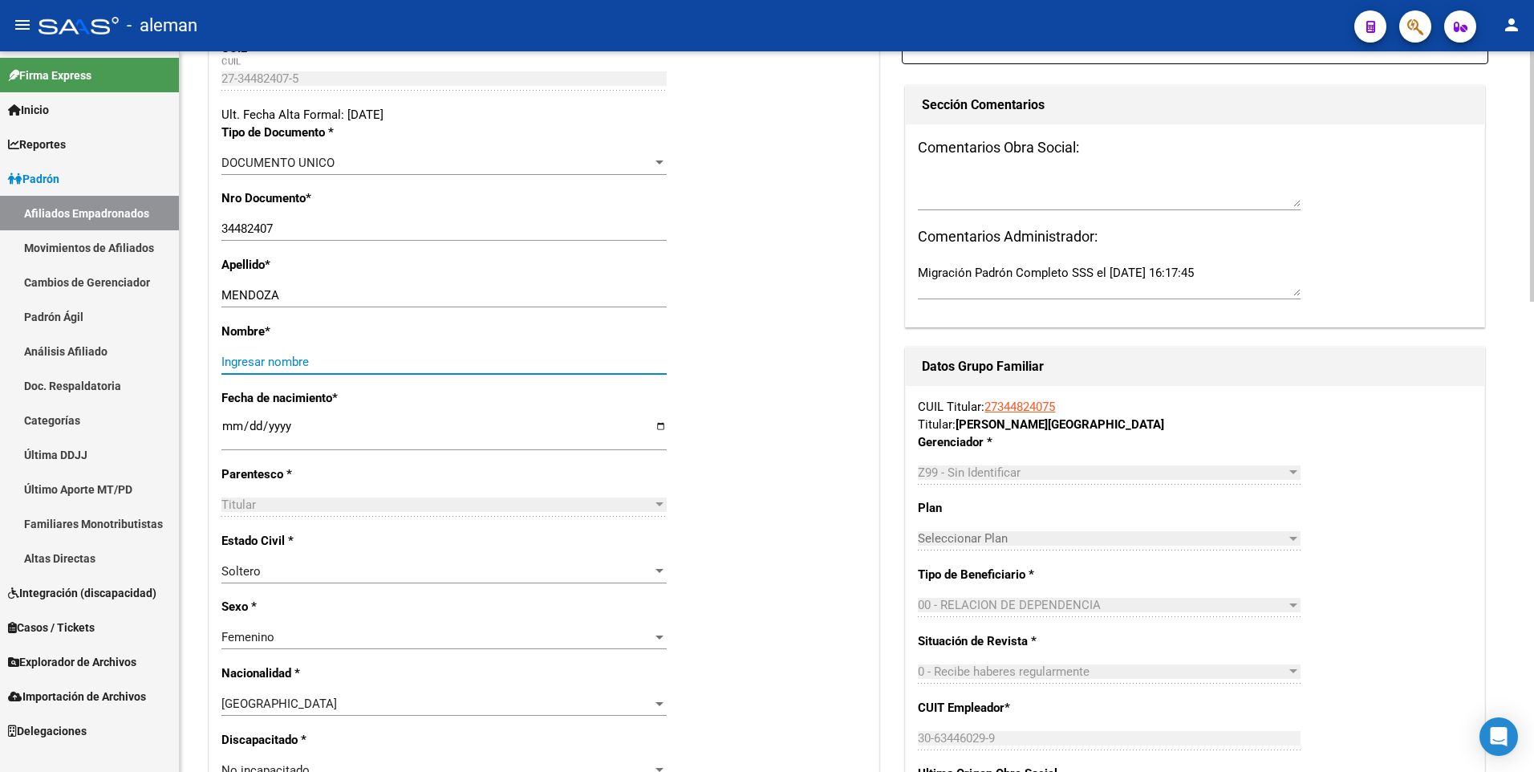
click at [551, 360] on input "Ingresar nombre" at bounding box center [443, 362] width 445 height 14
paste input "[GEOGRAPHIC_DATA]"
type input "[GEOGRAPHIC_DATA]"
click at [756, 286] on div "Apellido * [PERSON_NAME] Ingresar apellido" at bounding box center [543, 289] width 645 height 67
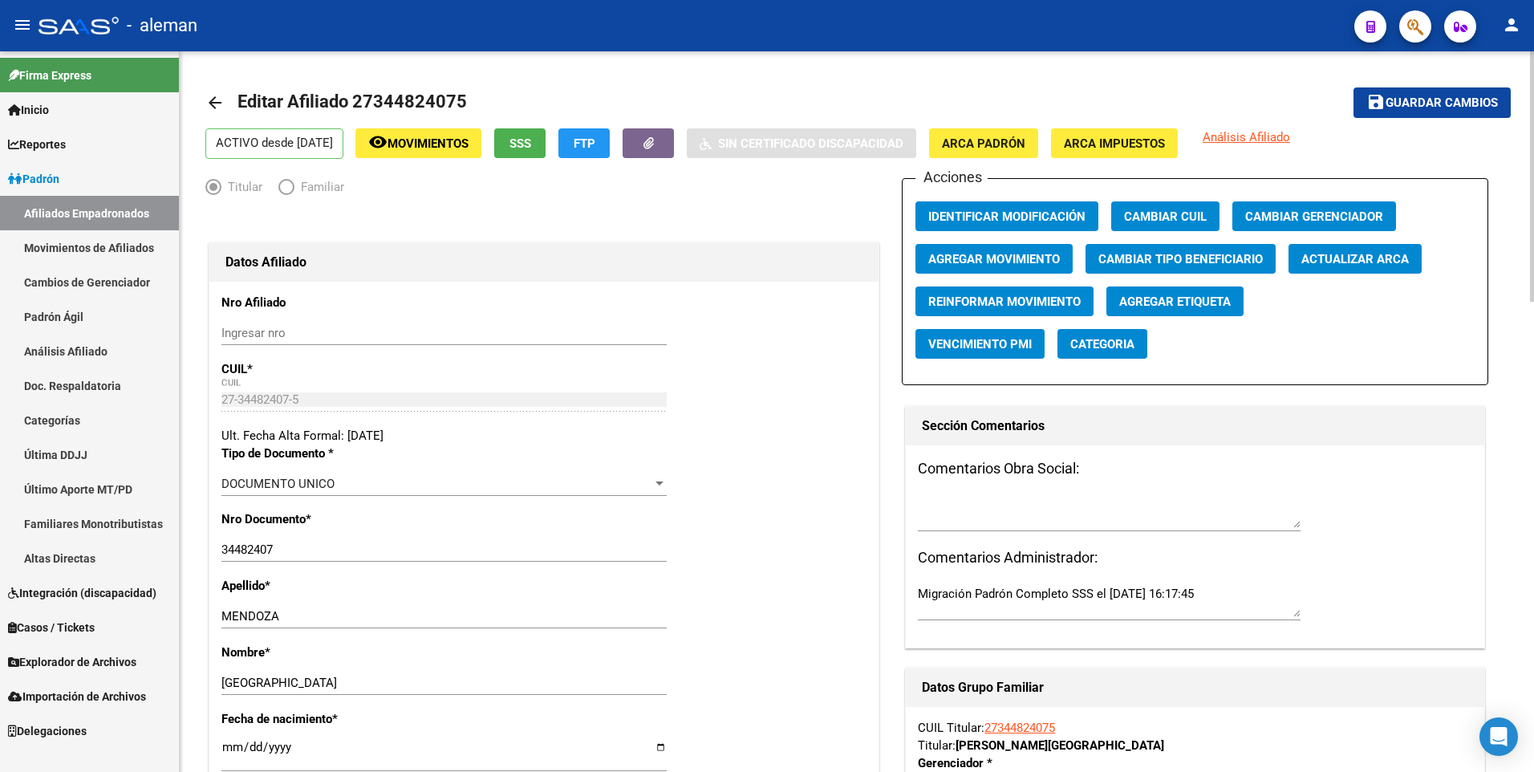
click at [951, 259] on span "Agregar Movimiento" at bounding box center [994, 259] width 132 height 14
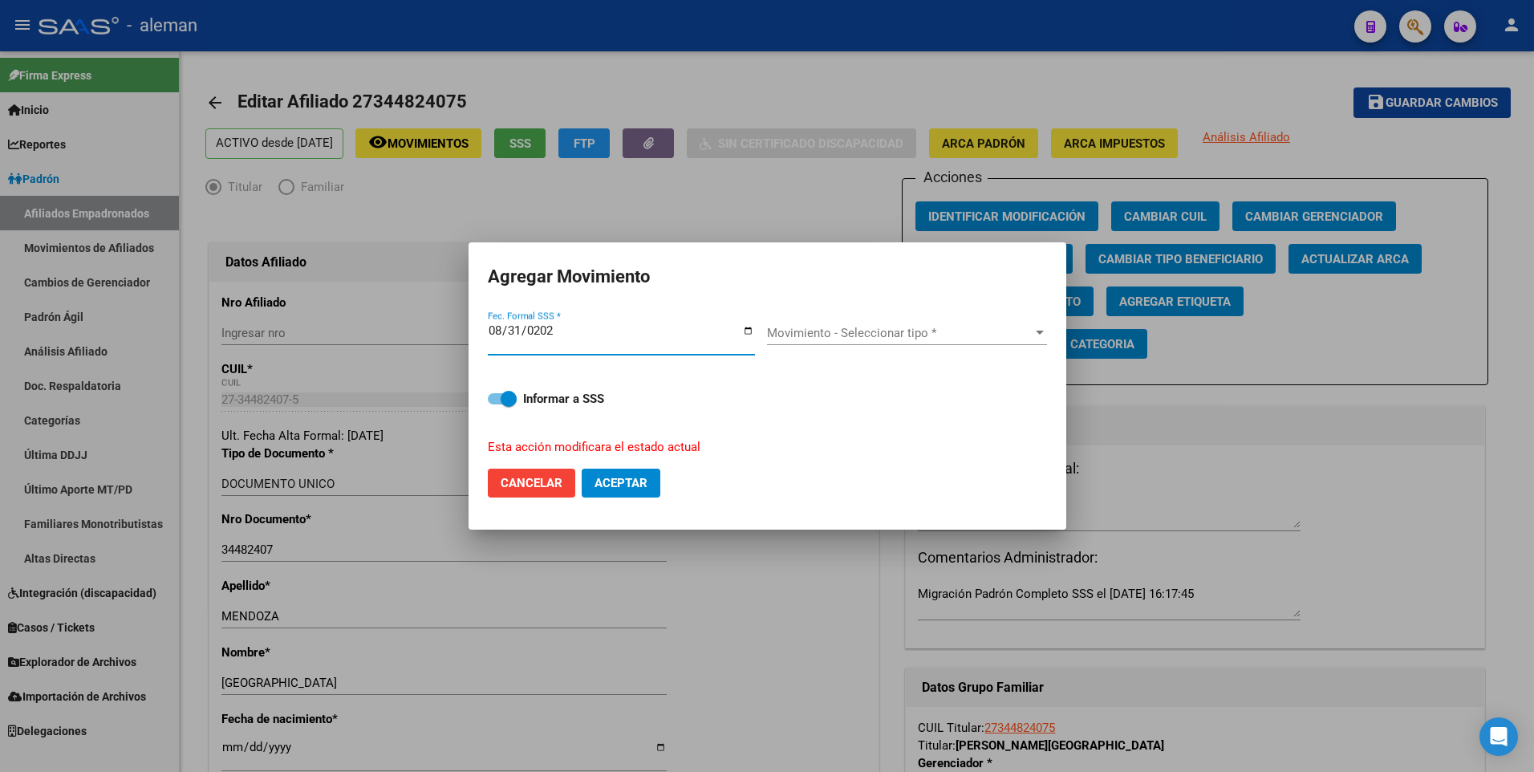
type input "[DATE]"
click at [867, 333] on span "Movimiento - Seleccionar tipo *" at bounding box center [900, 333] width 266 height 14
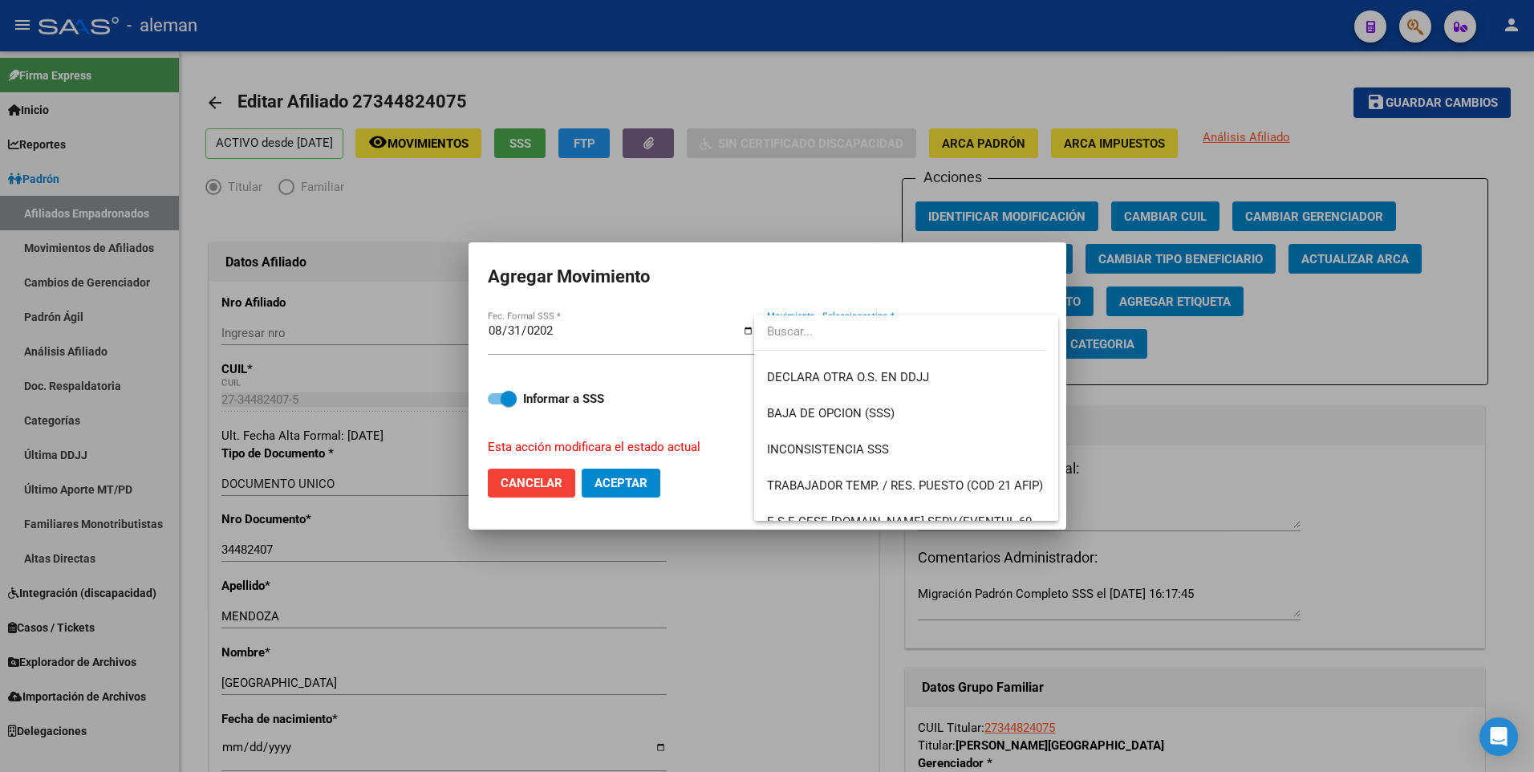
scroll to position [1166, 0]
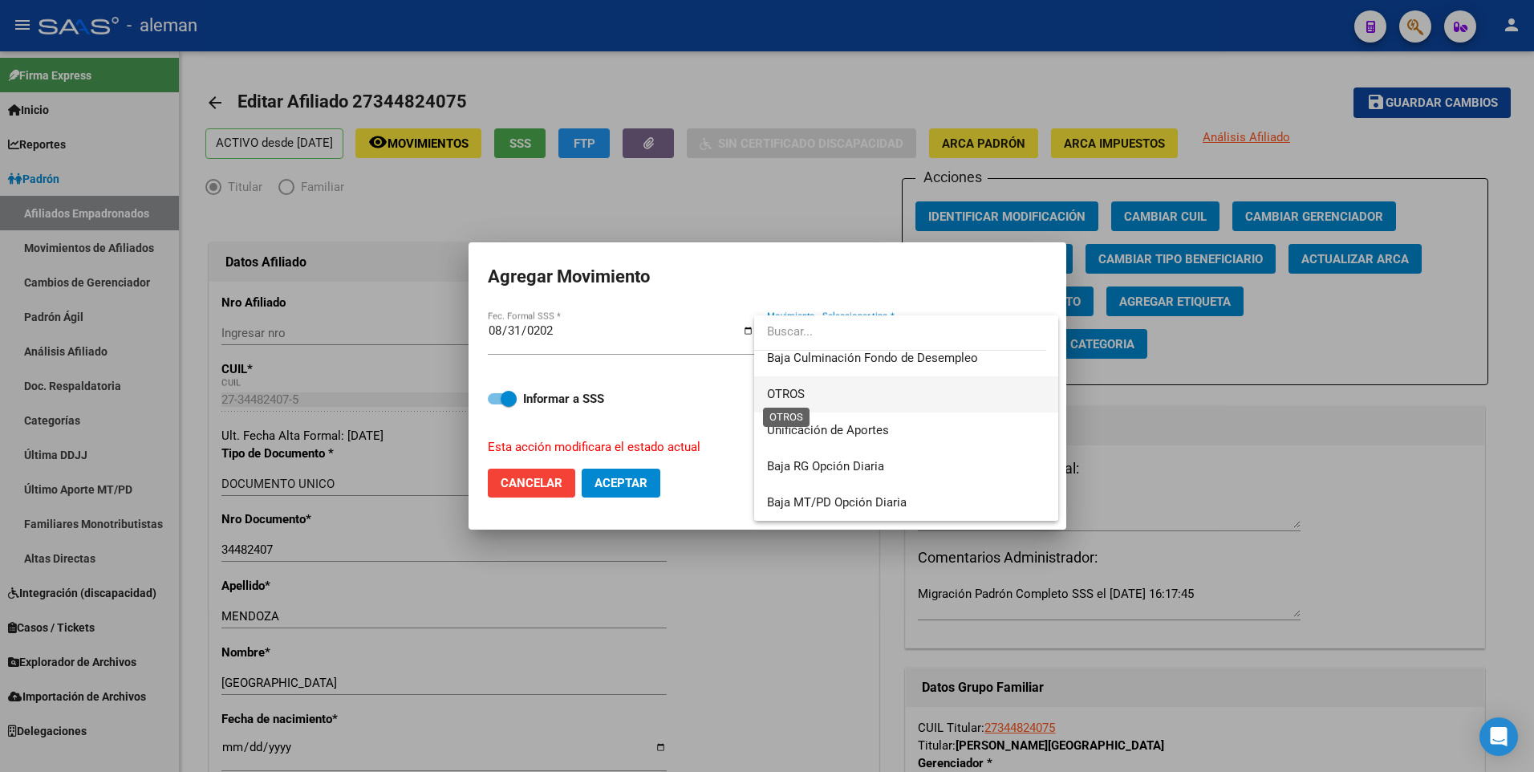
click at [799, 398] on span "OTROS" at bounding box center [786, 394] width 38 height 14
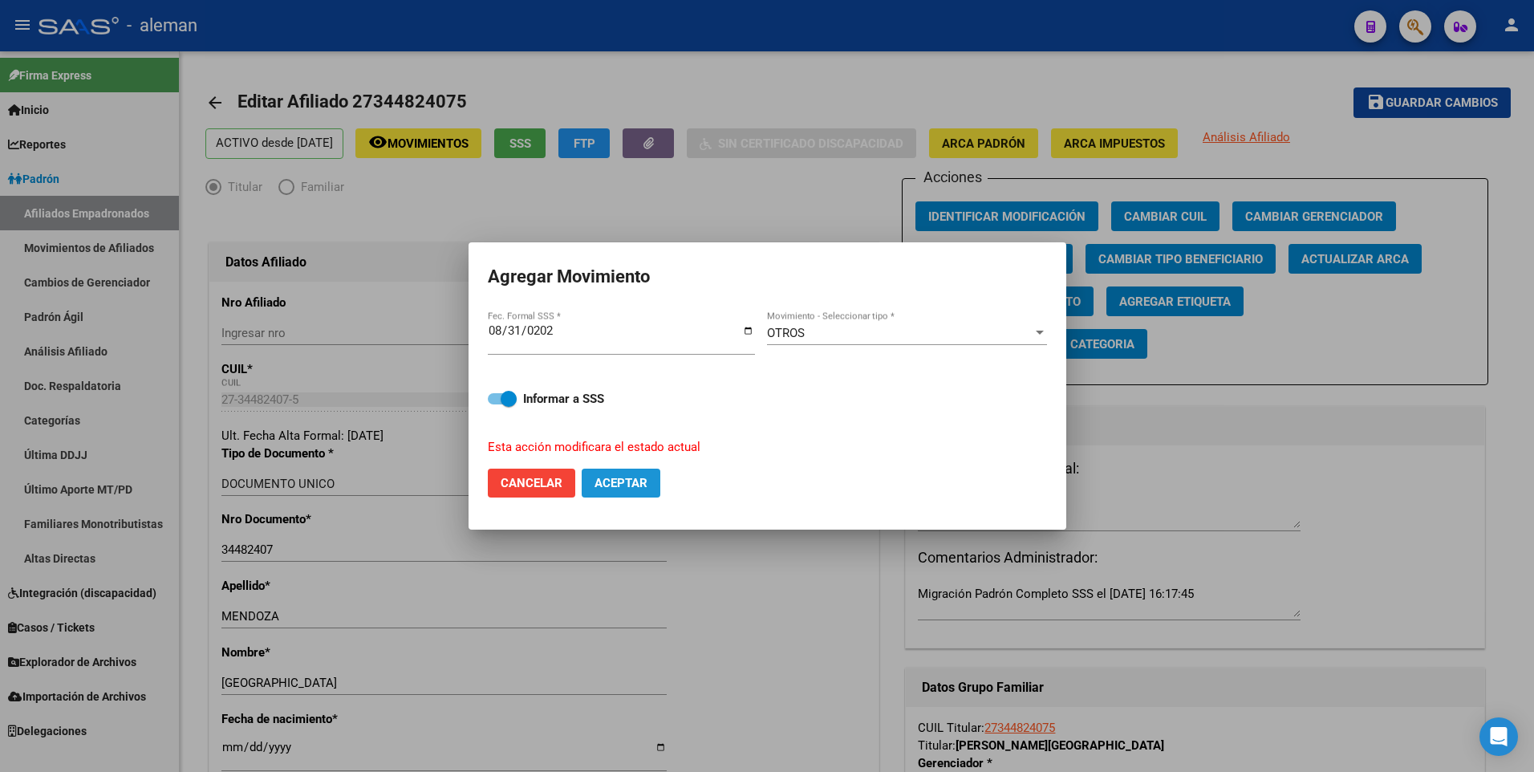
click at [643, 478] on span "Aceptar" at bounding box center [620, 483] width 53 height 14
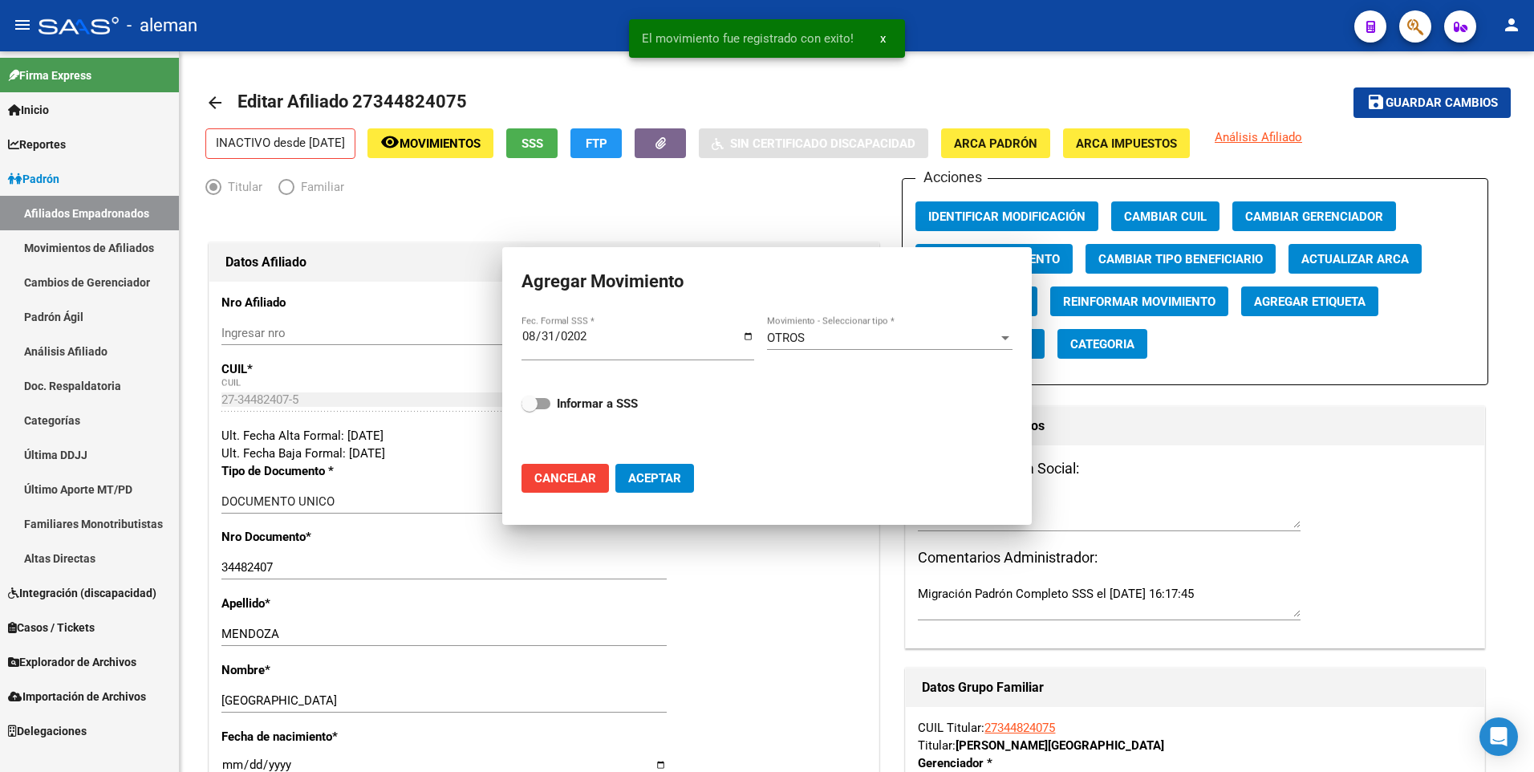
checkbox input "false"
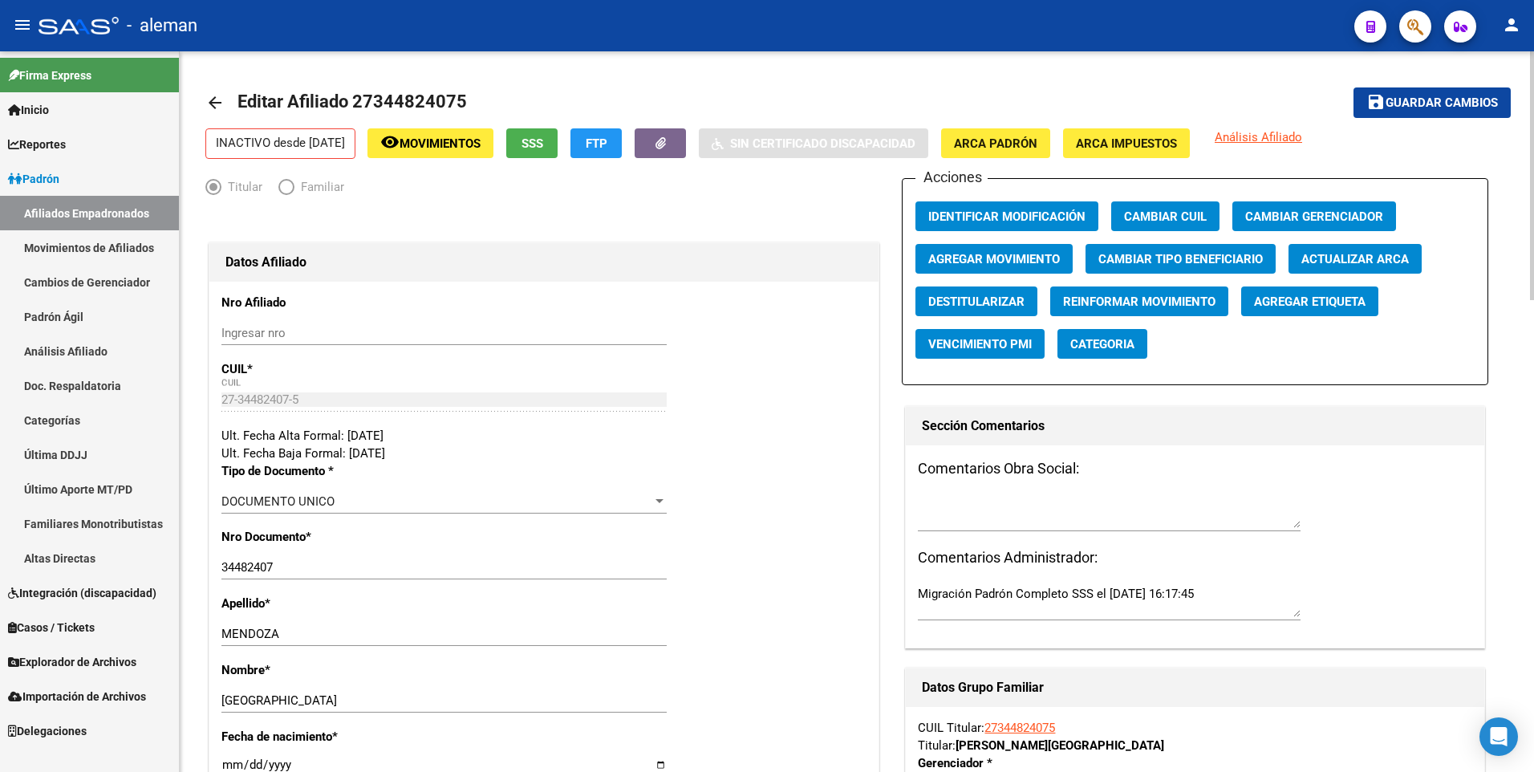
click at [220, 105] on mat-icon "arrow_back" at bounding box center [214, 102] width 19 height 19
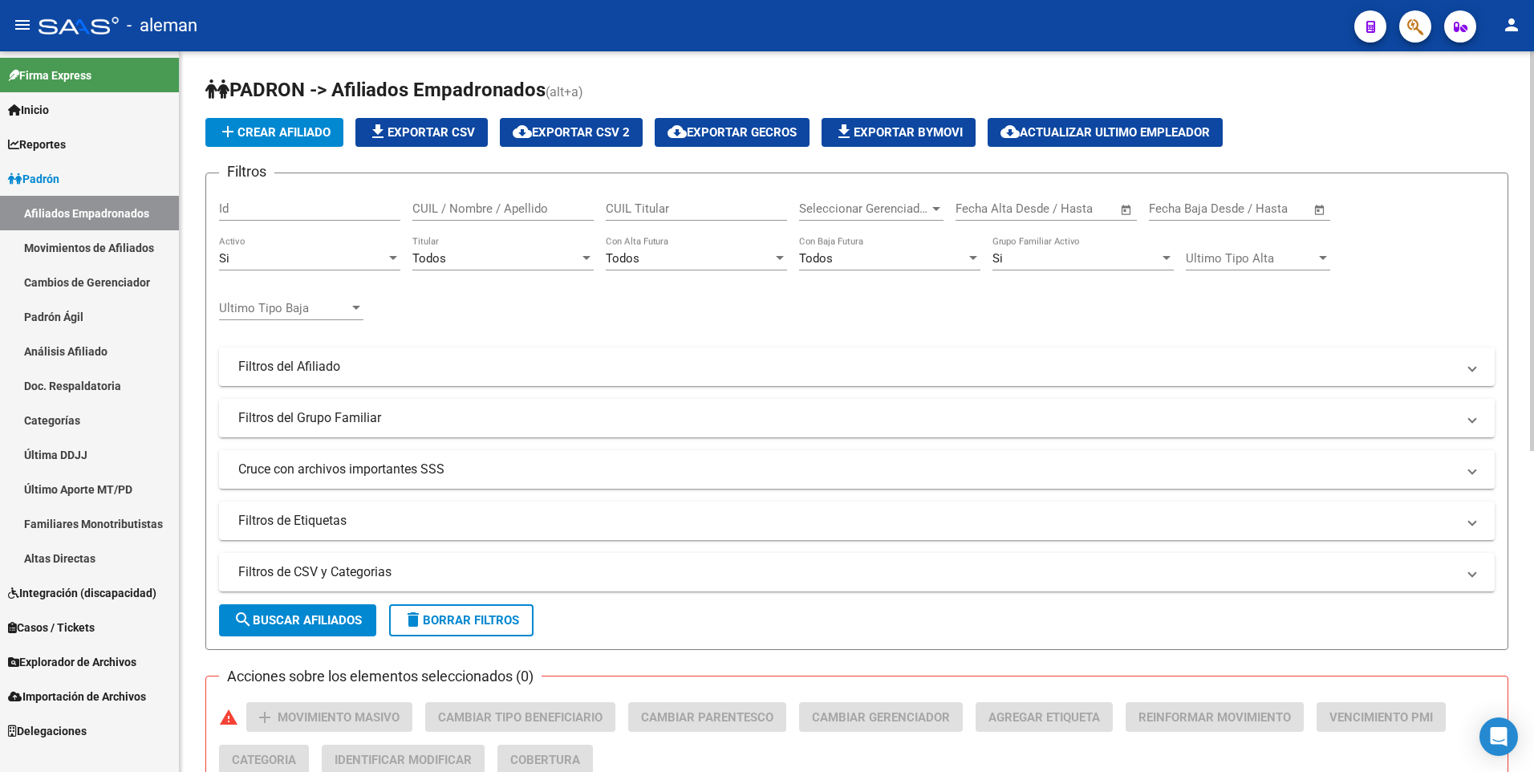
click at [315, 256] on div "Si" at bounding box center [302, 258] width 167 height 14
click at [306, 220] on span "Todos" at bounding box center [309, 223] width 181 height 36
click at [1076, 251] on div "Si" at bounding box center [1075, 258] width 167 height 14
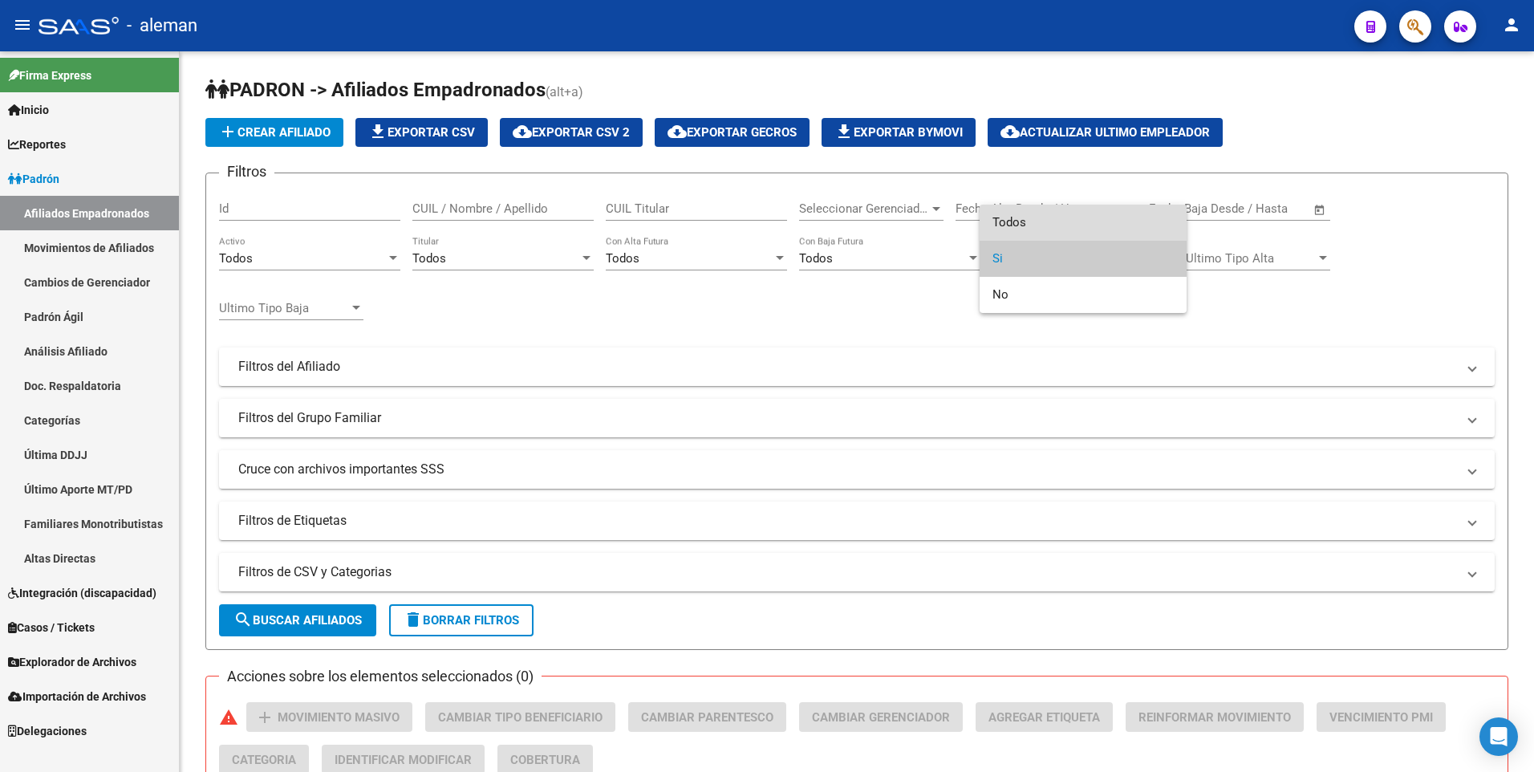
click at [1063, 226] on span "Todos" at bounding box center [1082, 223] width 181 height 36
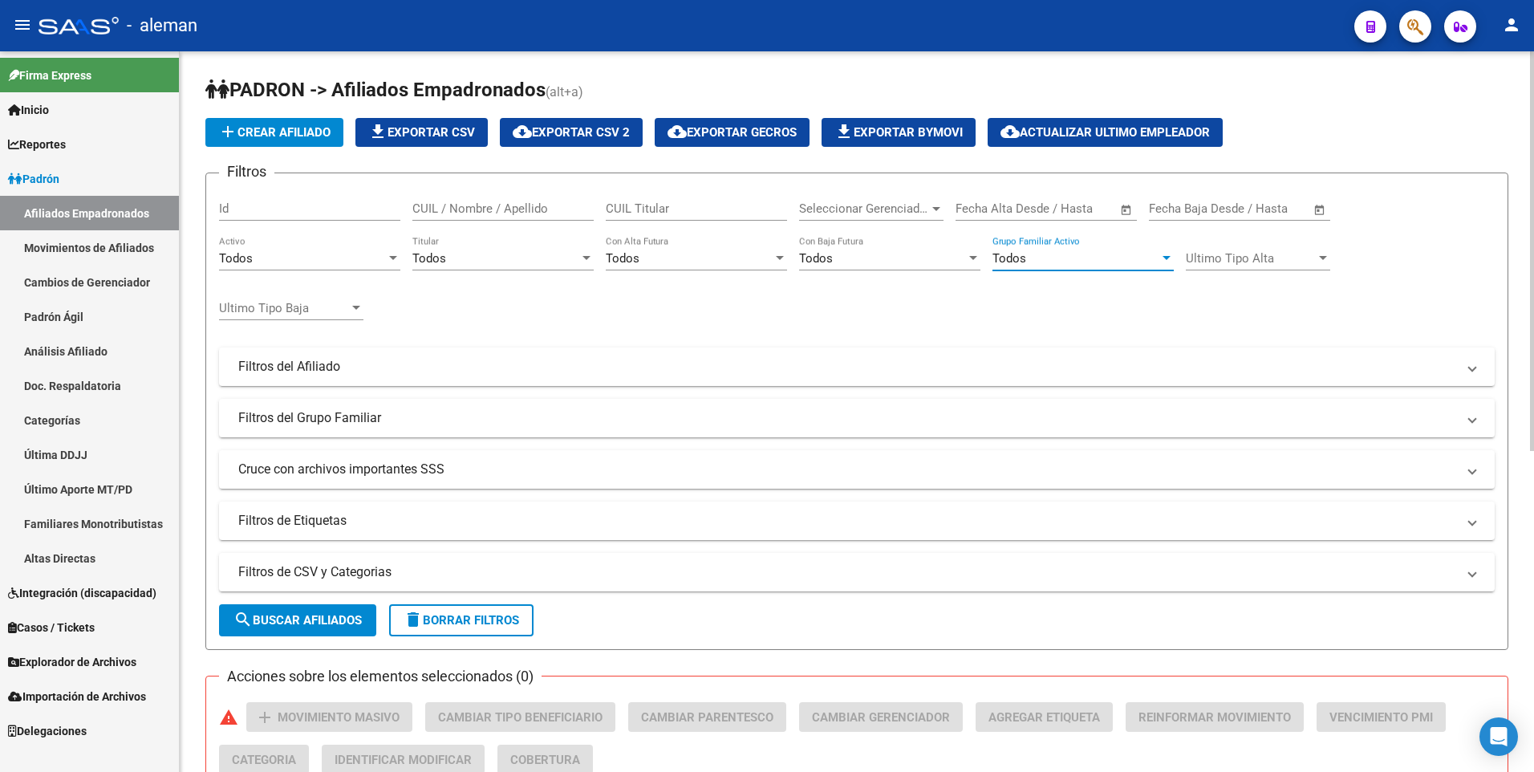
click at [460, 201] on div "CUIL / Nombre / Apellido" at bounding box center [502, 203] width 181 height 34
drag, startPoint x: 500, startPoint y: 202, endPoint x: 379, endPoint y: 202, distance: 120.3
click at [379, 202] on div "Filtros Id 27957013118 CUIL / Nombre / Apellido CUIL Titular Seleccionar Gerenc…" at bounding box center [856, 363] width 1275 height 354
drag, startPoint x: 462, startPoint y: 206, endPoint x: 358, endPoint y: 206, distance: 104.3
click at [358, 206] on div "Filtros Id 20276915305 CUIL / Nombre / Apellido CUIL Titular Seleccionar Gerenc…" at bounding box center [856, 363] width 1275 height 354
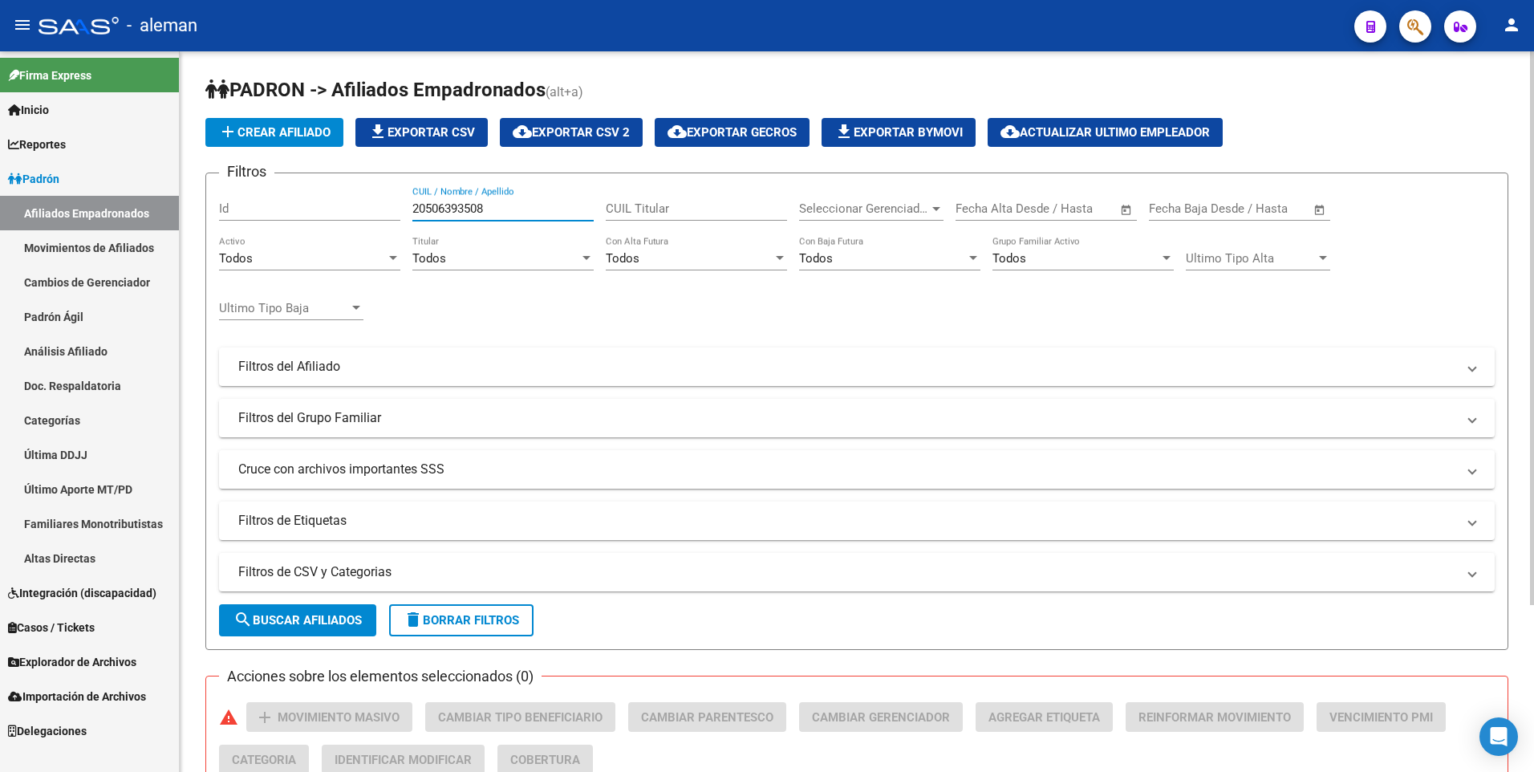
drag, startPoint x: 513, startPoint y: 207, endPoint x: 397, endPoint y: 201, distance: 115.7
click at [397, 201] on div "Filtros Id 20506393508 CUIL / Nombre / Apellido CUIL Titular Seleccionar Gerenc…" at bounding box center [856, 363] width 1275 height 354
drag, startPoint x: 505, startPoint y: 209, endPoint x: 391, endPoint y: 205, distance: 113.2
click at [391, 205] on div "Filtros Id 27353170142 CUIL / Nombre / Apellido CUIL Titular Seleccionar Gerenc…" at bounding box center [856, 363] width 1275 height 354
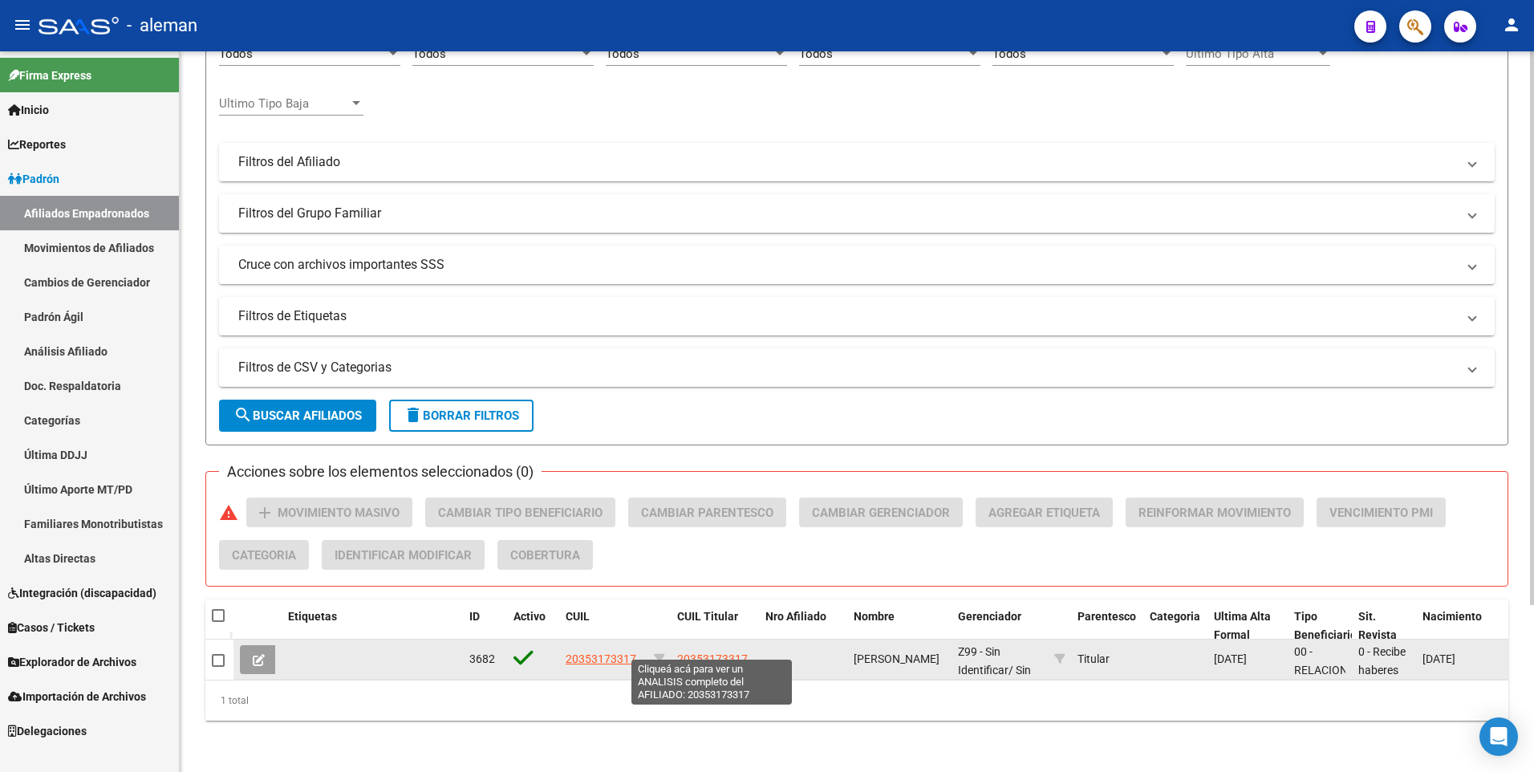
type input "20353173317"
click at [727, 652] on span "20353173317" at bounding box center [712, 658] width 71 height 13
type textarea "20353173317"
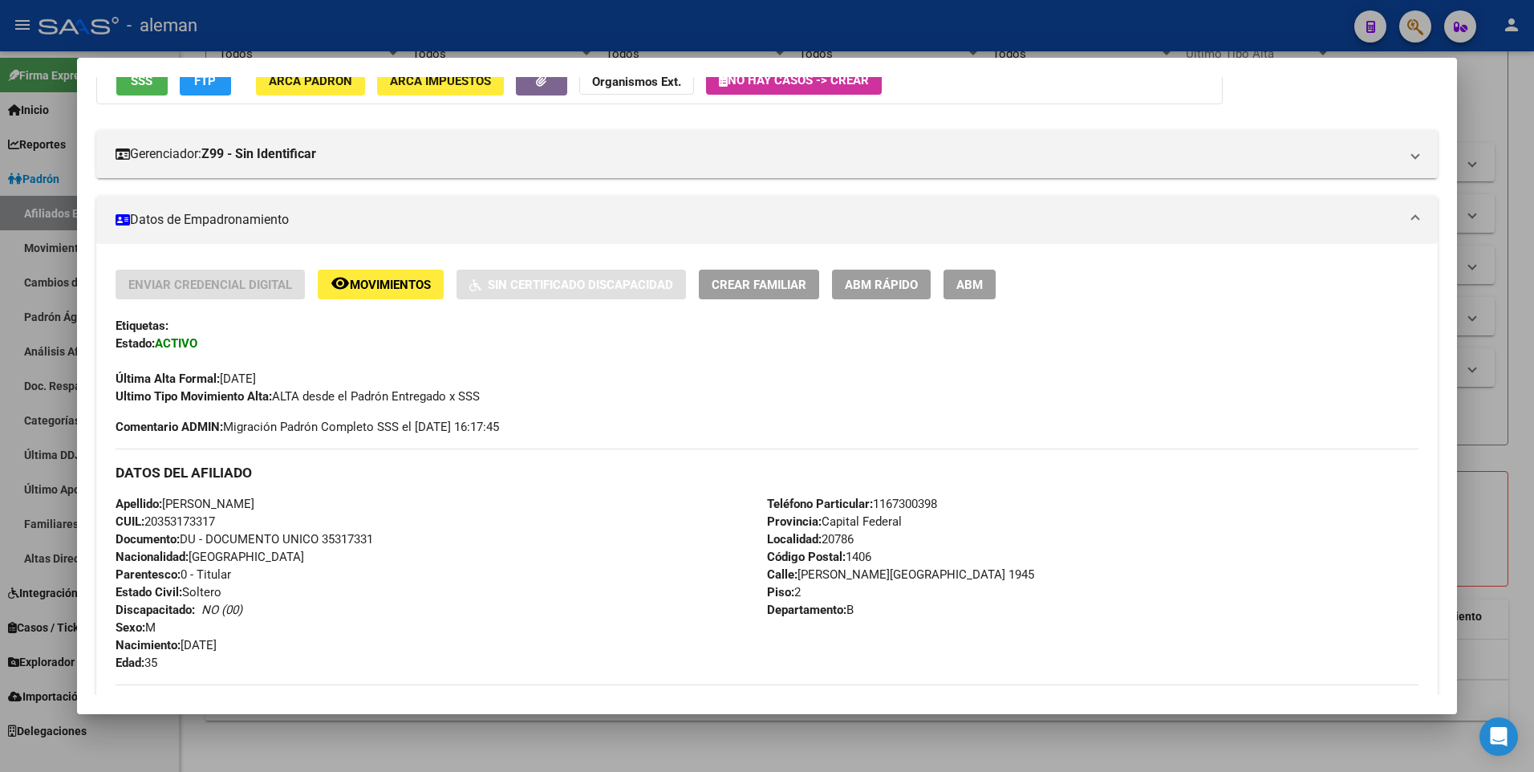
scroll to position [241, 0]
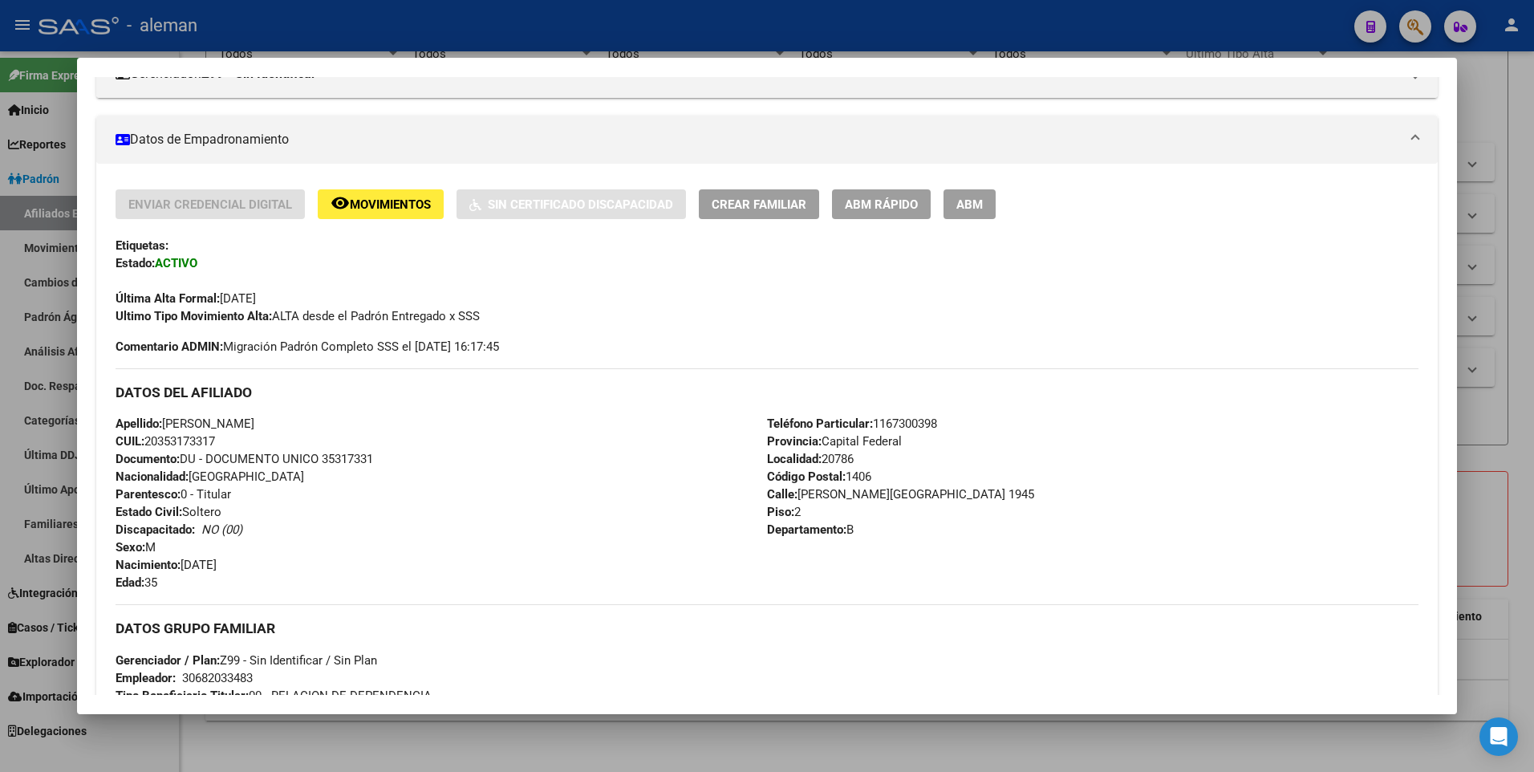
click at [983, 206] on button "ABM" at bounding box center [969, 204] width 52 height 30
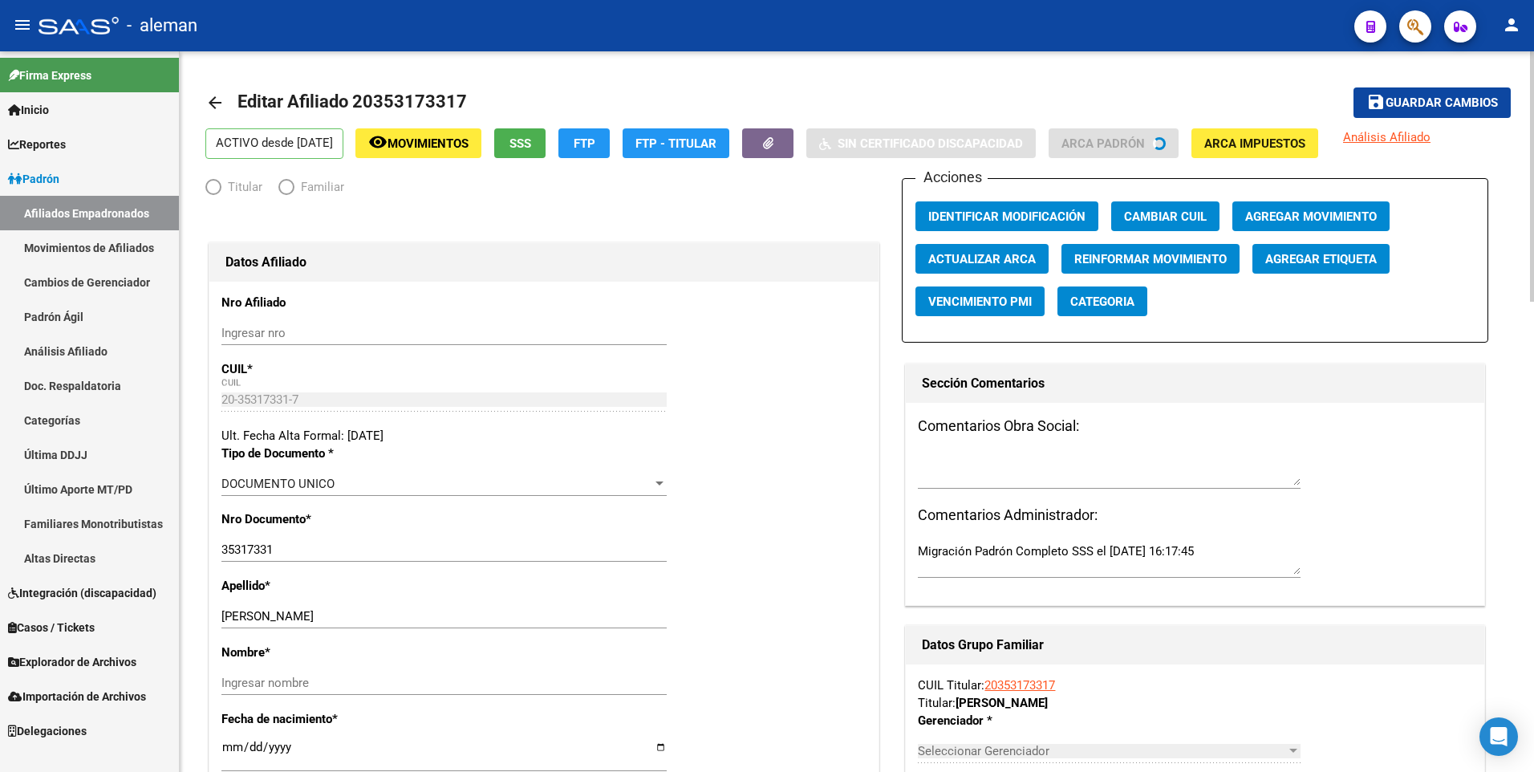
radio input "true"
type input "30-68203348-3"
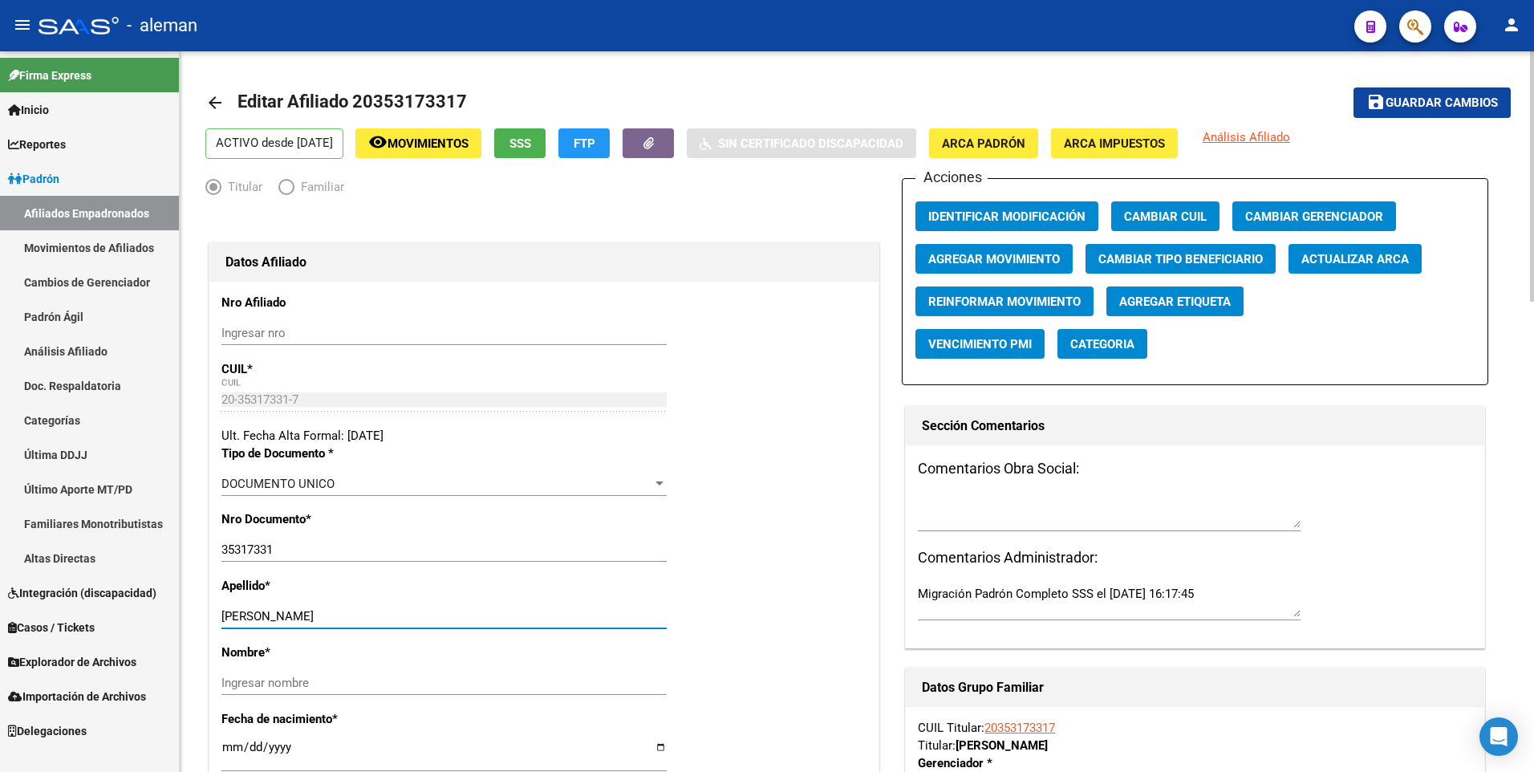
drag, startPoint x: 259, startPoint y: 617, endPoint x: 412, endPoint y: 617, distance: 153.2
click at [412, 617] on input "[PERSON_NAME]" at bounding box center [443, 616] width 445 height 14
type input "[PERSON_NAME]"
click at [417, 676] on input "Ingresar nombre" at bounding box center [443, 682] width 445 height 14
paste input "[PERSON_NAME]"
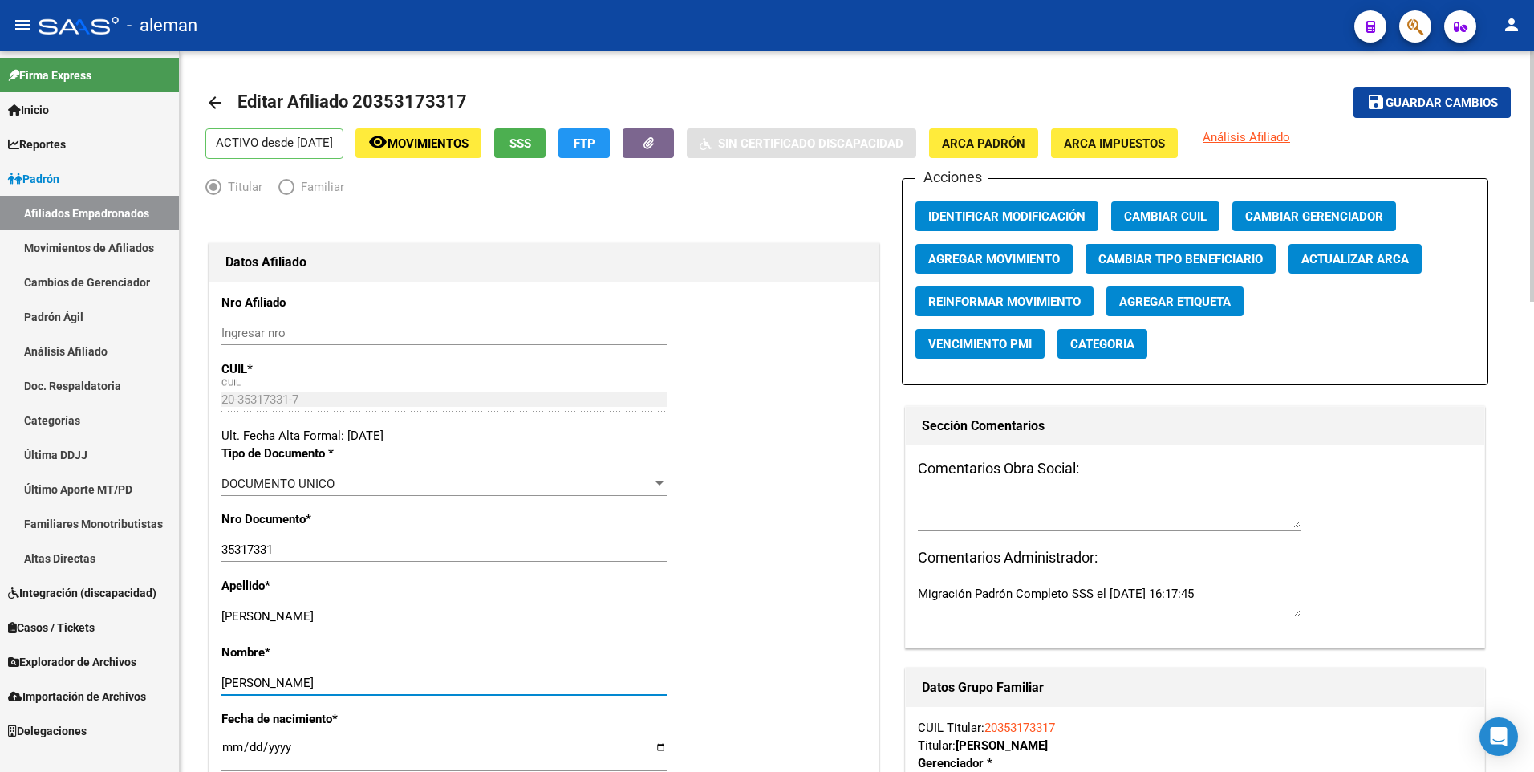
type input "[PERSON_NAME]"
click at [969, 258] on span "Agregar Movimiento" at bounding box center [994, 259] width 132 height 14
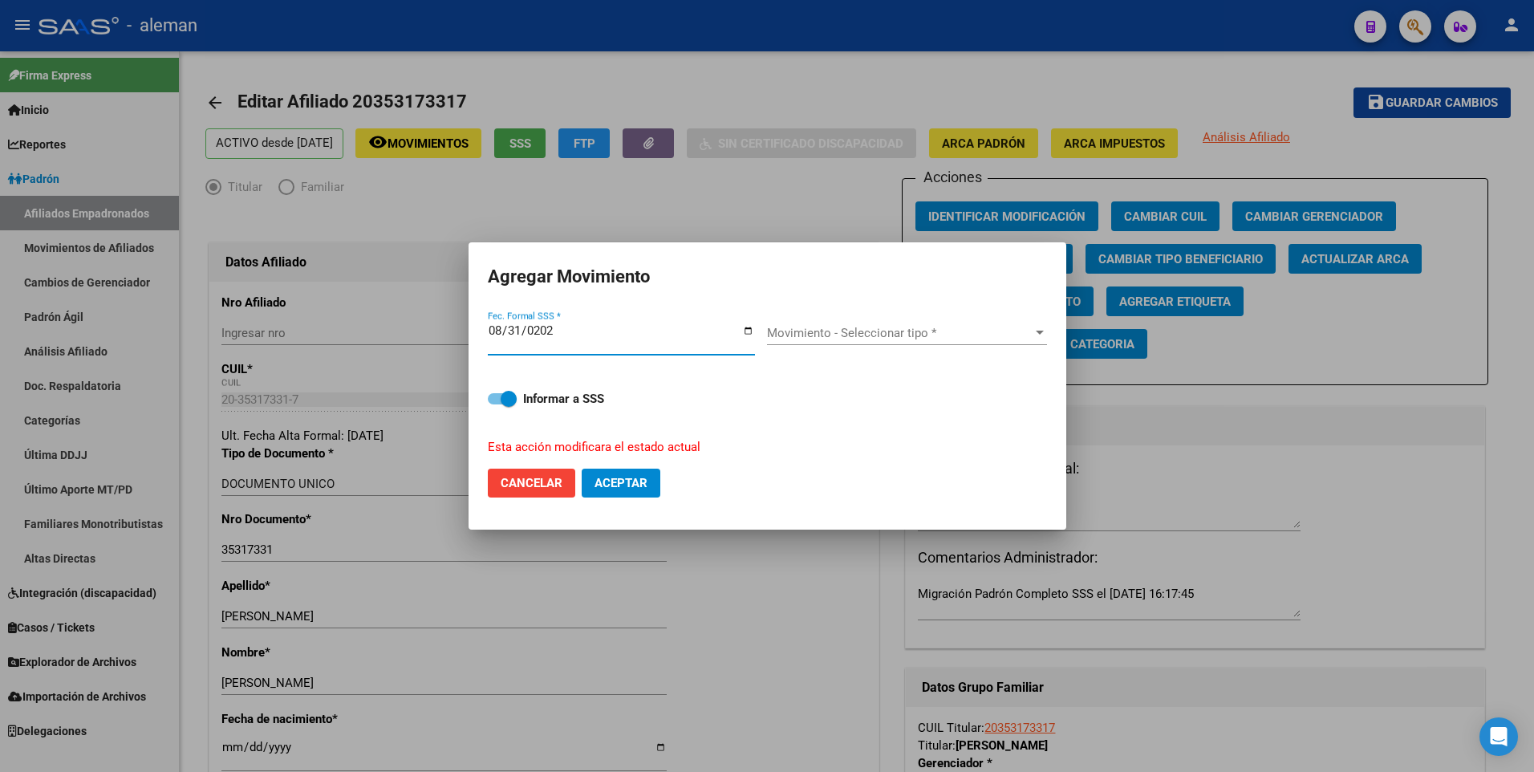
type input "[DATE]"
click at [888, 326] on span "Movimiento - Seleccionar tipo *" at bounding box center [900, 333] width 266 height 14
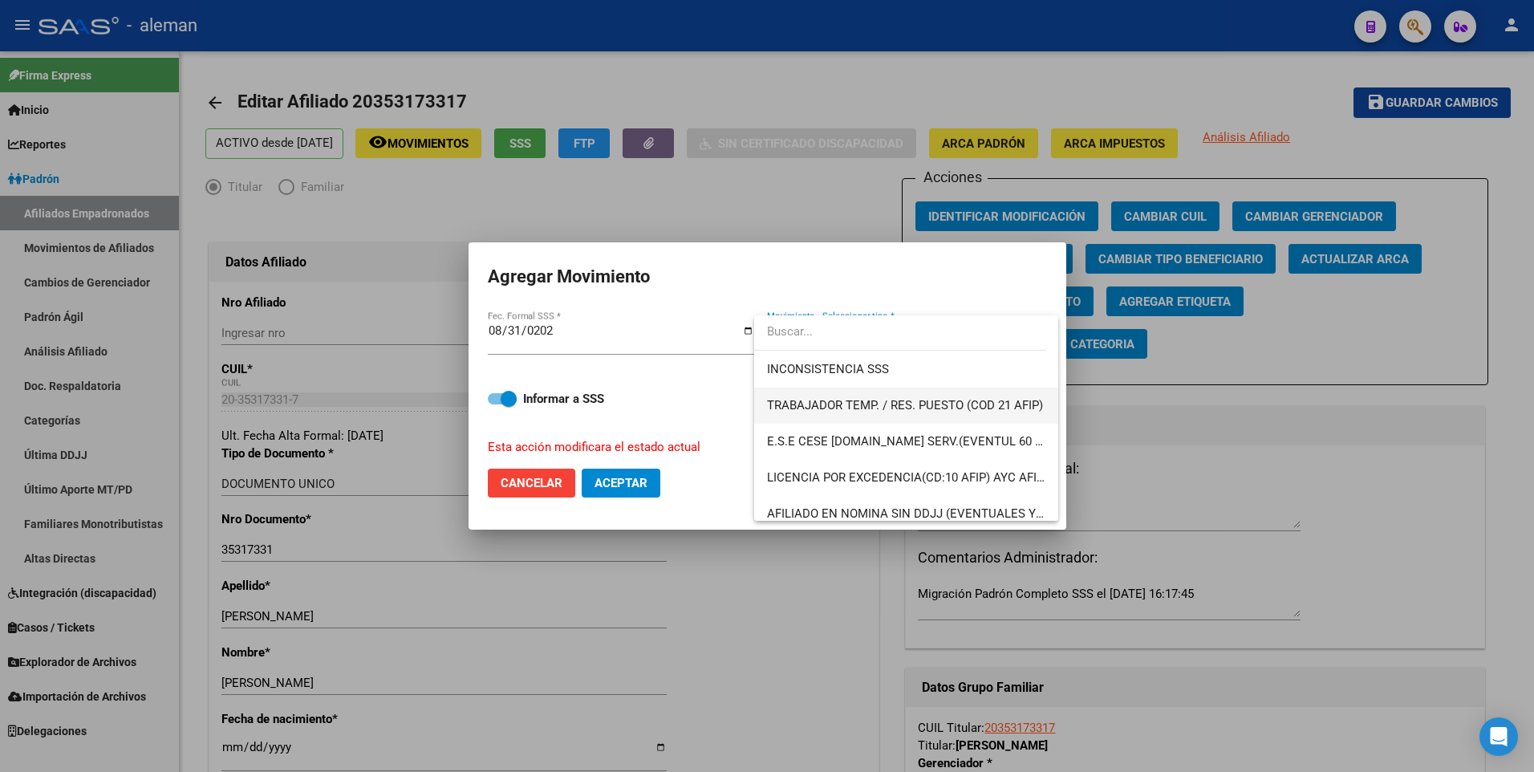
scroll to position [1166, 0]
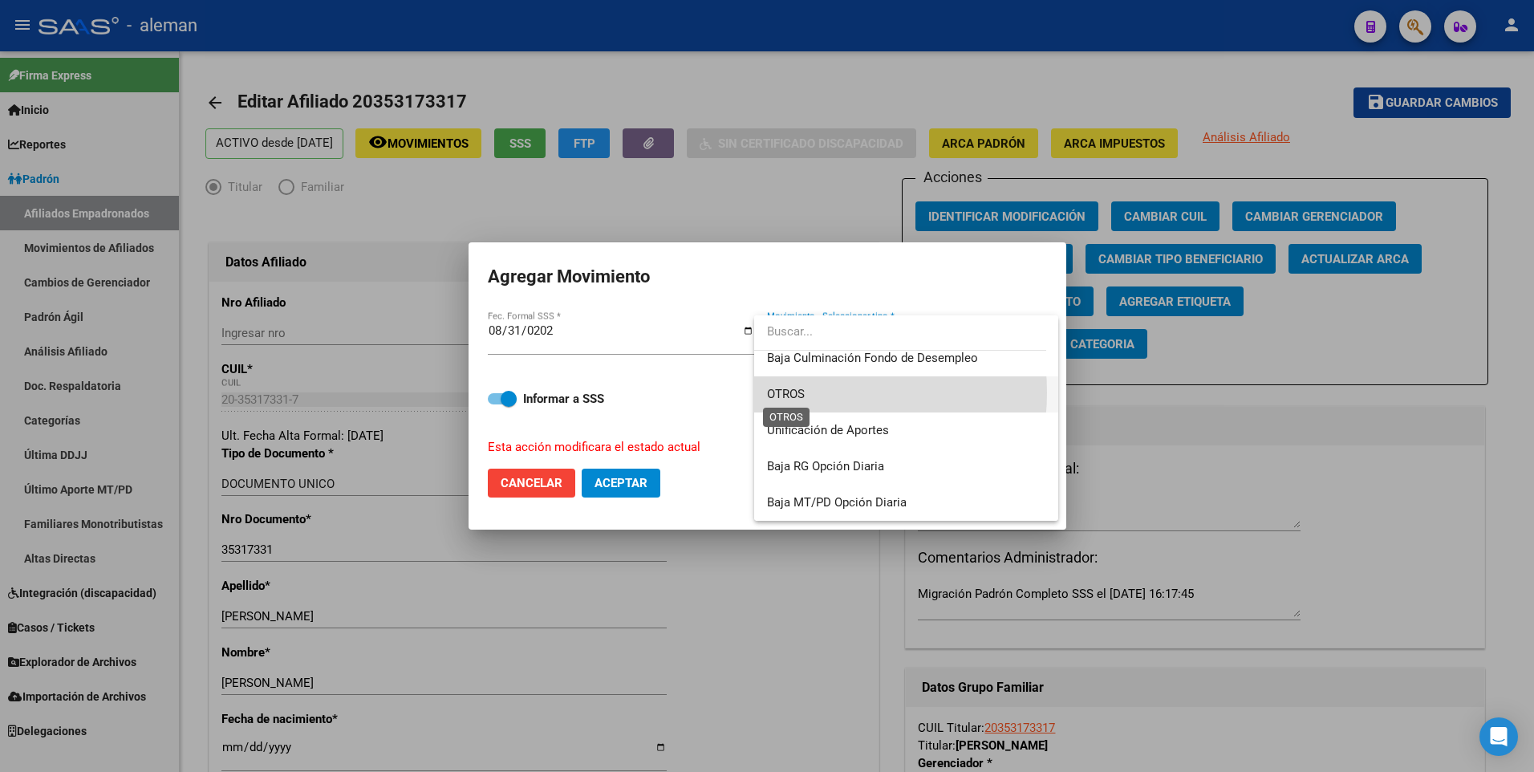
click at [803, 392] on span "OTROS" at bounding box center [786, 394] width 38 height 14
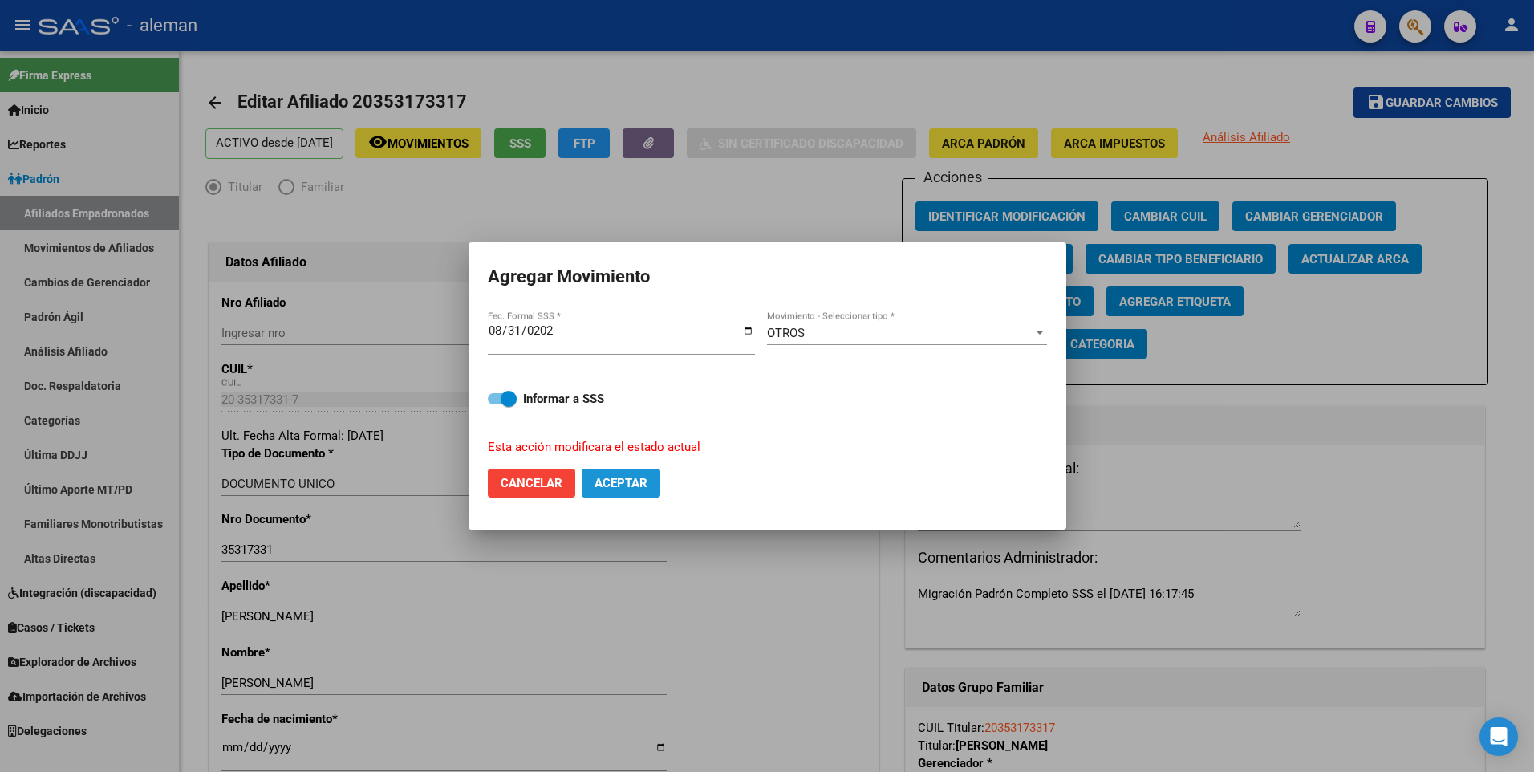
click at [606, 482] on span "Aceptar" at bounding box center [620, 483] width 53 height 14
checkbox input "false"
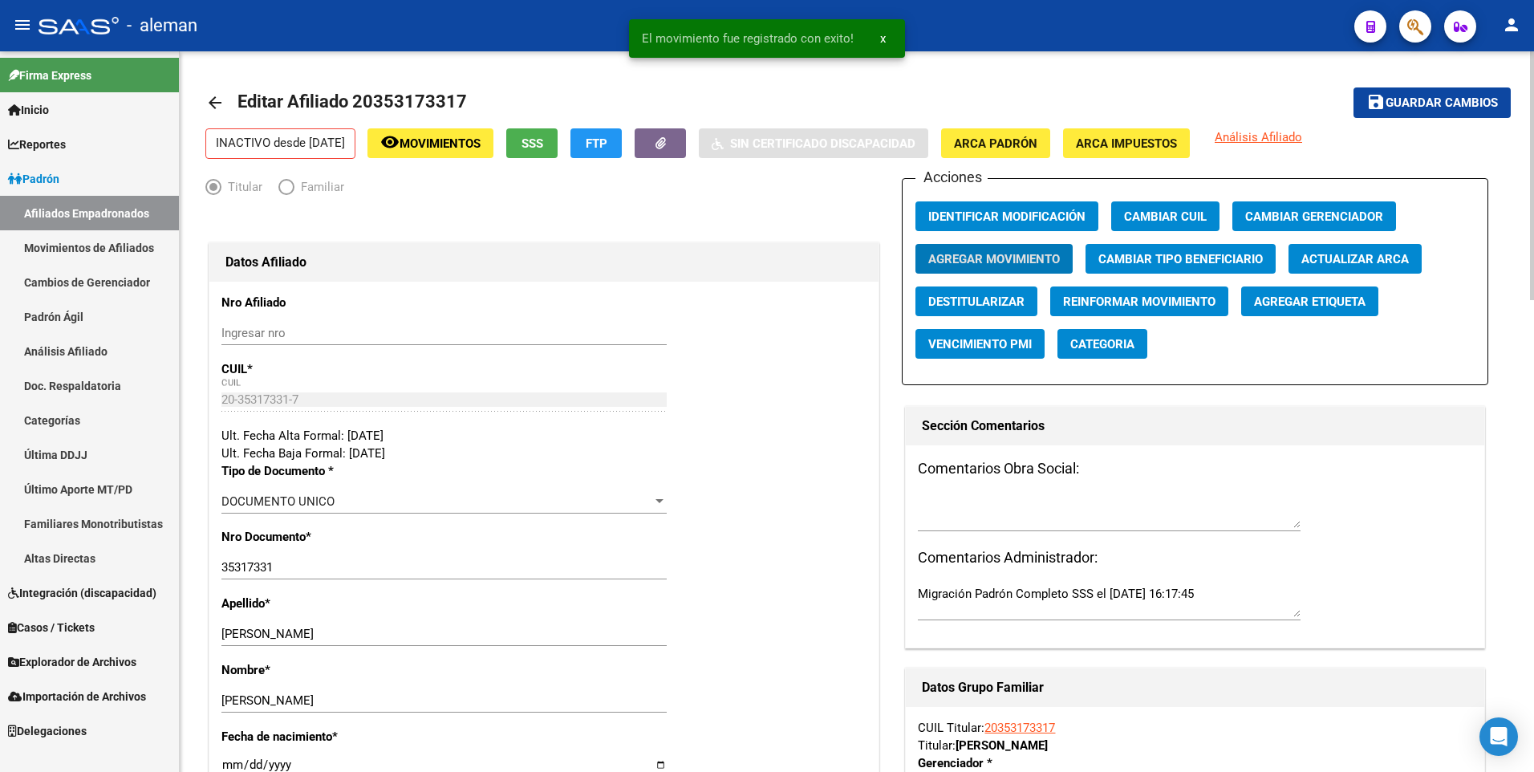
click at [209, 103] on mat-icon "arrow_back" at bounding box center [214, 102] width 19 height 19
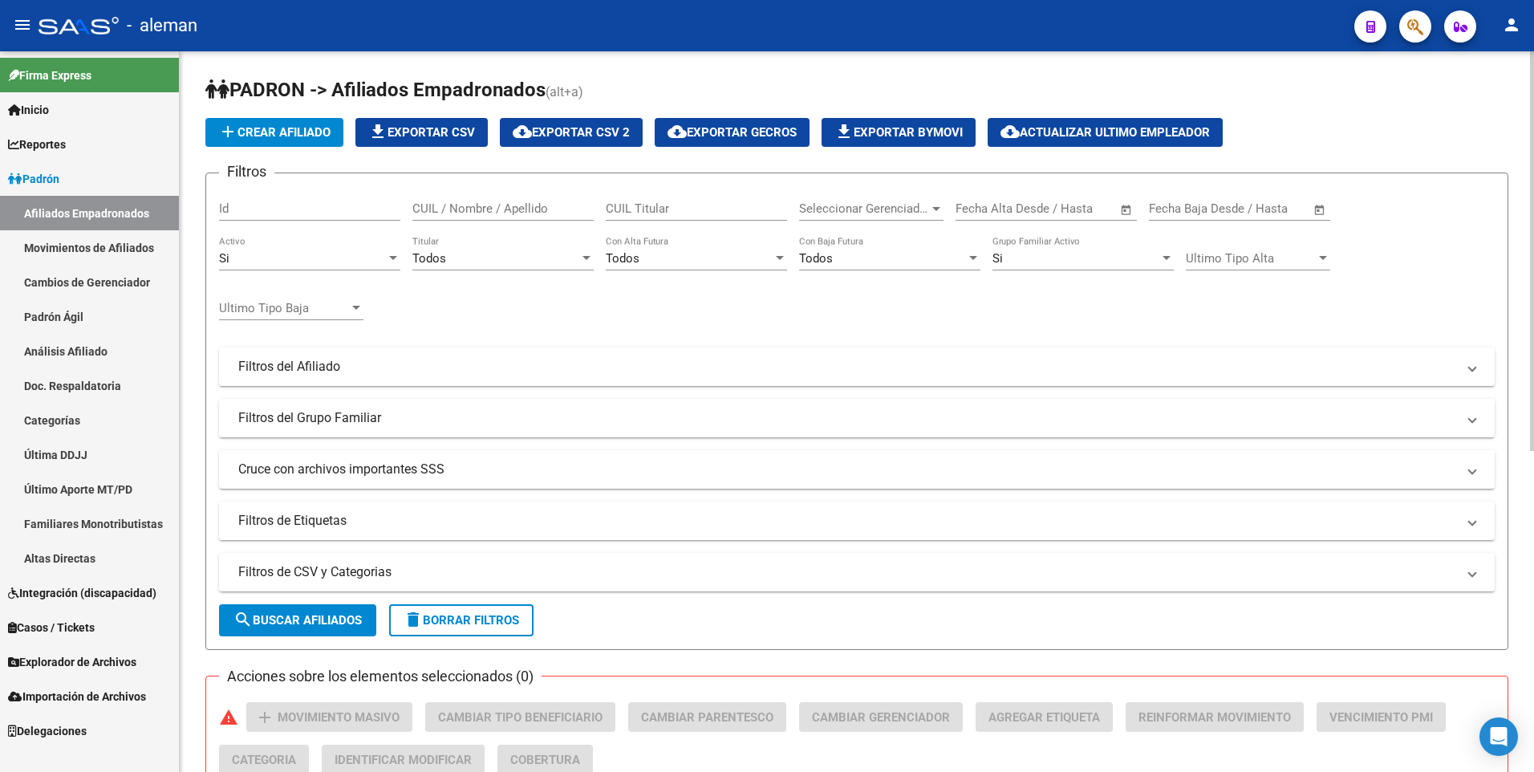
click at [302, 267] on div "Si Activo" at bounding box center [309, 253] width 181 height 34
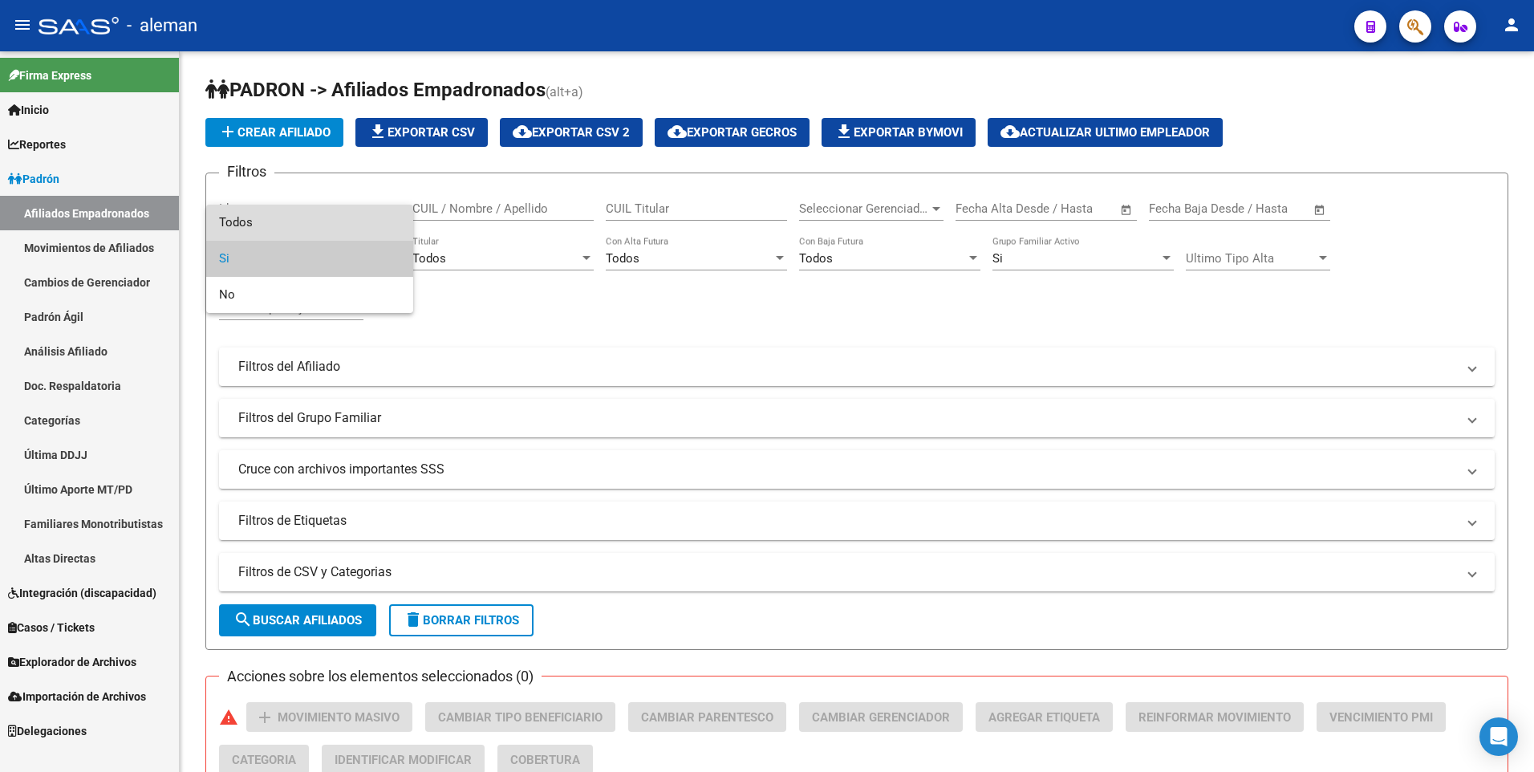
click at [294, 206] on span "Todos" at bounding box center [309, 223] width 181 height 36
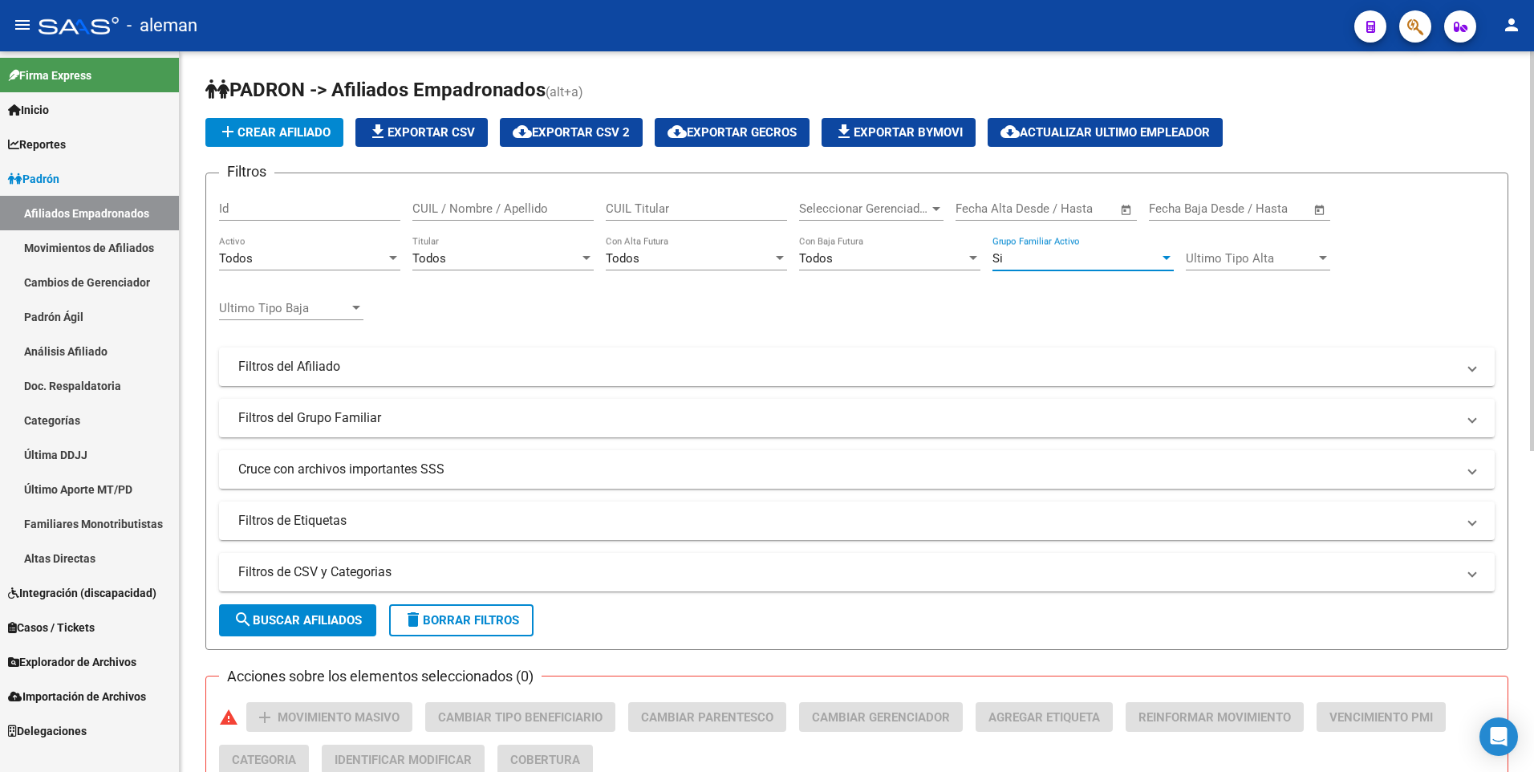
click at [1015, 253] on div "Si" at bounding box center [1075, 258] width 167 height 14
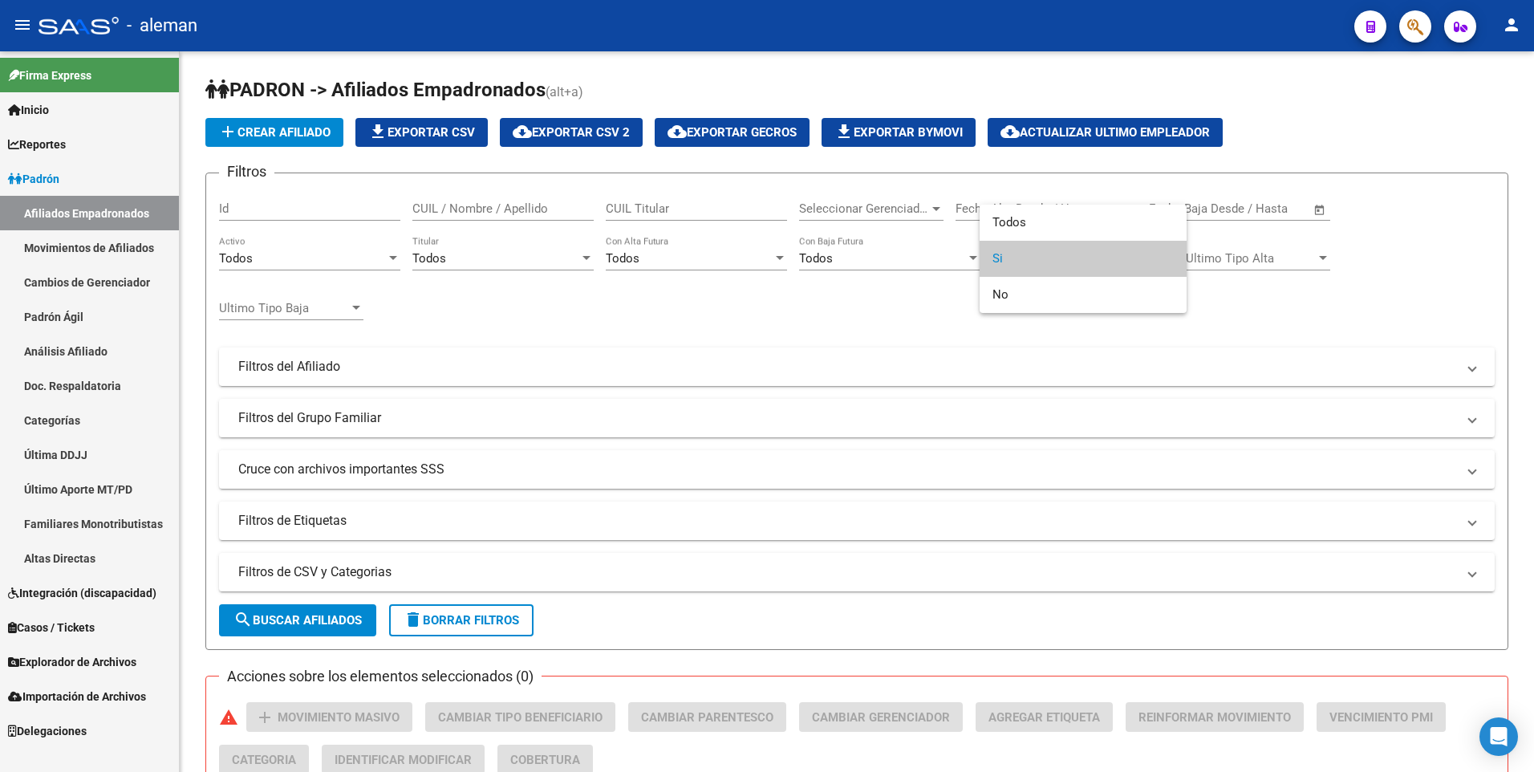
click at [1020, 205] on div "Todos Si No" at bounding box center [1082, 259] width 207 height 108
click at [1022, 217] on span "Todos" at bounding box center [1082, 223] width 181 height 36
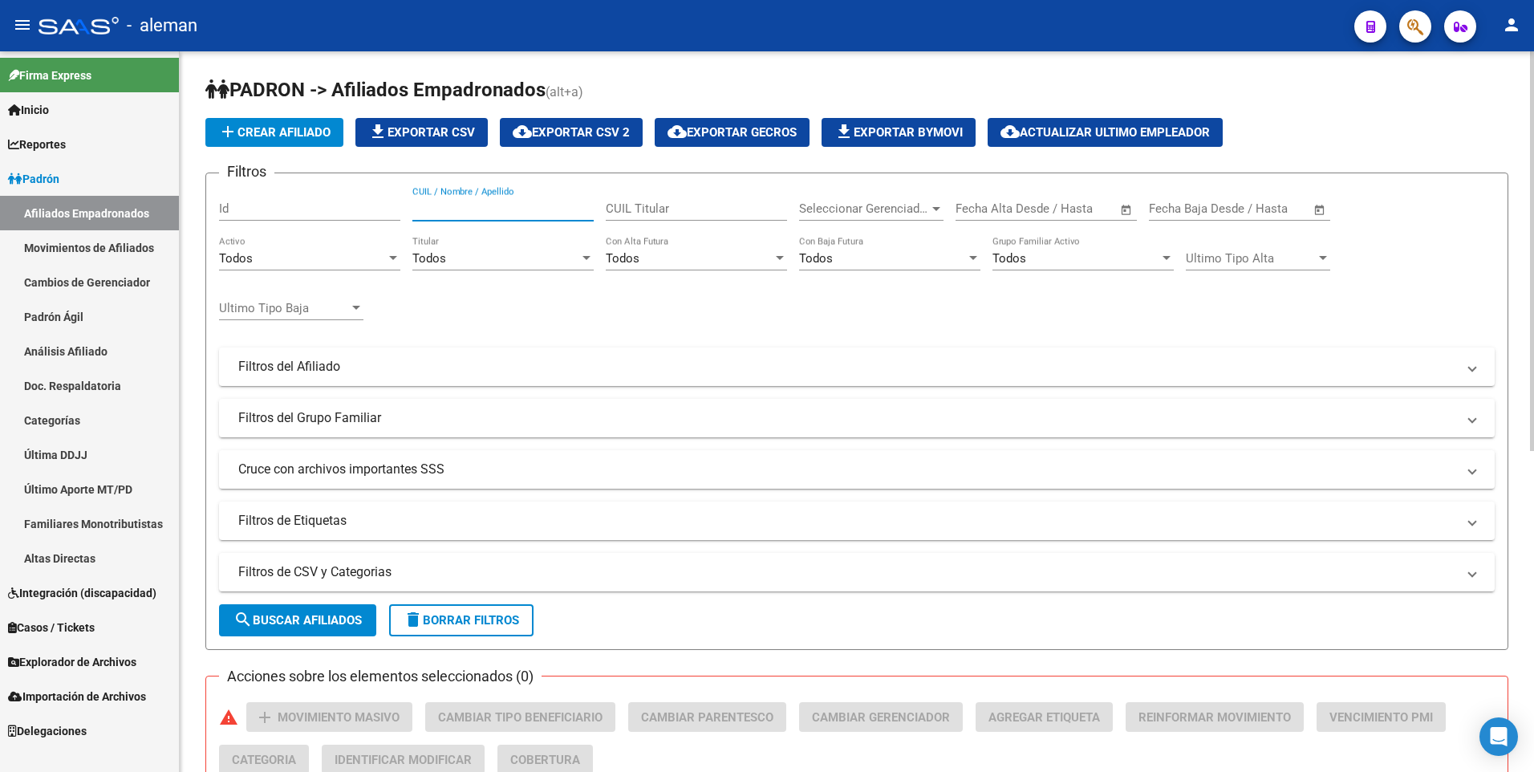
click at [522, 202] on input "CUIL / Nombre / Apellido" at bounding box center [502, 208] width 181 height 14
drag, startPoint x: 476, startPoint y: 205, endPoint x: 359, endPoint y: 205, distance: 117.9
click at [359, 205] on div "Filtros Id 27378442996 CUIL / Nombre / Apellido CUIL Titular Seleccionar Gerenc…" at bounding box center [856, 363] width 1275 height 354
drag, startPoint x: 493, startPoint y: 208, endPoint x: 396, endPoint y: 208, distance: 96.3
click at [396, 208] on div "Filtros Id 20320373159 CUIL / Nombre / Apellido CUIL Titular Seleccionar Gerenc…" at bounding box center [856, 363] width 1275 height 354
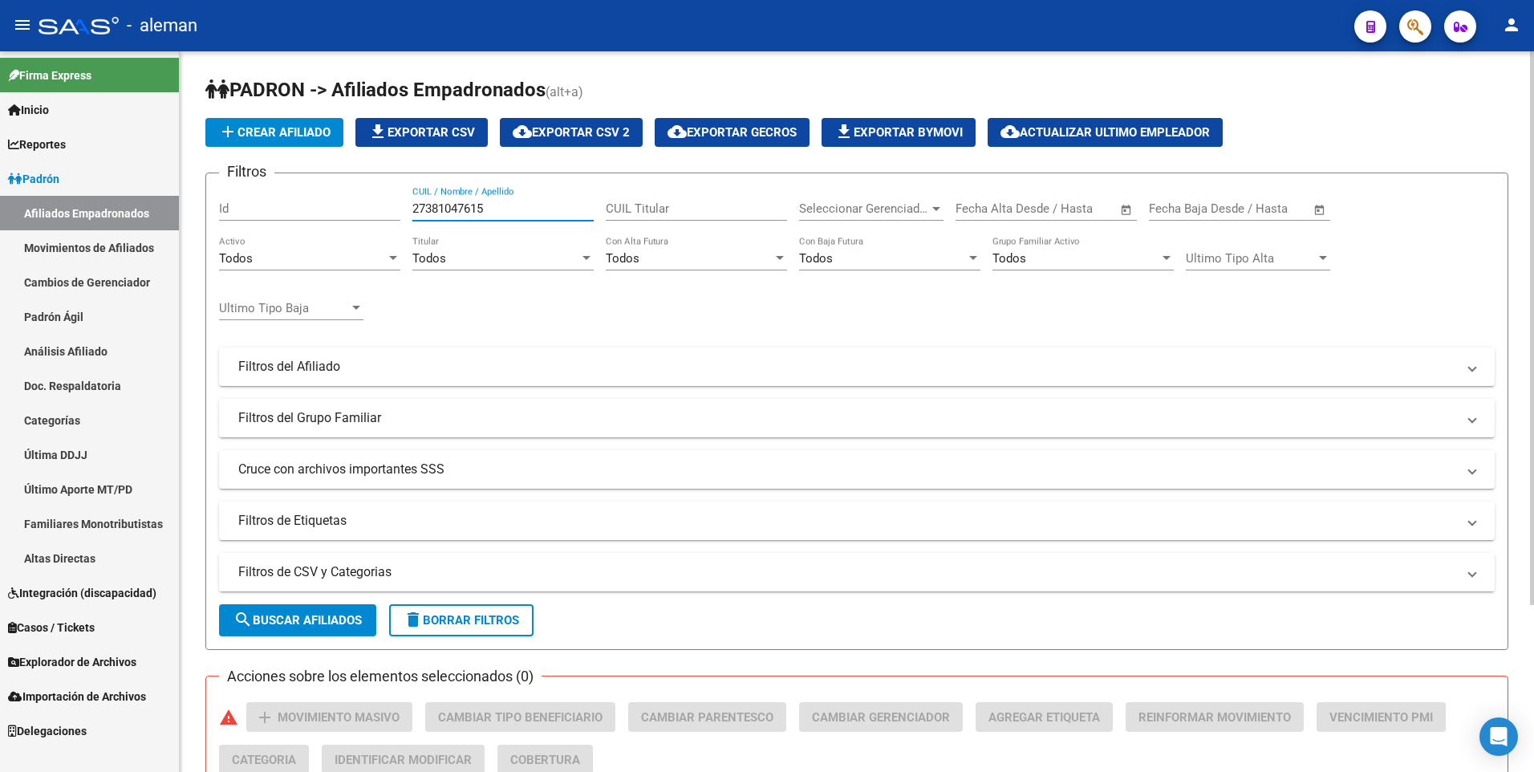
scroll to position [217, 0]
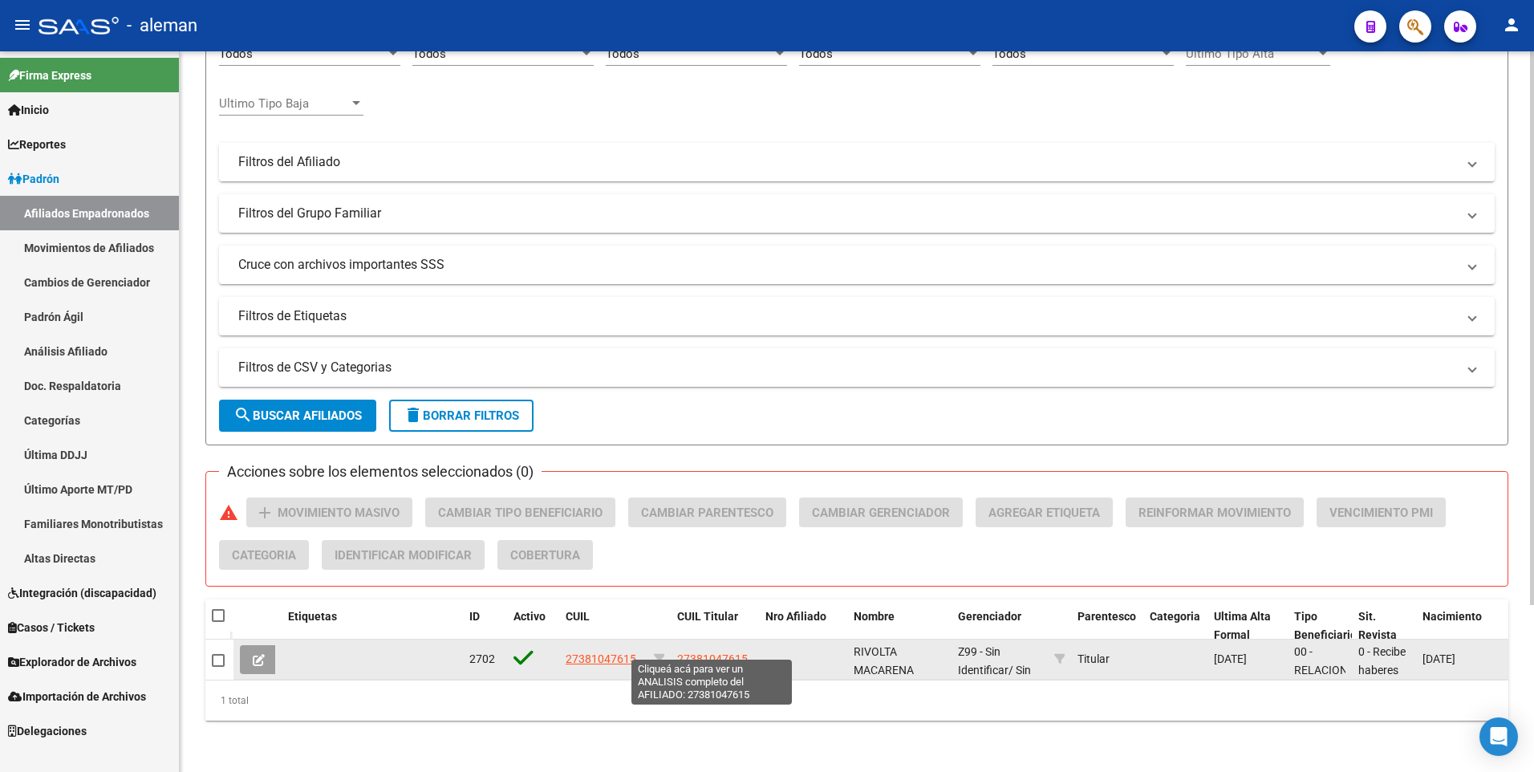
type input "27381047615"
click at [731, 652] on span "27381047615" at bounding box center [712, 658] width 71 height 13
type textarea "27381047615"
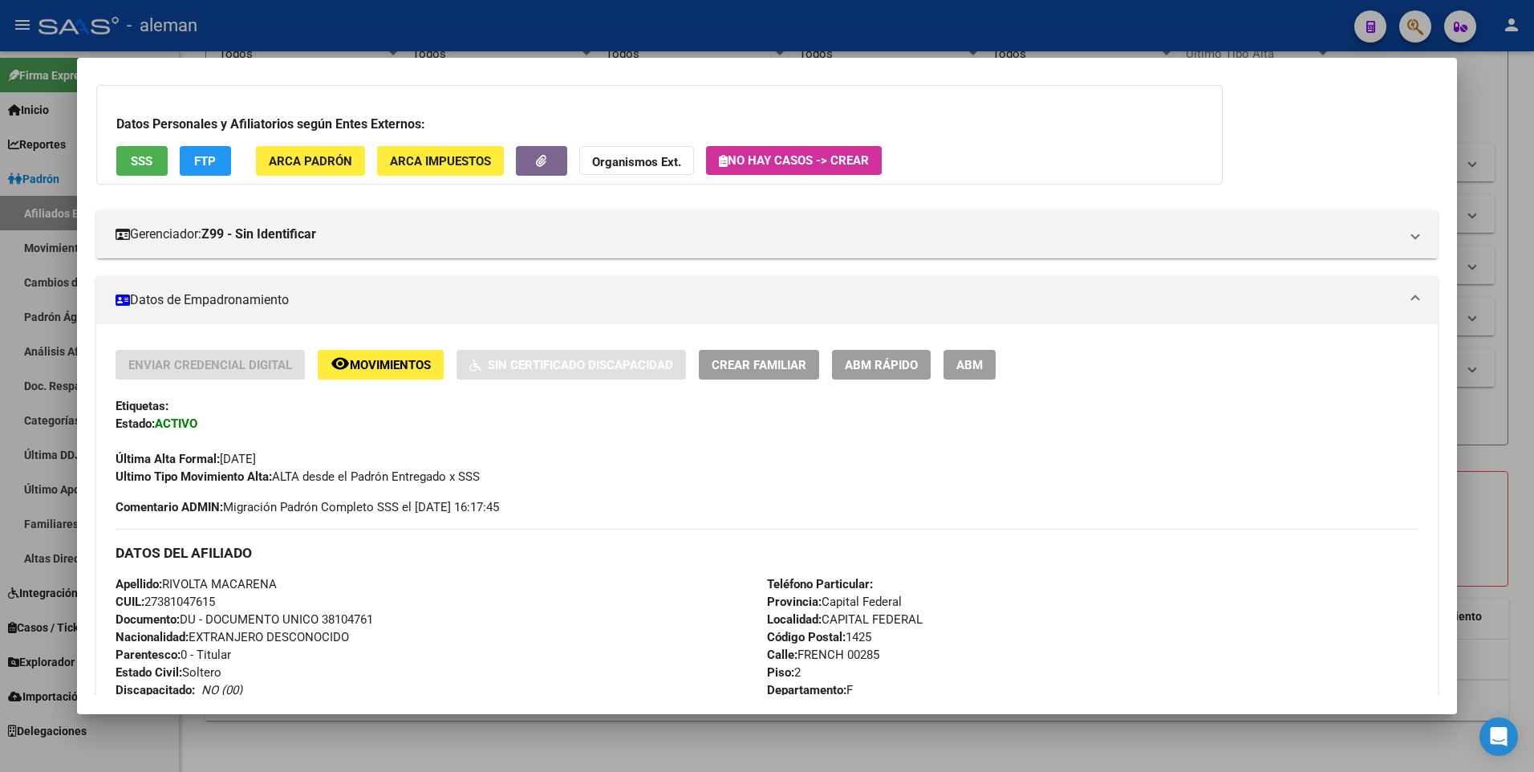
scroll to position [0, 0]
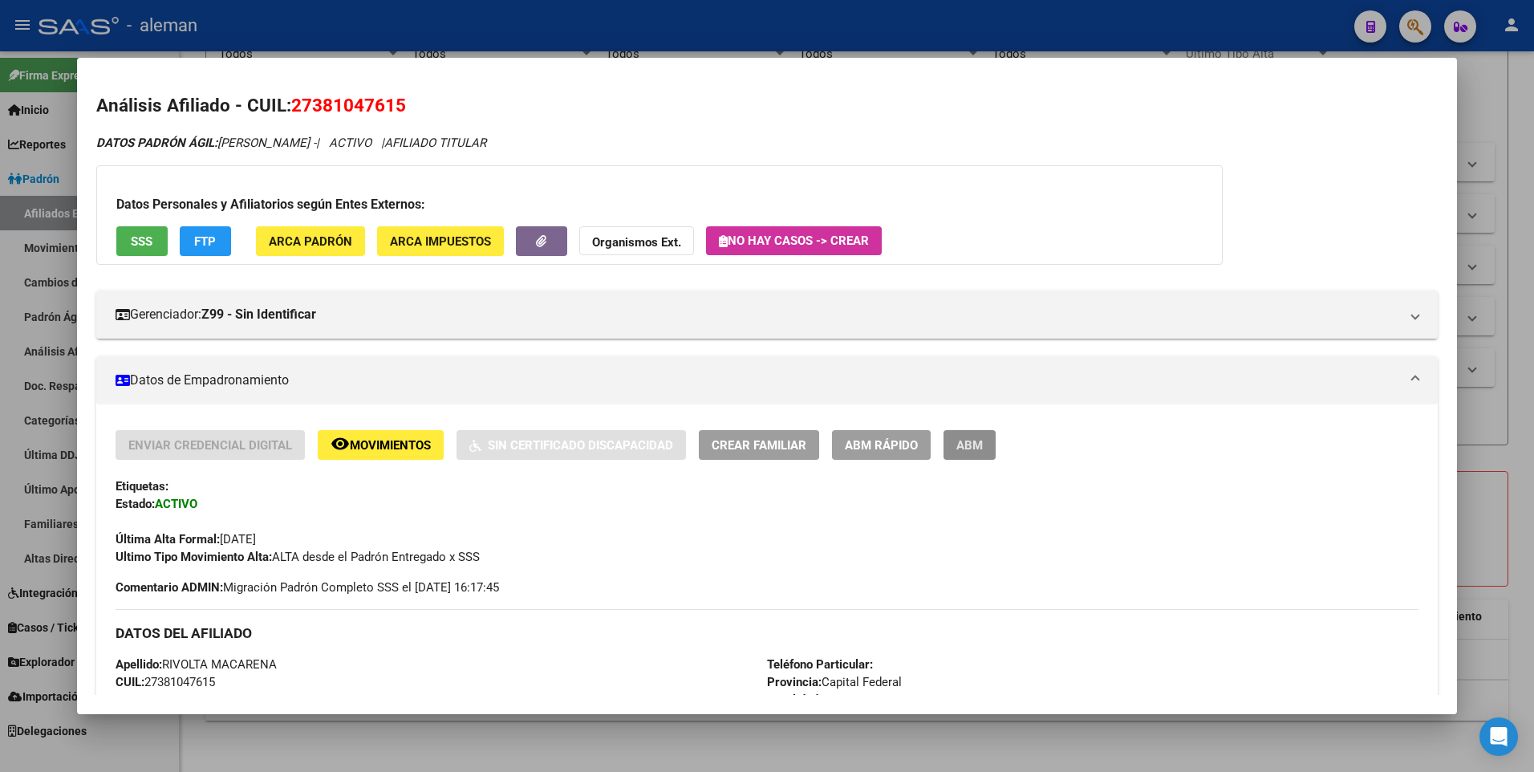
click at [977, 441] on span "ABM" at bounding box center [969, 445] width 26 height 14
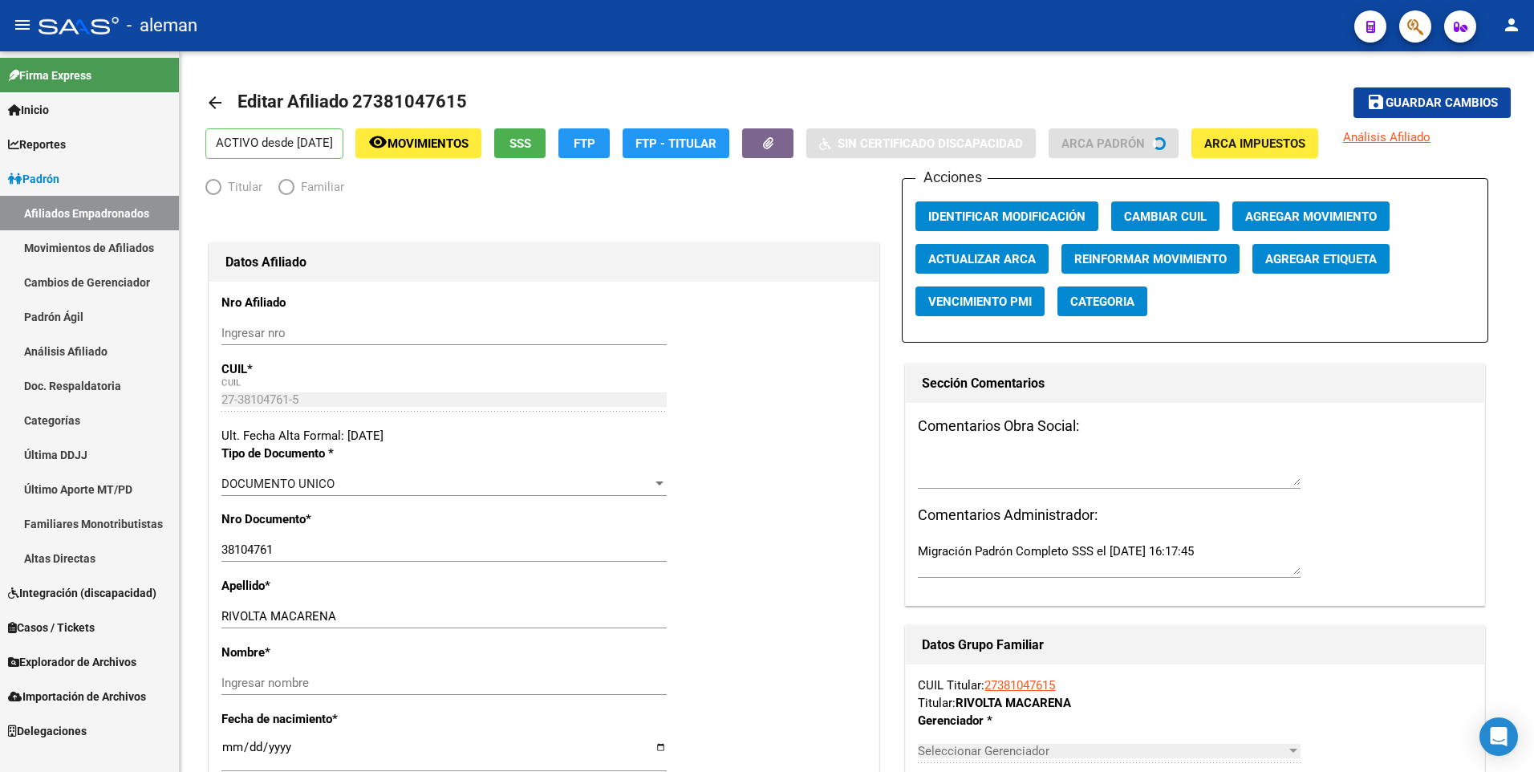
radio input "true"
type input "30-71268180-9"
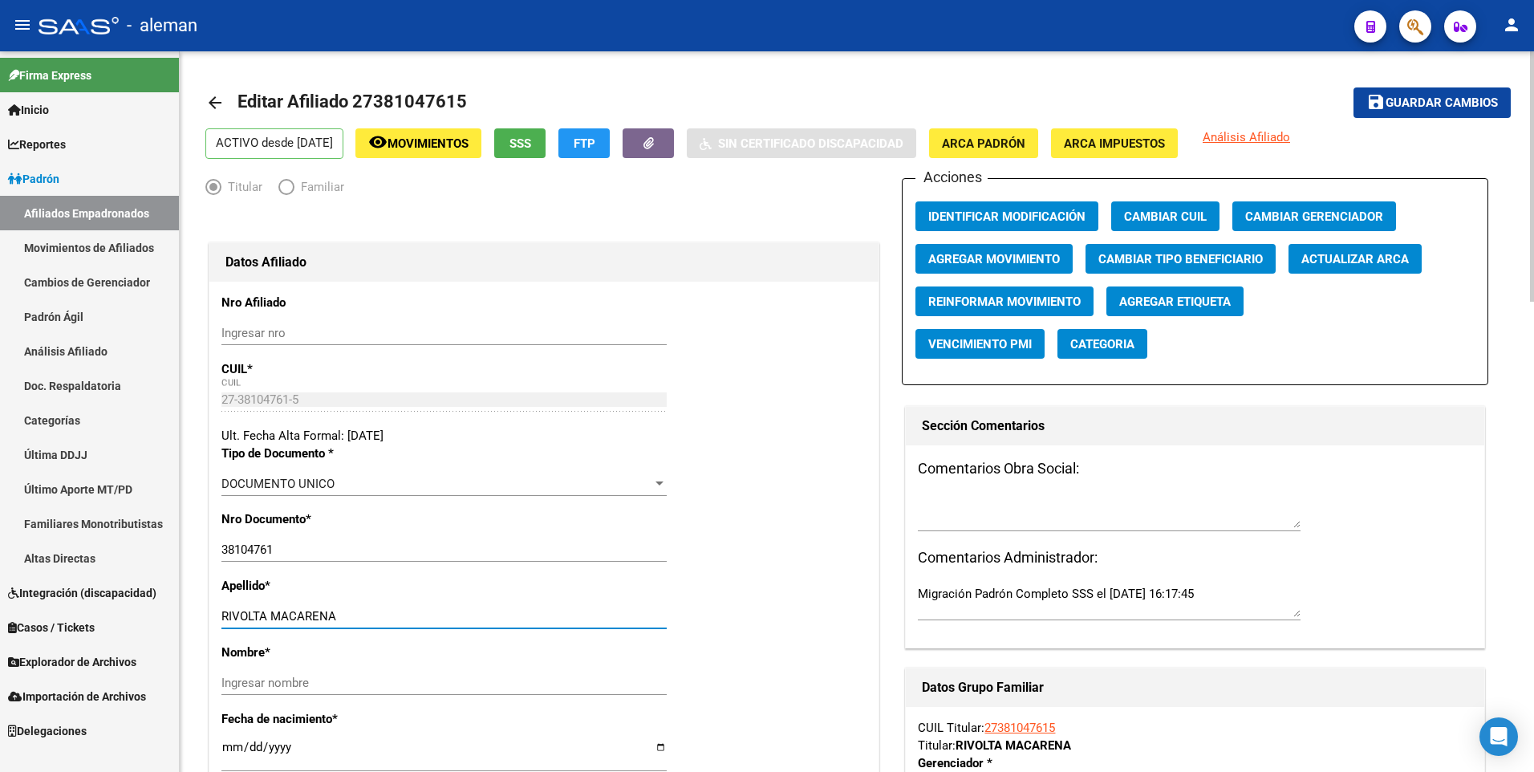
drag, startPoint x: 270, startPoint y: 613, endPoint x: 367, endPoint y: 615, distance: 97.9
click at [367, 615] on input "RIVOLTA MACARENA" at bounding box center [443, 616] width 445 height 14
click at [351, 681] on input "Ingresar nombre" at bounding box center [443, 682] width 445 height 14
paste input "[PERSON_NAME]"
type input "[PERSON_NAME]"
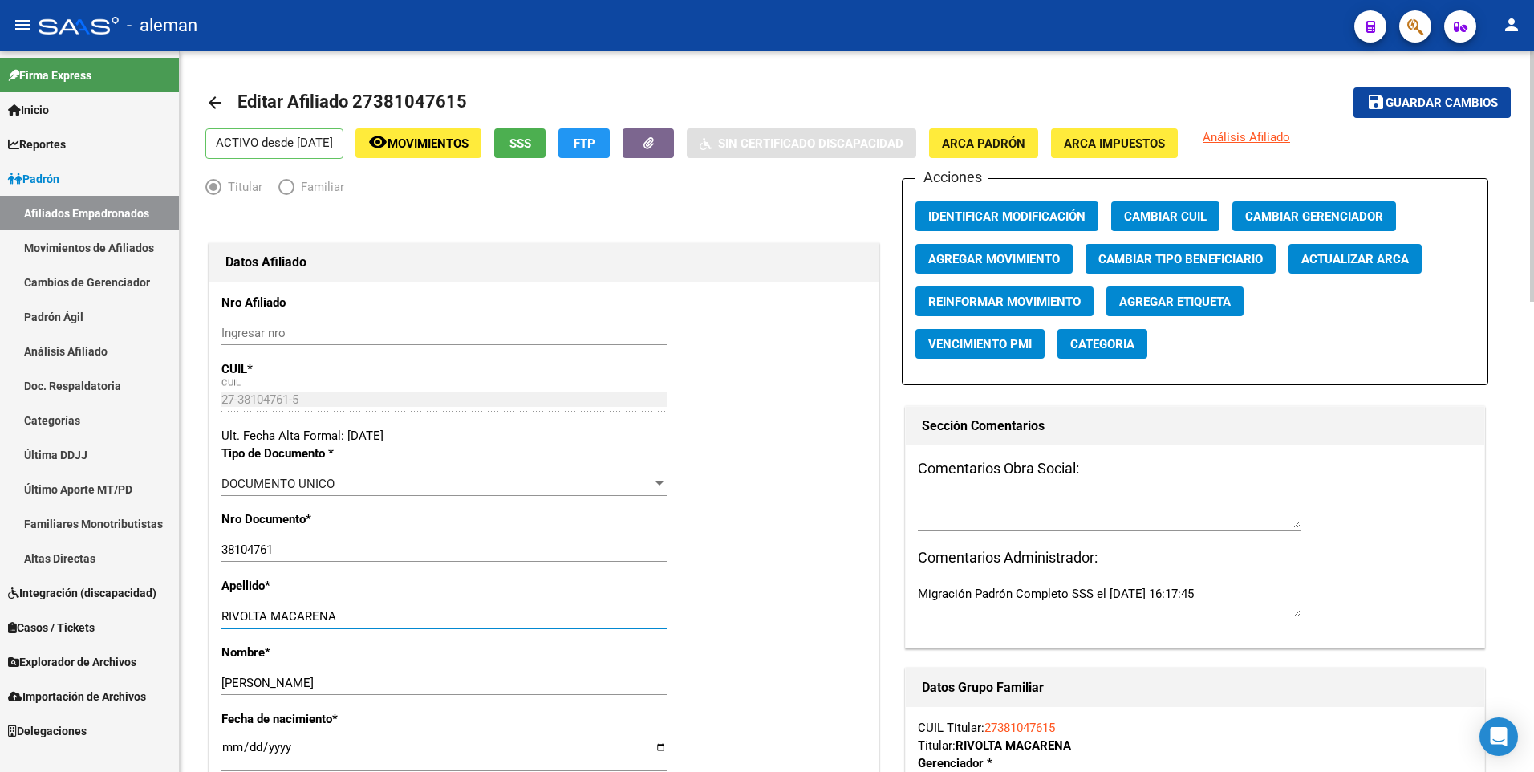
drag, startPoint x: 270, startPoint y: 614, endPoint x: 441, endPoint y: 619, distance: 170.9
click at [441, 619] on input "RIVOLTA MACARENA" at bounding box center [443, 616] width 445 height 14
type input "[PERSON_NAME]"
click at [1052, 256] on span "Agregar Movimiento" at bounding box center [994, 259] width 132 height 14
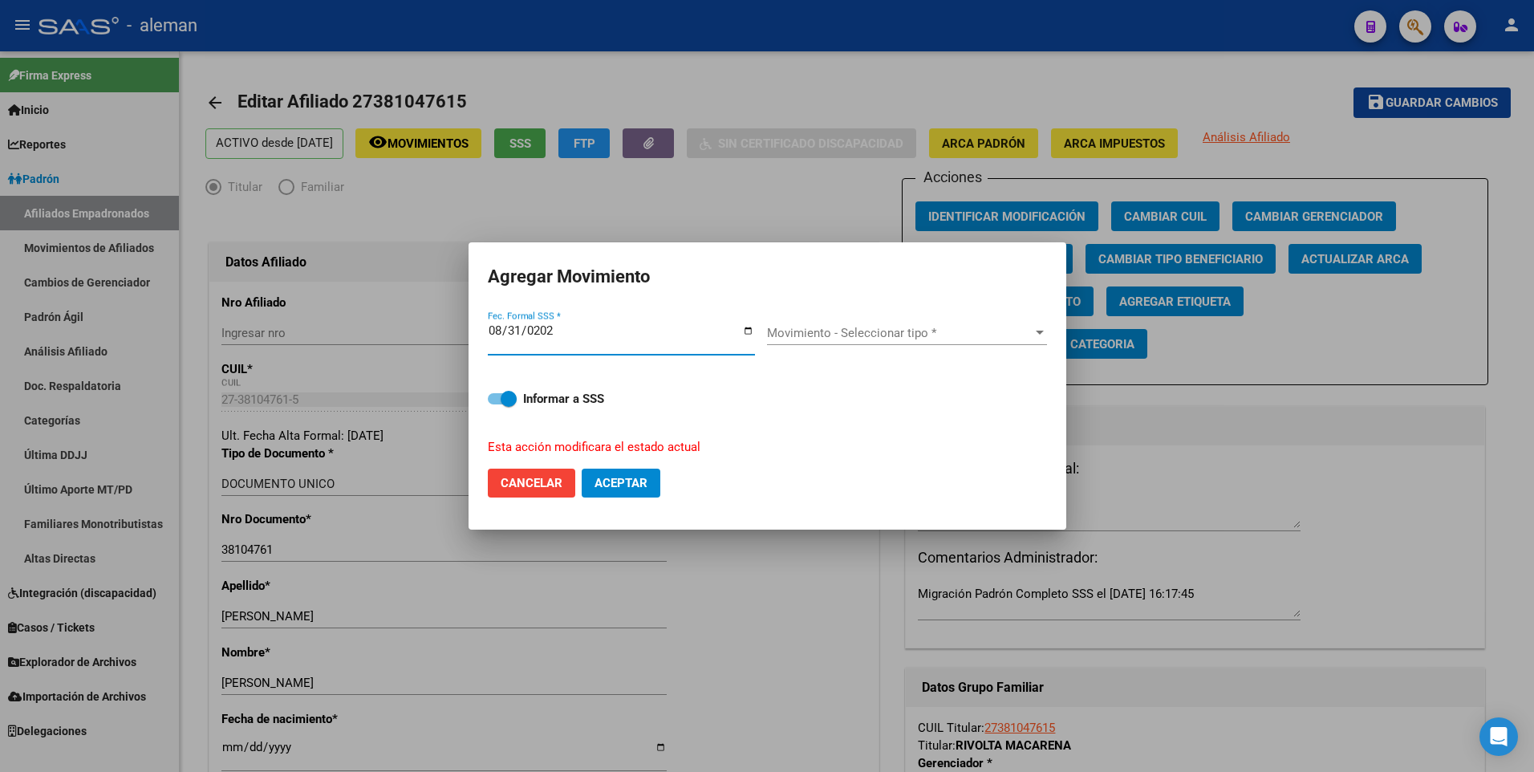
type input "[DATE]"
click at [919, 331] on span "Movimiento - Seleccionar tipo *" at bounding box center [900, 333] width 266 height 14
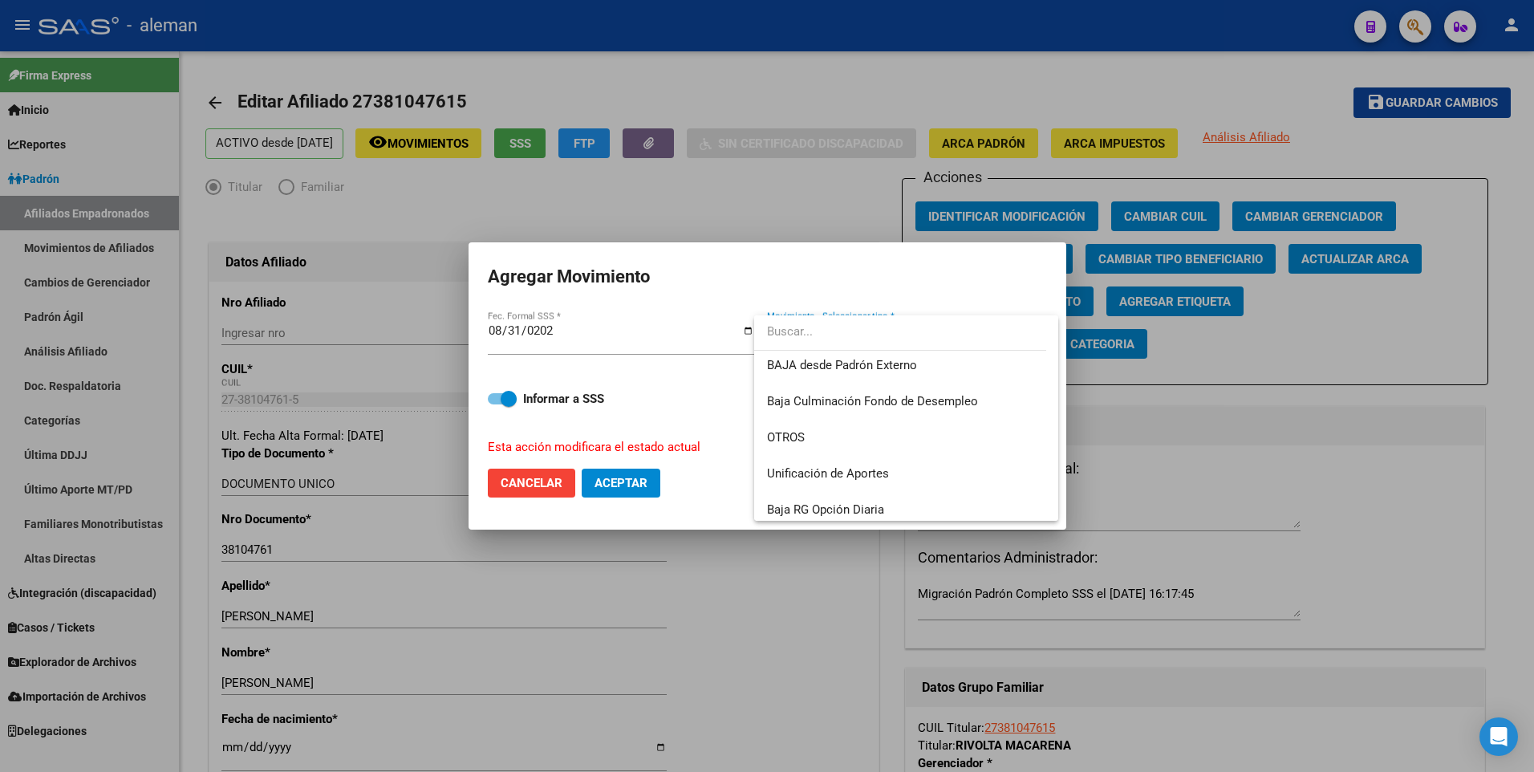
scroll to position [1166, 0]
click at [793, 391] on span "OTROS" at bounding box center [786, 394] width 38 height 14
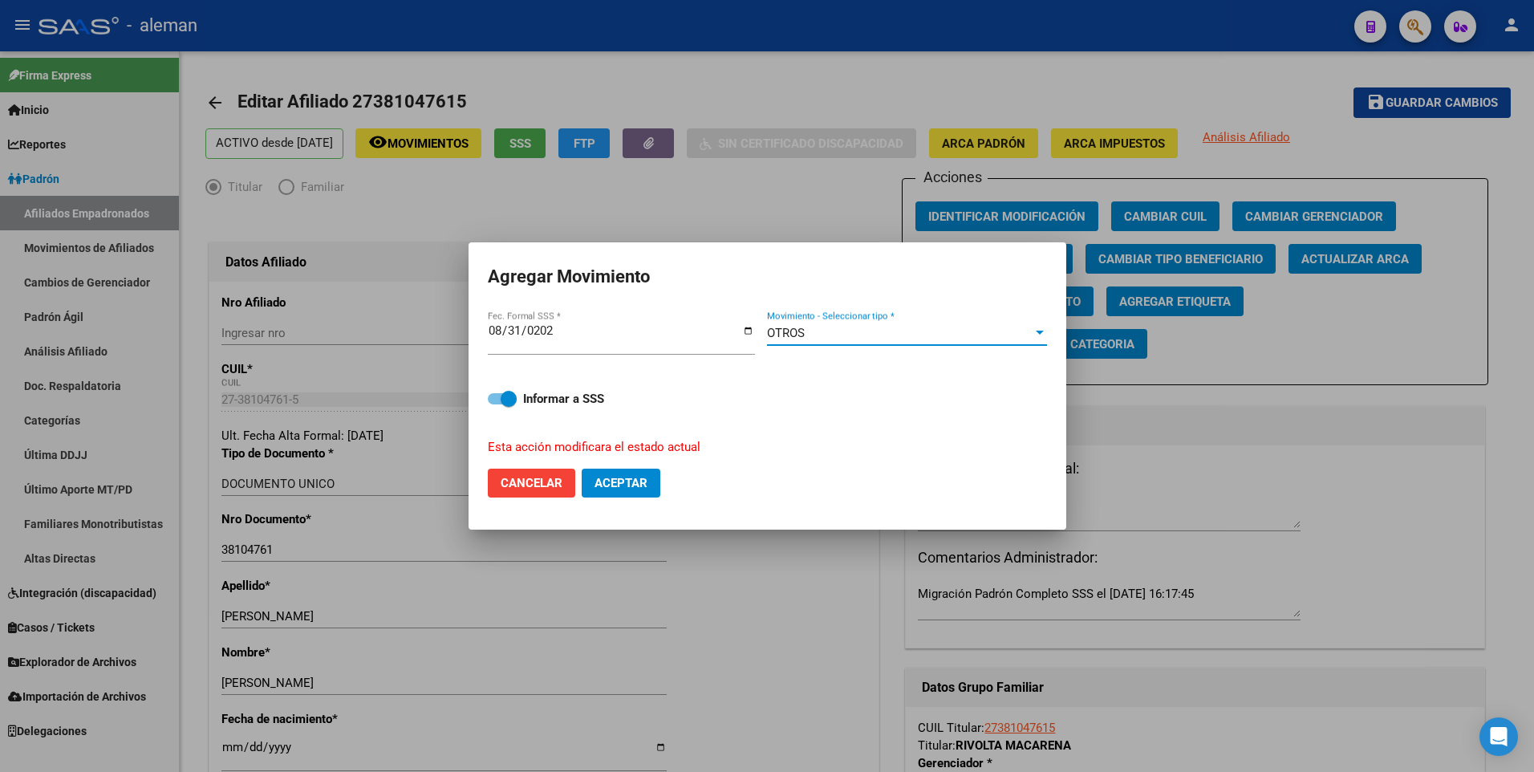
click at [618, 483] on span "Aceptar" at bounding box center [620, 483] width 53 height 14
checkbox input "false"
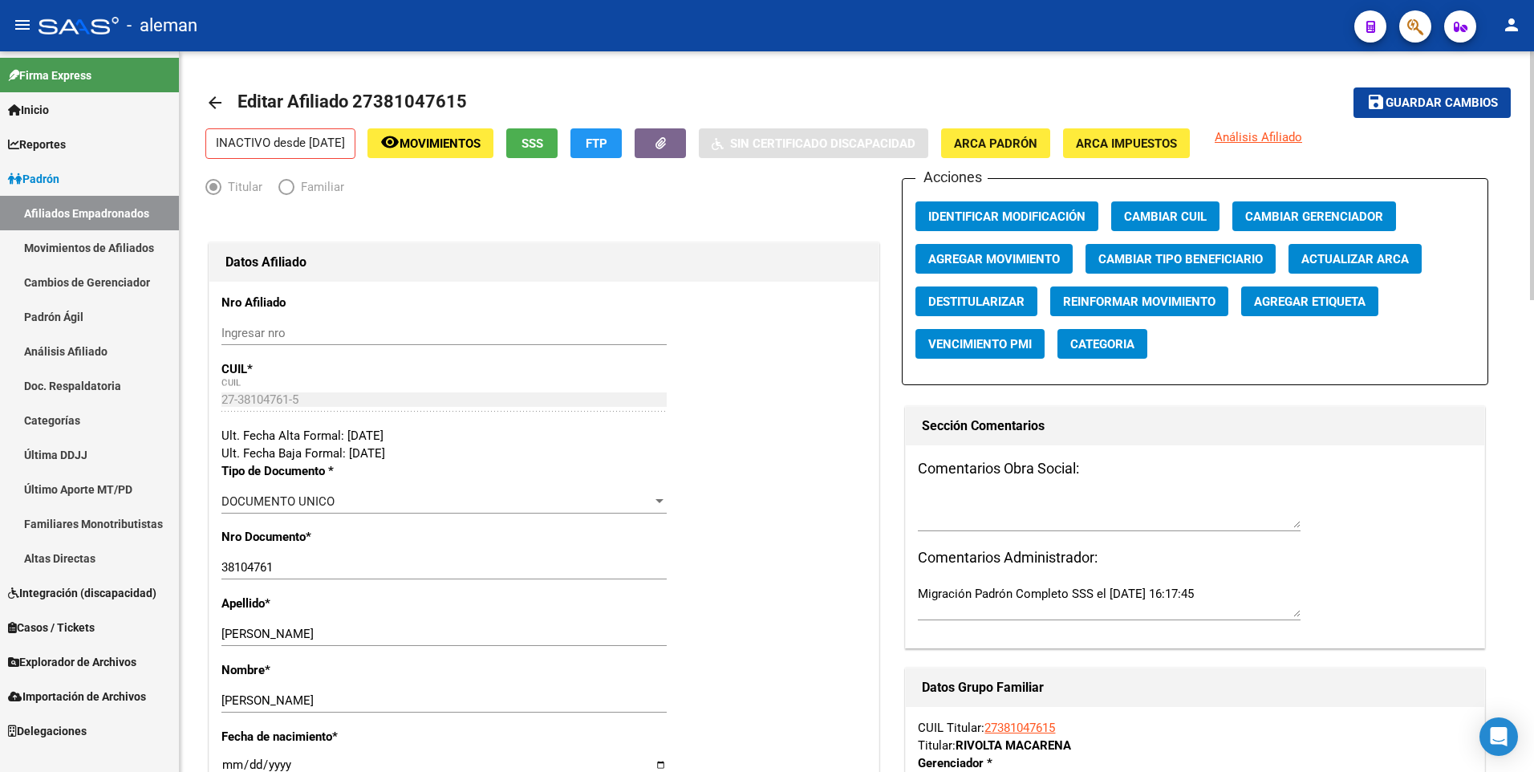
click at [208, 103] on mat-icon "arrow_back" at bounding box center [214, 102] width 19 height 19
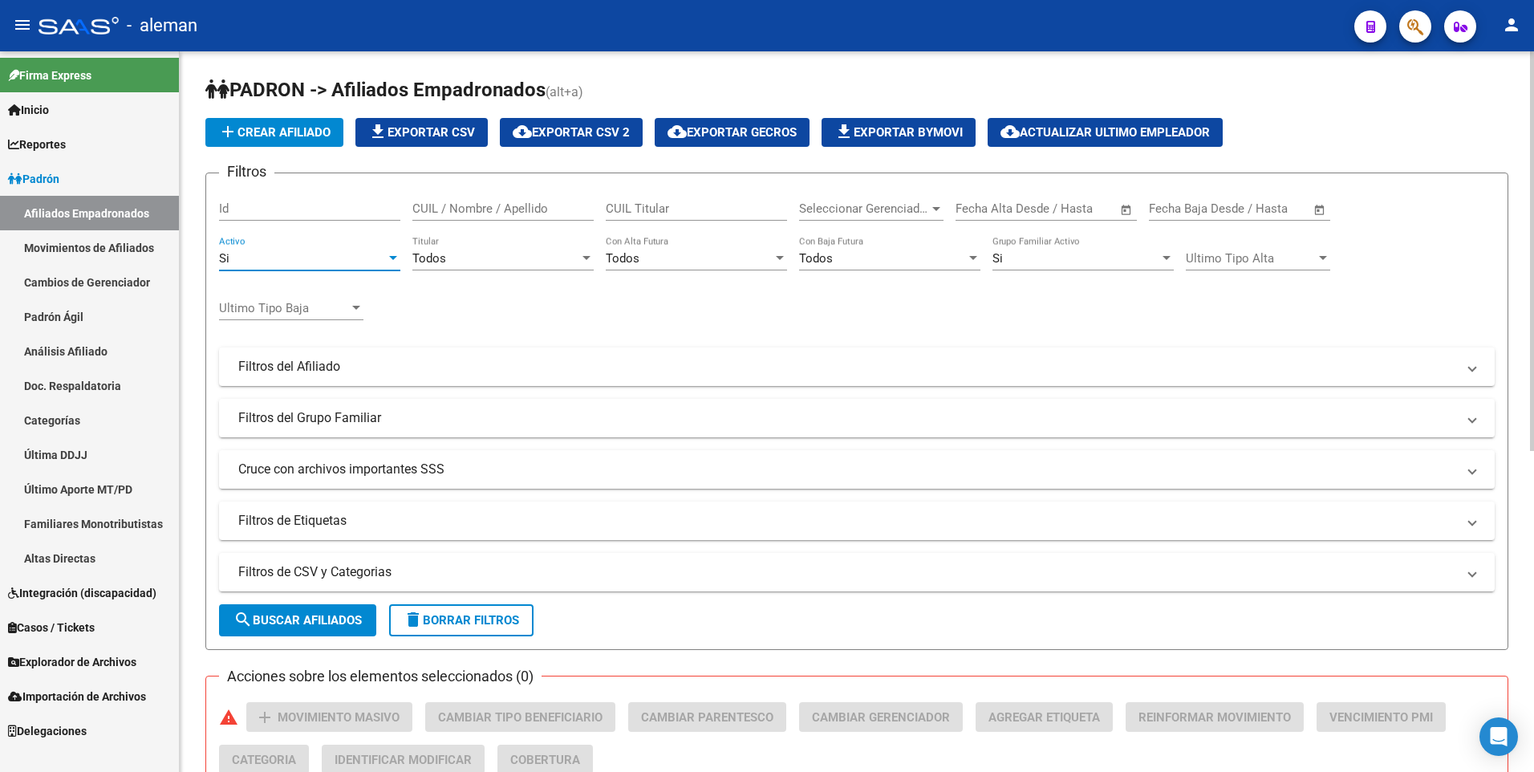
click at [255, 259] on div "Si" at bounding box center [302, 258] width 167 height 14
click at [263, 226] on span "Todos" at bounding box center [309, 223] width 181 height 36
click at [1029, 249] on div "Si Grupo Familiar Activo" at bounding box center [1082, 253] width 181 height 34
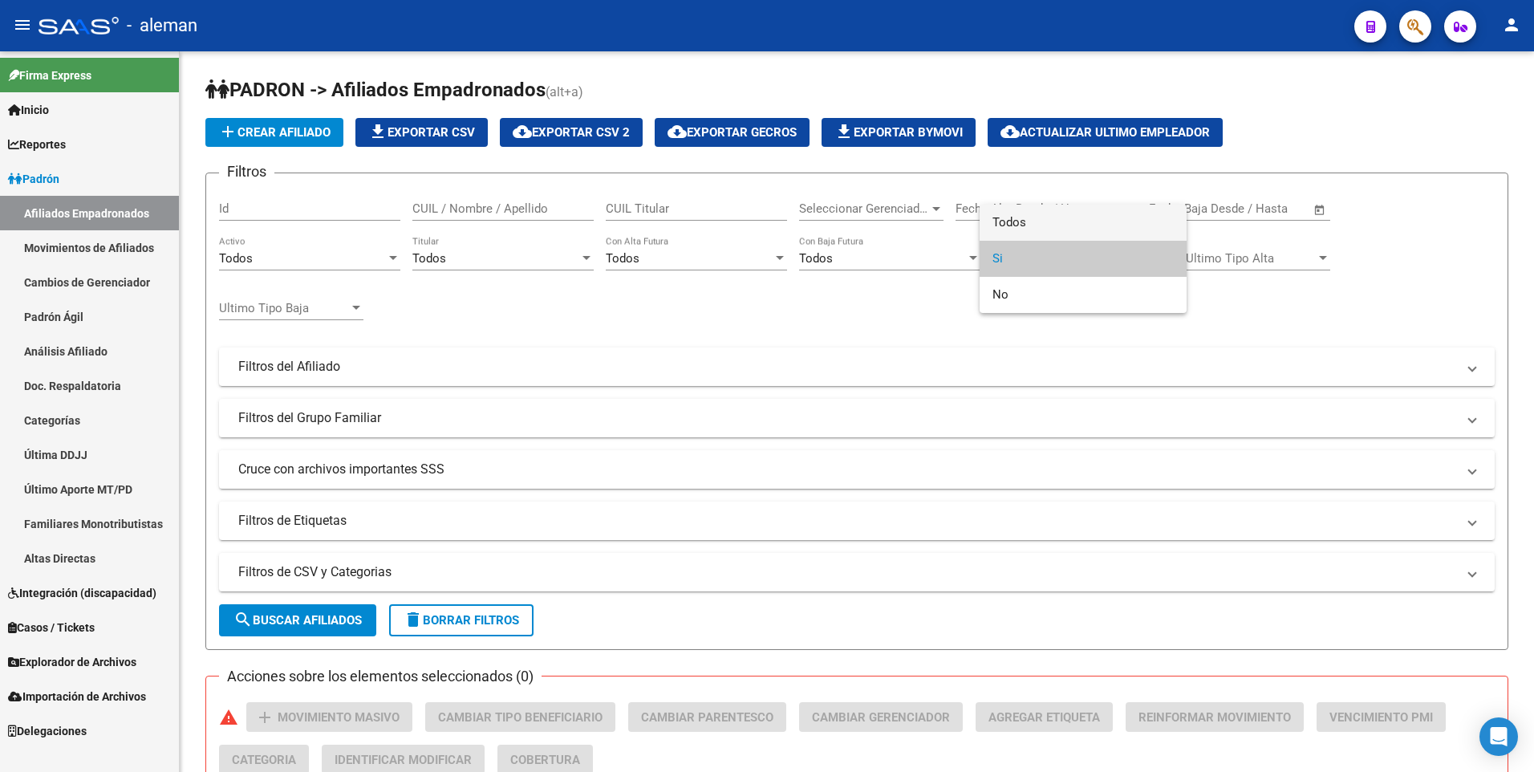
click at [1032, 216] on span "Todos" at bounding box center [1082, 223] width 181 height 36
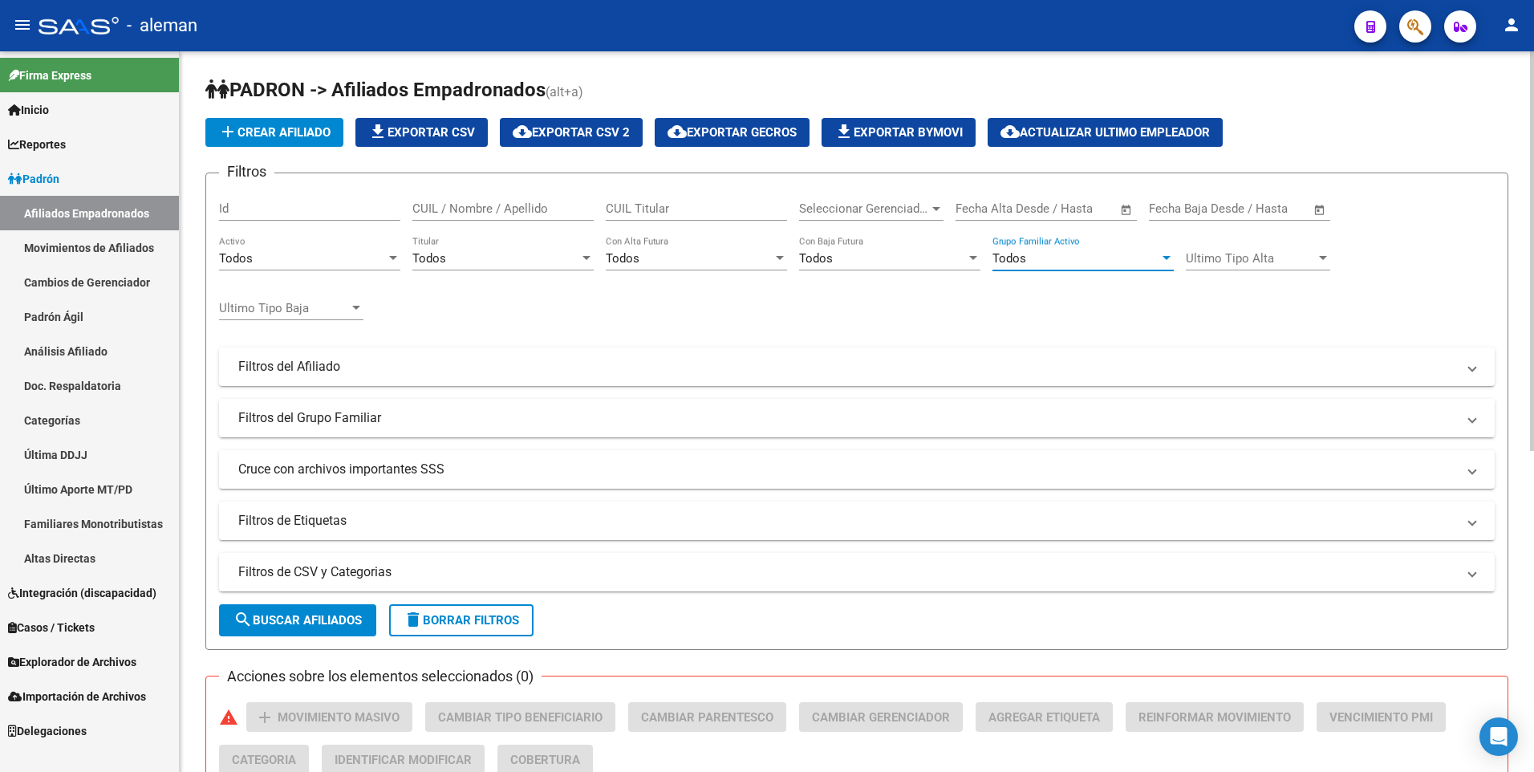
click at [517, 205] on input "CUIL / Nombre / Apellido" at bounding box center [502, 208] width 181 height 14
drag, startPoint x: 501, startPoint y: 205, endPoint x: 353, endPoint y: 201, distance: 147.6
click at [353, 202] on div "Filtros Id 20392106910 CUIL / Nombre / Apellido CUIL Titular Seleccionar Gerenc…" at bounding box center [856, 363] width 1275 height 354
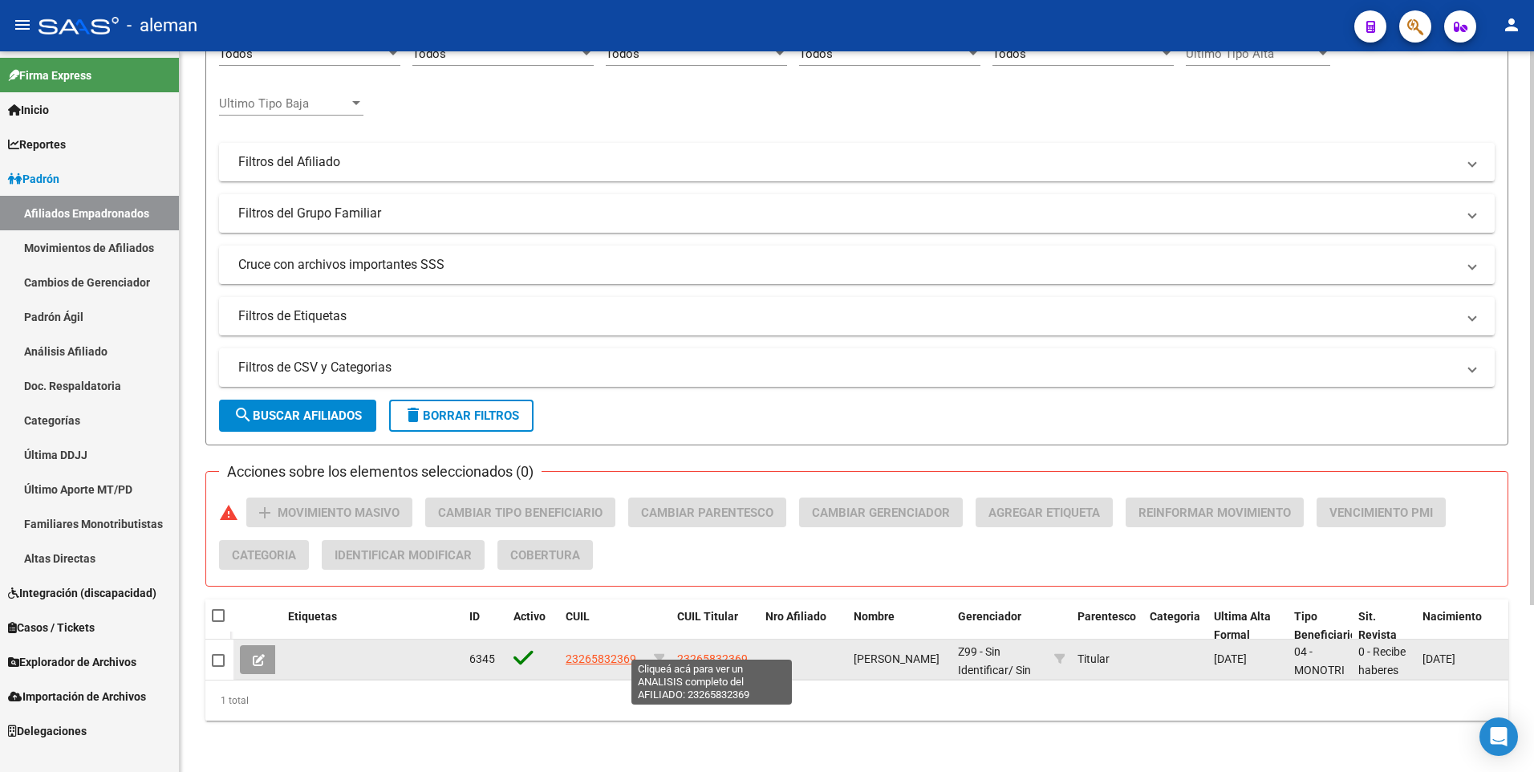
type input "23265832369"
click at [704, 652] on span "23265832369" at bounding box center [712, 658] width 71 height 13
type textarea "23265832369"
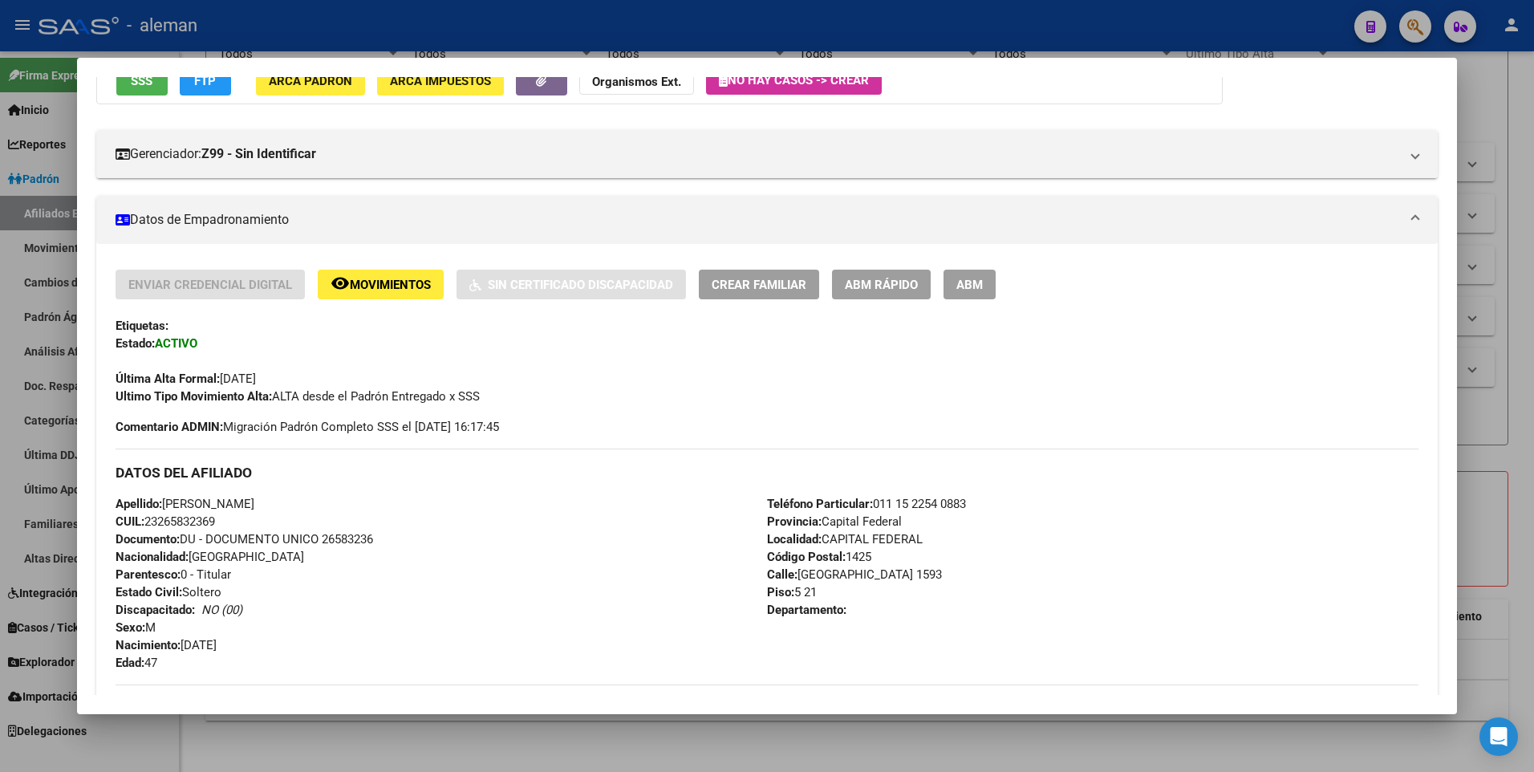
scroll to position [321, 0]
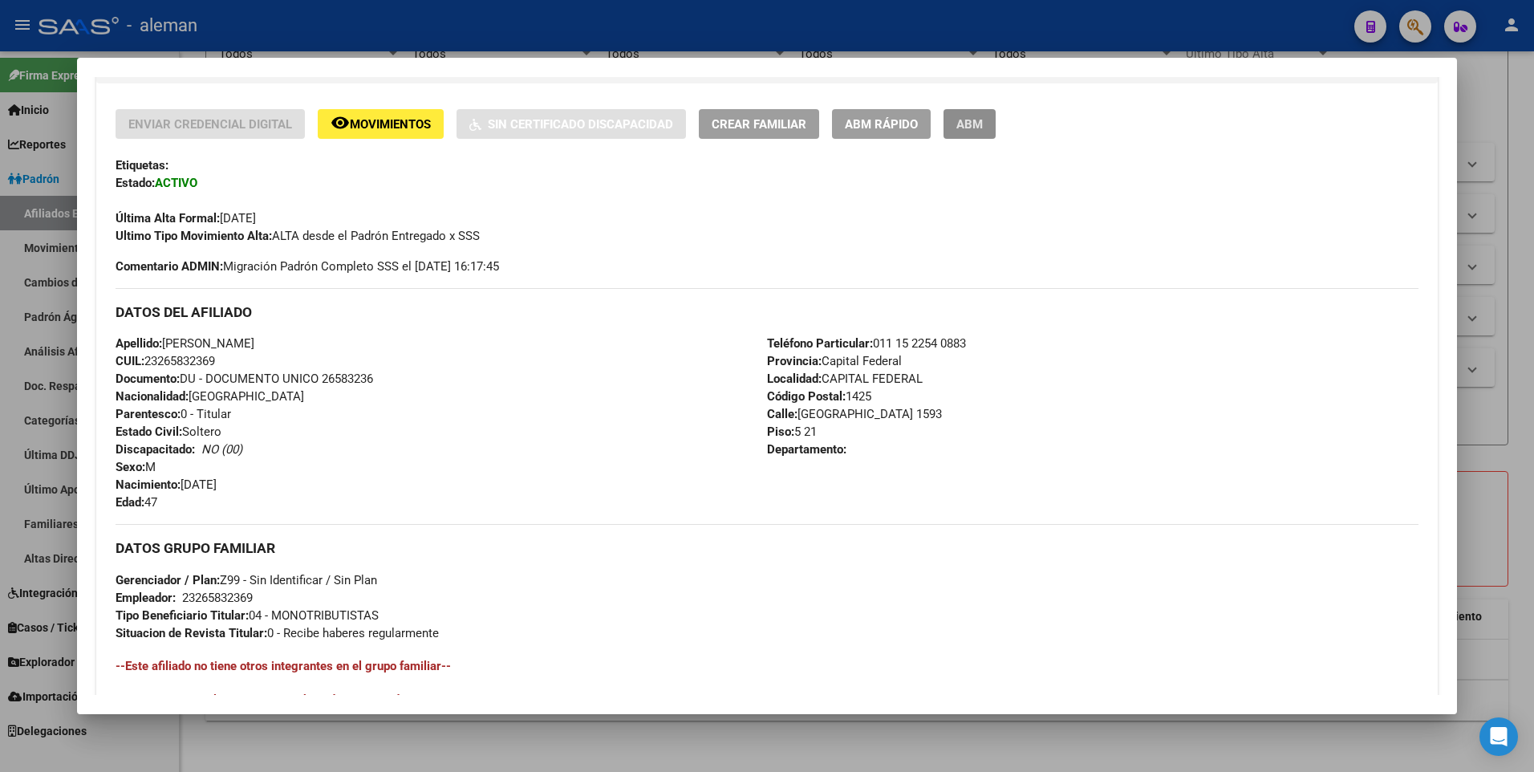
click at [955, 128] on button "ABM" at bounding box center [969, 124] width 52 height 30
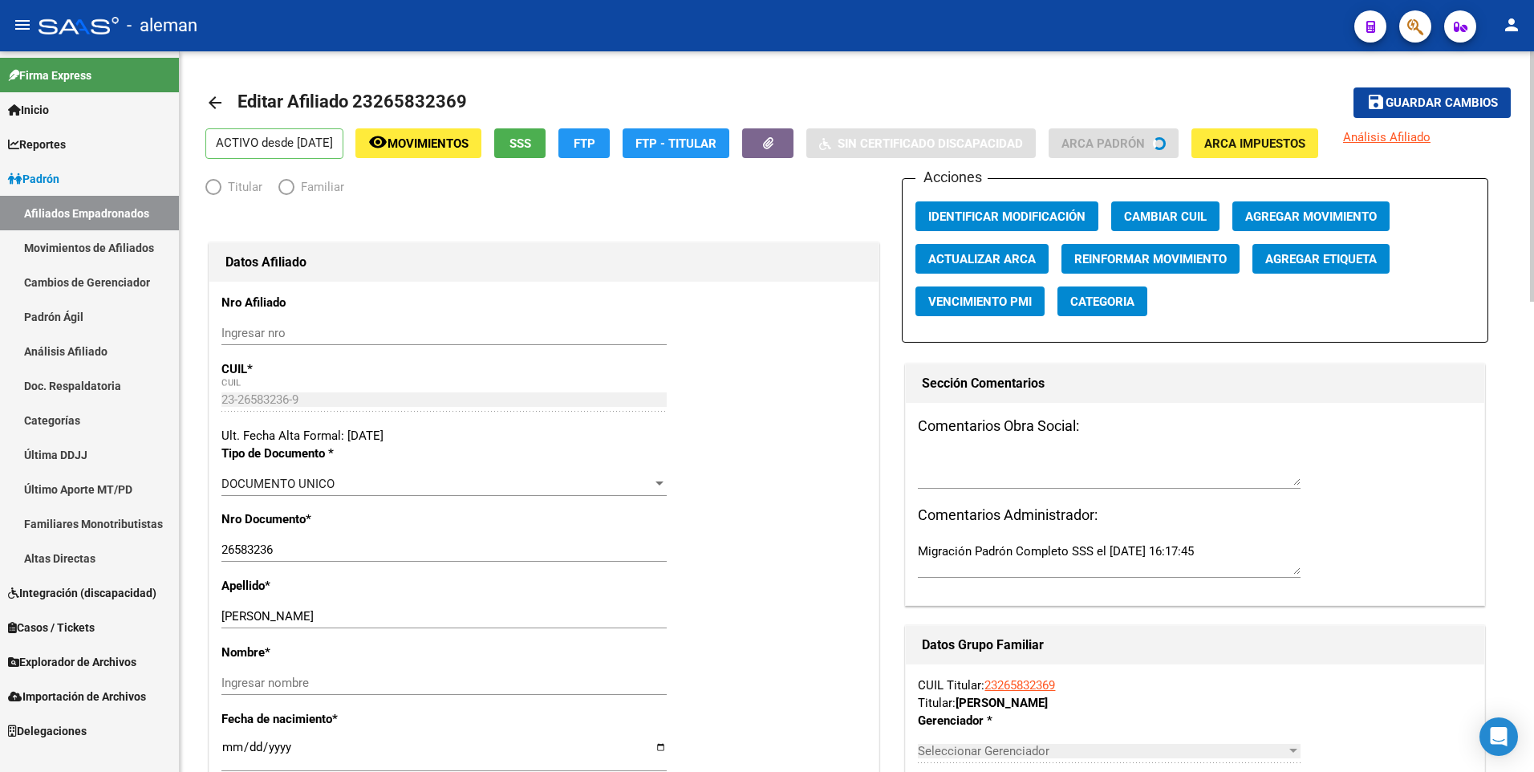
radio input "true"
type input "23-26583236-9"
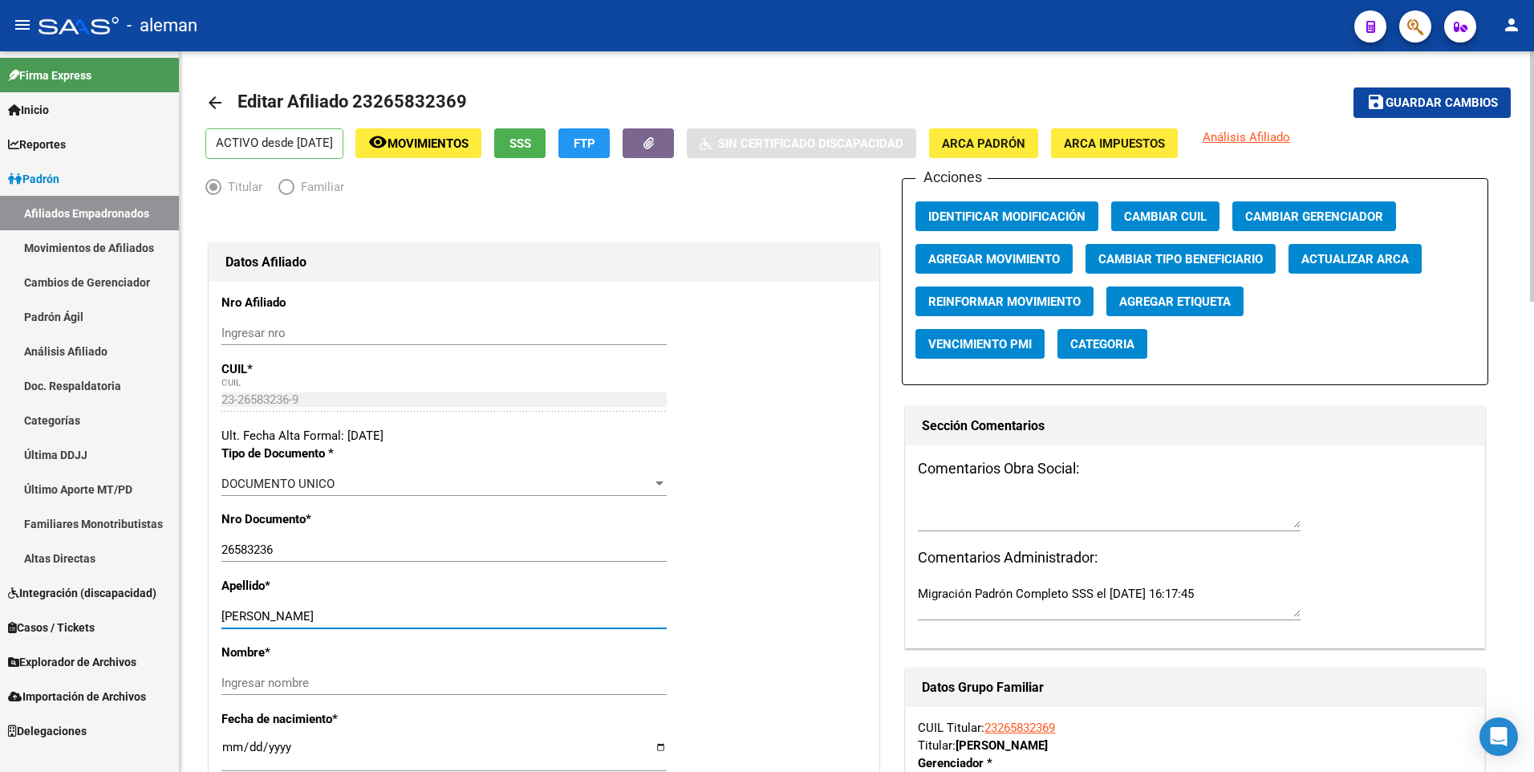
drag, startPoint x: 277, startPoint y: 616, endPoint x: 316, endPoint y: 623, distance: 40.0
click at [316, 623] on div "[PERSON_NAME] apellido" at bounding box center [443, 616] width 445 height 24
type input "[PERSON_NAME]"
click at [318, 677] on input "Ingresar nombre" at bounding box center [443, 682] width 445 height 14
paste input "[PERSON_NAME]"
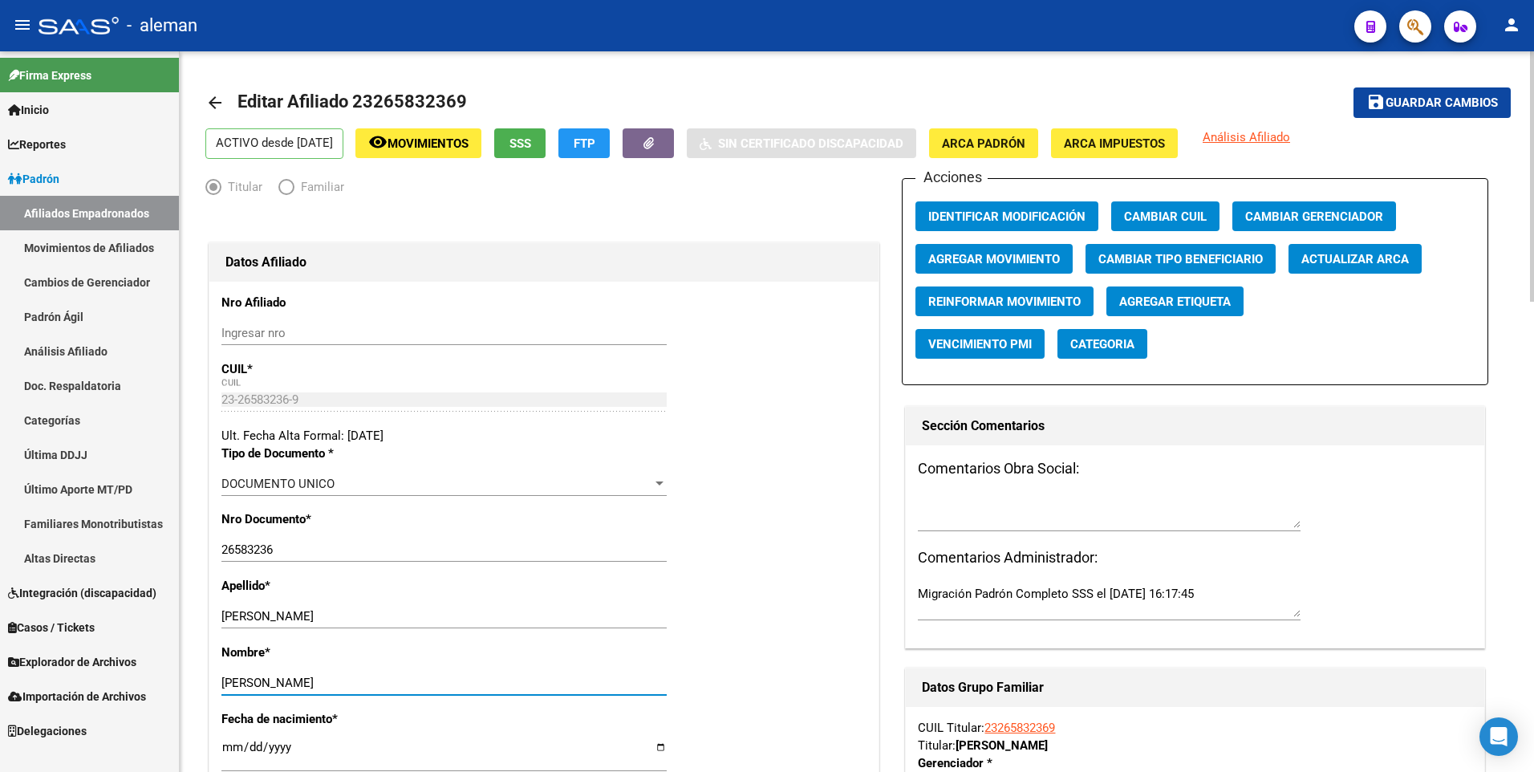
type input "[PERSON_NAME]"
drag, startPoint x: 588, startPoint y: 598, endPoint x: 562, endPoint y: 598, distance: 25.7
click at [588, 598] on div "Apellido * [PERSON_NAME] apellido" at bounding box center [543, 610] width 645 height 67
click at [935, 258] on span "Agregar Movimiento" at bounding box center [994, 259] width 132 height 14
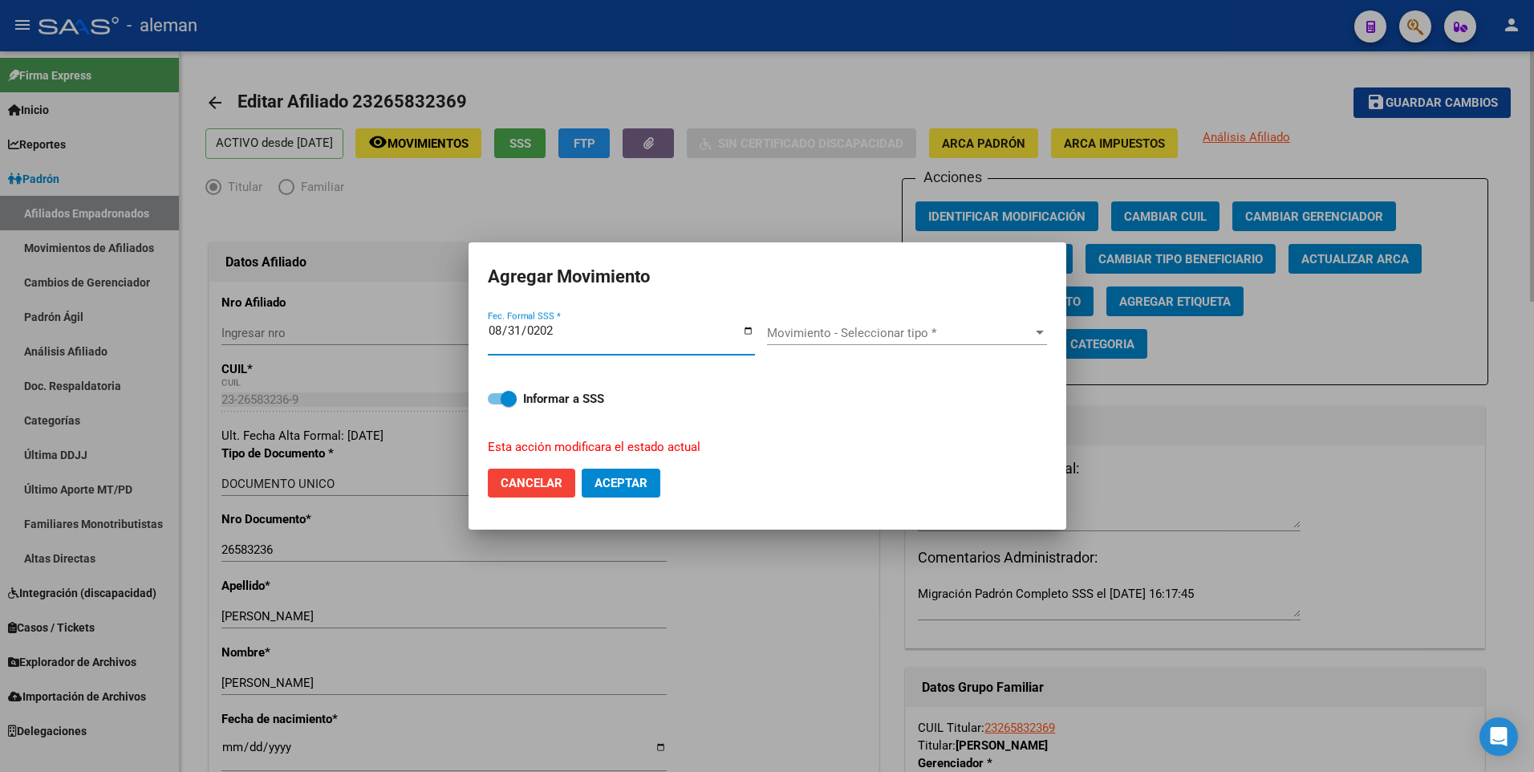
type input "[DATE]"
click at [931, 333] on span "Movimiento - Seleccionar tipo *" at bounding box center [900, 333] width 266 height 14
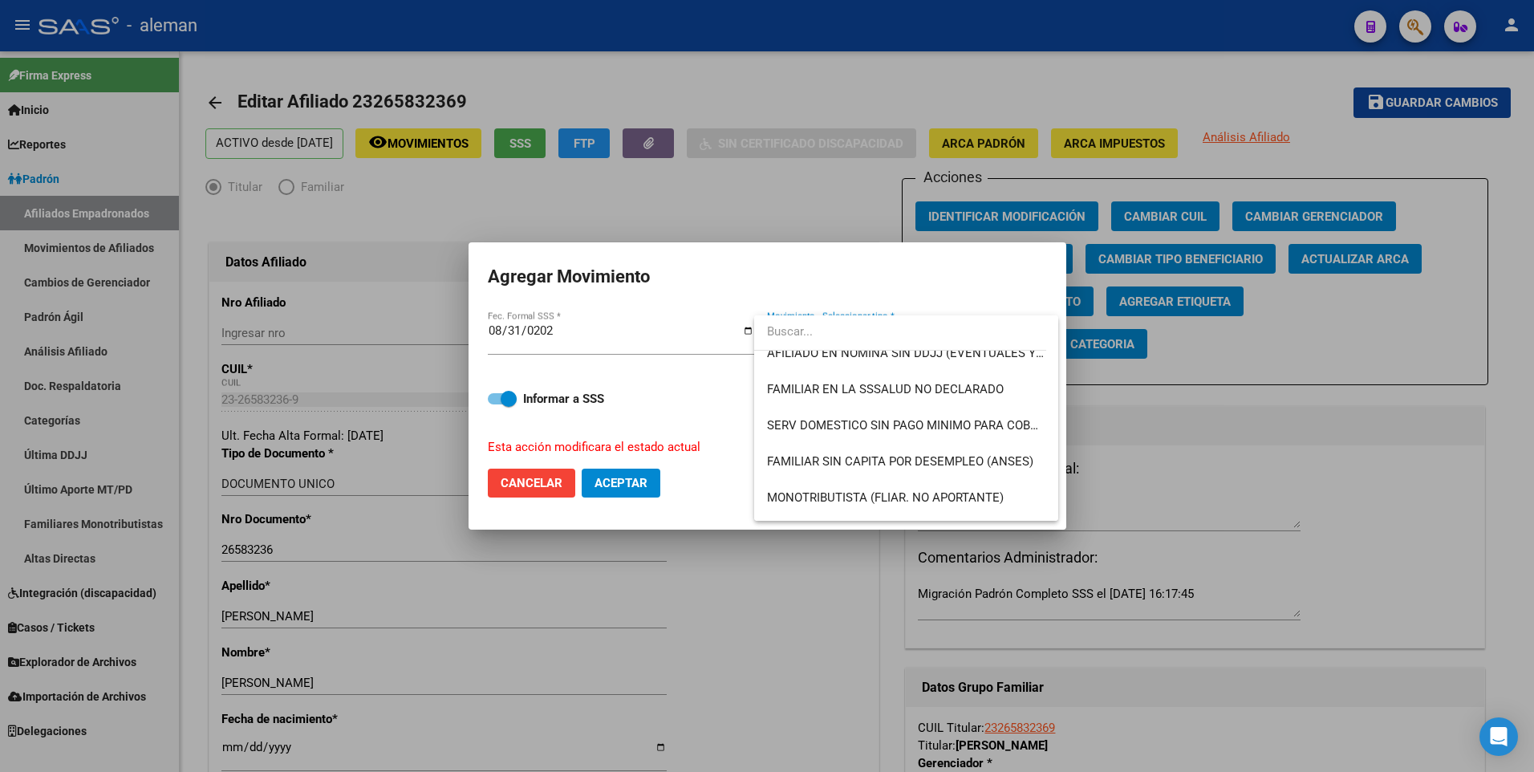
scroll to position [1166, 0]
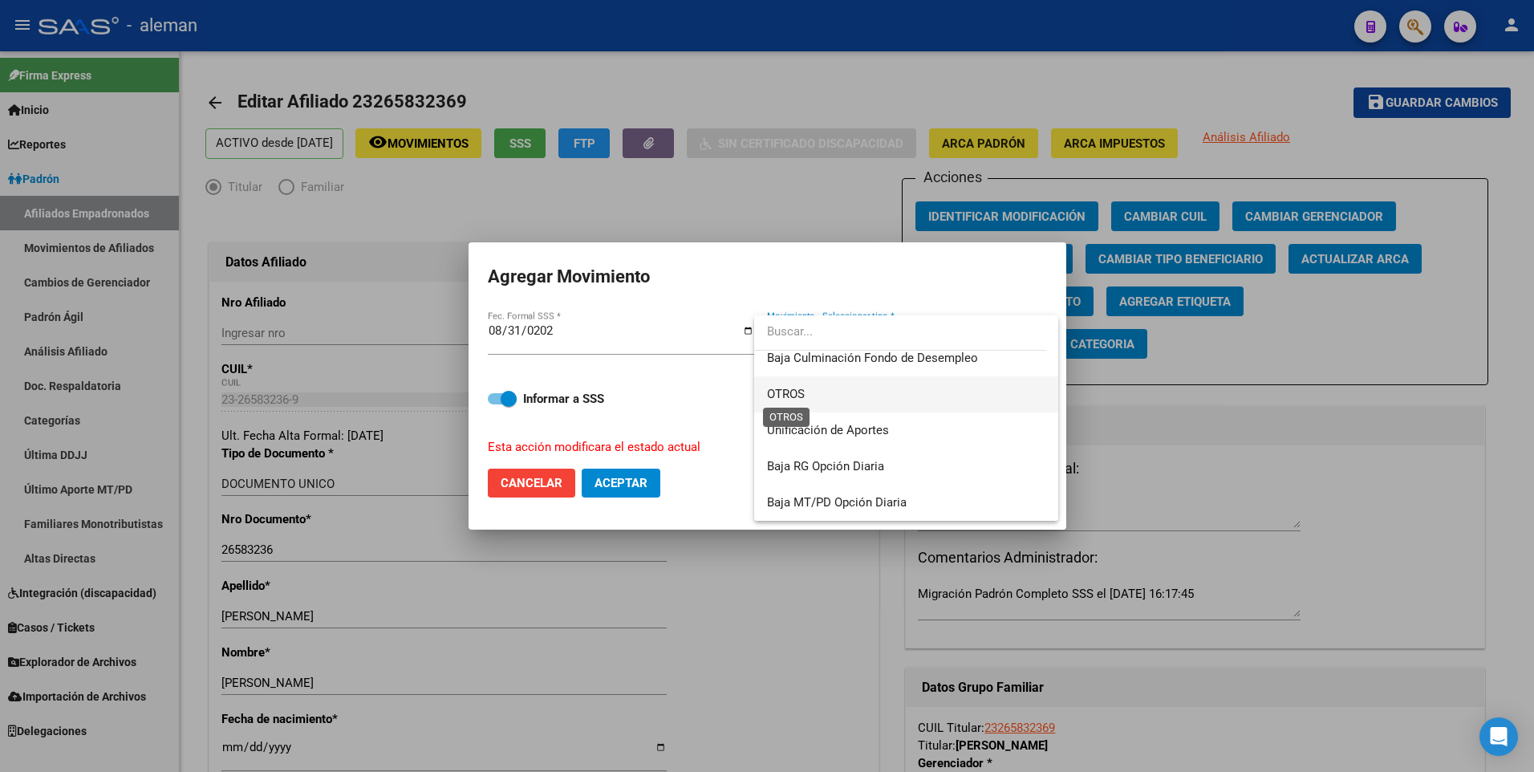
click at [799, 392] on span "OTROS" at bounding box center [786, 394] width 38 height 14
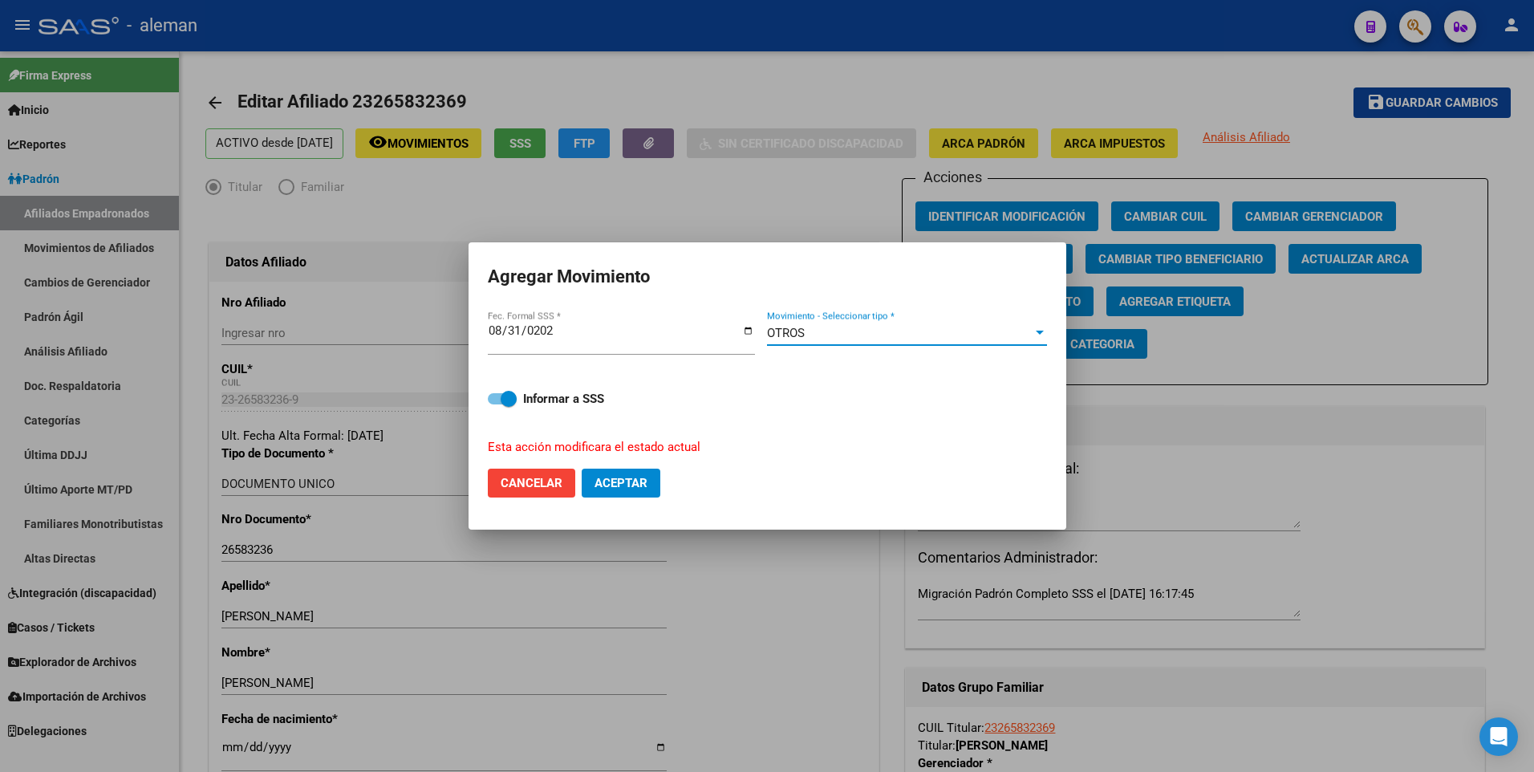
click at [606, 488] on span "Aceptar" at bounding box center [620, 483] width 53 height 14
checkbox input "false"
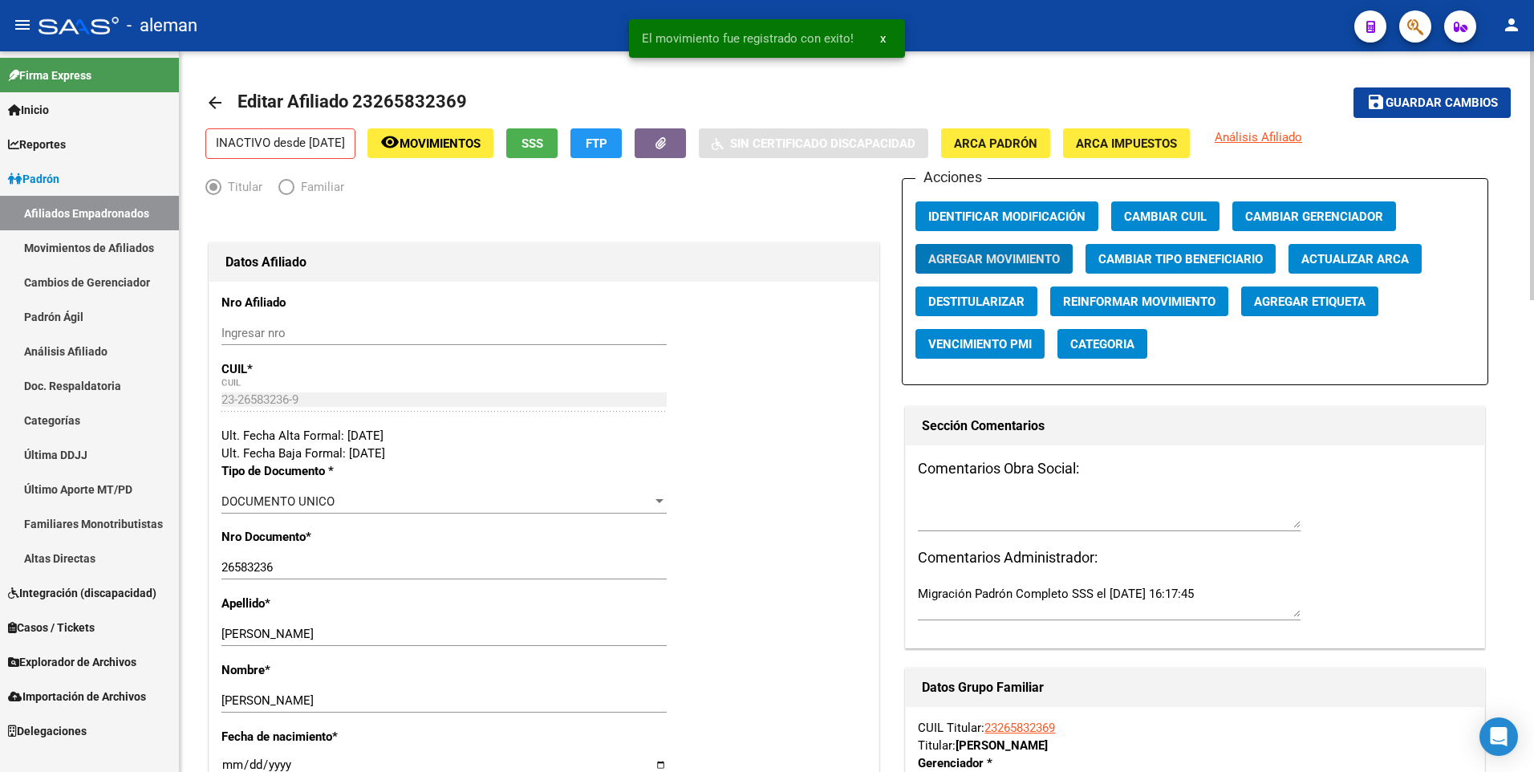
click at [216, 96] on mat-icon "arrow_back" at bounding box center [214, 102] width 19 height 19
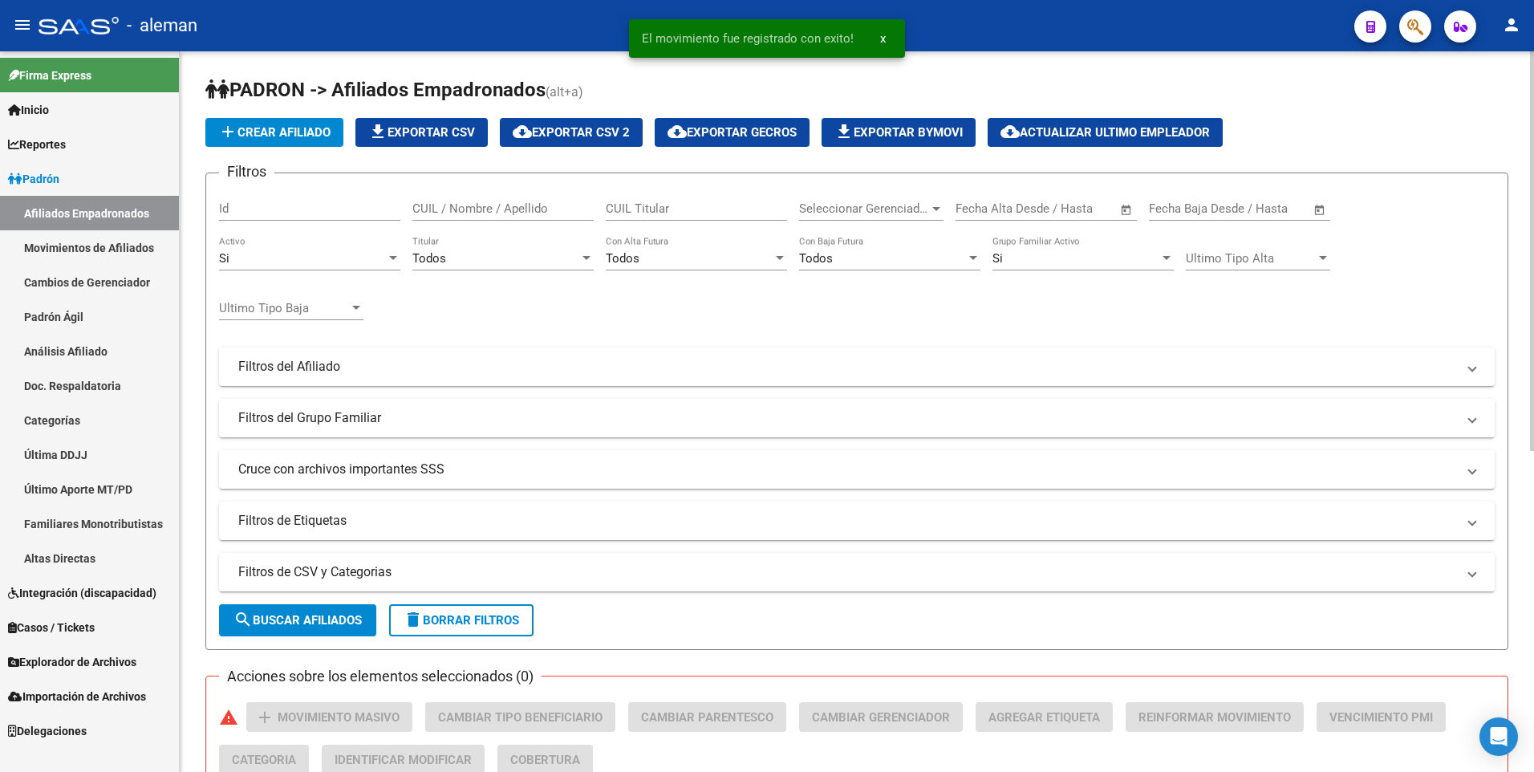
click at [285, 262] on div "Si" at bounding box center [302, 258] width 167 height 14
click at [282, 241] on span "Si" at bounding box center [309, 259] width 181 height 36
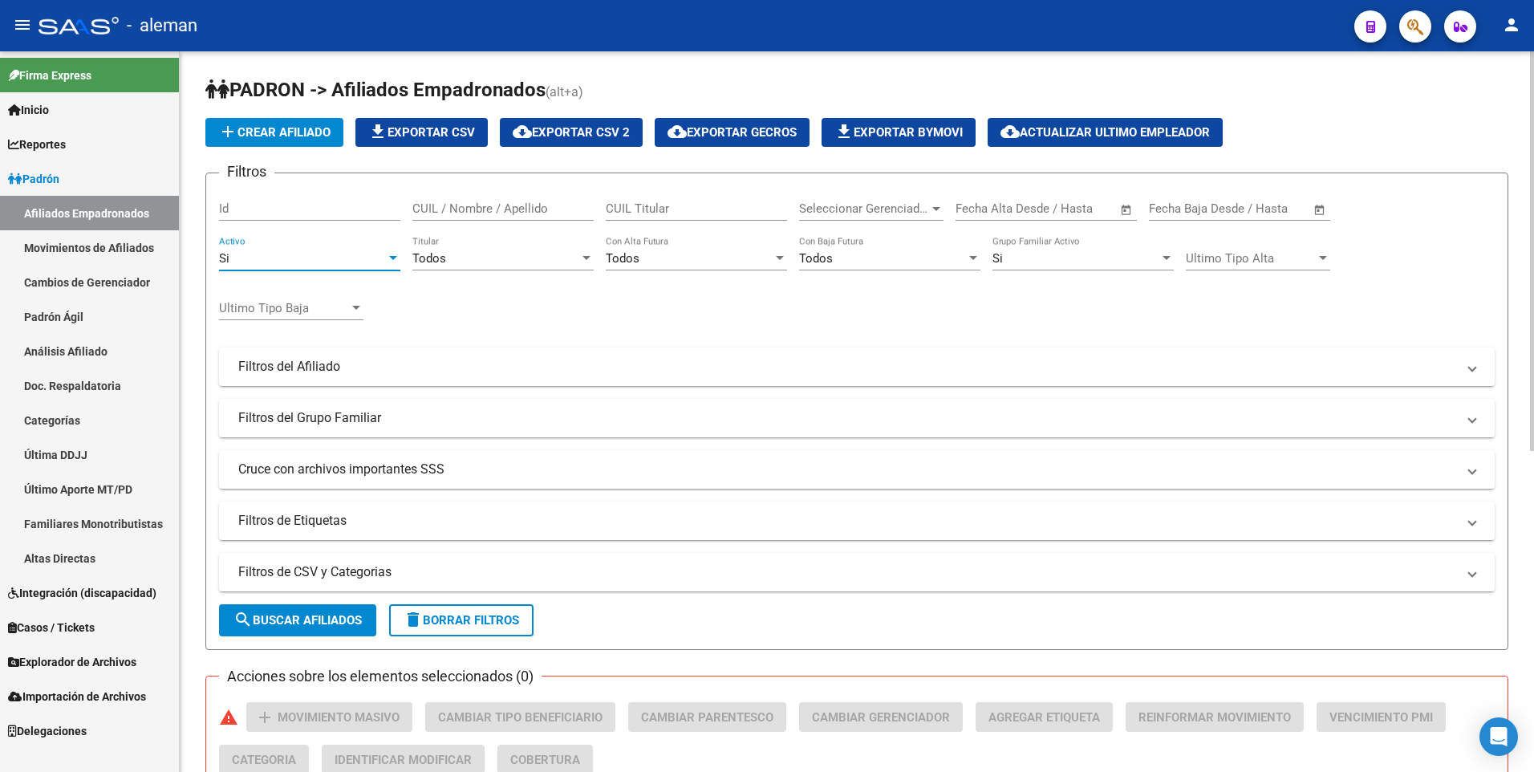
click at [288, 262] on div "Si" at bounding box center [302, 258] width 167 height 14
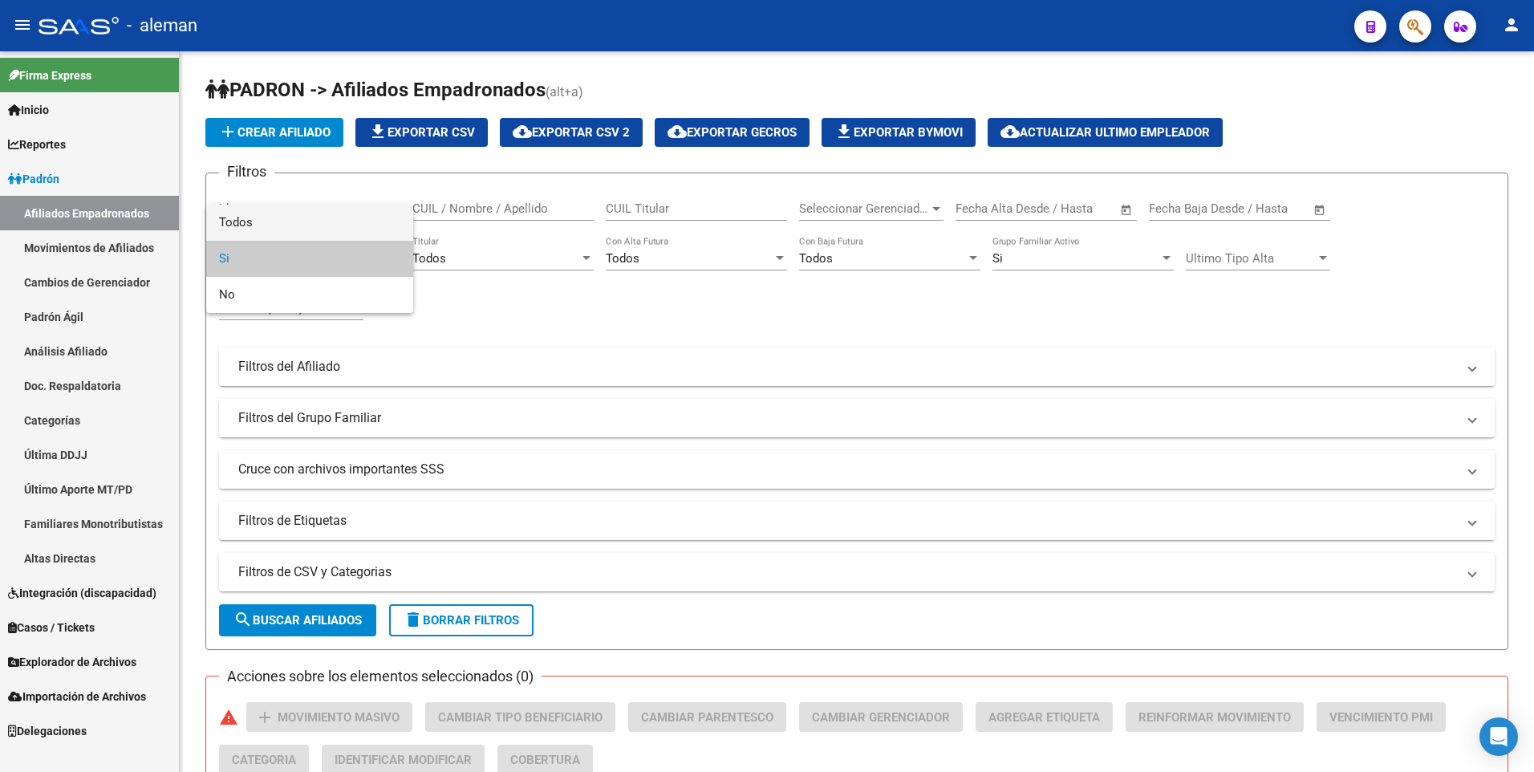
click at [282, 220] on span "Todos" at bounding box center [309, 223] width 181 height 36
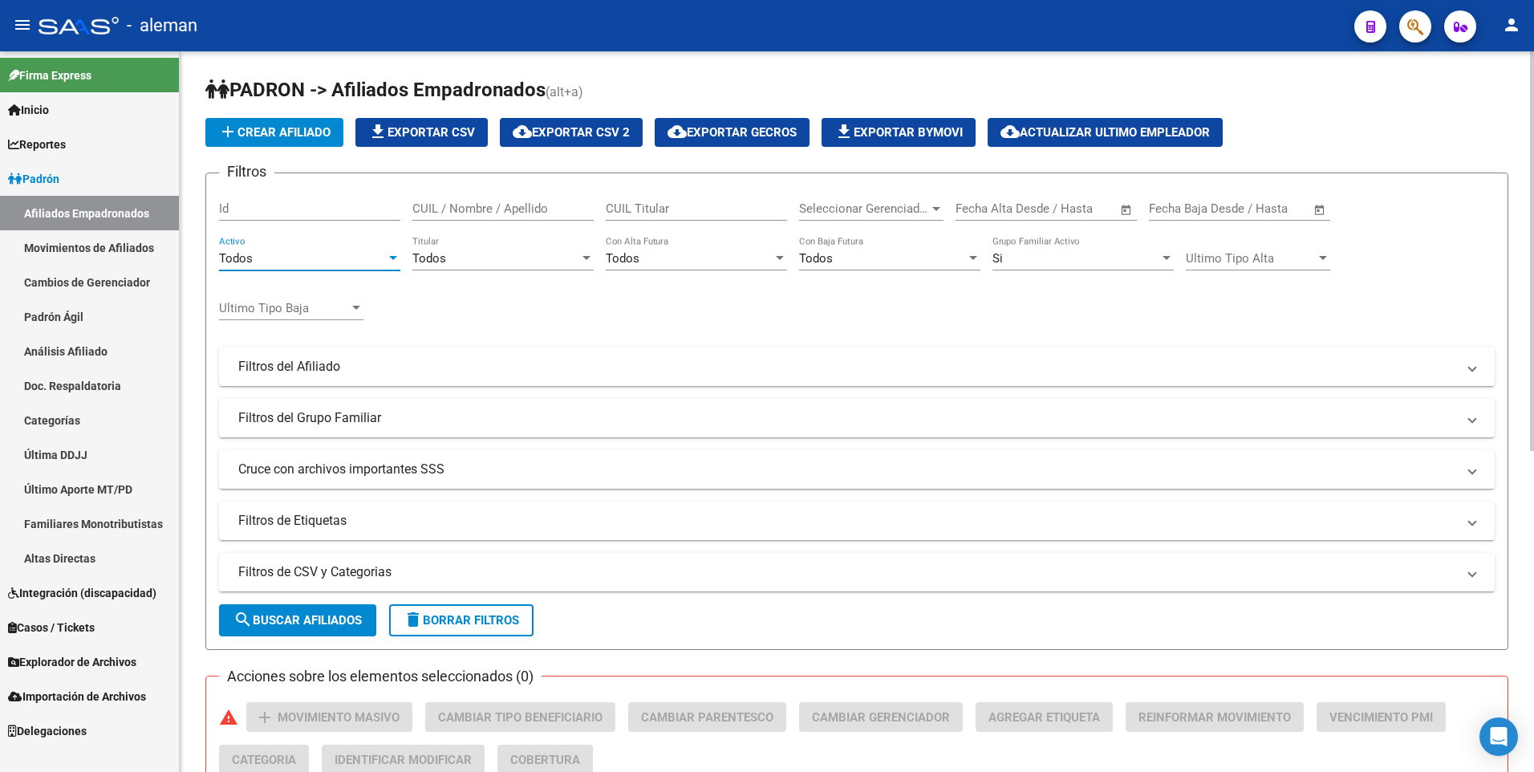
click at [1023, 251] on div "Si" at bounding box center [1075, 258] width 167 height 14
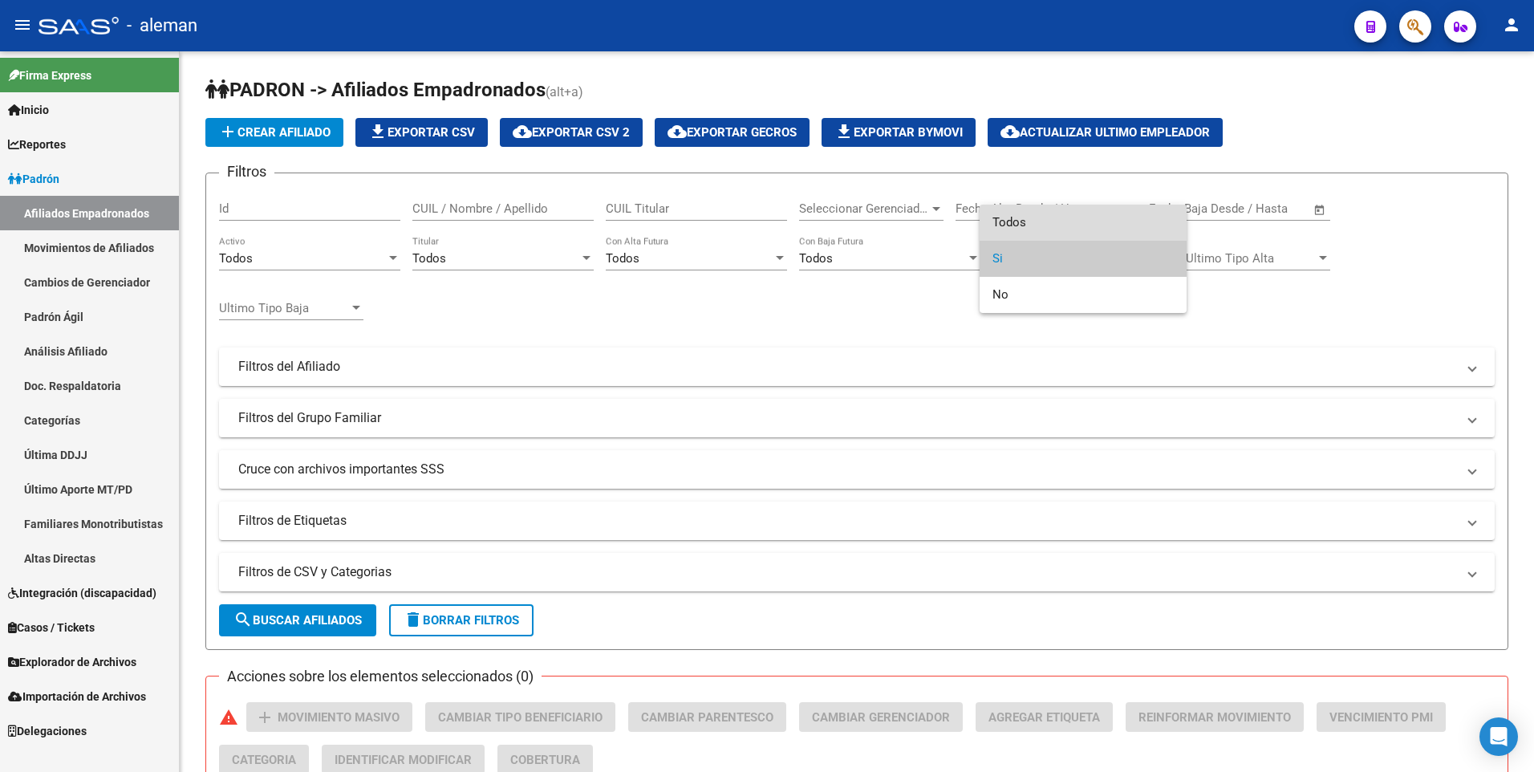
click at [1024, 225] on span "Todos" at bounding box center [1082, 223] width 181 height 36
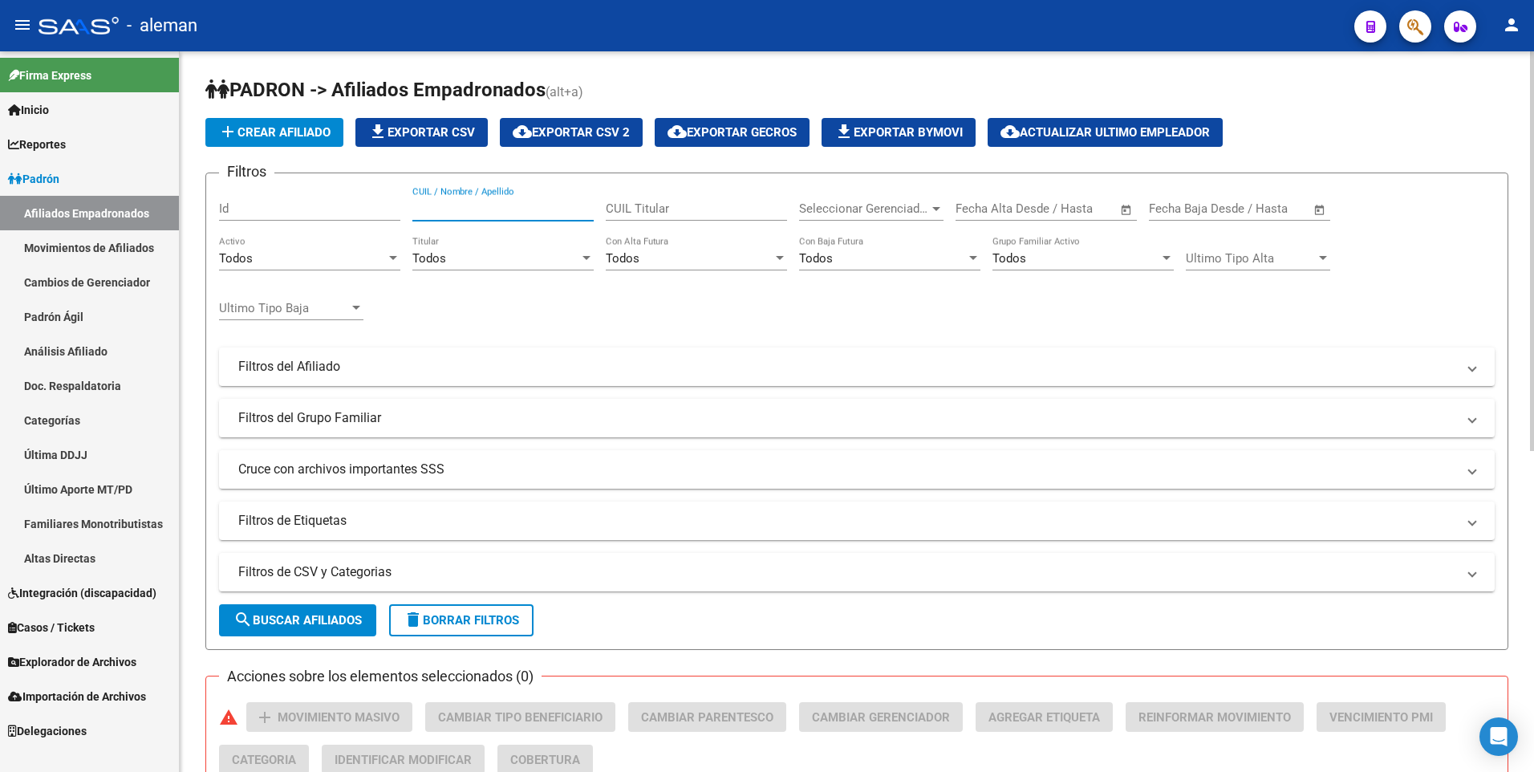
click at [477, 205] on input "CUIL / Nombre / Apellido" at bounding box center [502, 208] width 181 height 14
drag, startPoint x: 493, startPoint y: 205, endPoint x: 390, endPoint y: 205, distance: 103.5
click at [390, 205] on div "Filtros Id 20397715788 CUIL / Nombre / Apellido CUIL Titular Seleccionar Gerenc…" at bounding box center [856, 363] width 1275 height 354
drag, startPoint x: 504, startPoint y: 210, endPoint x: 393, endPoint y: 190, distance: 112.5
click at [393, 190] on div "Filtros Id 20327901215 CUIL / Nombre / Apellido CUIL Titular Seleccionar Gerenc…" at bounding box center [856, 363] width 1275 height 354
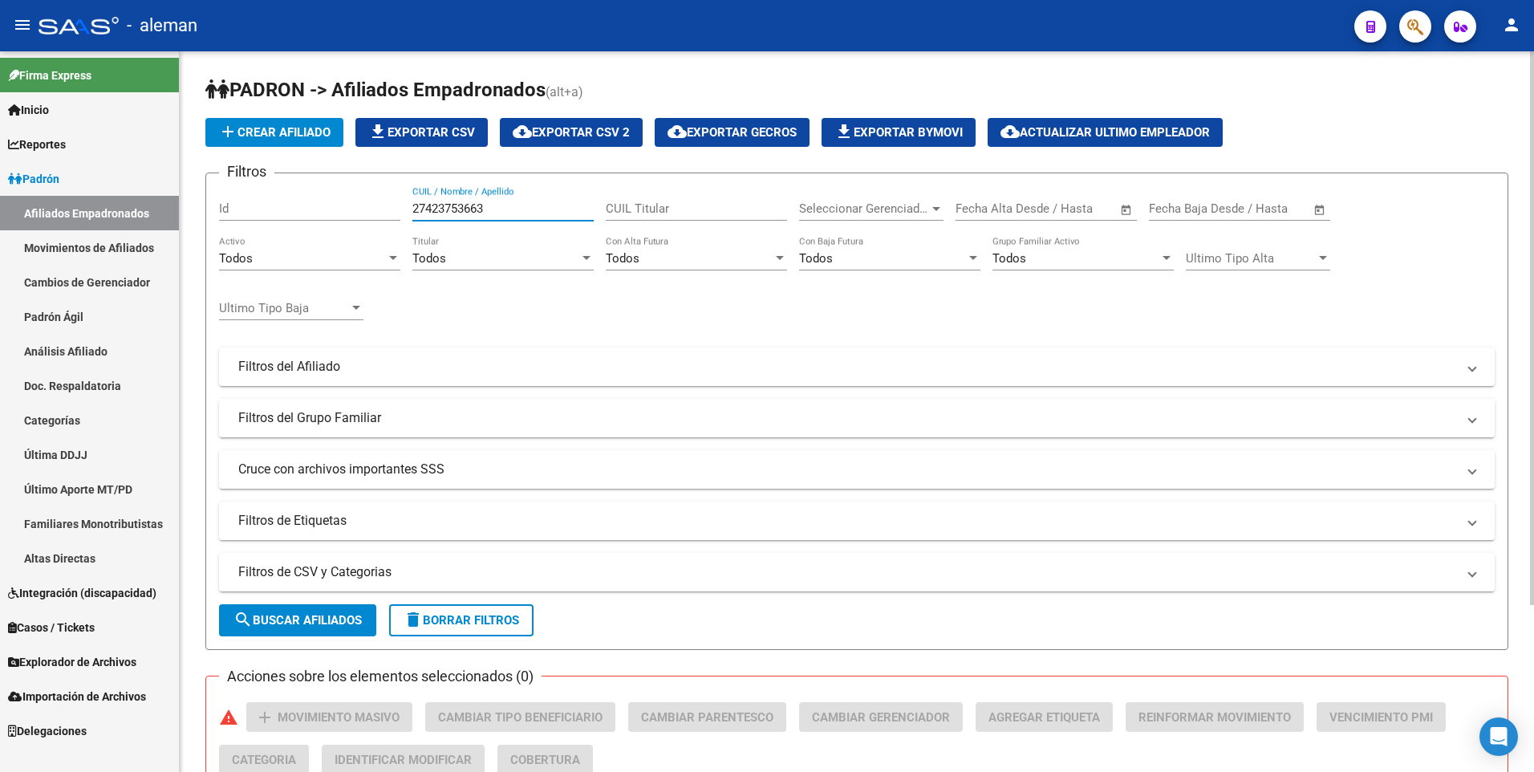
drag, startPoint x: 521, startPoint y: 206, endPoint x: 376, endPoint y: 206, distance: 145.2
click at [376, 206] on div "Filtros Id 27423753663 CUIL / Nombre / Apellido CUIL Titular Seleccionar Gerenc…" at bounding box center [856, 363] width 1275 height 354
drag, startPoint x: 510, startPoint y: 201, endPoint x: 370, endPoint y: 209, distance: 140.6
click at [370, 209] on div "Filtros Id 23941132049 CUIL / Nombre / Apellido CUIL Titular Seleccionar Gerenc…" at bounding box center [856, 363] width 1275 height 354
drag, startPoint x: 511, startPoint y: 207, endPoint x: 349, endPoint y: 207, distance: 162.0
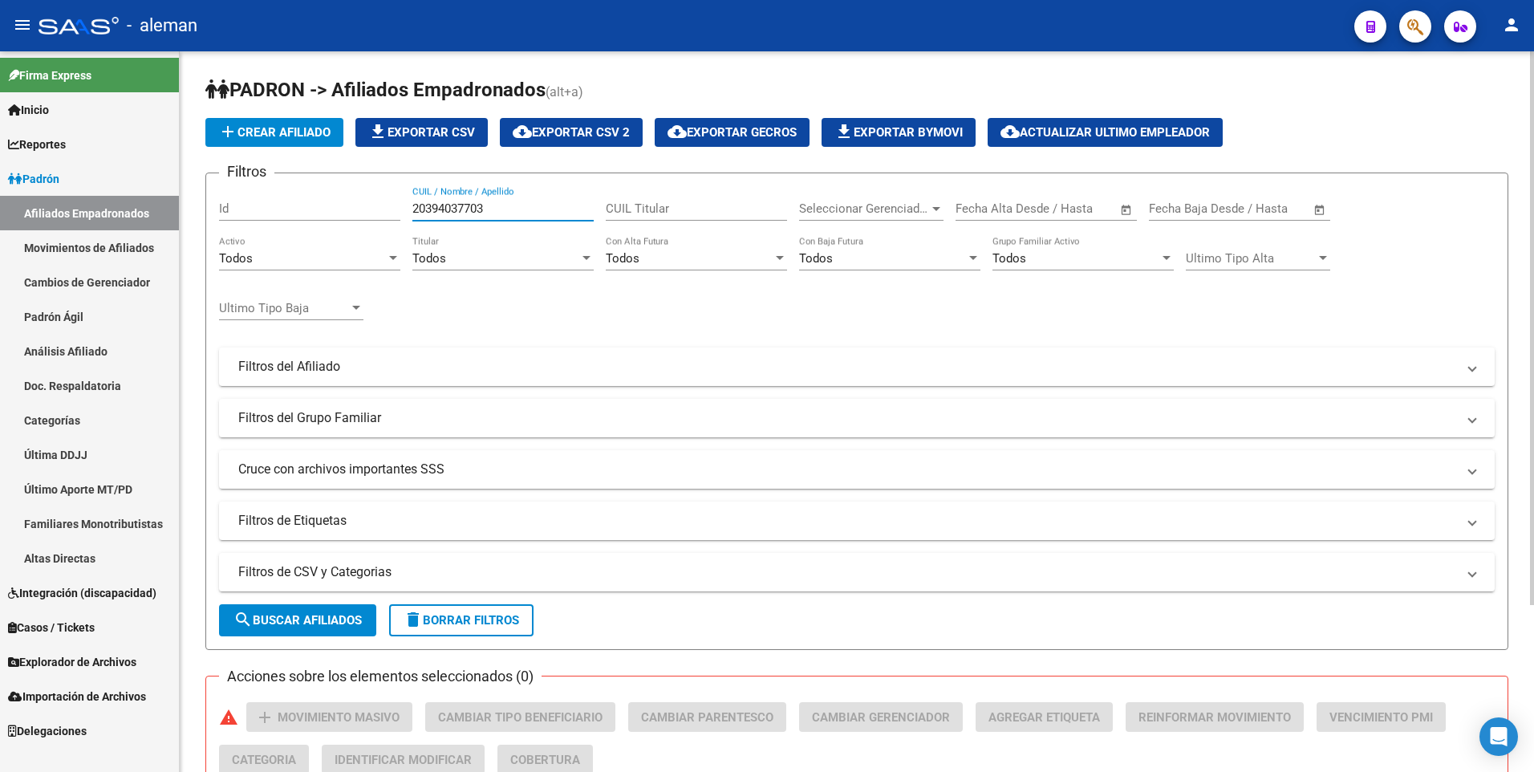
click at [349, 207] on div "Filtros Id 20394037703 CUIL / Nombre / Apellido CUIL Titular Seleccionar Gerenc…" at bounding box center [856, 363] width 1275 height 354
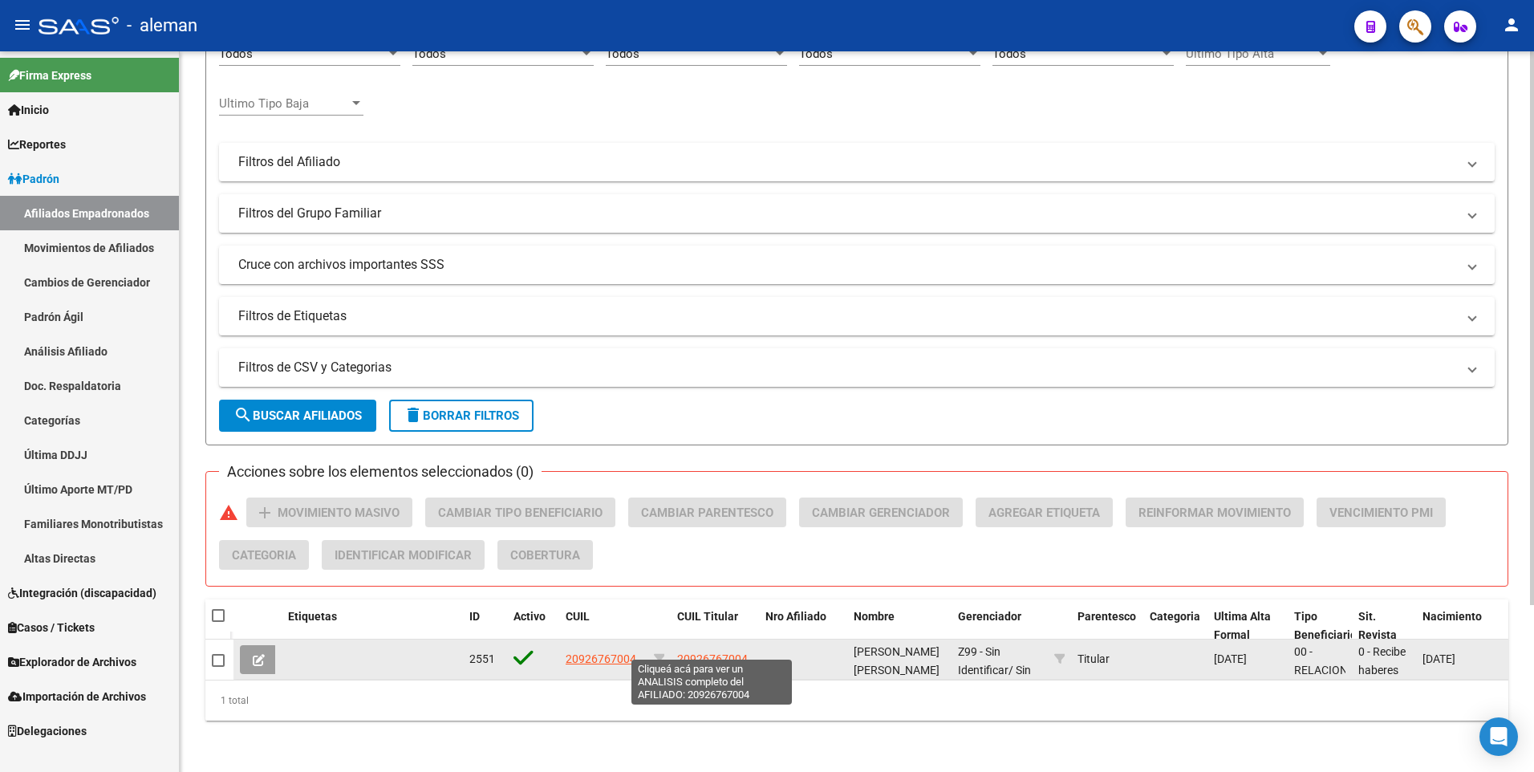
type input "20926767004"
click at [740, 652] on span "20926767004" at bounding box center [712, 658] width 71 height 13
type textarea "20926767004"
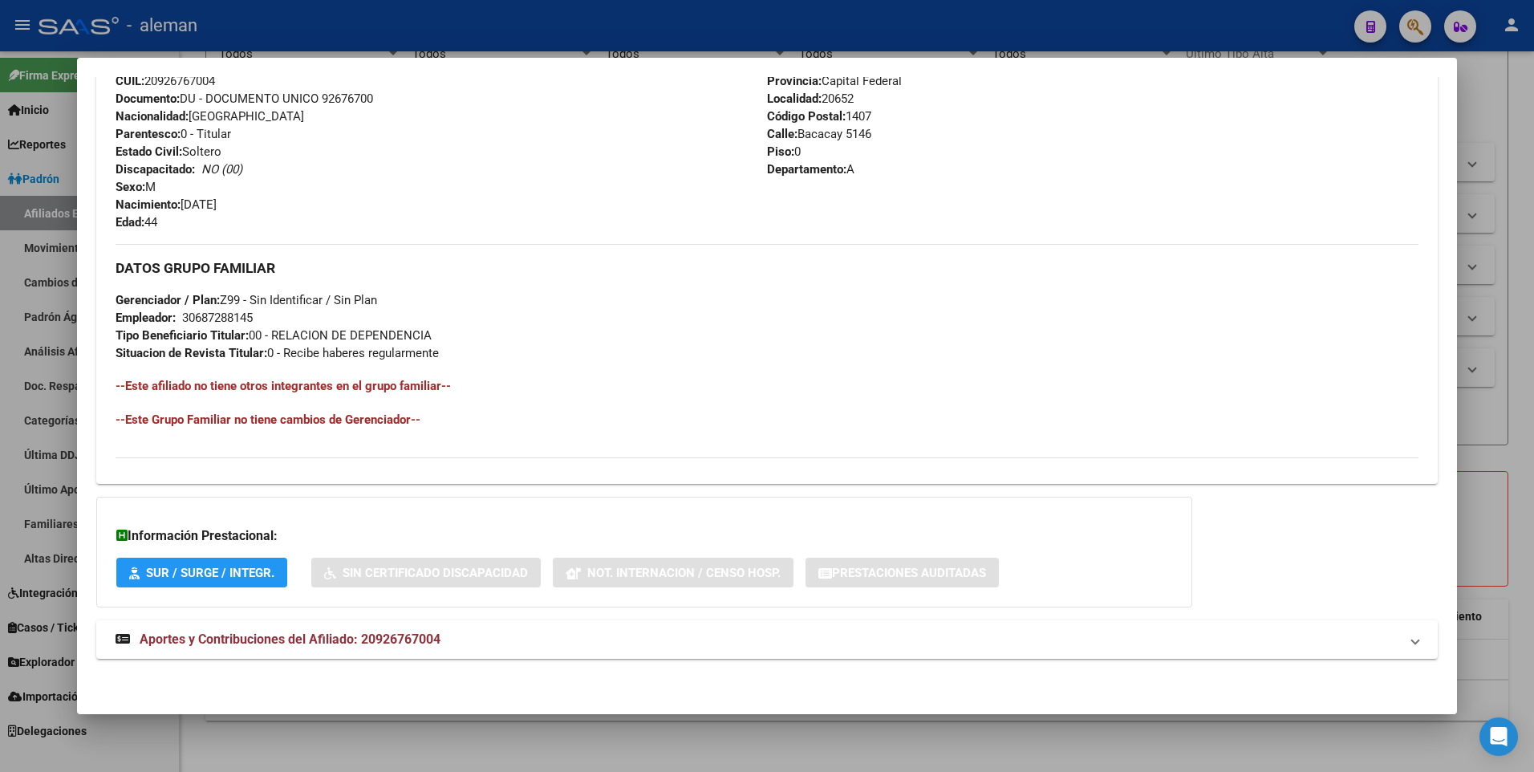
scroll to position [200, 0]
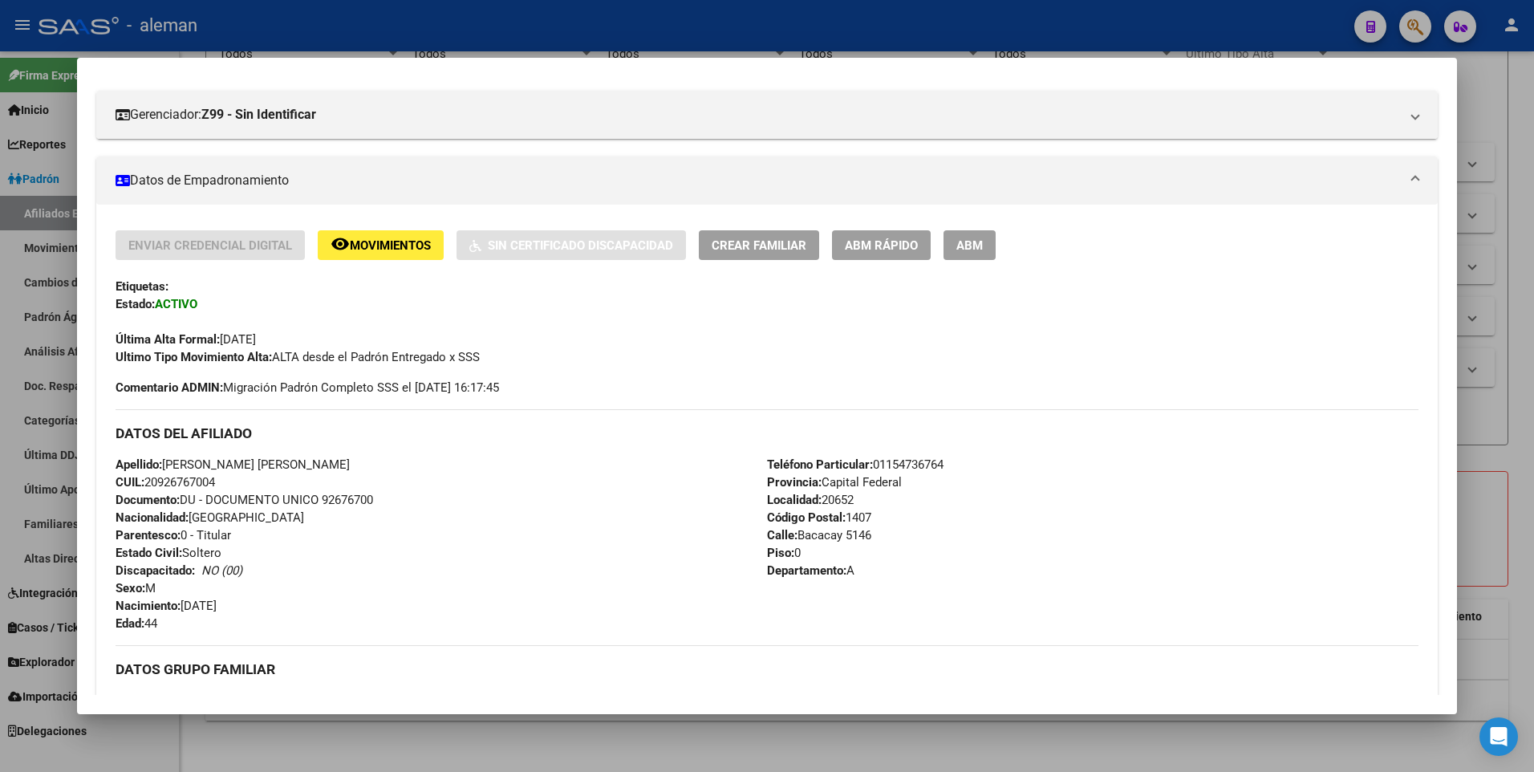
click at [957, 253] on span "ABM" at bounding box center [969, 245] width 26 height 14
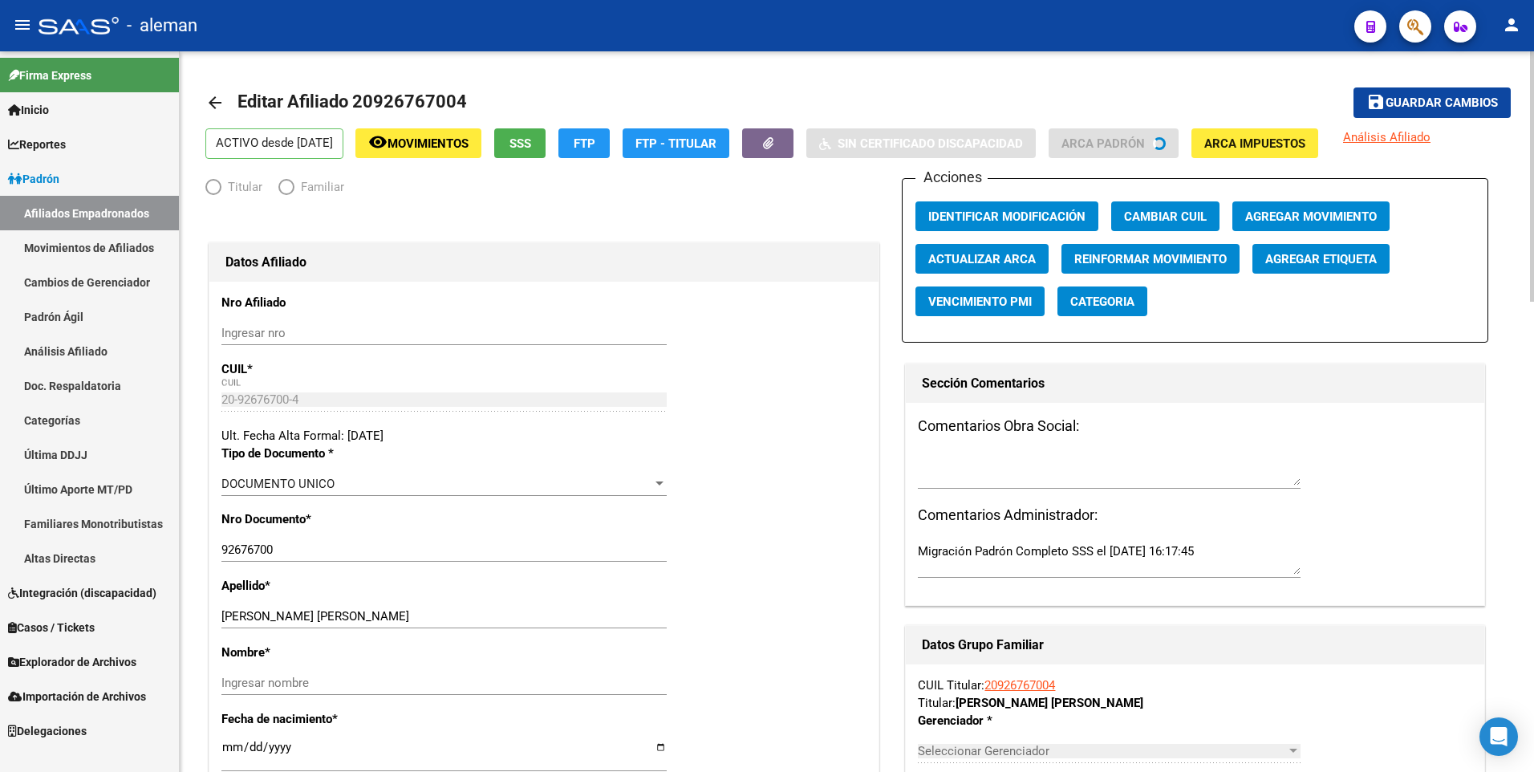
radio input "true"
type input "30-68728814-5"
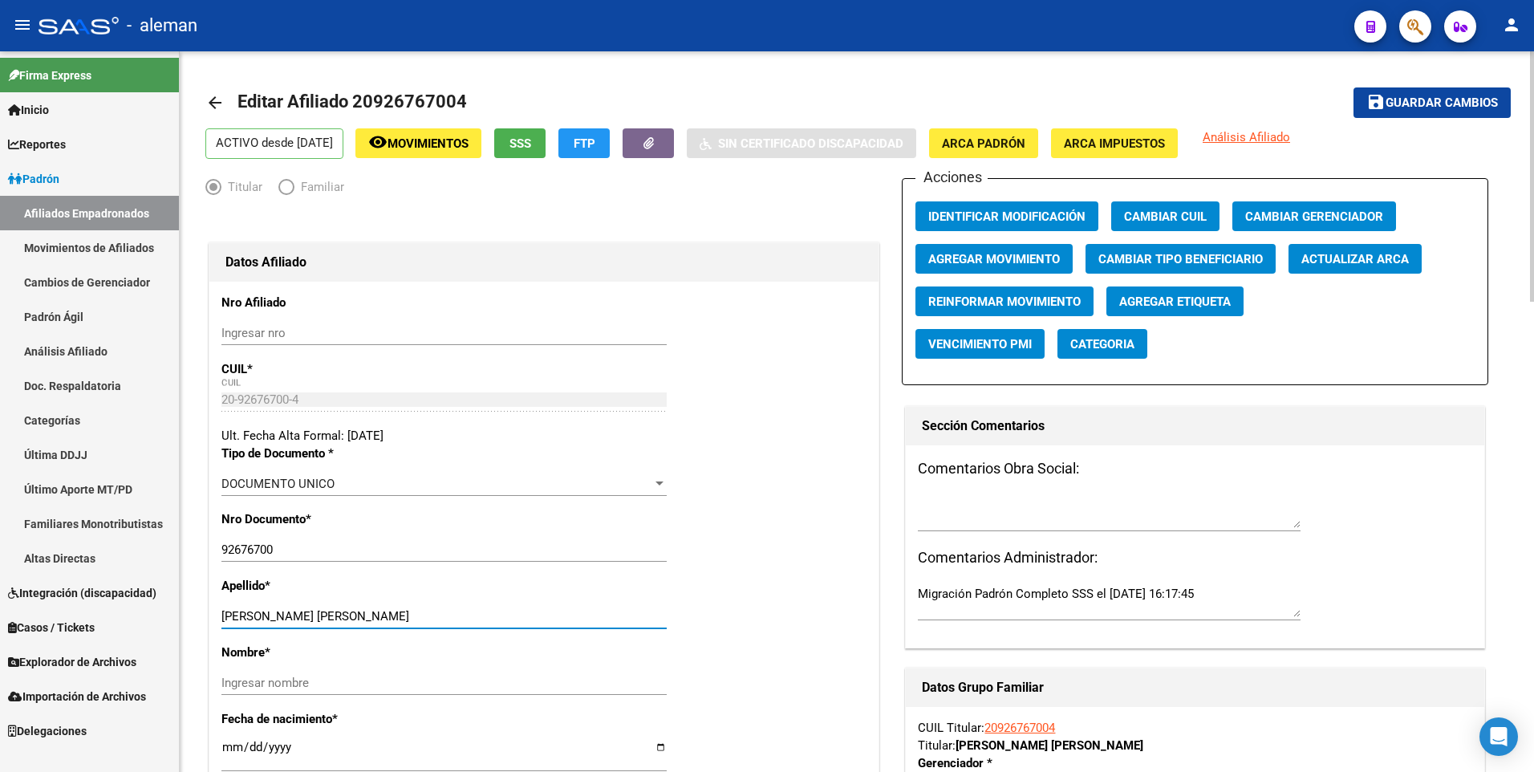
drag, startPoint x: 310, startPoint y: 616, endPoint x: 422, endPoint y: 616, distance: 111.5
click at [422, 616] on input "[PERSON_NAME] [PERSON_NAME]" at bounding box center [443, 616] width 445 height 14
type input "[PERSON_NAME]"
click at [413, 683] on input "Ingresar nombre" at bounding box center [443, 682] width 445 height 14
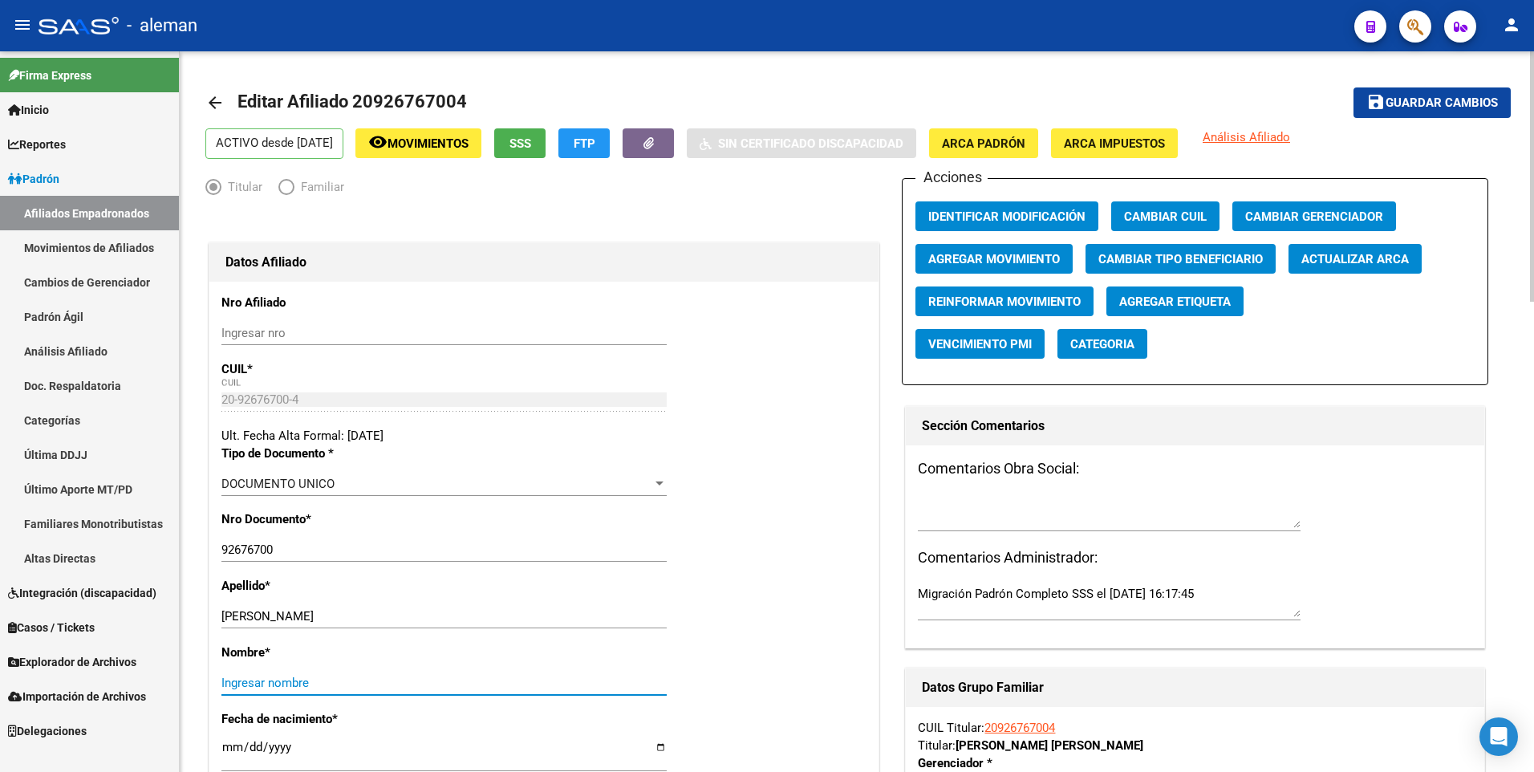
paste input "[PERSON_NAME]"
type input "[PERSON_NAME]"
click at [963, 260] on span "Agregar Movimiento" at bounding box center [994, 259] width 132 height 14
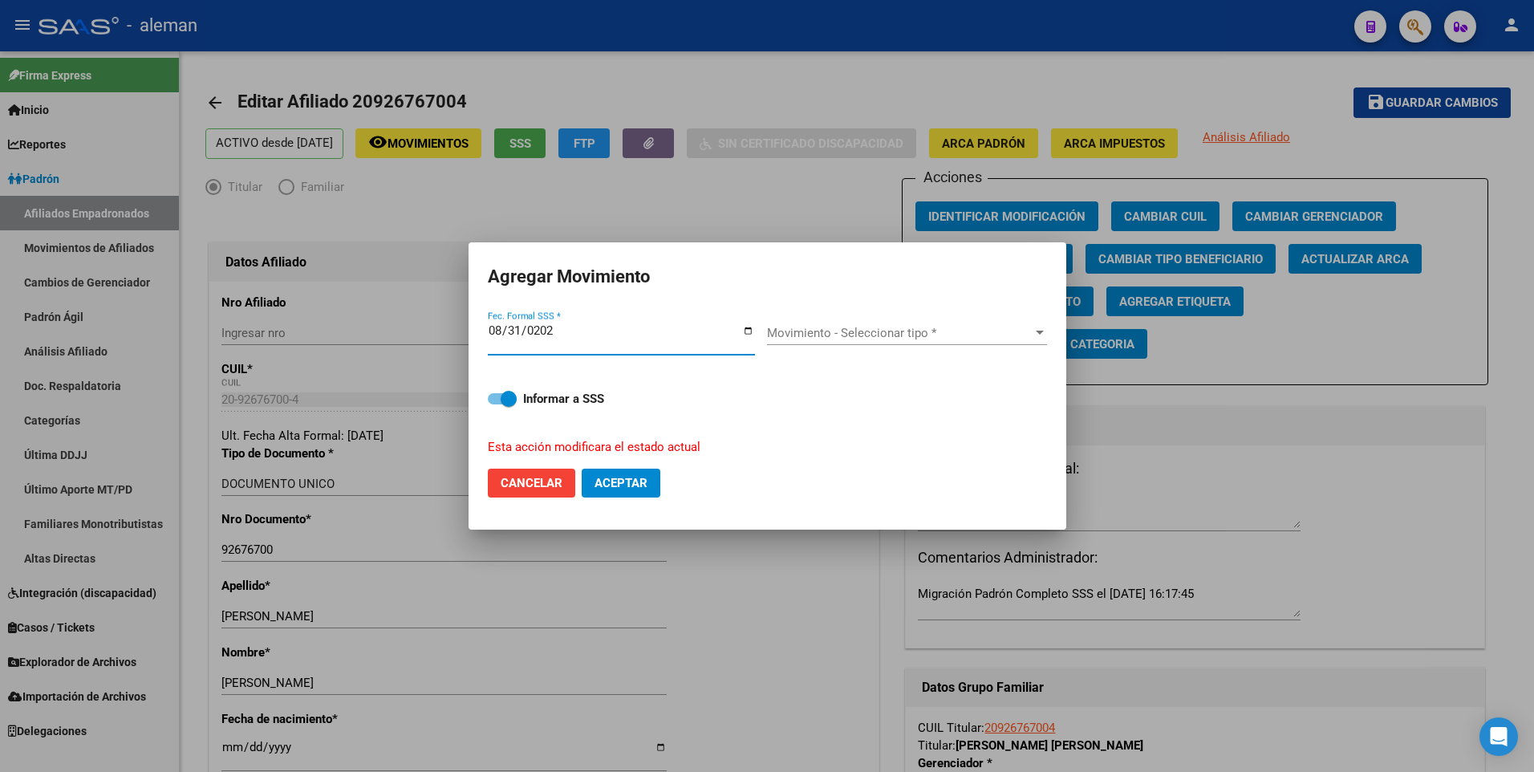
type input "[DATE]"
click at [885, 322] on div "Movimiento - Seleccionar tipo * Movimiento - Seleccionar tipo *" at bounding box center [907, 339] width 280 height 62
click at [885, 323] on div "Movimiento - Seleccionar tipo * Movimiento - Seleccionar tipo *" at bounding box center [907, 333] width 280 height 24
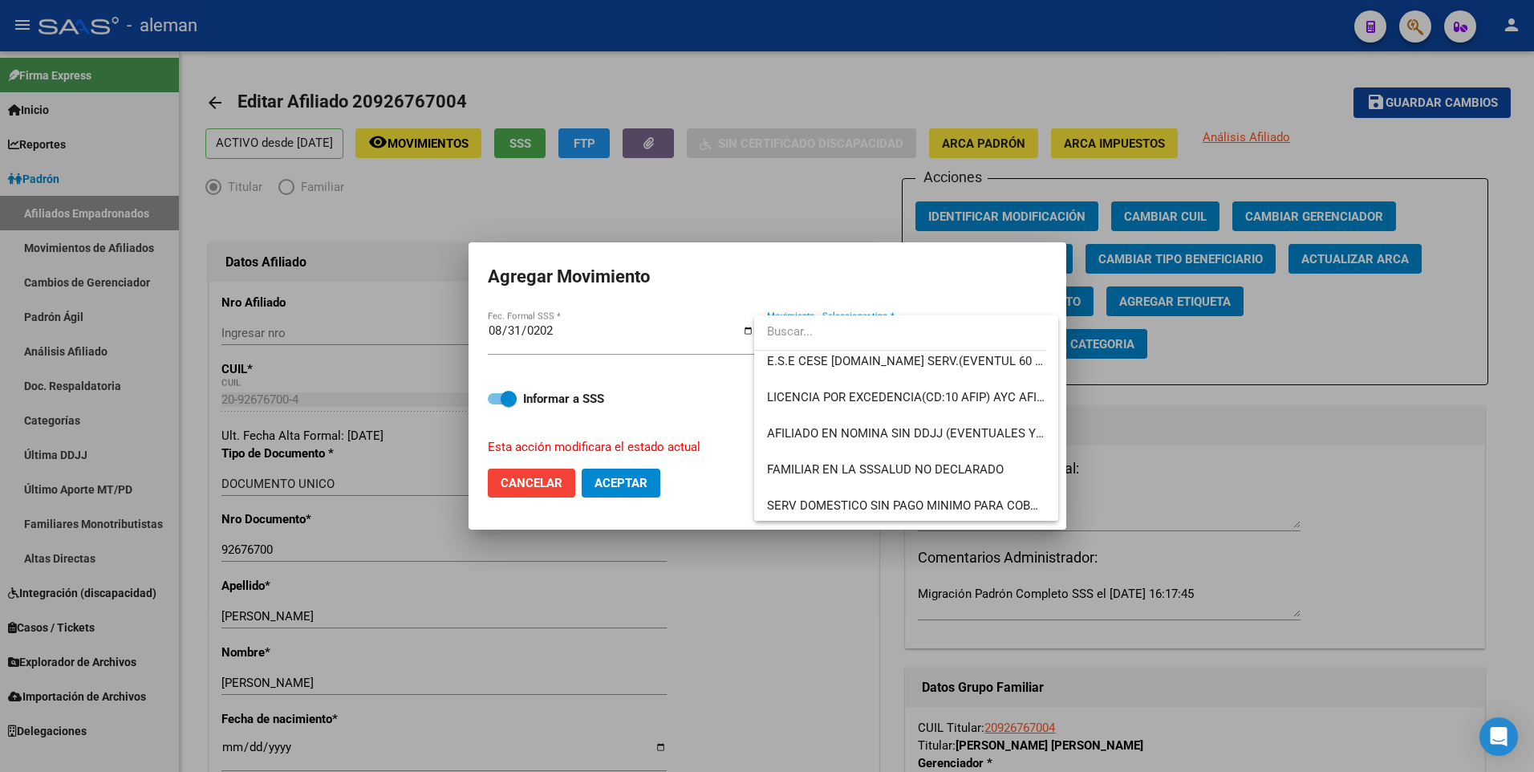
scroll to position [1166, 0]
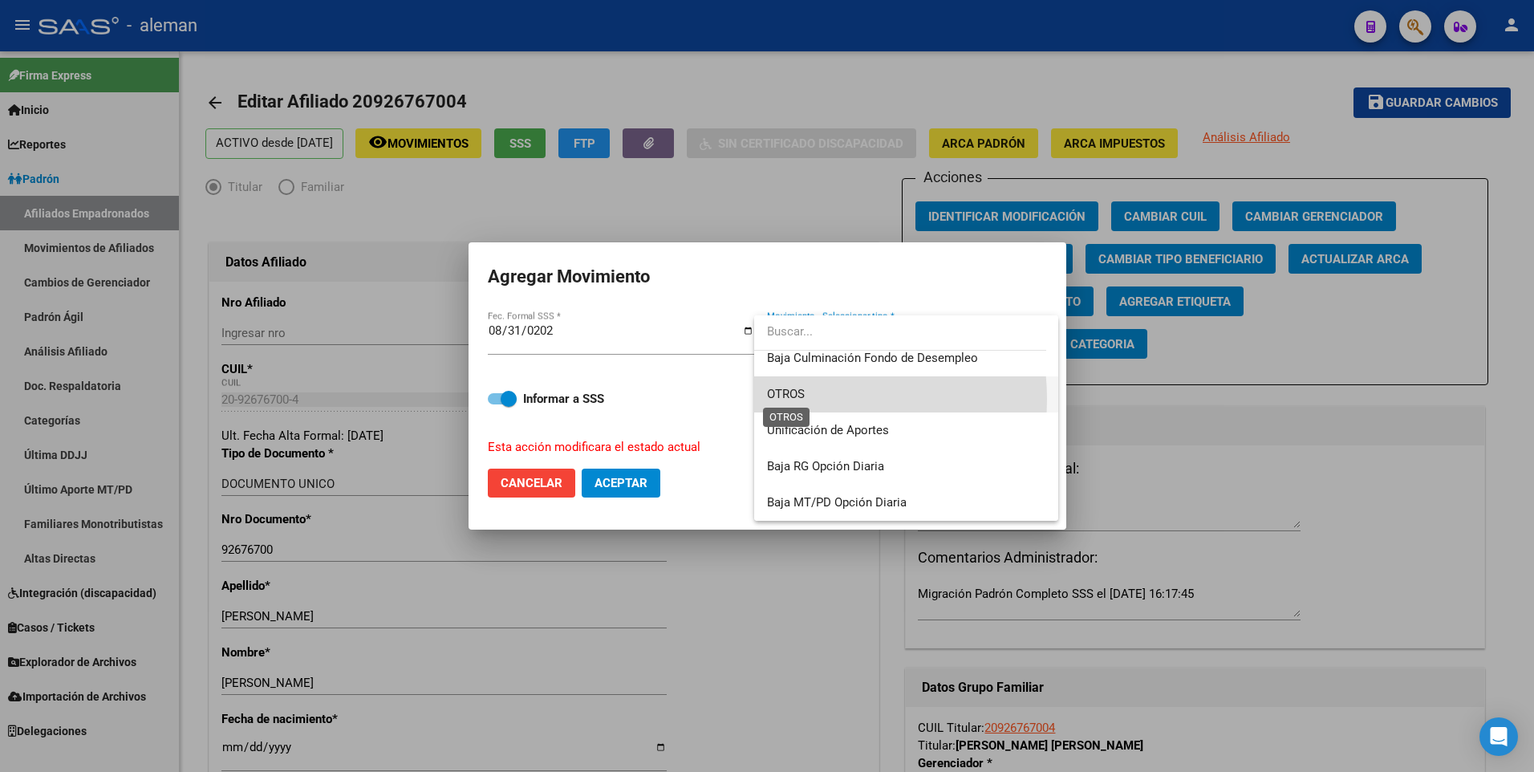
click at [797, 399] on span "OTROS" at bounding box center [786, 394] width 38 height 14
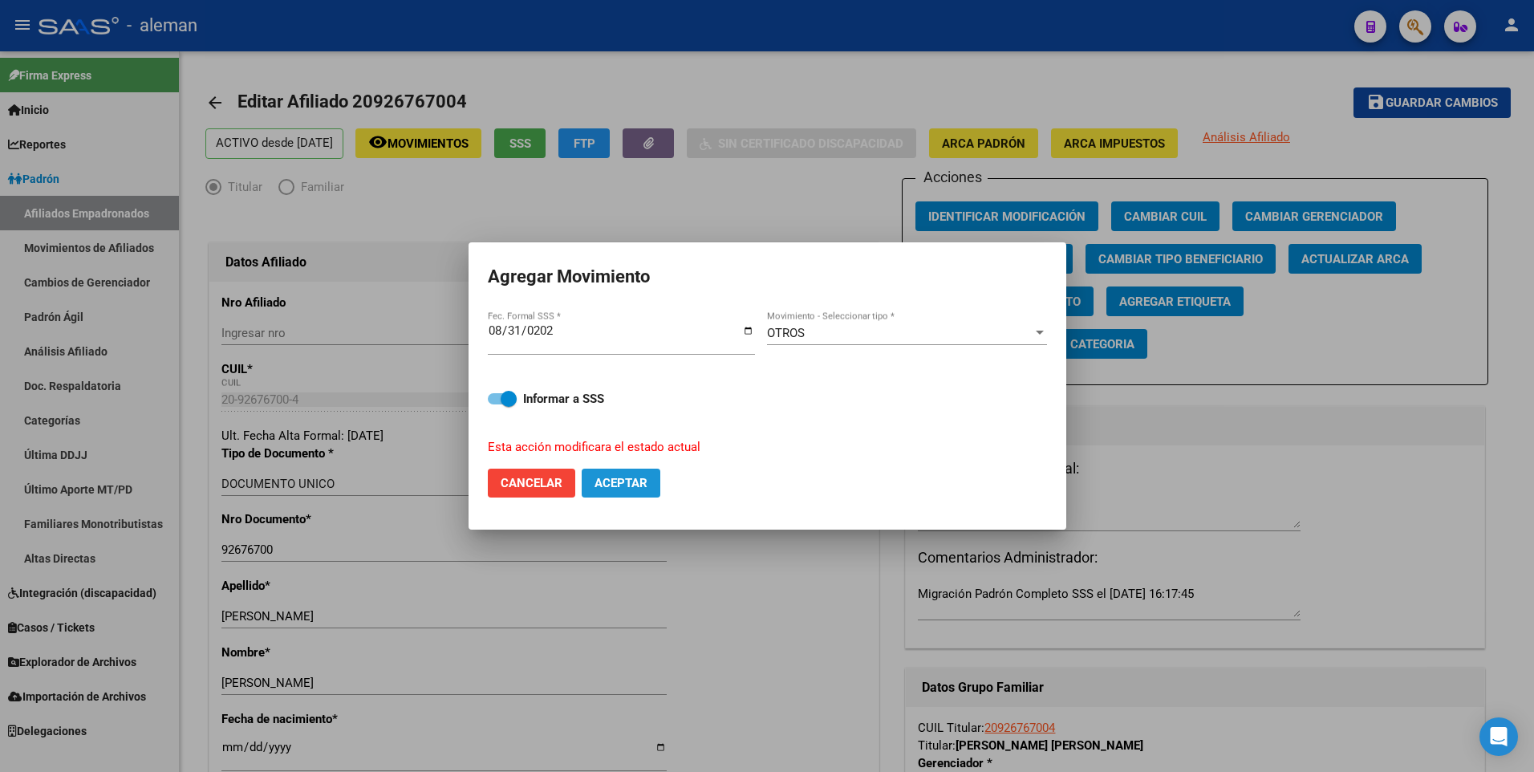
click at [619, 484] on span "Aceptar" at bounding box center [620, 483] width 53 height 14
checkbox input "false"
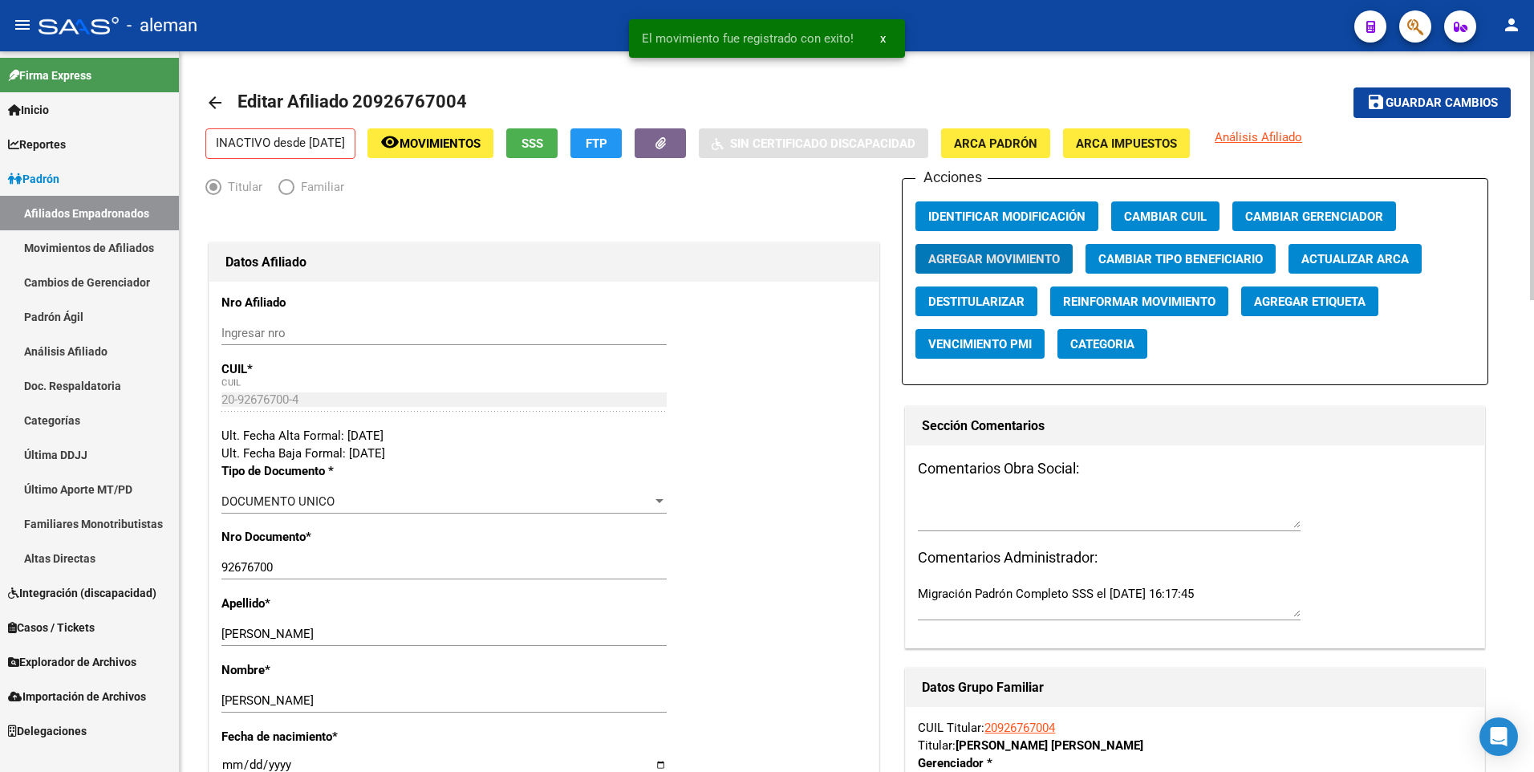
click at [218, 102] on mat-icon "arrow_back" at bounding box center [214, 102] width 19 height 19
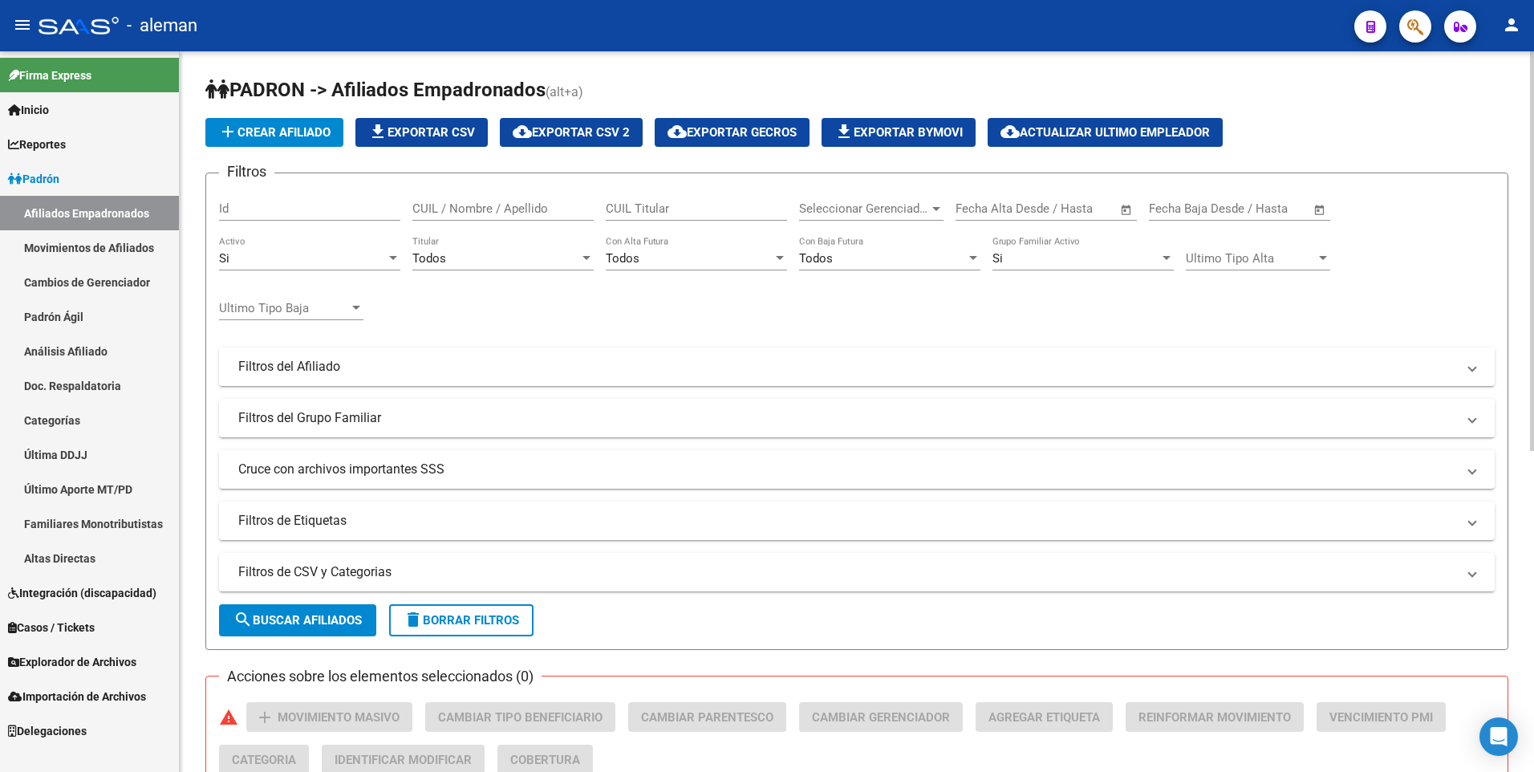
click at [287, 251] on div "Si" at bounding box center [302, 258] width 167 height 14
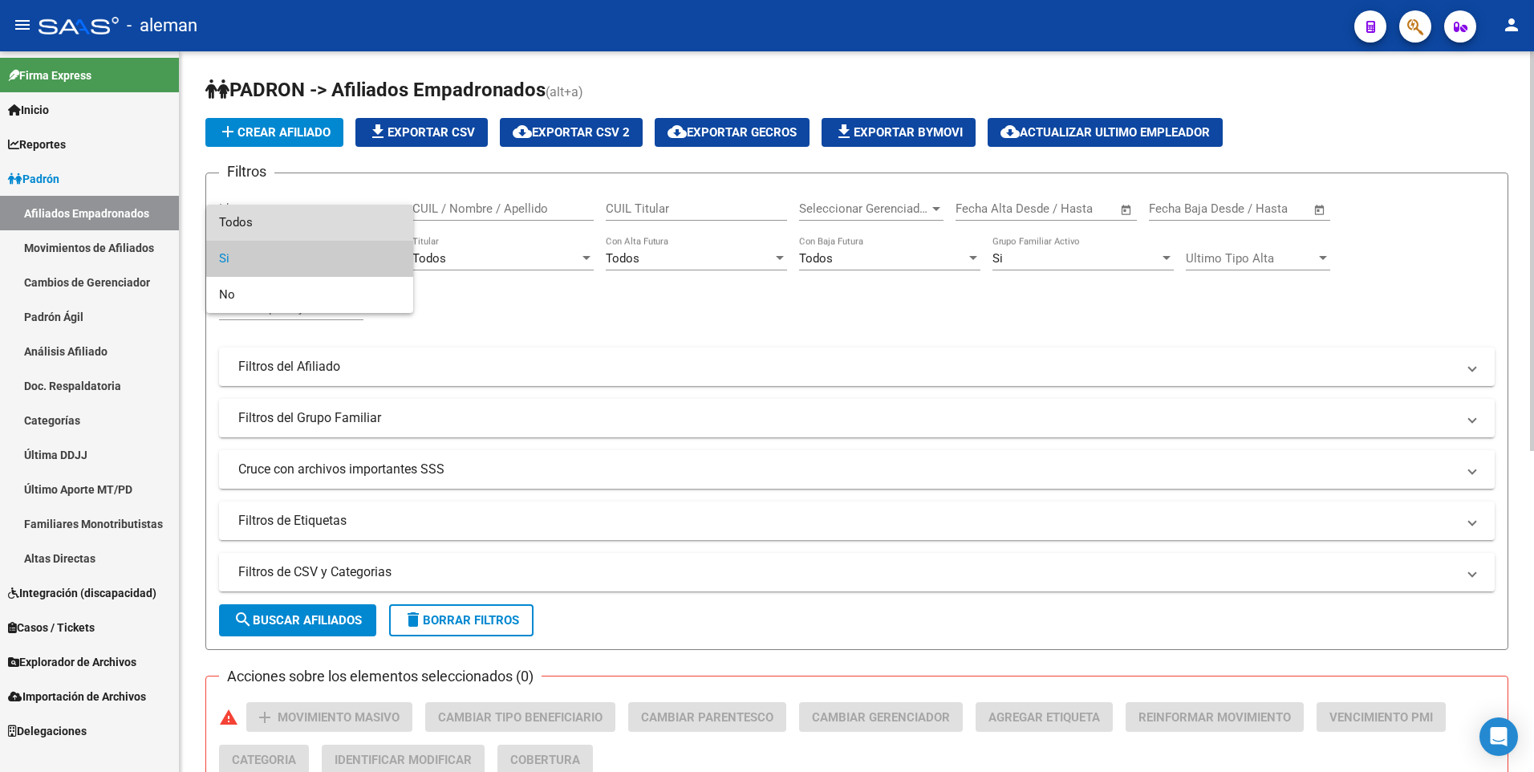
click at [286, 214] on span "Todos" at bounding box center [309, 223] width 181 height 36
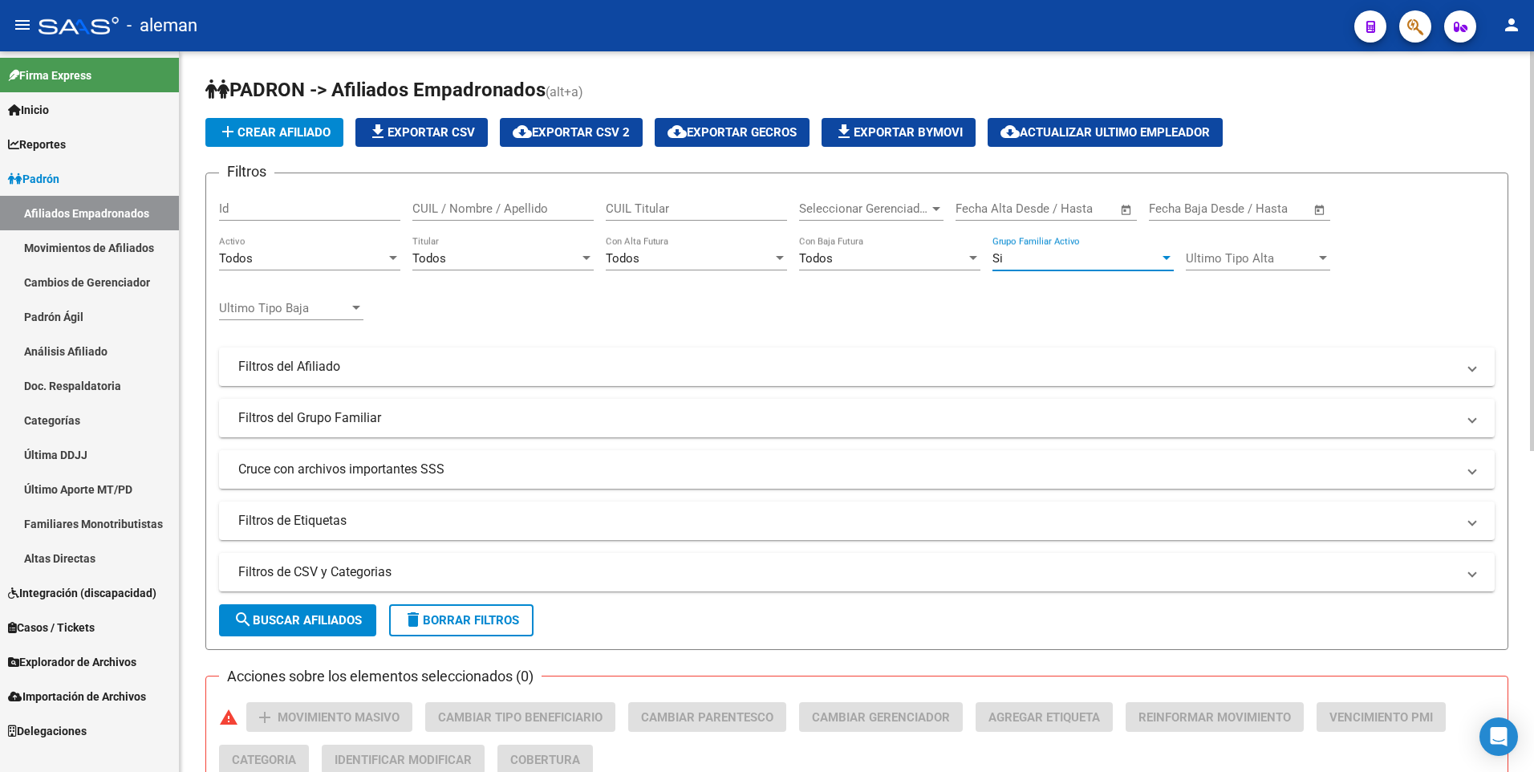
click at [1029, 257] on div "Si" at bounding box center [1075, 258] width 167 height 14
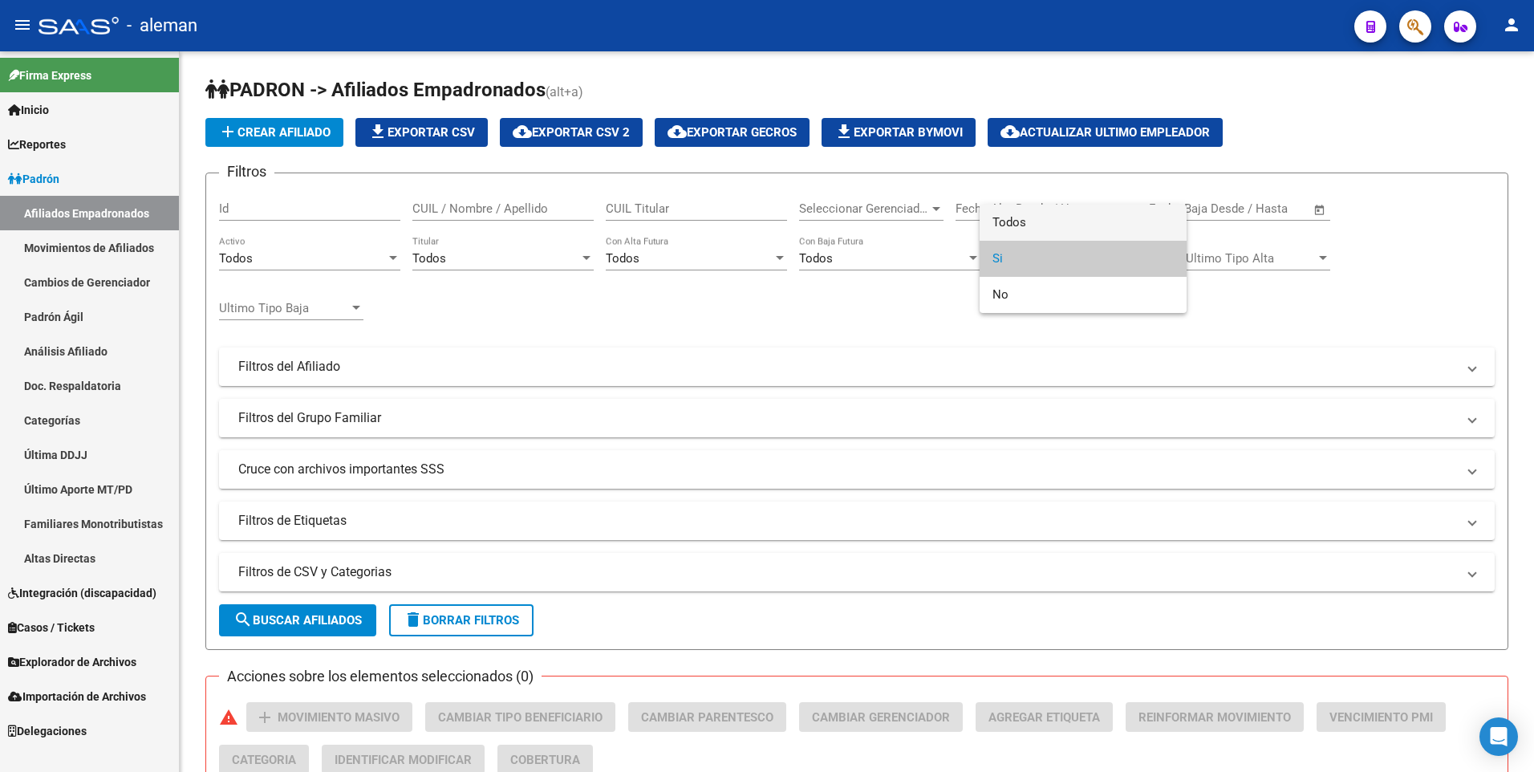
click at [1024, 222] on span "Todos" at bounding box center [1082, 223] width 181 height 36
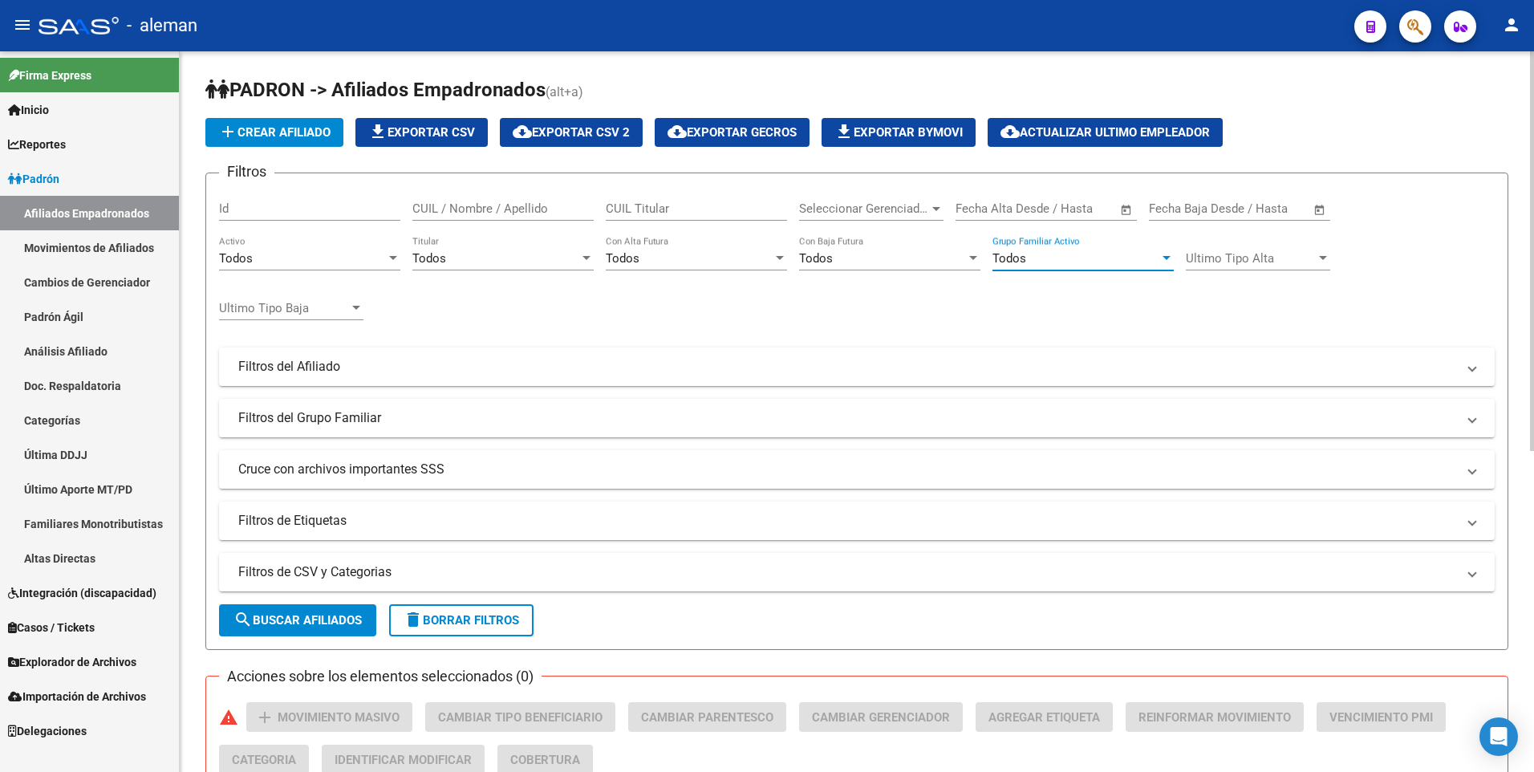
click at [530, 205] on input "CUIL / Nombre / Apellido" at bounding box center [502, 208] width 181 height 14
drag, startPoint x: 492, startPoint y: 205, endPoint x: 350, endPoint y: 205, distance: 142.0
click at [351, 205] on div "Filtros Id 20408862095 CUIL / Nombre / Apellido CUIL Titular Seleccionar Gerenc…" at bounding box center [856, 363] width 1275 height 354
drag, startPoint x: 493, startPoint y: 205, endPoint x: 382, endPoint y: 208, distance: 110.7
click at [382, 207] on div "Filtros Id 20308901646 CUIL / Nombre / Apellido CUIL Titular Seleccionar Gerenc…" at bounding box center [856, 363] width 1275 height 354
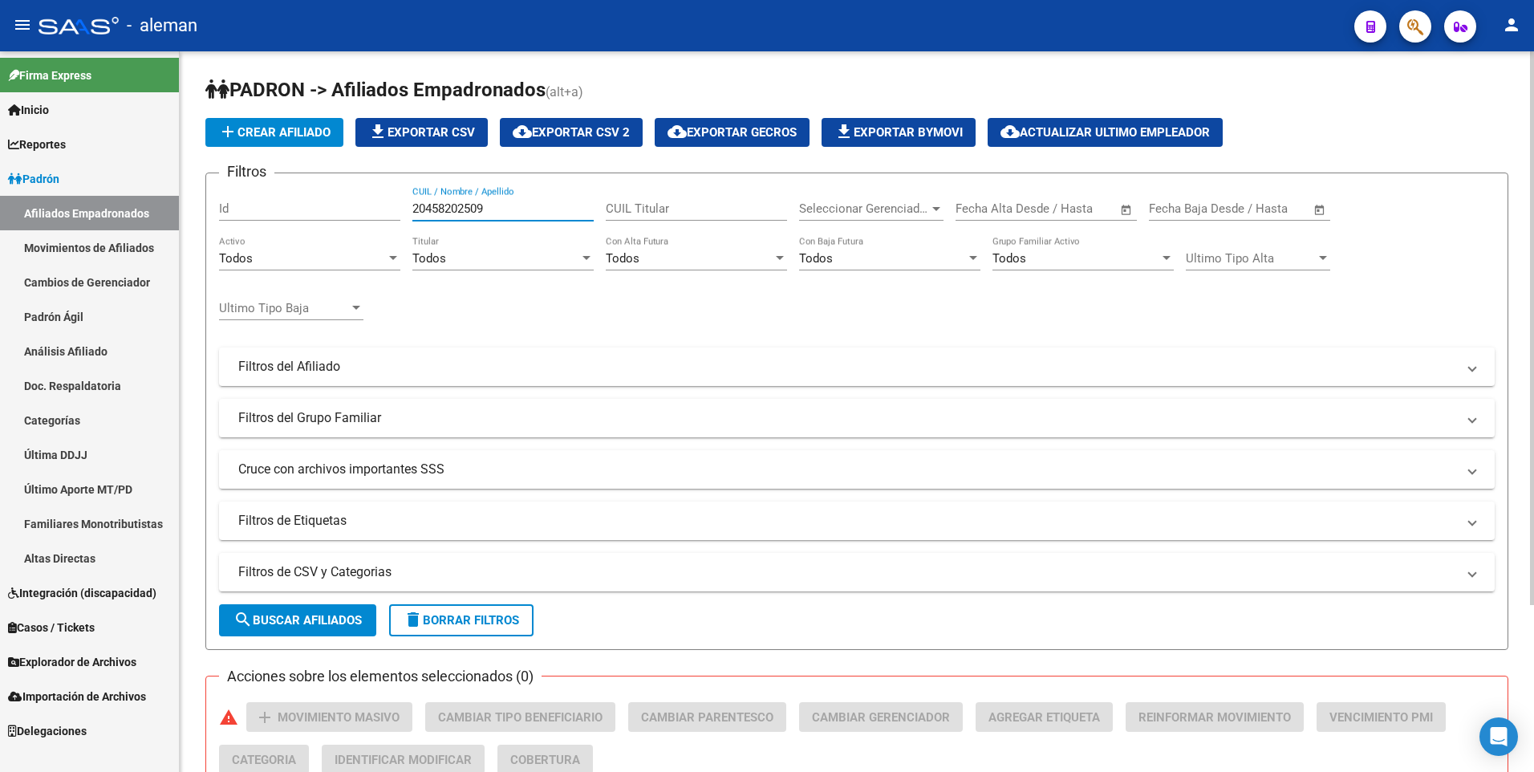
drag, startPoint x: 501, startPoint y: 210, endPoint x: 408, endPoint y: 203, distance: 94.1
click at [408, 203] on div "Filtros Id 20458202509 CUIL / Nombre / Apellido CUIL Titular Seleccionar Gerenc…" at bounding box center [856, 363] width 1275 height 354
drag, startPoint x: 498, startPoint y: 209, endPoint x: 327, endPoint y: 209, distance: 170.9
click at [325, 209] on div "Filtros Id 27355931833 CUIL / Nombre / Apellido CUIL Titular Seleccionar Gerenc…" at bounding box center [856, 363] width 1275 height 354
drag, startPoint x: 509, startPoint y: 205, endPoint x: 367, endPoint y: 205, distance: 142.0
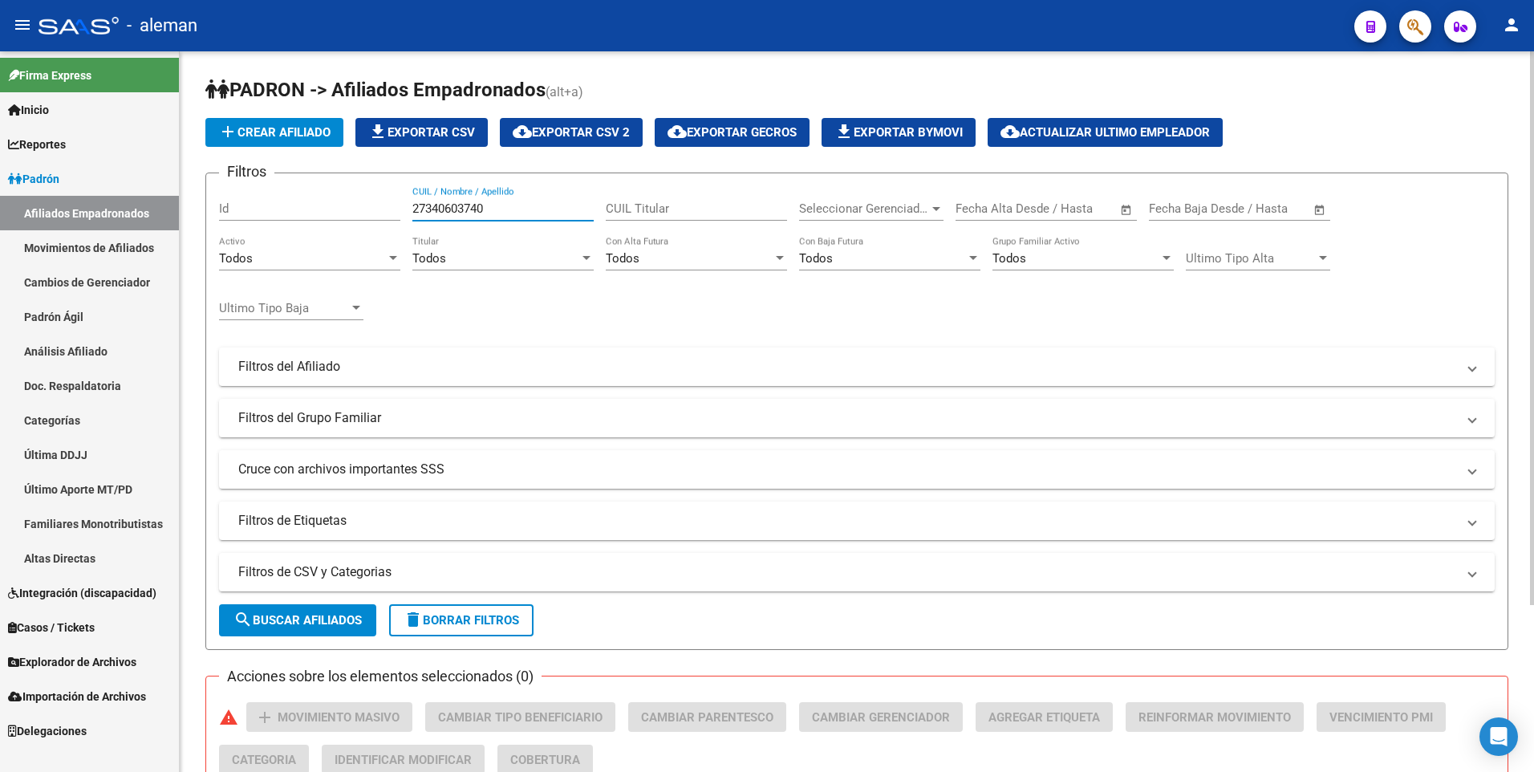
click at [367, 205] on div "Filtros Id 27340603740 CUIL / Nombre / Apellido CUIL Titular Seleccionar Gerenc…" at bounding box center [856, 363] width 1275 height 354
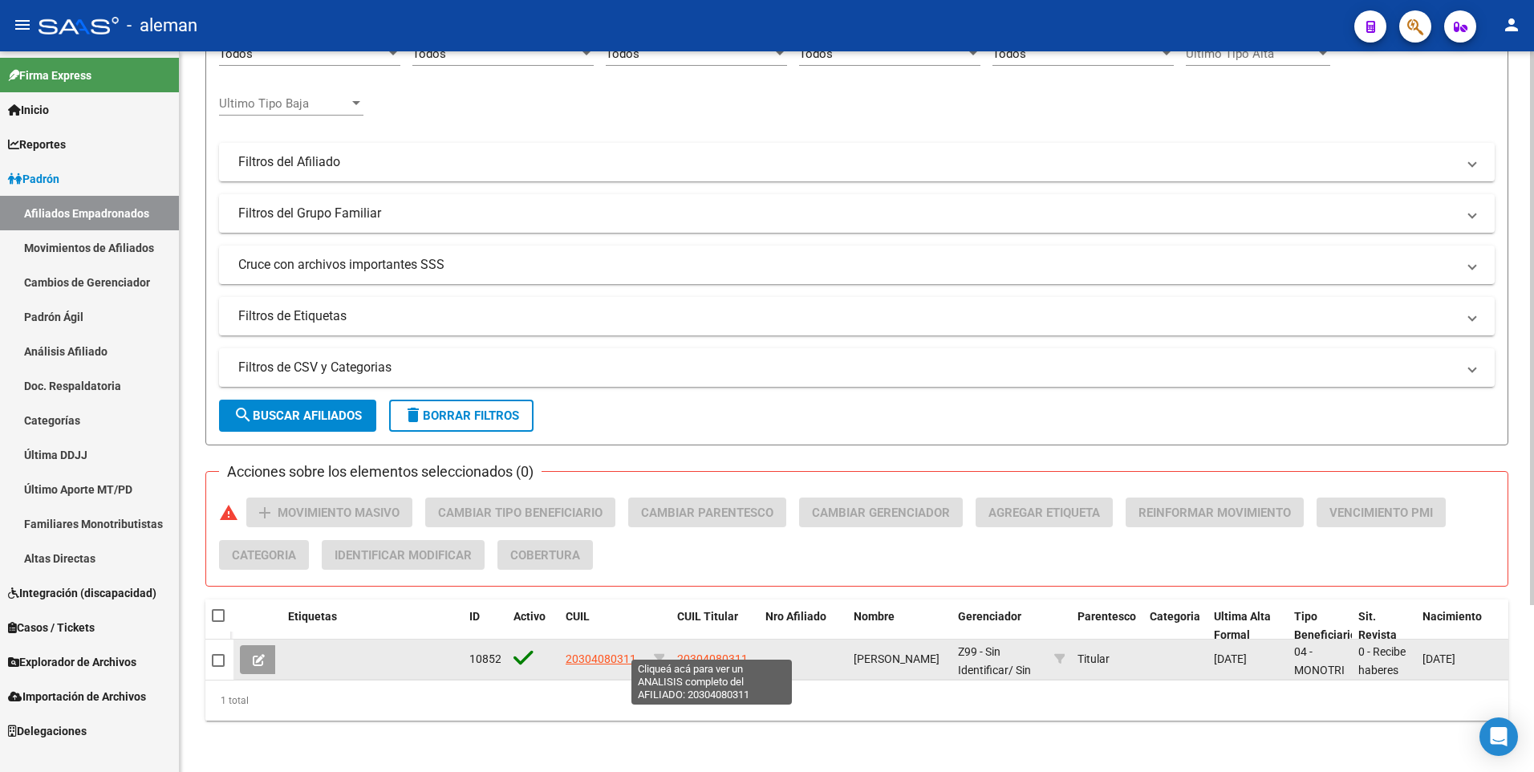
type input "20304080311"
click at [708, 652] on span "20304080311" at bounding box center [712, 658] width 71 height 13
type textarea "20304080311"
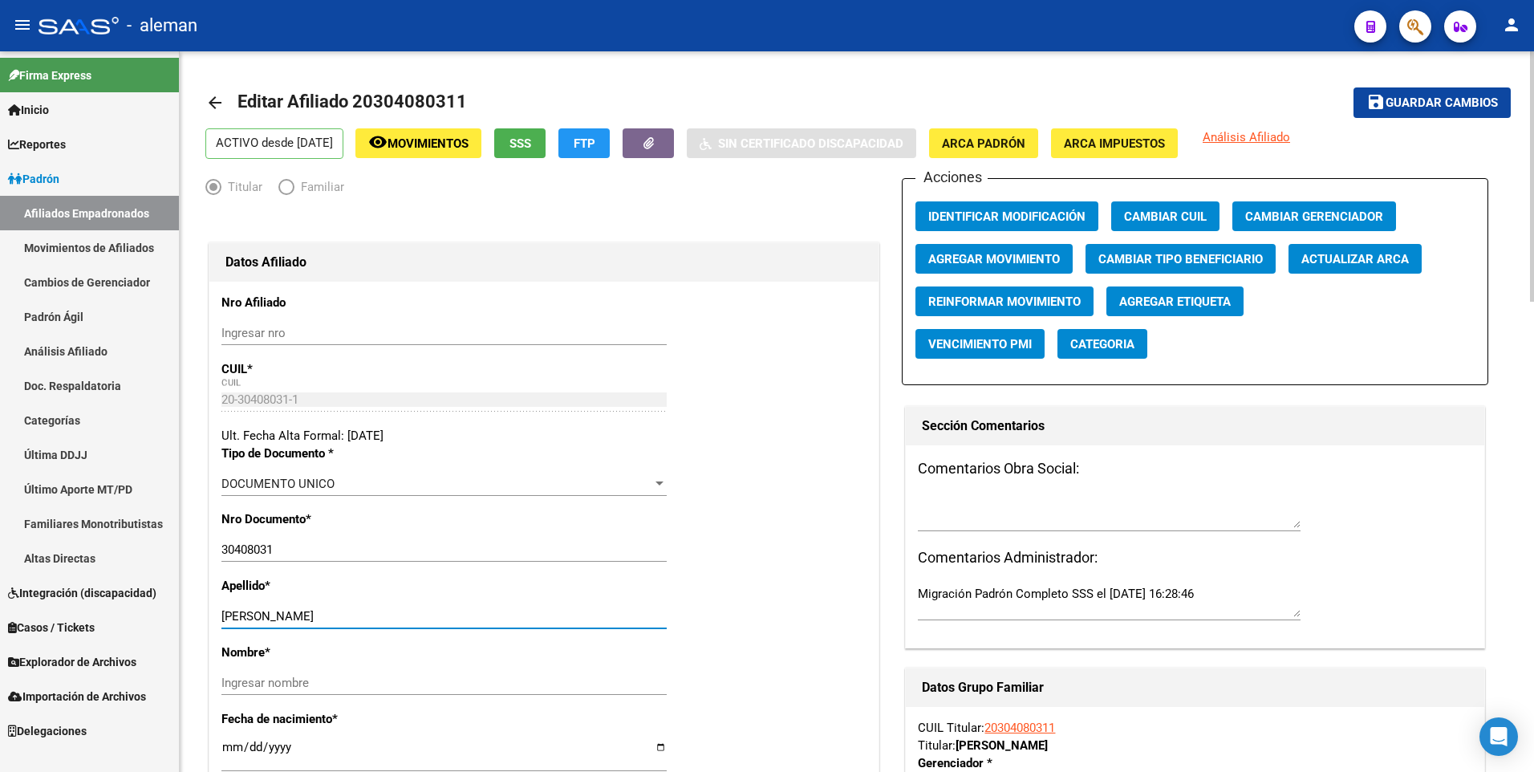
drag, startPoint x: 273, startPoint y: 614, endPoint x: 411, endPoint y: 614, distance: 138.0
click at [411, 614] on input "[PERSON_NAME]" at bounding box center [443, 616] width 445 height 14
type input "TUOZZO"
click at [383, 682] on input "Ingresar nombre" at bounding box center [443, 682] width 445 height 14
paste input "HERNAN ARIEL"
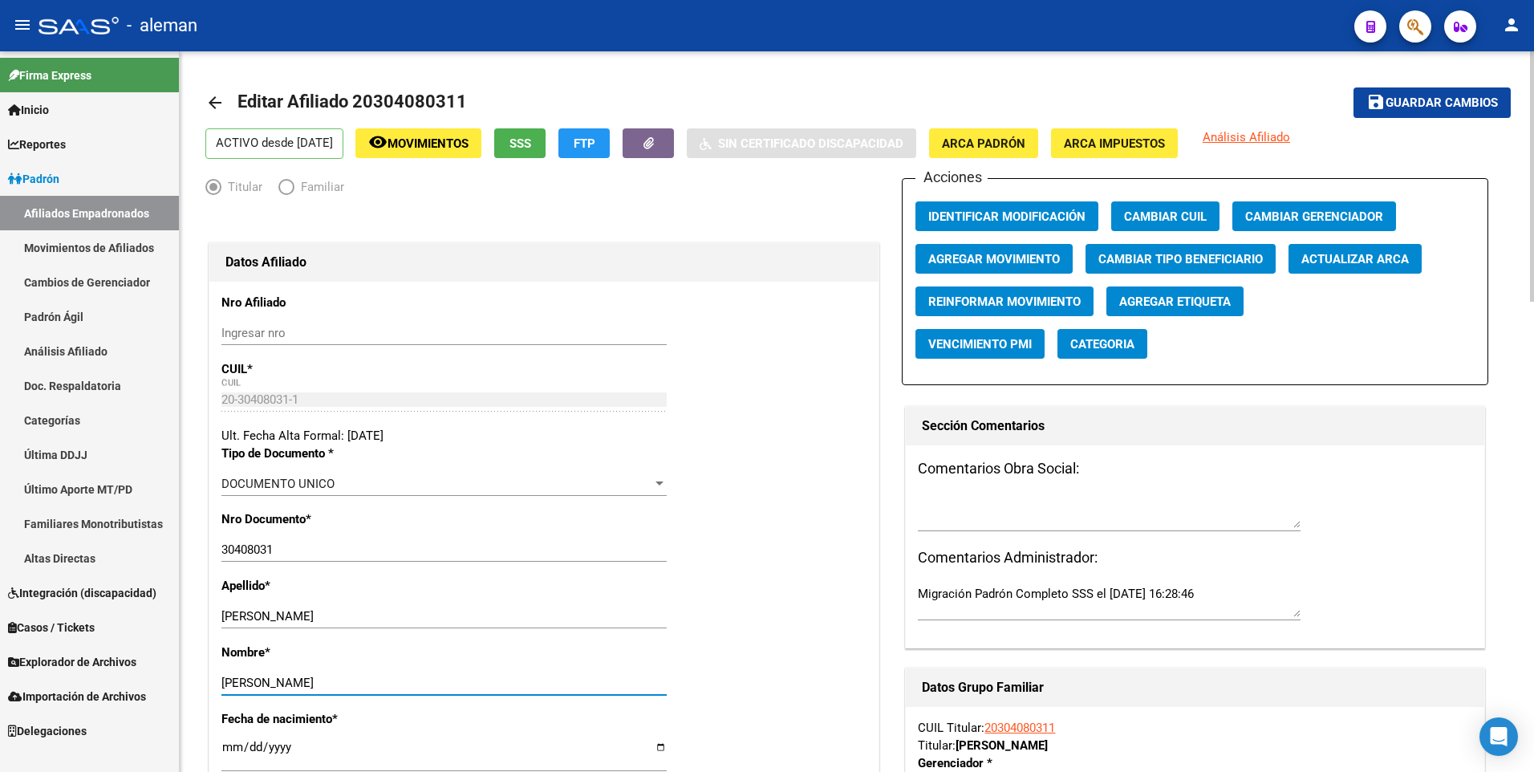
type input "HERNAN ARIEL"
click at [957, 259] on span "Agregar Movimiento" at bounding box center [994, 259] width 132 height 14
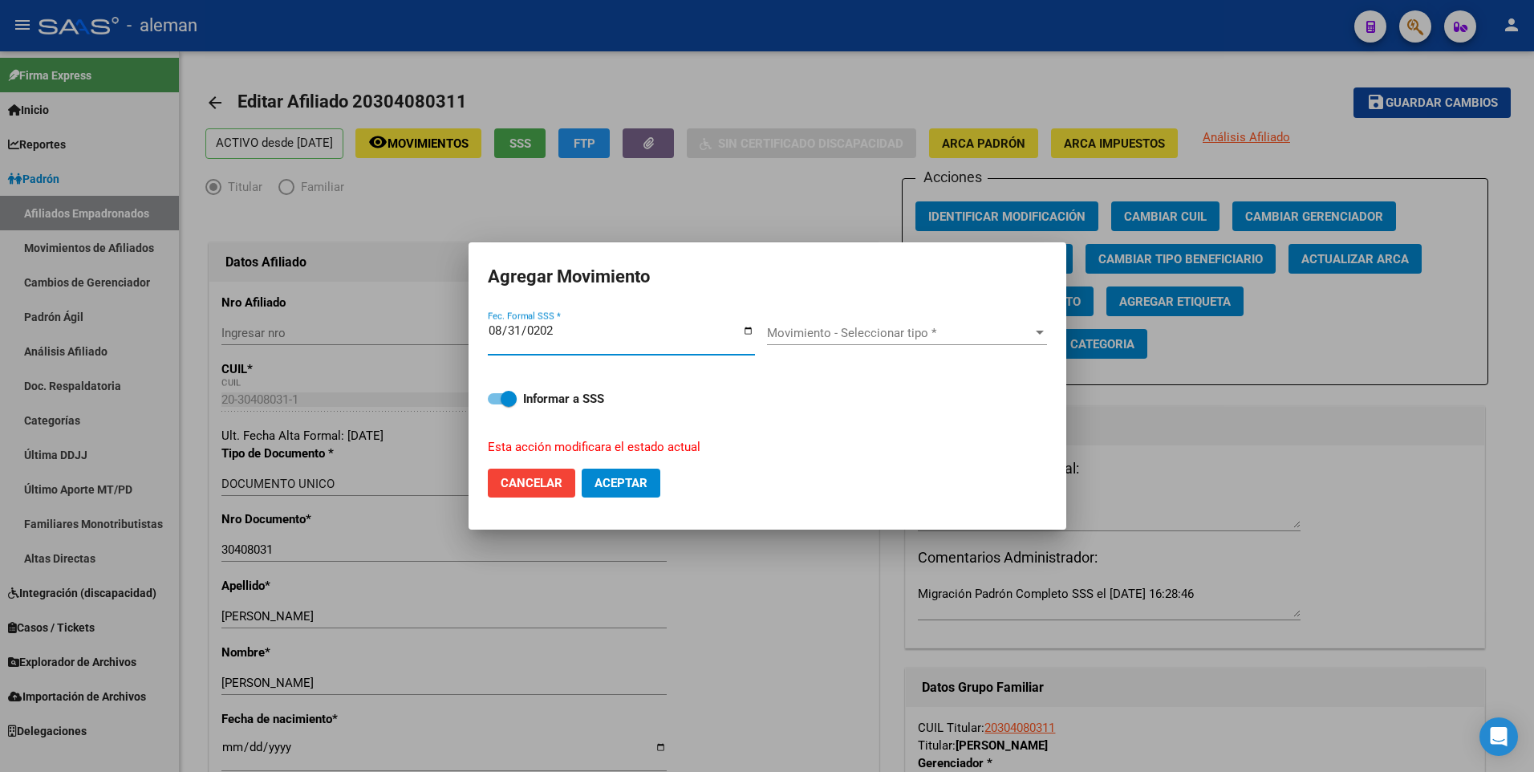
type input "[DATE]"
click at [817, 328] on span "Movimiento - Seleccionar tipo *" at bounding box center [900, 333] width 266 height 14
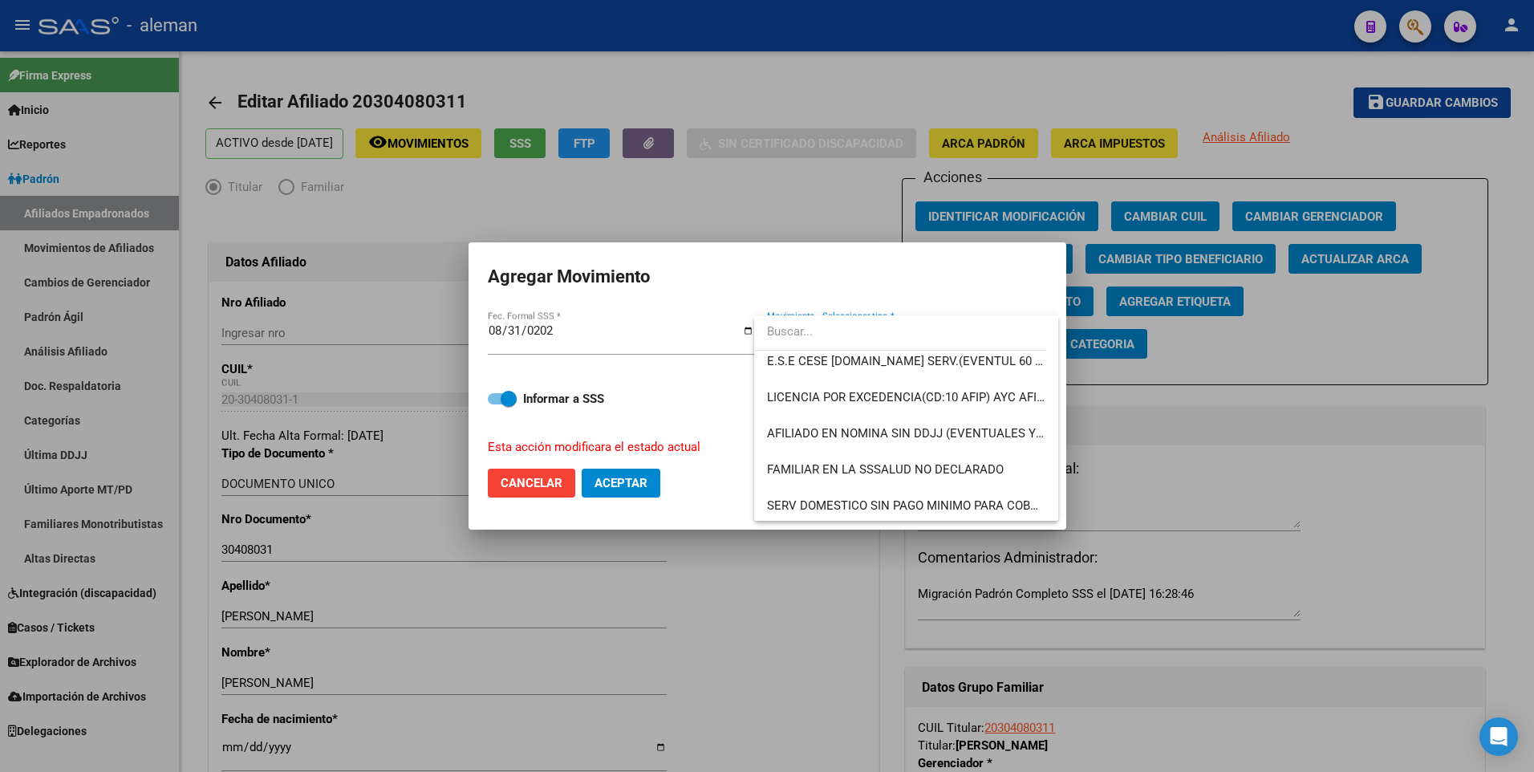
scroll to position [1166, 0]
click at [808, 390] on span "OTROS" at bounding box center [906, 394] width 278 height 36
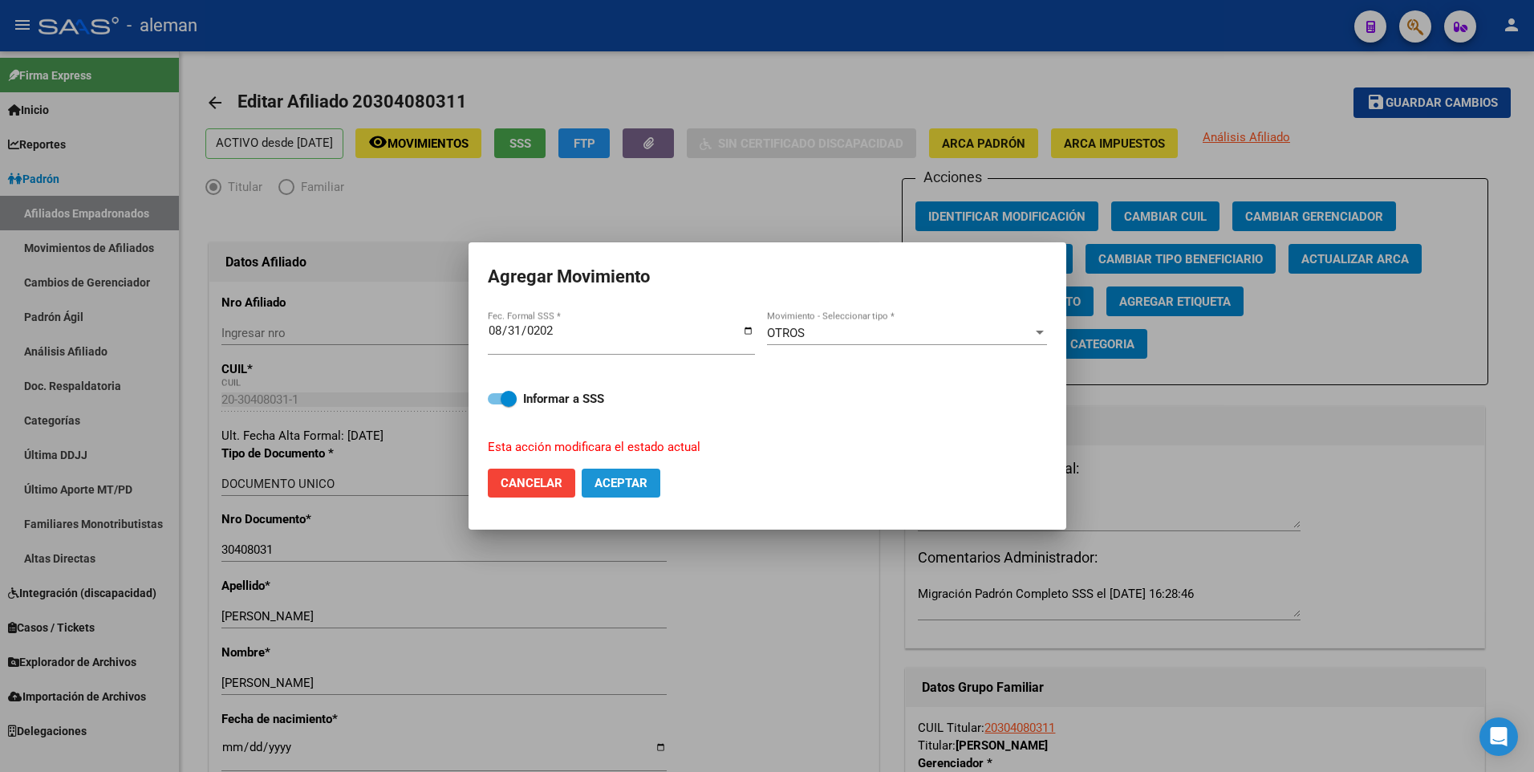
click at [607, 485] on span "Aceptar" at bounding box center [620, 483] width 53 height 14
checkbox input "false"
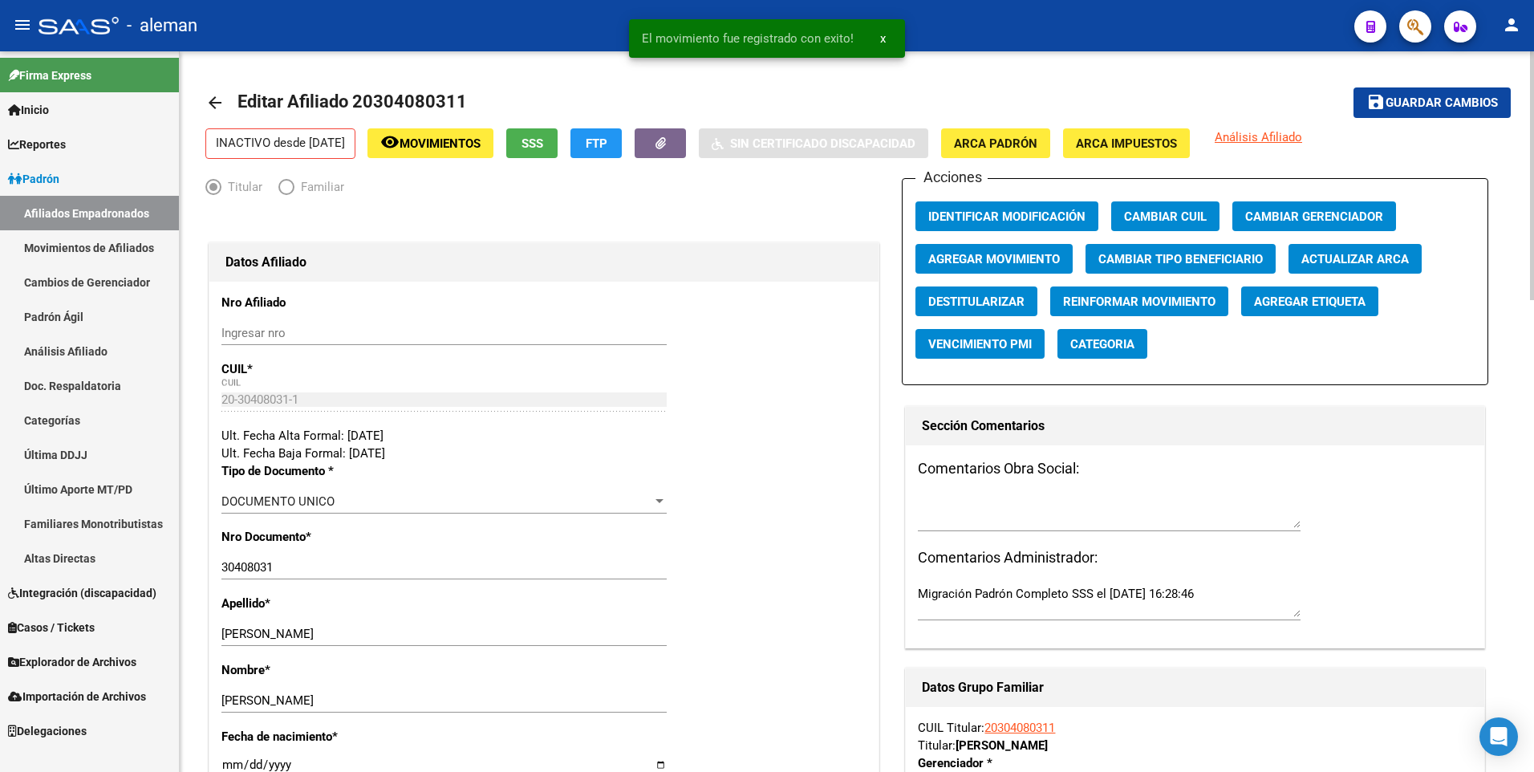
click at [215, 102] on mat-icon "arrow_back" at bounding box center [214, 102] width 19 height 19
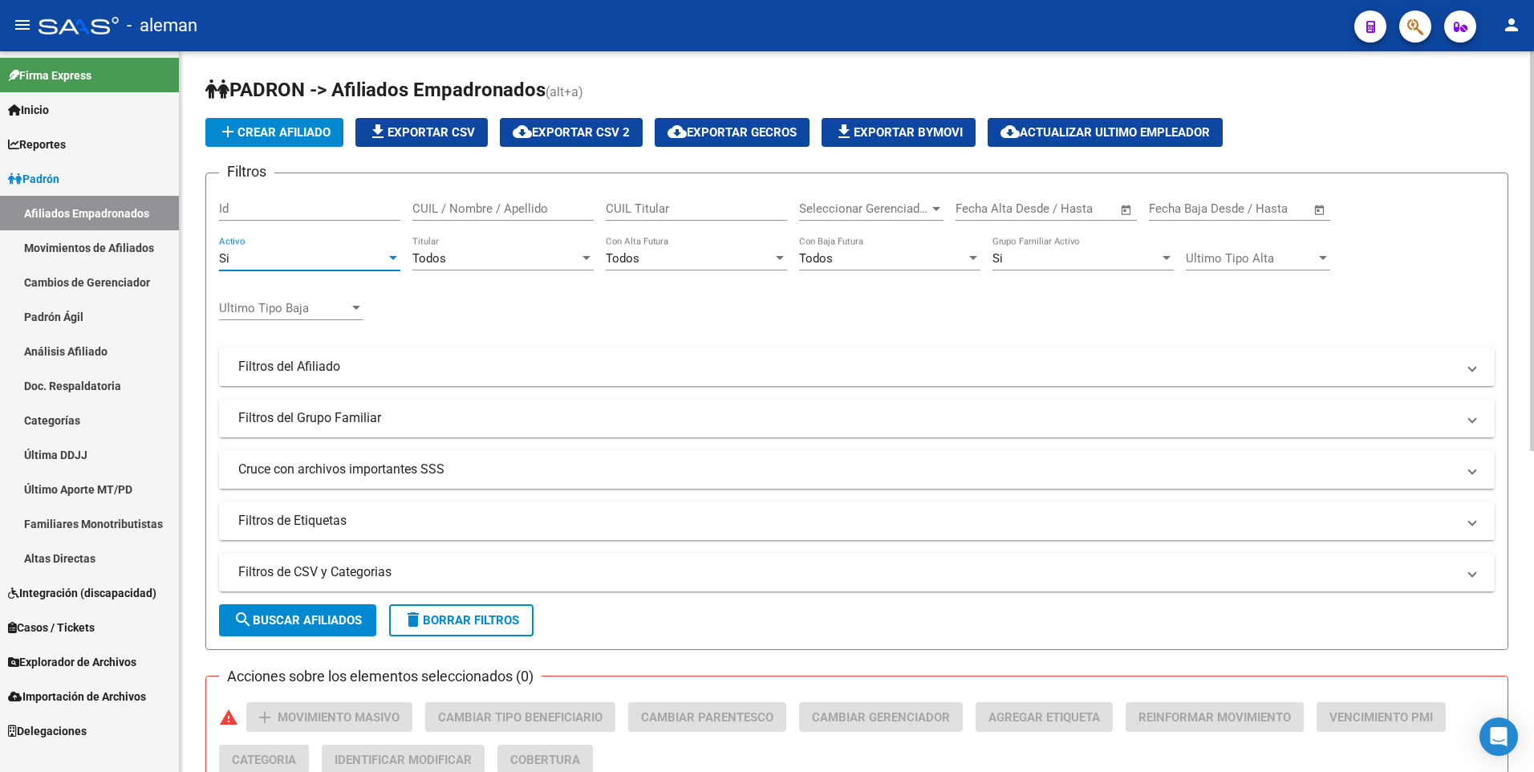
click at [278, 259] on div "Si" at bounding box center [302, 258] width 167 height 14
drag, startPoint x: 271, startPoint y: 220, endPoint x: 288, endPoint y: 219, distance: 16.9
click at [271, 218] on span "Todos" at bounding box center [309, 223] width 181 height 36
click at [1009, 256] on div "Si" at bounding box center [1075, 258] width 167 height 14
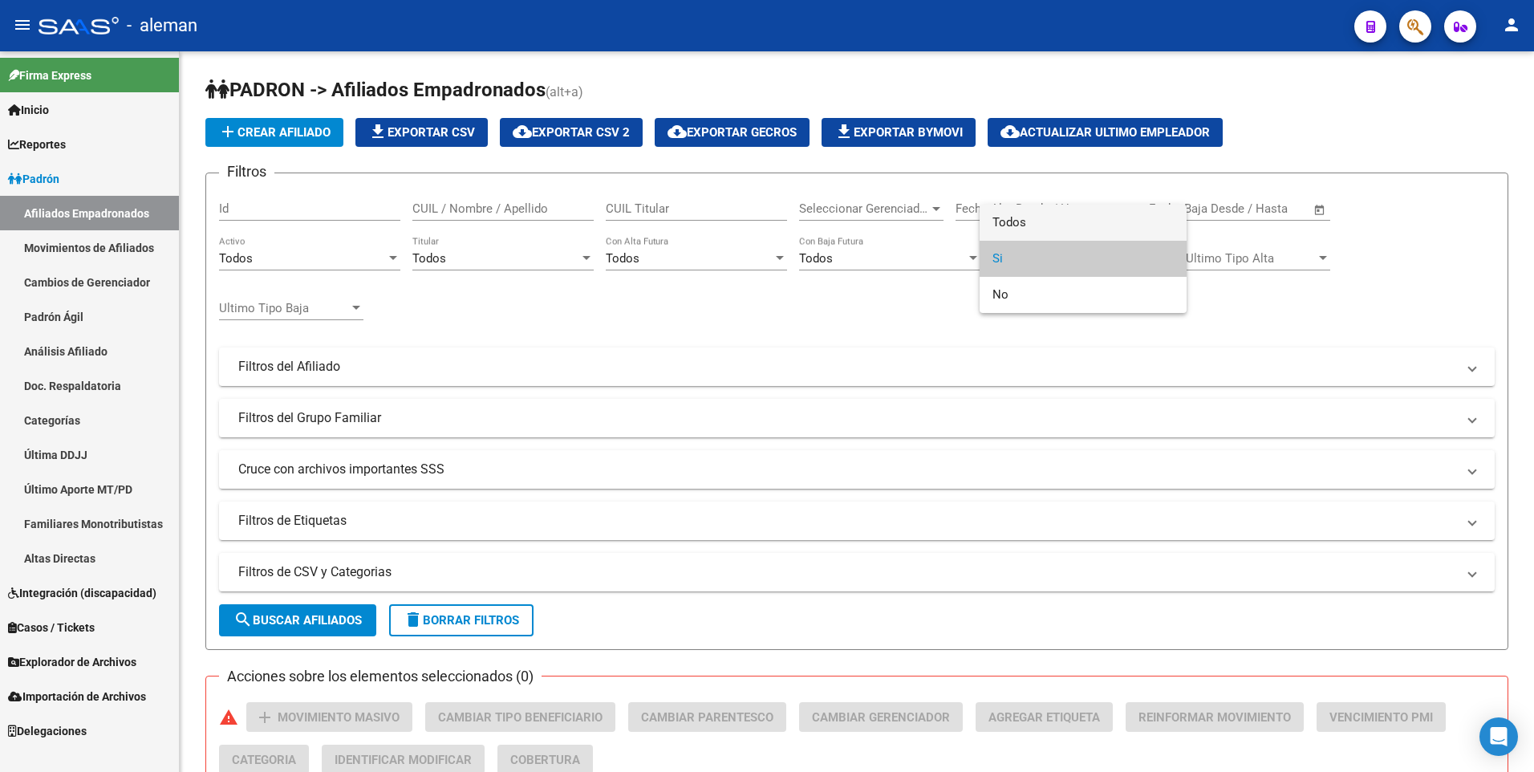
click at [1012, 219] on span "Todos" at bounding box center [1082, 223] width 181 height 36
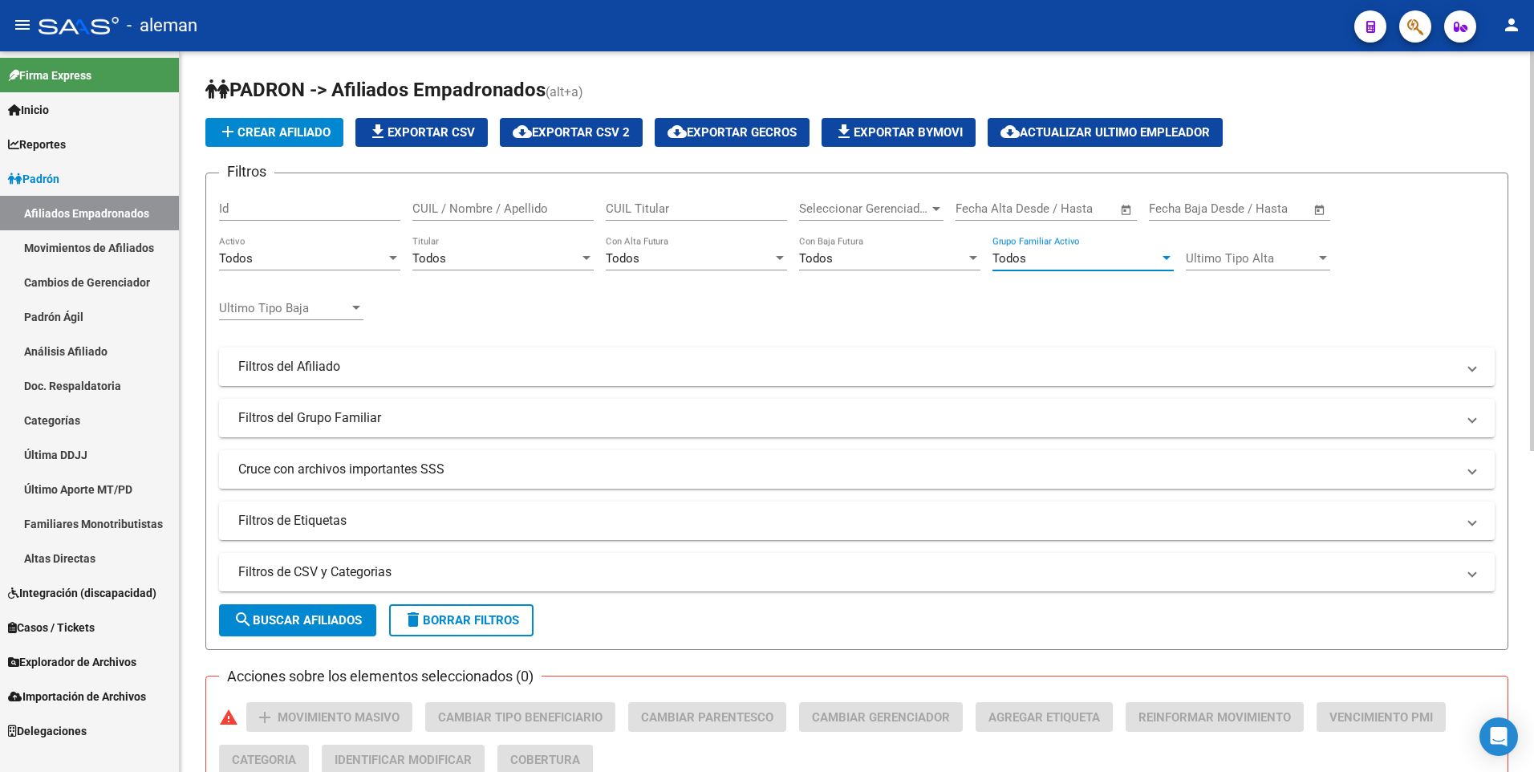
click at [476, 200] on div "CUIL / Nombre / Apellido" at bounding box center [502, 203] width 181 height 34
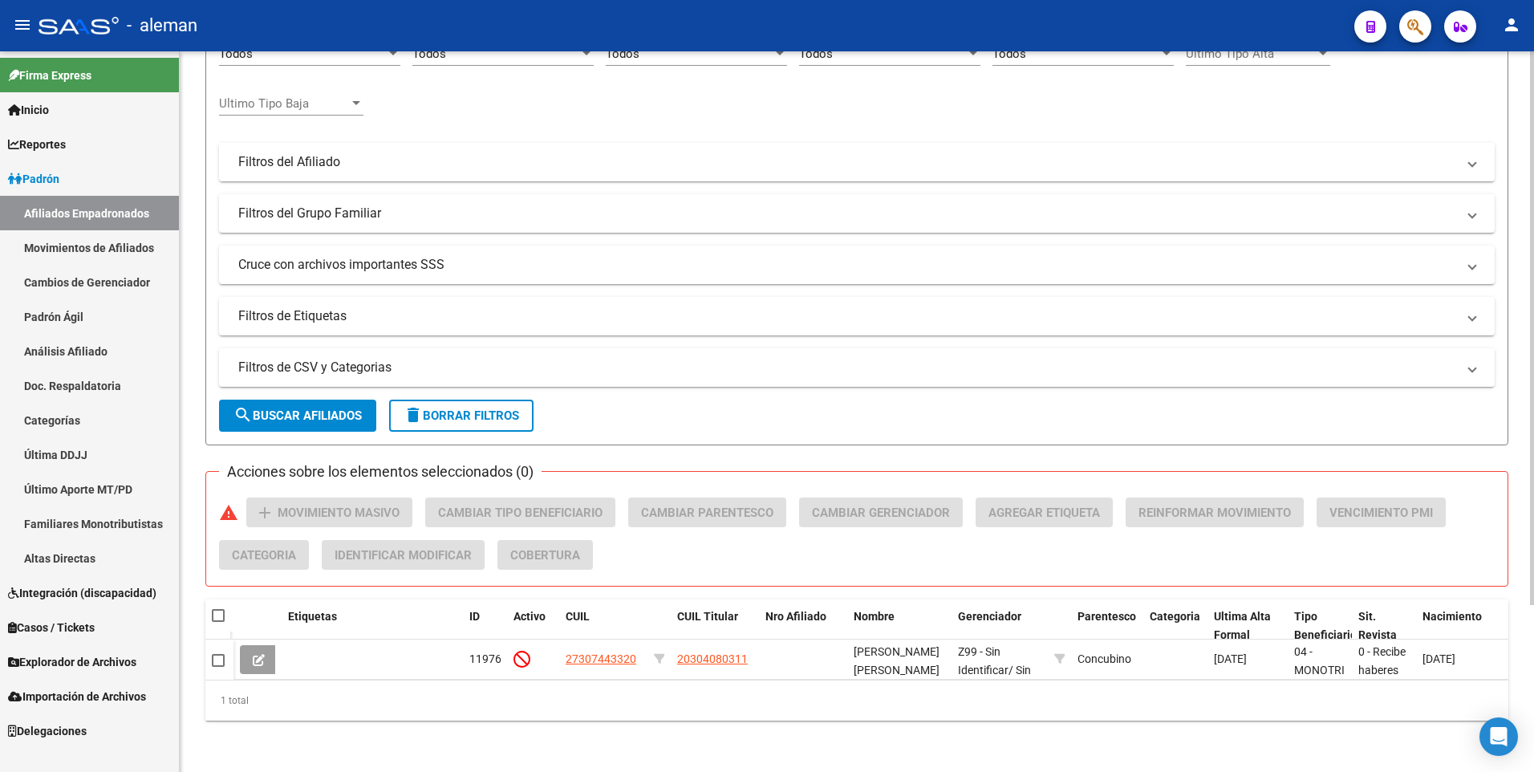
scroll to position [0, 0]
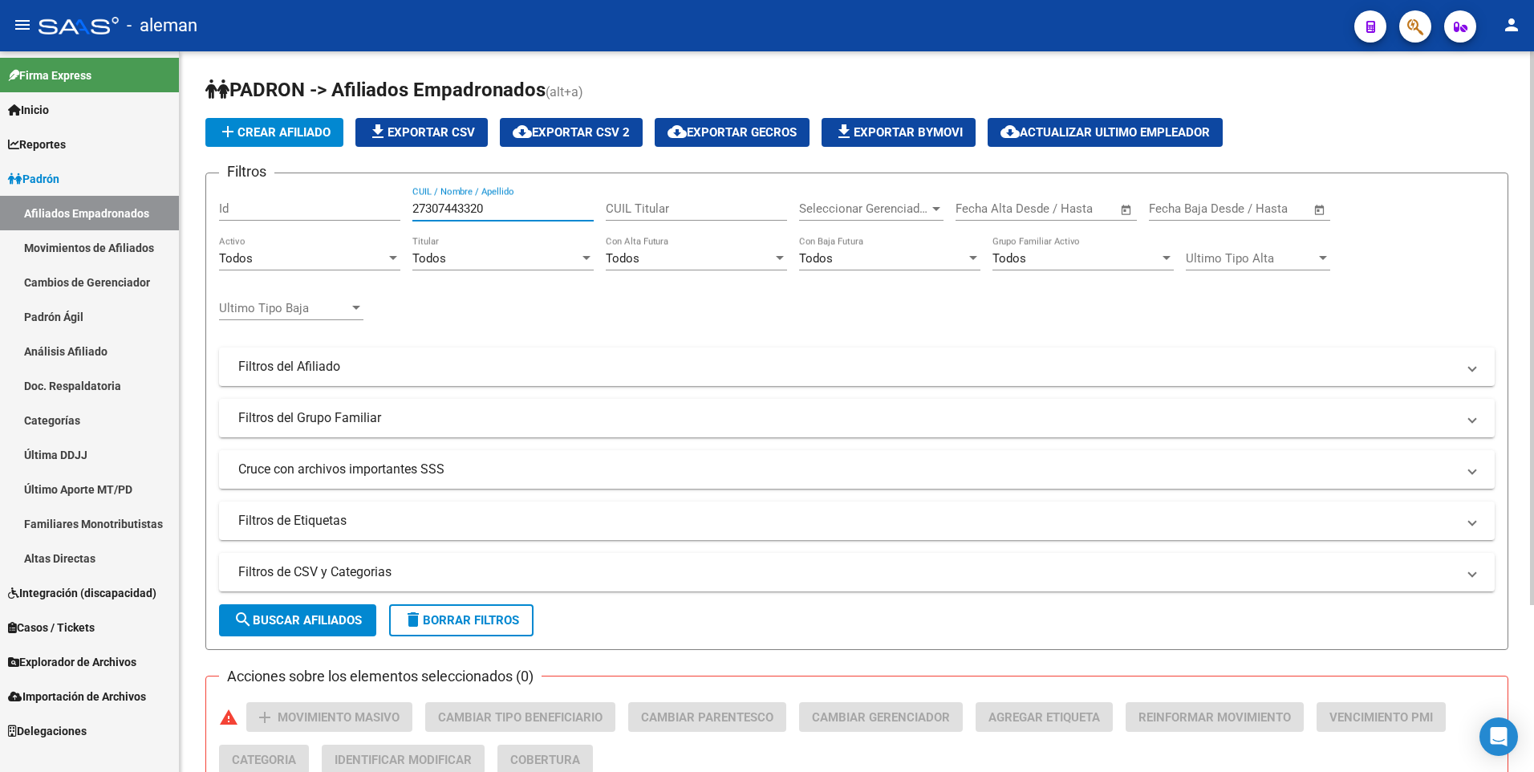
drag, startPoint x: 491, startPoint y: 204, endPoint x: 316, endPoint y: 203, distance: 174.9
click at [316, 203] on div "Filtros Id 27307443320 CUIL / Nombre / Apellido CUIL Titular Seleccionar Gerenc…" at bounding box center [856, 363] width 1275 height 354
drag, startPoint x: 497, startPoint y: 201, endPoint x: 377, endPoint y: 205, distance: 119.6
click at [377, 205] on div "Filtros Id 27557635942 CUIL / Nombre / Apellido CUIL Titular Seleccionar Gerenc…" at bounding box center [856, 363] width 1275 height 354
drag, startPoint x: 492, startPoint y: 201, endPoint x: 354, endPoint y: 201, distance: 138.0
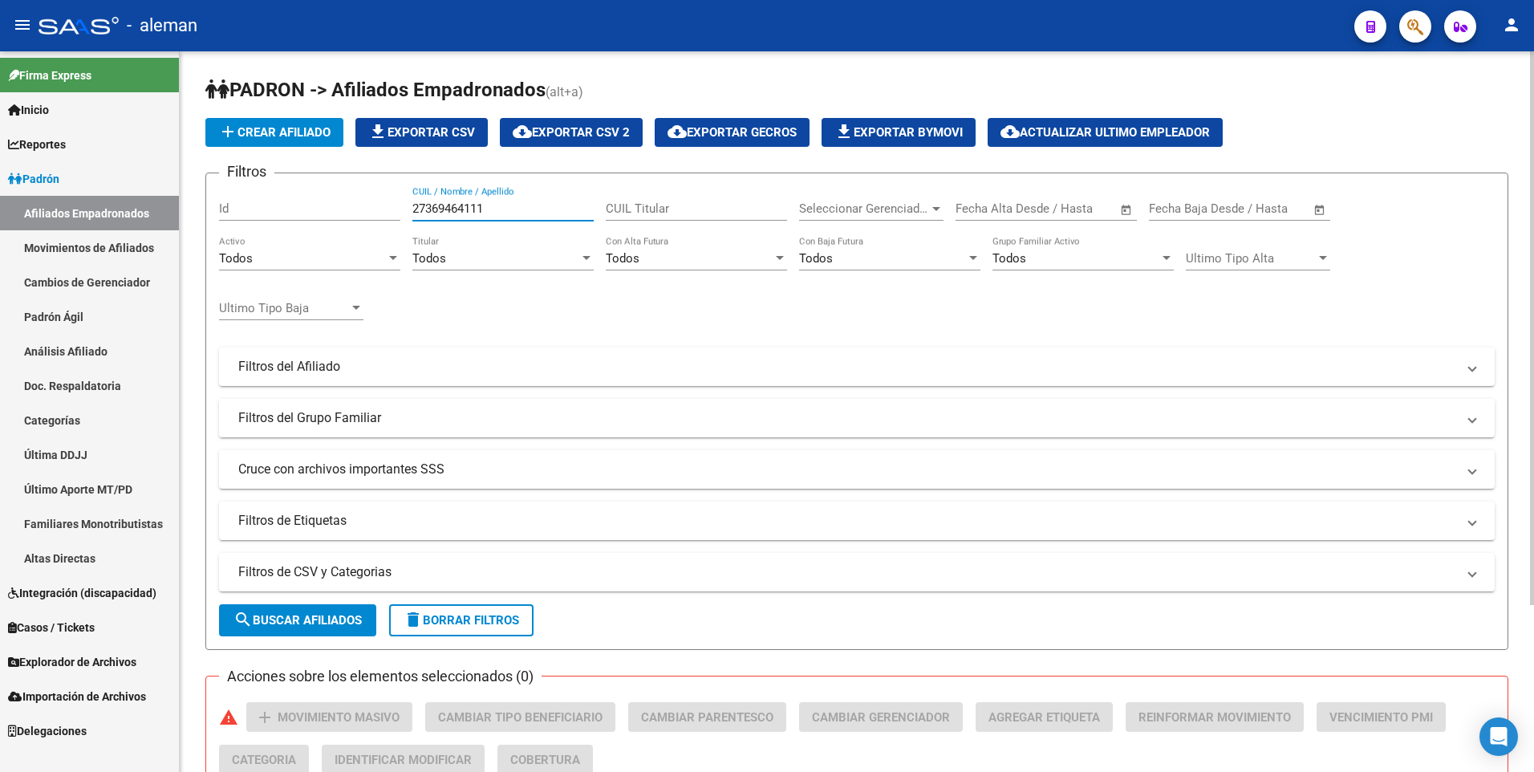
click at [354, 201] on div "Filtros Id 27369464111 CUIL / Nombre / Apellido CUIL Titular Seleccionar Gerenc…" at bounding box center [856, 363] width 1275 height 354
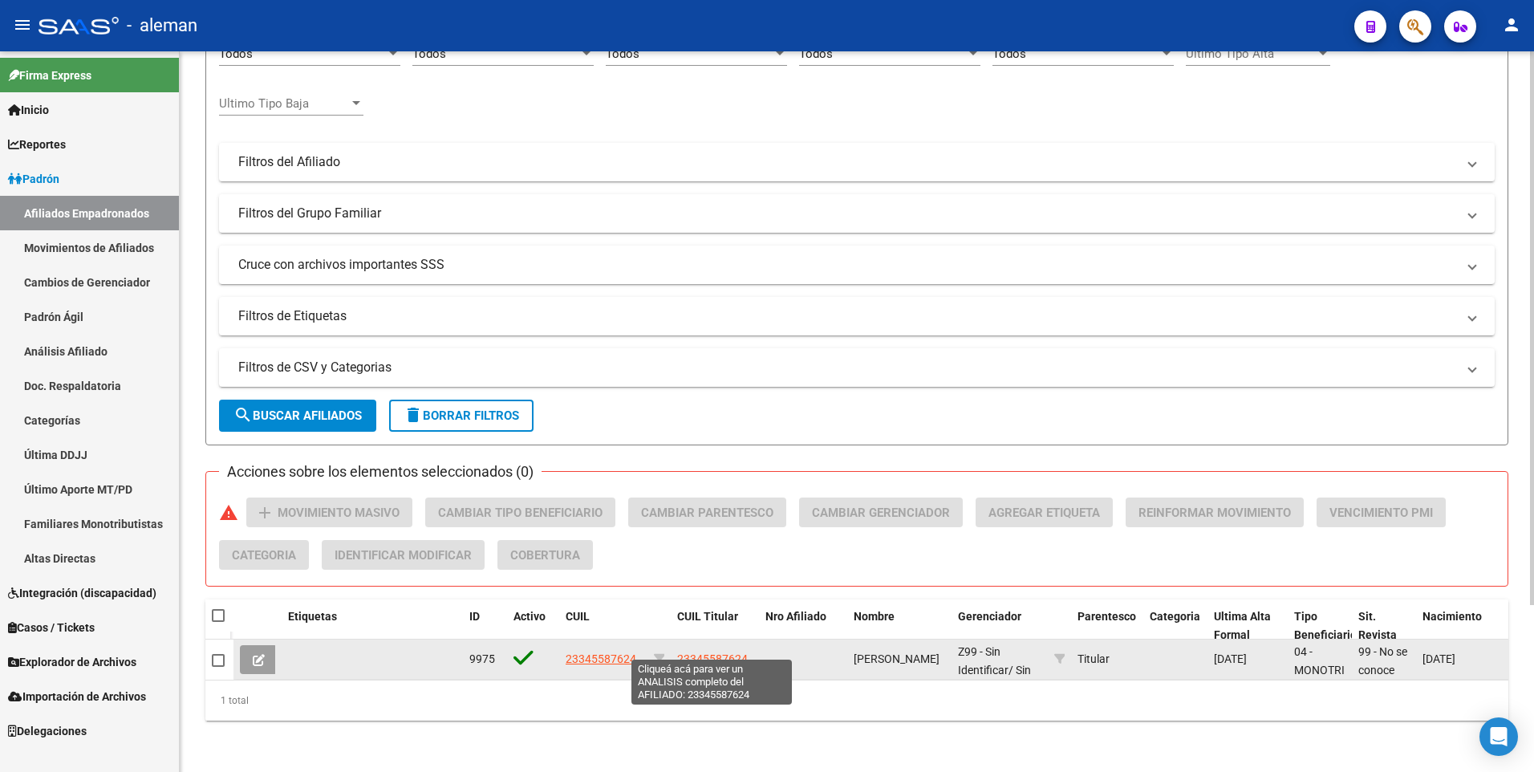
type input "23345587624"
click at [721, 652] on span "23345587624" at bounding box center [712, 658] width 71 height 13
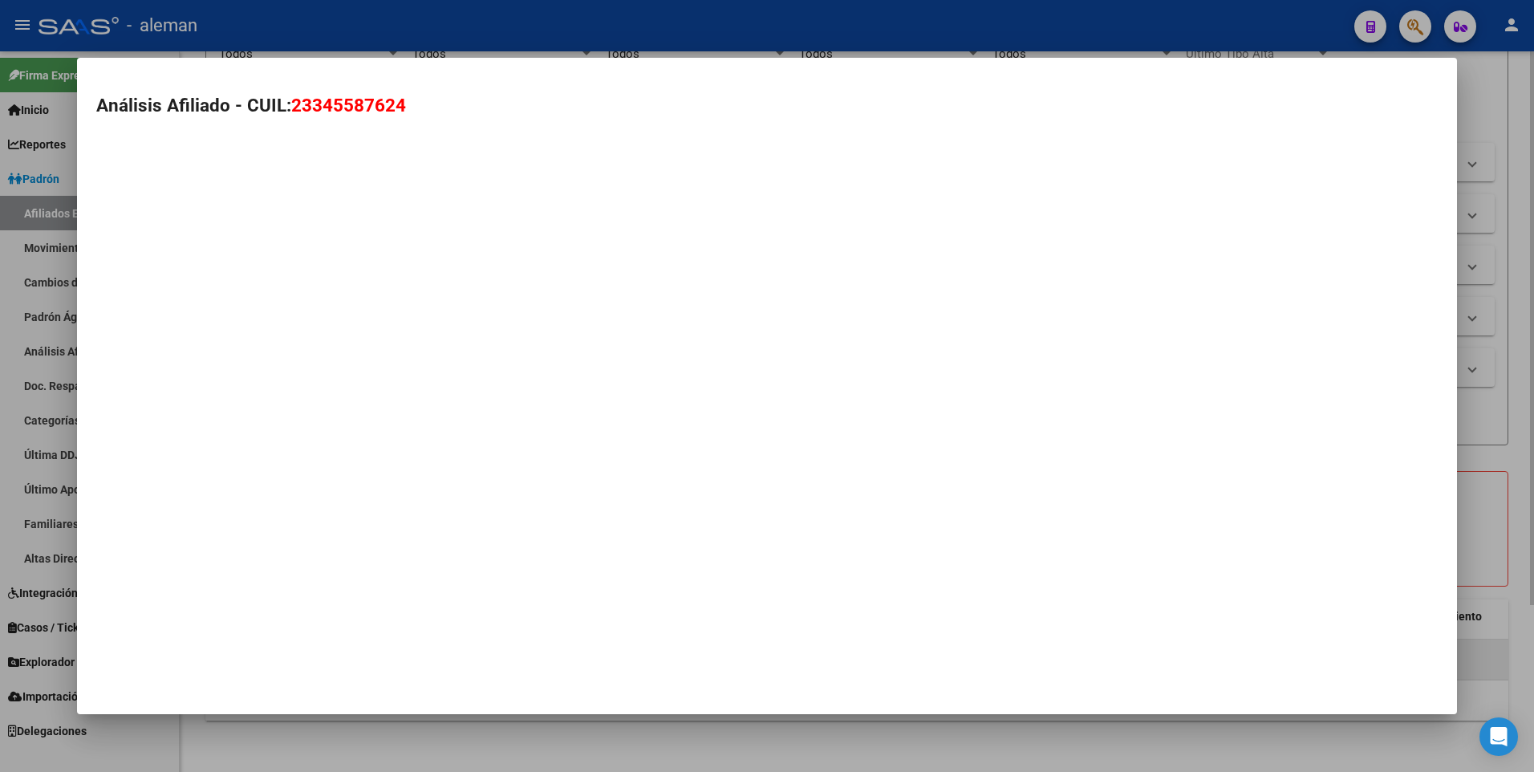
type textarea "23345587624"
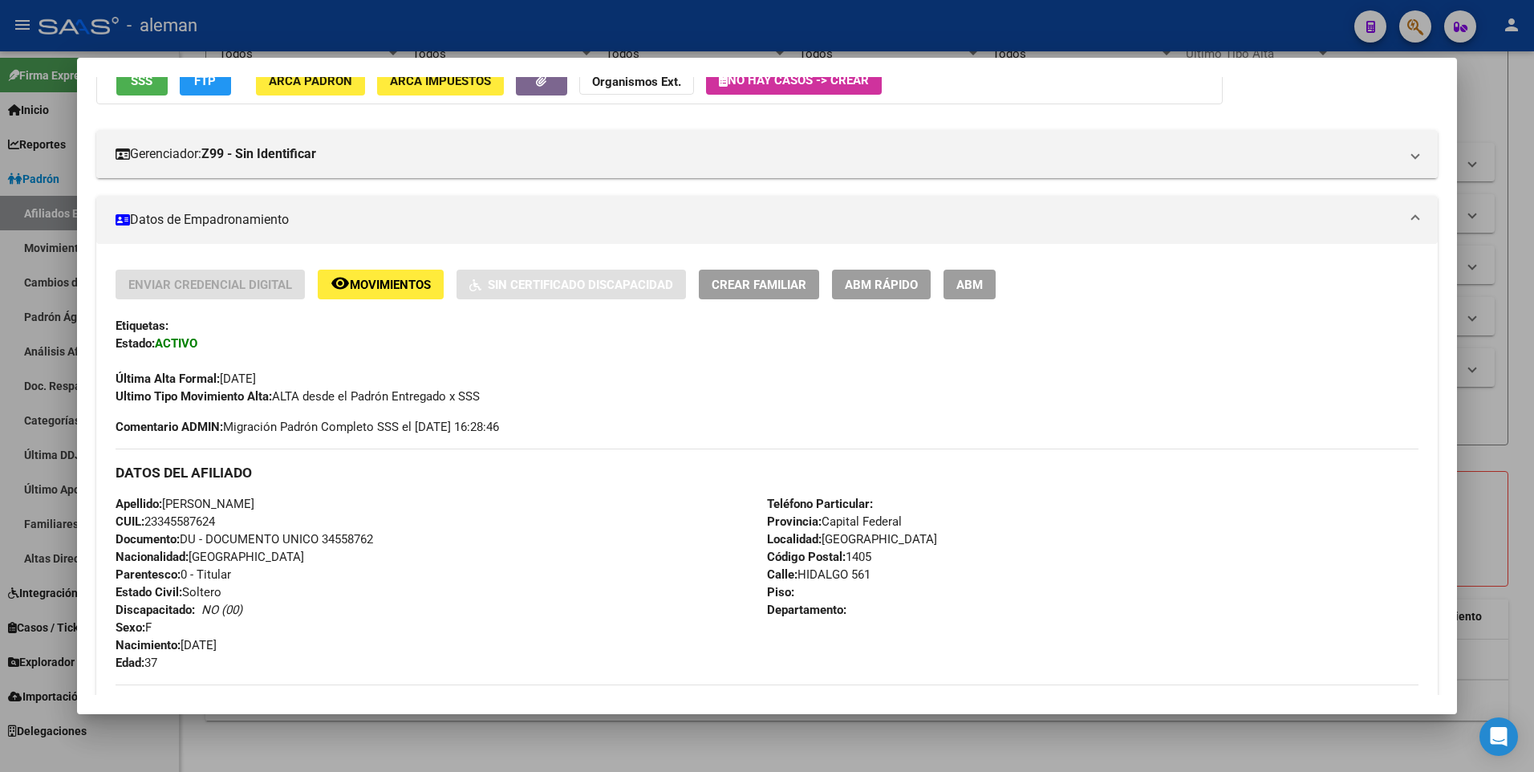
scroll to position [241, 0]
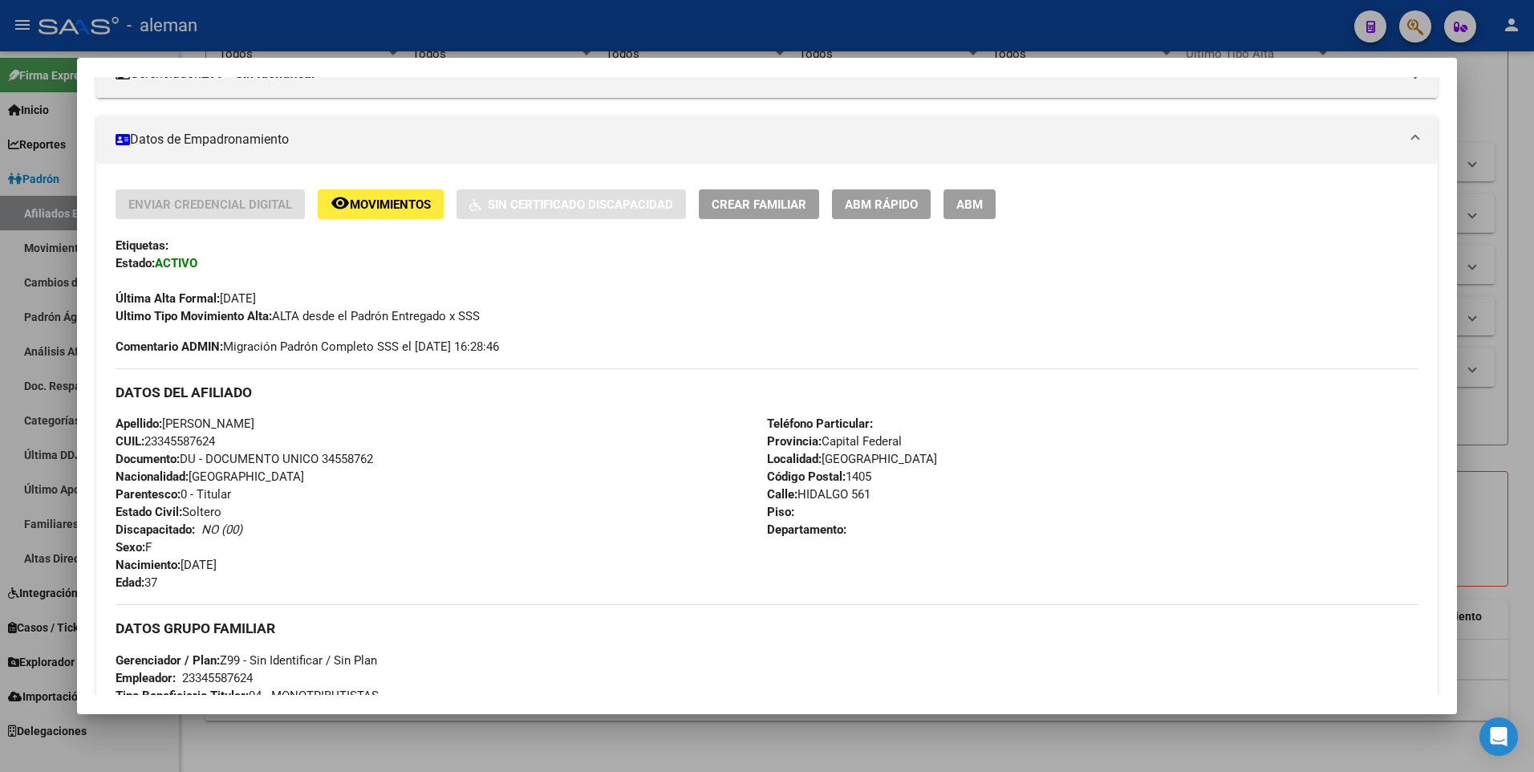
click at [968, 202] on span "ABM" at bounding box center [969, 204] width 26 height 14
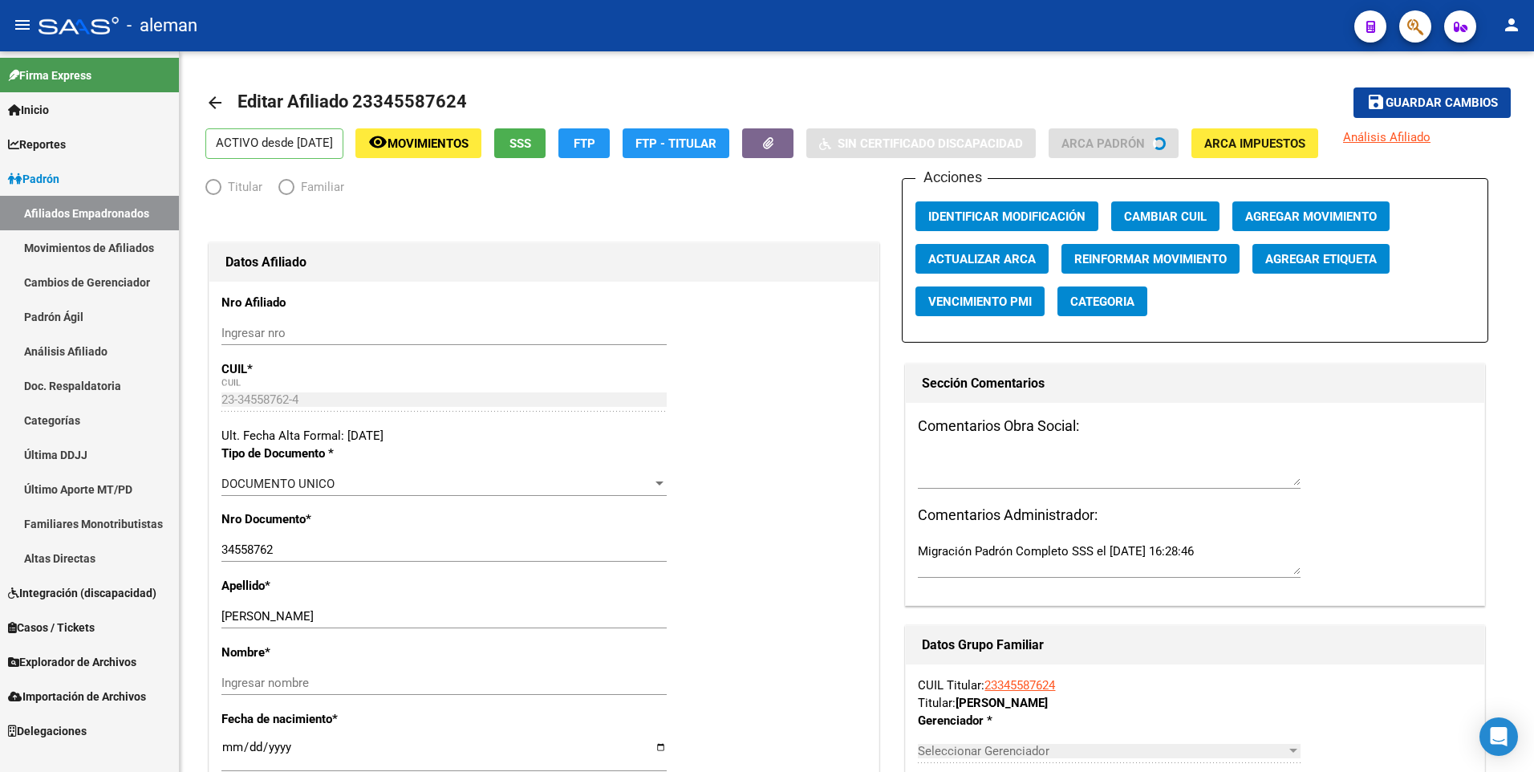
radio input "true"
type input "23-34558762-4"
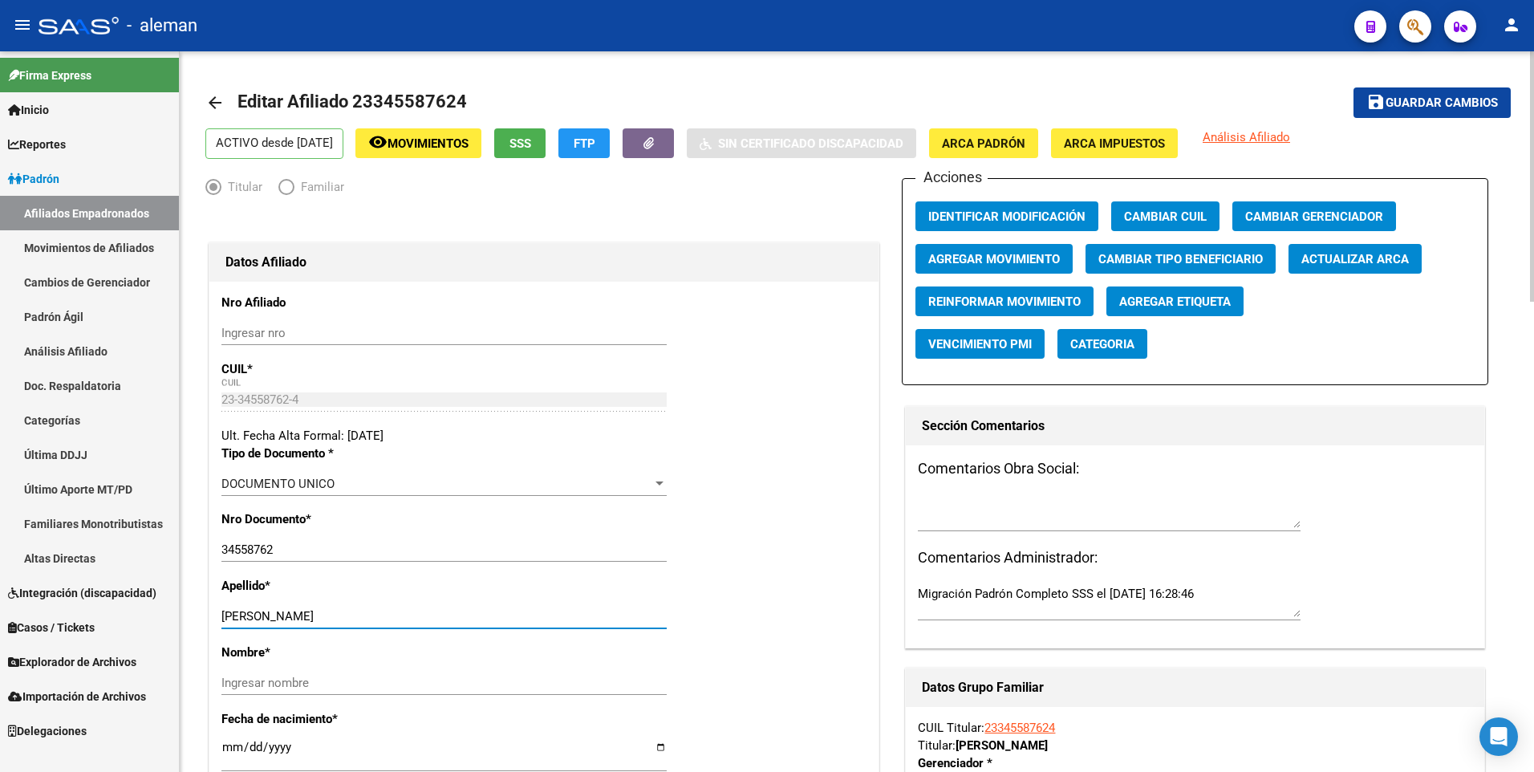
drag, startPoint x: 268, startPoint y: 612, endPoint x: 363, endPoint y: 611, distance: 95.5
click at [363, 611] on input "GOMEZ MARIA CELESTE" at bounding box center [443, 616] width 445 height 14
click at [375, 681] on input "Ingresar nombre" at bounding box center [443, 682] width 445 height 14
paste input "MARIA CELESTE"
type input "MARIA CELESTE"
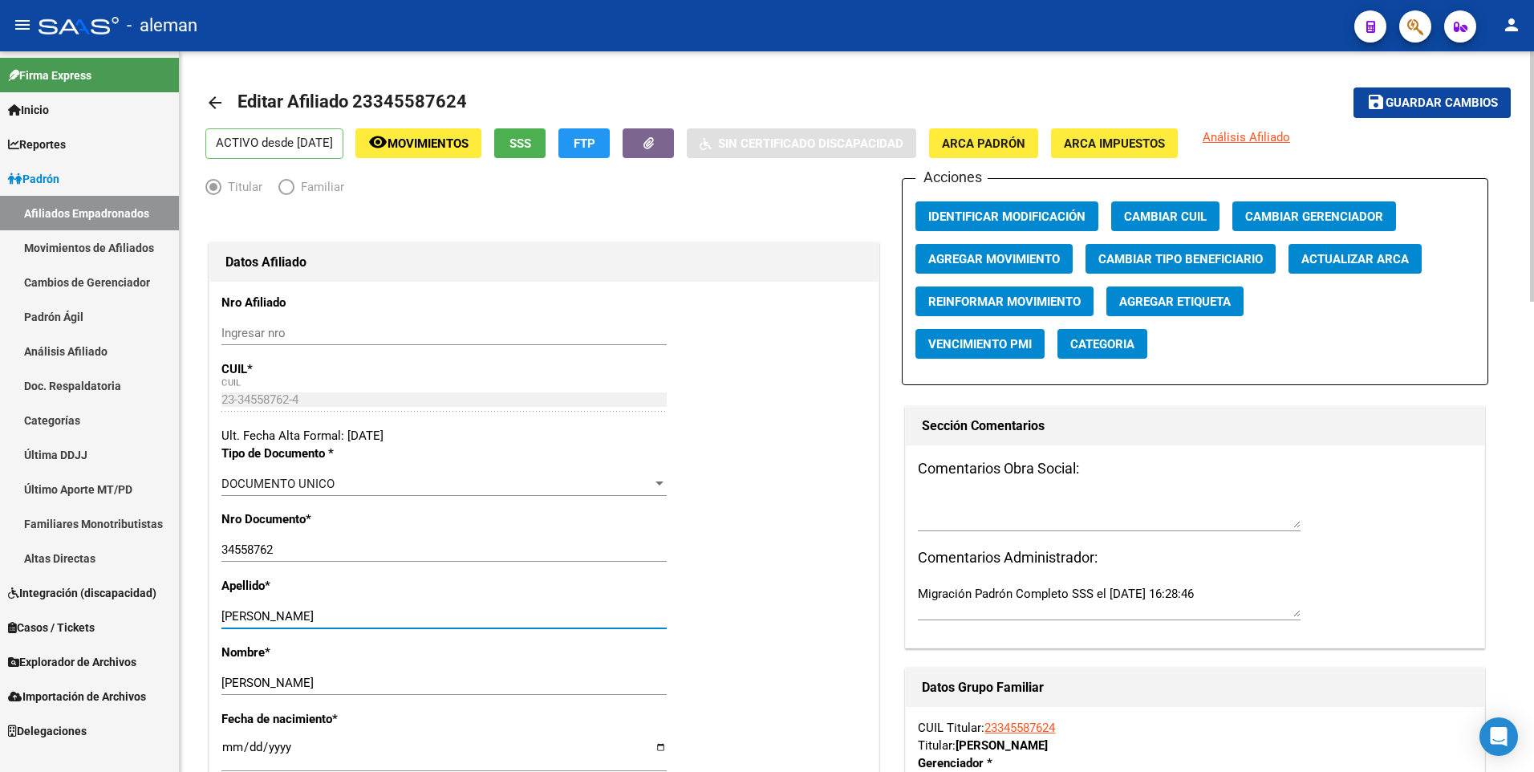
drag, startPoint x: 359, startPoint y: 612, endPoint x: 267, endPoint y: 621, distance: 92.7
click at [267, 621] on input "GOMEZ MARIA CELESTE" at bounding box center [443, 616] width 445 height 14
type input "GOMEZ"
click at [961, 247] on button "Agregar Movimiento" at bounding box center [993, 259] width 157 height 30
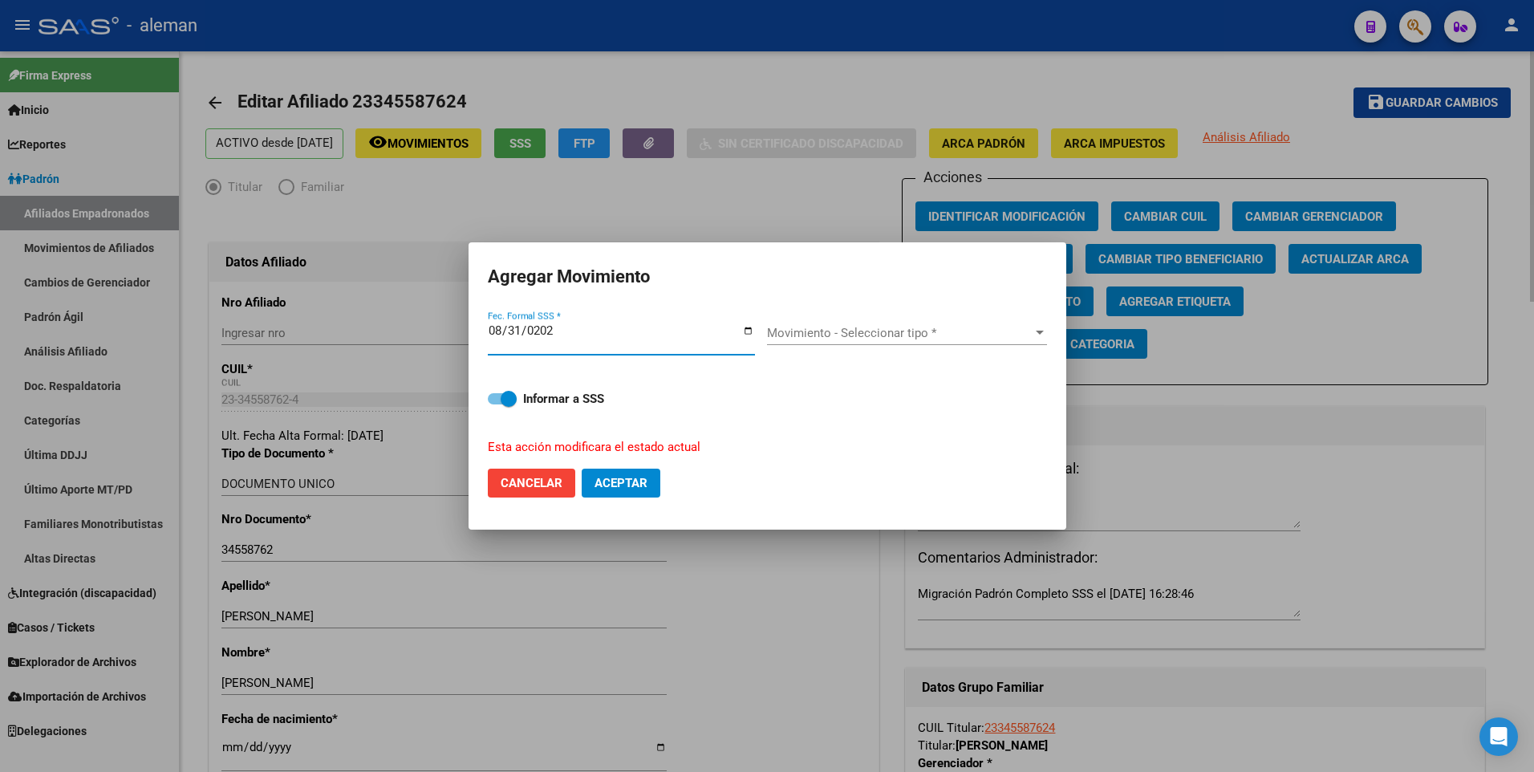
type input "[DATE]"
click at [898, 337] on span "Movimiento - Seleccionar tipo *" at bounding box center [900, 333] width 266 height 14
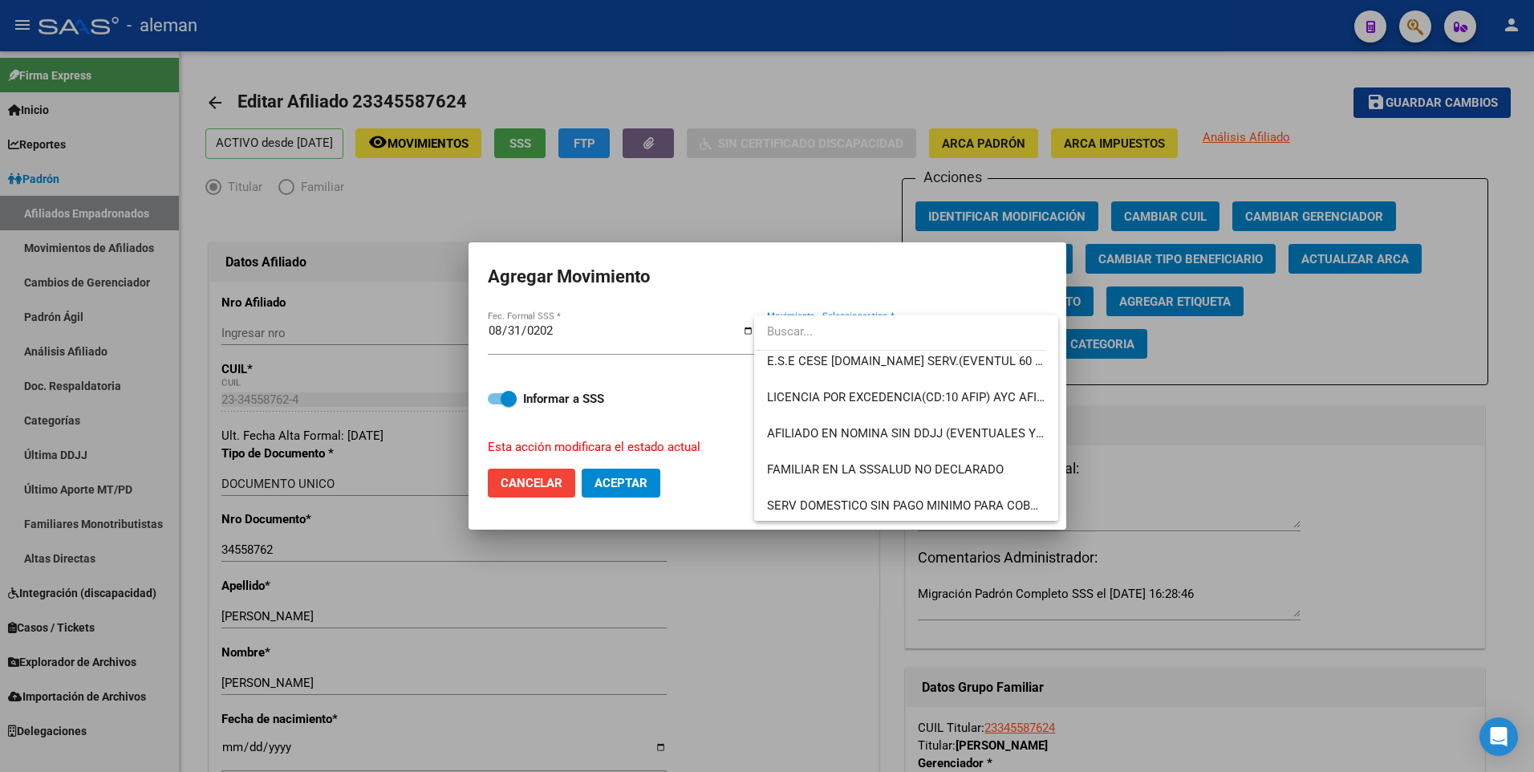
scroll to position [1166, 0]
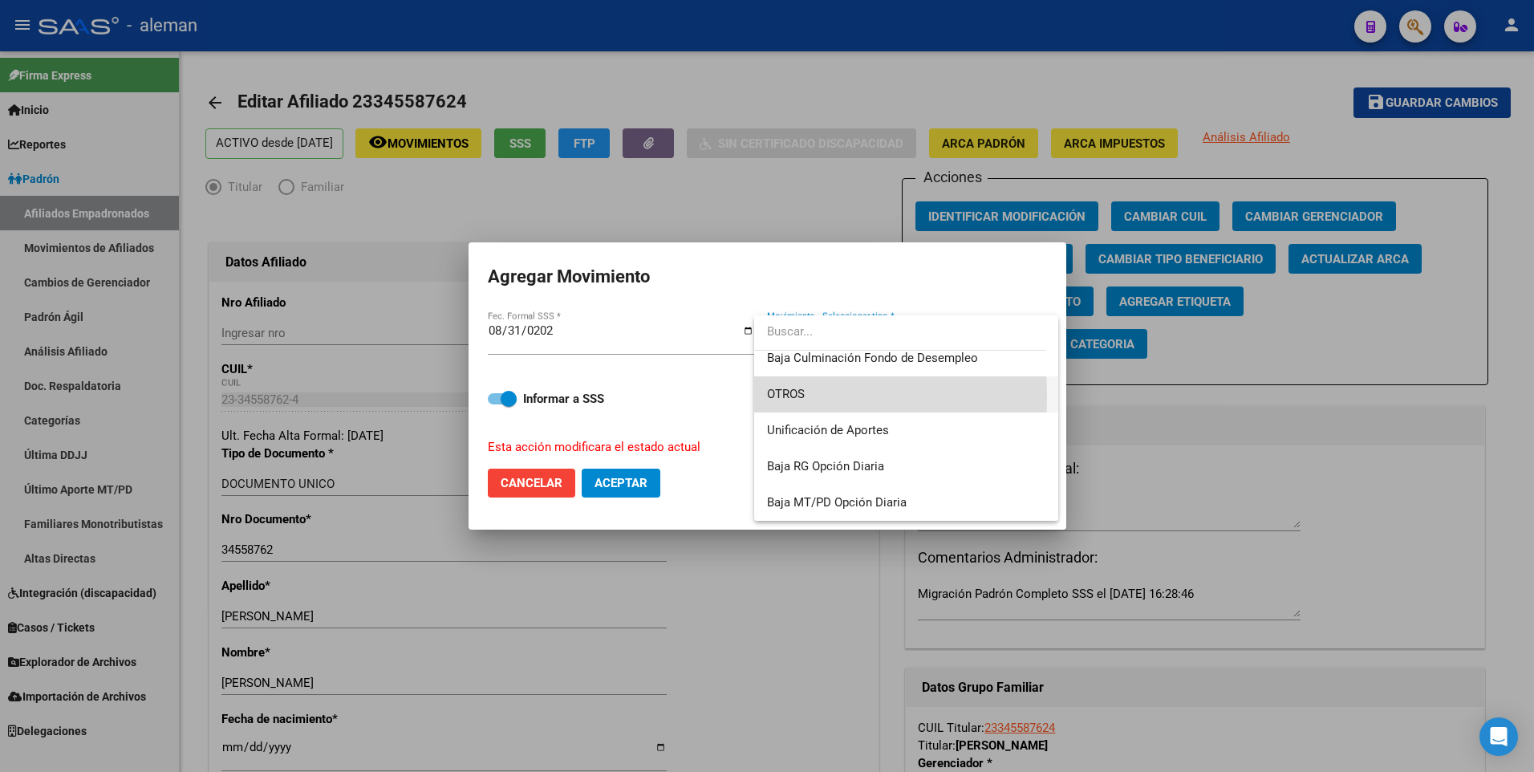
click at [763, 395] on mat-option "OTROS" at bounding box center [906, 394] width 304 height 36
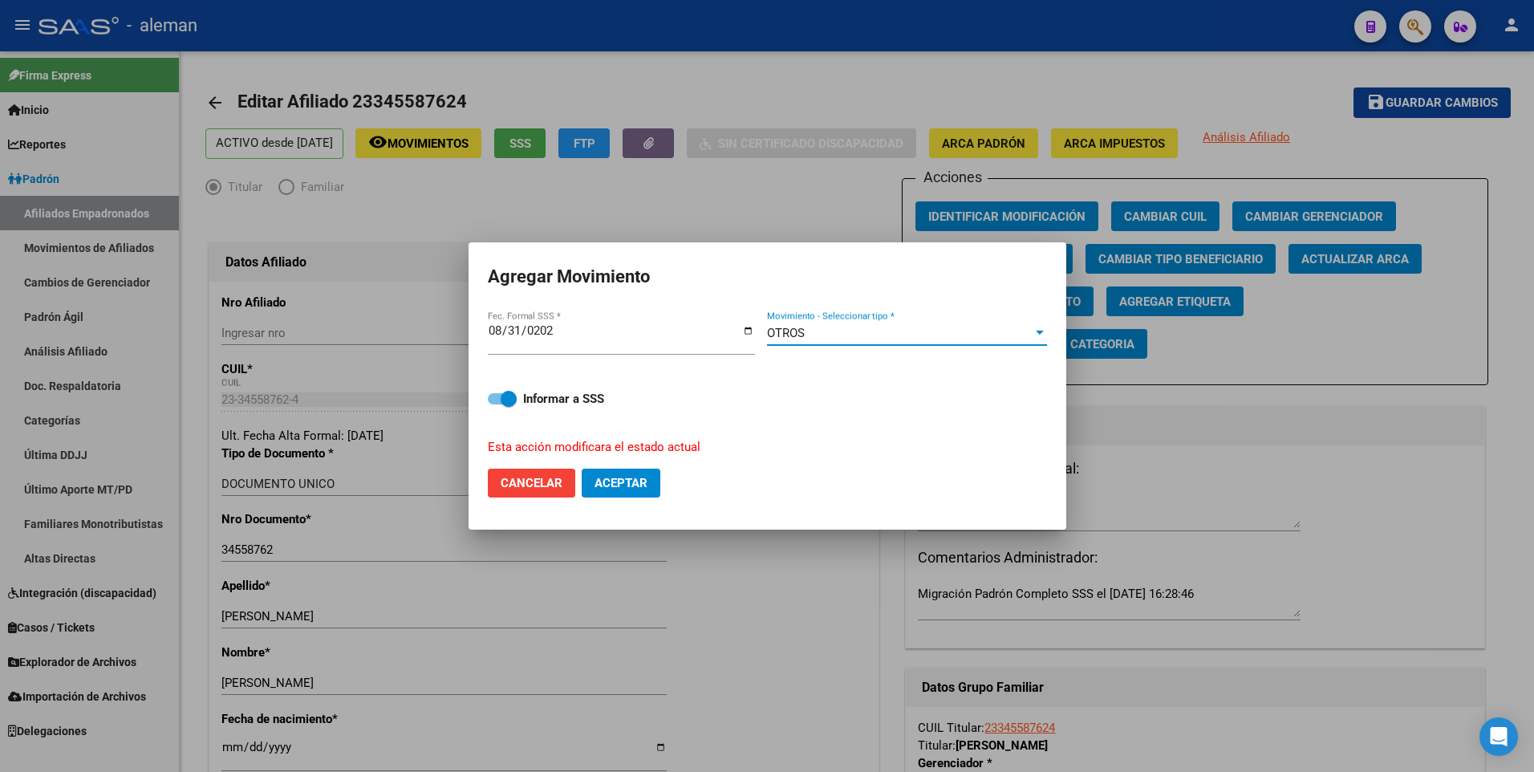
click at [631, 485] on span "Aceptar" at bounding box center [620, 483] width 53 height 14
checkbox input "false"
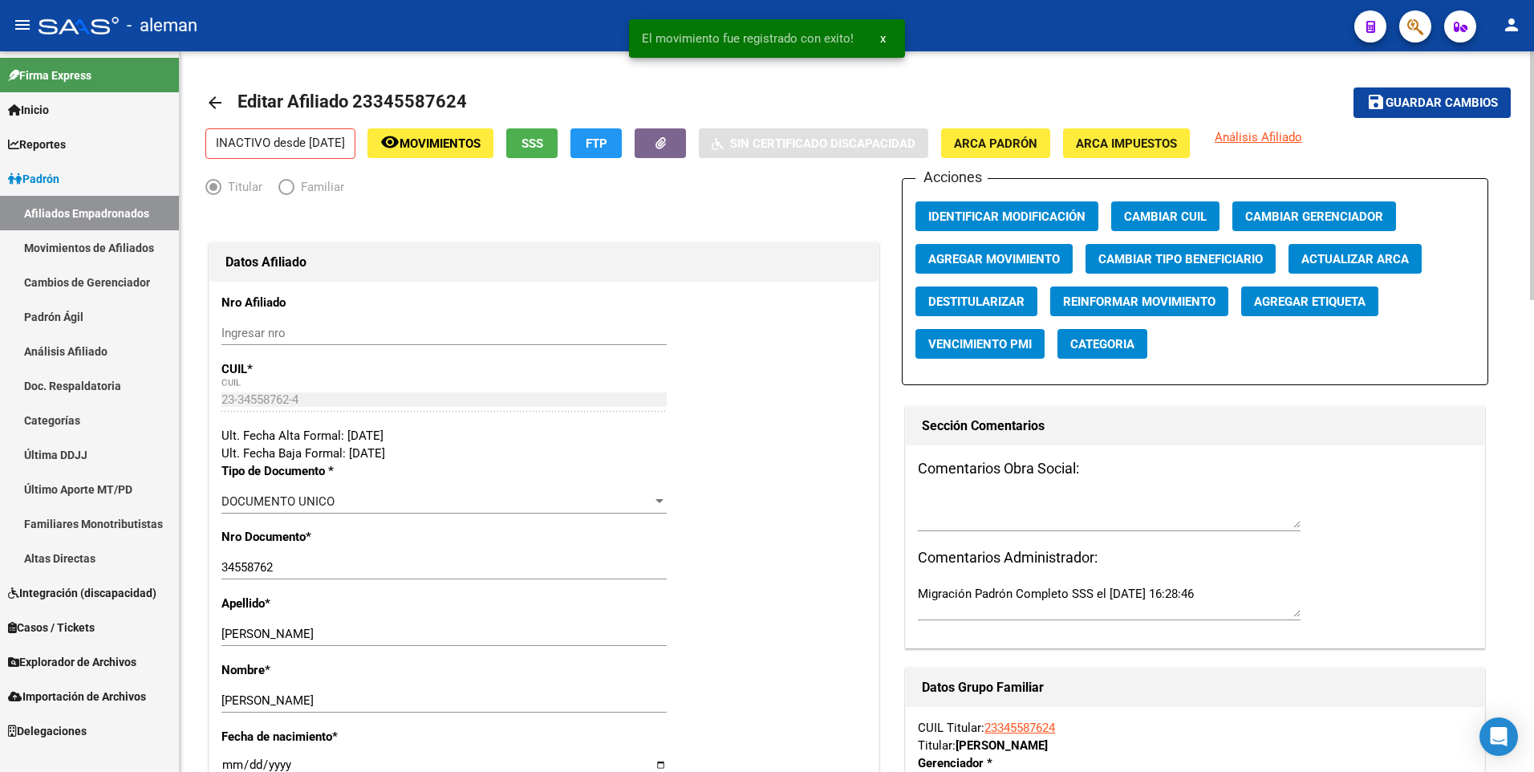
click at [212, 106] on mat-icon "arrow_back" at bounding box center [214, 102] width 19 height 19
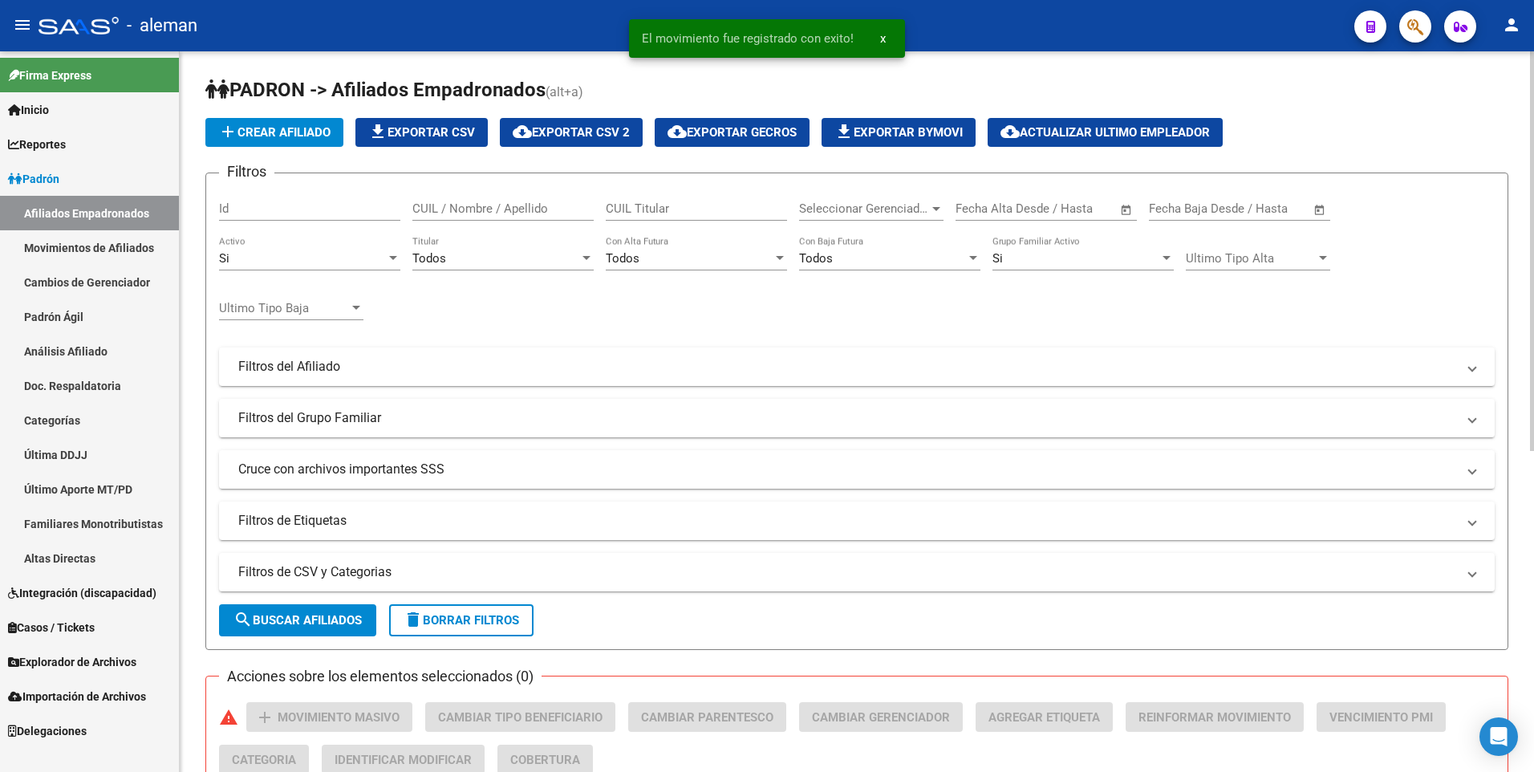
click at [258, 245] on div "Si Activo" at bounding box center [309, 253] width 181 height 34
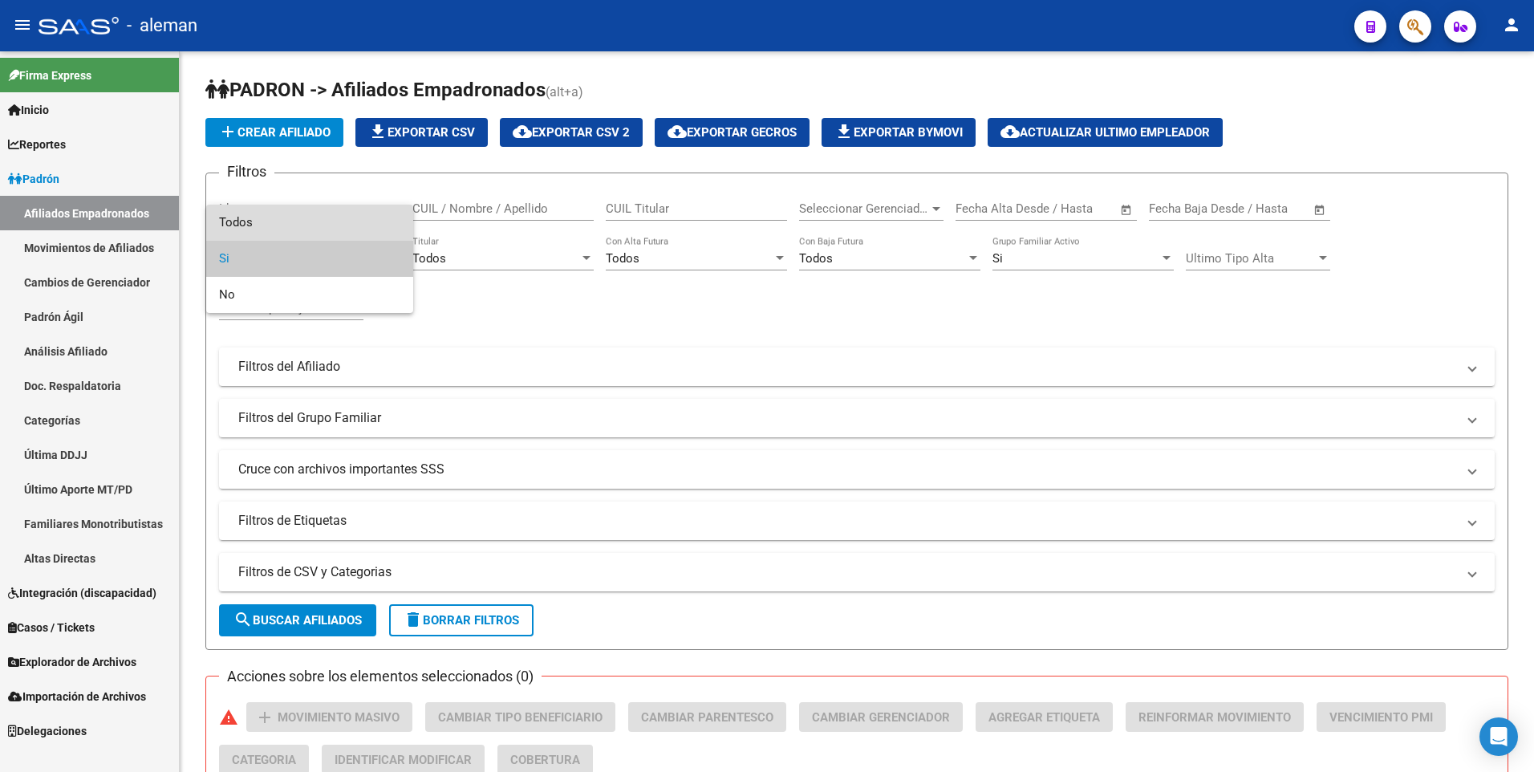
click at [266, 223] on span "Todos" at bounding box center [309, 223] width 181 height 36
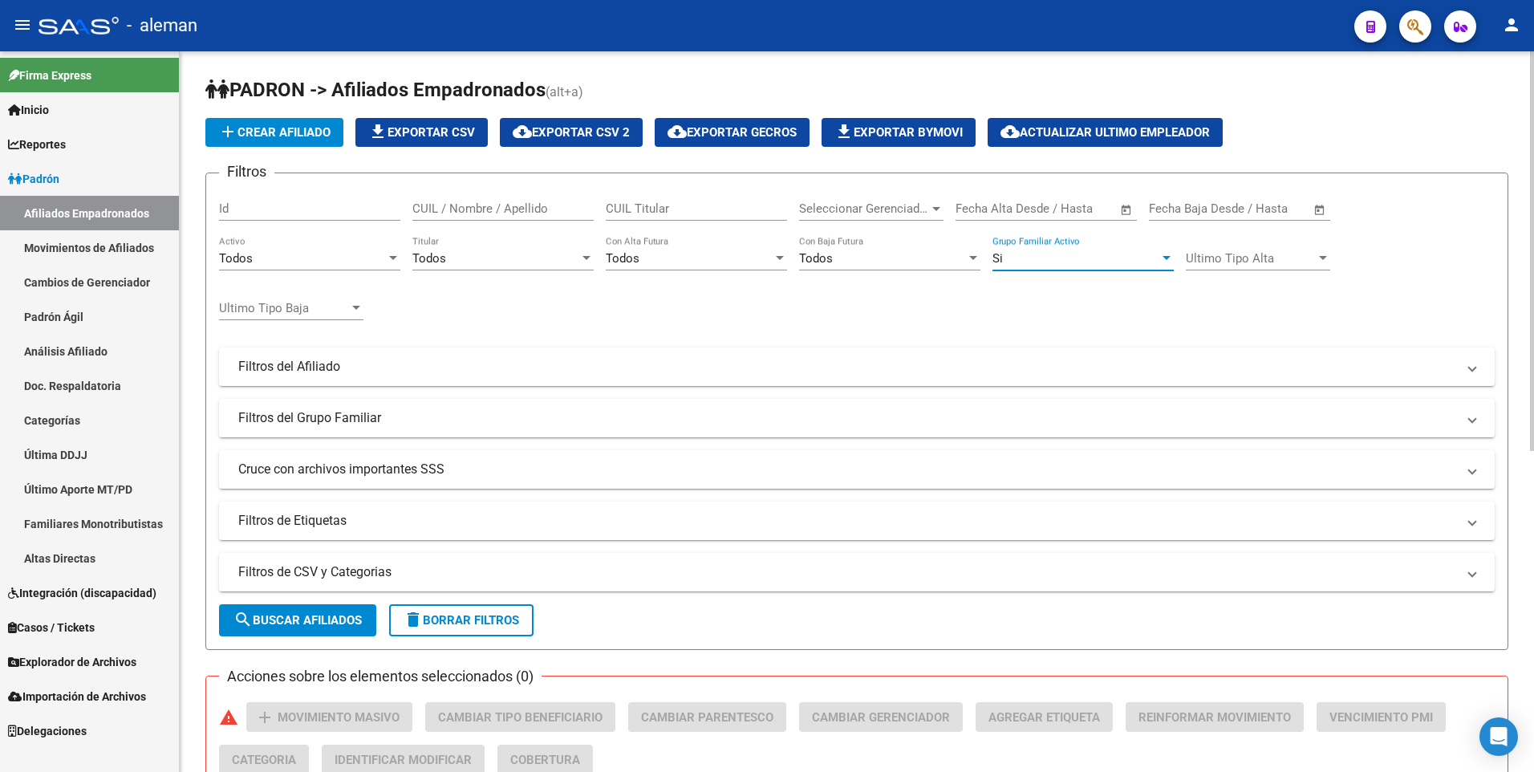
click at [1021, 254] on div "Si" at bounding box center [1075, 258] width 167 height 14
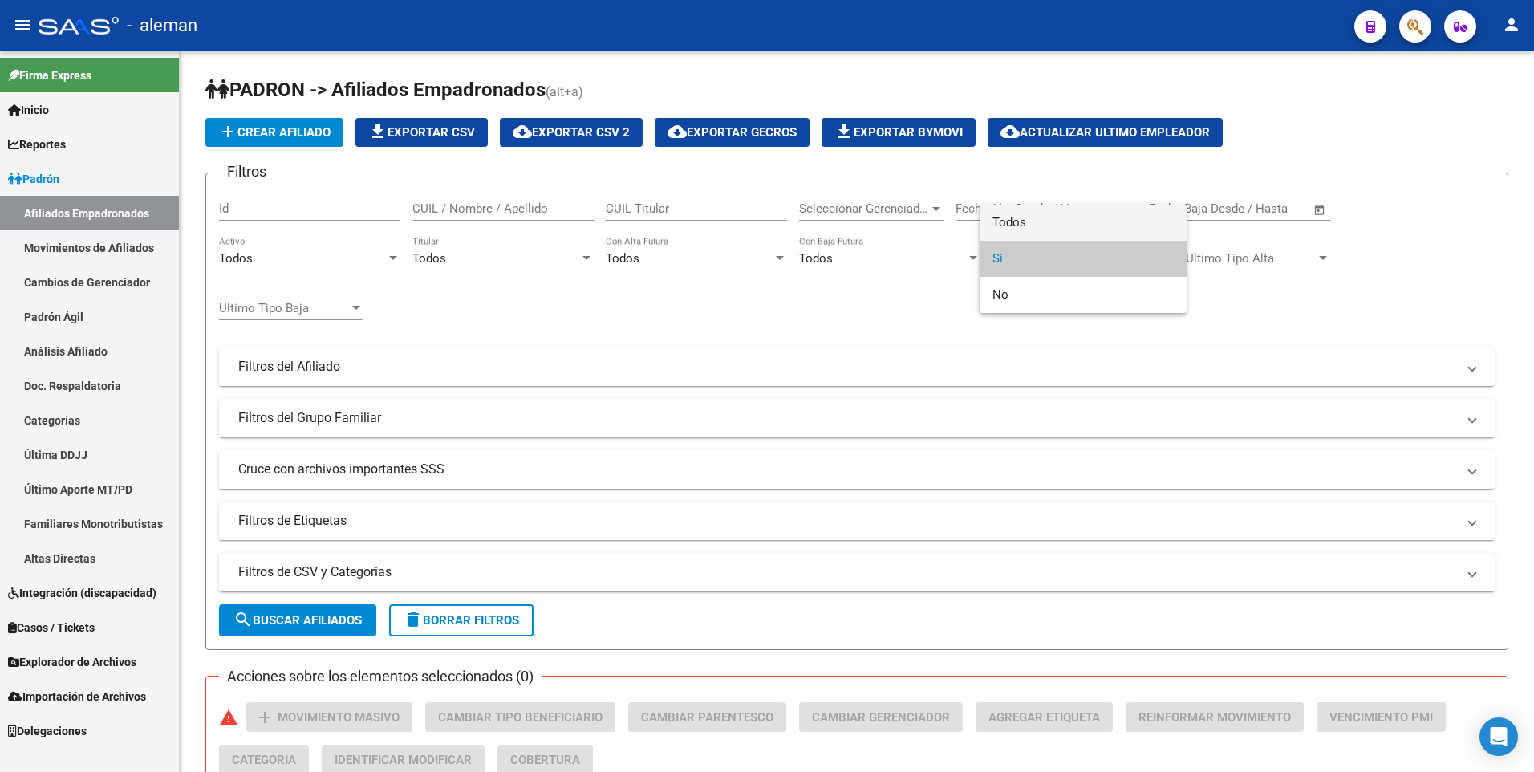
click at [1019, 221] on span "Todos" at bounding box center [1082, 223] width 181 height 36
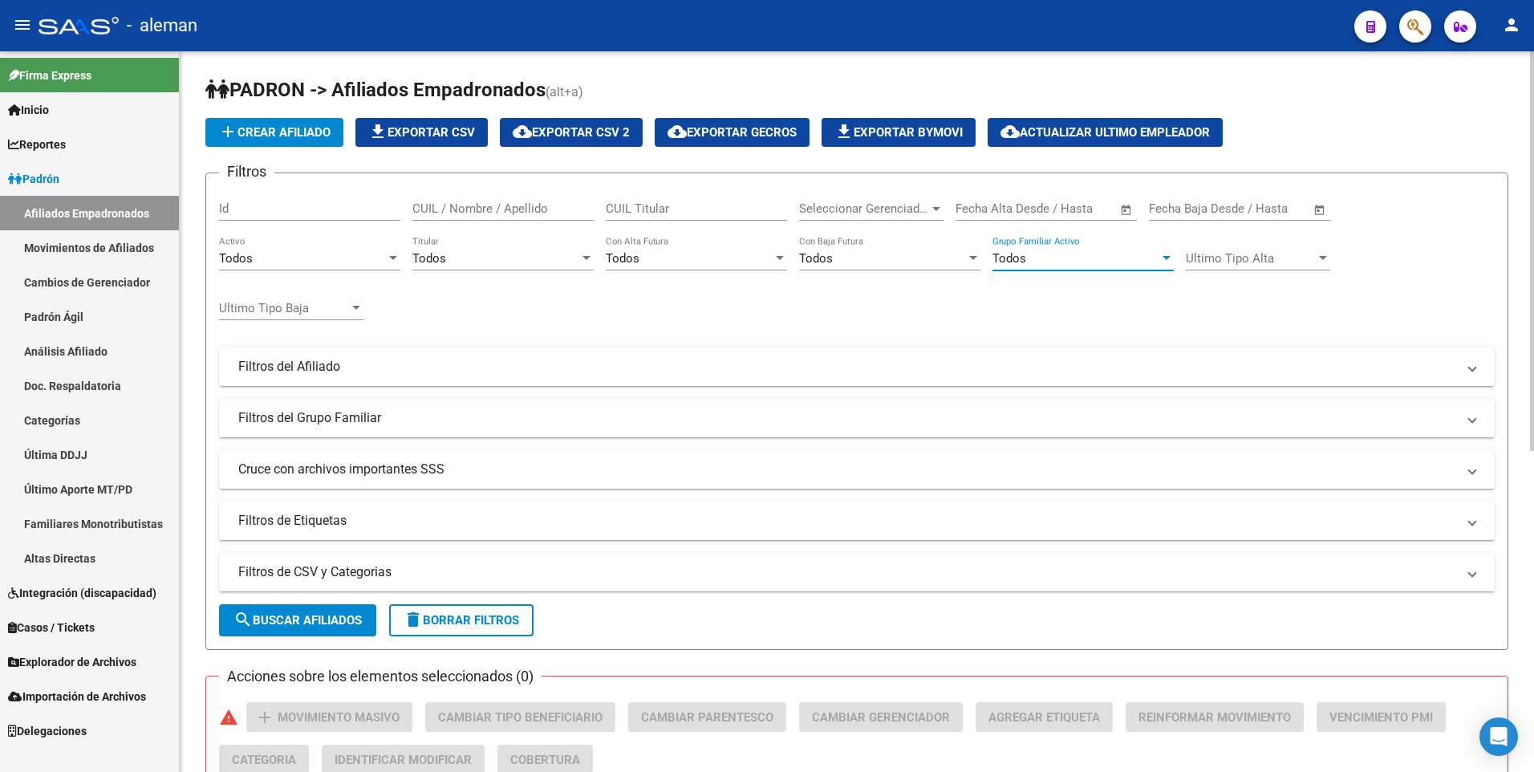
click at [493, 197] on div "CUIL / Nombre / Apellido" at bounding box center [502, 203] width 181 height 34
drag, startPoint x: 501, startPoint y: 206, endPoint x: 390, endPoint y: 205, distance: 110.7
click at [389, 203] on div "Filtros Id 27443673127 CUIL / Nombre / Apellido CUIL Titular Seleccionar Gerenc…" at bounding box center [856, 363] width 1275 height 354
drag, startPoint x: 514, startPoint y: 208, endPoint x: 377, endPoint y: 205, distance: 137.2
click at [378, 206] on div "Filtros Id 27454766127 CUIL / Nombre / Apellido CUIL Titular Seleccionar Gerenc…" at bounding box center [856, 363] width 1275 height 354
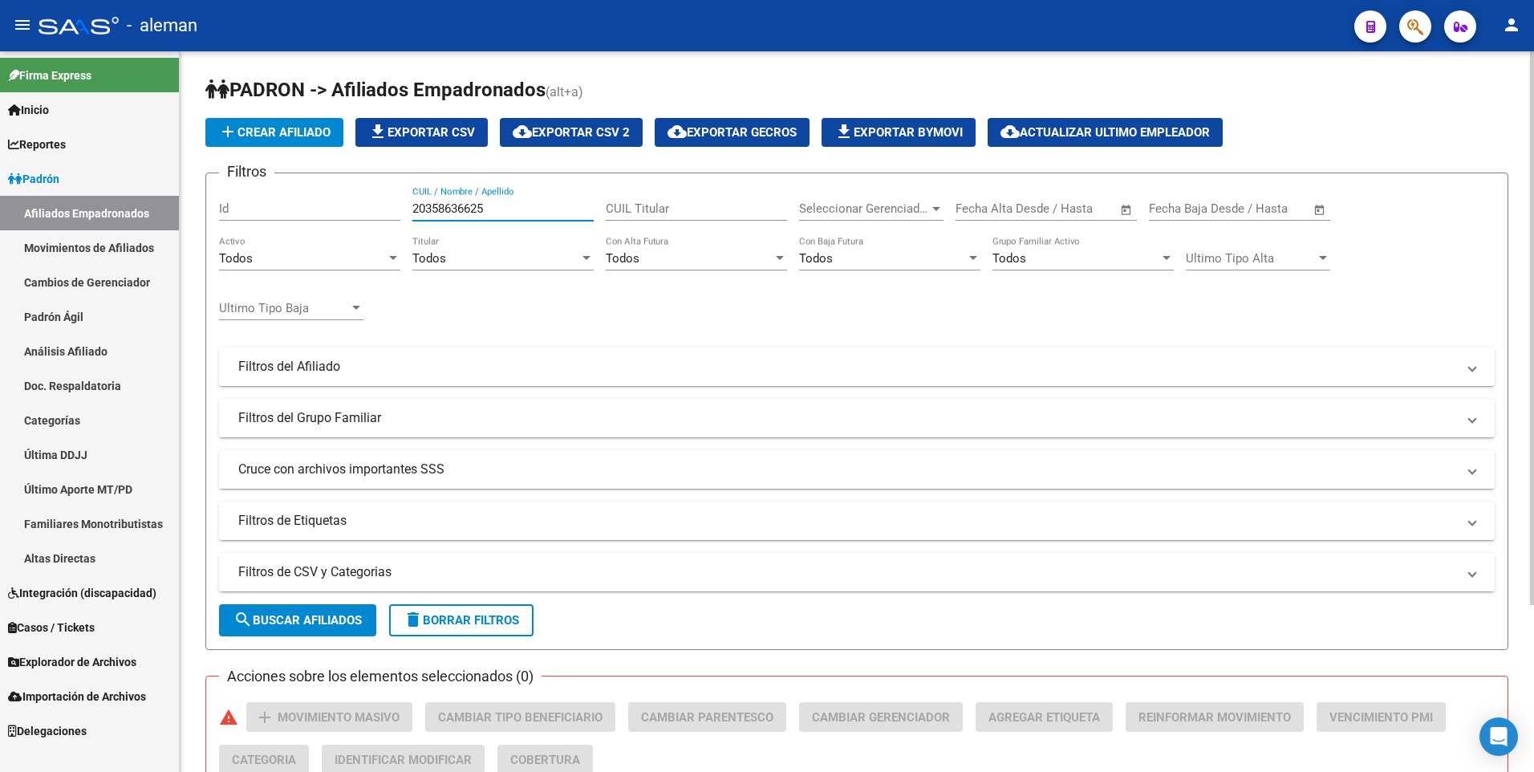
drag, startPoint x: 496, startPoint y: 205, endPoint x: 397, endPoint y: 204, distance: 98.7
click at [400, 205] on div "Filtros Id 20358636625 CUIL / Nombre / Apellido CUIL Titular Seleccionar Gerenc…" at bounding box center [856, 363] width 1275 height 354
drag, startPoint x: 471, startPoint y: 205, endPoint x: 393, endPoint y: 205, distance: 77.8
click at [393, 205] on div "Filtros Id 20221102771 CUIL / Nombre / Apellido CUIL Titular Seleccionar Gerenc…" at bounding box center [856, 363] width 1275 height 354
drag, startPoint x: 489, startPoint y: 201, endPoint x: 379, endPoint y: 204, distance: 109.9
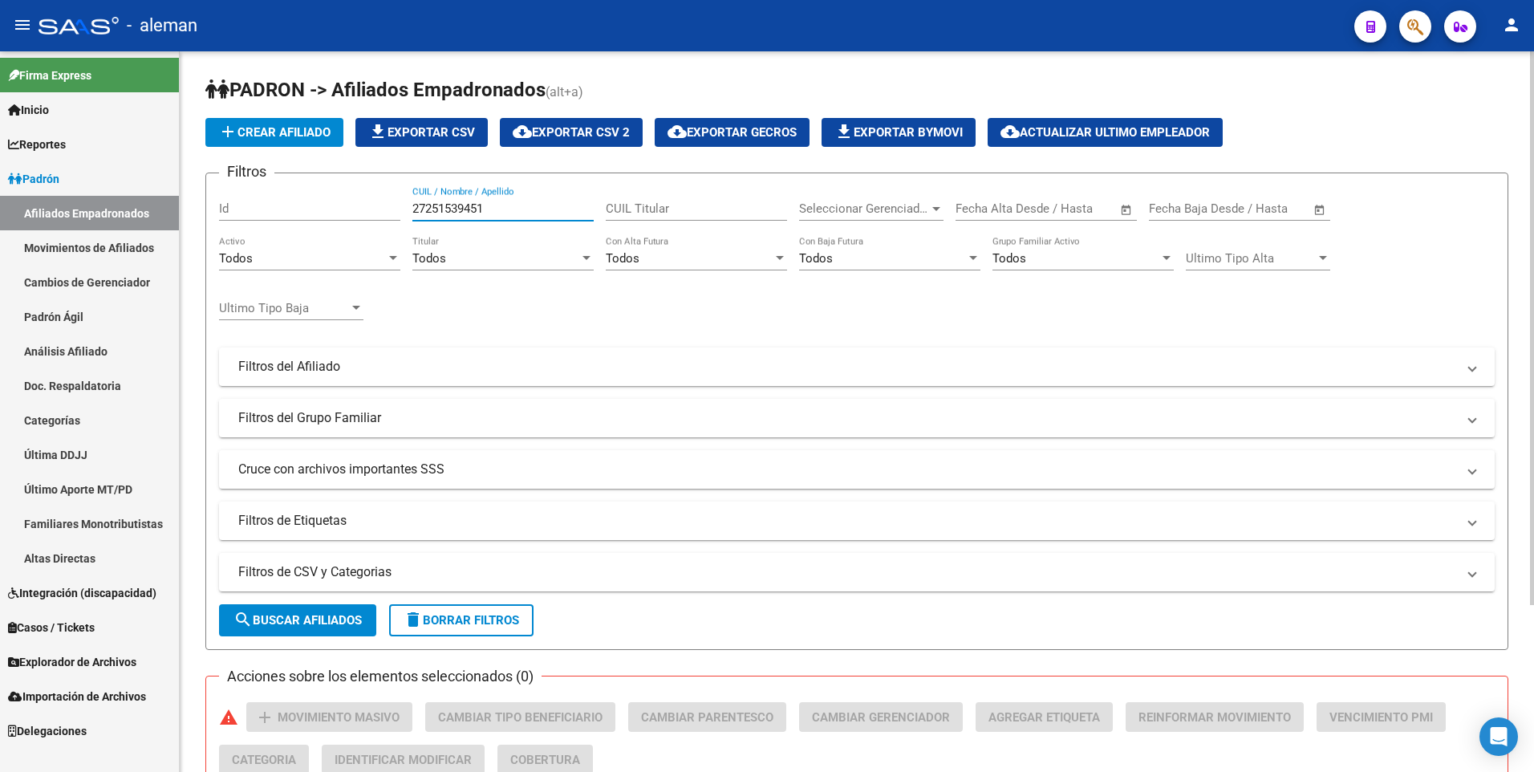
click at [379, 204] on div "Filtros Id 27251539451 CUIL / Nombre / Apellido CUIL Titular Seleccionar Gerenc…" at bounding box center [856, 363] width 1275 height 354
drag, startPoint x: 501, startPoint y: 201, endPoint x: 349, endPoint y: 201, distance: 151.6
click at [349, 201] on div "Filtros Id 20232991535 CUIL / Nombre / Apellido CUIL Titular Seleccionar Gerenc…" at bounding box center [856, 363] width 1275 height 354
type input "27236010959"
click at [43, 176] on span "Padrón" at bounding box center [33, 179] width 51 height 18
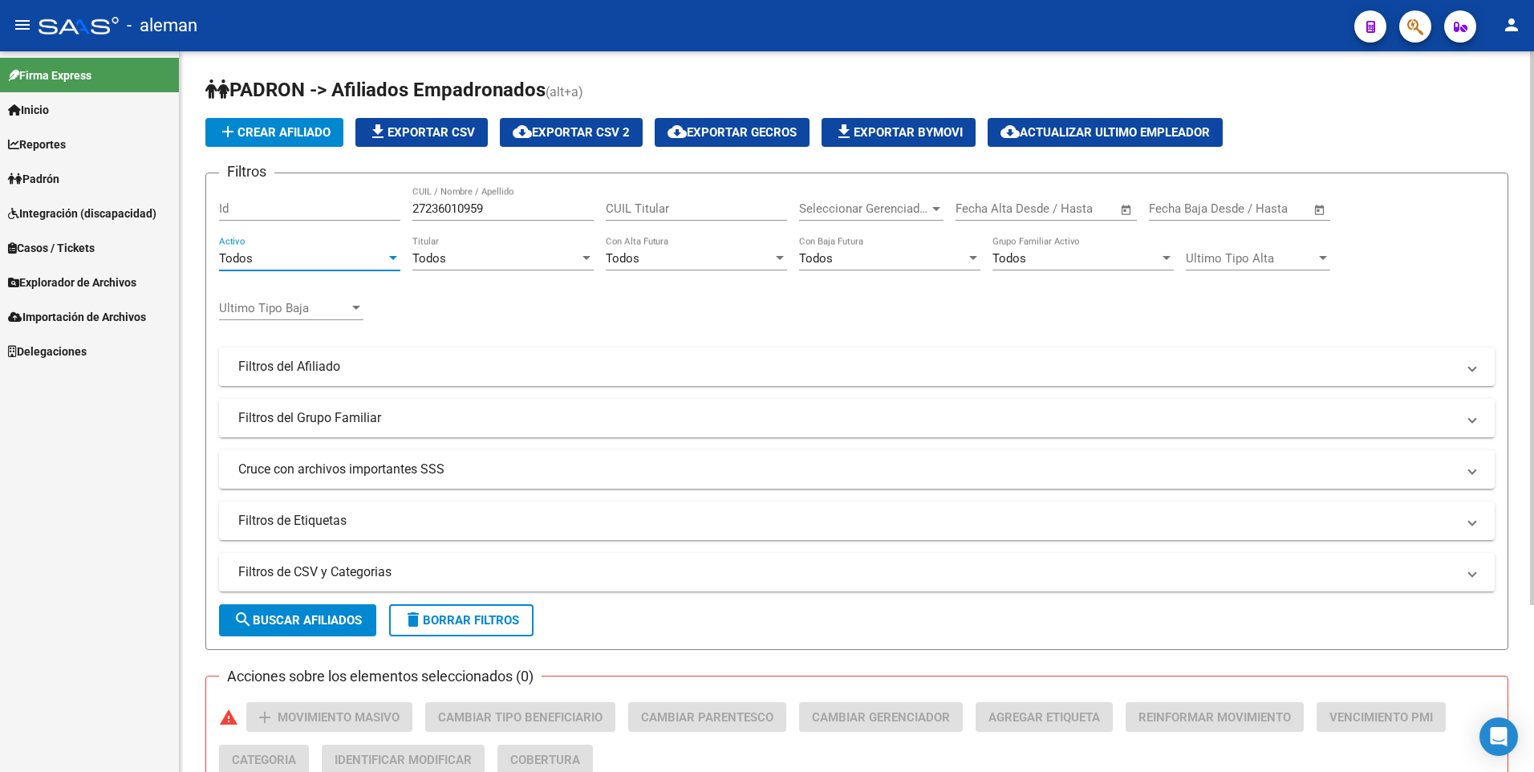
click at [392, 257] on div at bounding box center [393, 258] width 8 height 4
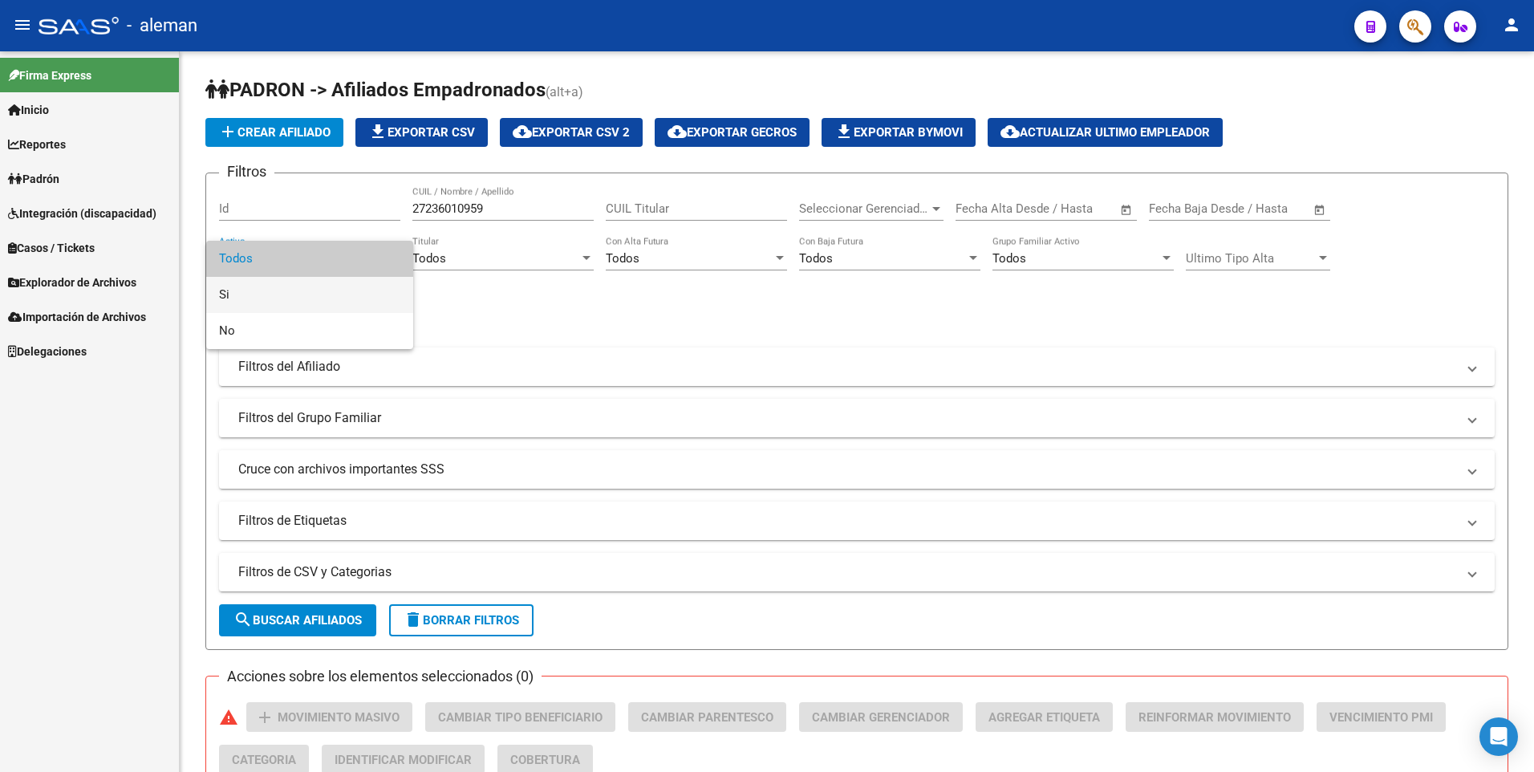
click at [314, 293] on span "Si" at bounding box center [309, 295] width 181 height 36
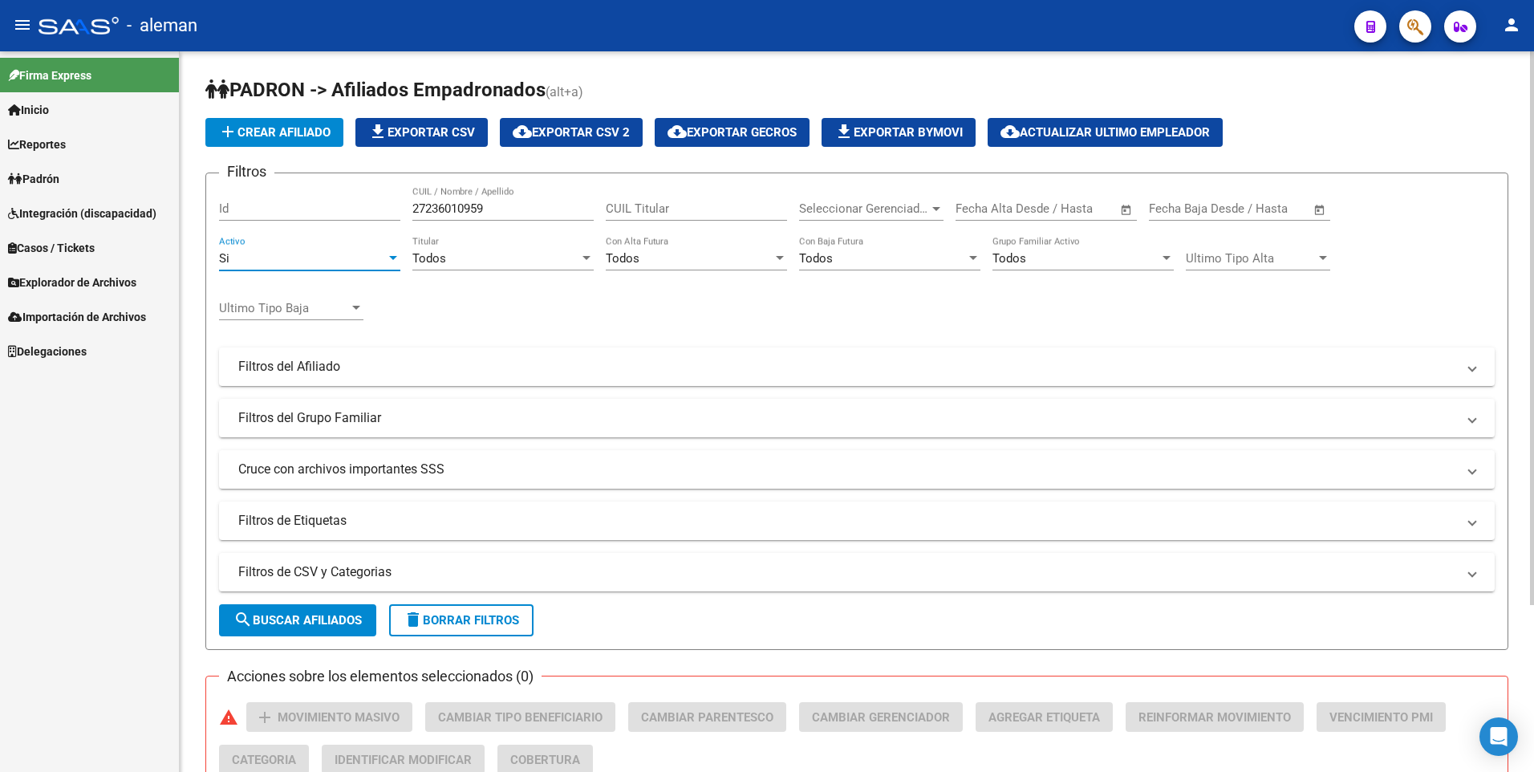
click at [1024, 258] on span "Todos" at bounding box center [1009, 258] width 34 height 14
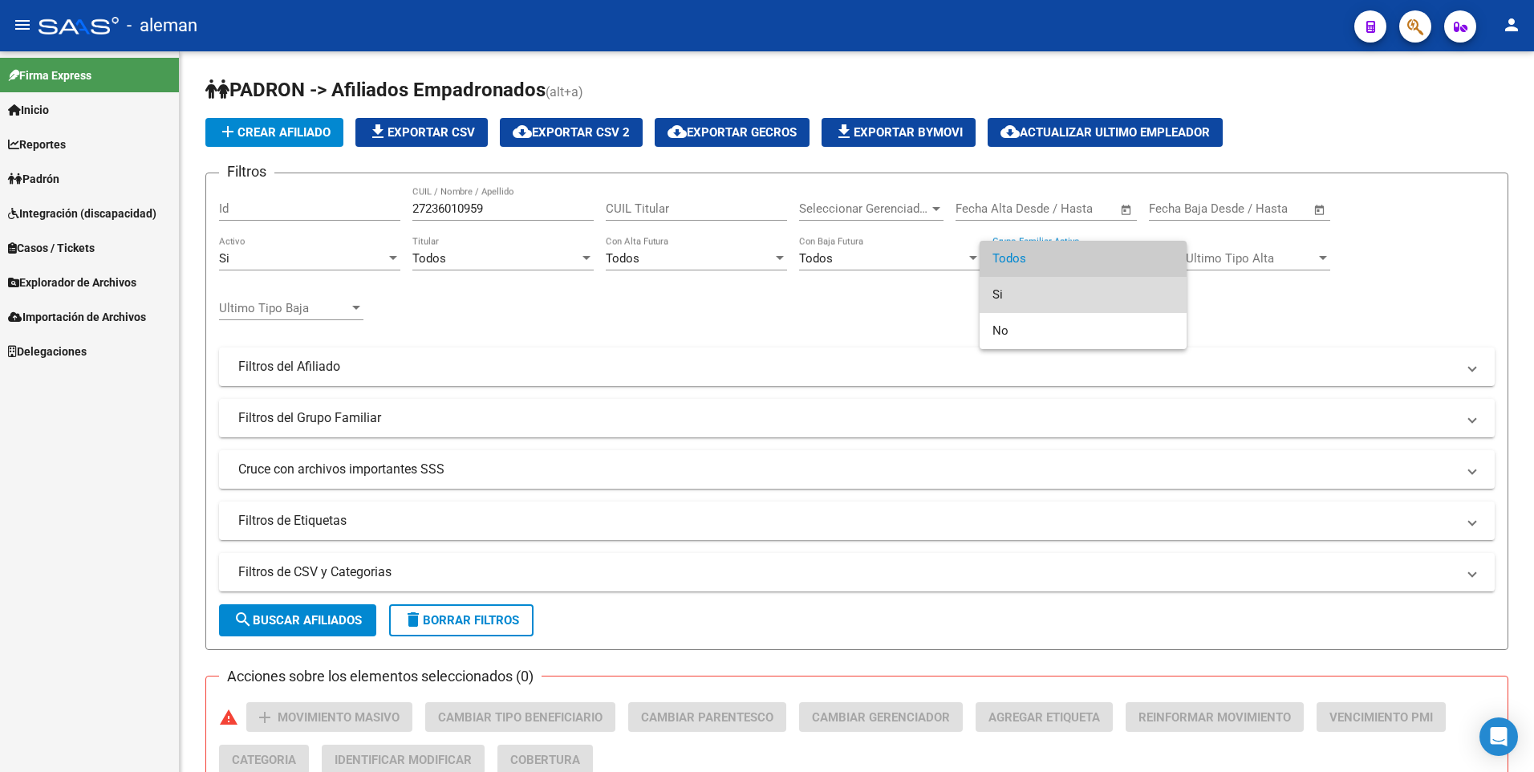
click at [1013, 289] on span "Si" at bounding box center [1082, 295] width 181 height 36
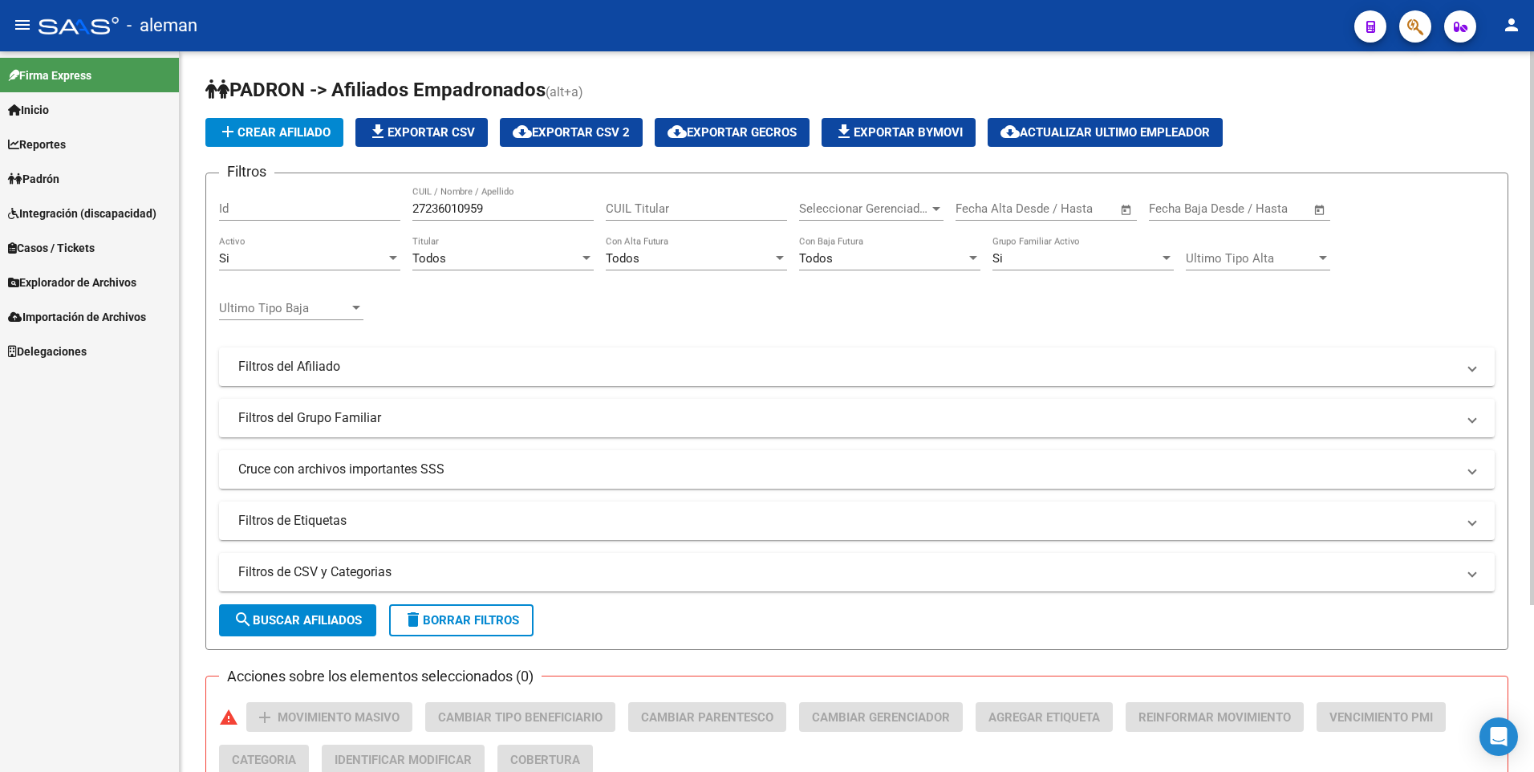
click at [617, 330] on div "Filtros Id 27236010959 CUIL / Nombre / Apellido CUIL Titular Seleccionar Gerenc…" at bounding box center [856, 363] width 1275 height 354
drag, startPoint x: 487, startPoint y: 202, endPoint x: 344, endPoint y: 202, distance: 142.8
click at [345, 202] on div "Filtros Id 27236010959 CUIL / Nombre / Apellido CUIL Titular Seleccionar Gerenc…" at bounding box center [856, 363] width 1275 height 354
click at [787, 80] on h1 "PADRON -> Afiliados Empadronados (alt+a)" at bounding box center [856, 91] width 1303 height 28
